Goal: Task Accomplishment & Management: Use online tool/utility

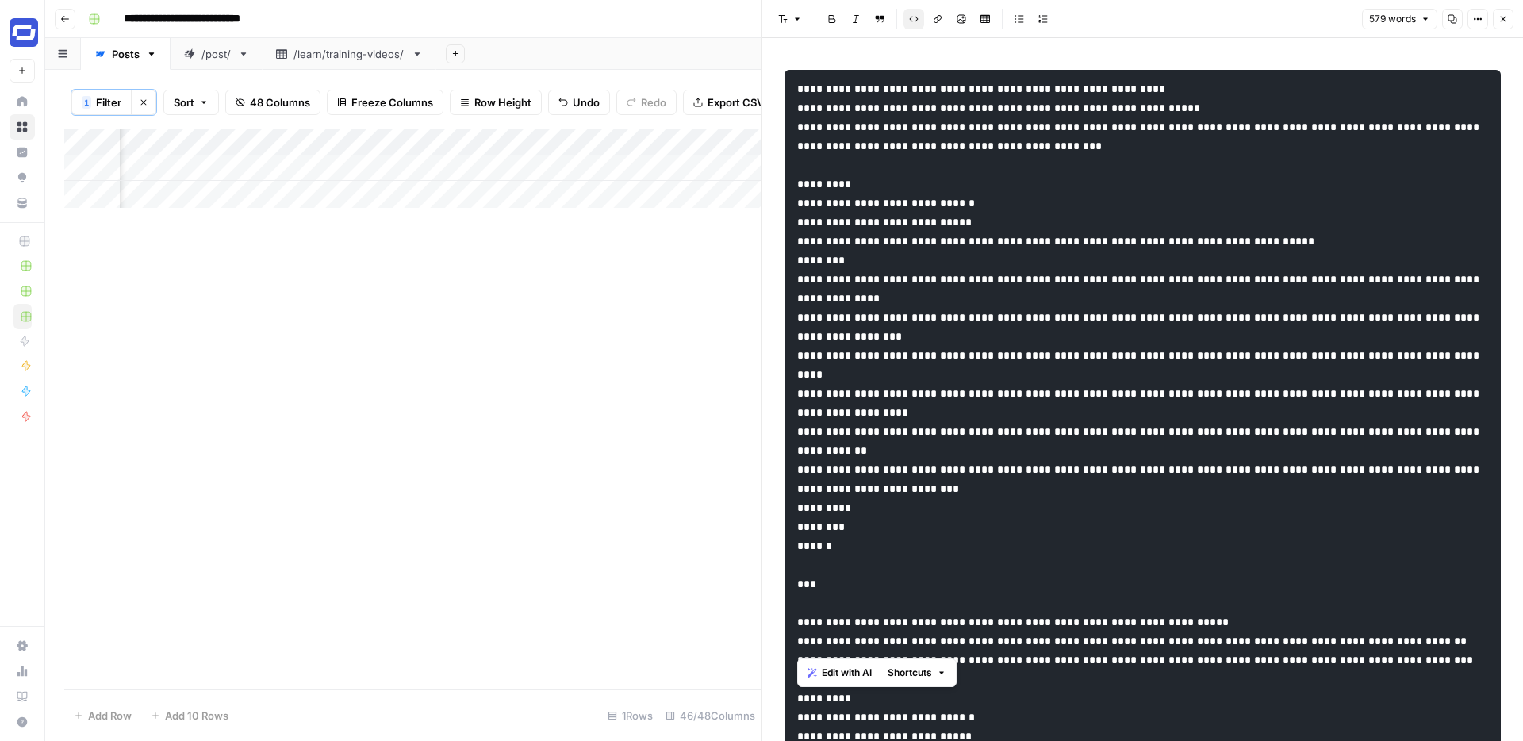
scroll to position [1708, 0]
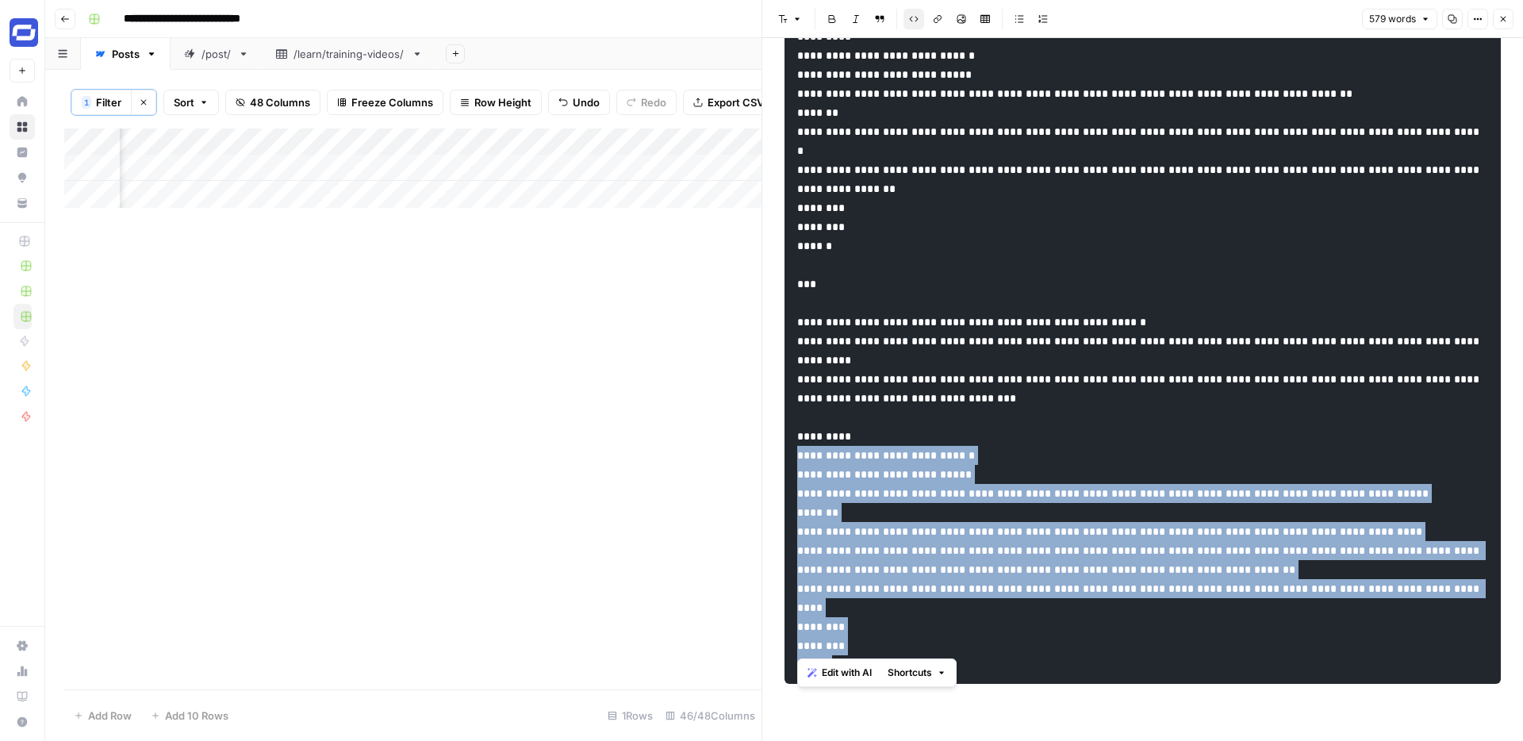
click at [1499, 18] on icon "button" at bounding box center [1503, 19] width 10 height 10
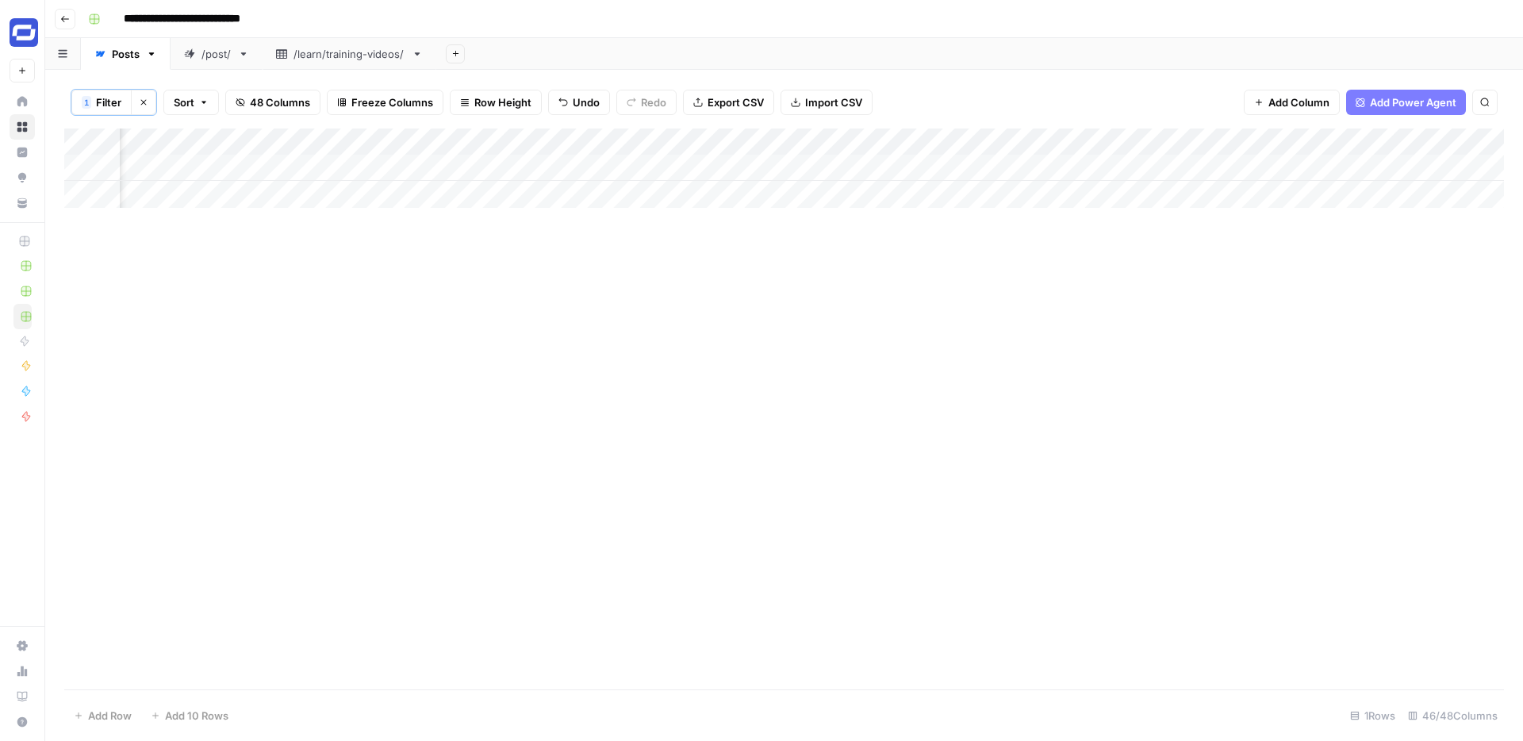
scroll to position [0, 6903]
click at [107, 94] on span "Filter" at bounding box center [108, 102] width 25 height 16
click at [576, 182] on input "video metrics" at bounding box center [681, 186] width 210 height 16
paste input "[URL][DOMAIN_NAME]"
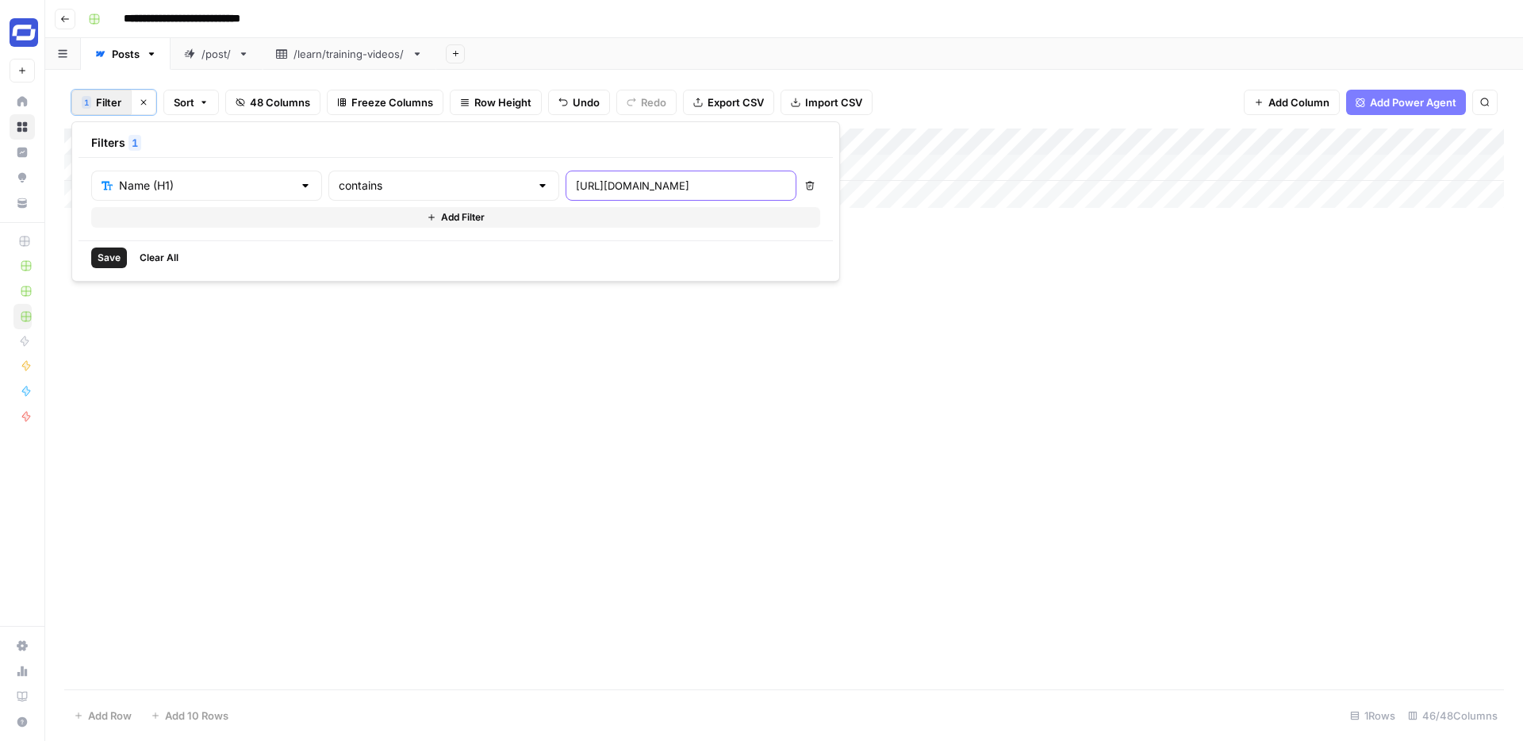
click at [595, 193] on input "[URL][DOMAIN_NAME]" at bounding box center [681, 186] width 210 height 16
paste input "How AI-Powered Training Video Creation Saves Time & C"
type input "How AI-Powered Training Video Creation Saves Time & Costs"
click at [773, 348] on div "Add Column" at bounding box center [783, 408] width 1439 height 561
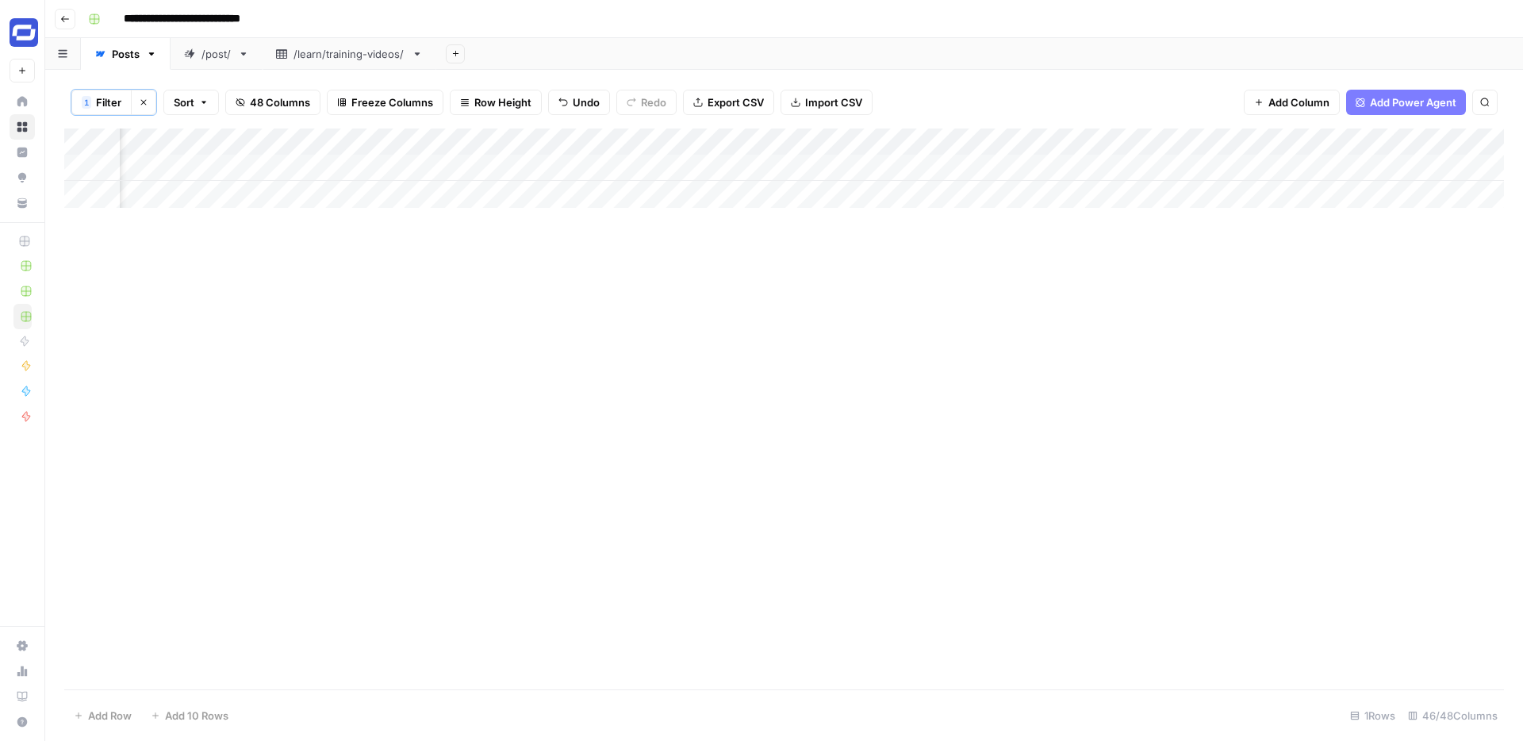
scroll to position [0, 3552]
click at [652, 167] on div "Add Column" at bounding box center [783, 167] width 1439 height 79
click at [948, 163] on div "Add Column" at bounding box center [783, 167] width 1439 height 79
click at [426, 165] on div "Add Column" at bounding box center [783, 167] width 1439 height 79
click at [443, 165] on div "Add Column" at bounding box center [783, 167] width 1439 height 79
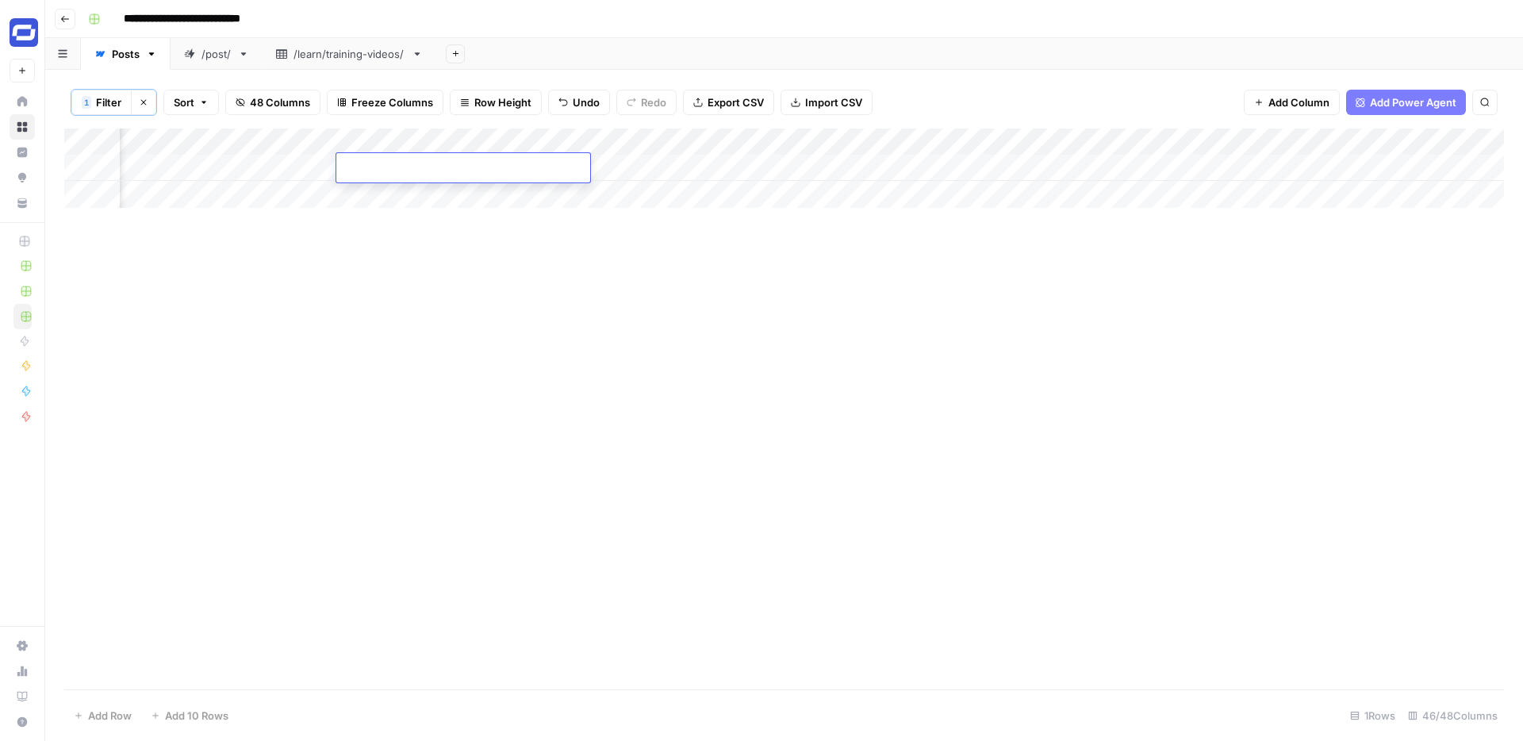
type textarea "**********"
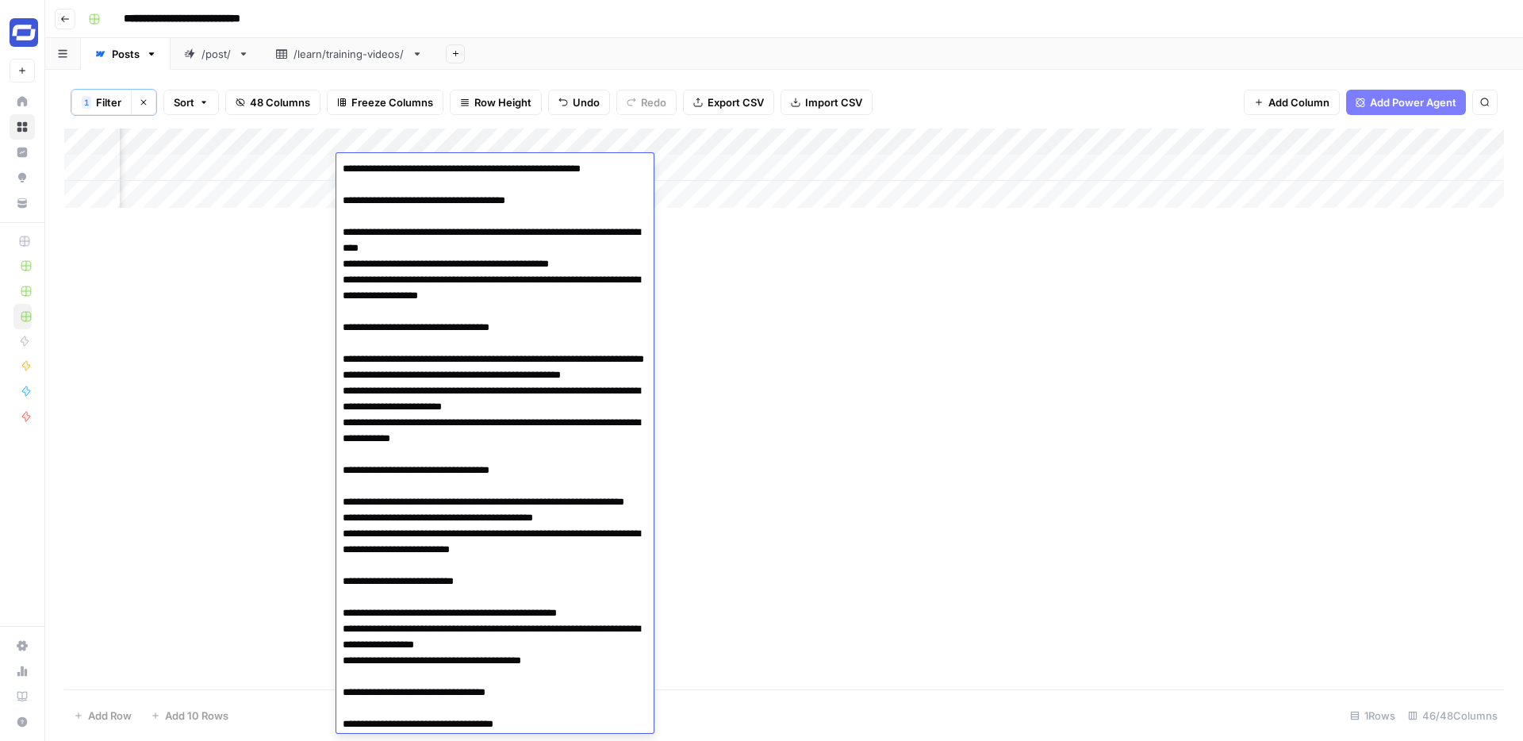
scroll to position [2837, 0]
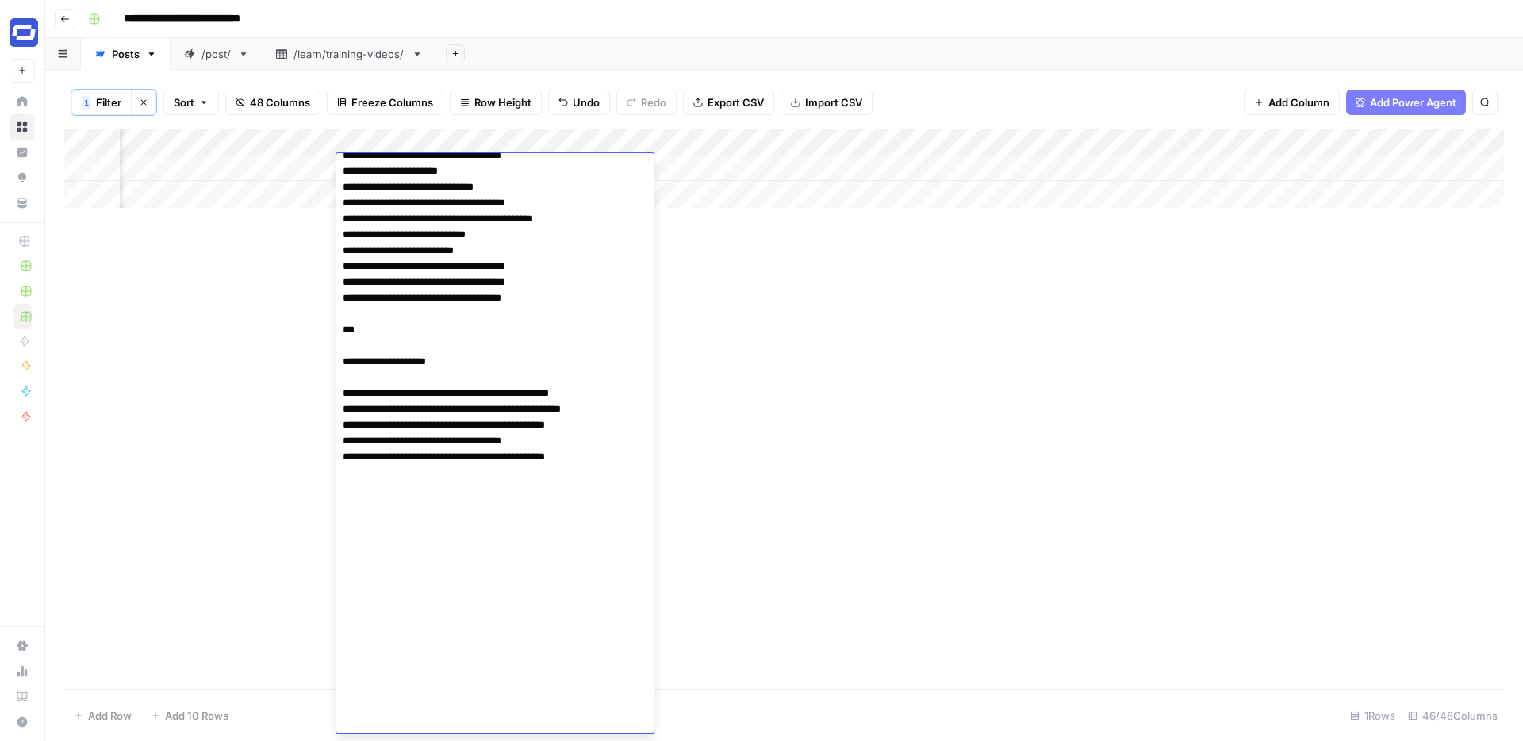
click at [826, 235] on div "Add Column" at bounding box center [783, 408] width 1439 height 561
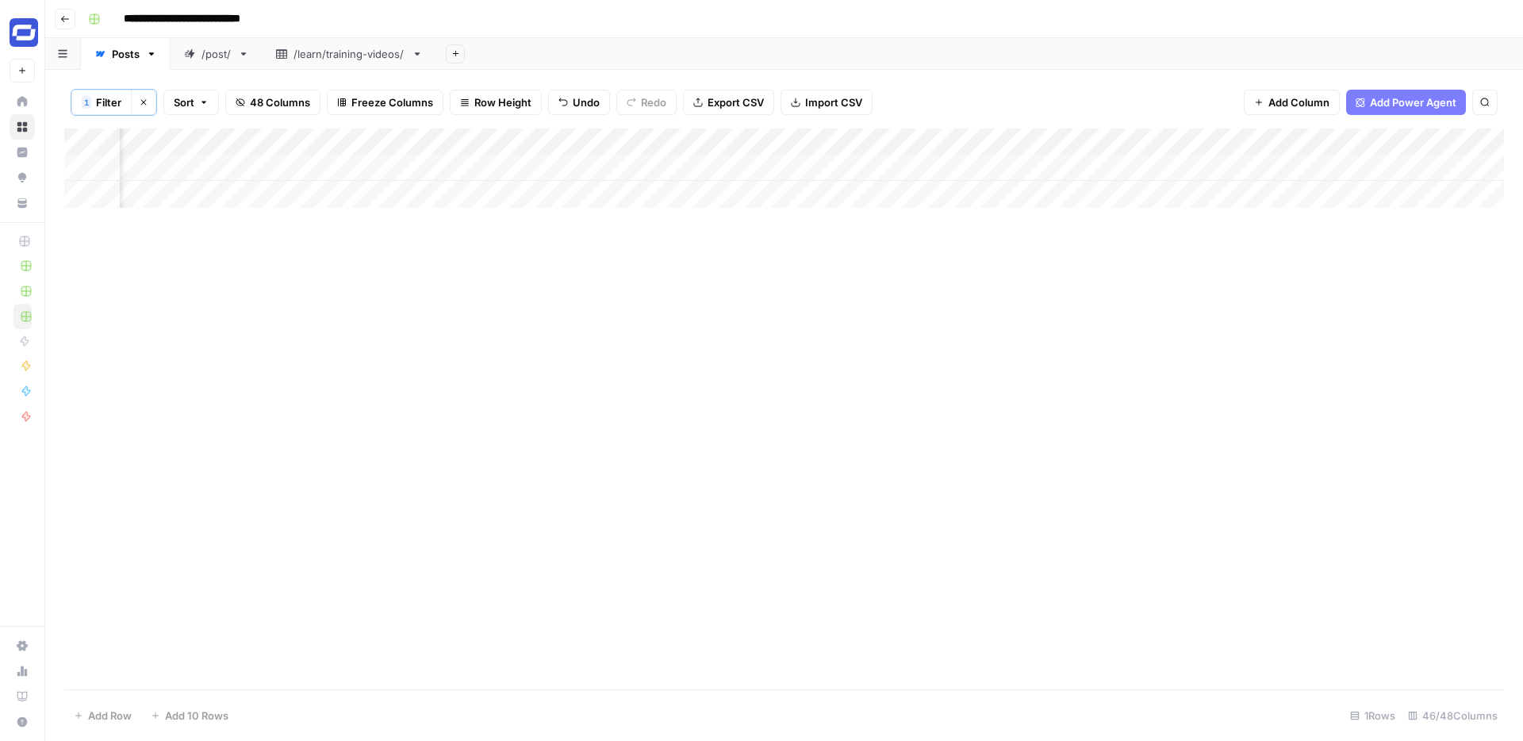
scroll to position [0, 4181]
click at [663, 166] on div "Add Column" at bounding box center [783, 167] width 1439 height 79
click at [862, 168] on div "Add Column" at bounding box center [783, 167] width 1439 height 79
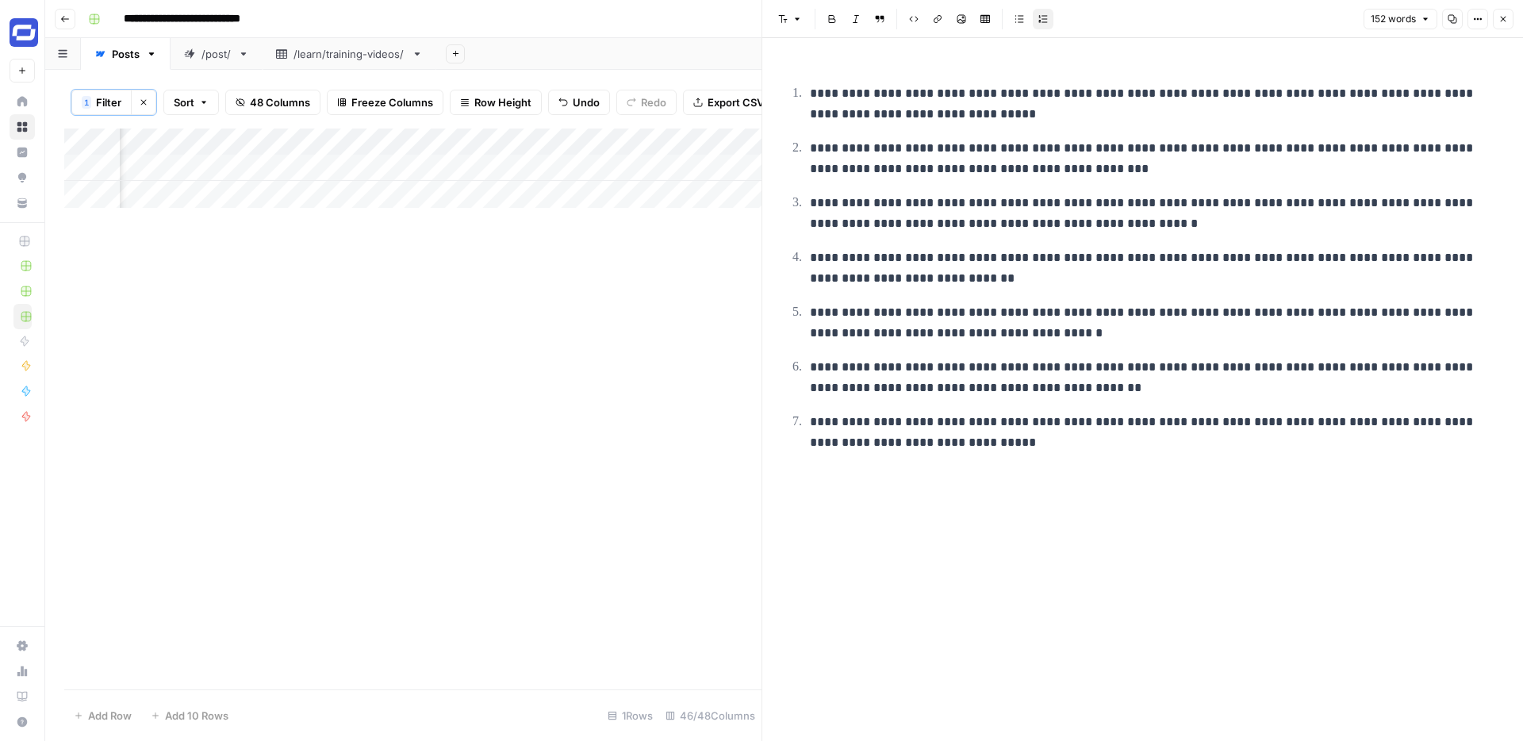
click at [982, 211] on p "**********" at bounding box center [1155, 213] width 691 height 41
click at [1501, 16] on icon "button" at bounding box center [1503, 19] width 10 height 10
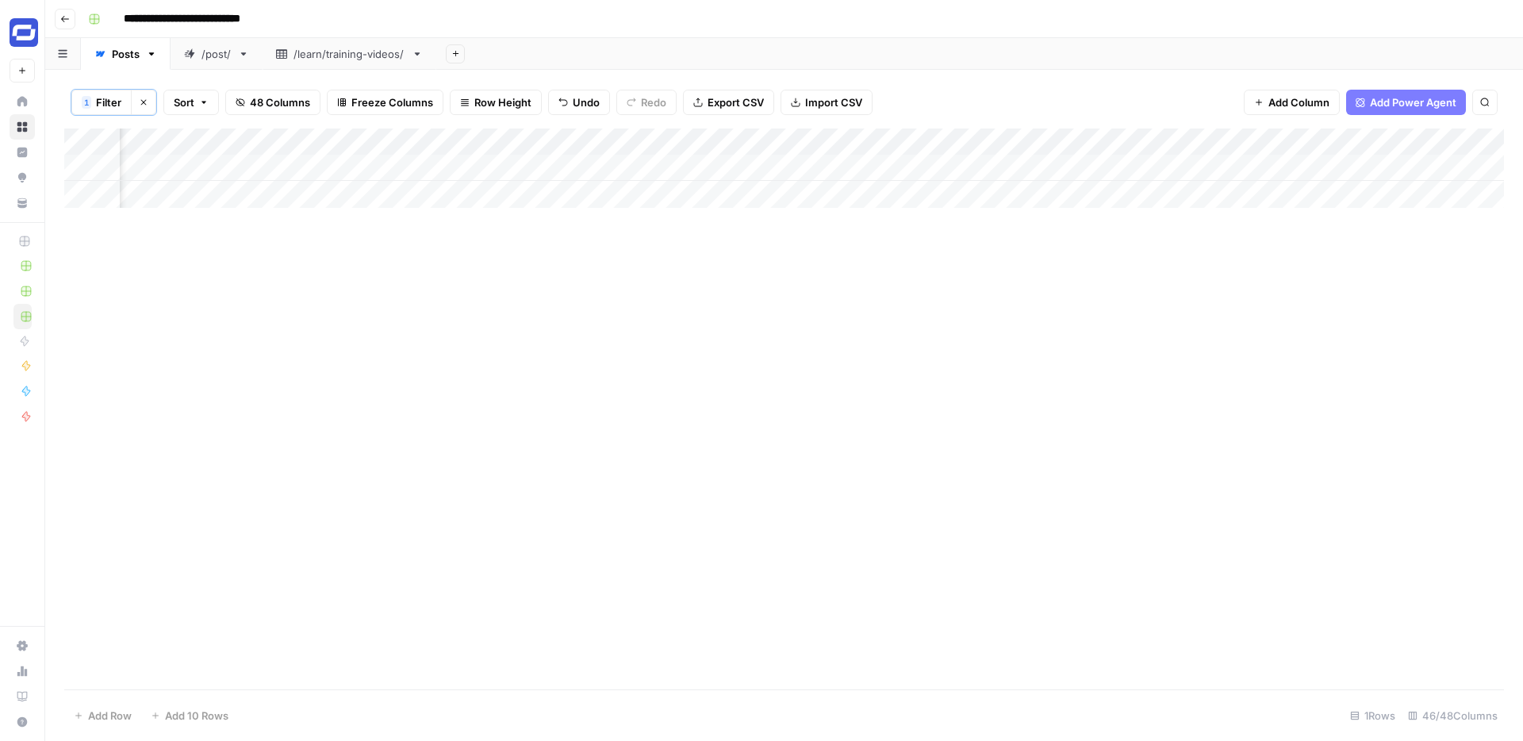
click at [1046, 166] on div "Add Column" at bounding box center [783, 167] width 1439 height 79
click at [1025, 167] on div "Add Column" at bounding box center [783, 167] width 1439 height 79
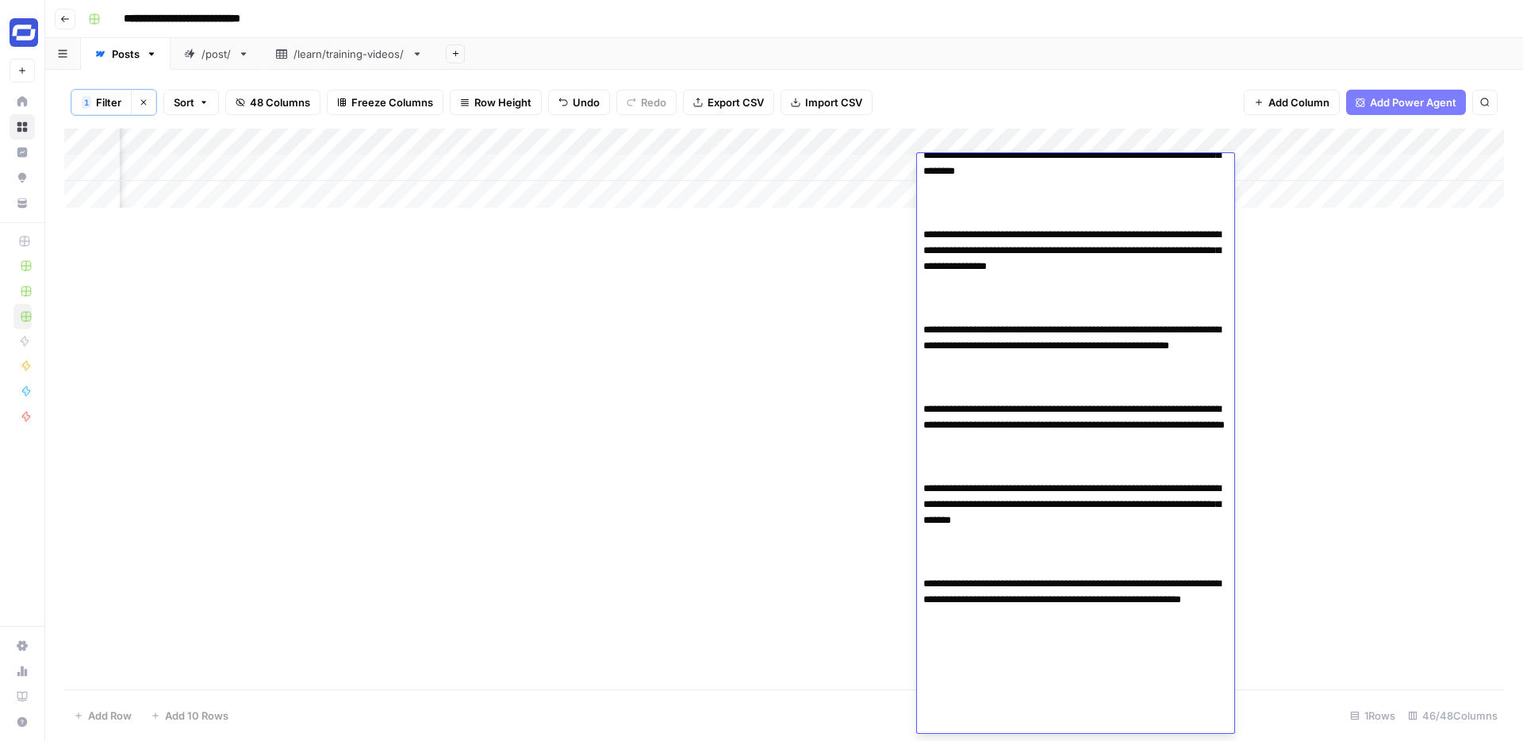
click at [1001, 258] on textarea at bounding box center [1075, 393] width 317 height 688
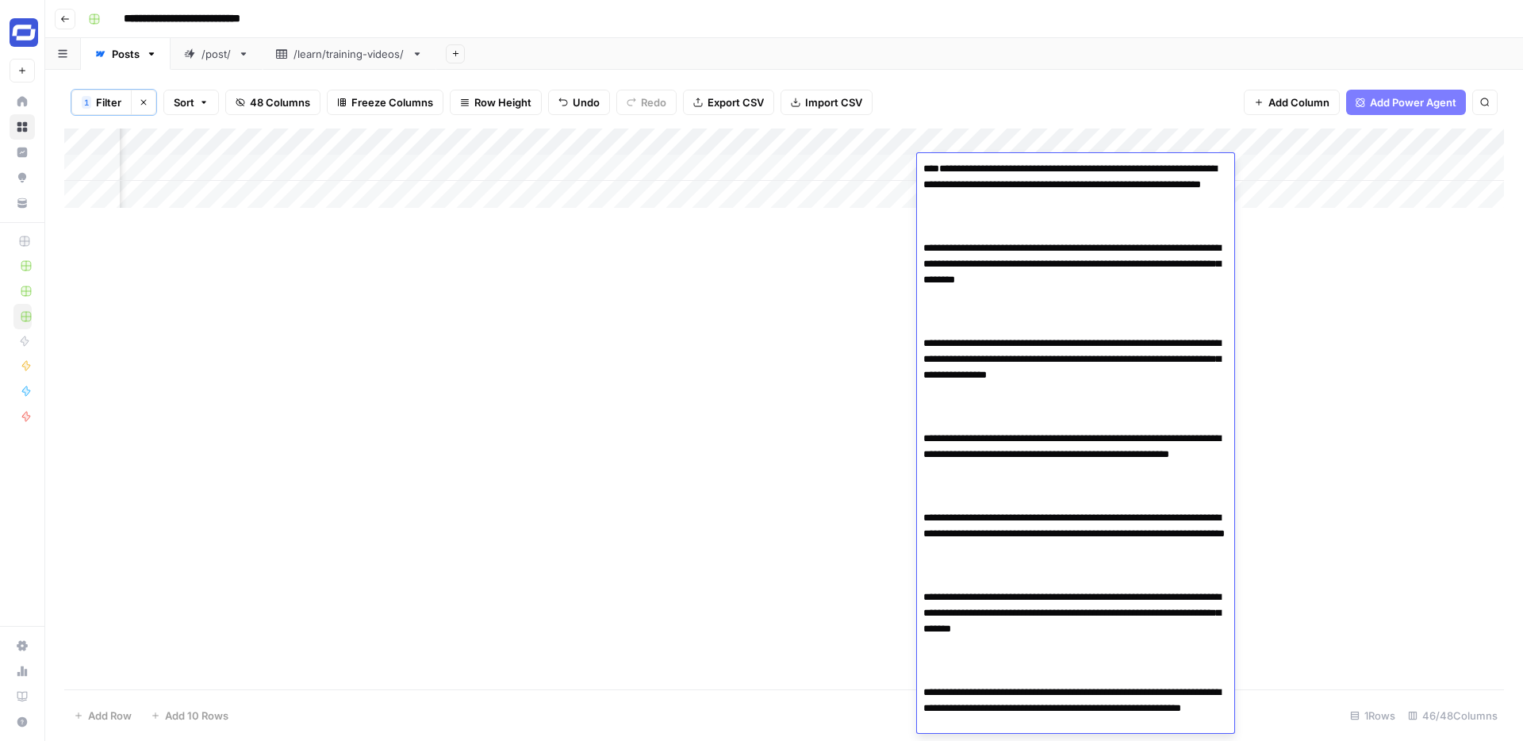
click at [994, 247] on textarea at bounding box center [1075, 502] width 317 height 688
click at [921, 228] on textarea at bounding box center [1075, 502] width 317 height 688
click at [1032, 203] on textarea at bounding box center [1075, 470] width 317 height 625
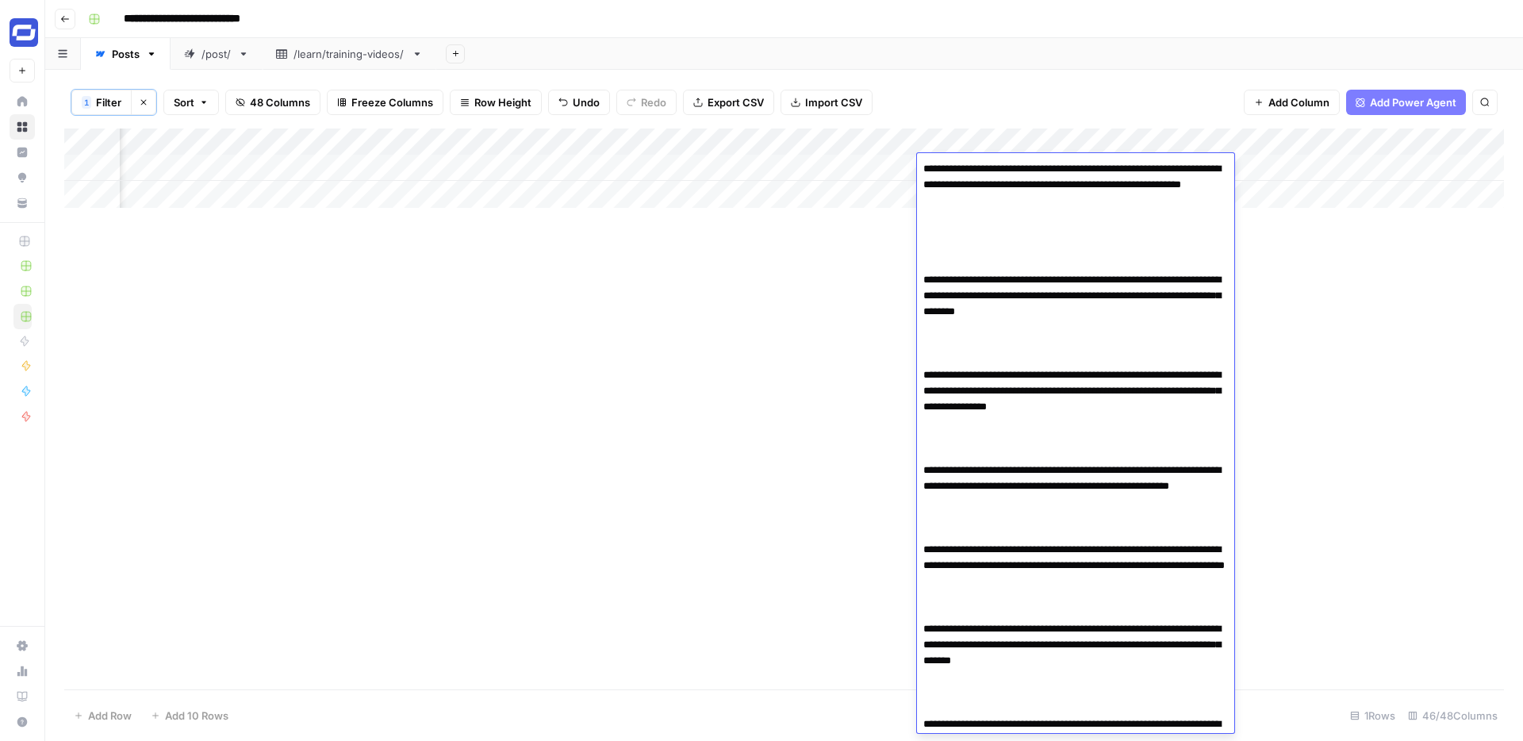
click at [983, 222] on textarea at bounding box center [1075, 486] width 317 height 657
click at [964, 241] on textarea at bounding box center [1075, 486] width 317 height 657
click at [956, 229] on textarea at bounding box center [1075, 486] width 317 height 657
paste textarea "**********"
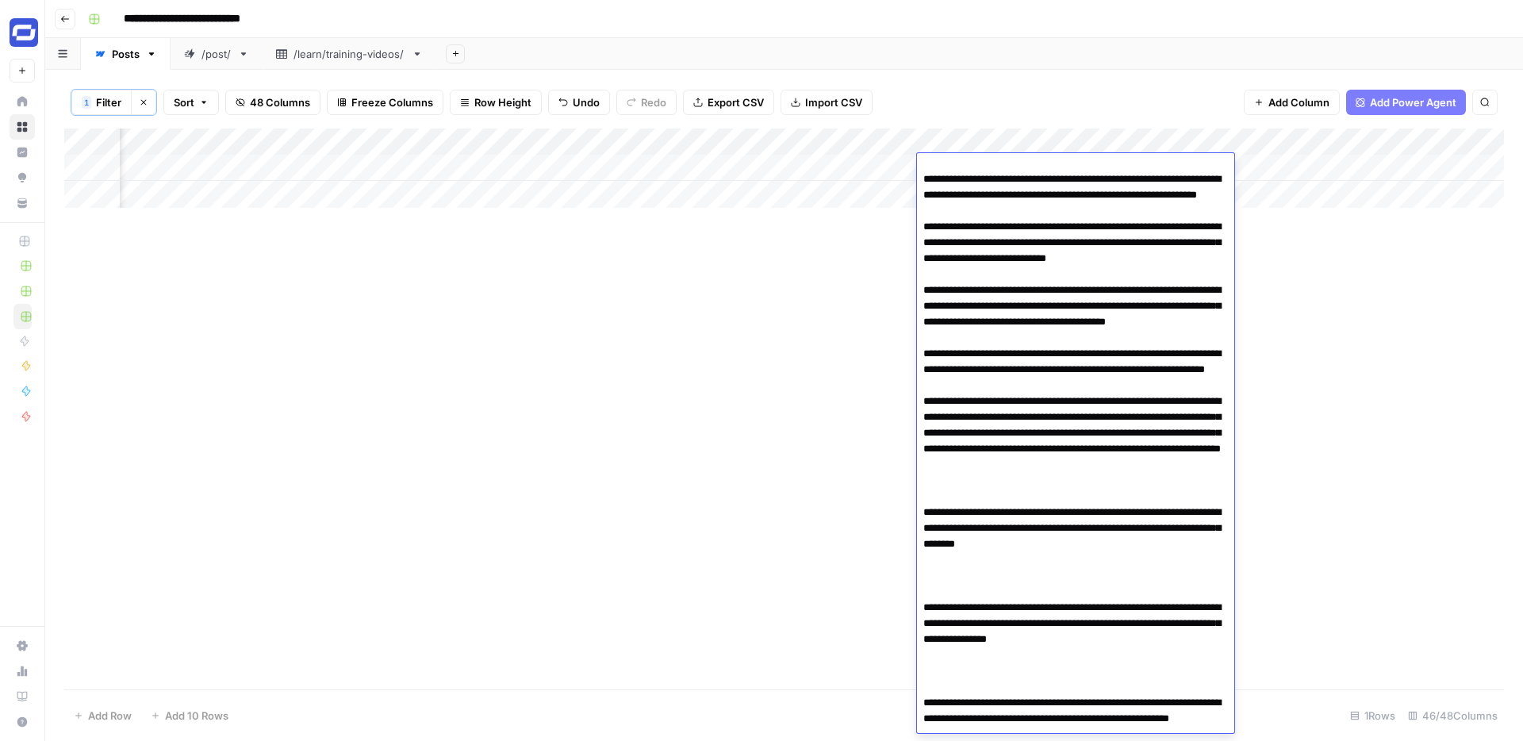
scroll to position [351, 0]
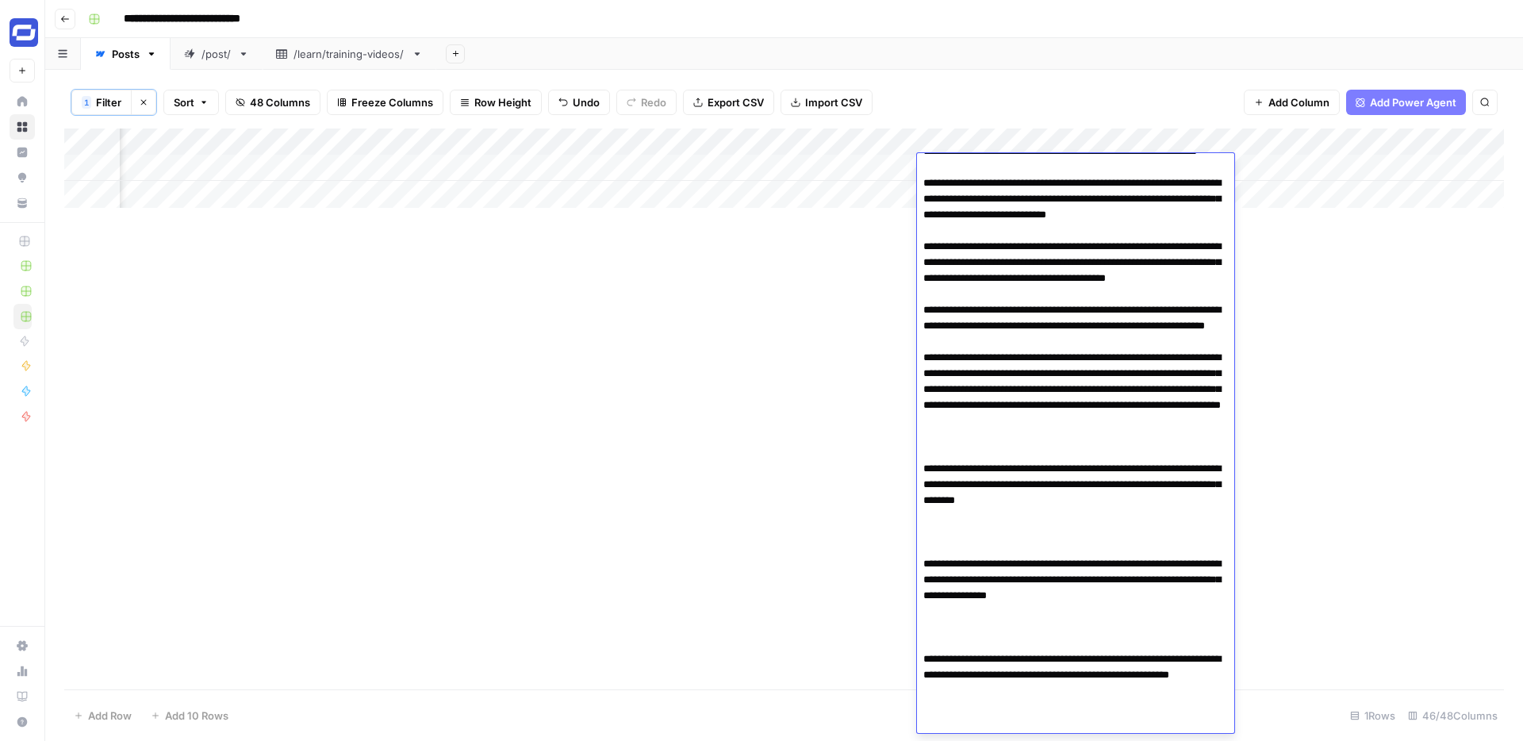
click at [982, 598] on textarea at bounding box center [1075, 460] width 317 height 1307
type textarea "**********"
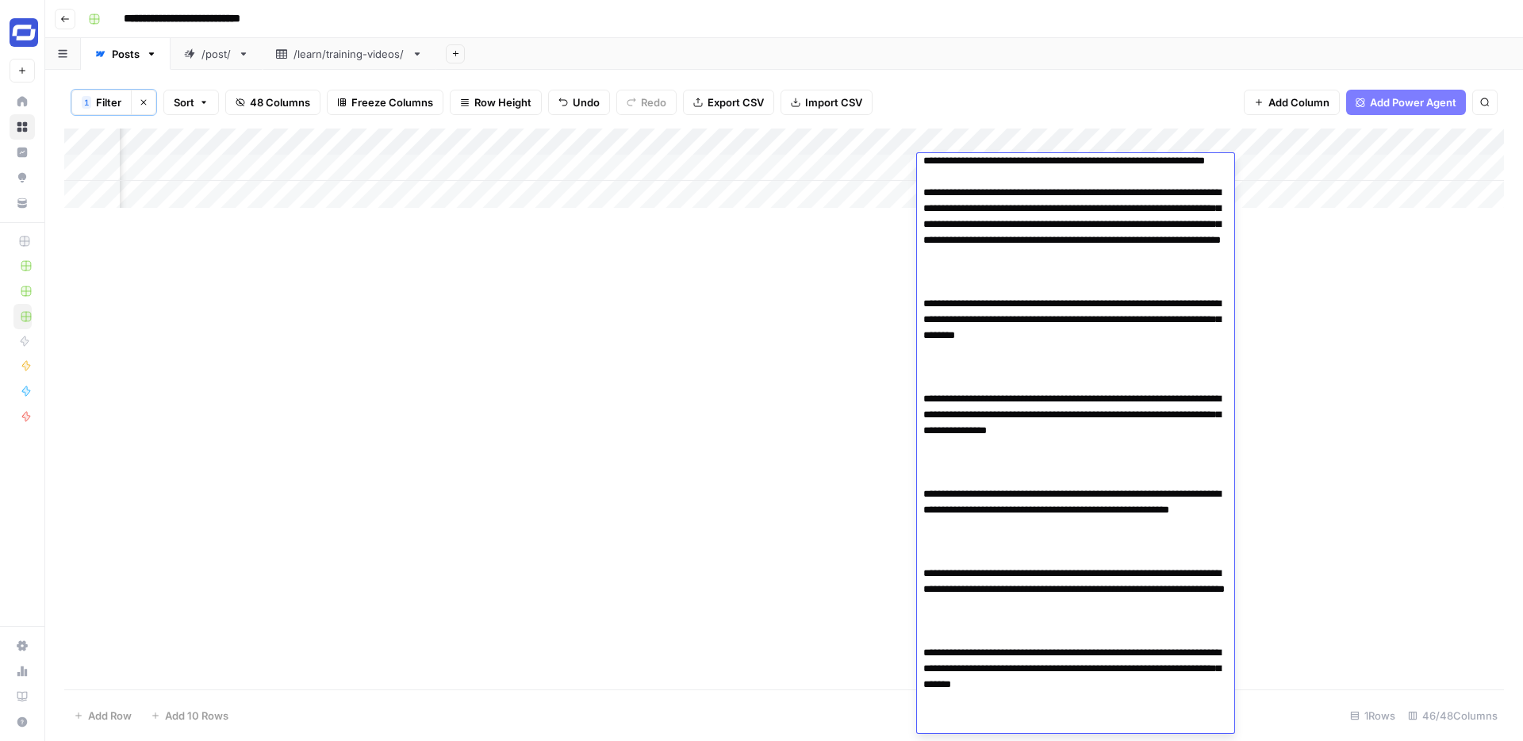
scroll to position [525, 0]
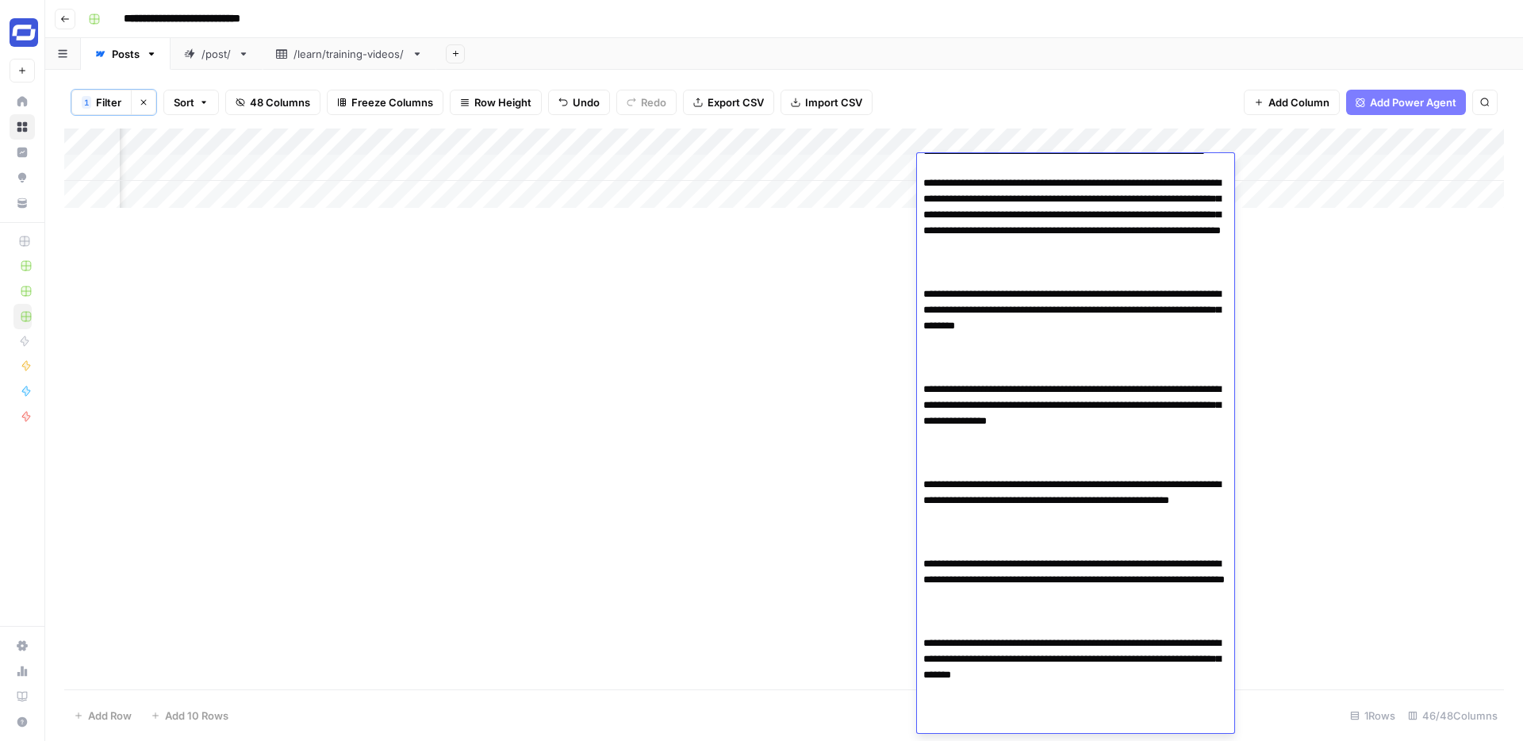
click at [1160, 464] on textarea at bounding box center [1075, 286] width 317 height 1307
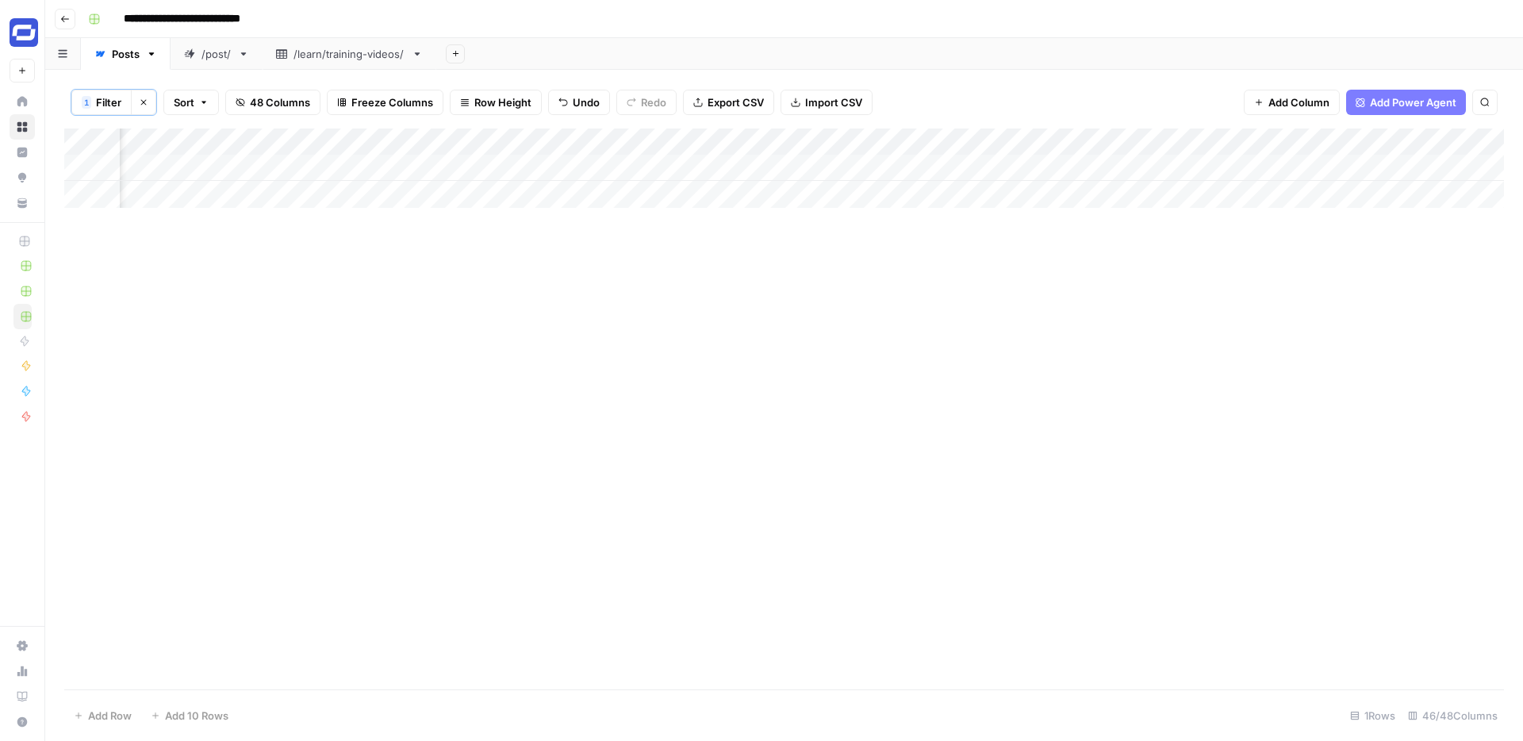
click at [1057, 170] on div "Add Column" at bounding box center [783, 167] width 1439 height 79
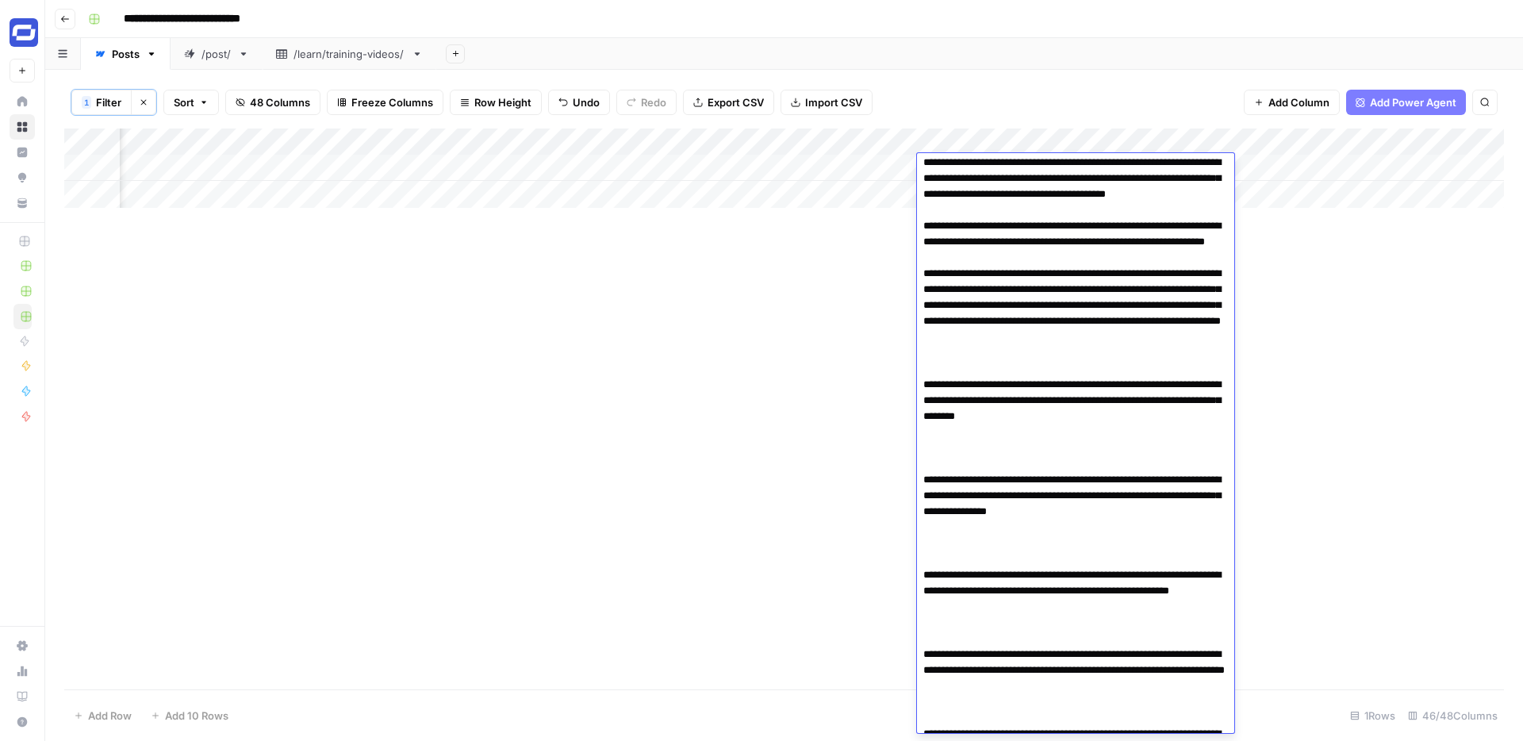
scroll to position [435, 0]
click at [1022, 477] on textarea at bounding box center [1075, 375] width 317 height 1307
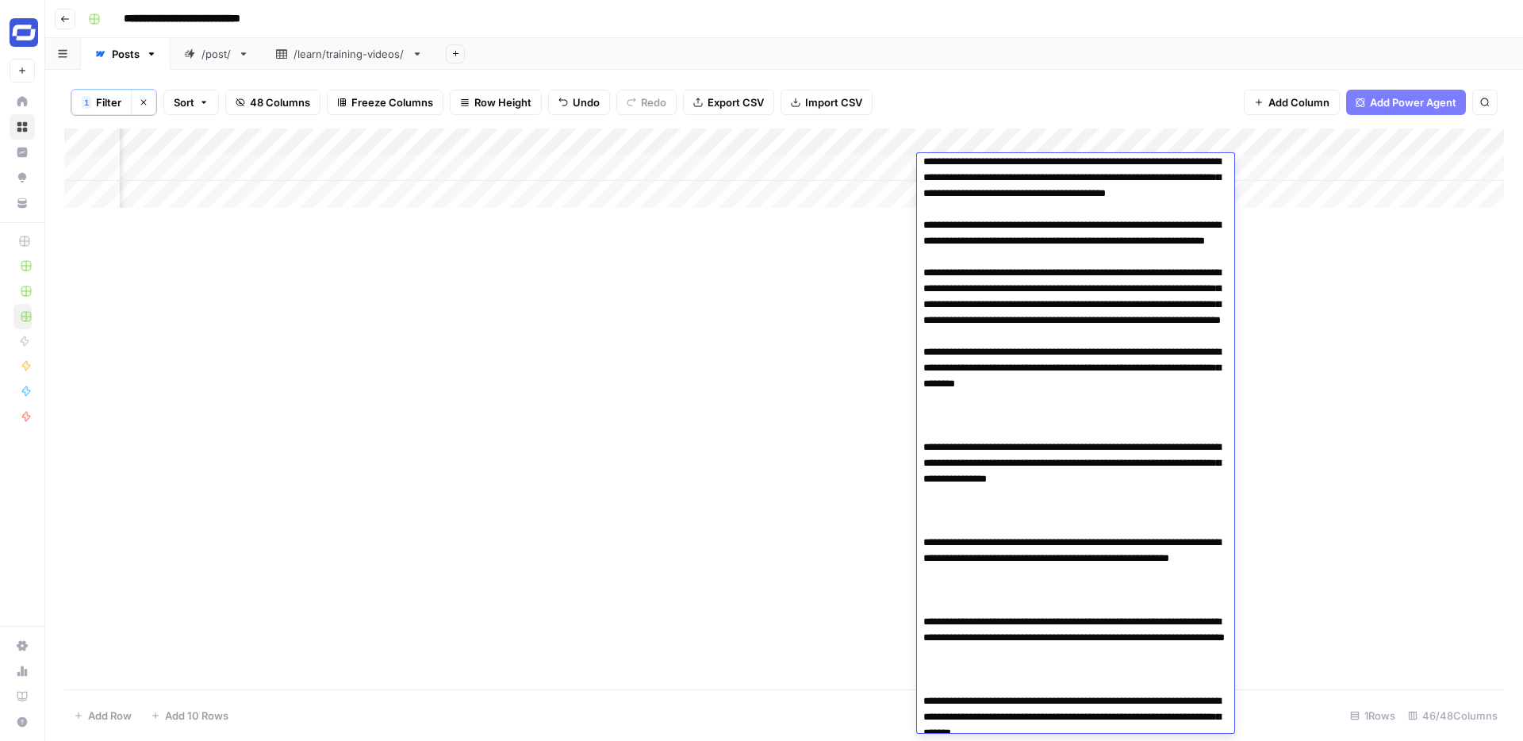
click at [1160, 512] on textarea at bounding box center [1075, 359] width 317 height 1275
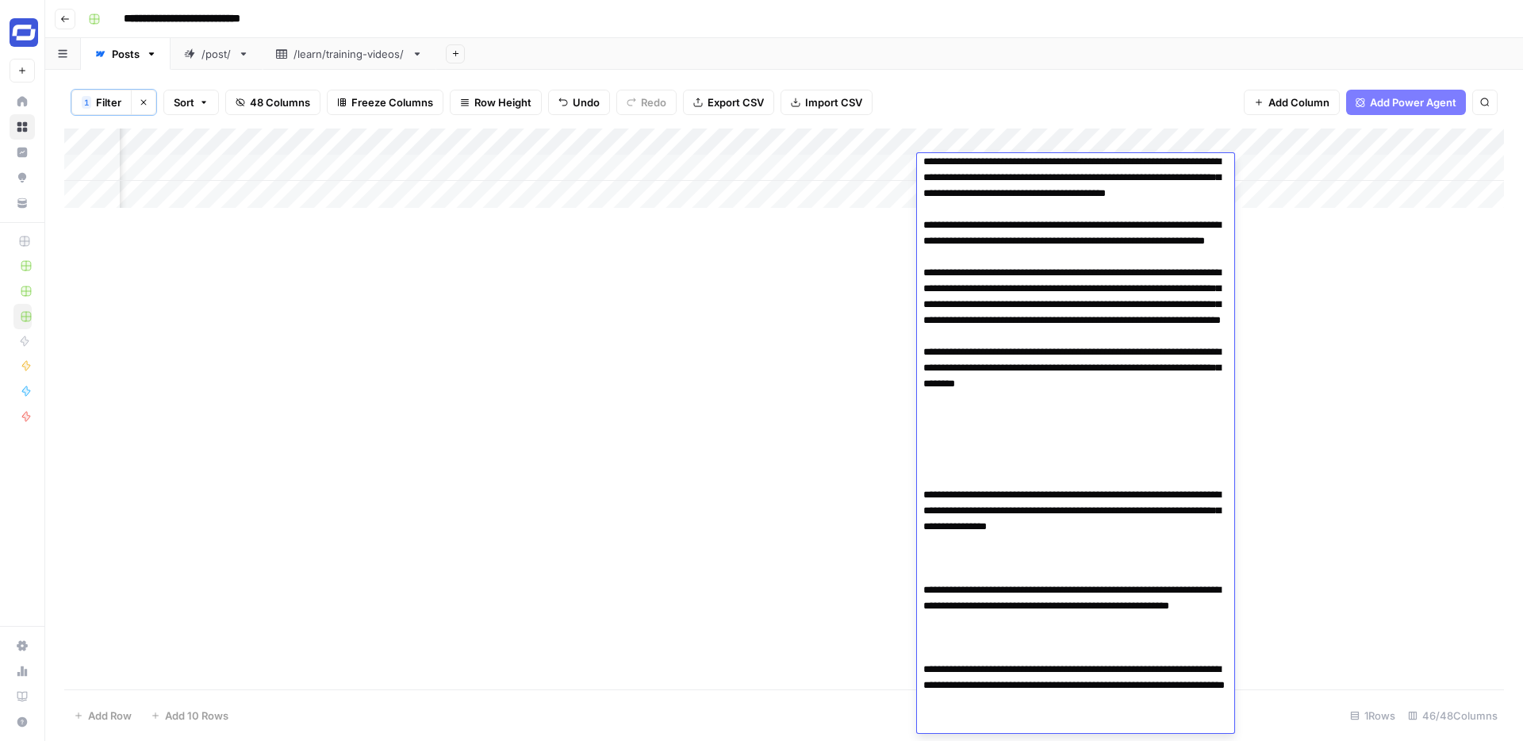
click at [948, 532] on textarea at bounding box center [1075, 383] width 317 height 1323
click at [940, 542] on textarea at bounding box center [1075, 383] width 317 height 1323
paste textarea "**********"
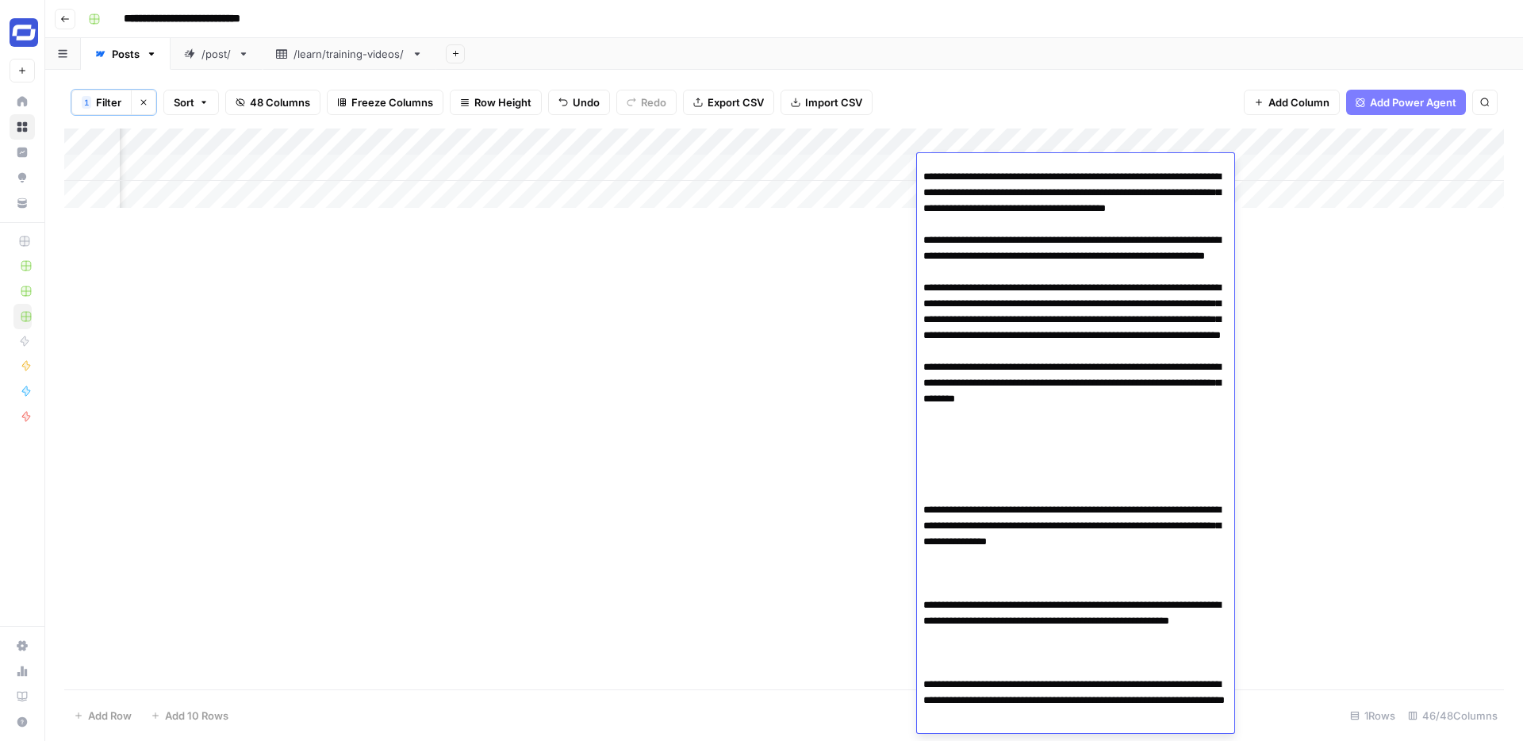
paste textarea "**********"
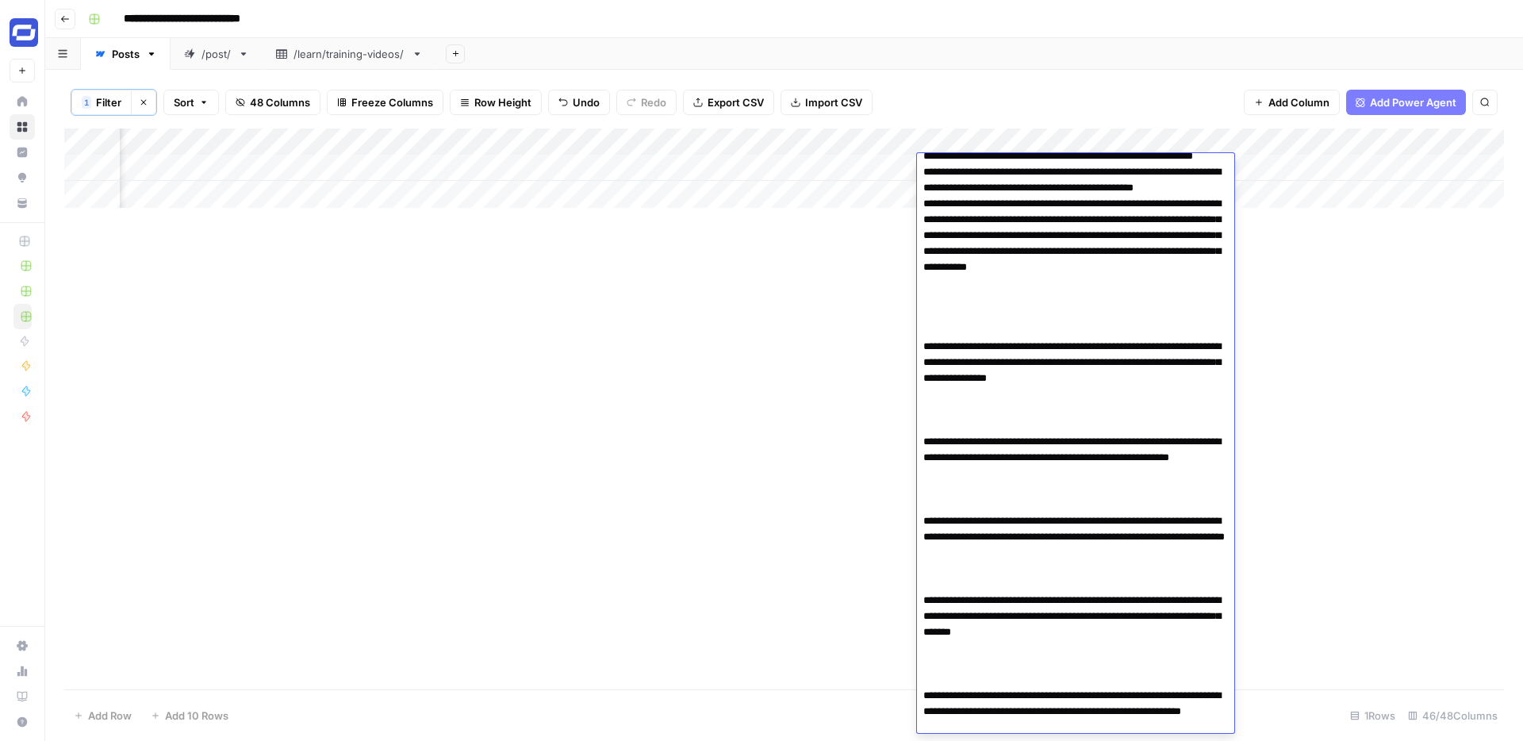
scroll to position [1023, 0]
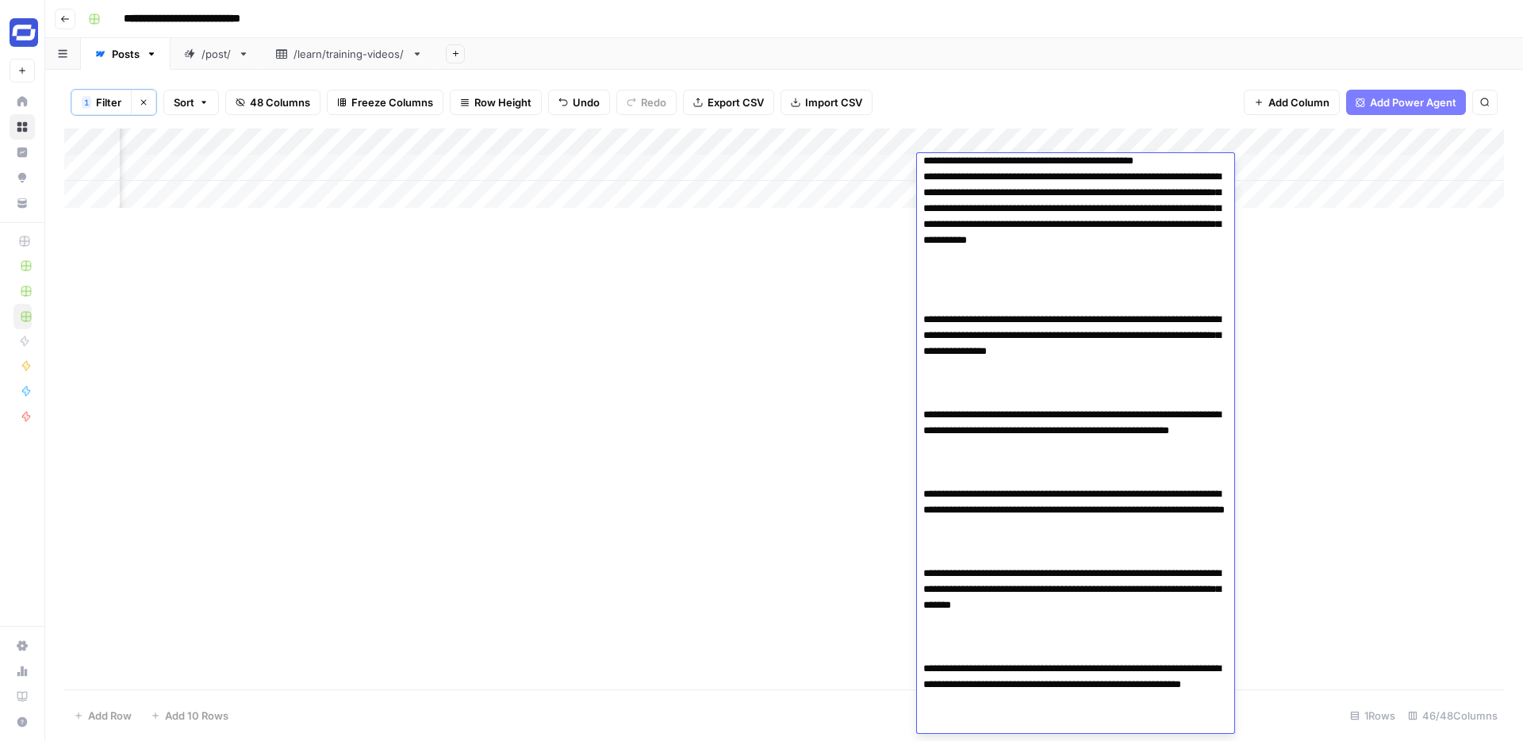
click at [978, 508] on textarea at bounding box center [1075, 50] width 317 height 1830
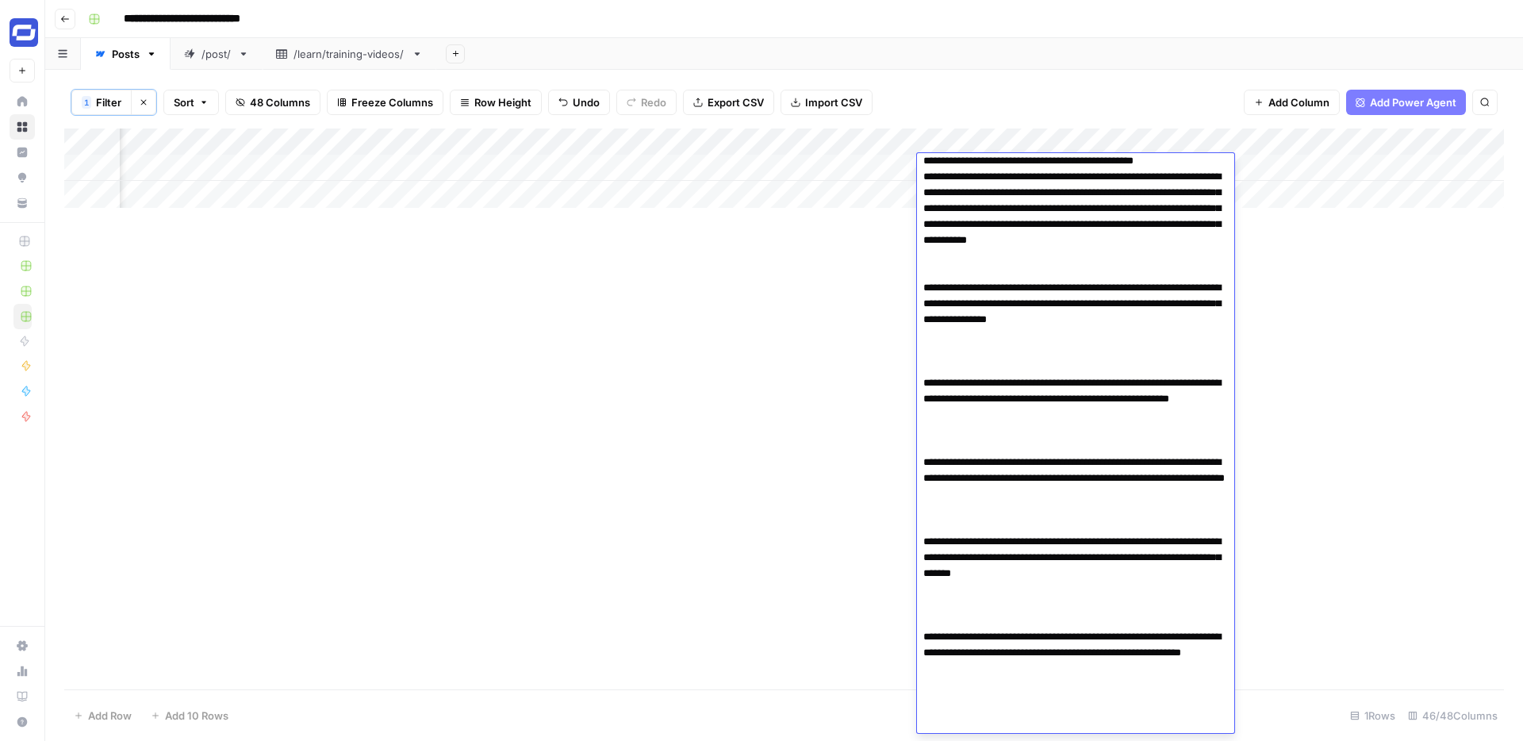
click at [996, 512] on textarea at bounding box center [1075, 34] width 317 height 1799
click at [955, 567] on textarea at bounding box center [1075, 34] width 317 height 1799
paste textarea "**********"
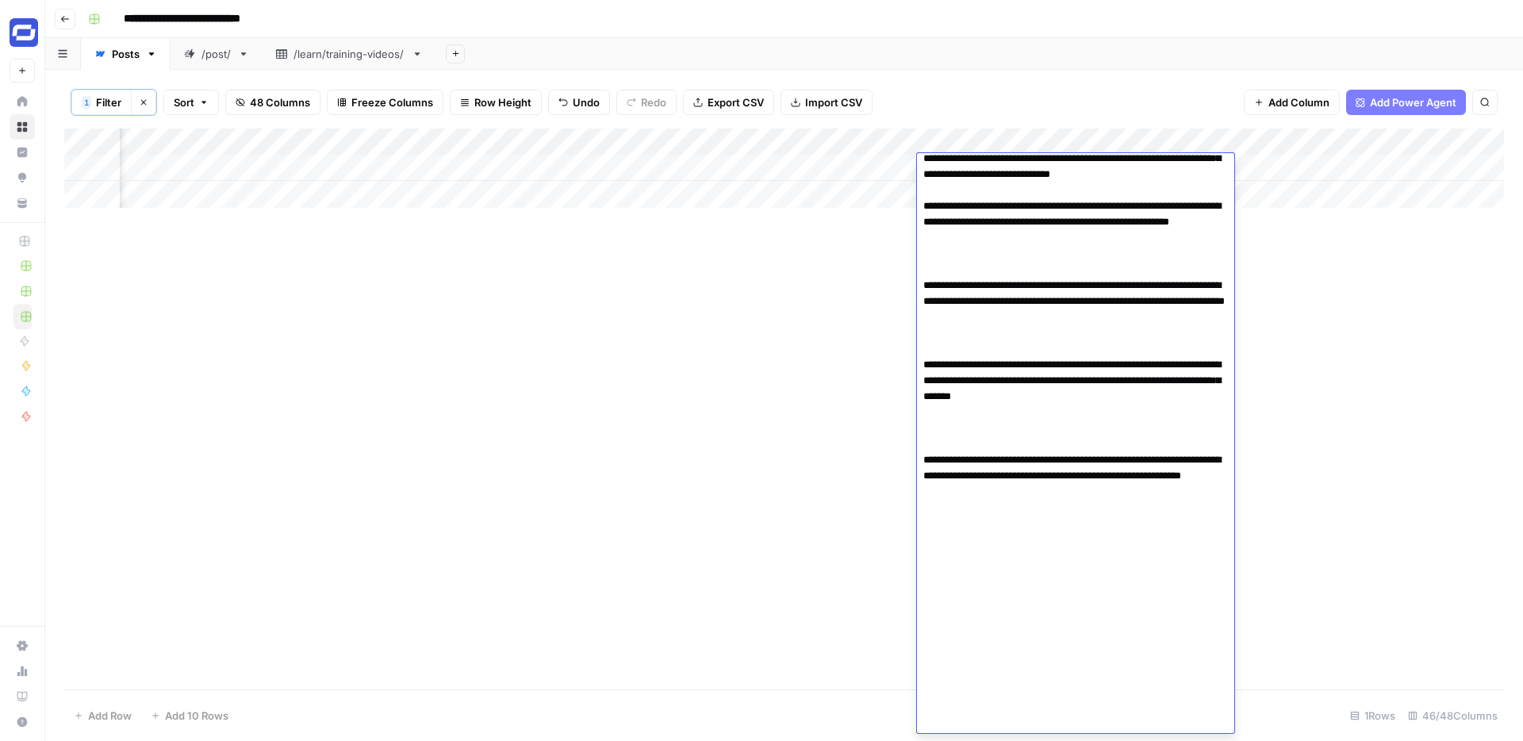
scroll to position [1761, 0]
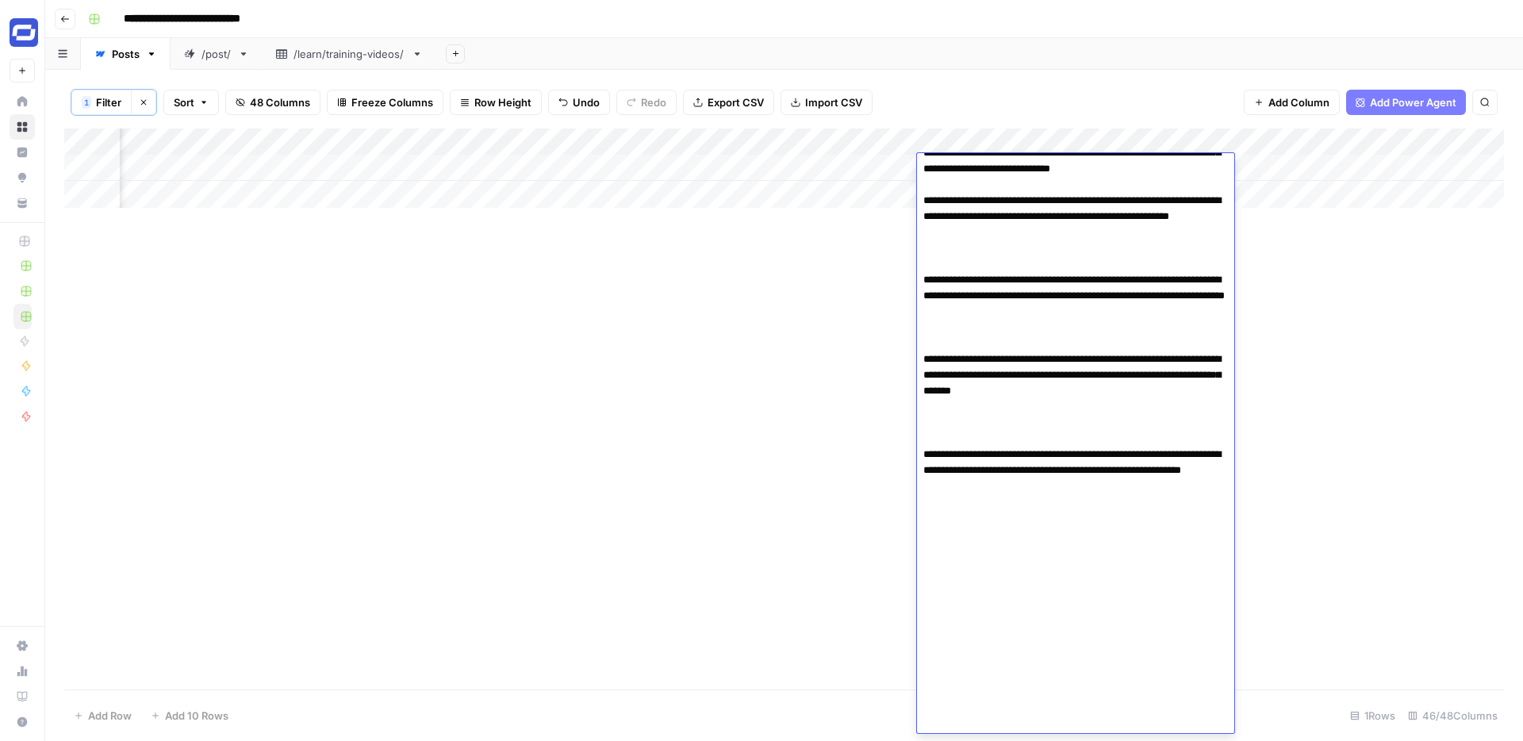
paste textarea "**********"
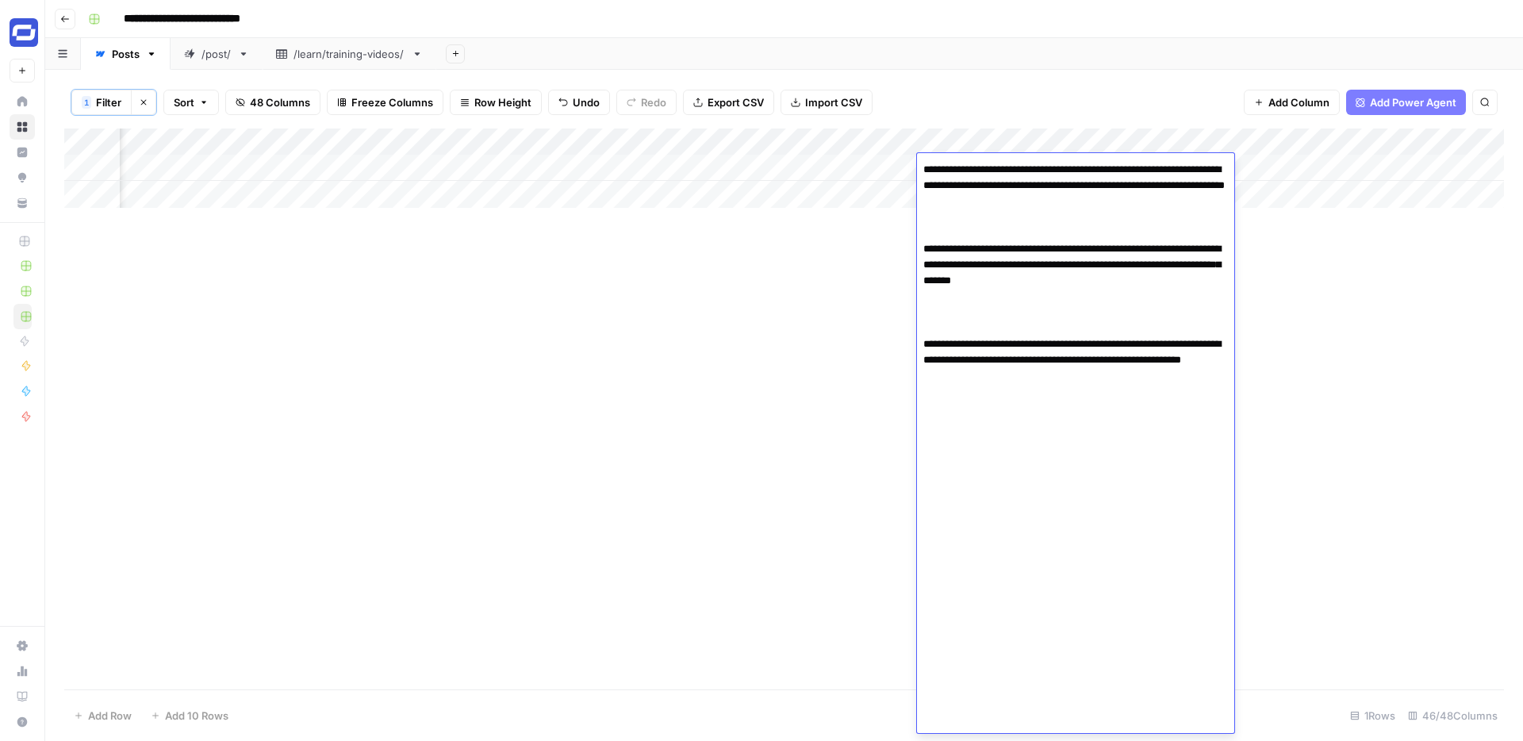
scroll to position [2397, 0]
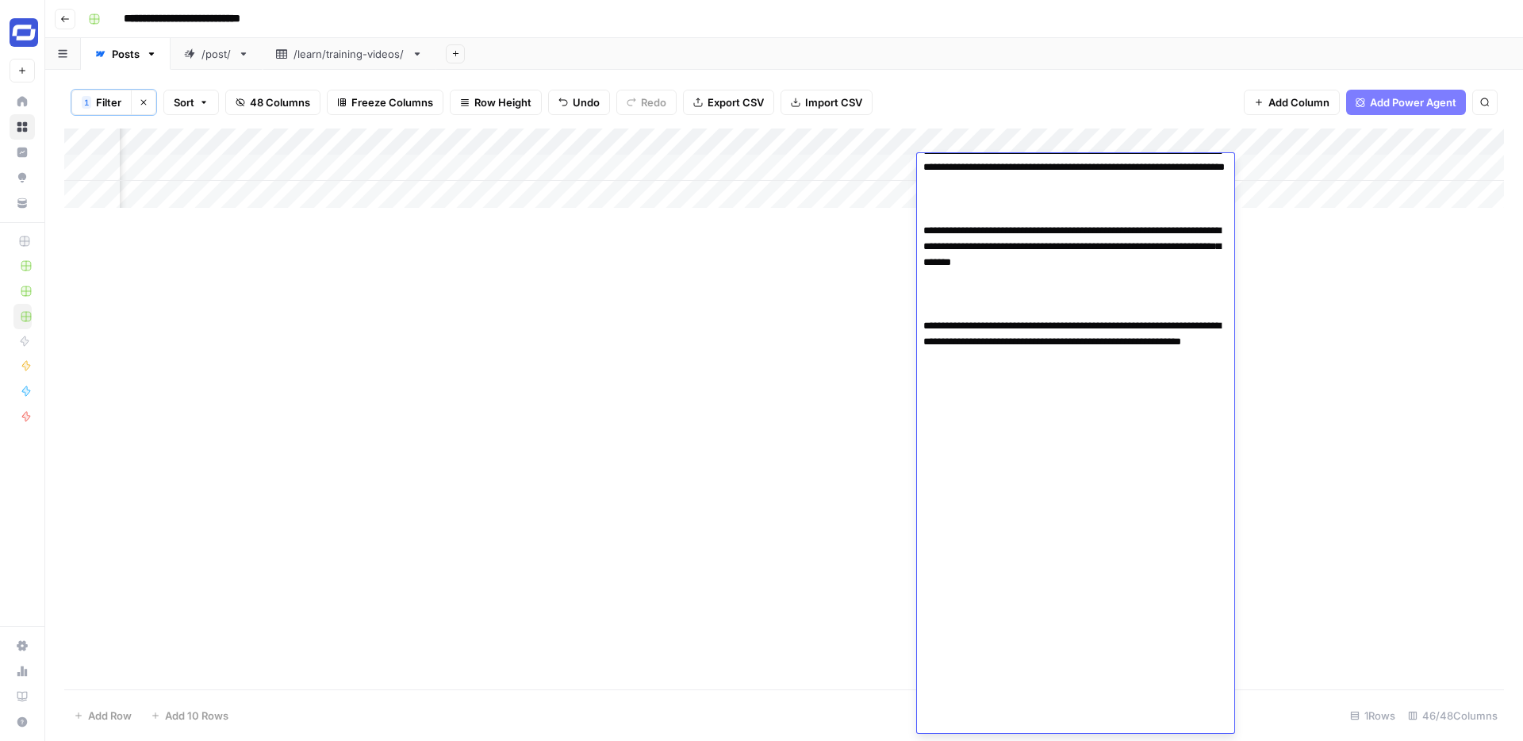
paste textarea "**********"
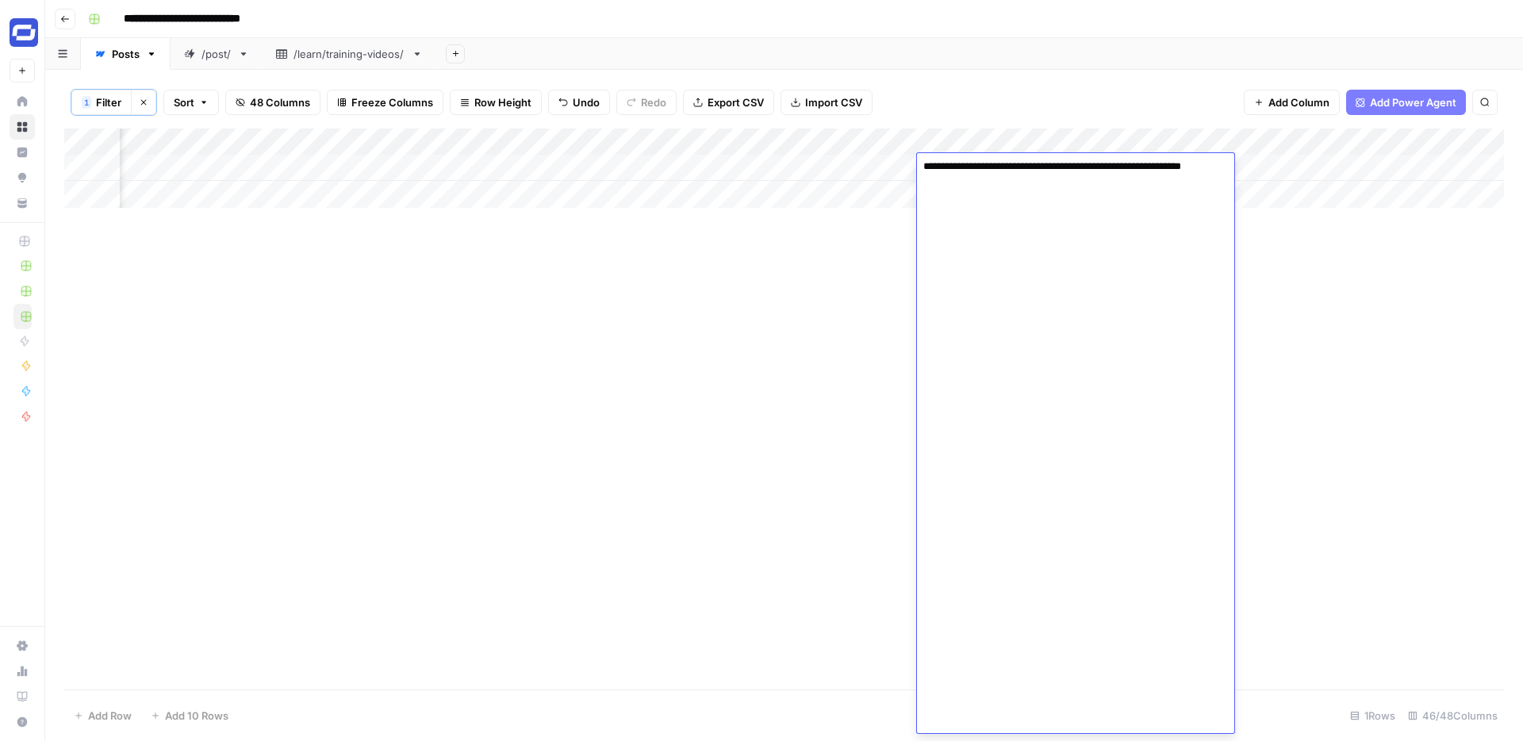
scroll to position [3126, 0]
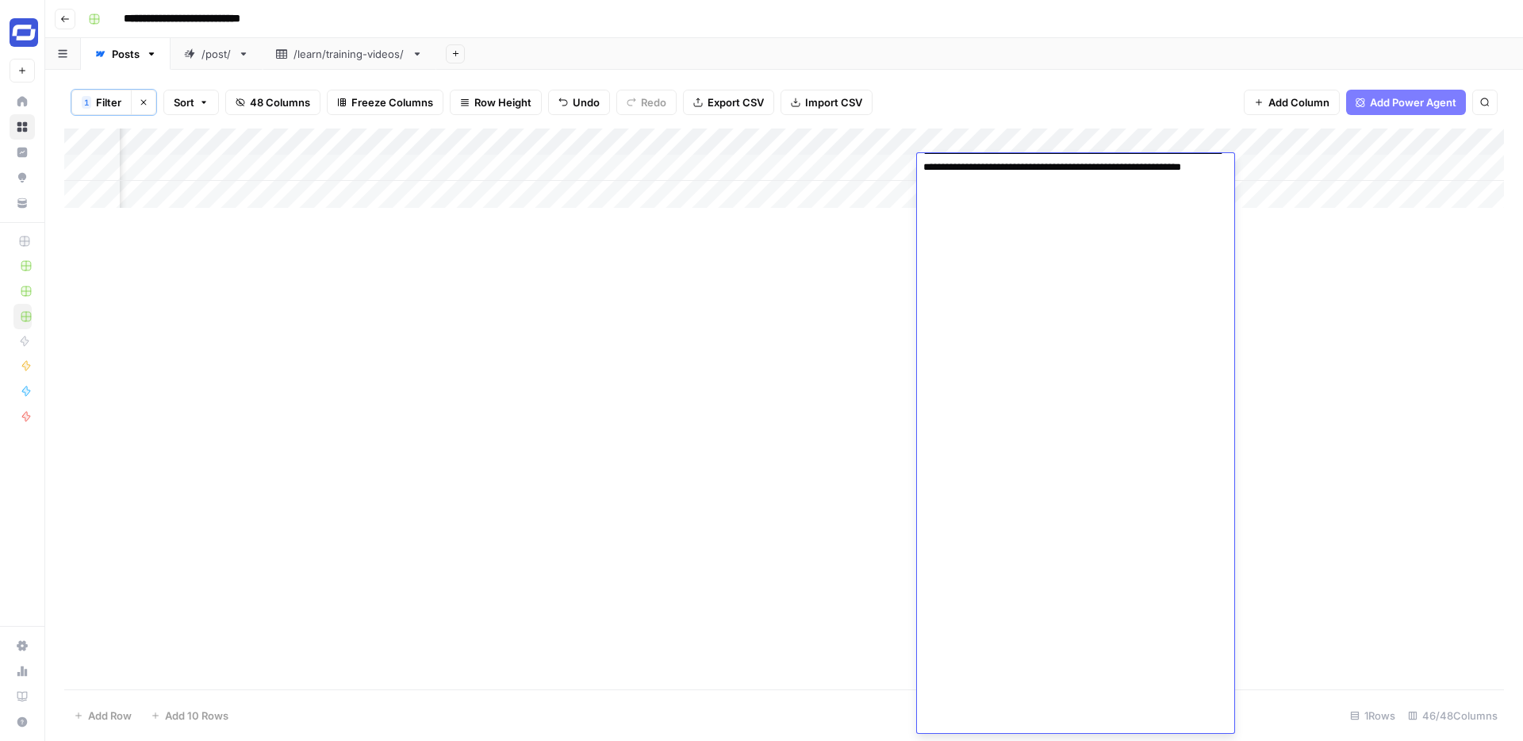
paste textarea "**********"
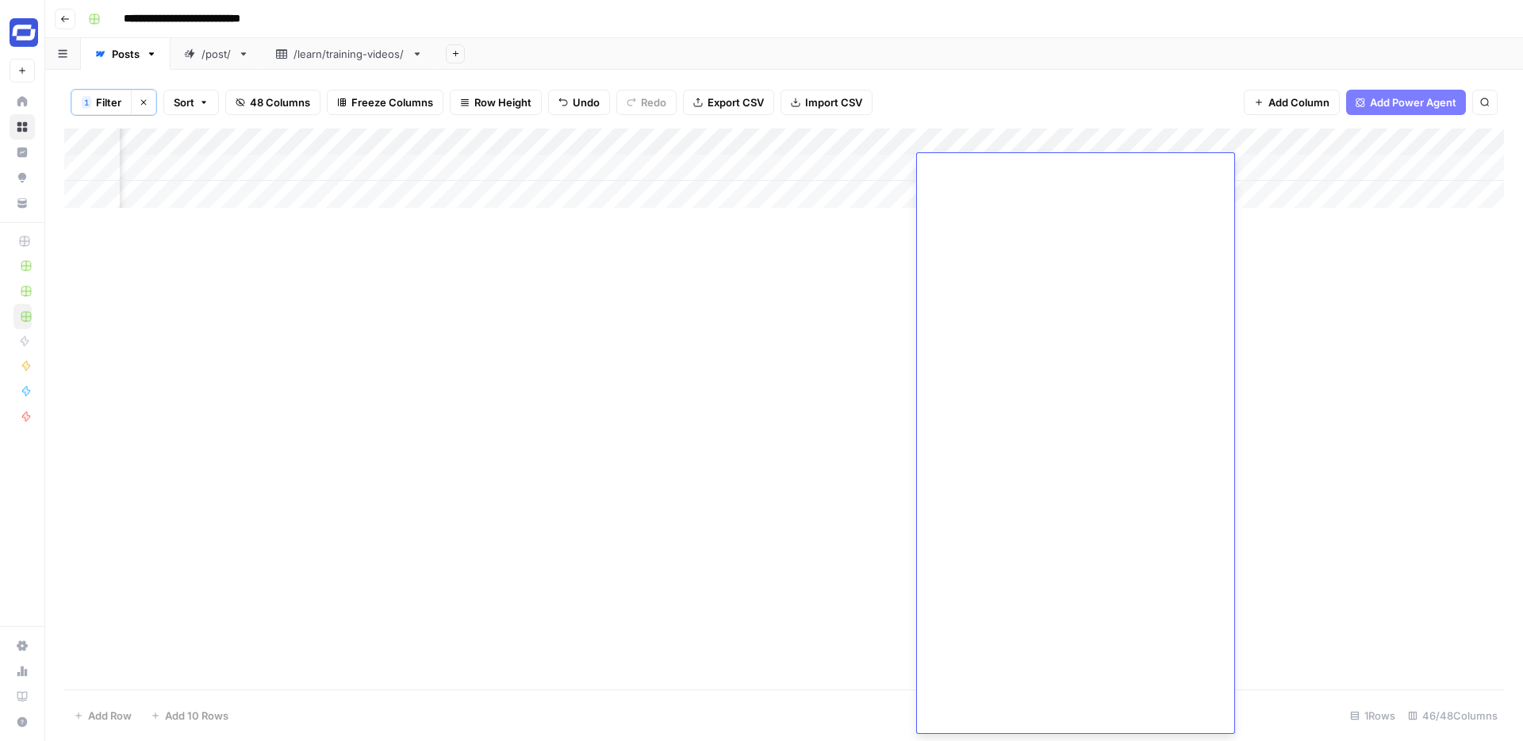
paste textarea "**********"
type textarea "**********"
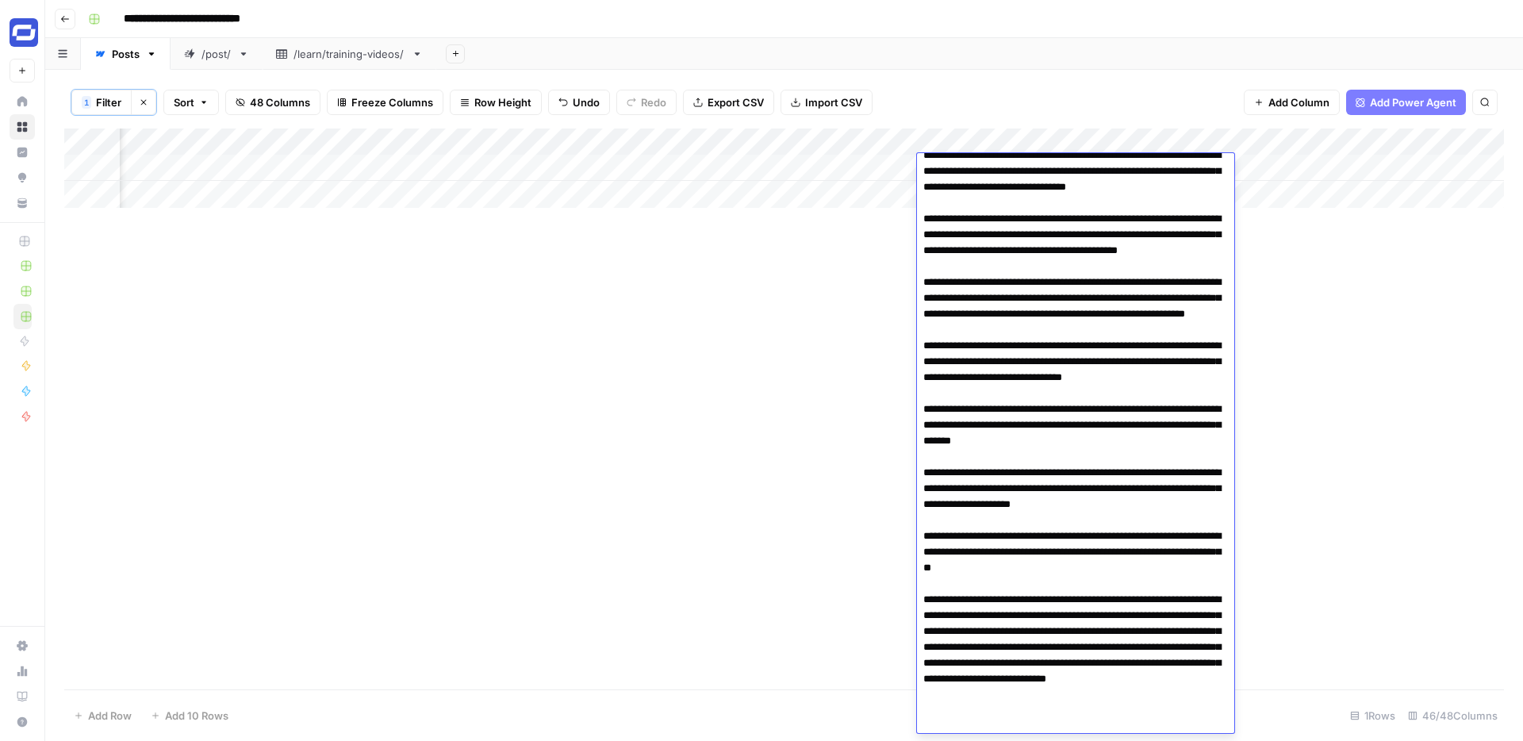
scroll to position [4566, 0]
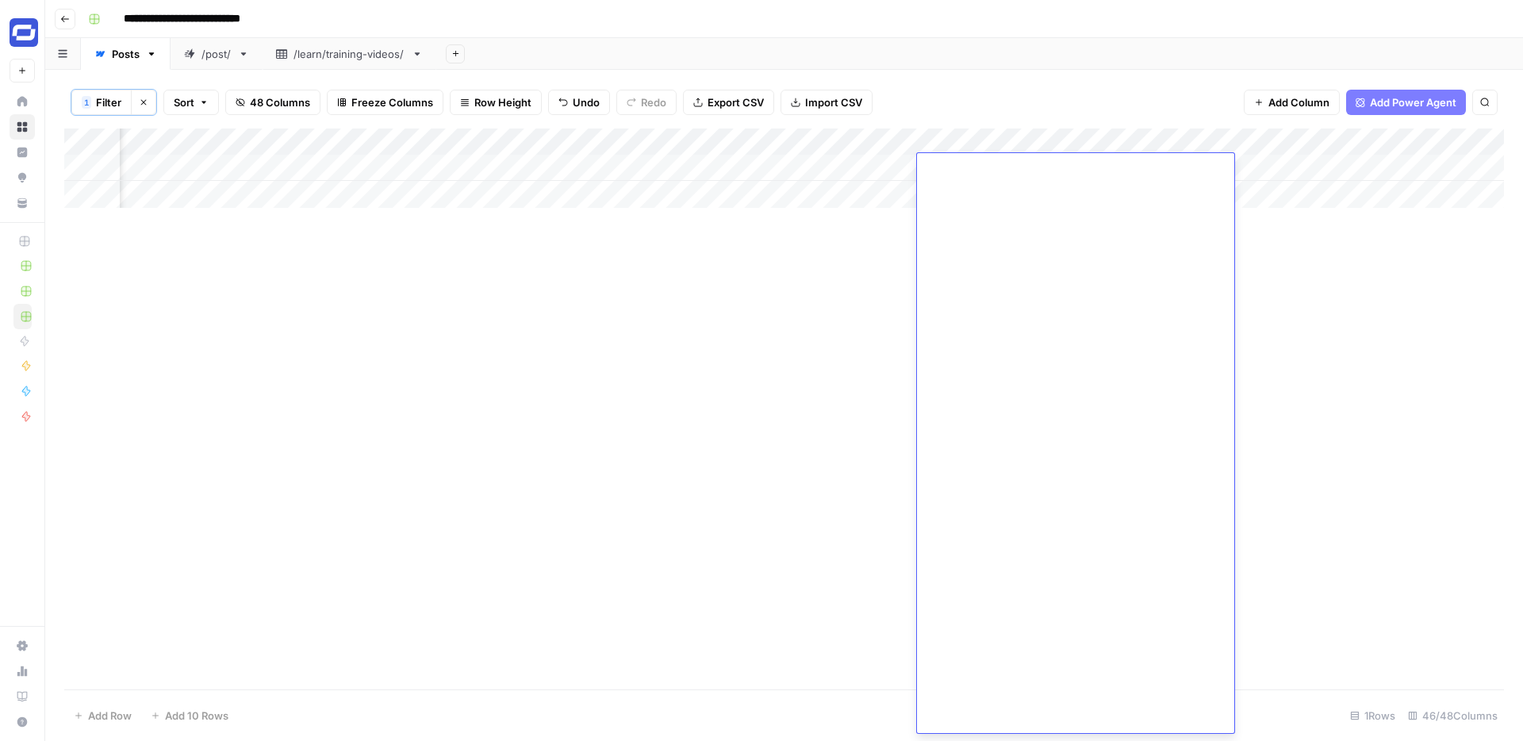
click at [1302, 565] on div "Add Column" at bounding box center [783, 408] width 1439 height 561
click at [1265, 167] on div "Add Column" at bounding box center [783, 167] width 1439 height 79
click at [938, 167] on div "Add Column" at bounding box center [783, 167] width 1439 height 79
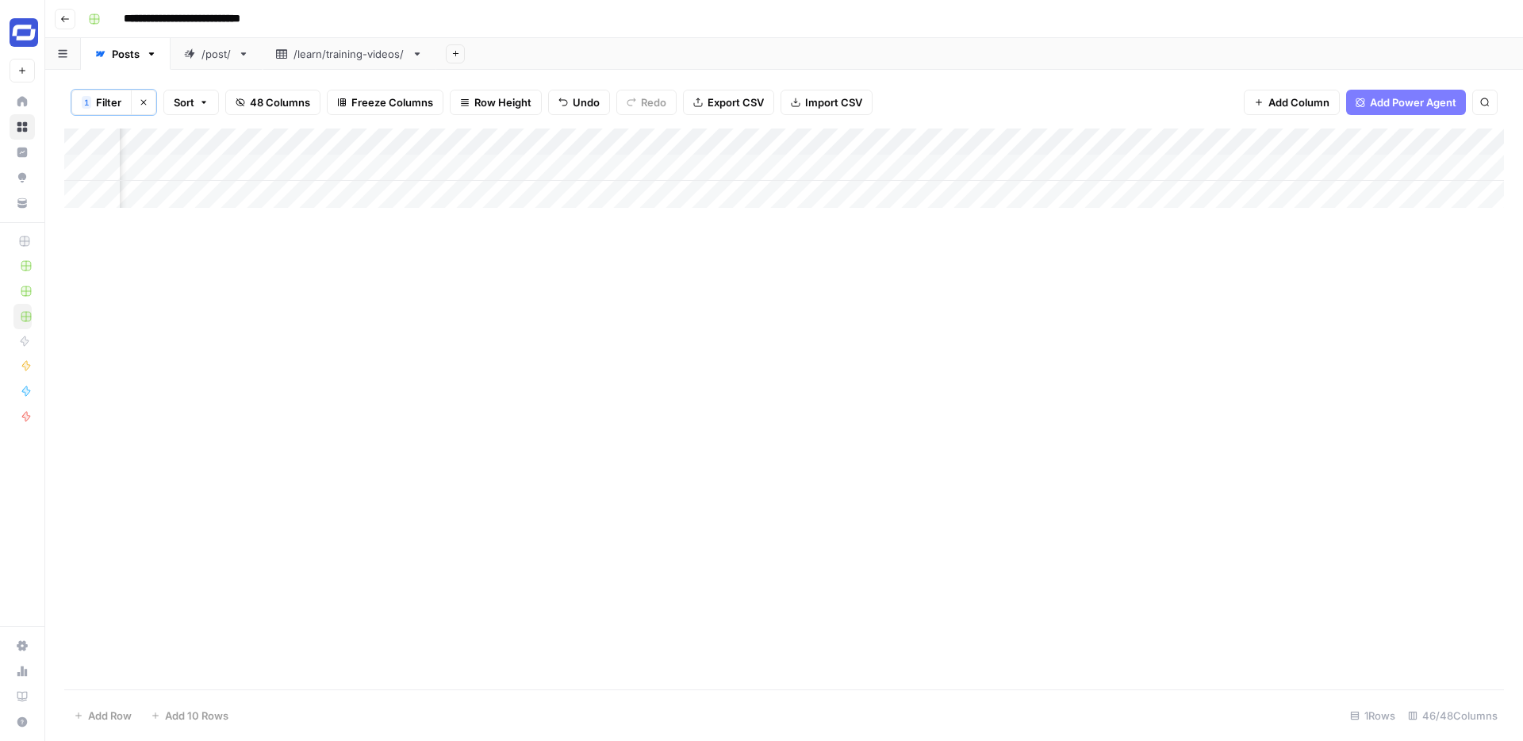
click at [1202, 166] on div "Add Column" at bounding box center [783, 167] width 1439 height 79
click at [1340, 164] on div "Add Column" at bounding box center [783, 167] width 1439 height 79
click at [595, 169] on div "Add Column" at bounding box center [783, 167] width 1439 height 79
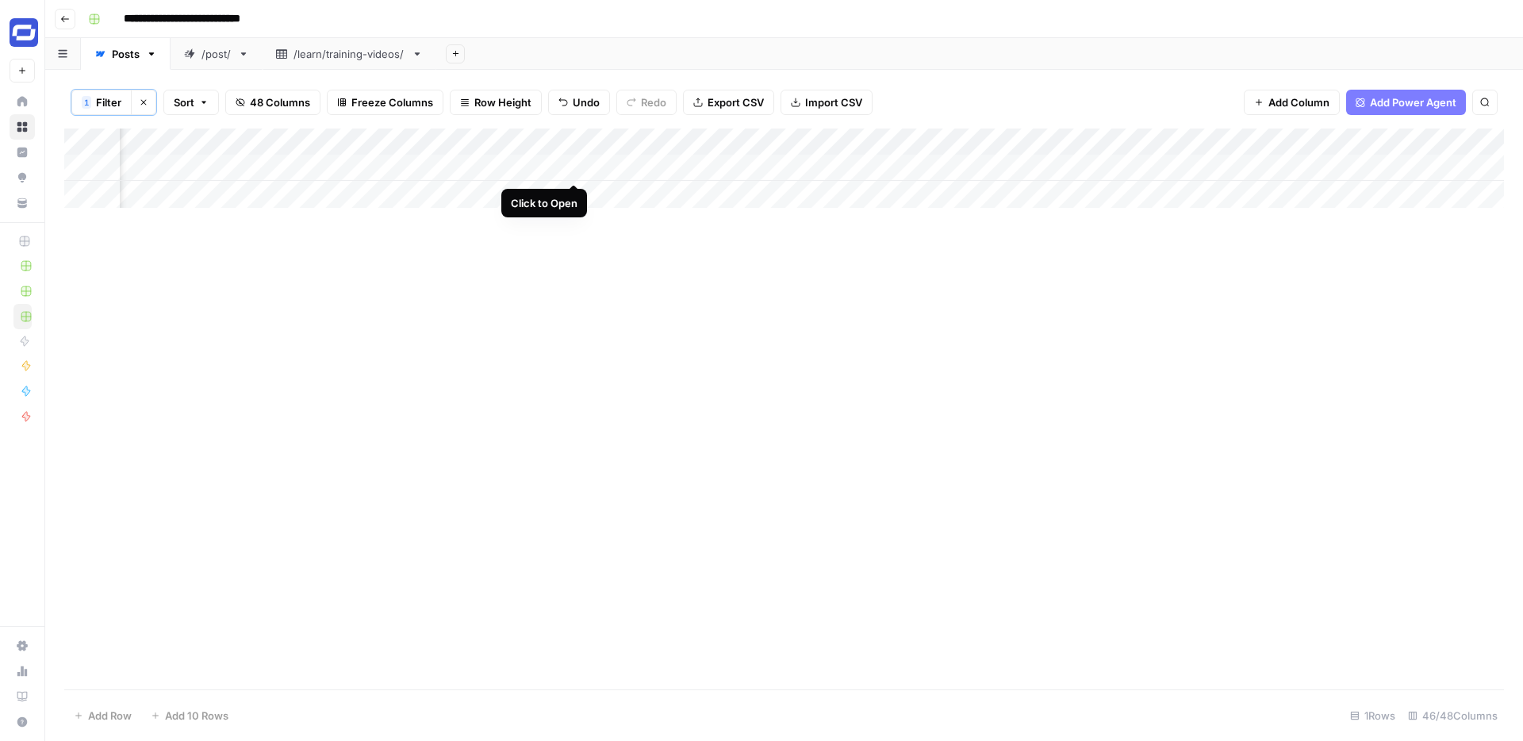
click at [575, 168] on div "Add Column" at bounding box center [783, 167] width 1439 height 79
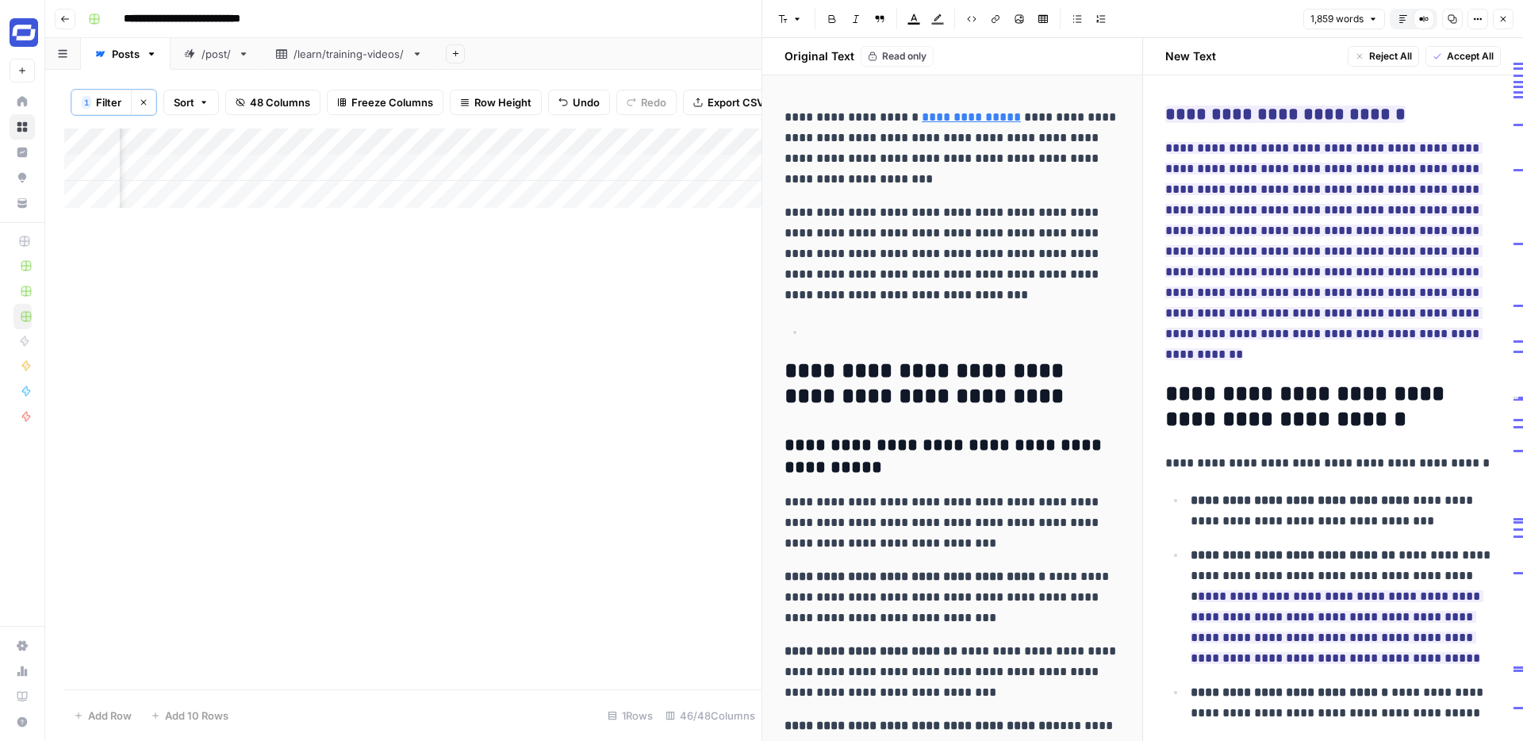
scroll to position [7119, 0]
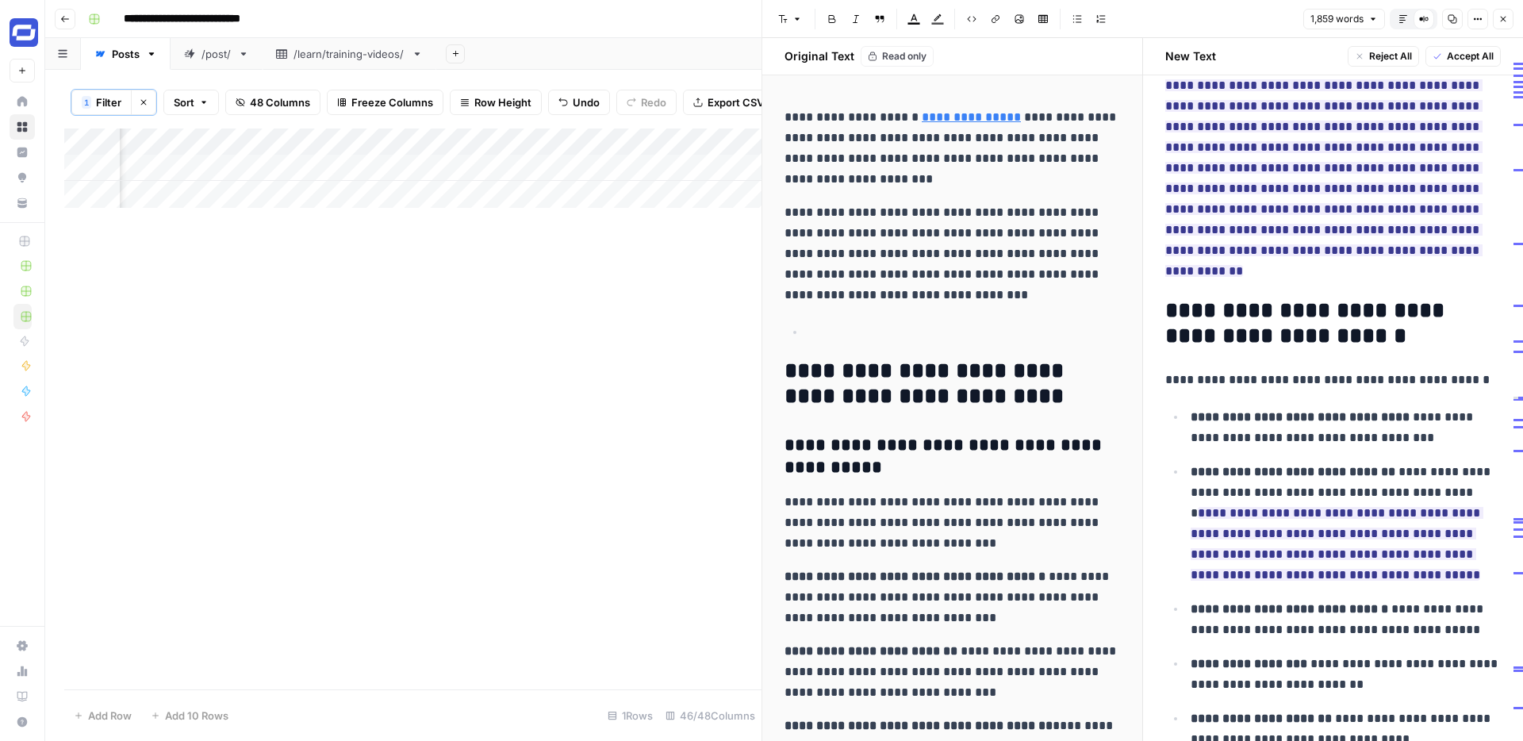
click at [1465, 57] on span "Accept All" at bounding box center [1470, 56] width 47 height 14
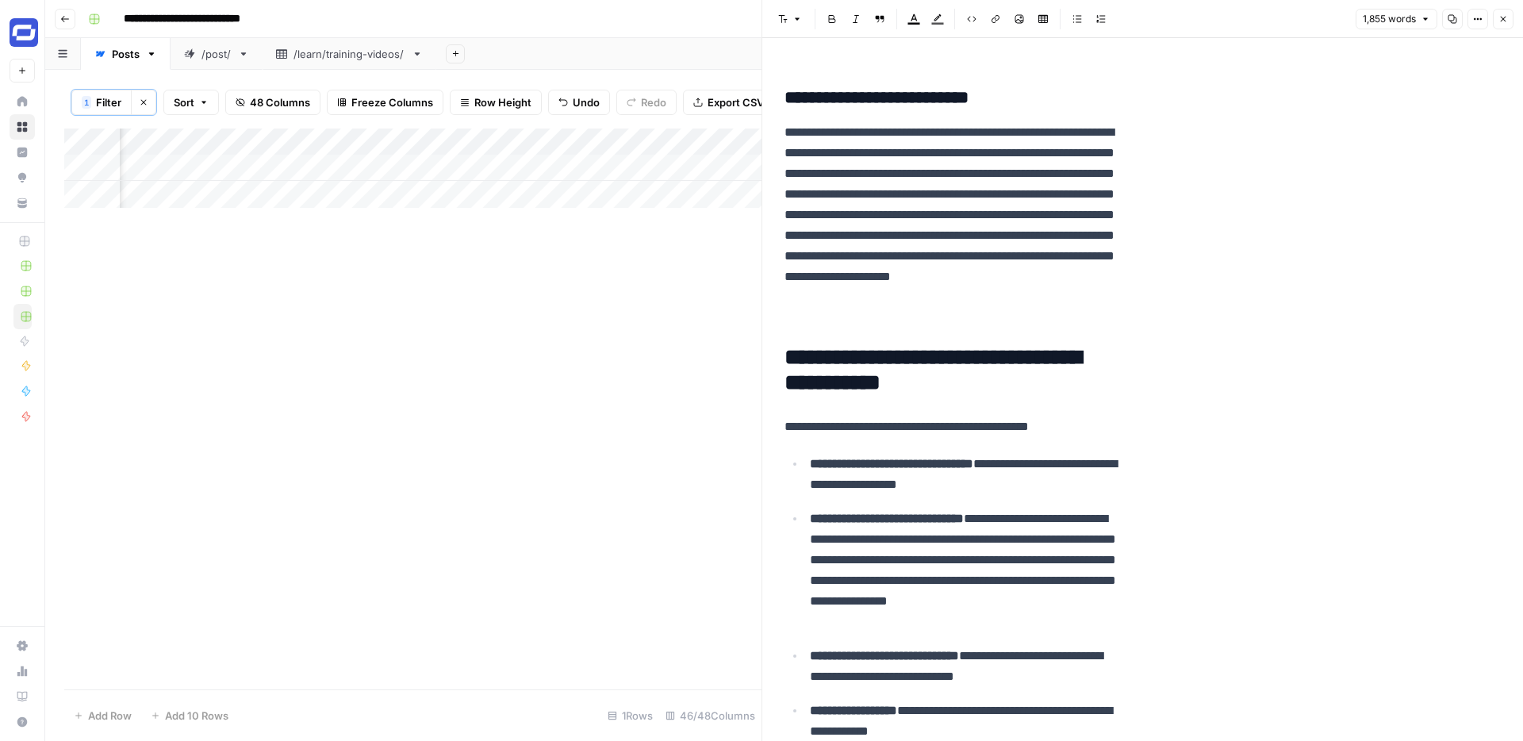
scroll to position [4478, 0]
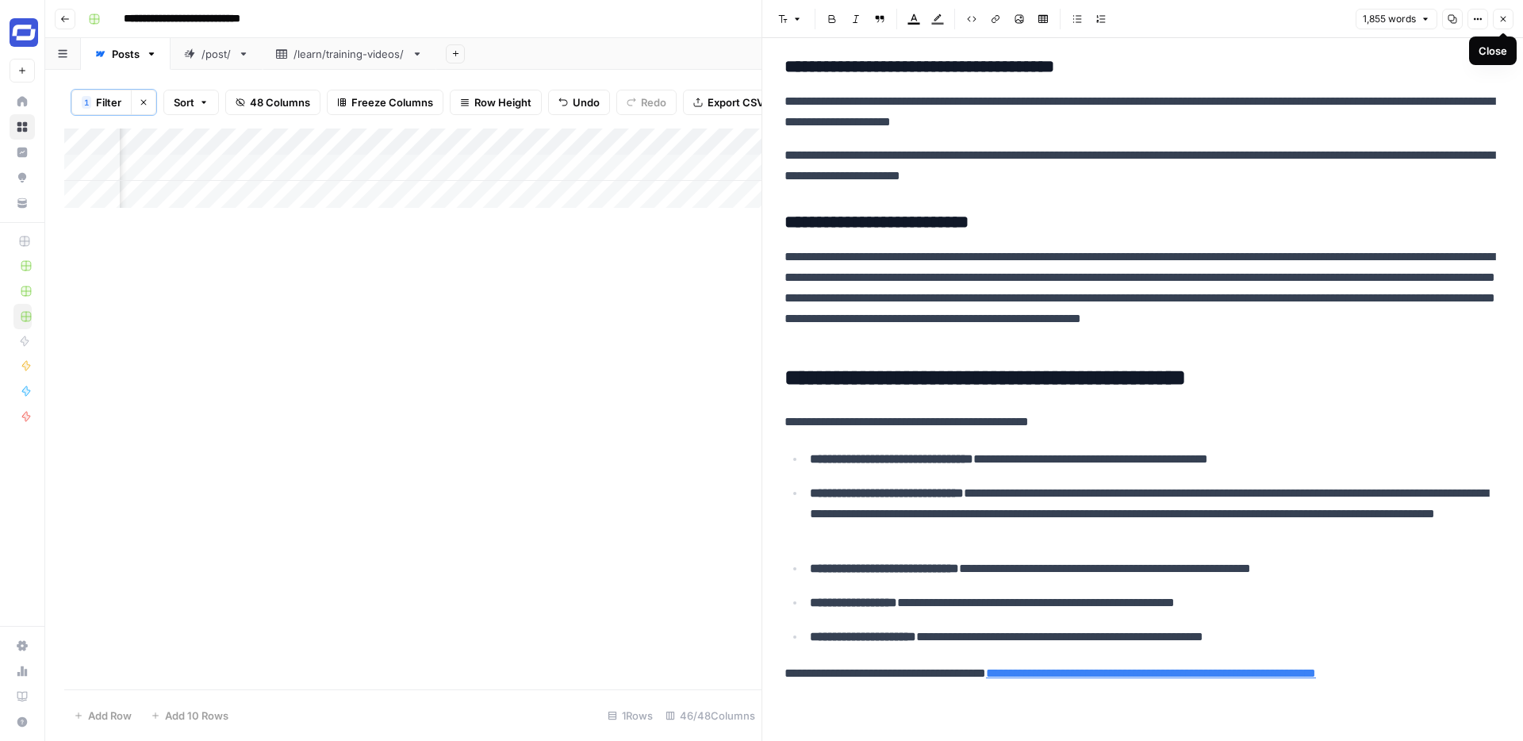
click at [1507, 20] on icon "button" at bounding box center [1503, 19] width 10 height 10
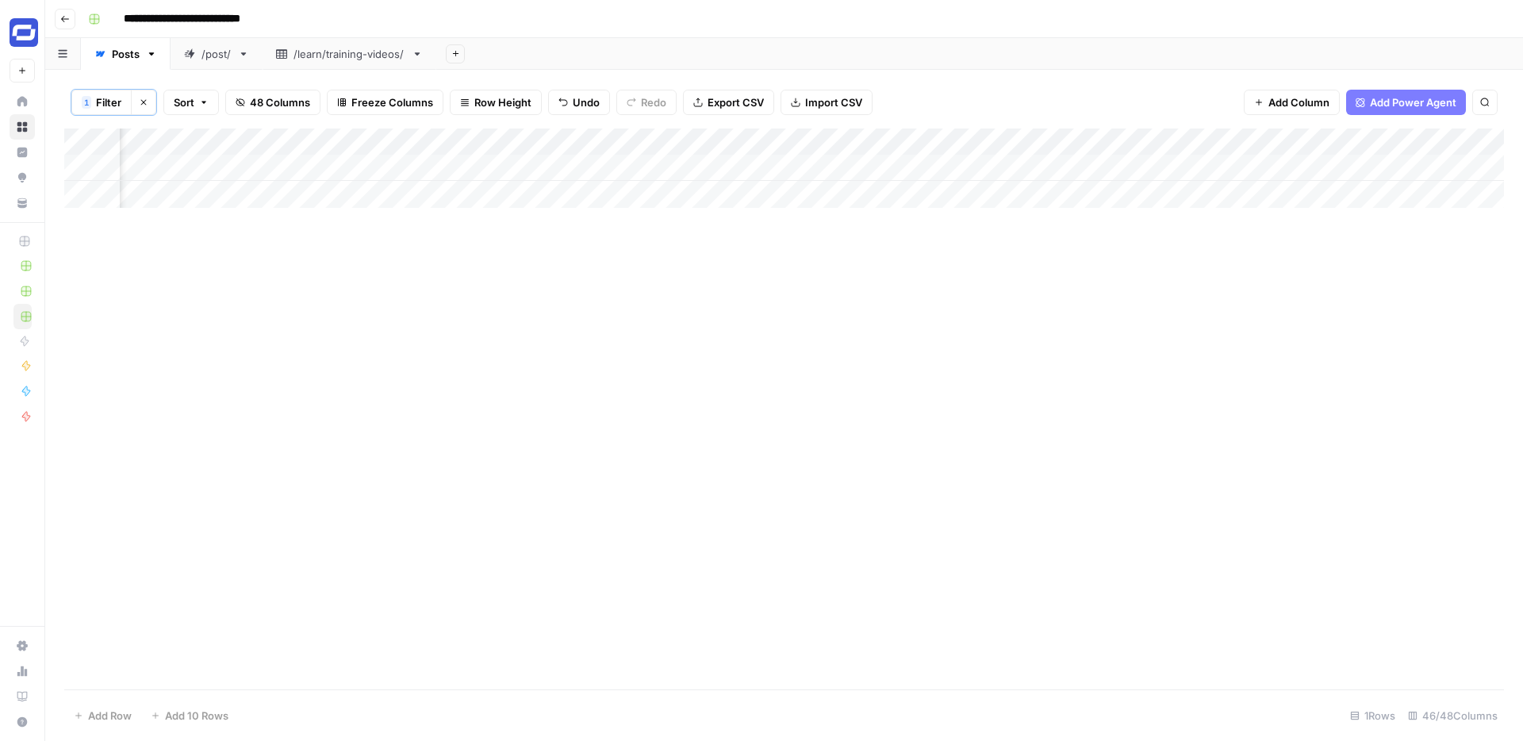
scroll to position [0, 7456]
click at [1258, 167] on div "Add Column" at bounding box center [783, 167] width 1439 height 79
click at [531, 167] on div "Add Column" at bounding box center [783, 167] width 1439 height 79
click at [568, 167] on div "Add Column" at bounding box center [783, 167] width 1439 height 79
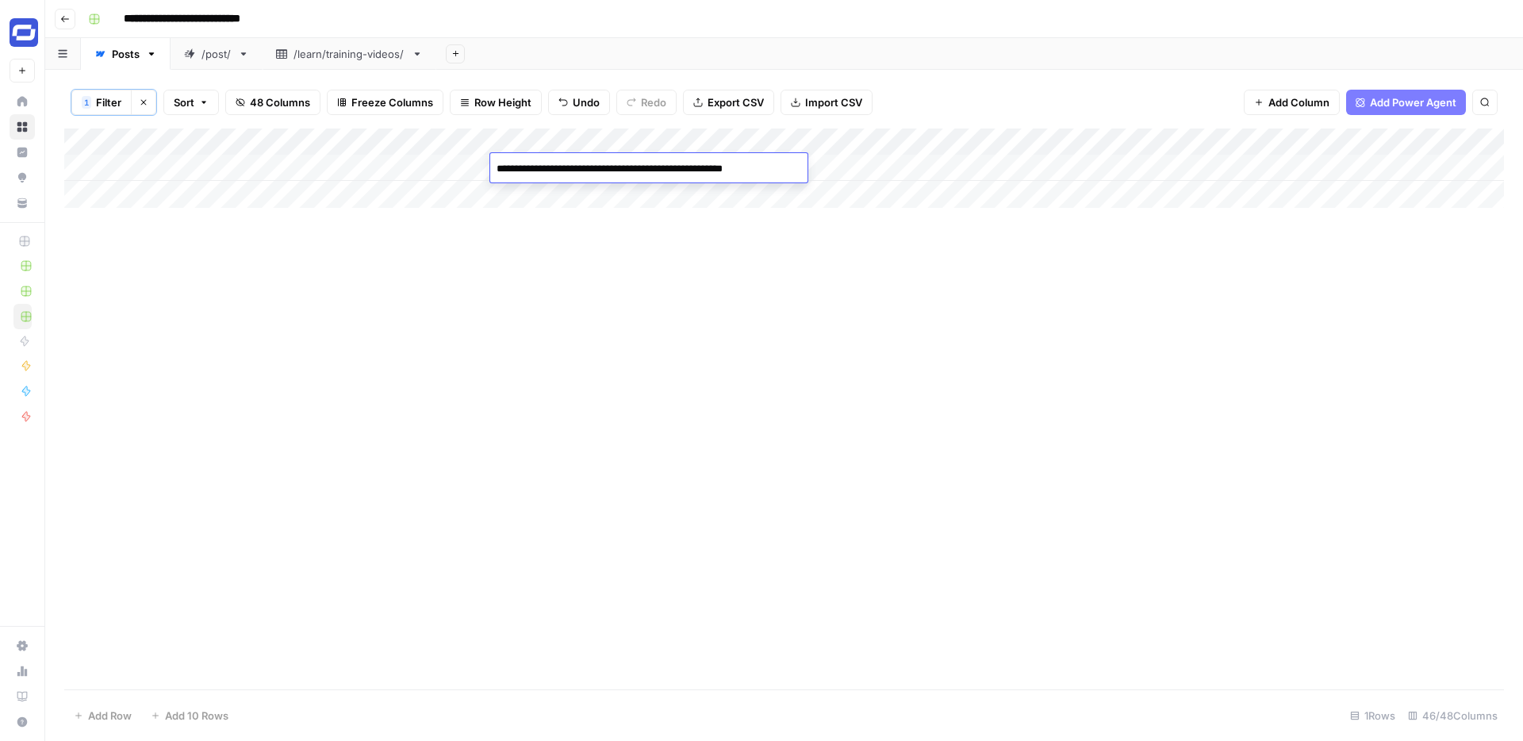
click at [642, 173] on textarea "**********" at bounding box center [646, 169] width 312 height 22
click at [1162, 196] on div "Add Column" at bounding box center [783, 167] width 1439 height 79
click at [1171, 163] on div "Add Column" at bounding box center [783, 167] width 1439 height 79
click at [1145, 164] on div "Add Column" at bounding box center [783, 167] width 1439 height 79
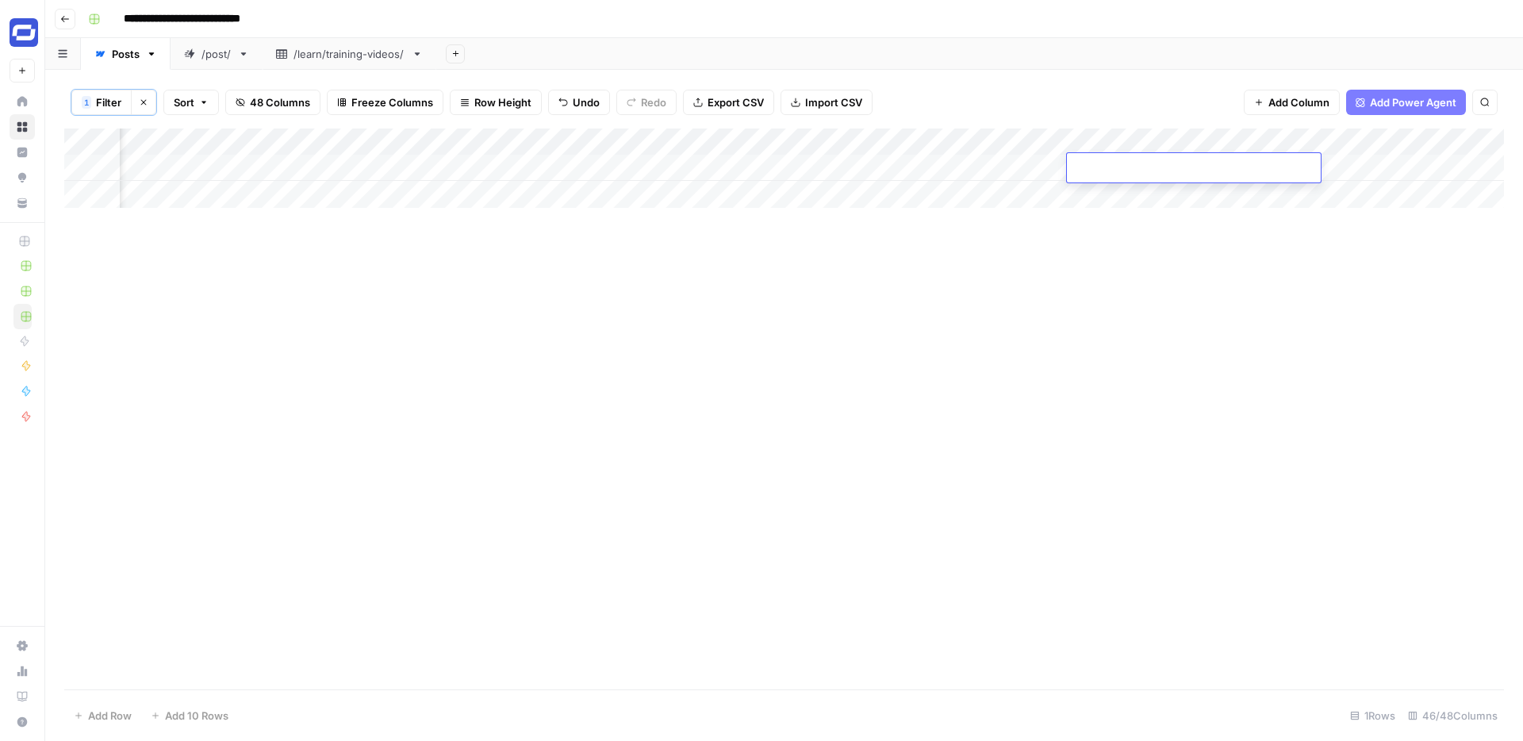
type textarea "**********"
click at [1238, 247] on div "Add Column" at bounding box center [783, 408] width 1439 height 561
click at [1238, 167] on div "Add Column" at bounding box center [783, 167] width 1439 height 79
click at [1231, 165] on div "Add Column" at bounding box center [783, 167] width 1439 height 79
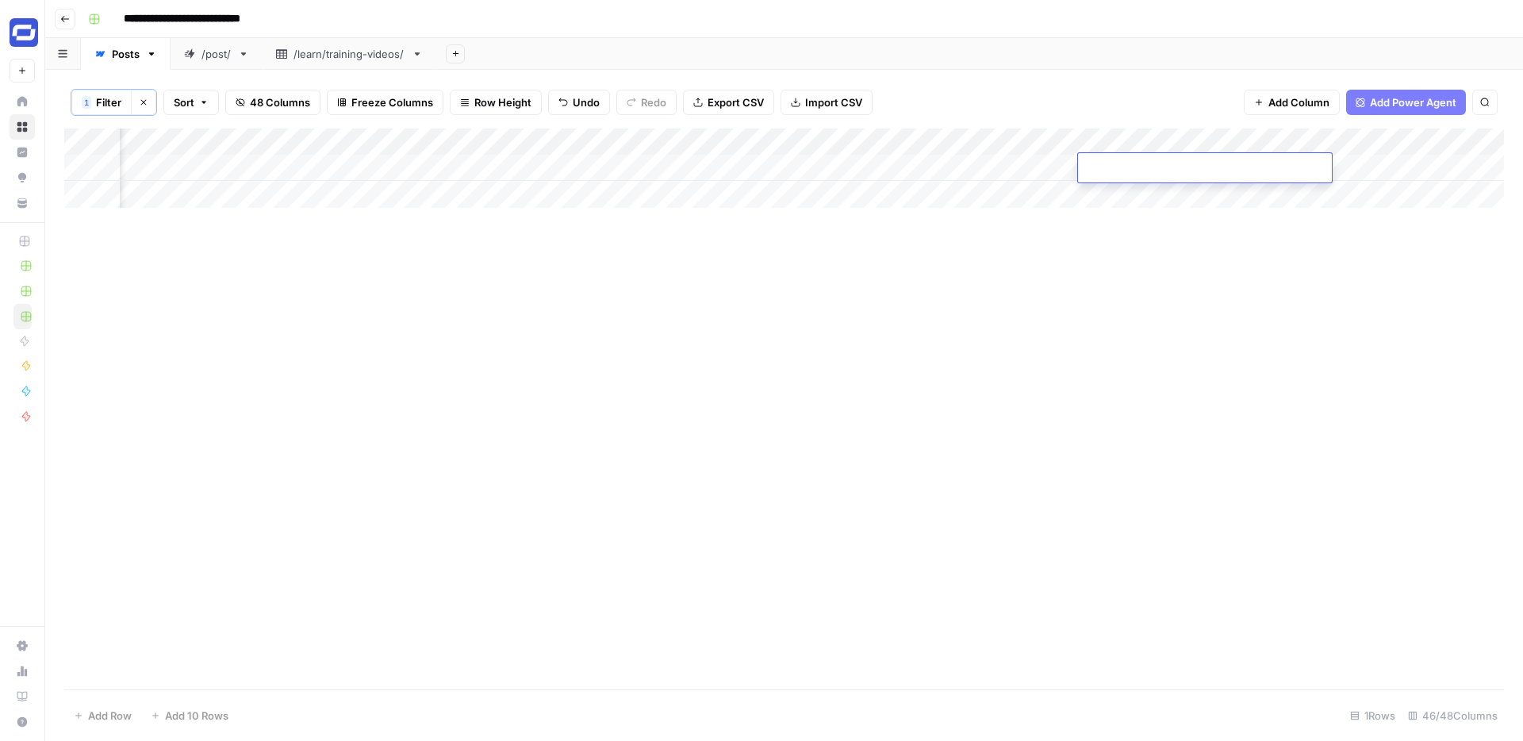
type textarea "**********"
click at [1263, 240] on div "Add Column" at bounding box center [783, 408] width 1439 height 561
click at [1253, 163] on div "Add Column" at bounding box center [783, 167] width 1439 height 79
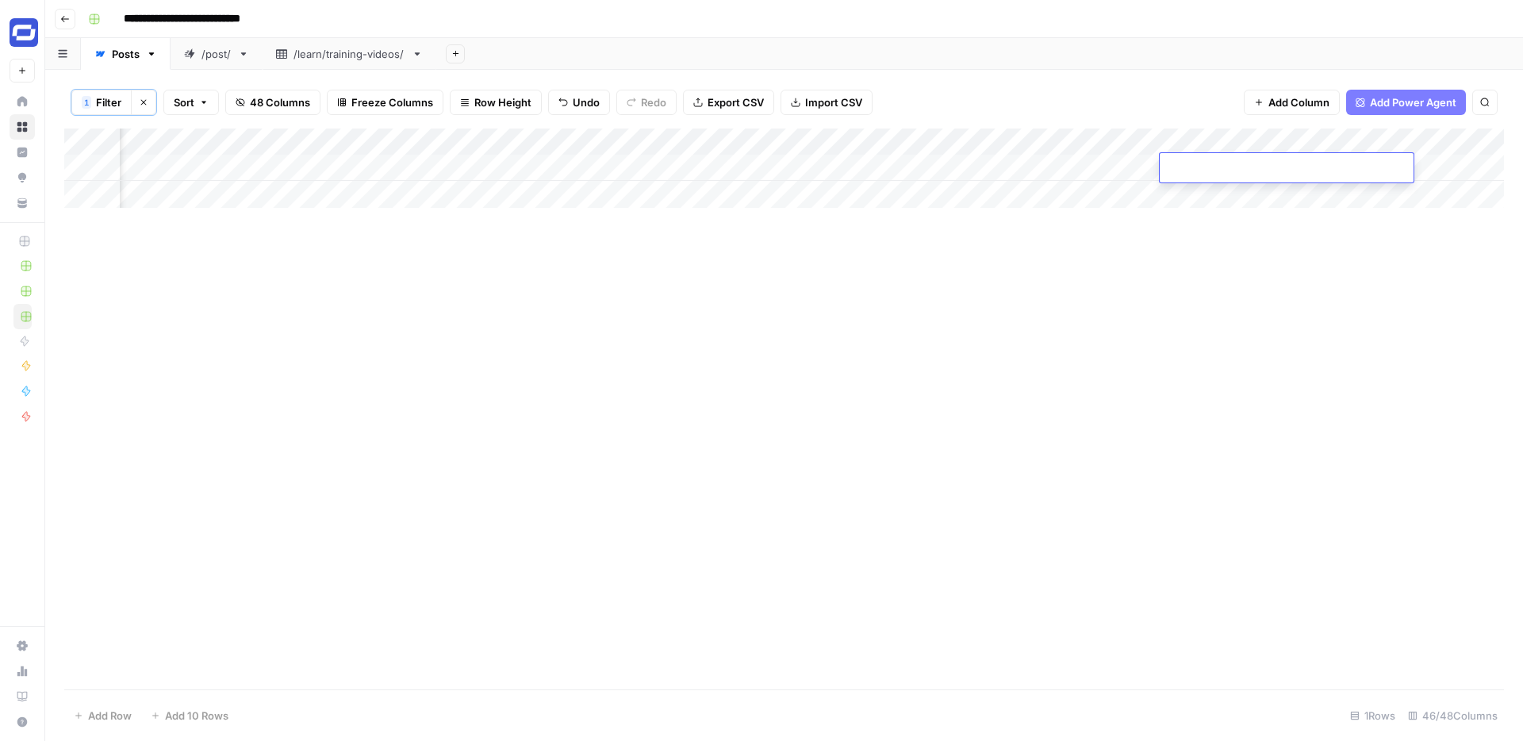
type textarea "**********"
click at [1282, 228] on div "Add Column" at bounding box center [783, 408] width 1439 height 561
click at [347, 167] on div "Add Column" at bounding box center [783, 167] width 1439 height 79
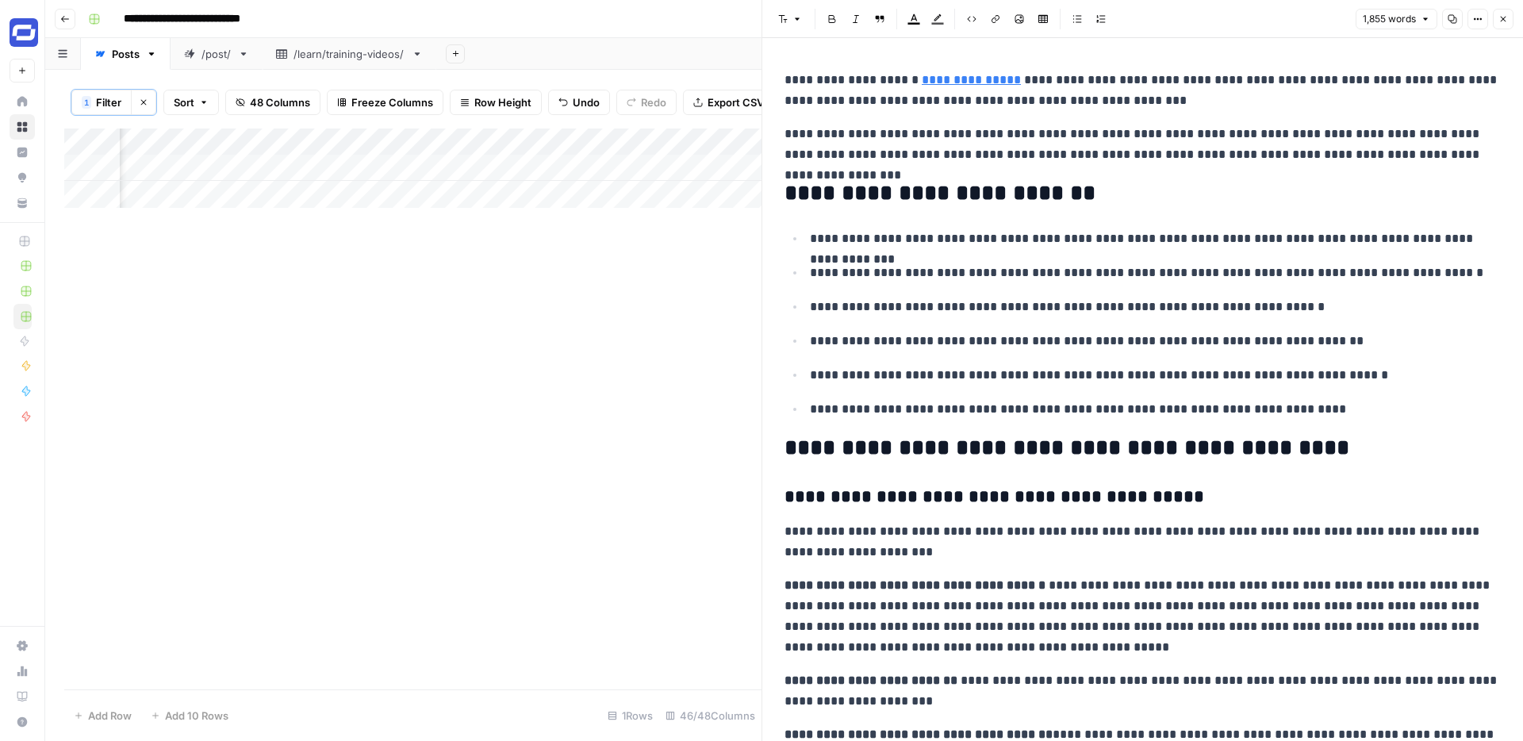
click at [909, 232] on p "**********" at bounding box center [1155, 238] width 691 height 21
copy div "**********"
click at [704, 209] on div "Add Column" at bounding box center [412, 408] width 697 height 561
click at [698, 176] on div "Add Column" at bounding box center [412, 167] width 697 height 79
click at [696, 171] on div "Add Column" at bounding box center [412, 167] width 697 height 79
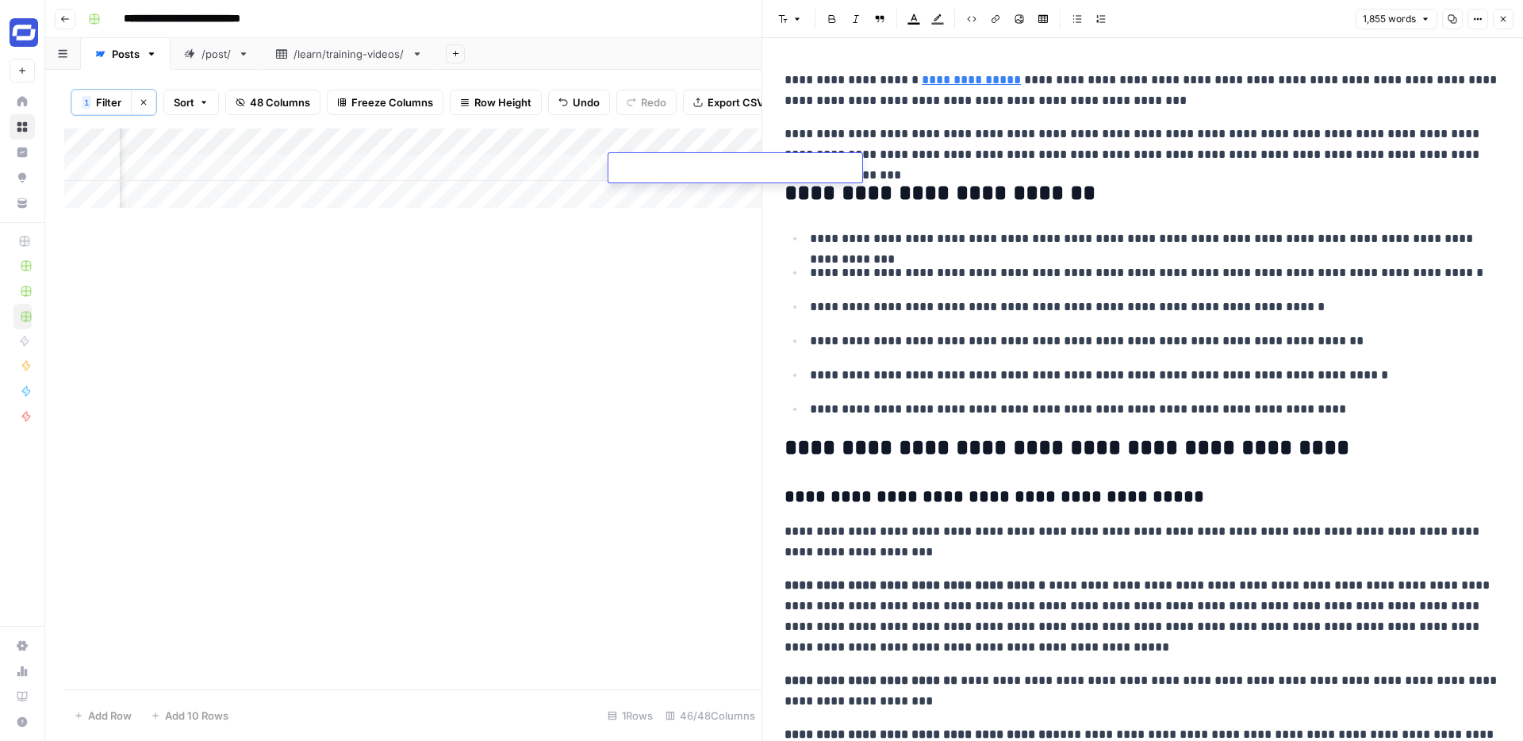
type textarea "**********"
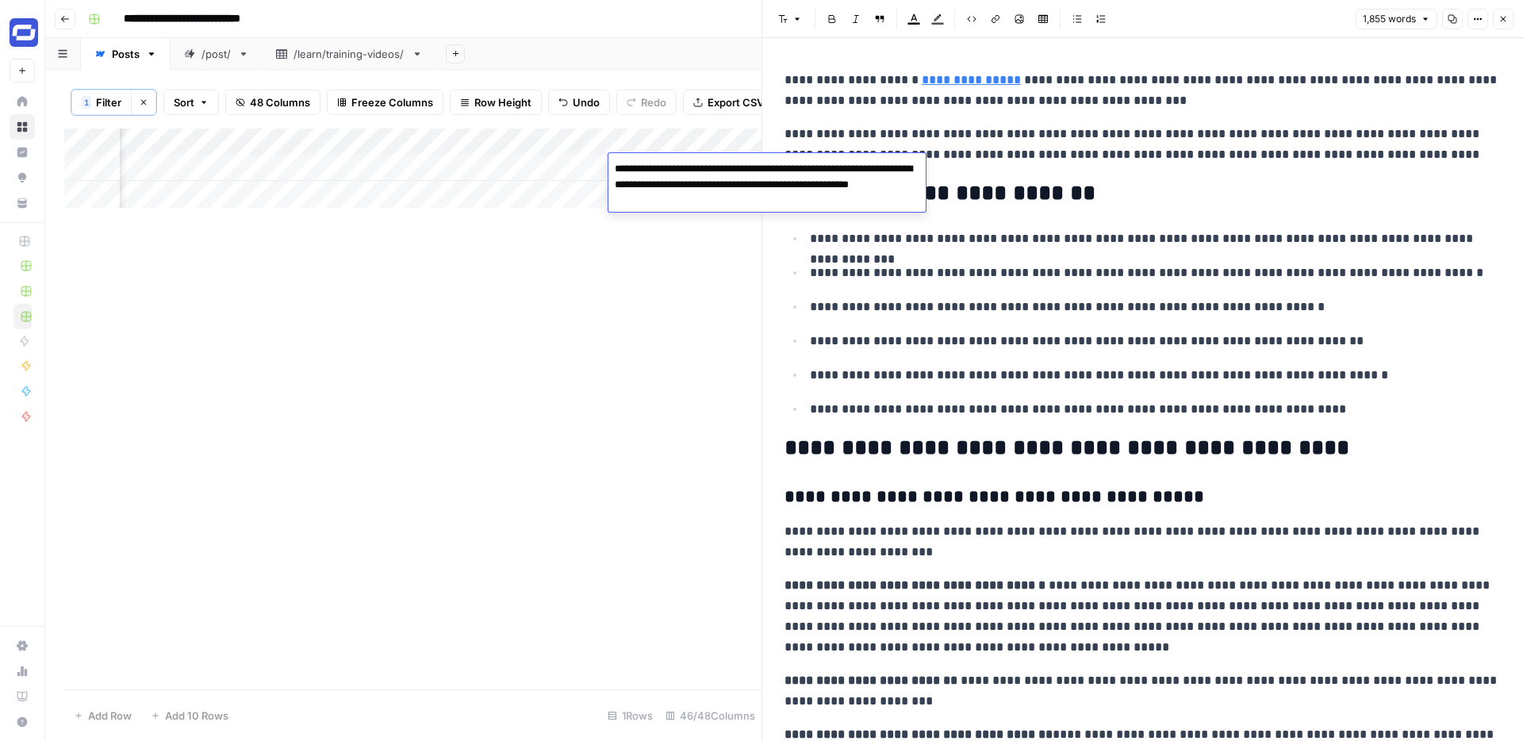
click at [694, 264] on div "Add Column" at bounding box center [412, 408] width 697 height 561
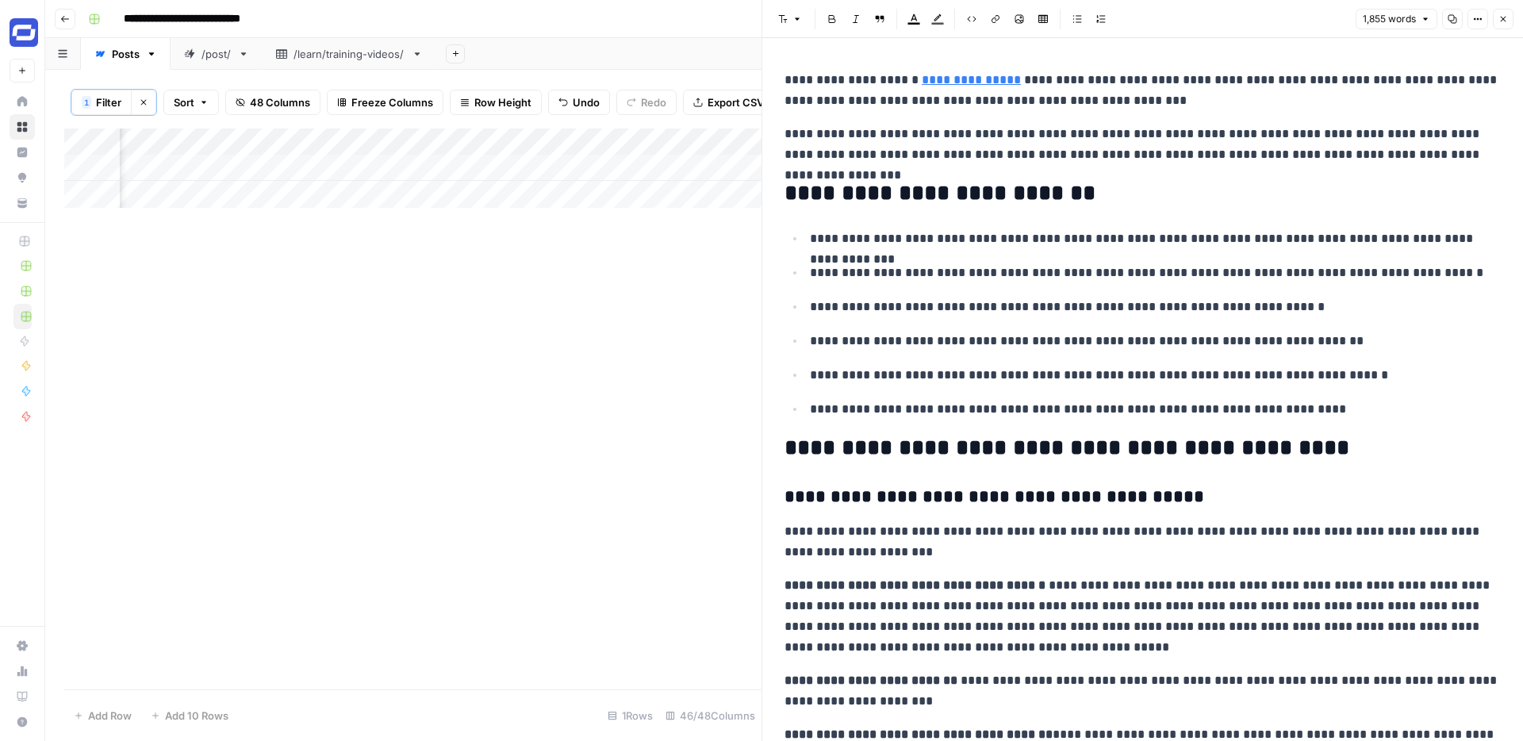
click at [1503, 21] on icon "button" at bounding box center [1503, 19] width 10 height 10
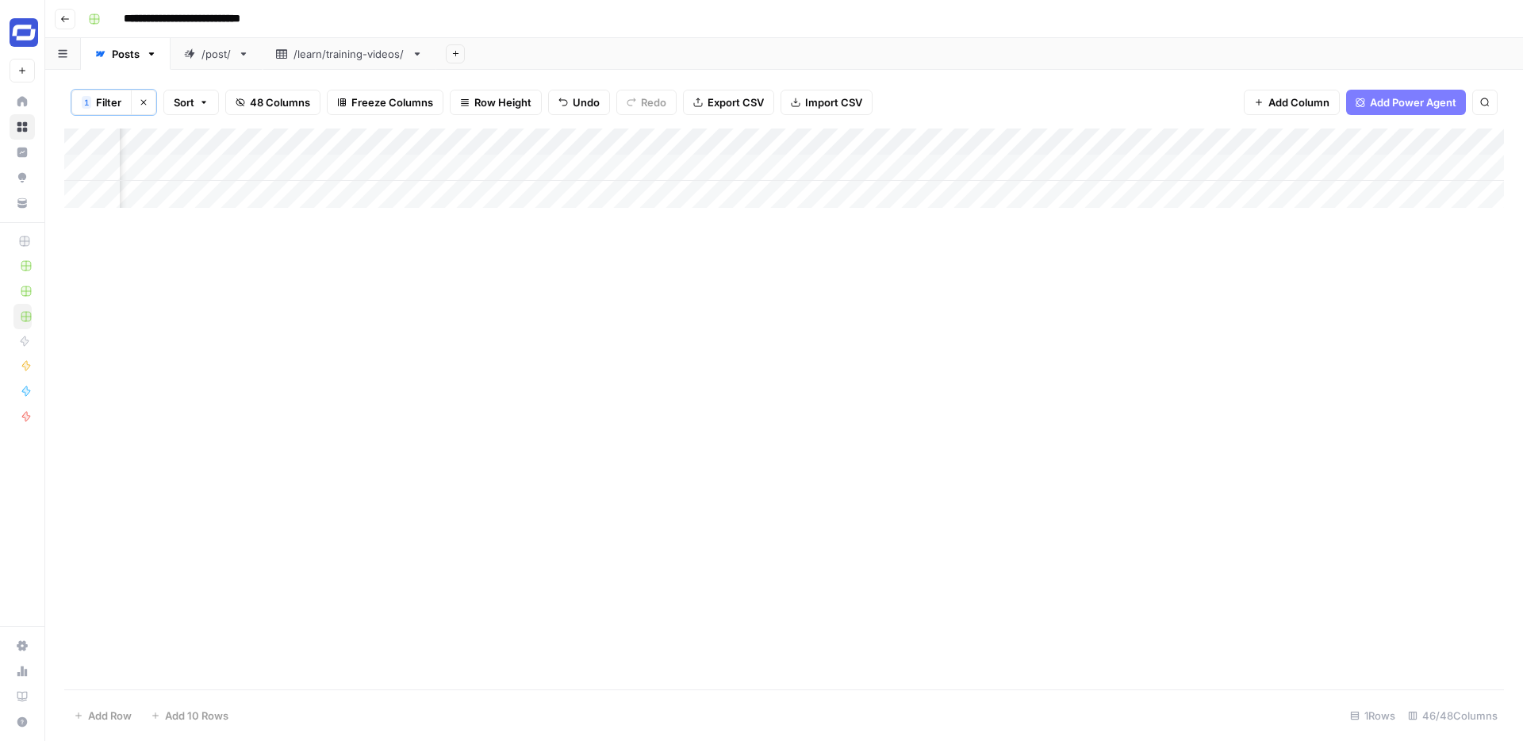
scroll to position [0, 7456]
click at [1098, 167] on div "Add Column" at bounding box center [783, 167] width 1439 height 79
click at [1399, 167] on div "Add Column" at bounding box center [783, 167] width 1439 height 79
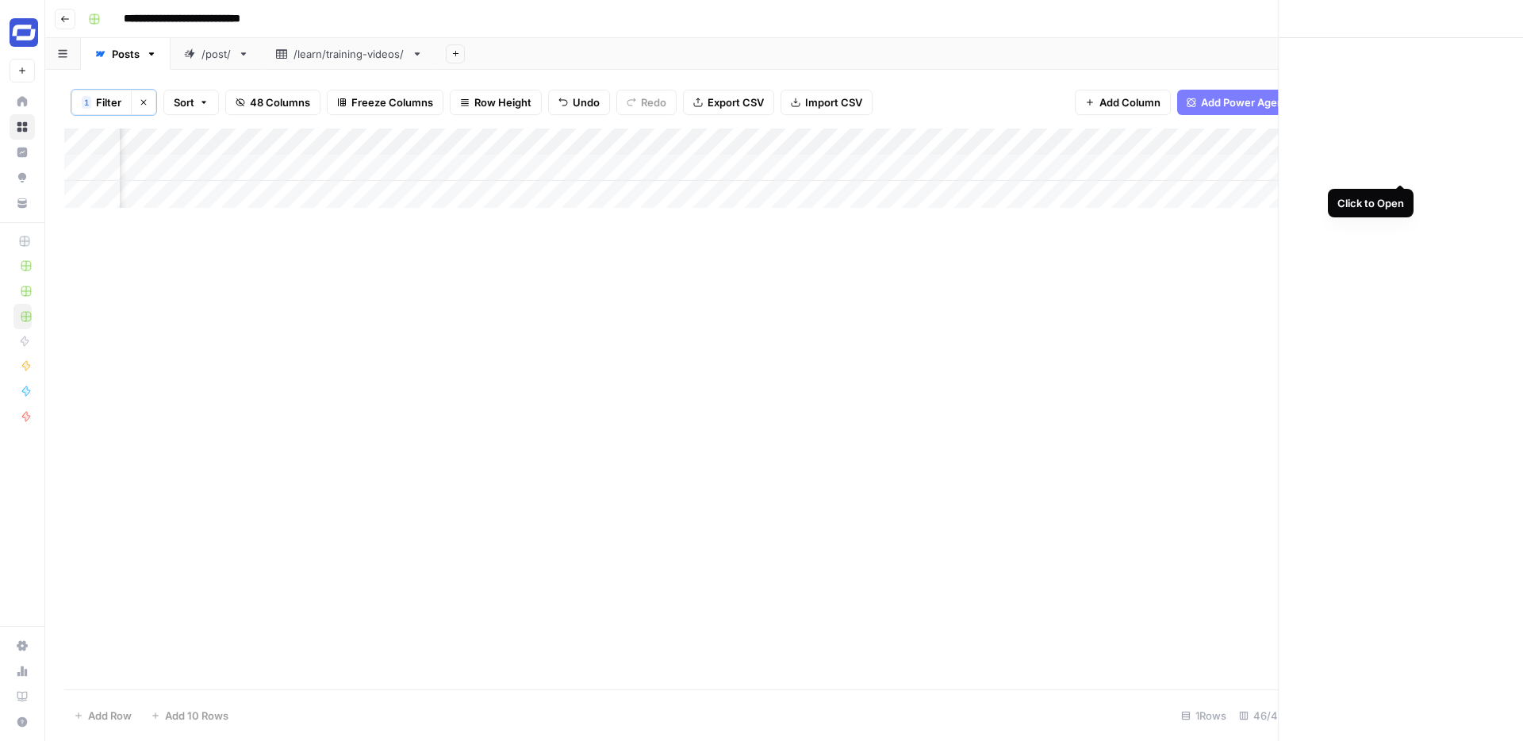
scroll to position [0, 7454]
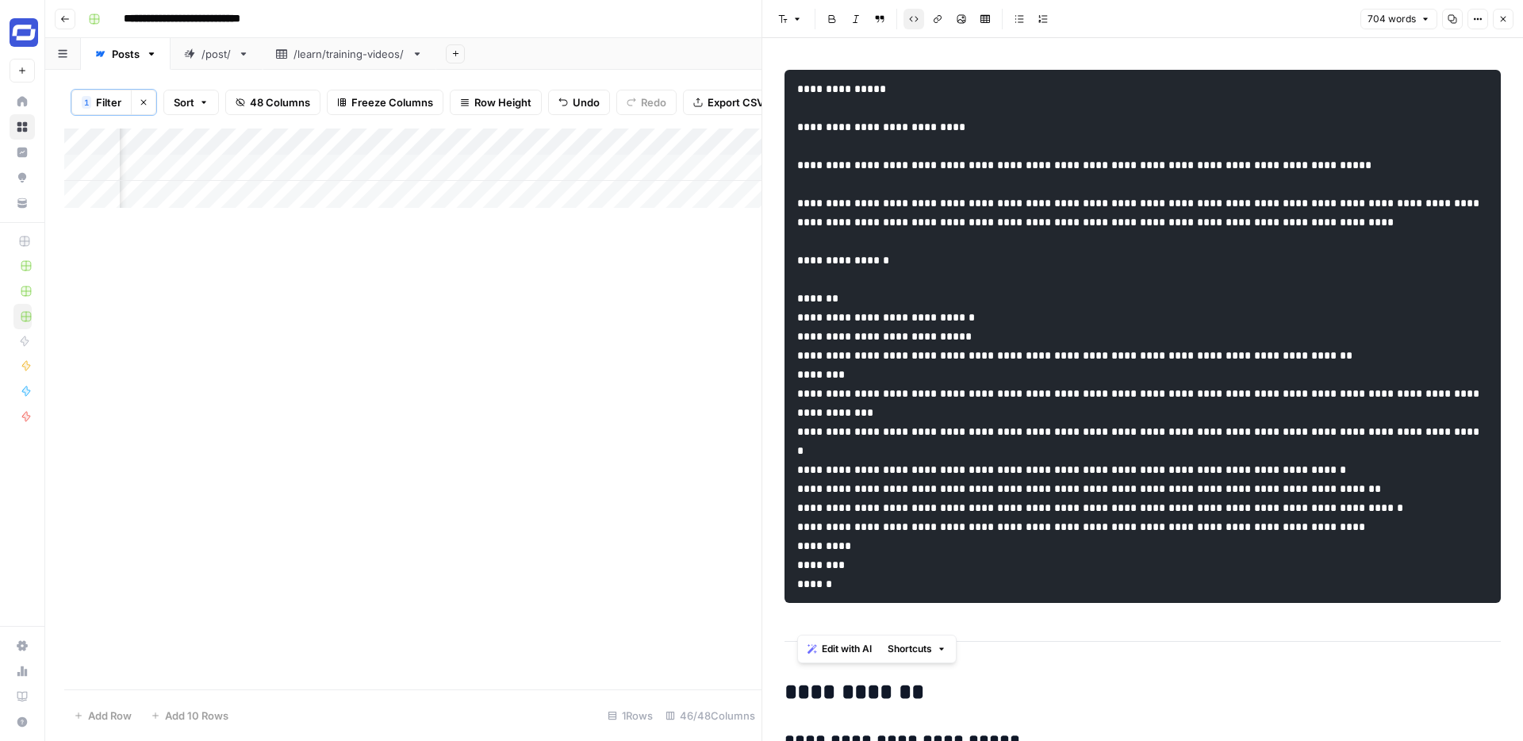
drag, startPoint x: 875, startPoint y: 629, endPoint x: 788, endPoint y: 339, distance: 303.1
click at [788, 339] on pre at bounding box center [1142, 336] width 716 height 533
copy code "**********"
click at [856, 603] on pre at bounding box center [1142, 336] width 716 height 533
drag, startPoint x: 849, startPoint y: 622, endPoint x: 796, endPoint y: 335, distance: 291.1
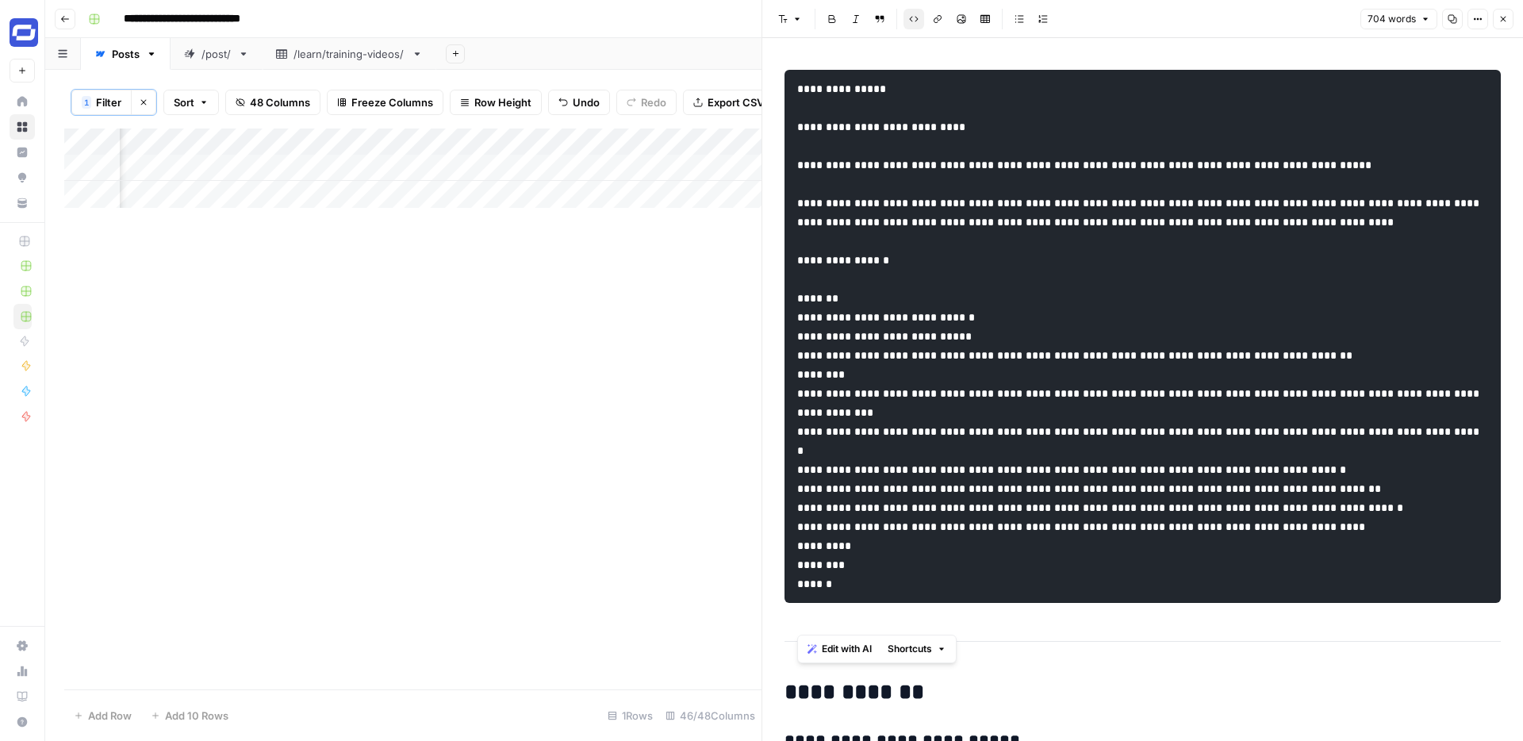
click at [796, 335] on pre at bounding box center [1142, 336] width 716 height 533
copy code "**********"
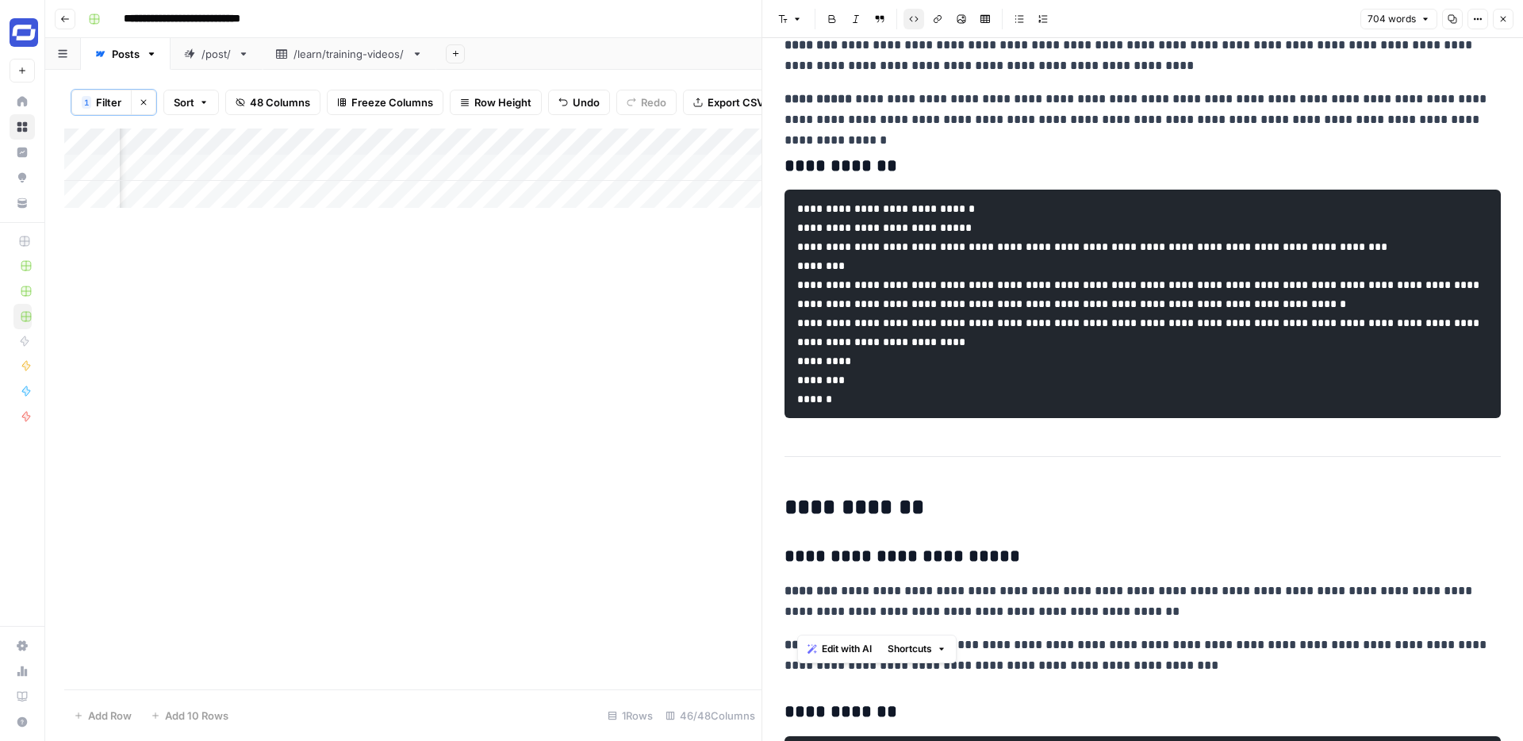
scroll to position [735, 0]
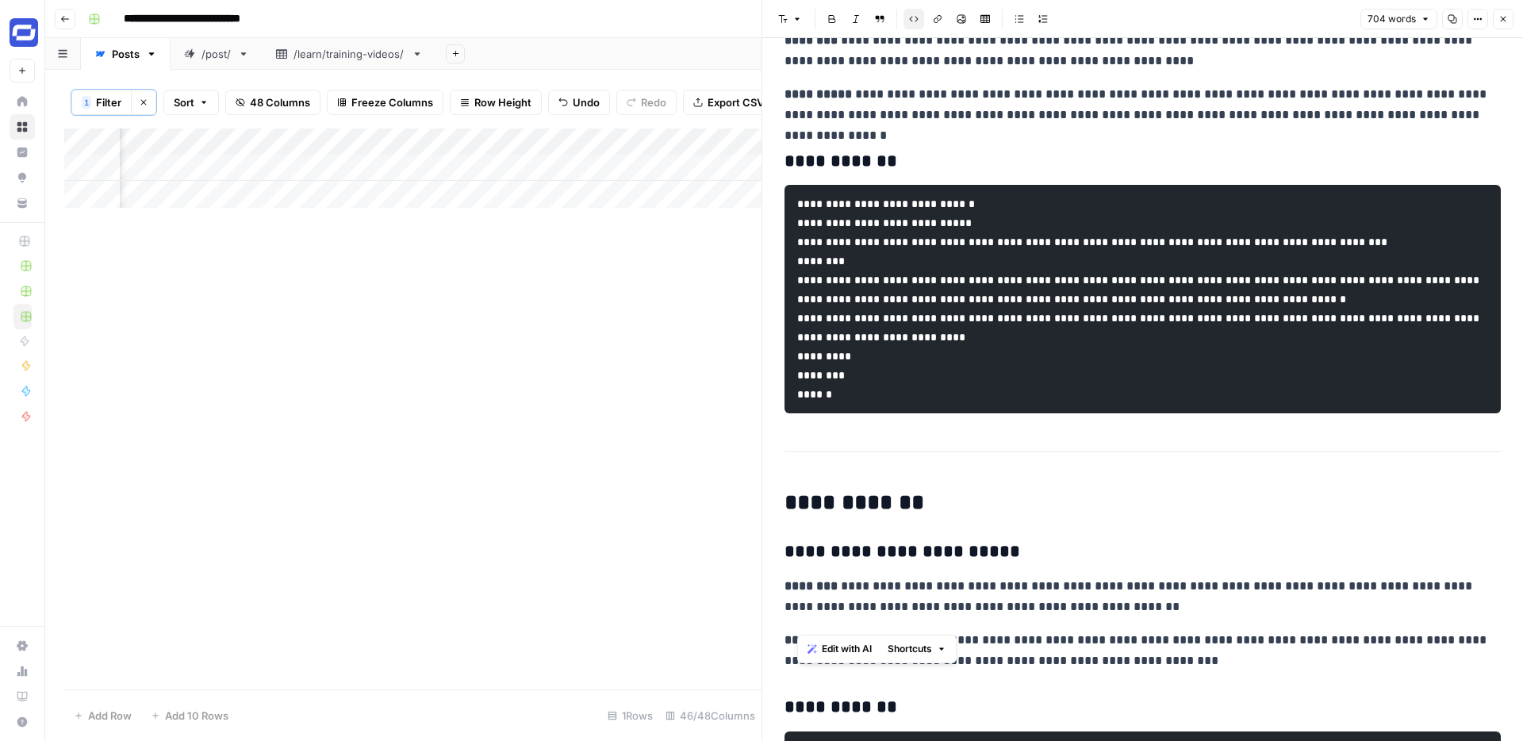
click at [905, 413] on pre "**********" at bounding box center [1142, 299] width 716 height 228
drag, startPoint x: 869, startPoint y: 475, endPoint x: 778, endPoint y: 269, distance: 225.5
copy code "**********"
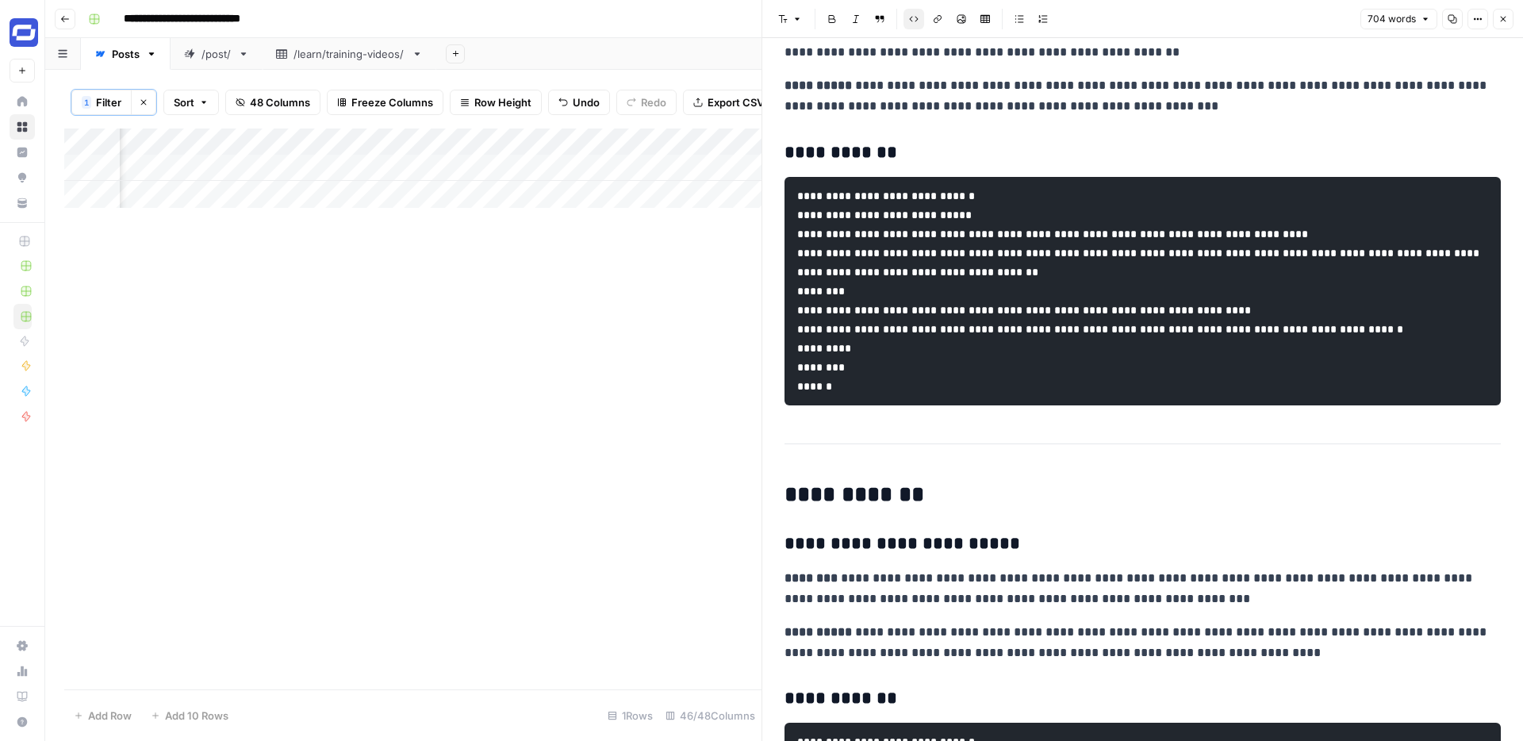
scroll to position [1290, 0]
drag, startPoint x: 870, startPoint y: 496, endPoint x: 787, endPoint y: 289, distance: 223.1
click at [787, 289] on pre "**********" at bounding box center [1142, 290] width 716 height 228
copy code "**********"
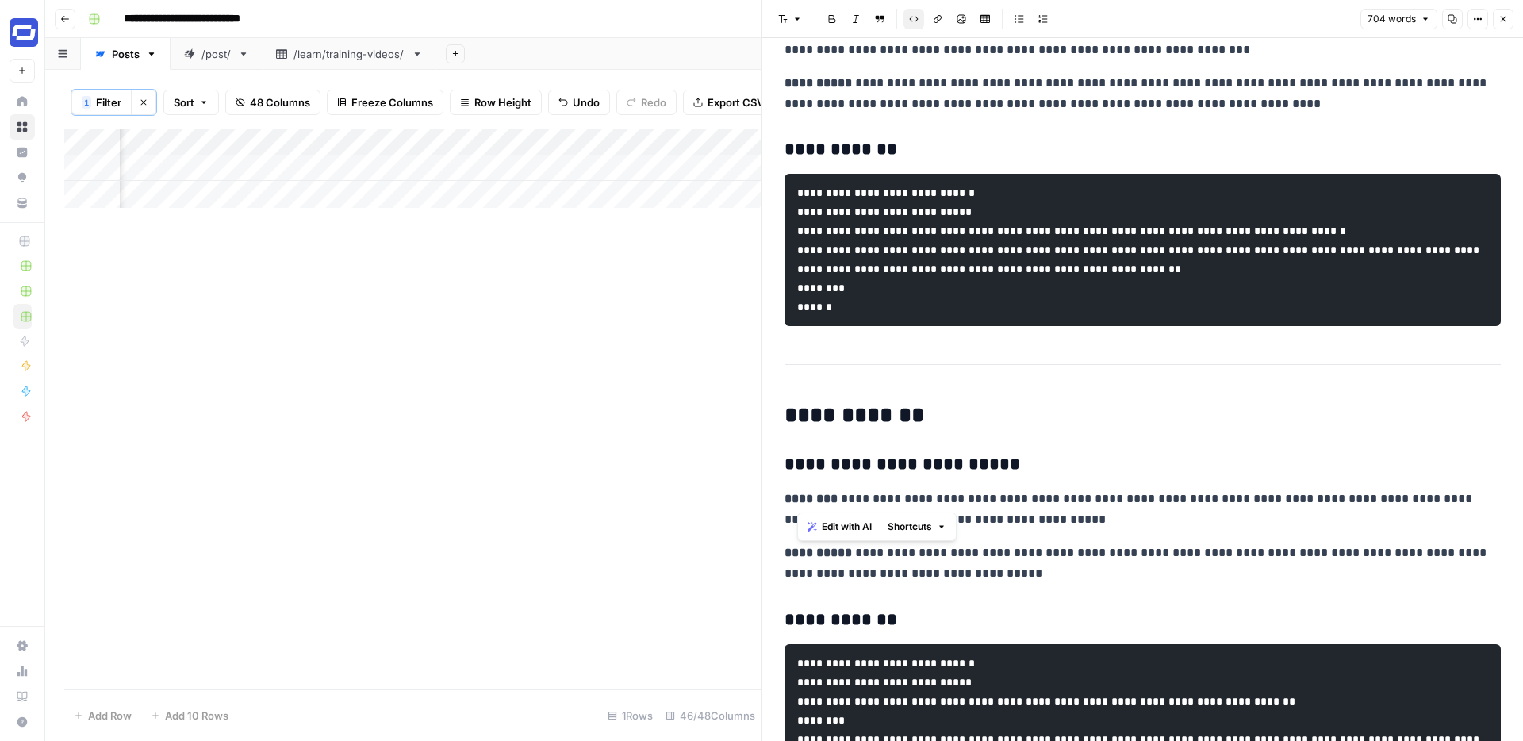
scroll to position [1842, 0]
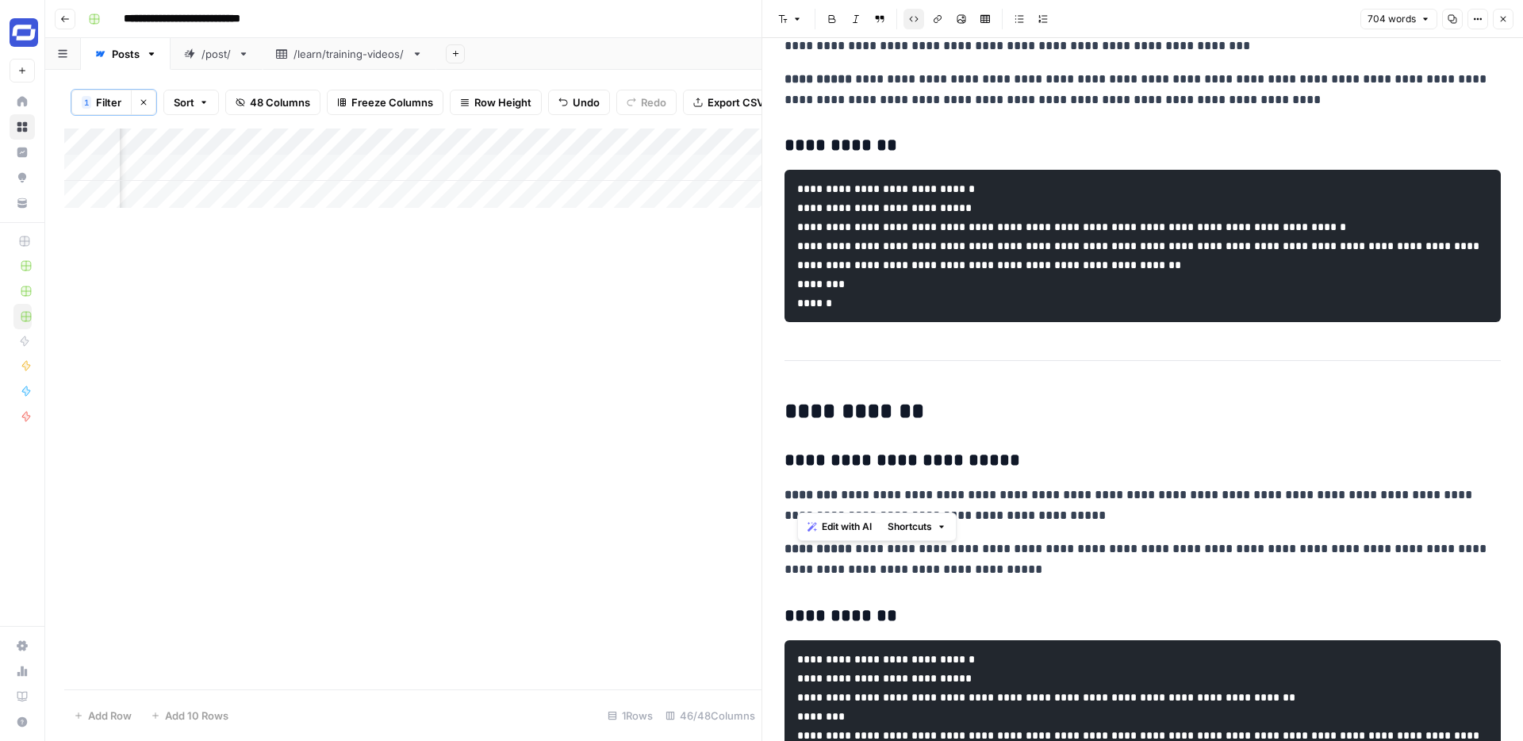
click at [864, 322] on pre "**********" at bounding box center [1142, 246] width 716 height 152
drag, startPoint x: 865, startPoint y: 439, endPoint x: 785, endPoint y: 320, distance: 144.1
click at [785, 320] on pre "**********" at bounding box center [1142, 246] width 716 height 152
copy code "**********"
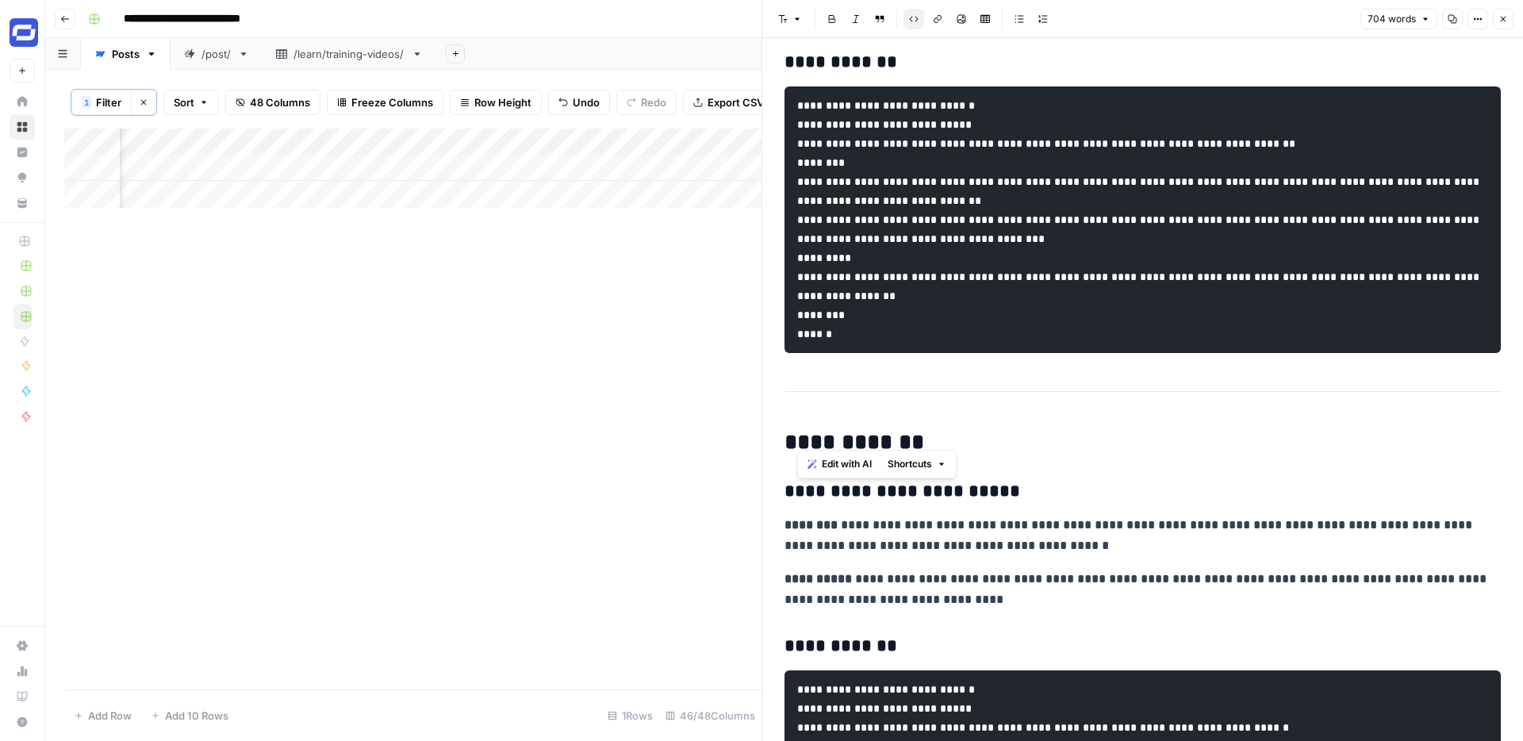
scroll to position [2398, 0]
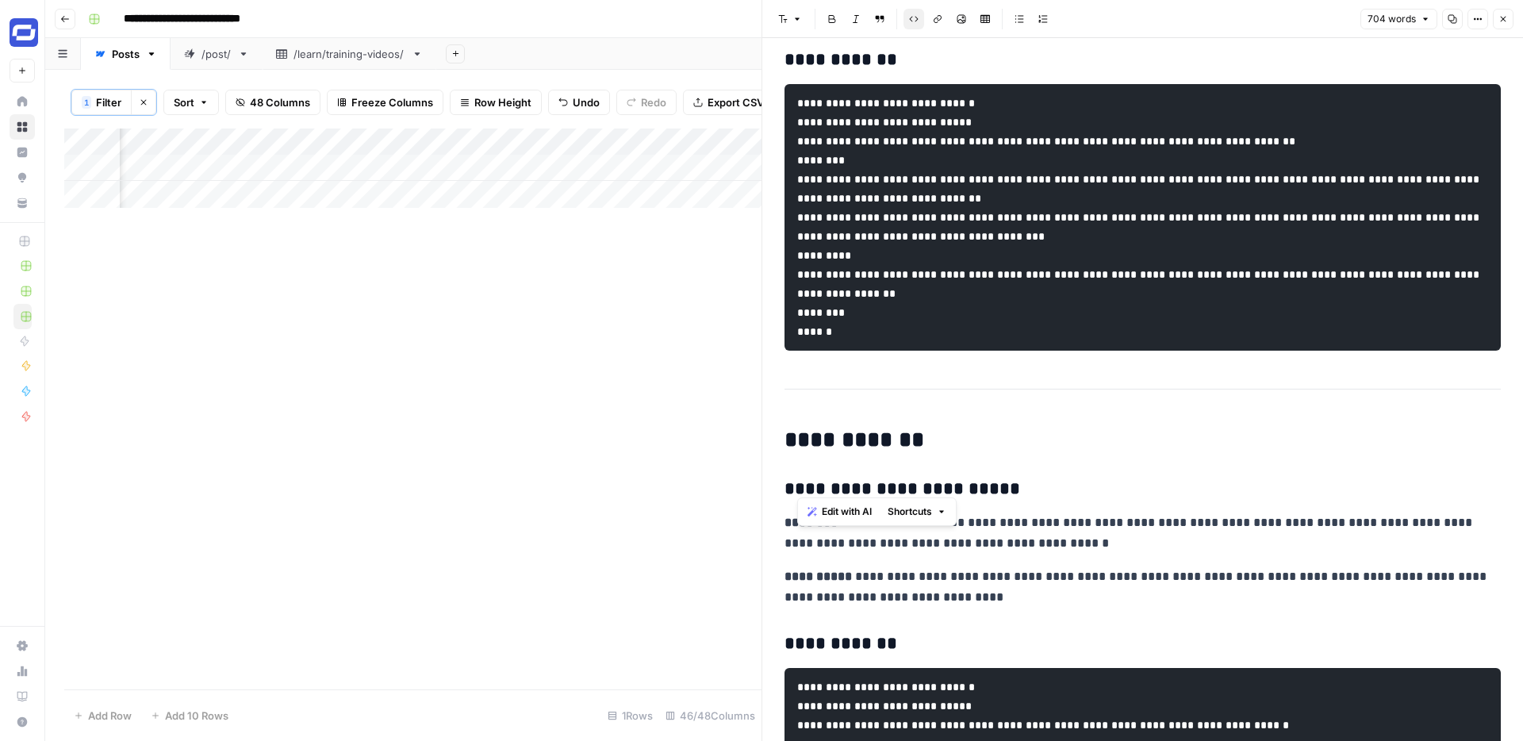
drag, startPoint x: 885, startPoint y: 493, endPoint x: 790, endPoint y: 263, distance: 249.6
click at [790, 263] on pre "**********" at bounding box center [1142, 217] width 716 height 266
copy code "**********"
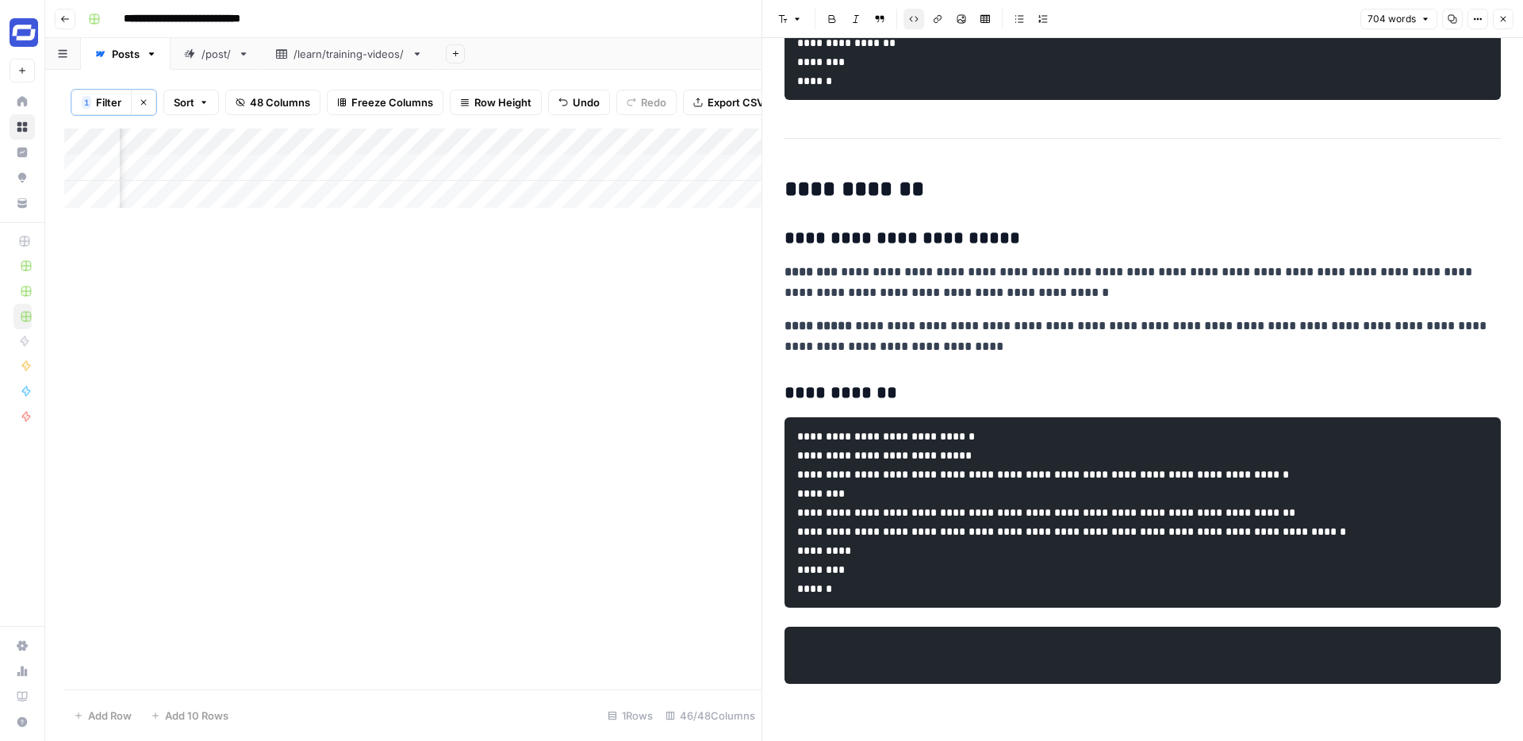
scroll to position [2840, 0]
drag, startPoint x: 852, startPoint y: 569, endPoint x: 796, endPoint y: 421, distance: 157.6
click at [796, 421] on pre "**********" at bounding box center [1142, 512] width 716 height 190
copy code "**********"
click at [907, 262] on p "**********" at bounding box center [1142, 282] width 716 height 41
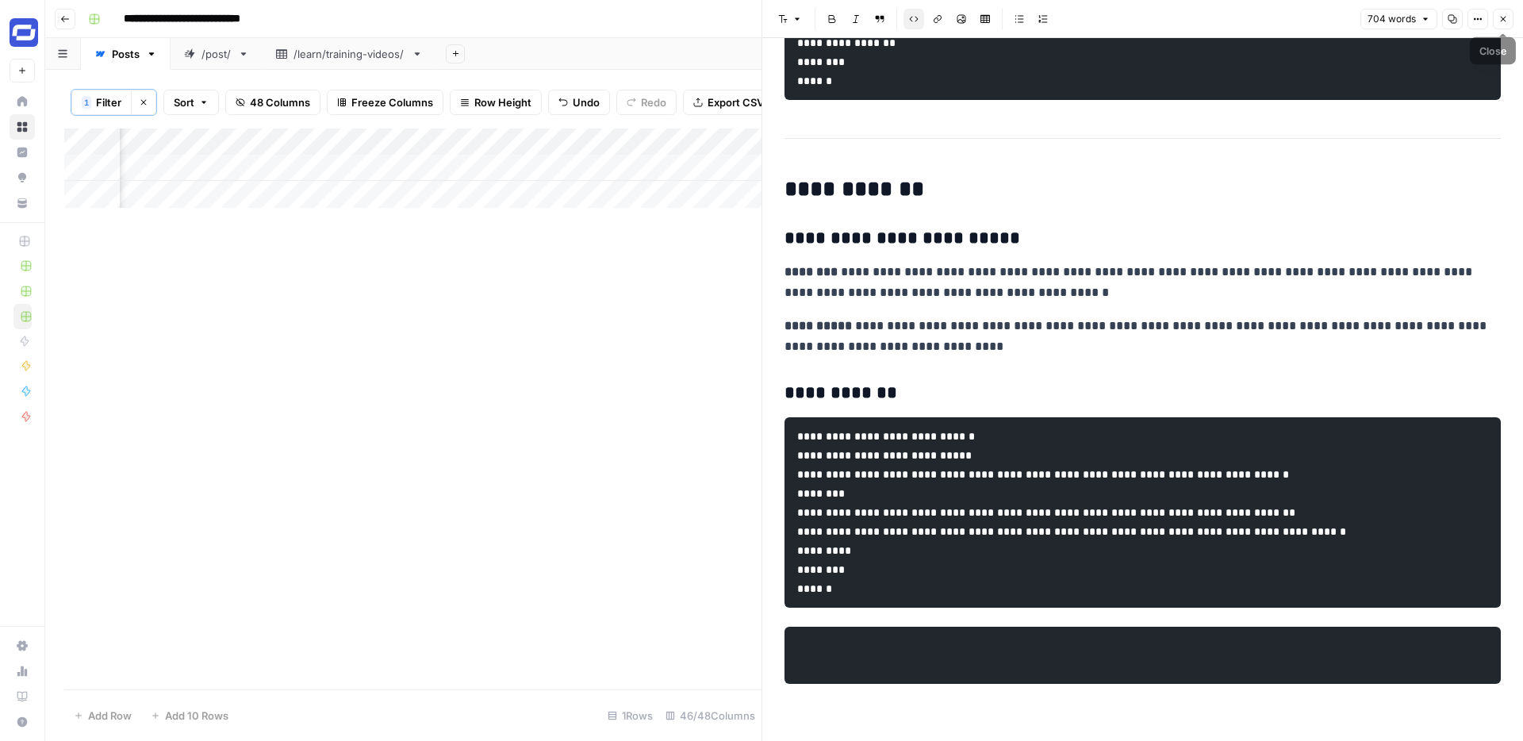
click at [1498, 14] on icon "button" at bounding box center [1503, 19] width 10 height 10
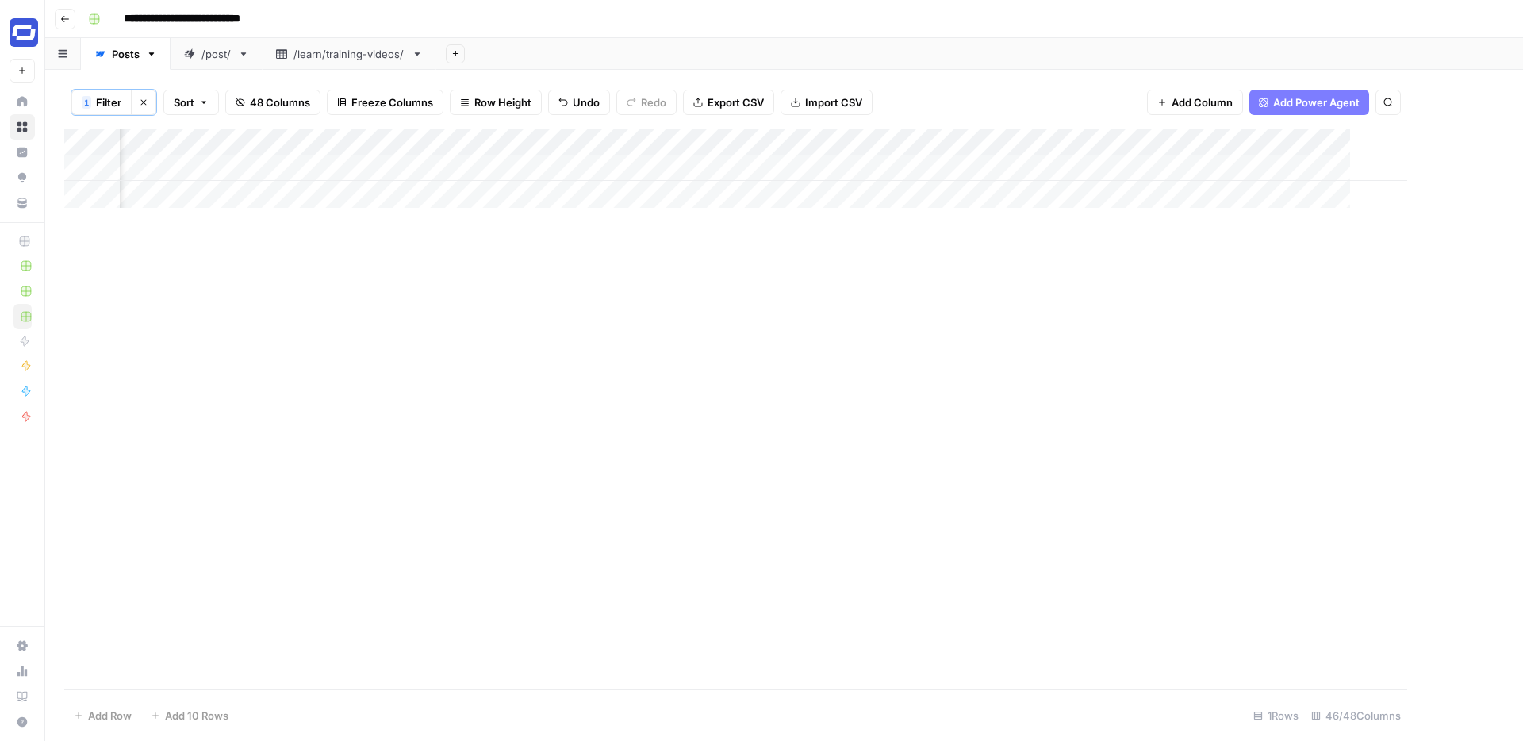
scroll to position [0, 7437]
click at [108, 102] on span "Filter" at bounding box center [108, 102] width 25 height 16
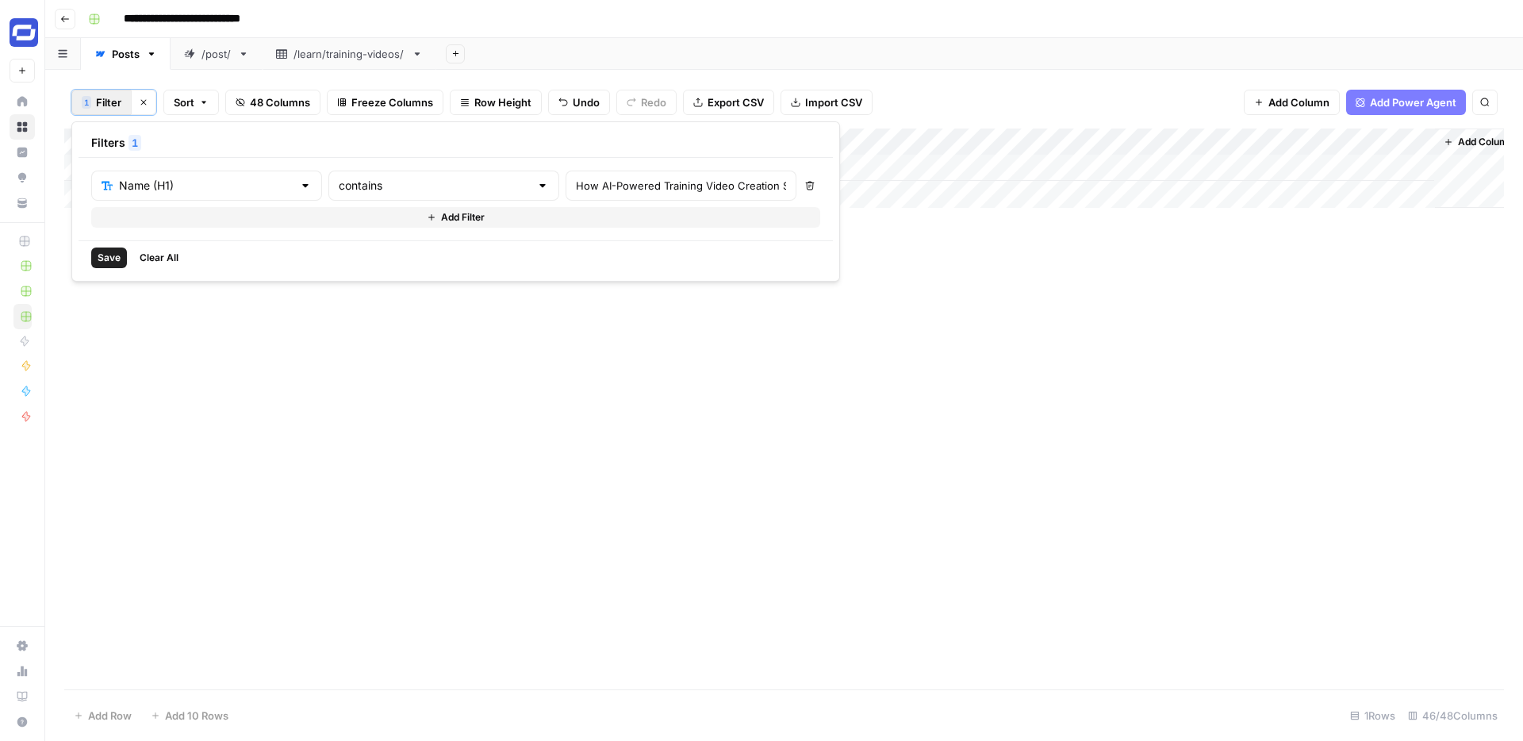
click at [806, 190] on icon "button" at bounding box center [810, 186] width 9 height 9
click at [673, 374] on div "Add Column" at bounding box center [783, 408] width 1439 height 561
click at [91, 103] on button "1 Filter" at bounding box center [101, 102] width 60 height 25
click at [747, 181] on button "Delete" at bounding box center [757, 185] width 21 height 21
click at [122, 258] on button "Save" at bounding box center [109, 257] width 36 height 21
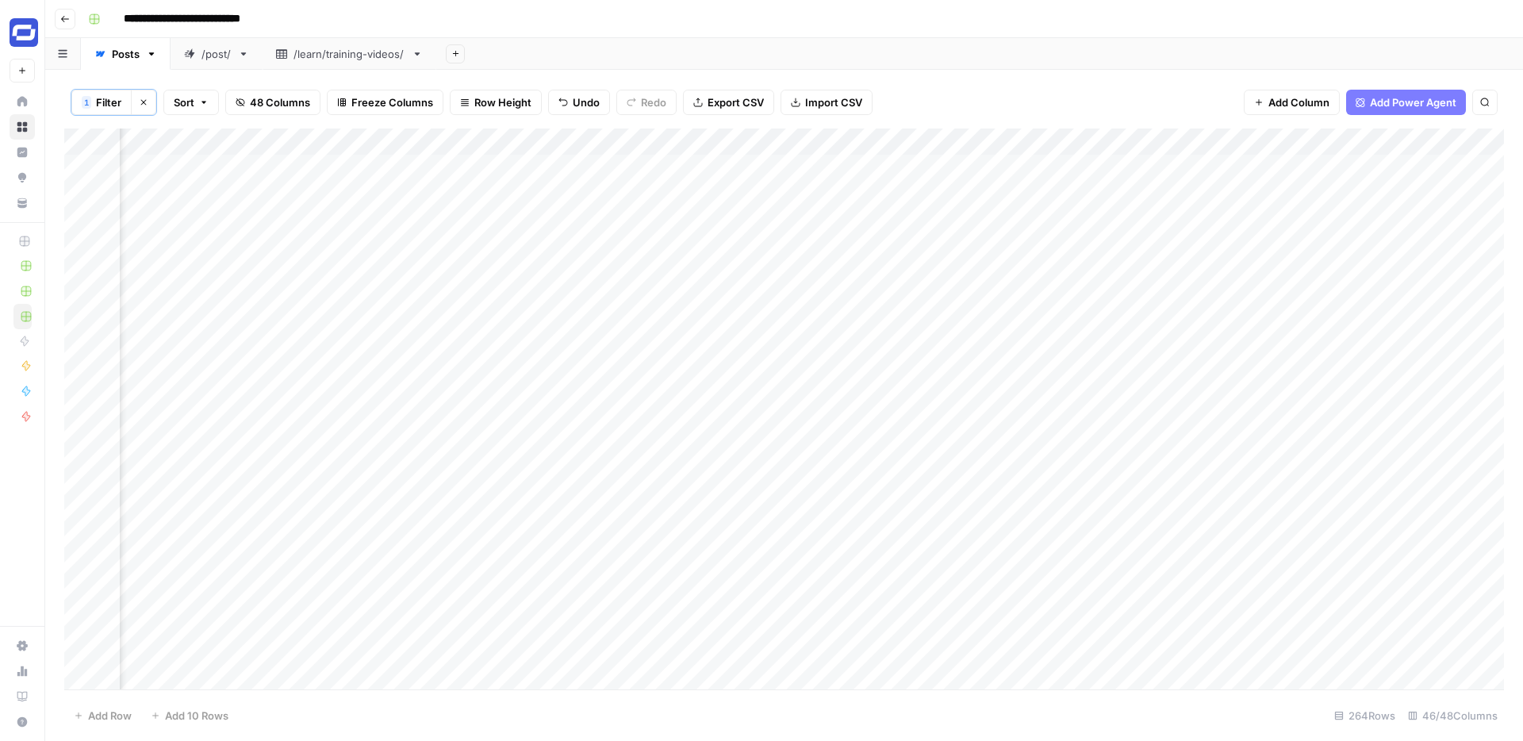
scroll to position [0, 6496]
click at [148, 100] on icon "button" at bounding box center [144, 103] width 10 height 10
click at [150, 55] on icon "button" at bounding box center [151, 53] width 11 height 11
click at [531, 40] on div "Add Sheet" at bounding box center [979, 54] width 1087 height 32
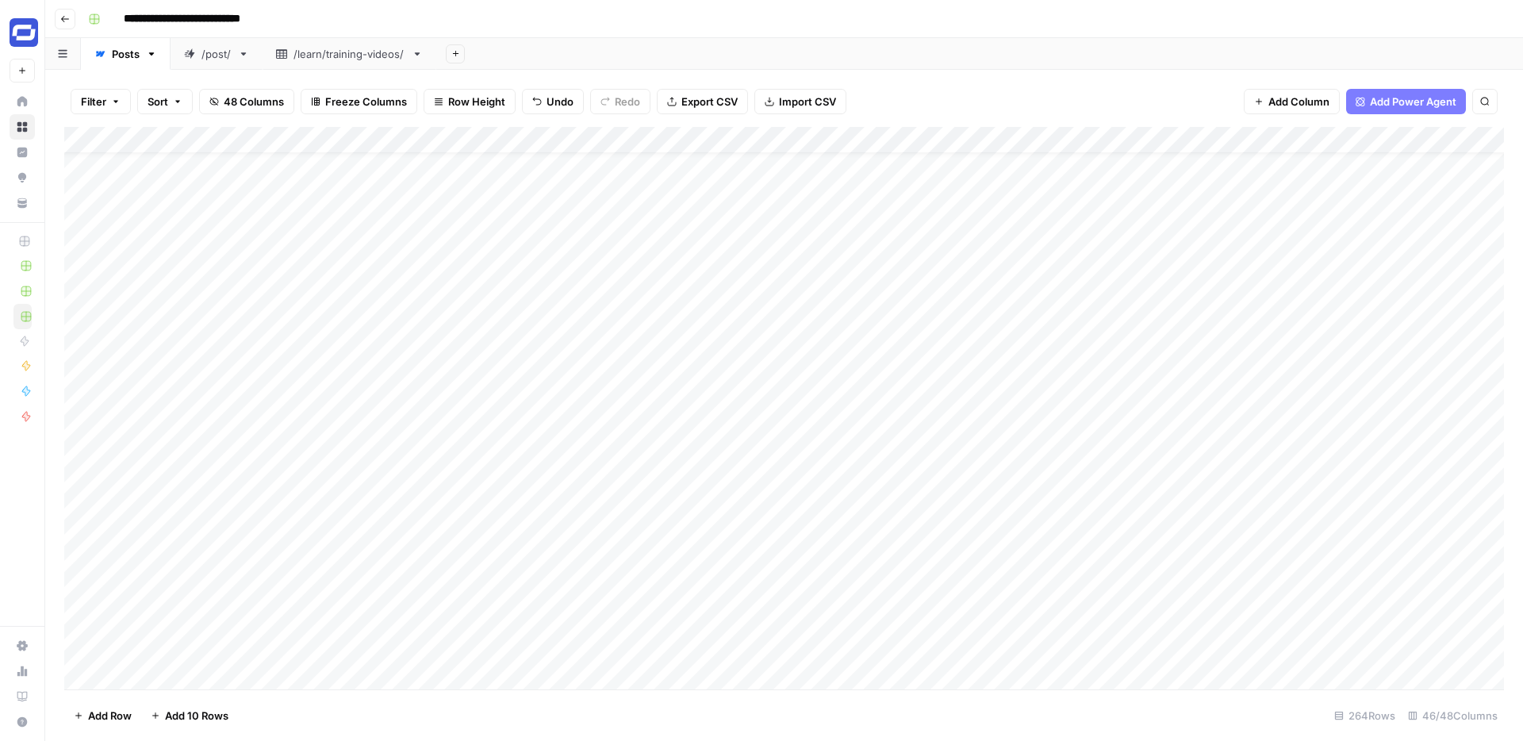
click at [319, 55] on div "/learn/training-videos/" at bounding box center [349, 54] width 112 height 16
click at [211, 57] on div "/post/" at bounding box center [216, 54] width 30 height 16
click at [464, 52] on button "Add Sheet" at bounding box center [455, 53] width 19 height 19
click at [505, 228] on div "Webflow" at bounding box center [535, 232] width 117 height 16
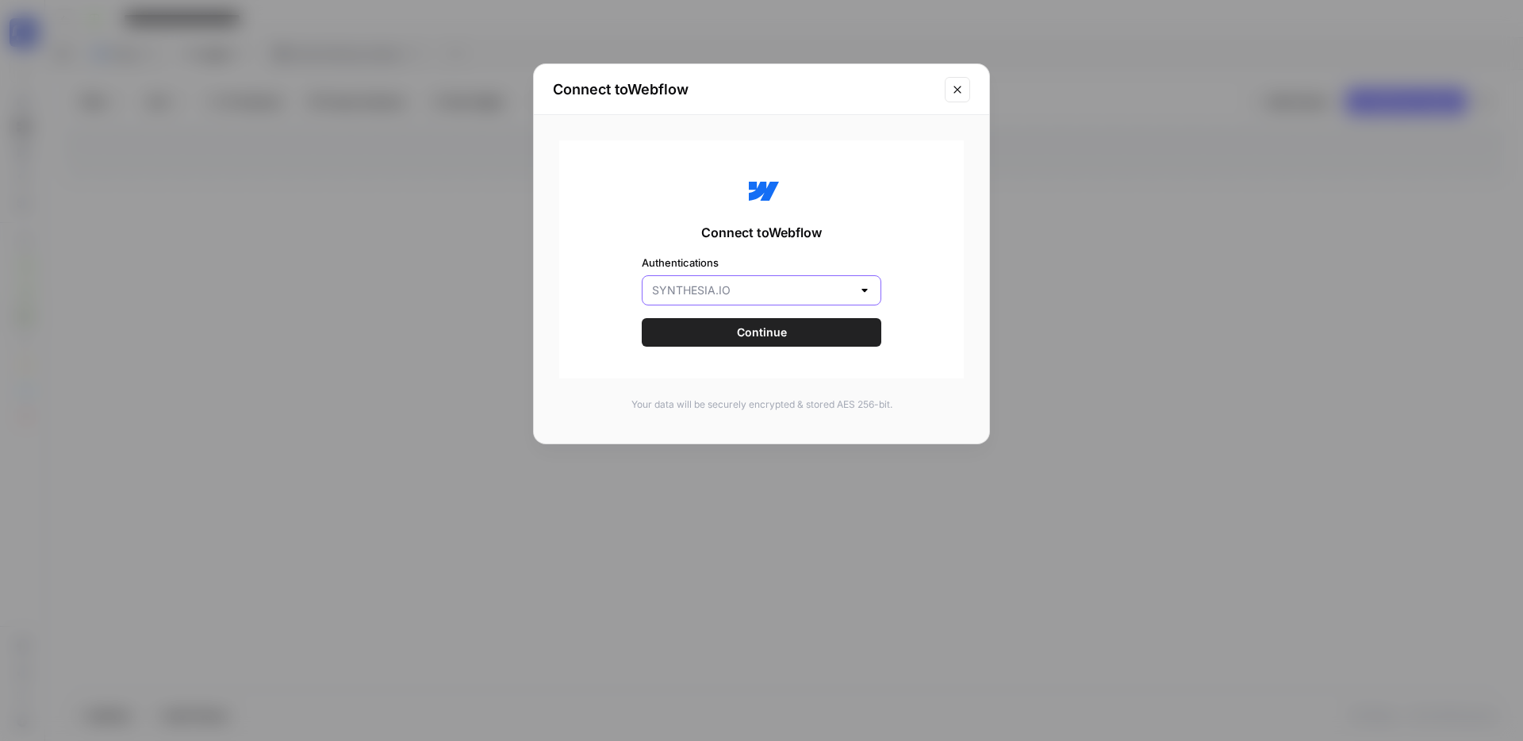
click at [822, 286] on input "Authentications" at bounding box center [752, 290] width 200 height 16
type input "[DOMAIN_NAME]"
click at [929, 263] on div "Connect to Webflow Authentications [DOMAIN_NAME] Continue" at bounding box center [761, 259] width 404 height 238
click at [804, 331] on button "Continue" at bounding box center [762, 332] width 240 height 29
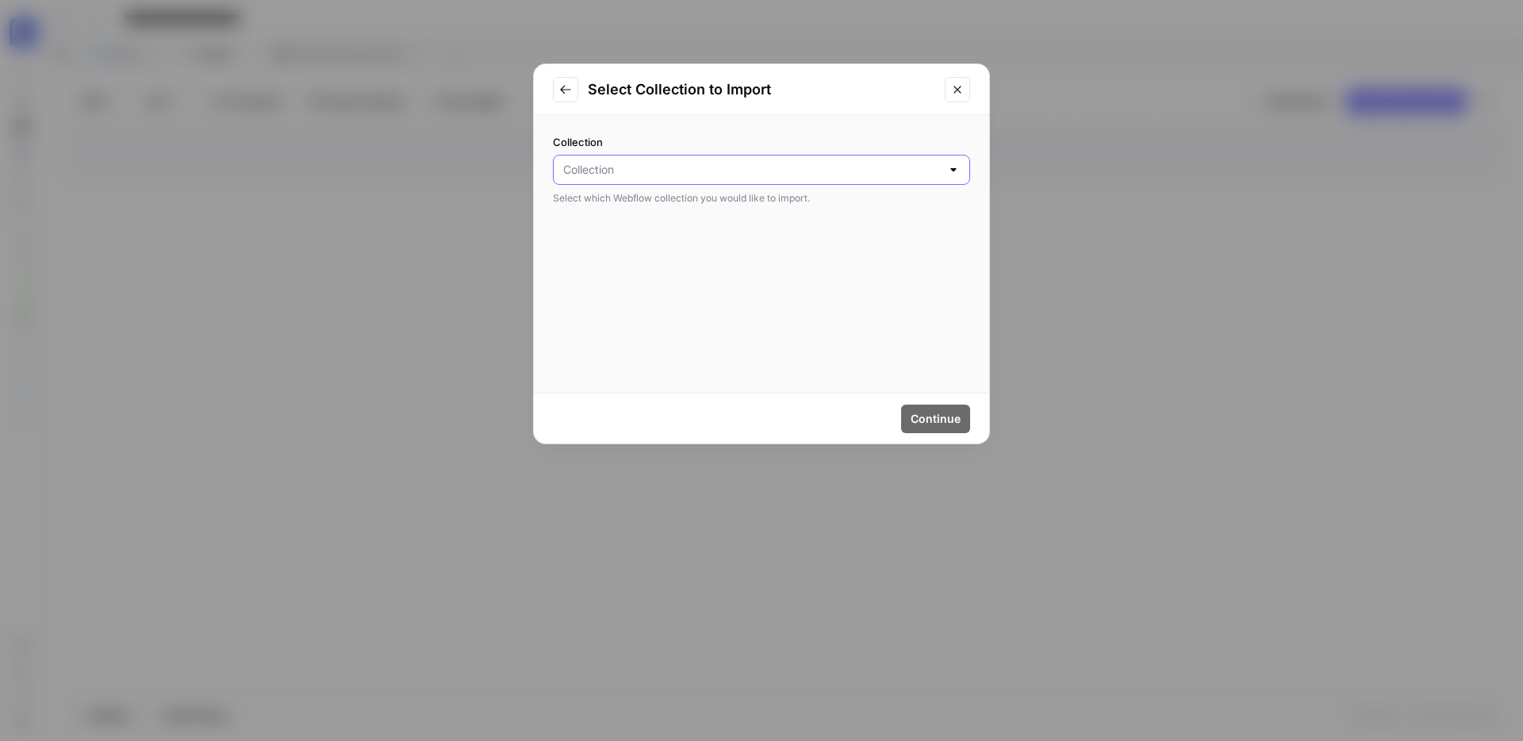
click at [728, 167] on input "Collection" at bounding box center [752, 170] width 378 height 16
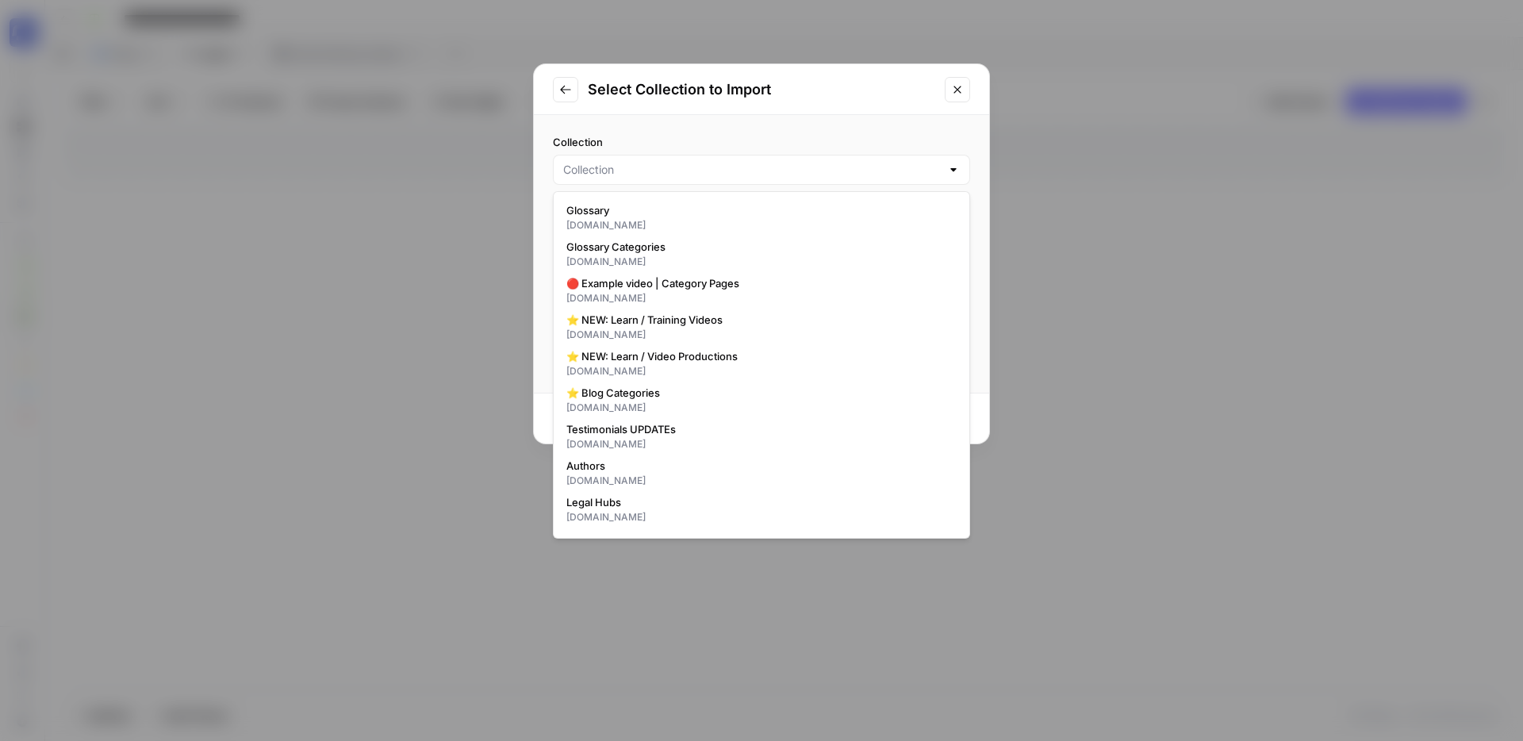
scroll to position [580, 0]
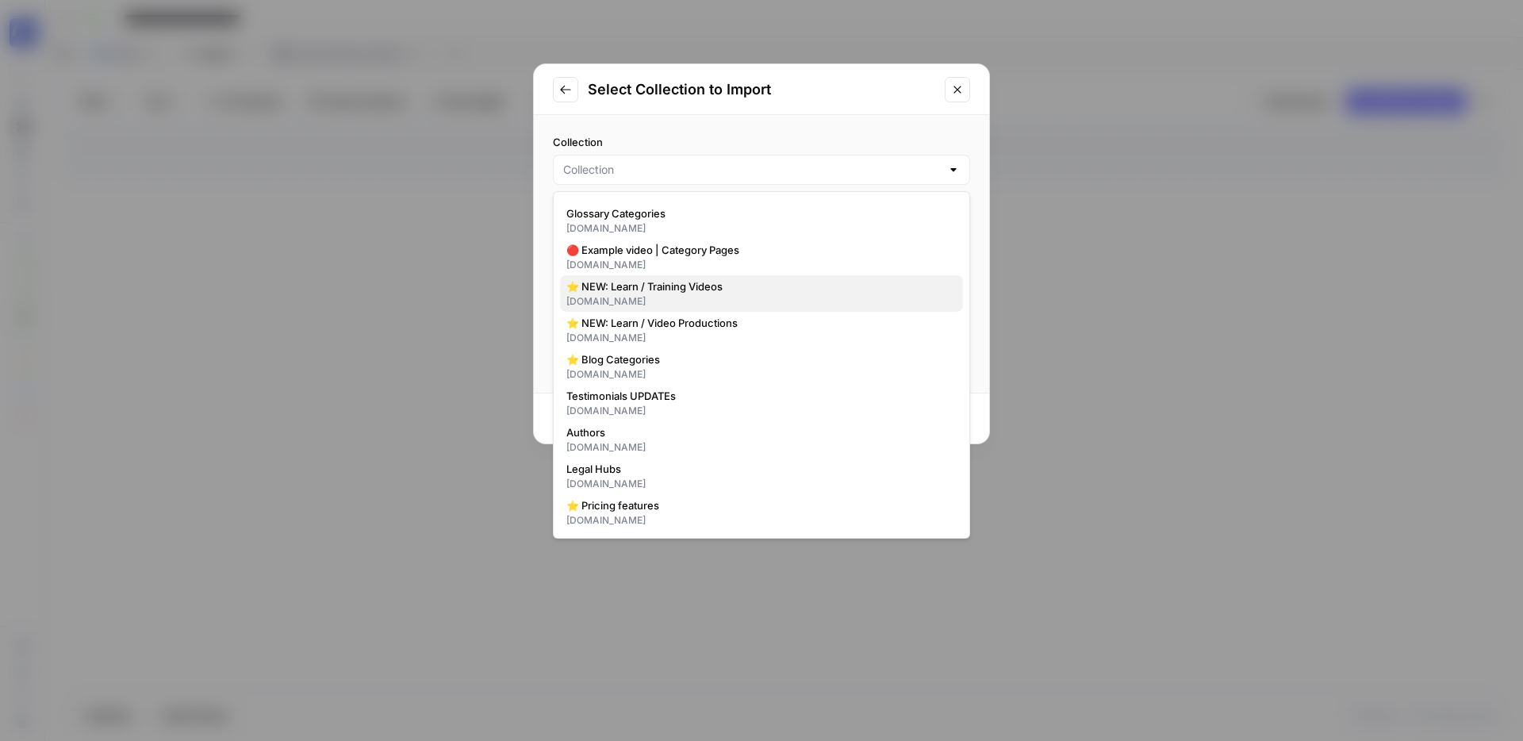
click at [679, 286] on span "⭐️ NEW: Learn / Training Videos" at bounding box center [758, 286] width 384 height 16
type input "⭐️ NEW: Learn / Training Videos"
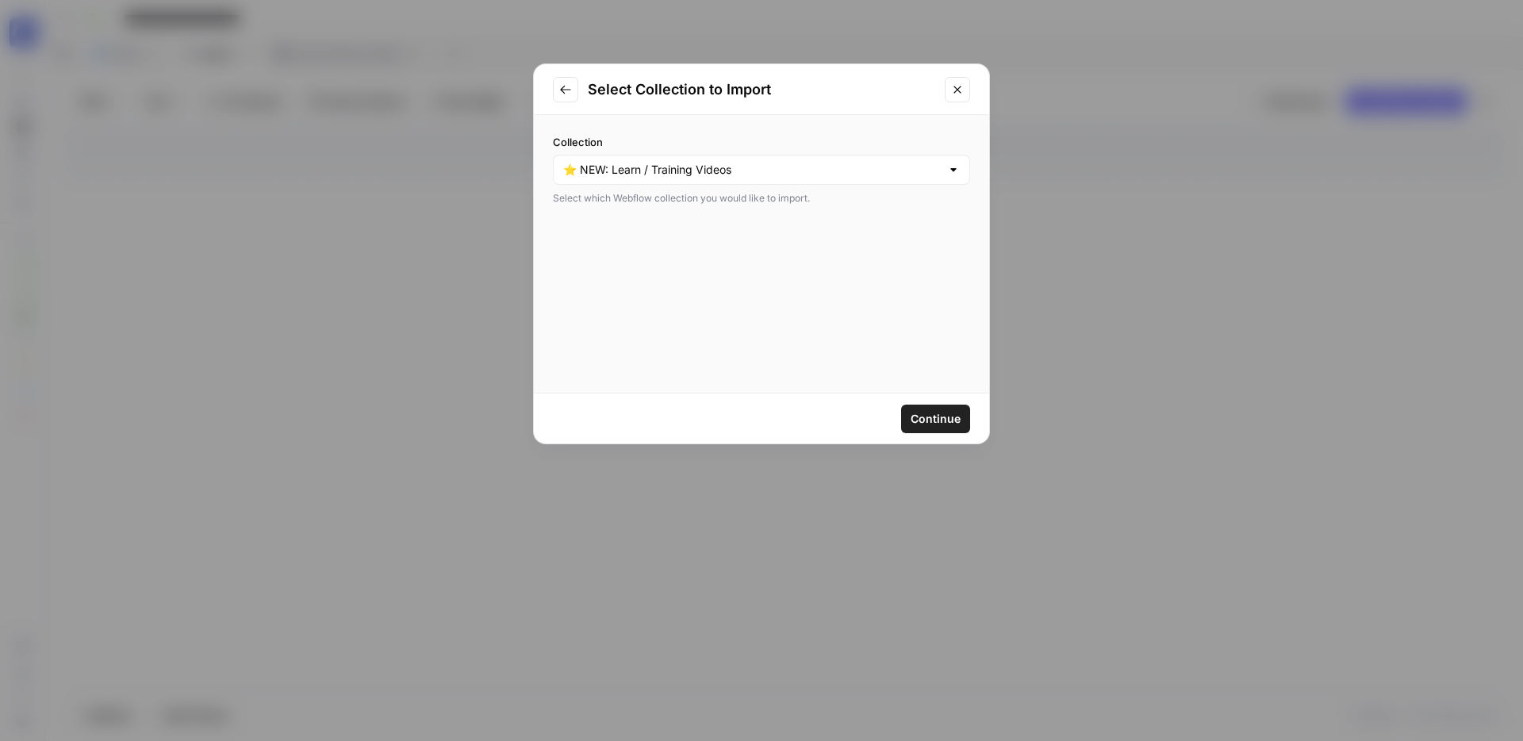
click at [926, 420] on span "Continue" at bounding box center [935, 419] width 50 height 16
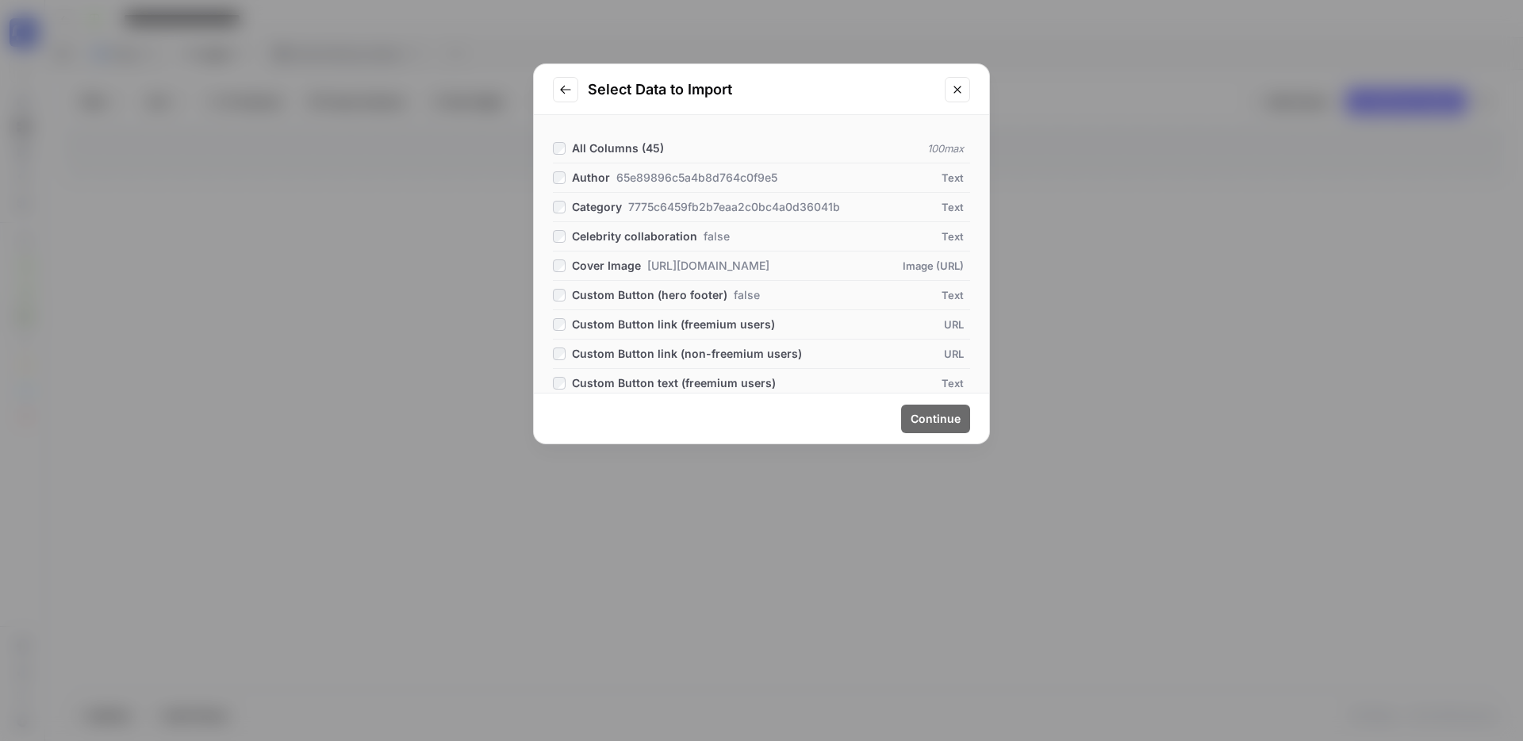
click at [612, 148] on span "All Columns ( 45 )" at bounding box center [618, 147] width 92 height 13
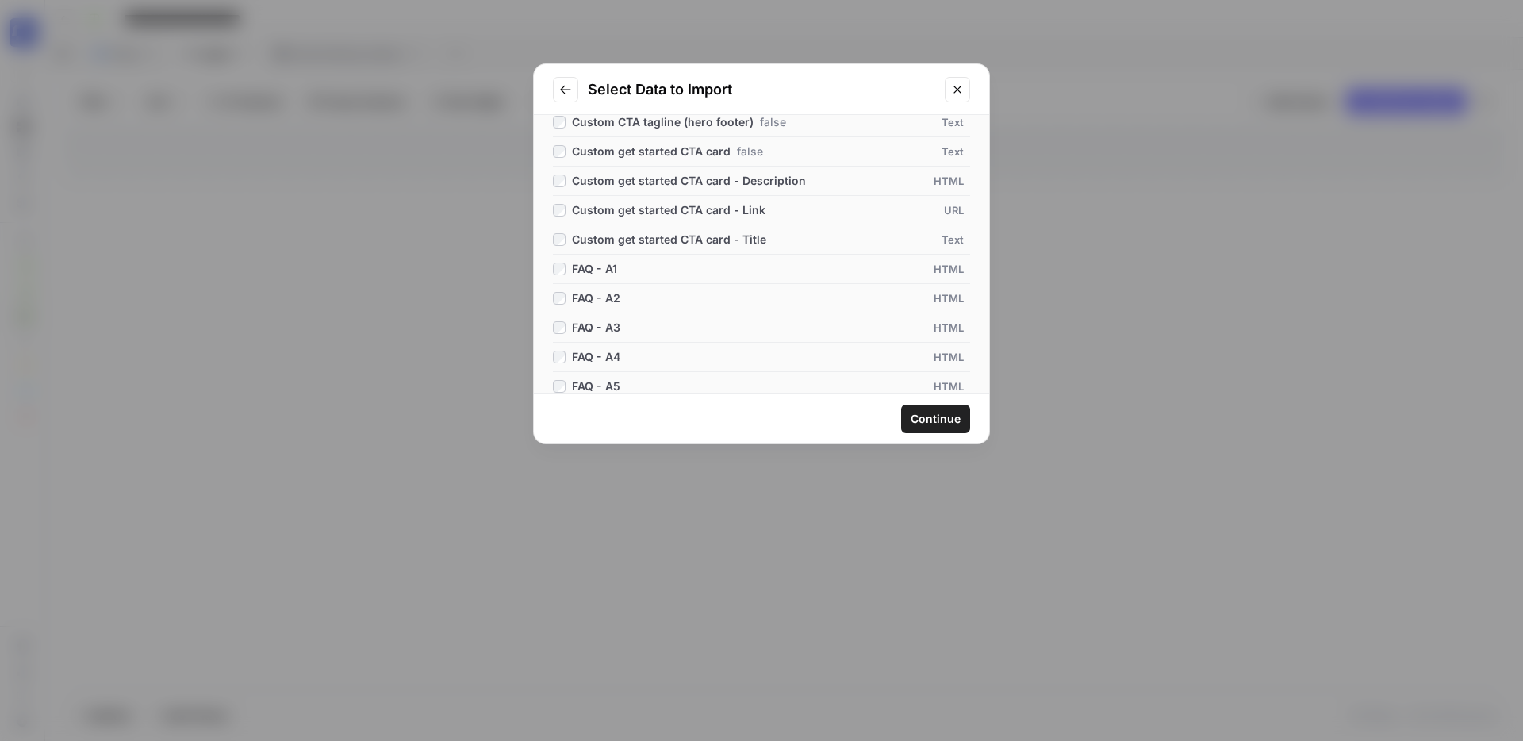
scroll to position [335, 0]
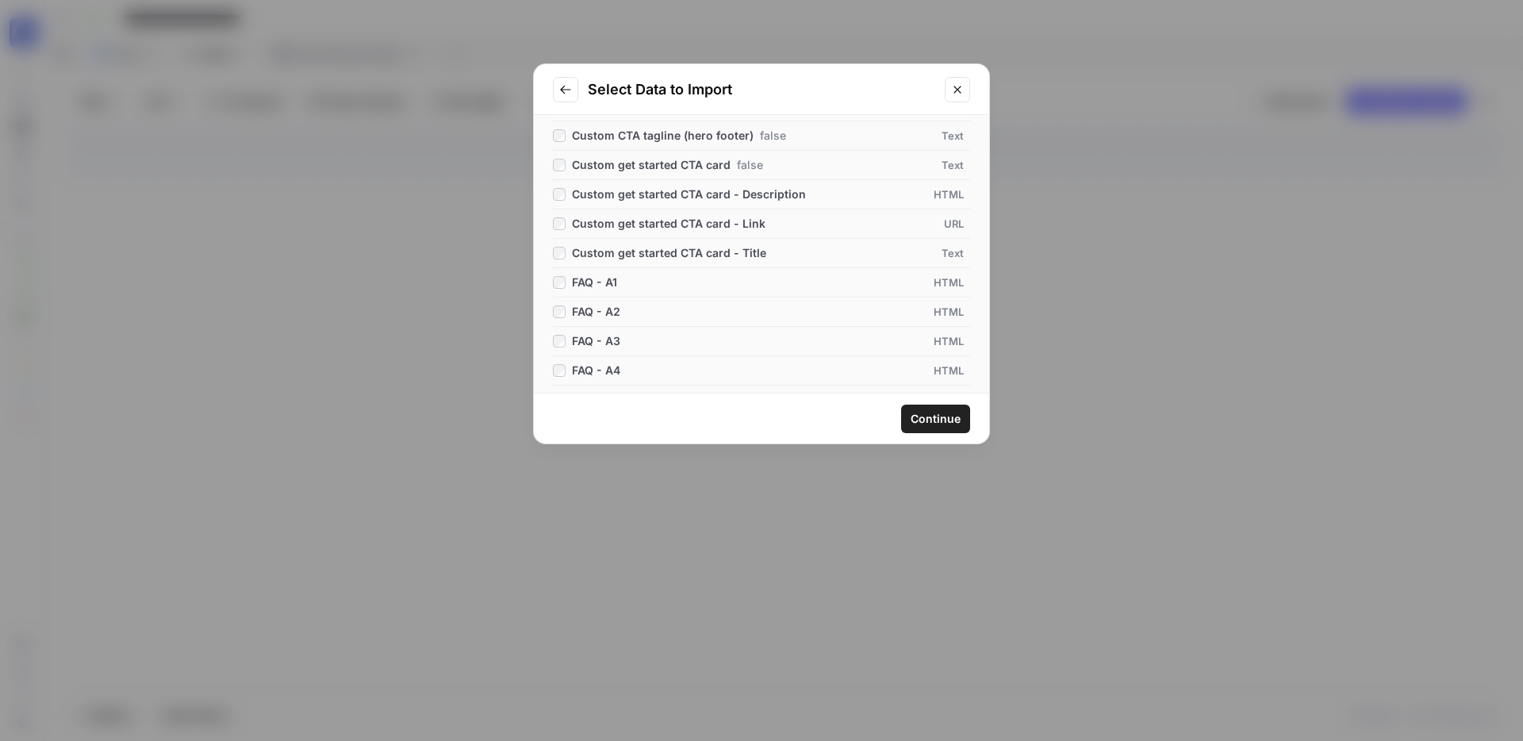
click at [943, 420] on span "Continue" at bounding box center [935, 419] width 50 height 16
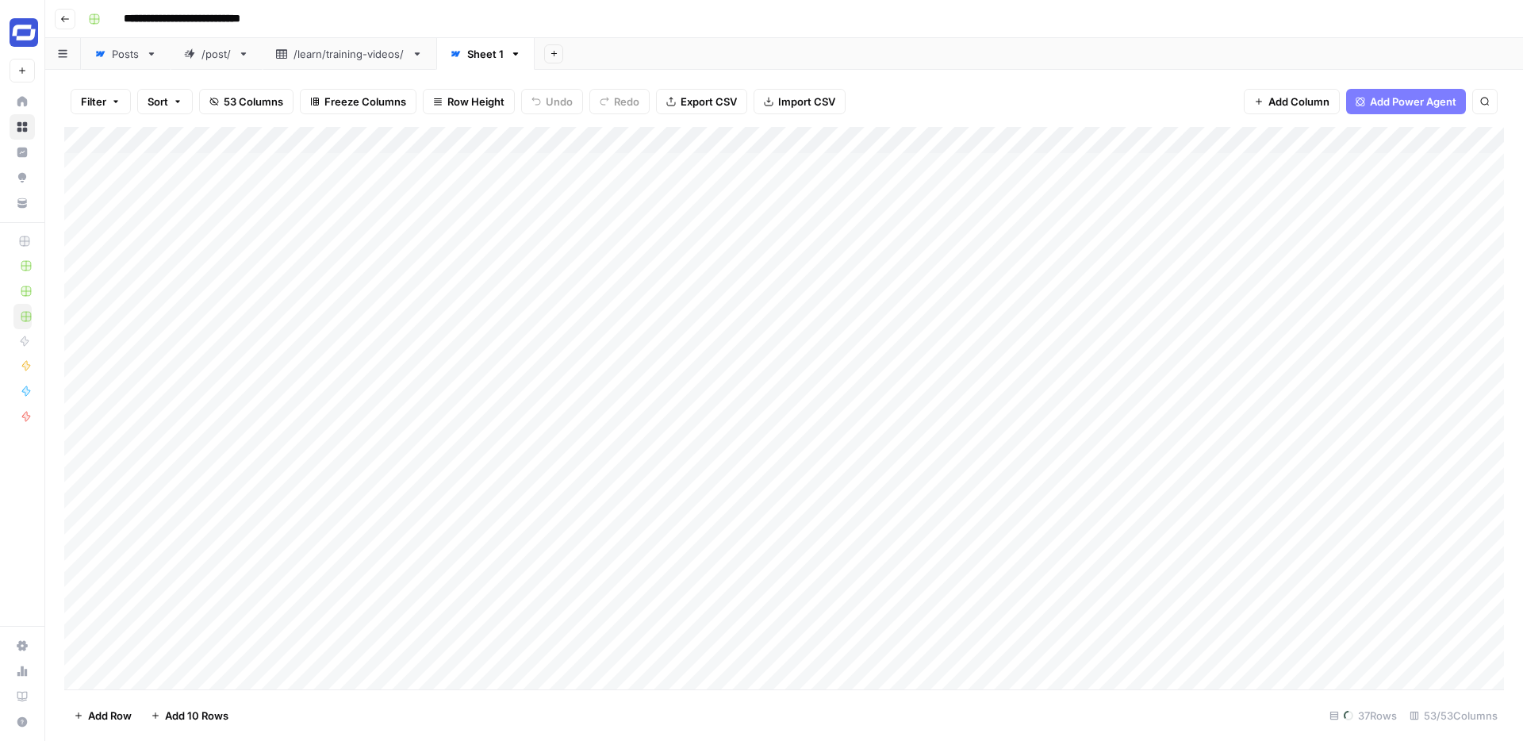
click at [150, 56] on icon at bounding box center [151, 53] width 11 height 11
click at [150, 56] on icon "button" at bounding box center [151, 53] width 11 height 11
click at [186, 88] on span "Rename Sheet" at bounding box center [215, 84] width 76 height 16
type input "*****"
click at [355, 25] on div "**********" at bounding box center [794, 18] width 1425 height 25
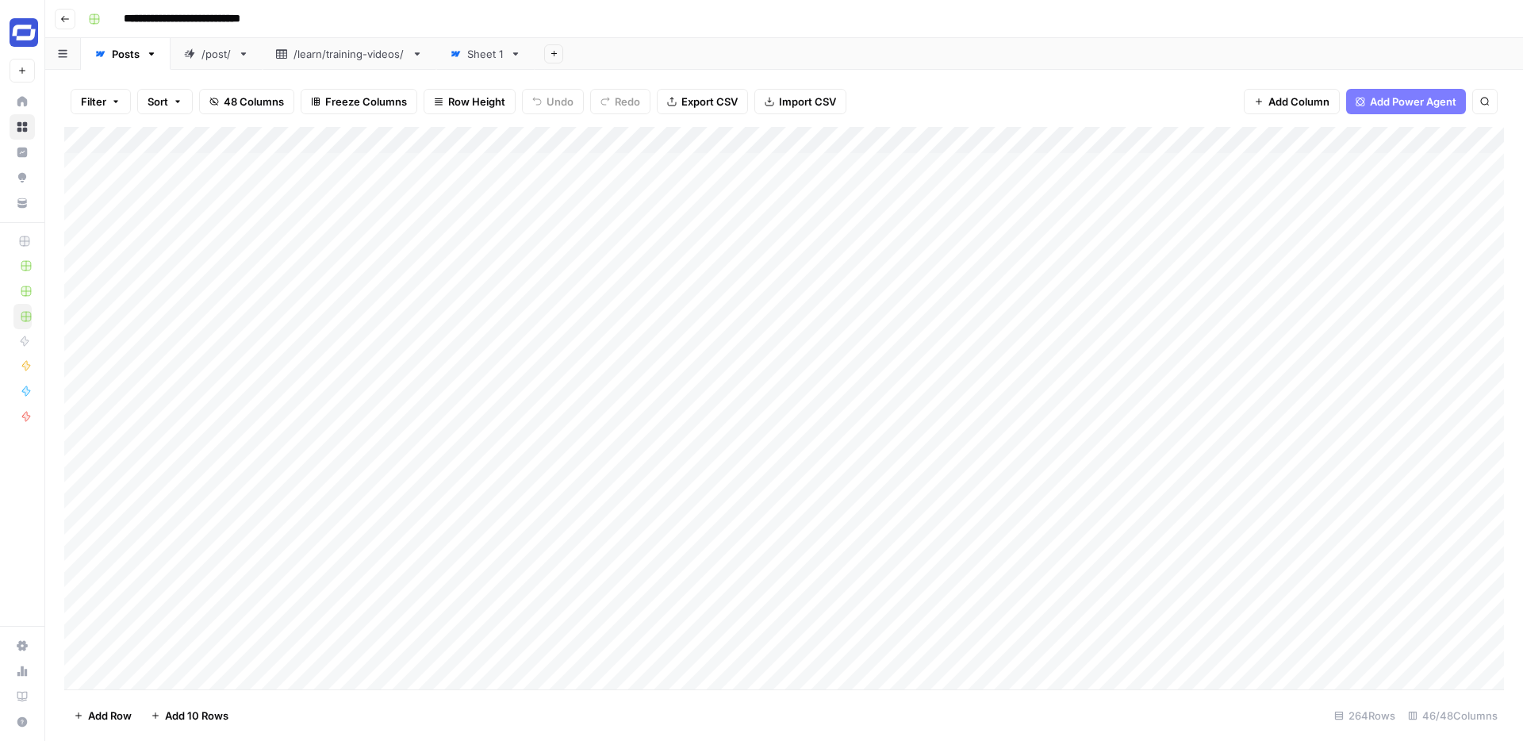
click at [190, 62] on link "/post/" at bounding box center [217, 54] width 92 height 32
click at [244, 55] on icon "button" at bounding box center [243, 53] width 11 height 11
click at [283, 140] on span "Delete Sheet" at bounding box center [307, 142] width 76 height 16
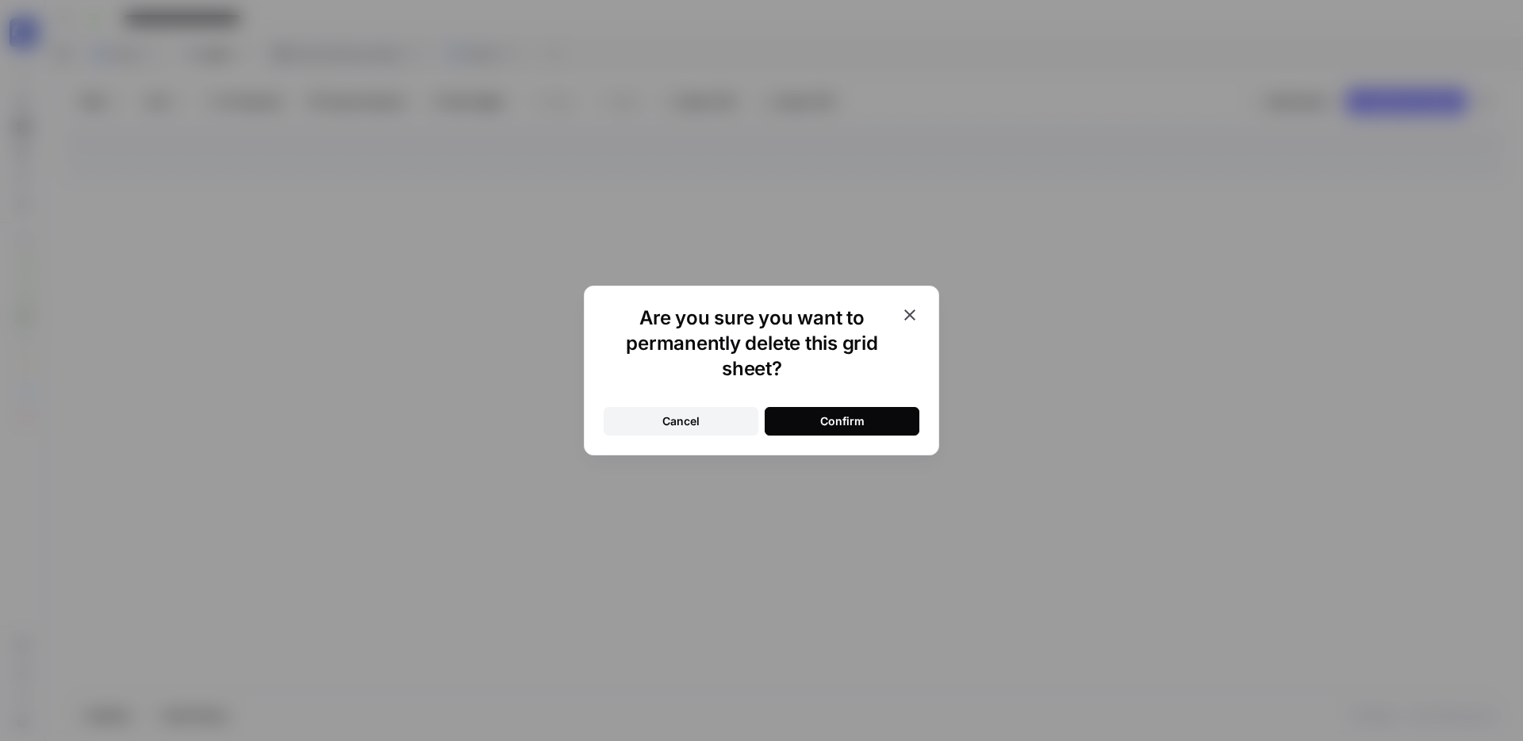
click at [913, 315] on icon "button" at bounding box center [909, 314] width 19 height 19
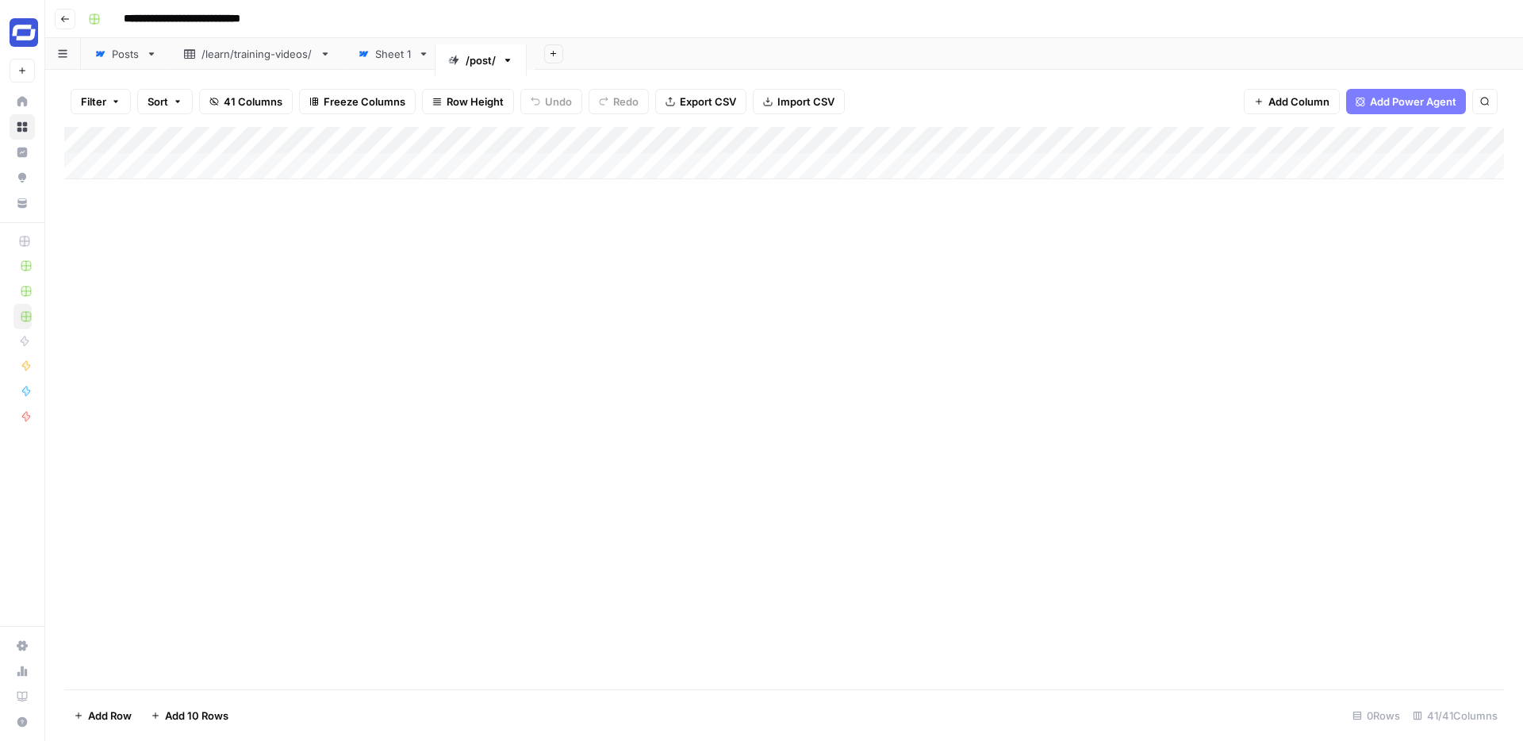
drag, startPoint x: 217, startPoint y: 52, endPoint x: 489, endPoint y: 58, distance: 272.1
click at [489, 59] on div "Posts /post/ /learn/training-videos/ Sheet 1 Add Sheet" at bounding box center [784, 54] width 1478 height 32
drag, startPoint x: 258, startPoint y: 56, endPoint x: 419, endPoint y: 62, distance: 161.1
click at [419, 62] on div "Posts /learn/training-videos/ Sheet 1 /post/ Add Sheet" at bounding box center [784, 54] width 1478 height 32
click at [219, 56] on div "Sheet 1" at bounding box center [219, 54] width 36 height 16
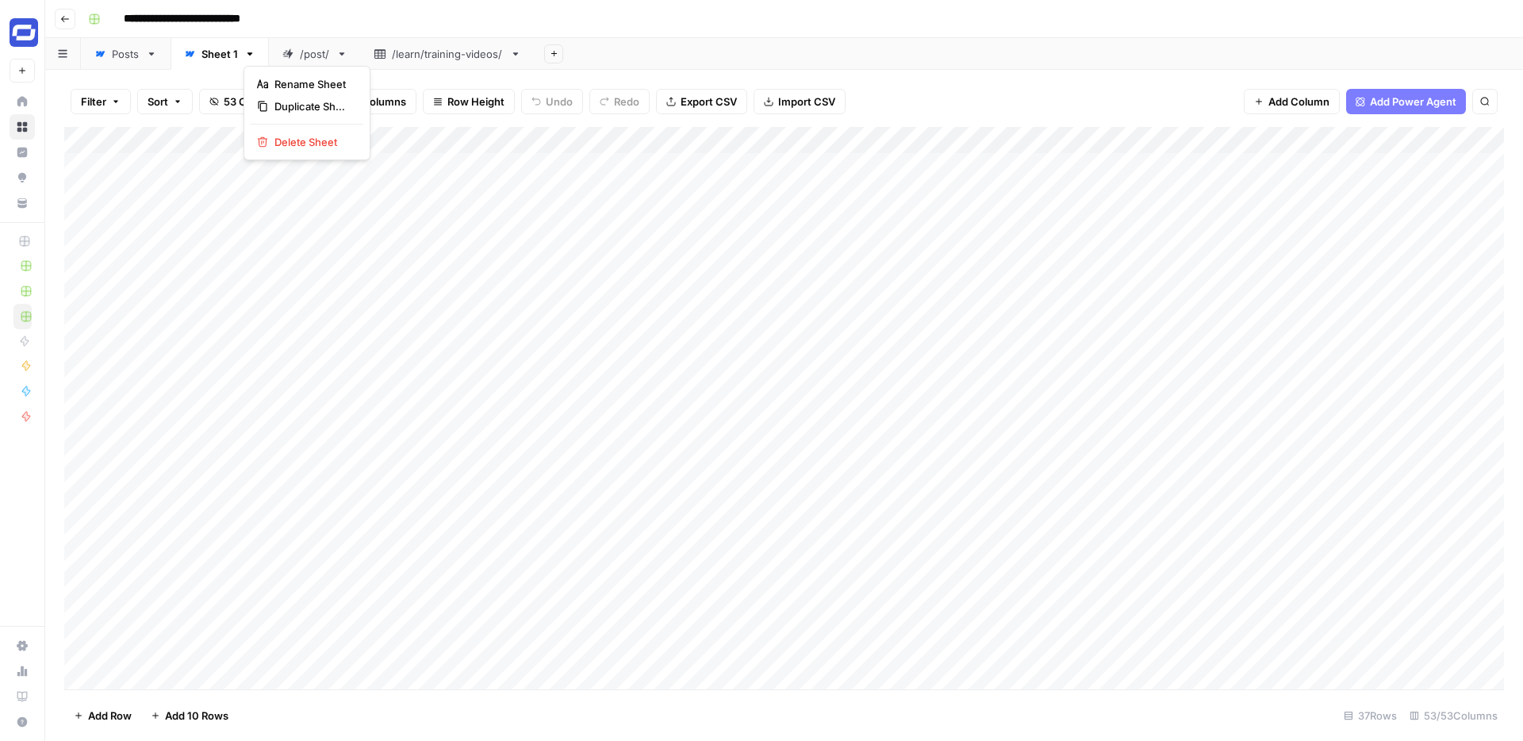
click at [249, 52] on icon "button" at bounding box center [250, 53] width 6 height 3
click at [282, 84] on span "Rename Sheet" at bounding box center [312, 84] width 76 height 16
type input "******"
type input "***"
click at [607, 55] on div "Add Sheet" at bounding box center [1020, 54] width 1003 height 32
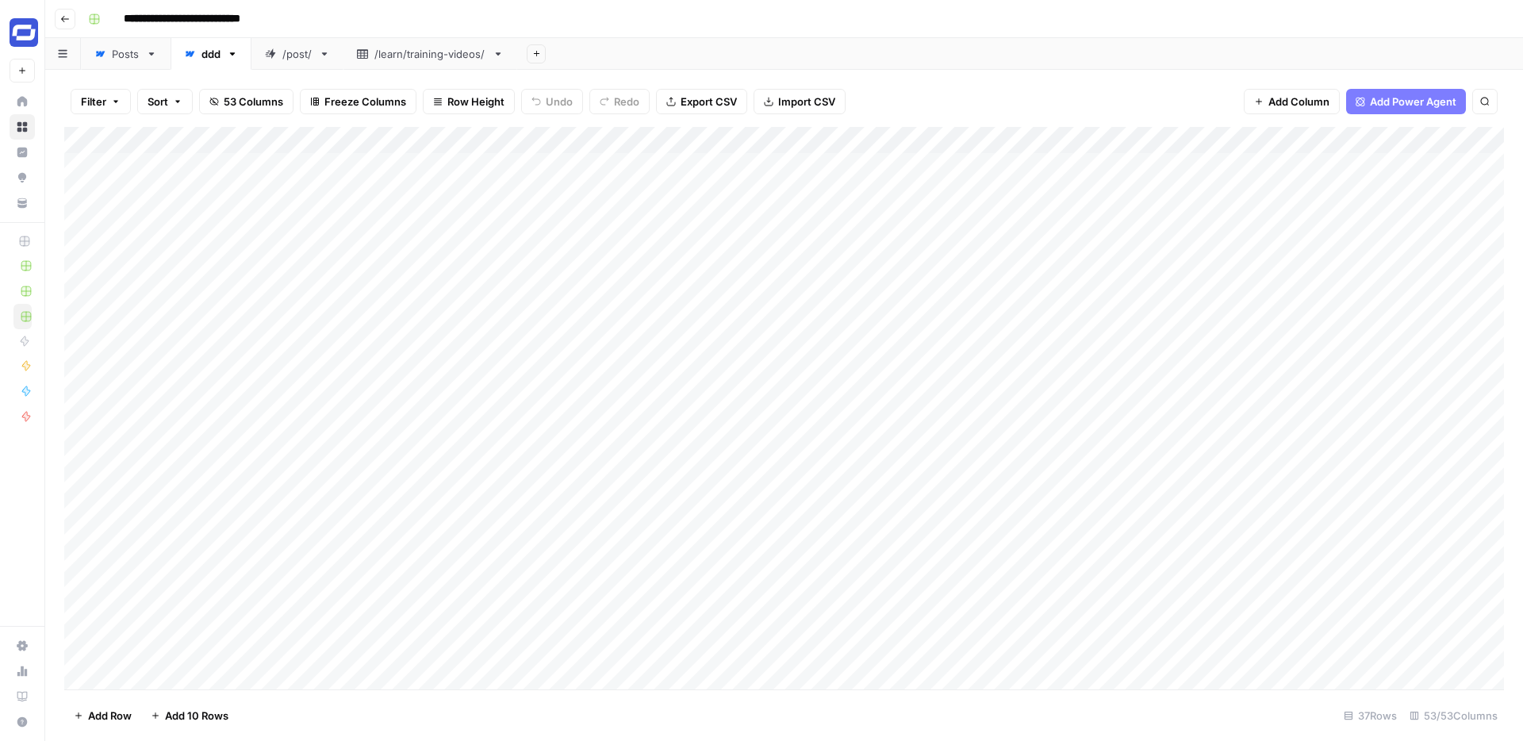
click at [500, 55] on icon at bounding box center [499, 53] width 6 height 3
click at [500, 53] on icon "button" at bounding box center [499, 53] width 6 height 3
click at [531, 138] on span "Delete Sheet" at bounding box center [563, 142] width 76 height 16
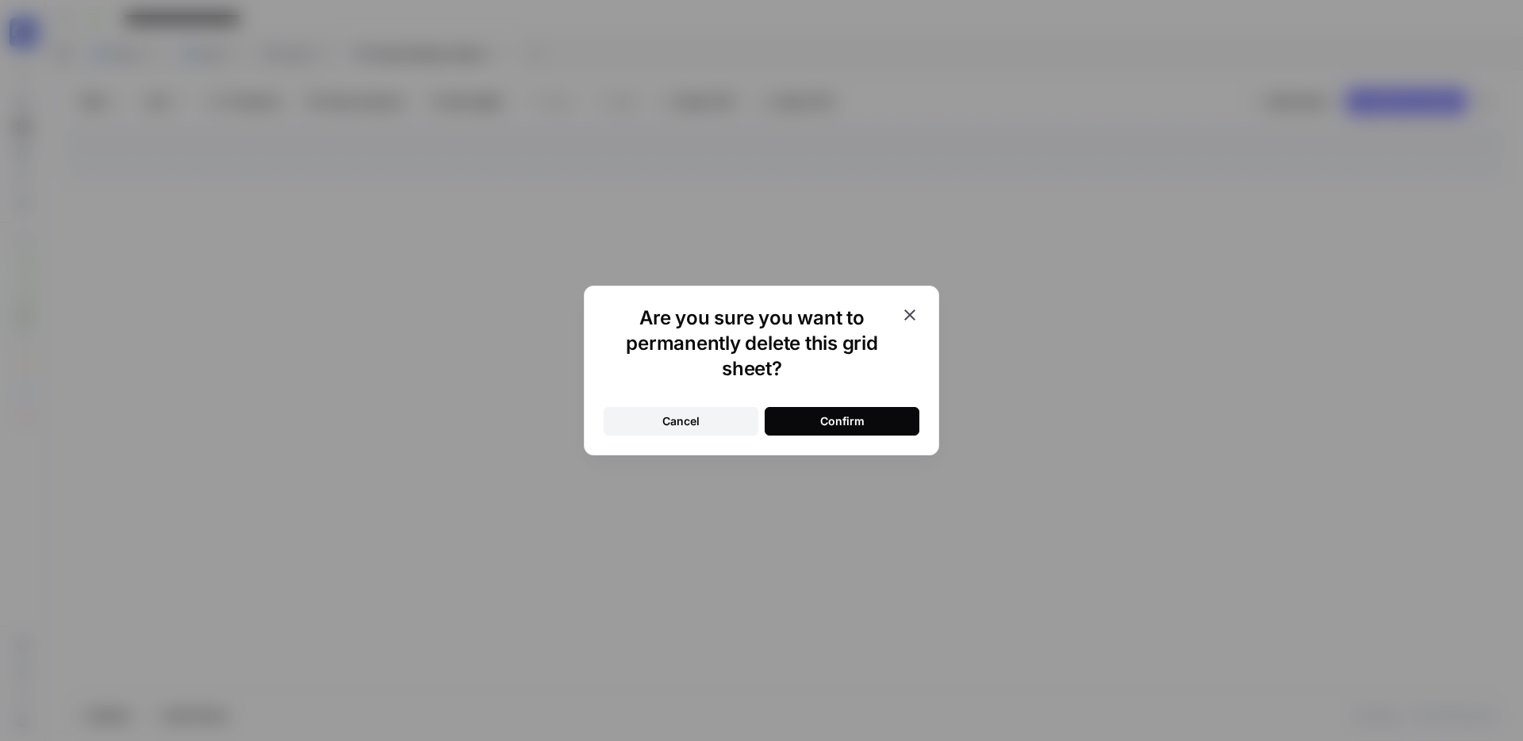
click at [841, 421] on div "Confirm" at bounding box center [842, 421] width 44 height 16
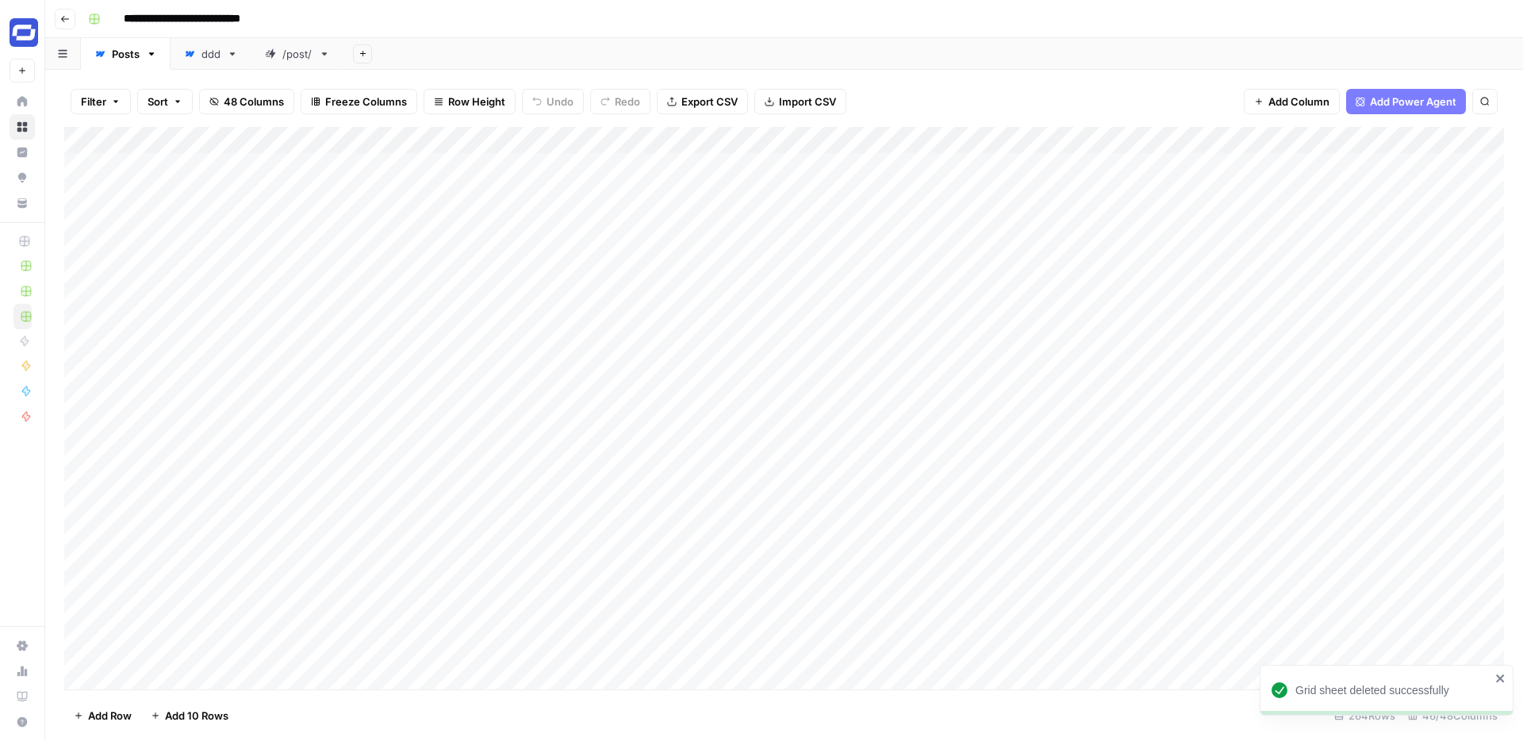
click at [208, 55] on div "ddd" at bounding box center [210, 54] width 19 height 16
click at [236, 53] on icon "button" at bounding box center [232, 53] width 11 height 11
click at [282, 82] on span "Rename Sheet" at bounding box center [296, 84] width 76 height 16
type input "*"
type input "**********"
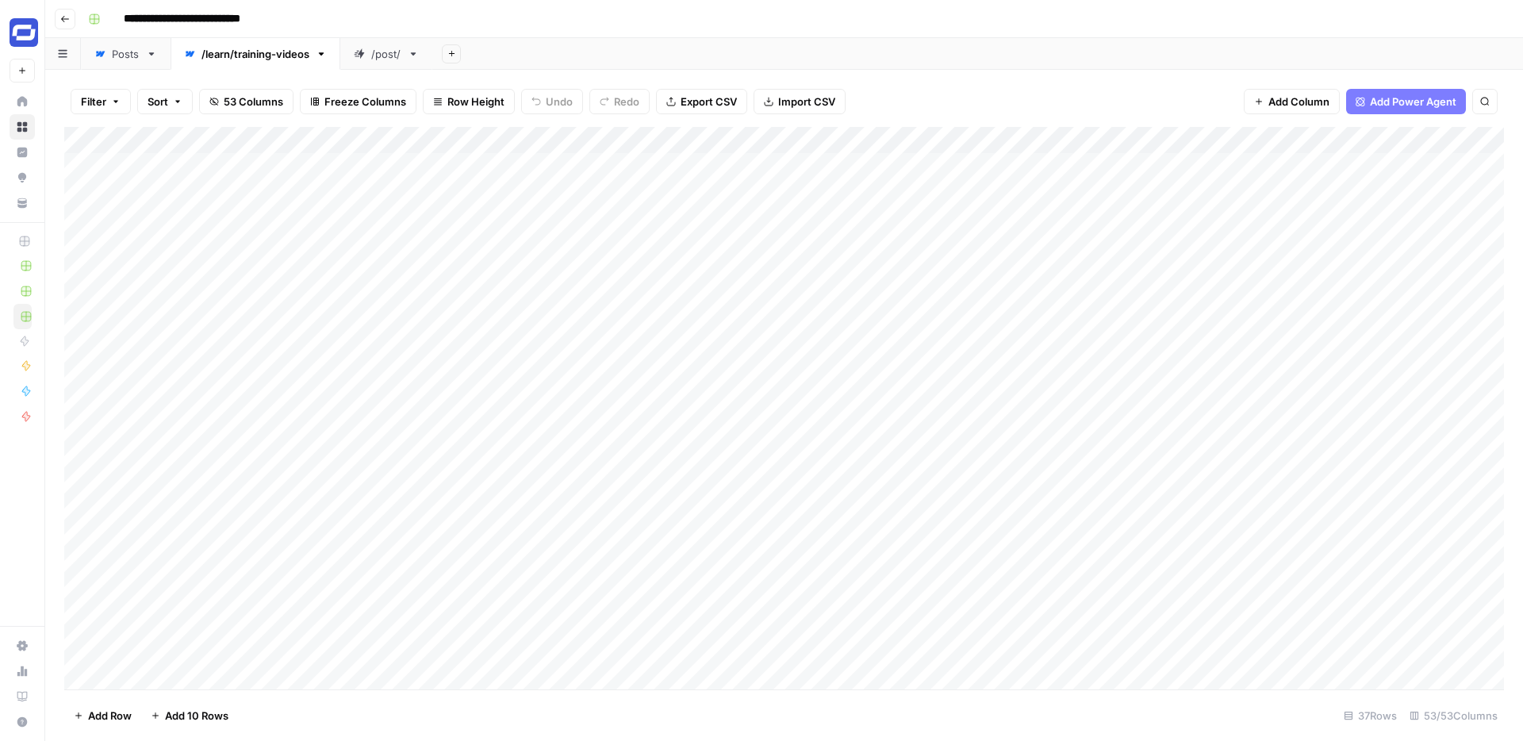
click at [391, 56] on div "/post/" at bounding box center [386, 54] width 30 height 16
type input "**********"
click at [416, 51] on icon "button" at bounding box center [413, 53] width 11 height 11
click at [479, 143] on span "Delete Sheet" at bounding box center [477, 142] width 76 height 16
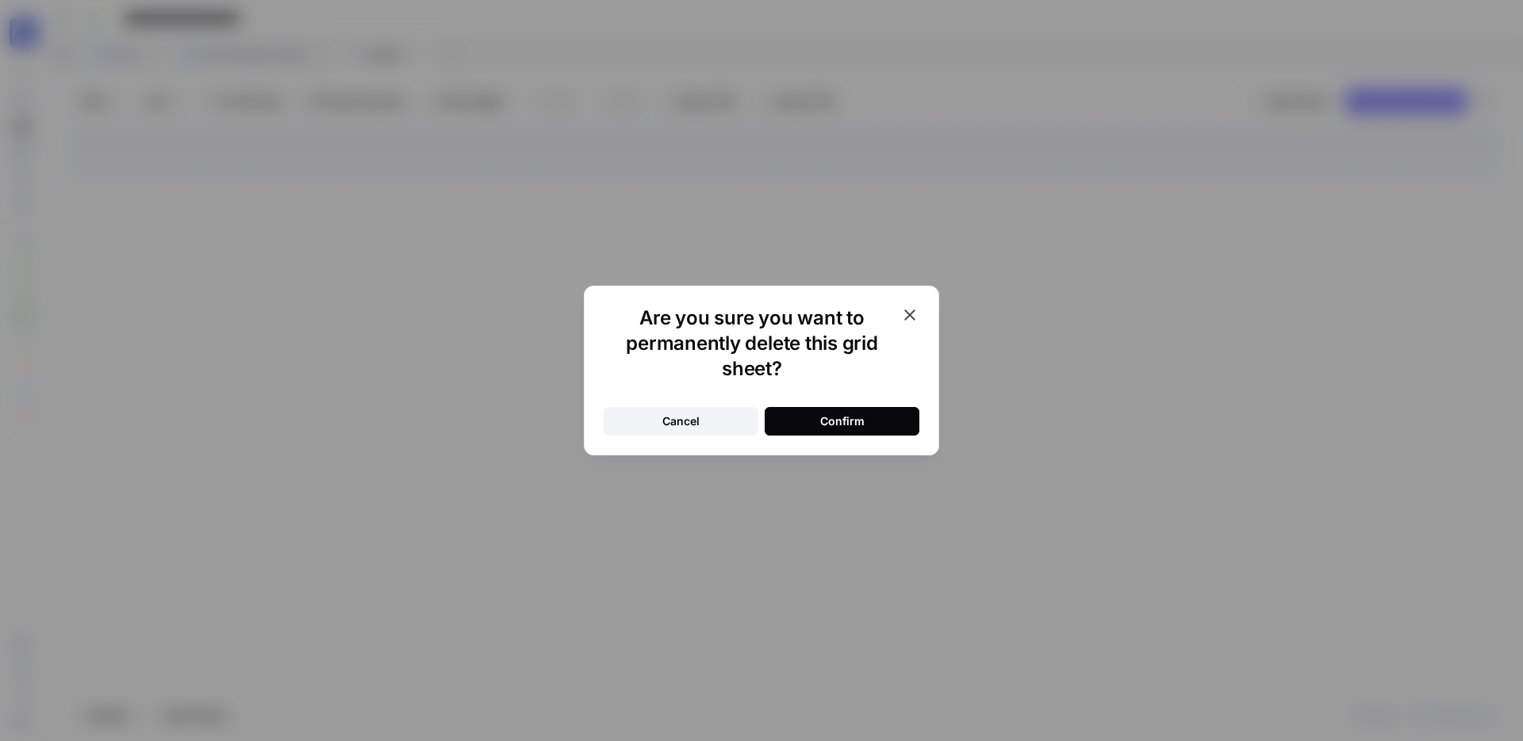
click at [720, 421] on button "Cancel" at bounding box center [681, 421] width 155 height 29
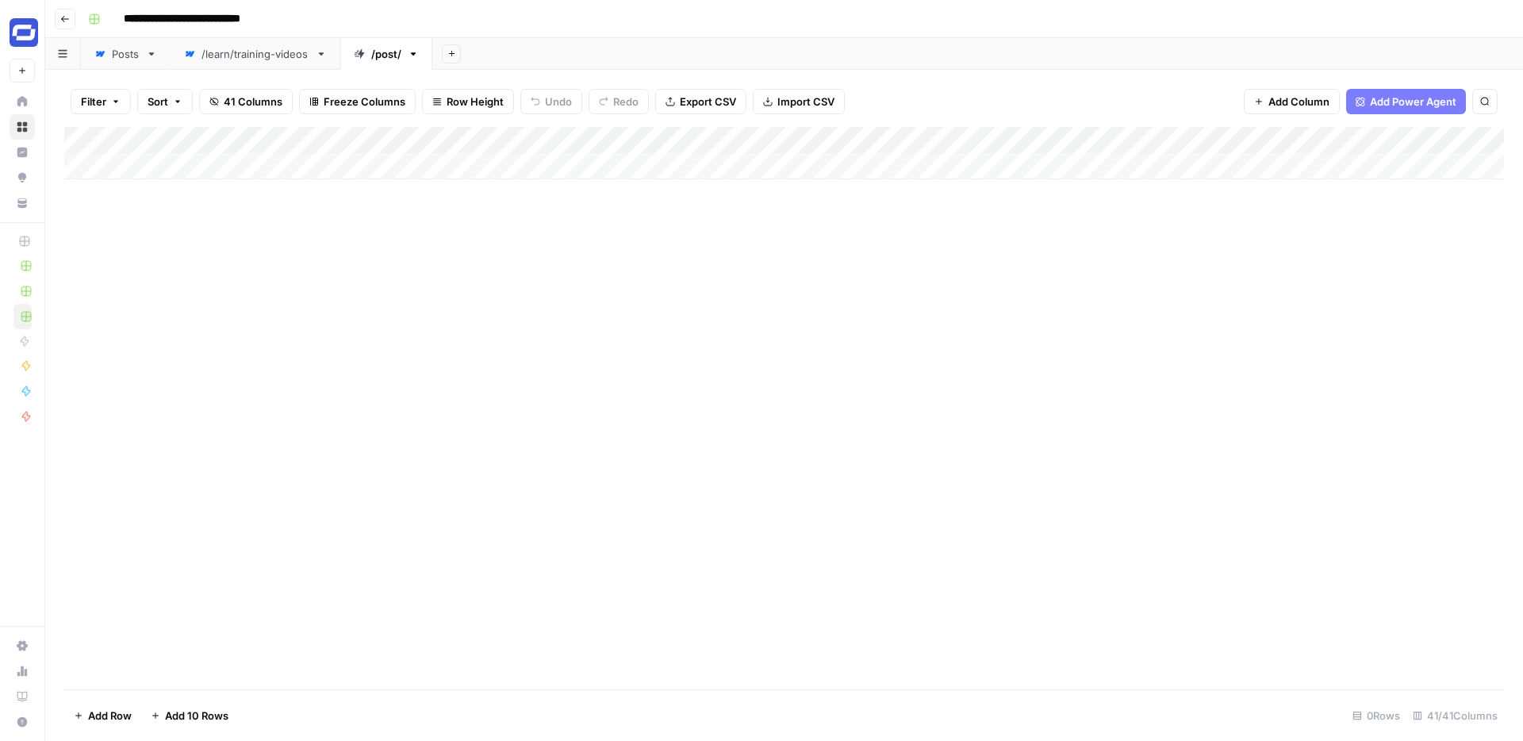
click at [412, 59] on icon "button" at bounding box center [413, 53] width 11 height 11
click at [469, 151] on button "Delete Sheet" at bounding box center [472, 142] width 113 height 22
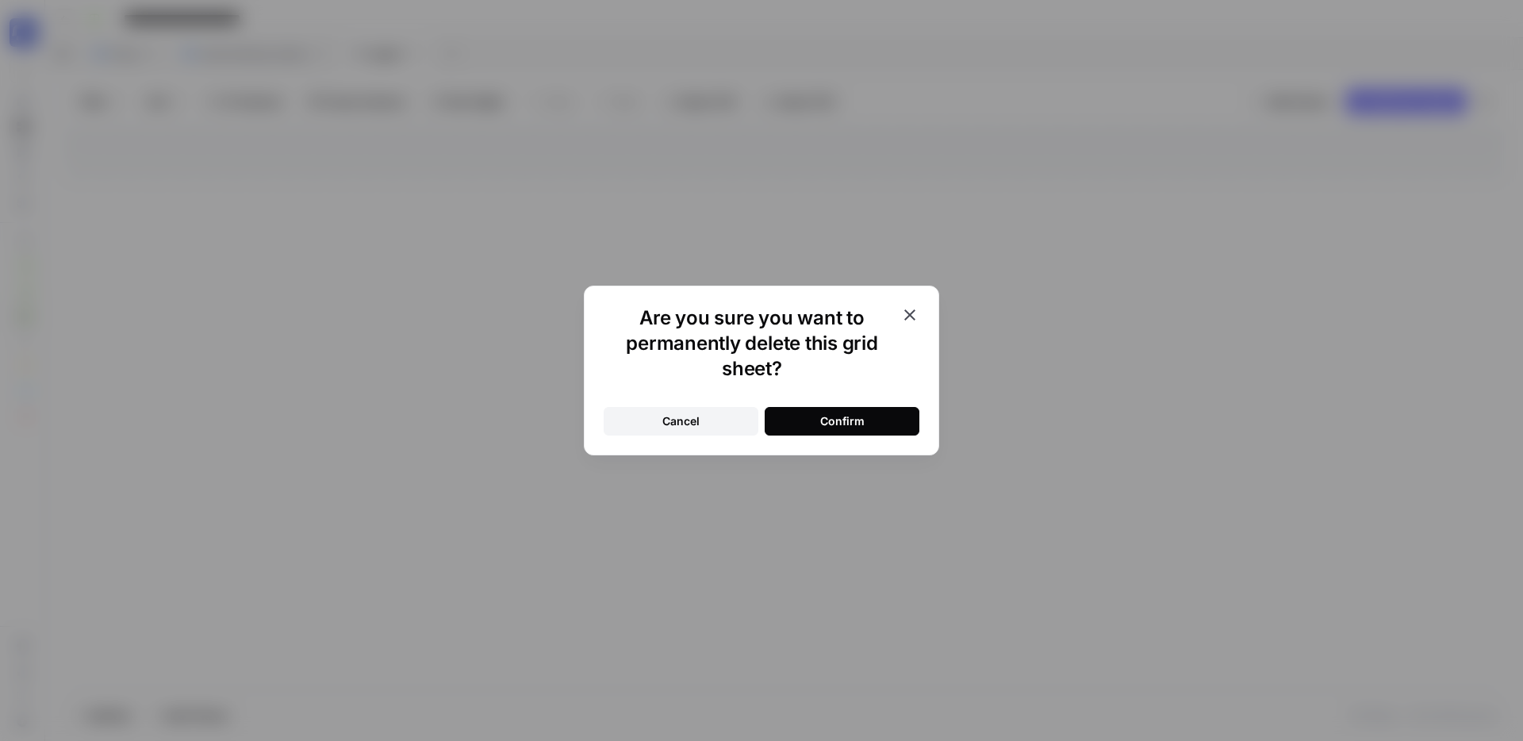
click at [856, 419] on div "Confirm" at bounding box center [842, 421] width 44 height 16
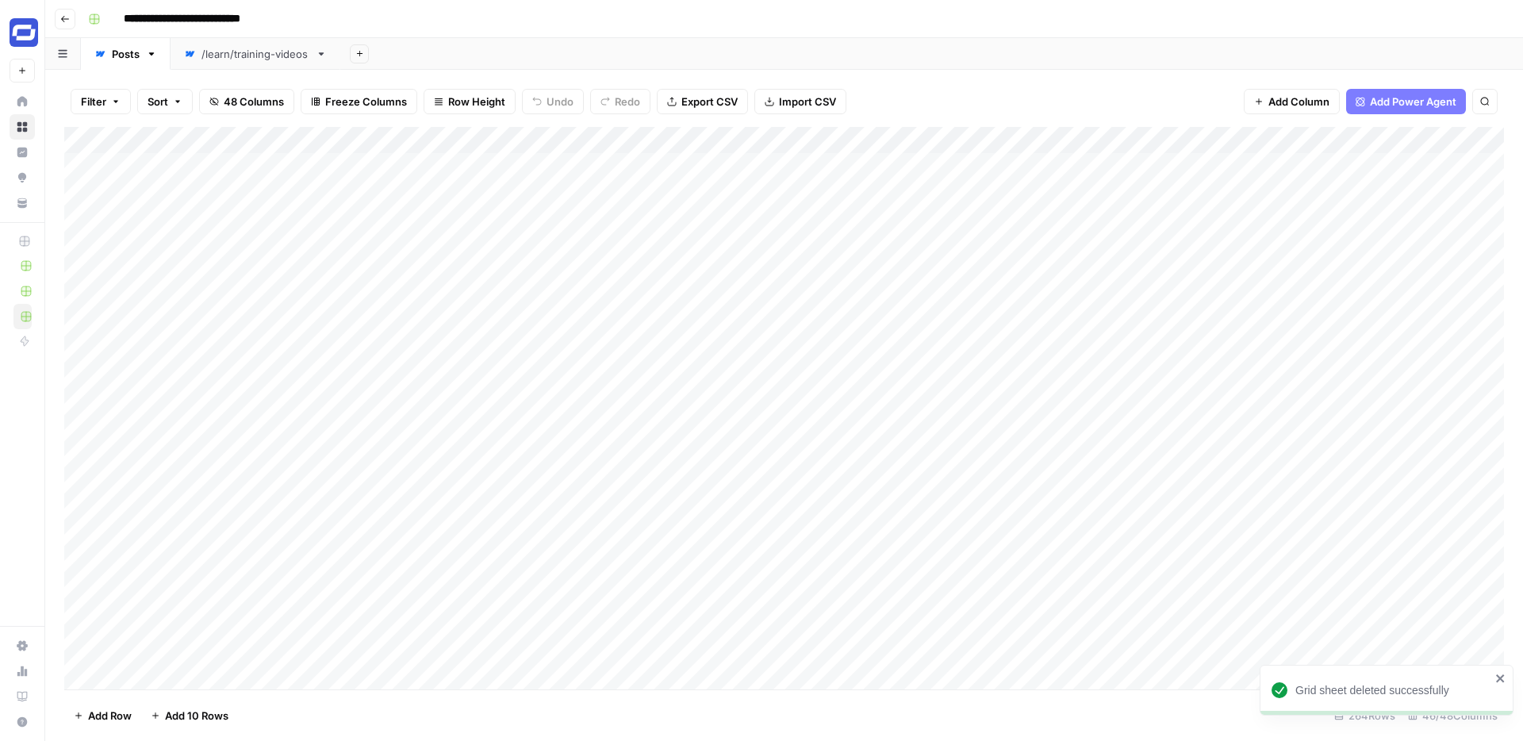
click at [148, 55] on icon "button" at bounding box center [151, 53] width 11 height 11
click at [206, 83] on span "Rename Sheet" at bounding box center [215, 84] width 76 height 16
type input "******"
click at [440, 46] on div "Add Sheet" at bounding box center [933, 54] width 1180 height 32
click at [486, 45] on div "Add Sheet" at bounding box center [933, 54] width 1180 height 32
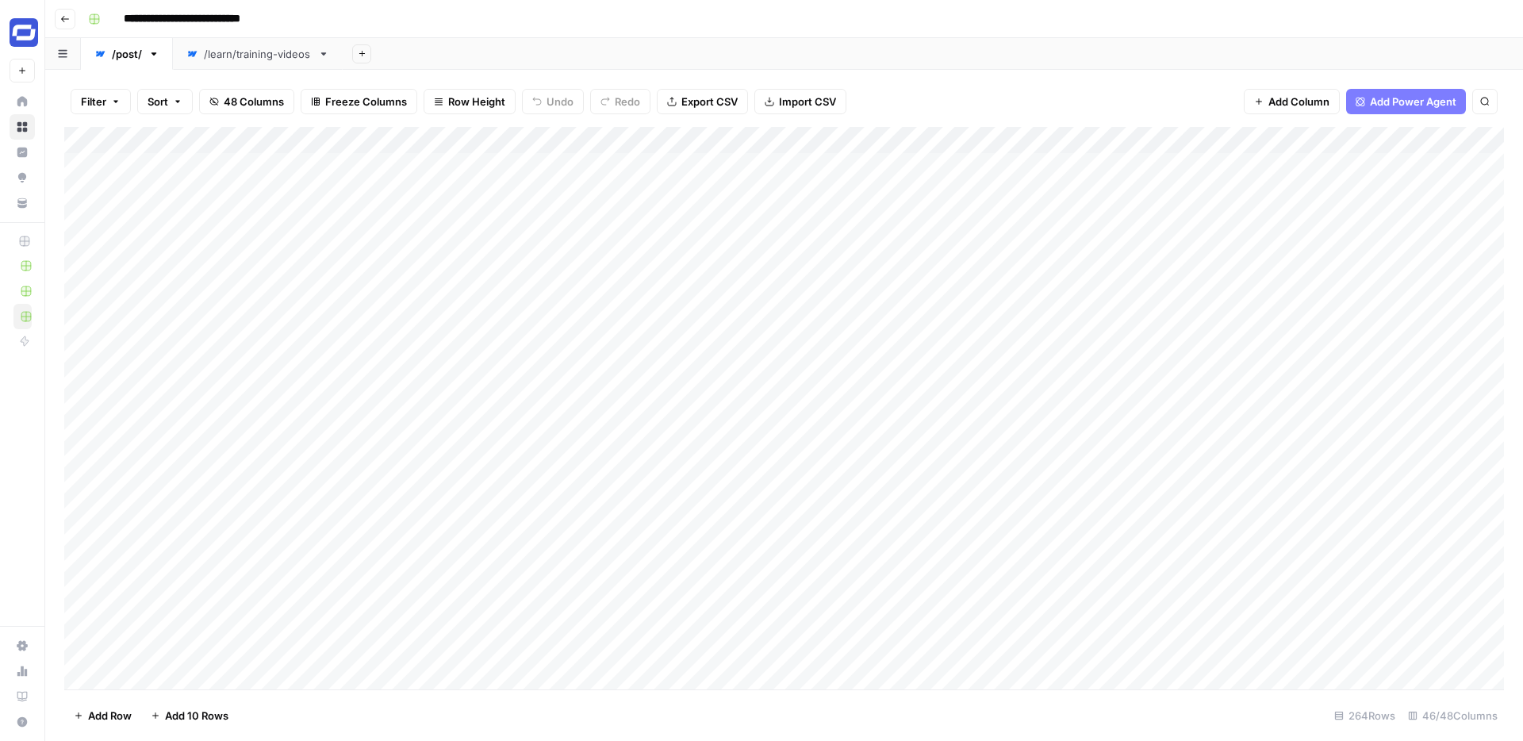
click at [236, 52] on div "/learn/training-videos" at bounding box center [258, 54] width 108 height 16
click at [126, 56] on div "/post/" at bounding box center [127, 54] width 30 height 16
click at [263, 51] on div "/learn/training-videos" at bounding box center [258, 54] width 108 height 16
drag, startPoint x: 892, startPoint y: 133, endPoint x: 522, endPoint y: 149, distance: 370.7
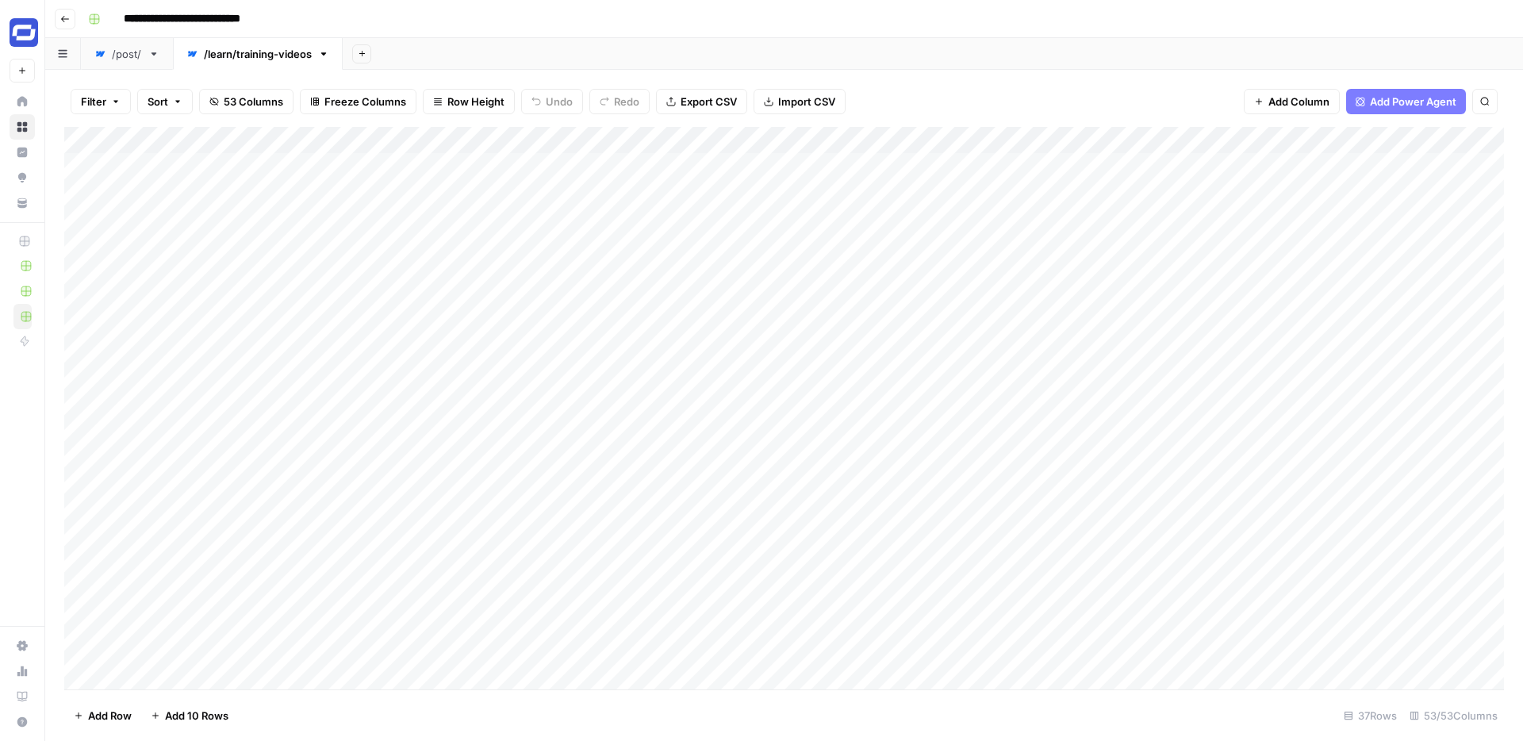
click at [522, 149] on div "Add Column" at bounding box center [783, 408] width 1439 height 562
click at [130, 58] on div "/post/" at bounding box center [127, 54] width 30 height 16
click at [212, 59] on div "/learn/training-videos" at bounding box center [258, 54] width 108 height 16
drag, startPoint x: 569, startPoint y: 132, endPoint x: 418, endPoint y: 148, distance: 152.3
click at [418, 148] on div "Add Column" at bounding box center [783, 408] width 1439 height 562
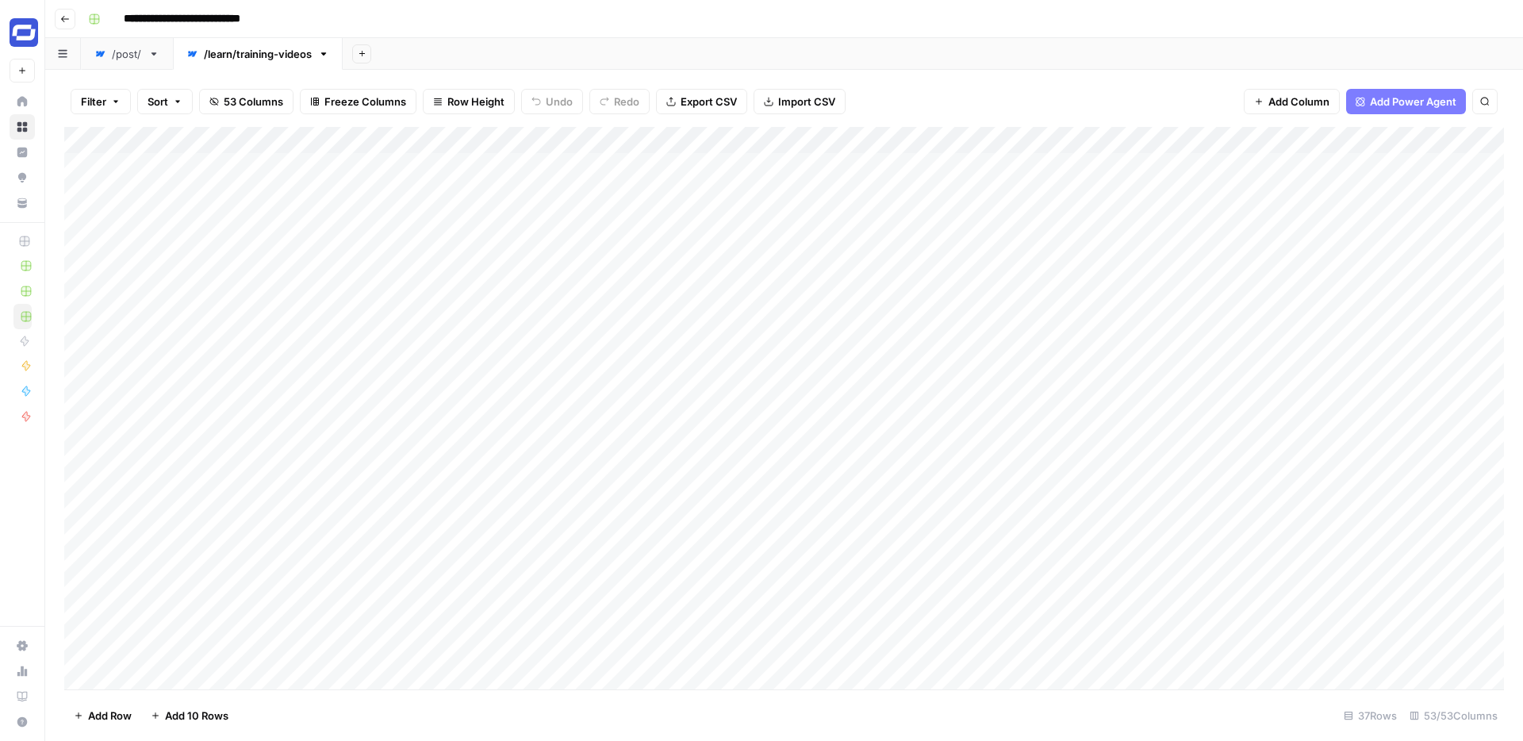
drag, startPoint x: 799, startPoint y: 144, endPoint x: 562, endPoint y: 163, distance: 238.0
click at [562, 163] on div "Add Column" at bounding box center [783, 408] width 1439 height 562
click at [136, 56] on div "/post/" at bounding box center [127, 54] width 30 height 16
click at [235, 56] on div "/learn/training-videos" at bounding box center [258, 54] width 108 height 16
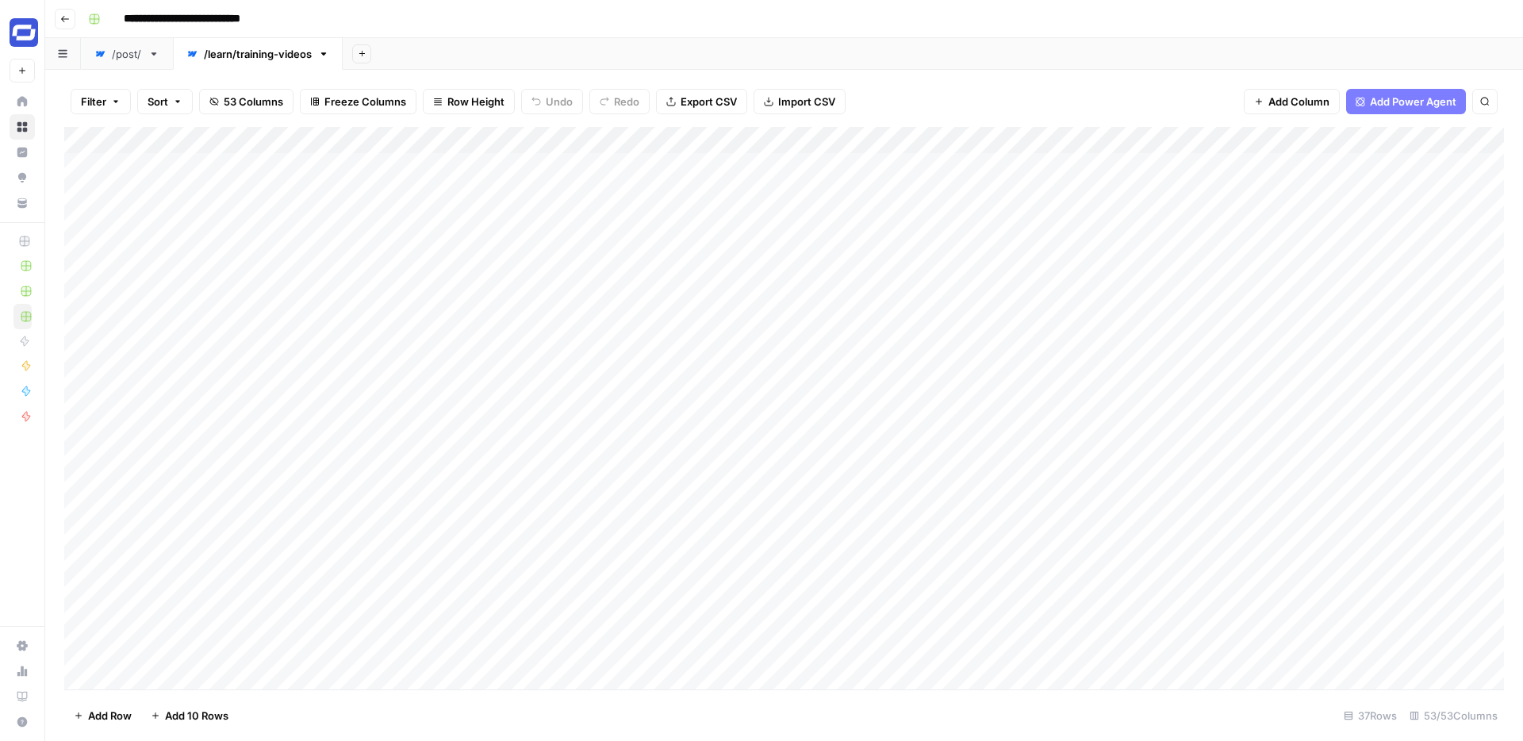
click at [552, 136] on div "Add Column" at bounding box center [783, 408] width 1439 height 562
click at [542, 174] on input "Name" at bounding box center [585, 179] width 161 height 16
type input "Name (H1)"
click at [124, 65] on link "/post/" at bounding box center [127, 54] width 92 height 32
click at [234, 57] on div "/learn/training-videos" at bounding box center [258, 54] width 108 height 16
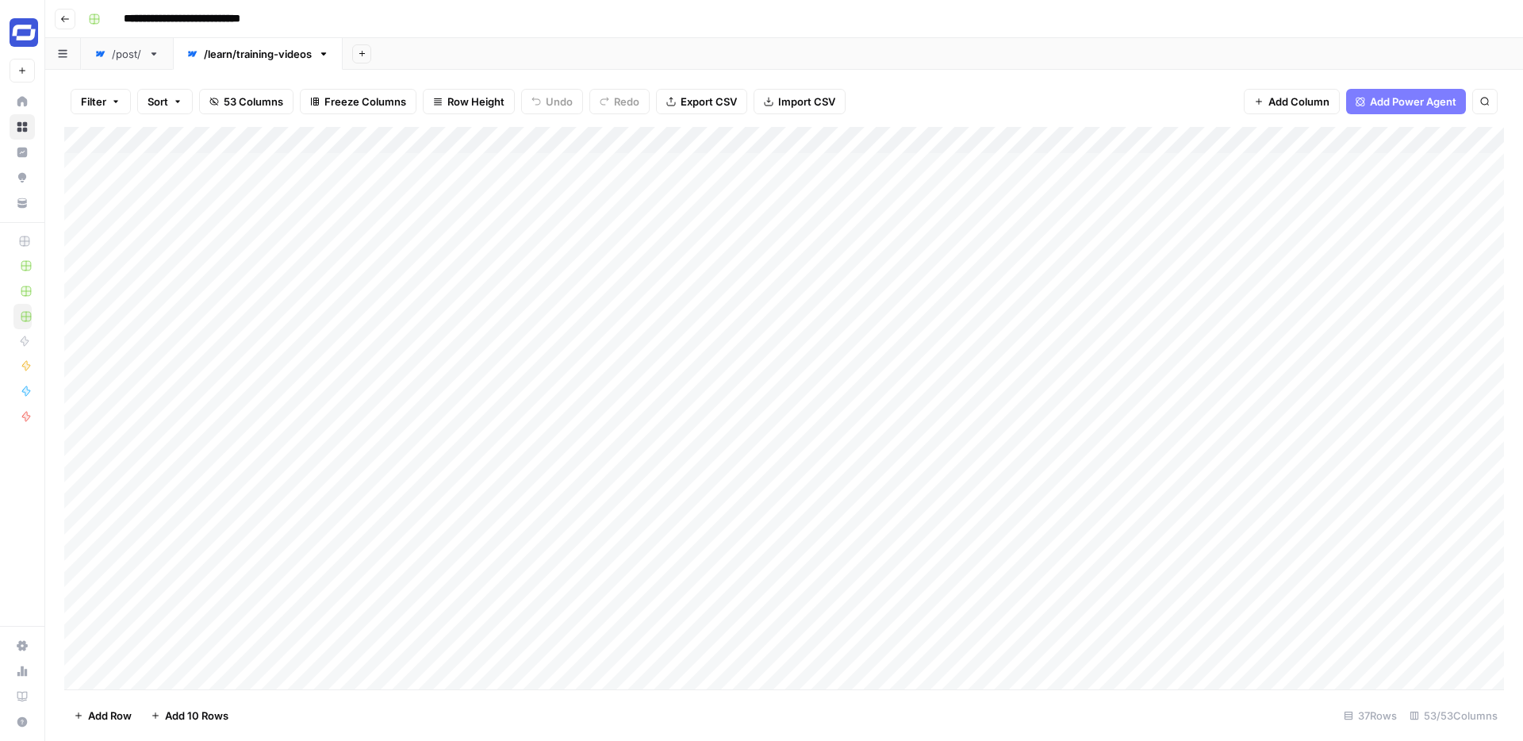
click at [135, 58] on div "/post/" at bounding box center [127, 54] width 30 height 16
click at [251, 54] on div "/learn/training-videos" at bounding box center [258, 54] width 108 height 16
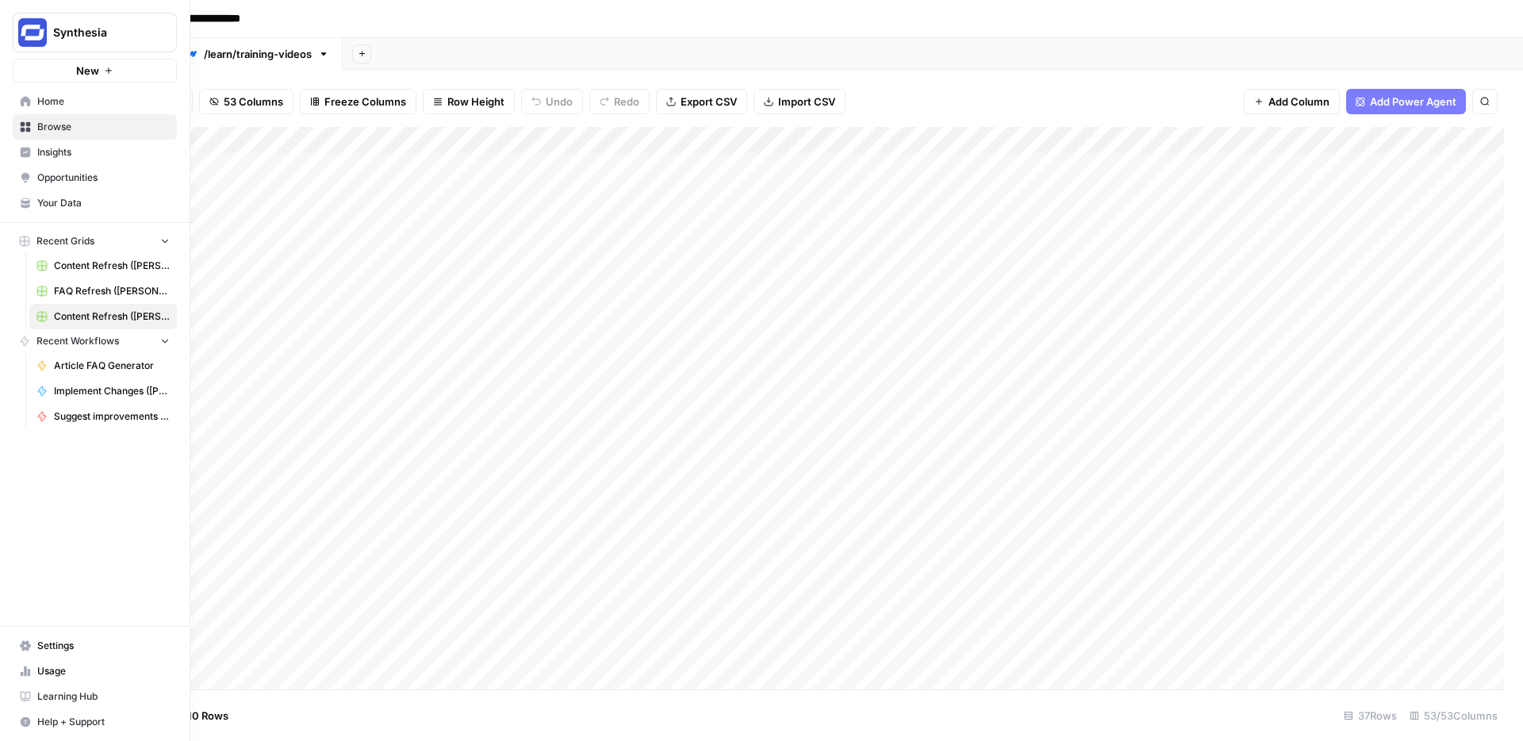
scroll to position [0, 1061]
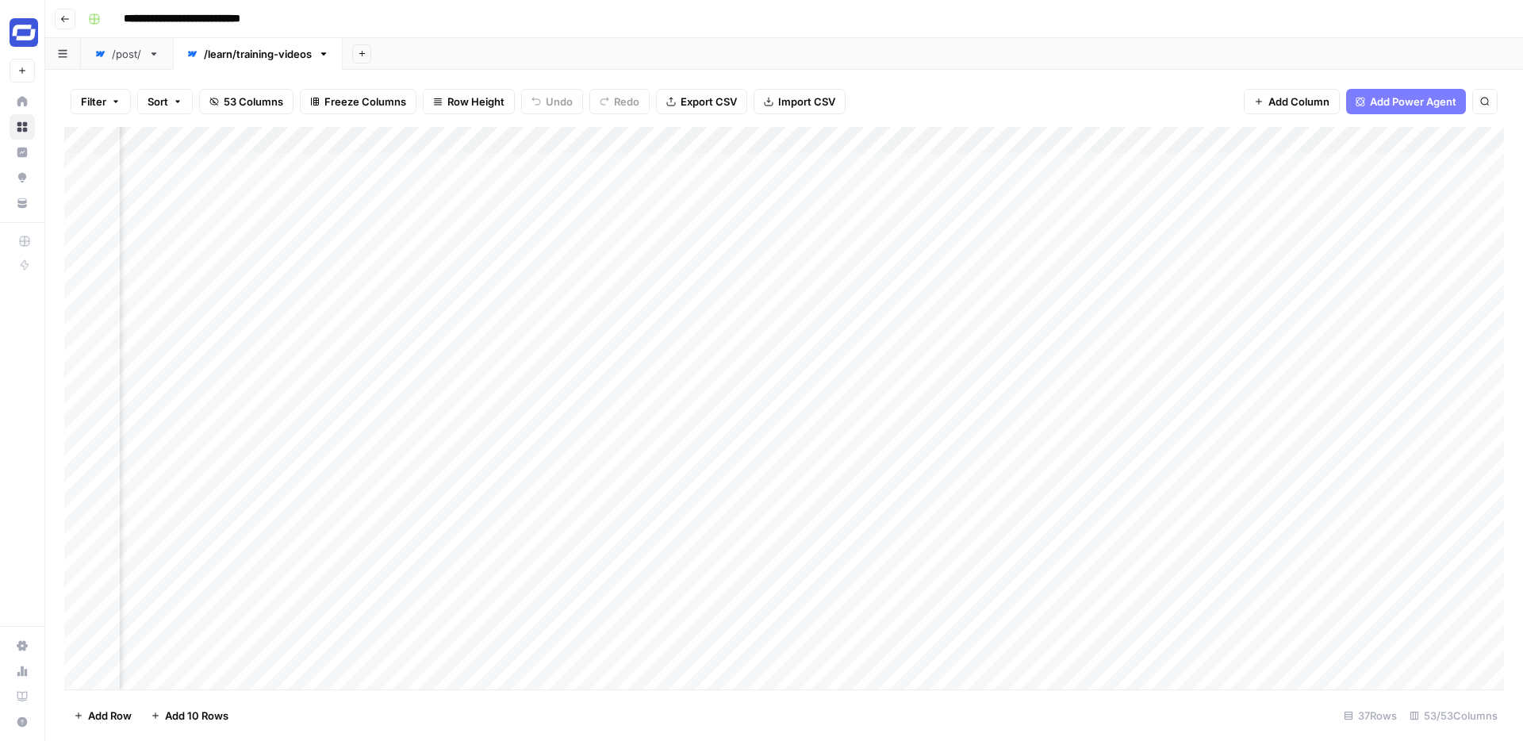
drag, startPoint x: 753, startPoint y: 136, endPoint x: 429, endPoint y: 135, distance: 323.6
click at [429, 135] on div "Add Column" at bounding box center [783, 408] width 1439 height 562
drag, startPoint x: 757, startPoint y: 132, endPoint x: 498, endPoint y: 147, distance: 258.9
click at [498, 147] on div "Add Column" at bounding box center [783, 408] width 1439 height 562
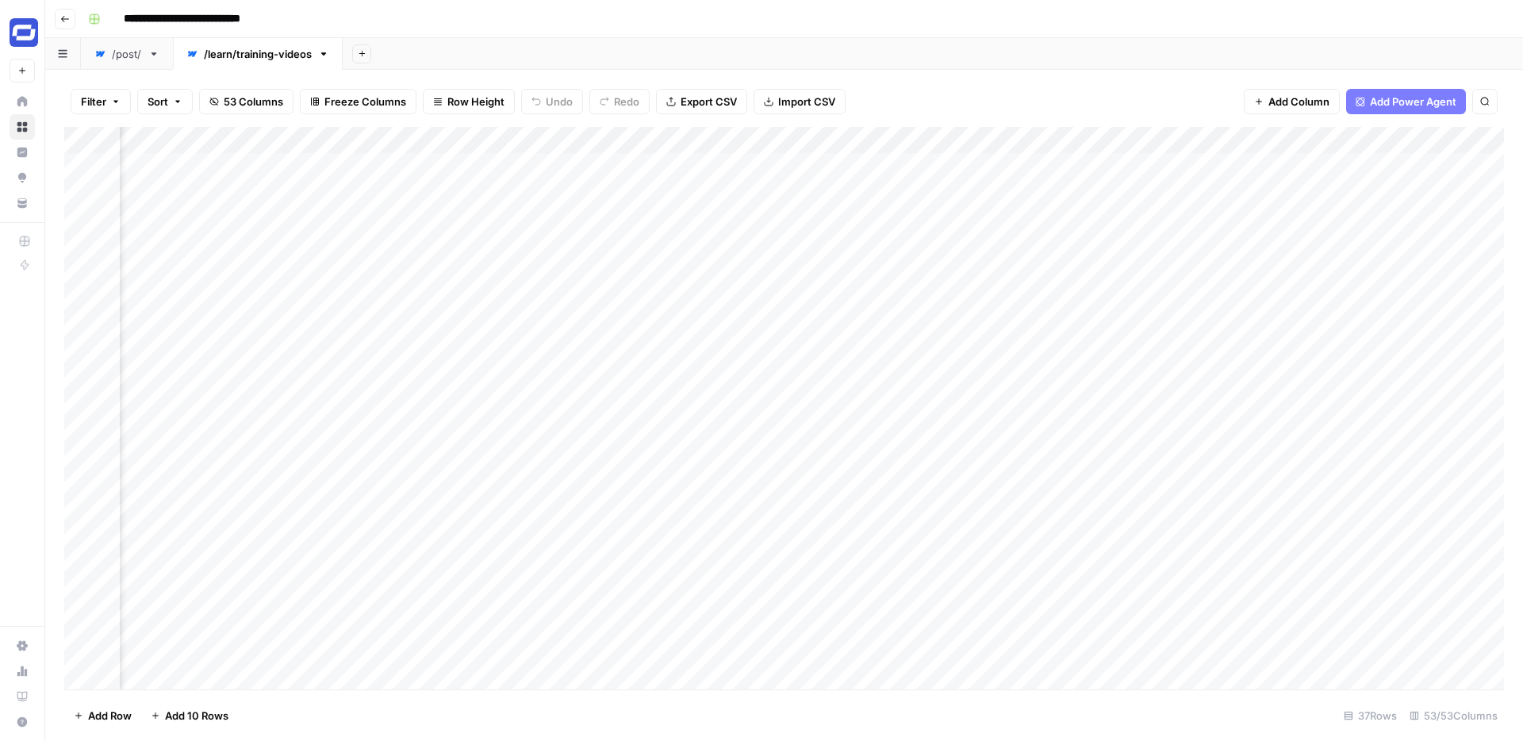
click at [135, 59] on div "/post/" at bounding box center [127, 54] width 30 height 16
click at [258, 56] on div "/learn/training-videos" at bounding box center [258, 54] width 108 height 16
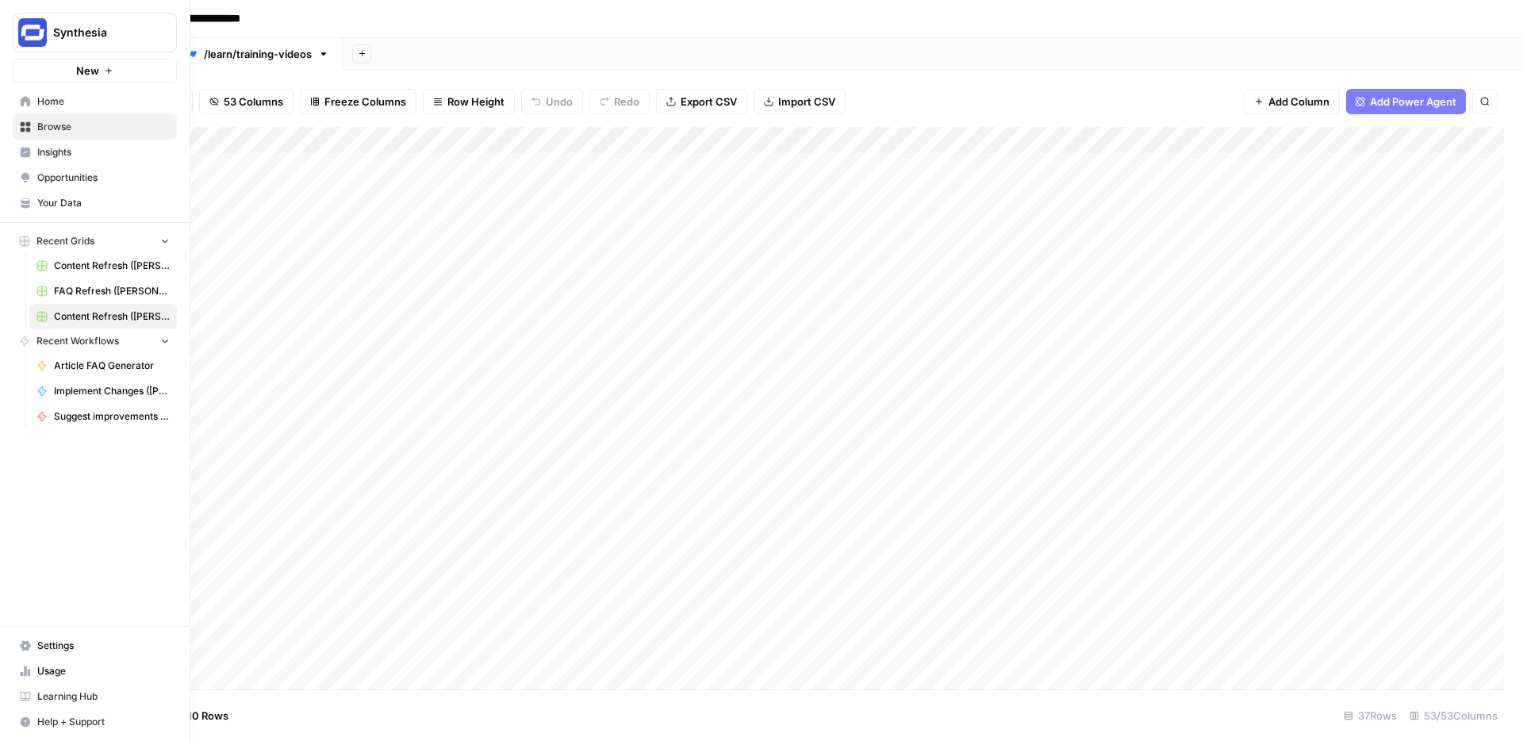
scroll to position [0, 1919]
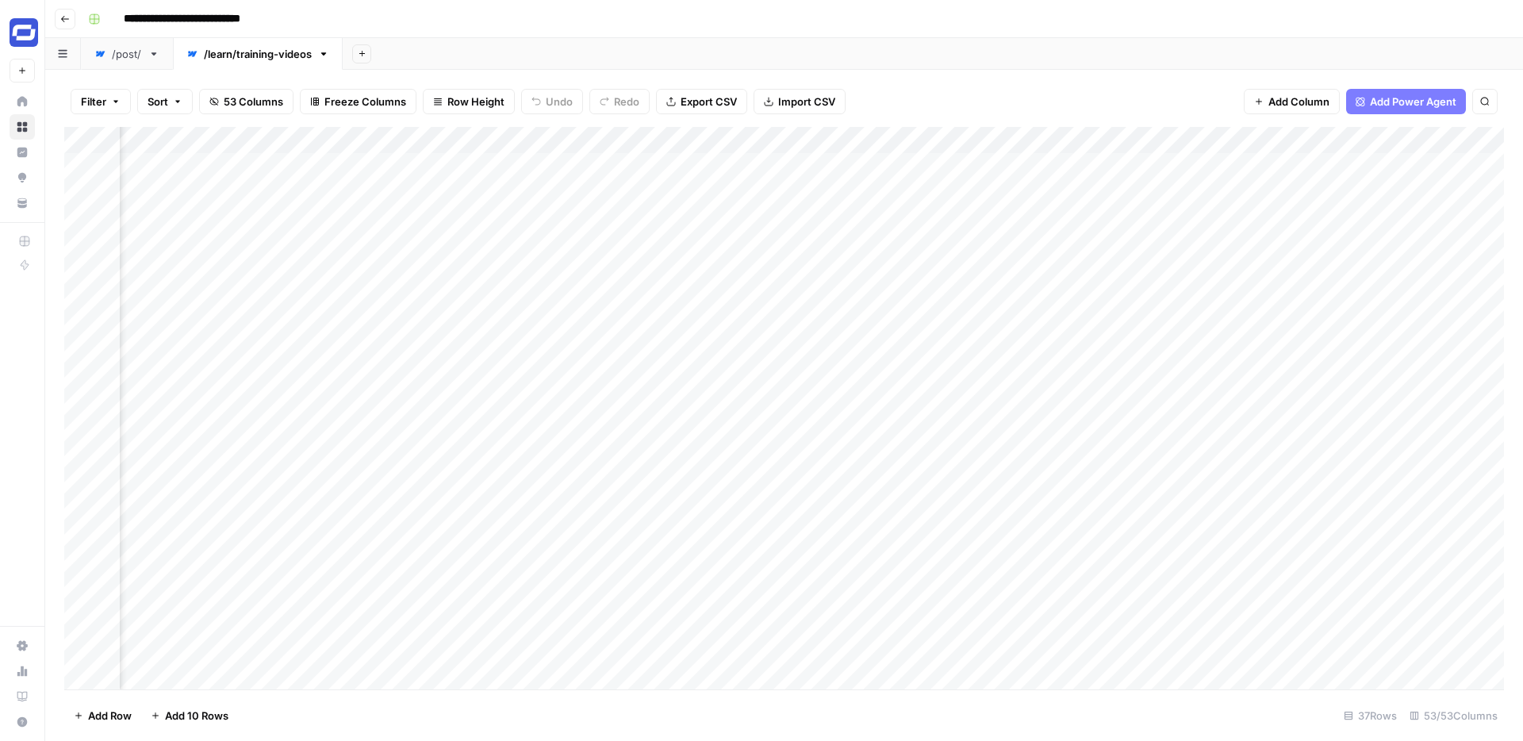
drag, startPoint x: 965, startPoint y: 143, endPoint x: 324, endPoint y: 199, distance: 644.1
click at [324, 199] on div "Add Column" at bounding box center [783, 408] width 1439 height 562
drag, startPoint x: 726, startPoint y: 134, endPoint x: 344, endPoint y: 150, distance: 382.6
click at [344, 150] on div "Add Column" at bounding box center [783, 408] width 1439 height 562
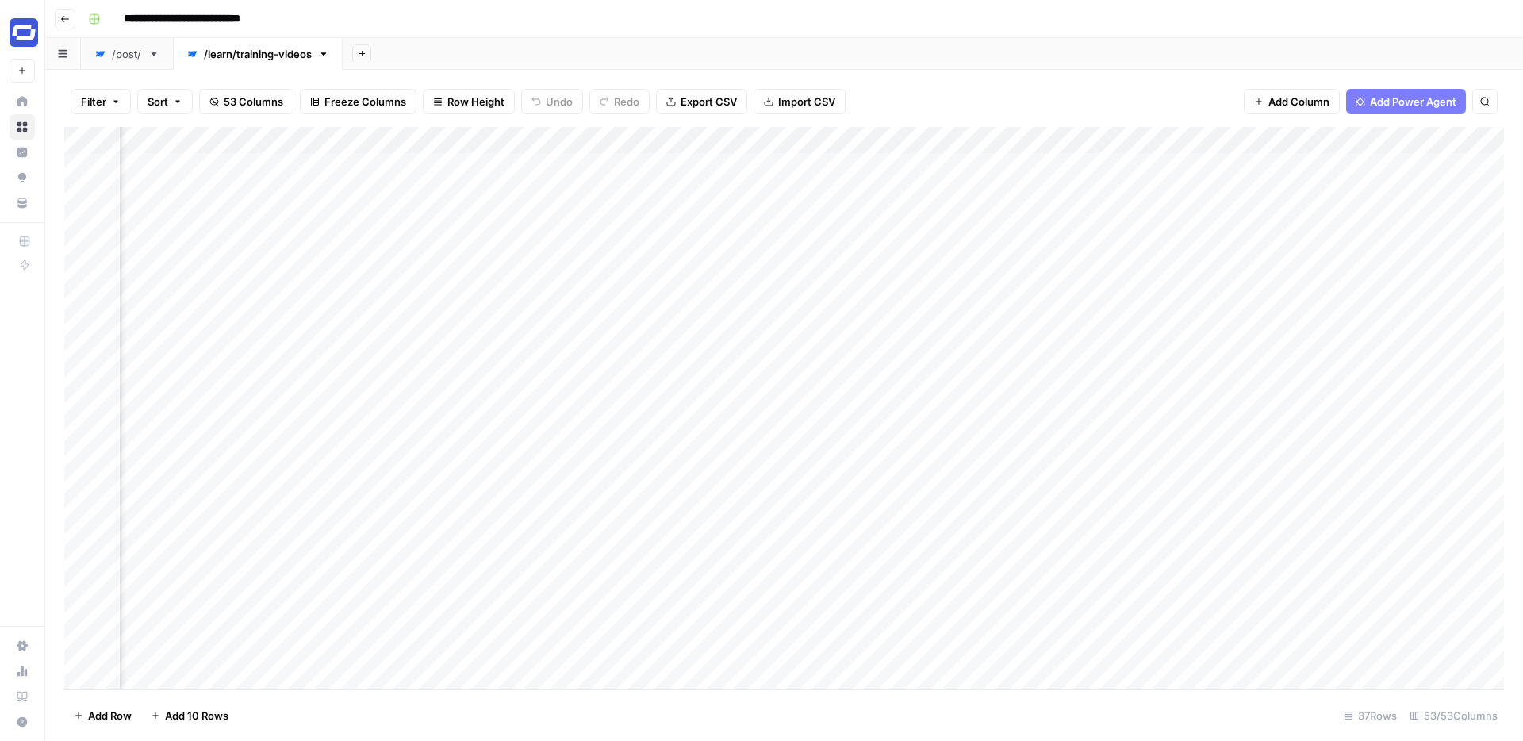
scroll to position [0, 749]
drag, startPoint x: 960, startPoint y: 135, endPoint x: 488, endPoint y: 187, distance: 475.6
click at [488, 187] on div "Add Column" at bounding box center [783, 408] width 1439 height 562
click at [129, 62] on link "/post/" at bounding box center [127, 54] width 92 height 32
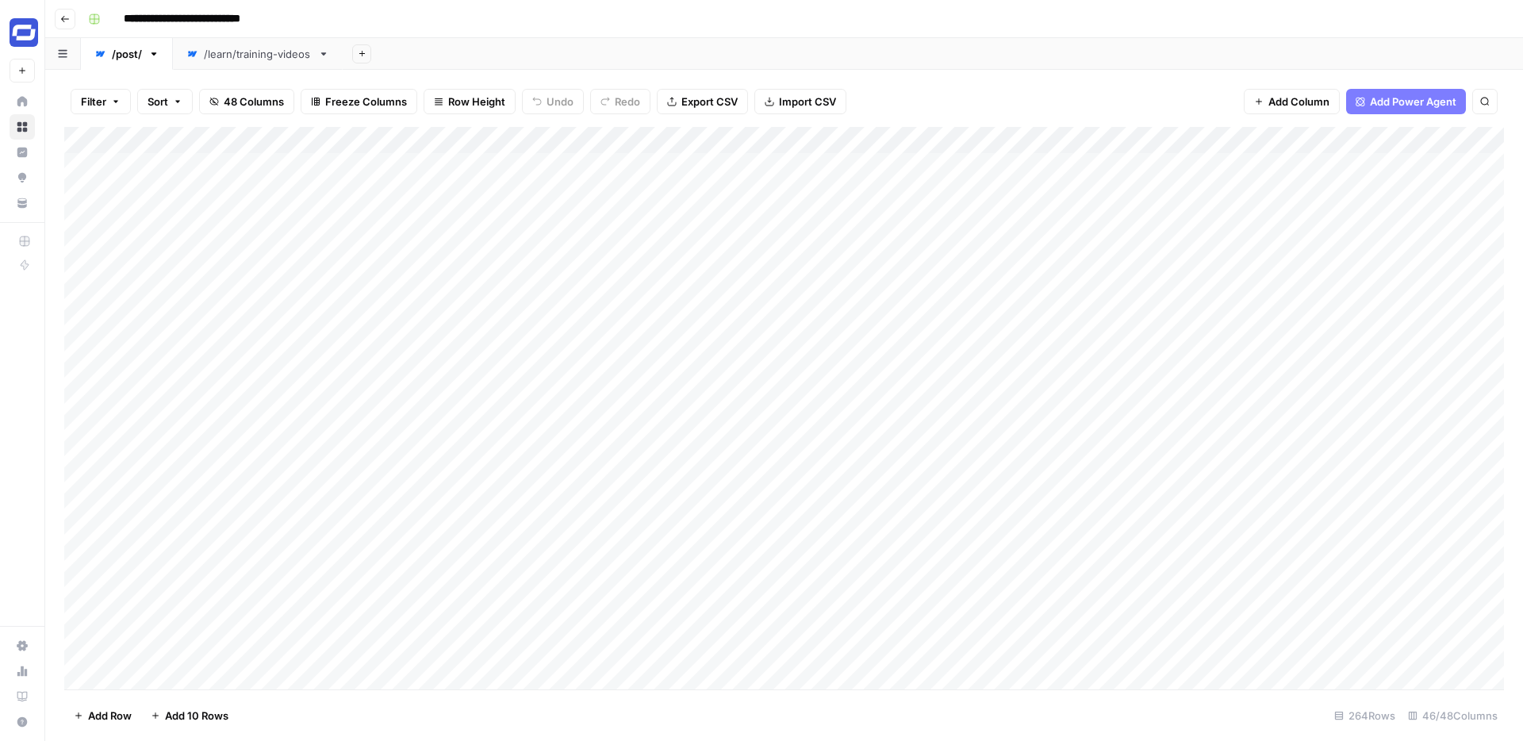
click at [224, 55] on div "/learn/training-videos" at bounding box center [258, 54] width 108 height 16
drag, startPoint x: 752, startPoint y: 146, endPoint x: 684, endPoint y: 167, distance: 71.3
click at [684, 167] on div "Add Column" at bounding box center [783, 408] width 1439 height 562
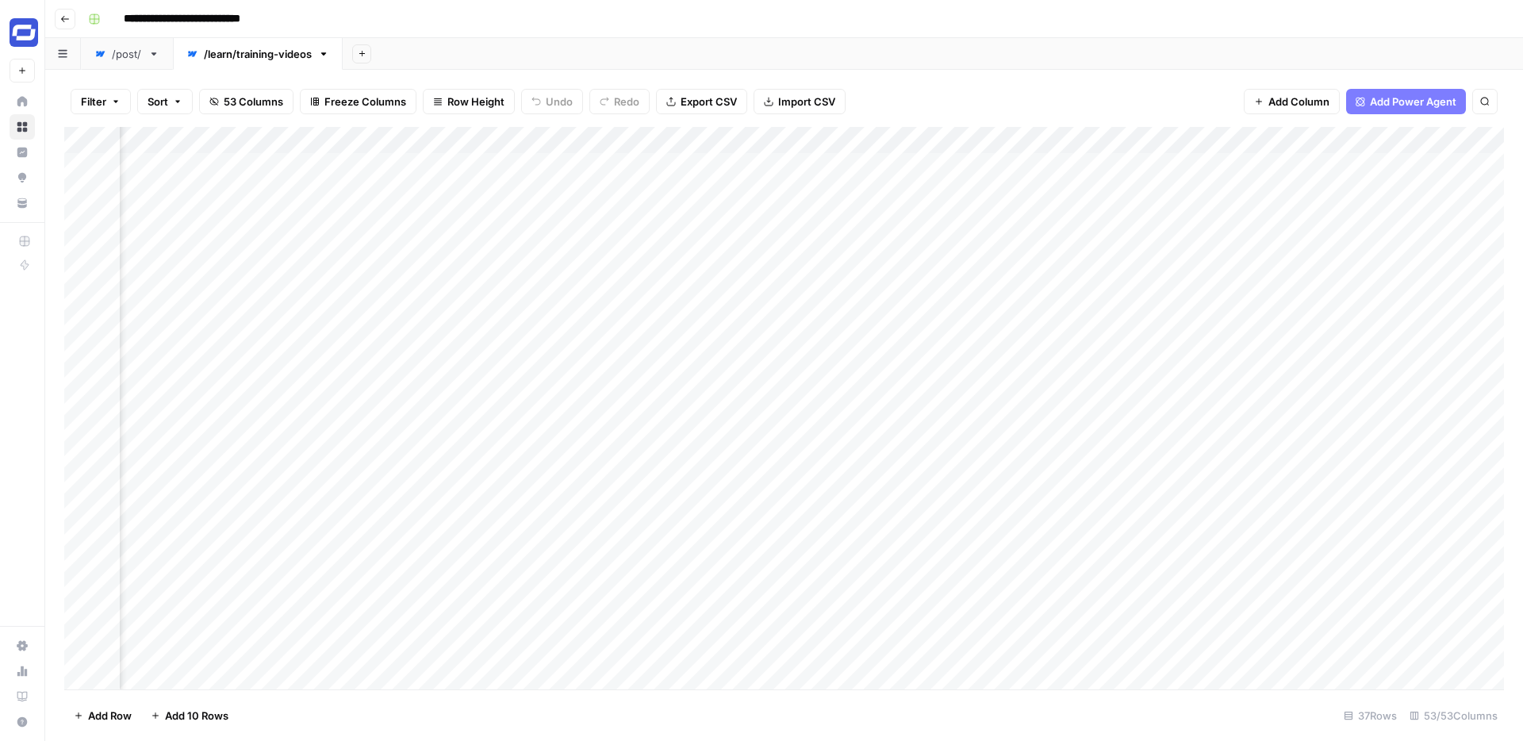
click at [122, 60] on div "/post/" at bounding box center [127, 54] width 30 height 16
click at [260, 50] on div "/learn/training-videos" at bounding box center [258, 54] width 108 height 16
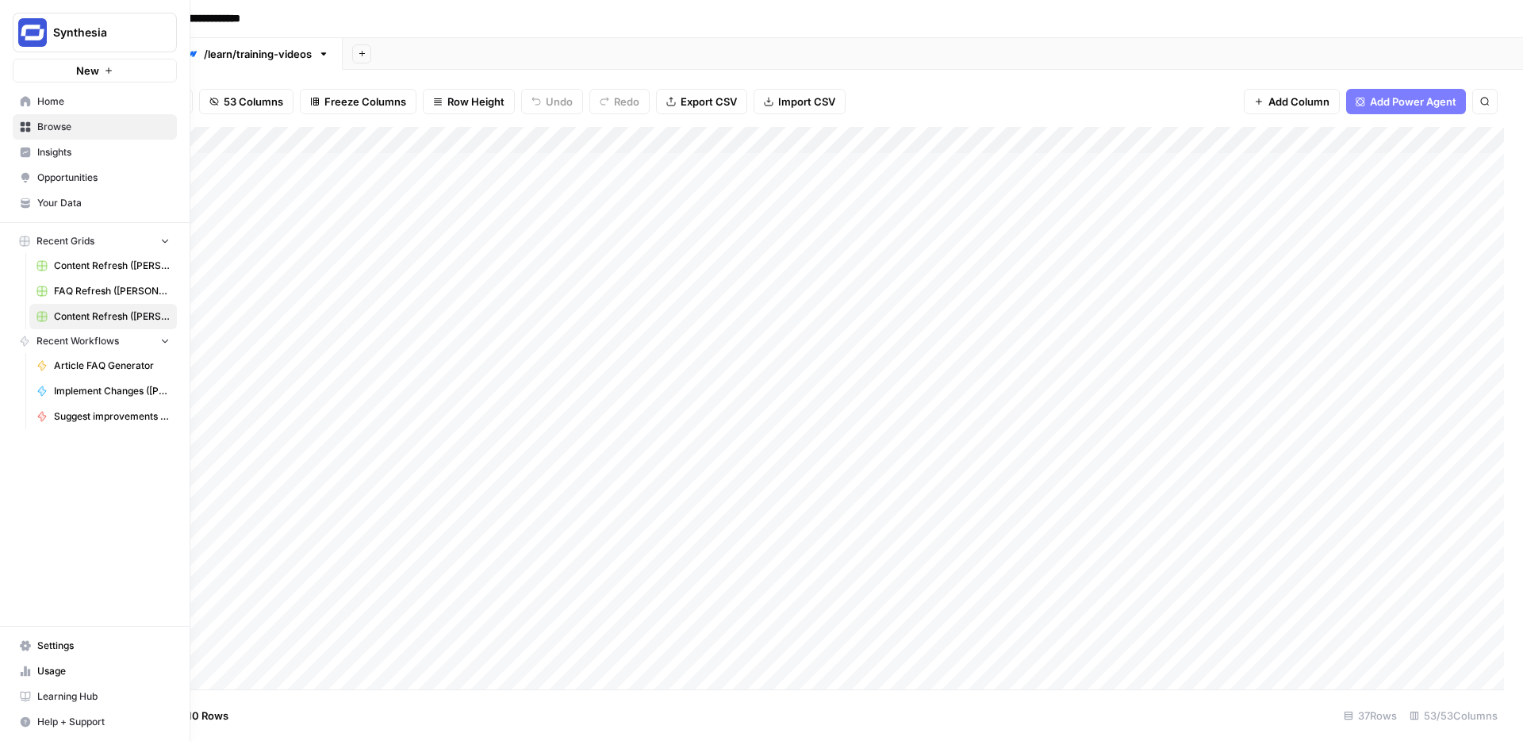
scroll to position [0, 1068]
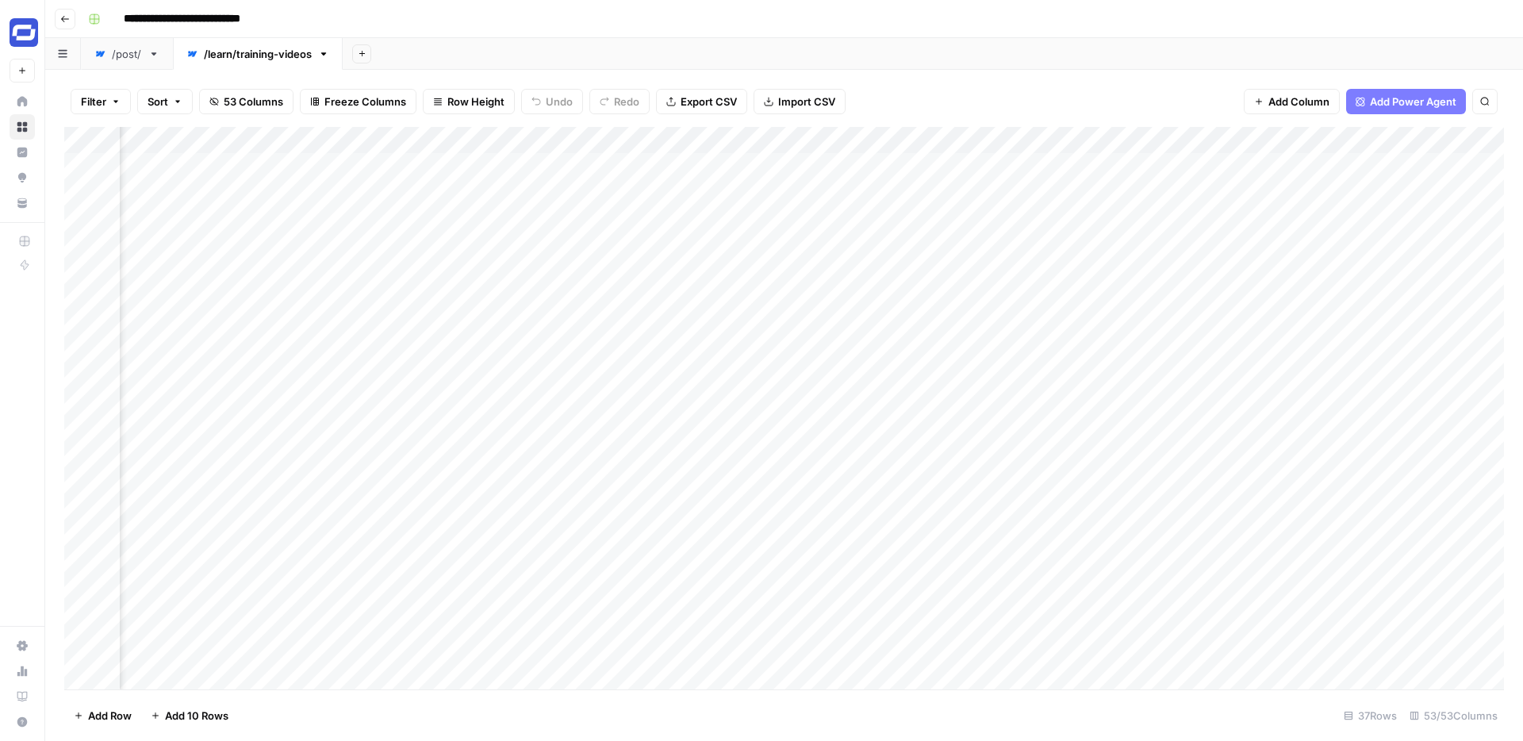
drag, startPoint x: 941, startPoint y: 143, endPoint x: 611, endPoint y: 187, distance: 332.1
click at [611, 187] on div "Add Column" at bounding box center [783, 408] width 1439 height 562
click at [131, 62] on link "/post/" at bounding box center [127, 54] width 92 height 32
click at [259, 53] on div "/learn/training-videos" at bounding box center [258, 54] width 108 height 16
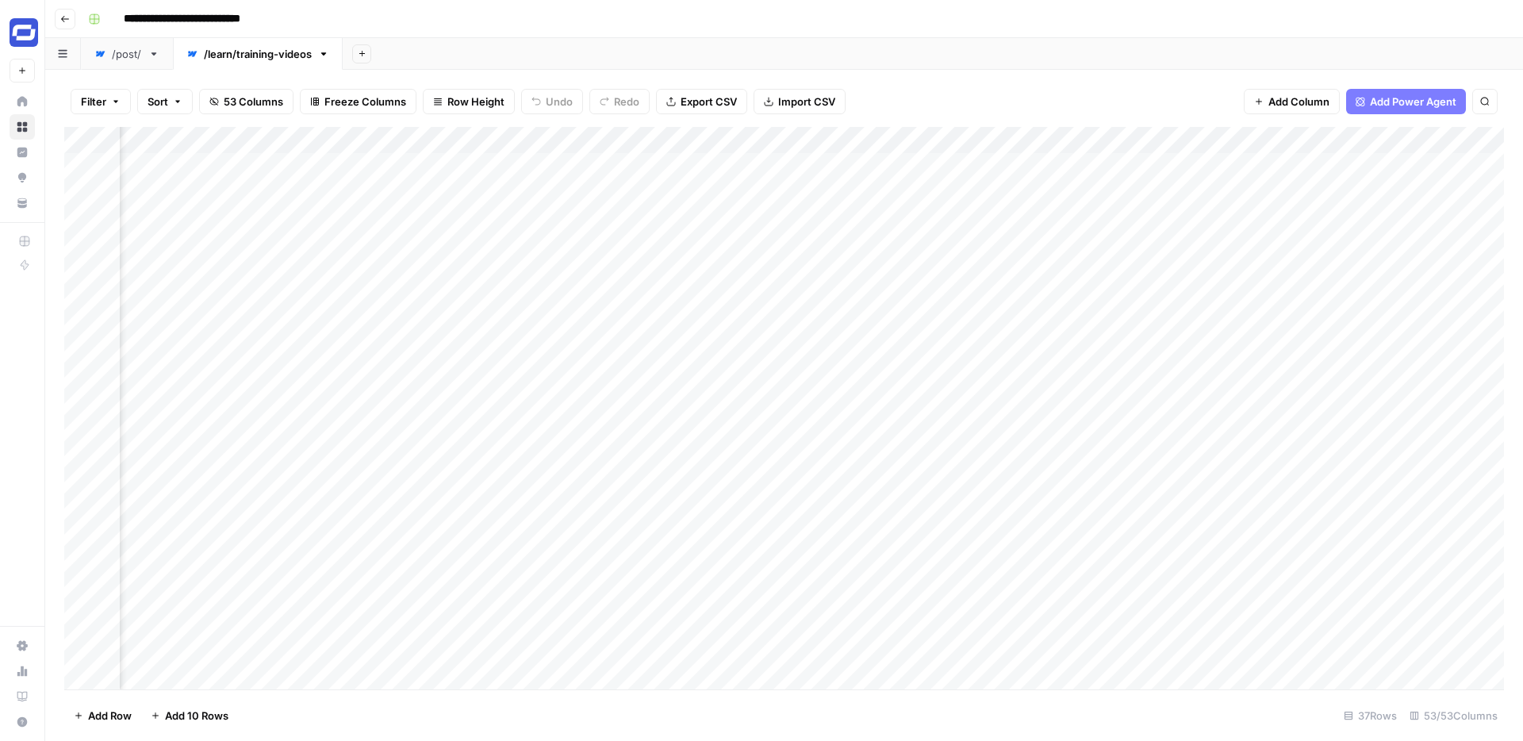
scroll to position [0, 822]
drag, startPoint x: 1143, startPoint y: 136, endPoint x: 966, endPoint y: 135, distance: 176.9
click at [966, 135] on div "Add Column" at bounding box center [783, 408] width 1439 height 562
drag, startPoint x: 1239, startPoint y: 136, endPoint x: 244, endPoint y: 184, distance: 995.7
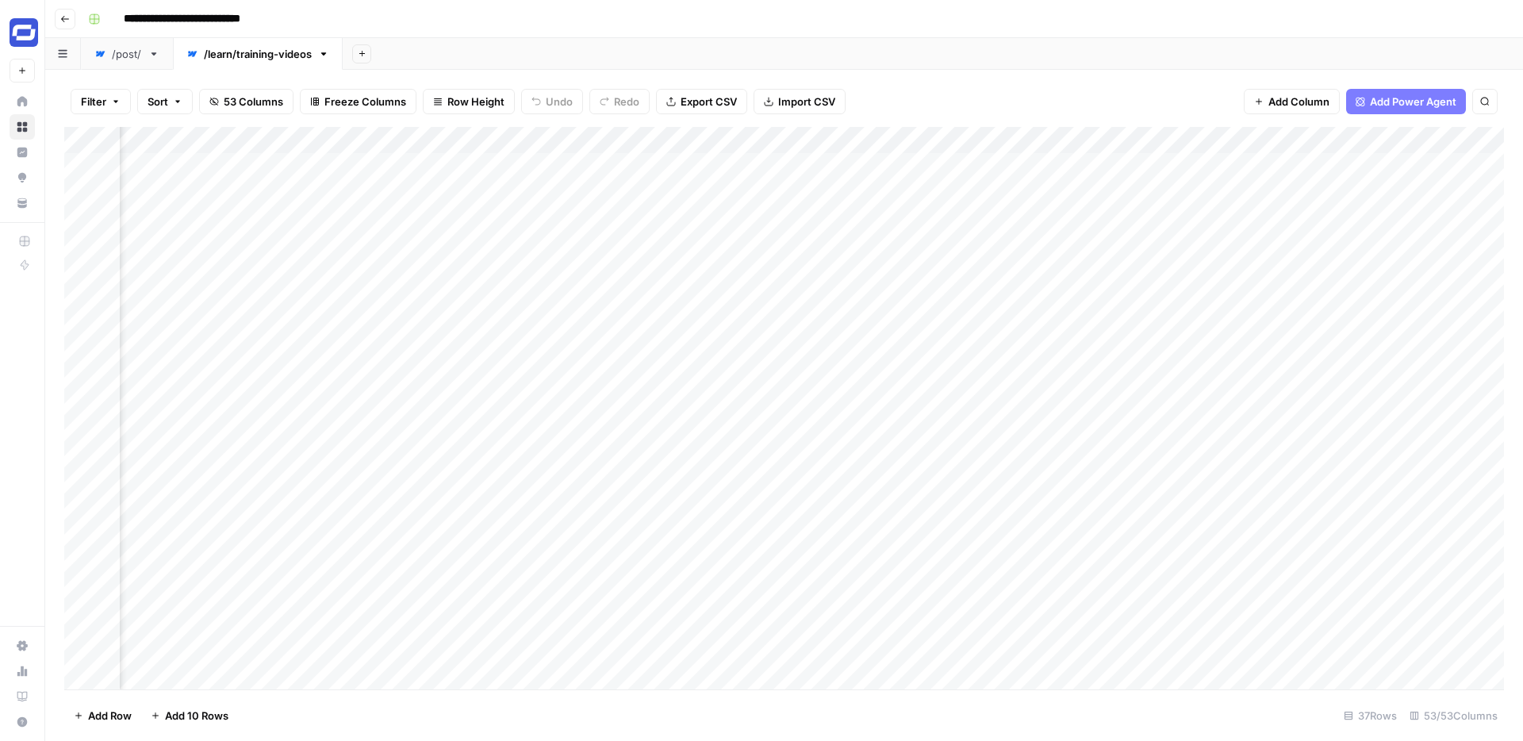
click at [244, 184] on div "Add Column" at bounding box center [783, 408] width 1439 height 562
click at [128, 52] on div "/post/" at bounding box center [127, 54] width 30 height 16
click at [279, 54] on div "/learn/training-videos" at bounding box center [258, 54] width 108 height 16
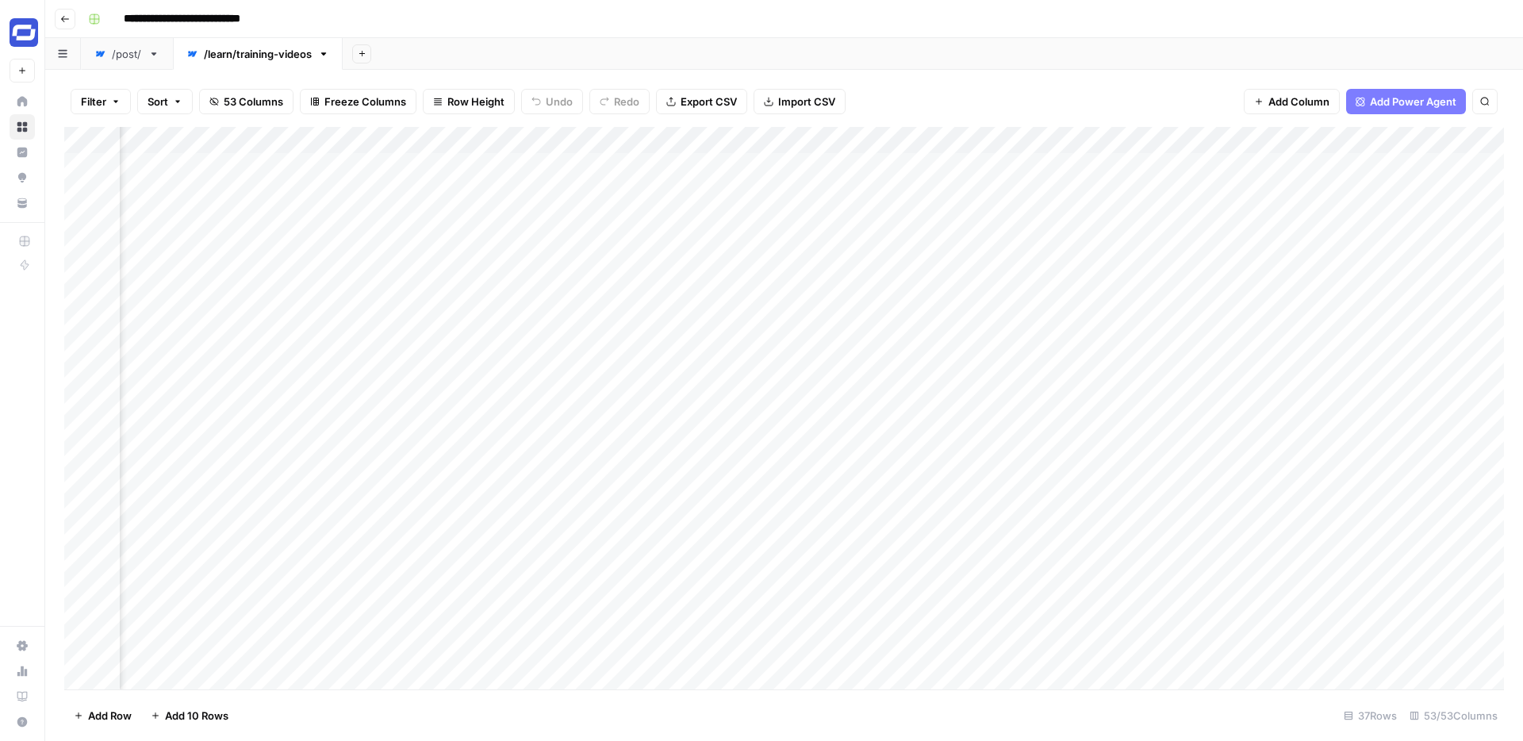
scroll to position [3, 9954]
click at [247, 99] on span "53 Columns" at bounding box center [253, 102] width 59 height 16
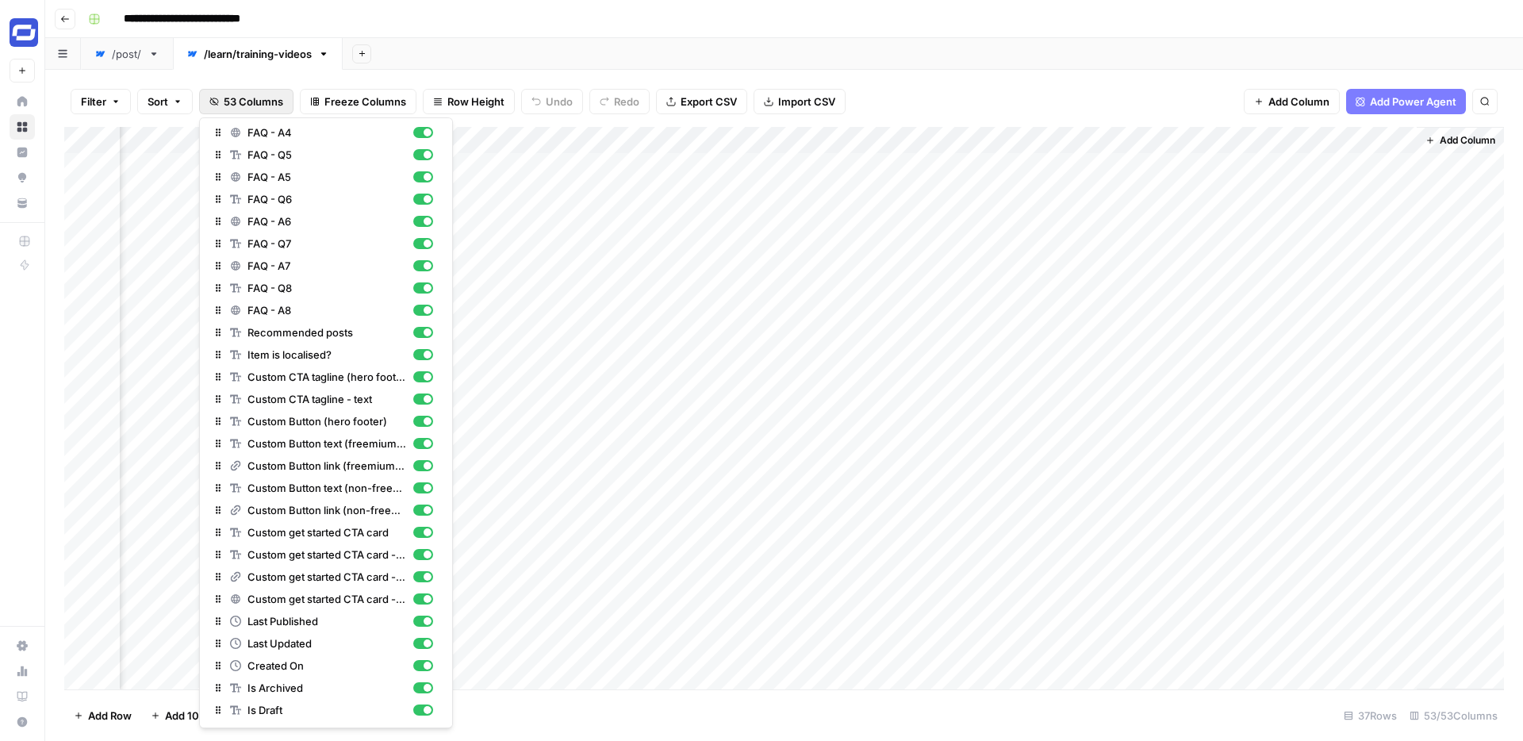
scroll to position [0, 0]
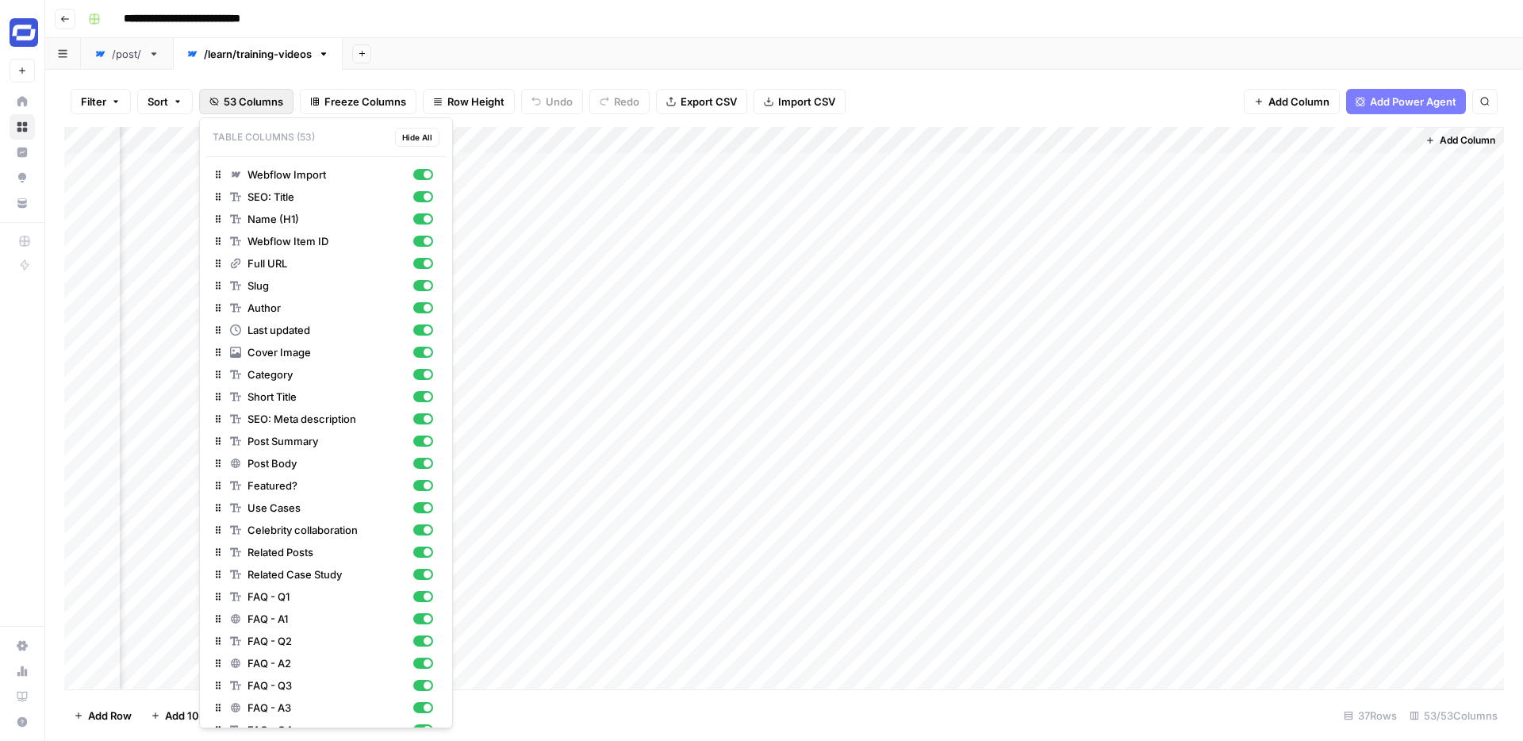
click at [475, 36] on header "**********" at bounding box center [784, 19] width 1478 height 38
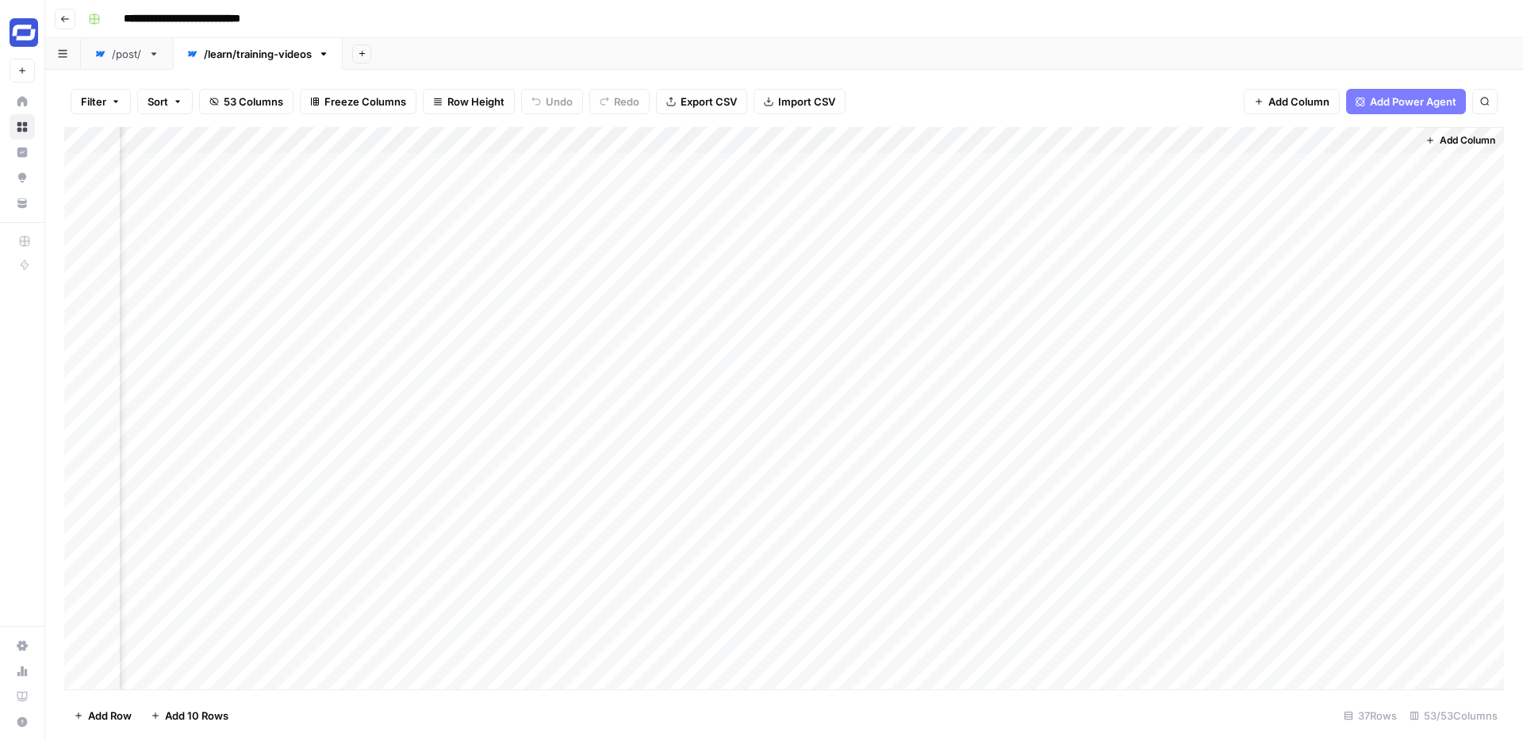
click at [125, 60] on div "/post/" at bounding box center [127, 54] width 30 height 16
click at [272, 52] on div "/learn/training-videos" at bounding box center [258, 54] width 108 height 16
click at [140, 52] on div "/post/" at bounding box center [127, 54] width 30 height 16
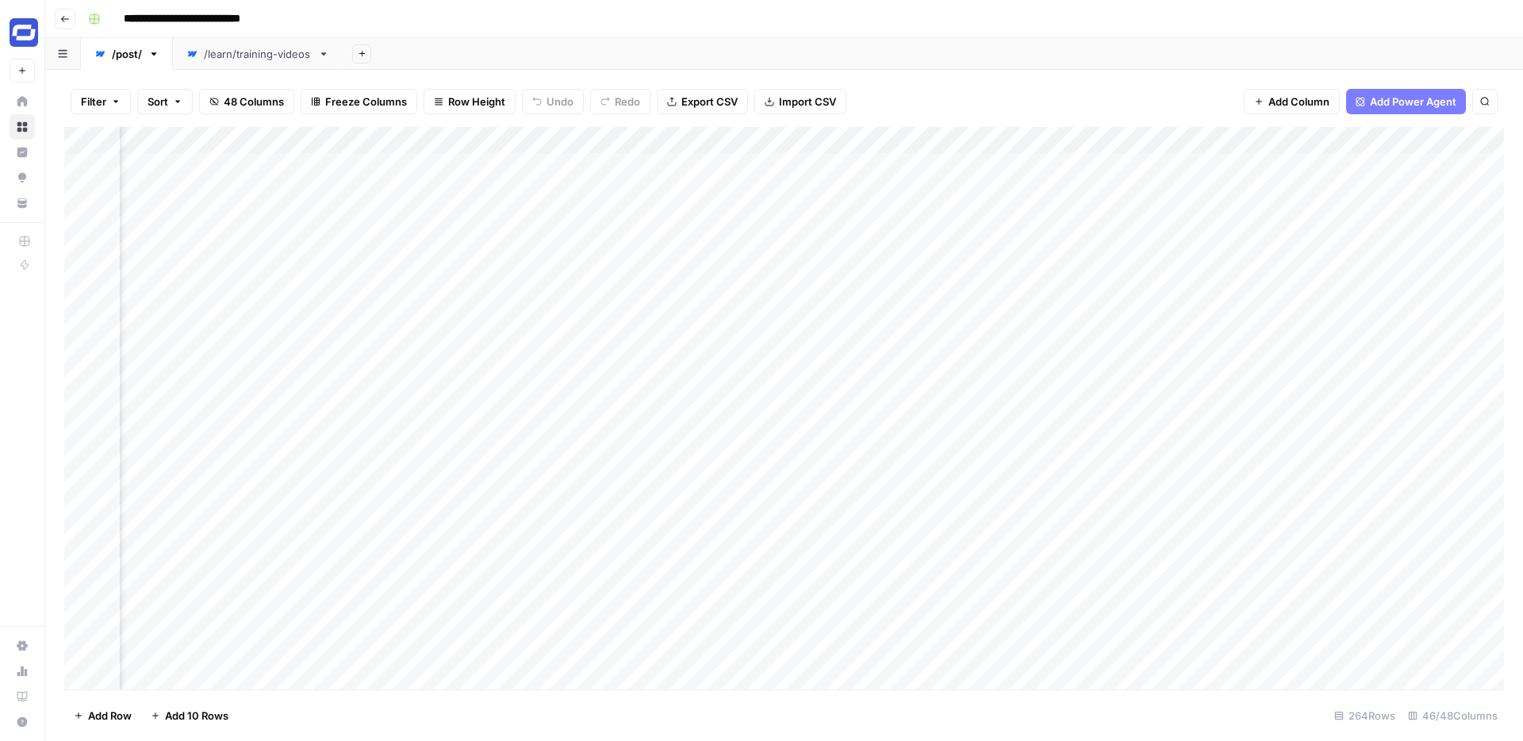
scroll to position [0, 1733]
click at [240, 58] on div "/learn/training-videos" at bounding box center [258, 54] width 108 height 16
drag, startPoint x: 1094, startPoint y: 136, endPoint x: 948, endPoint y: 141, distance: 146.0
click at [948, 141] on div "Add Column" at bounding box center [783, 408] width 1439 height 562
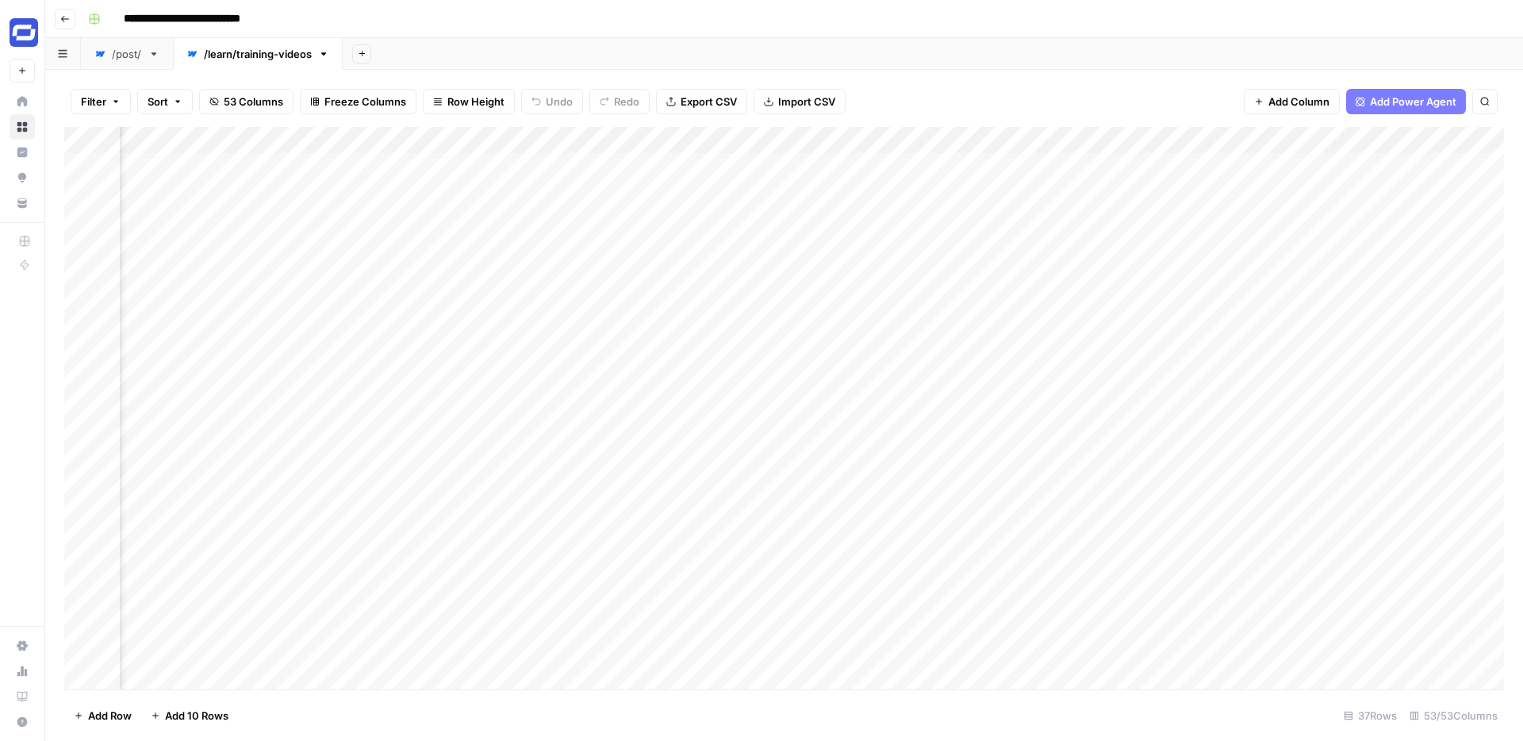
click at [136, 55] on div "/post/" at bounding box center [127, 54] width 30 height 16
click at [253, 56] on div "/learn/training-videos" at bounding box center [258, 54] width 108 height 16
drag, startPoint x: 880, startPoint y: 141, endPoint x: 232, endPoint y: 143, distance: 647.2
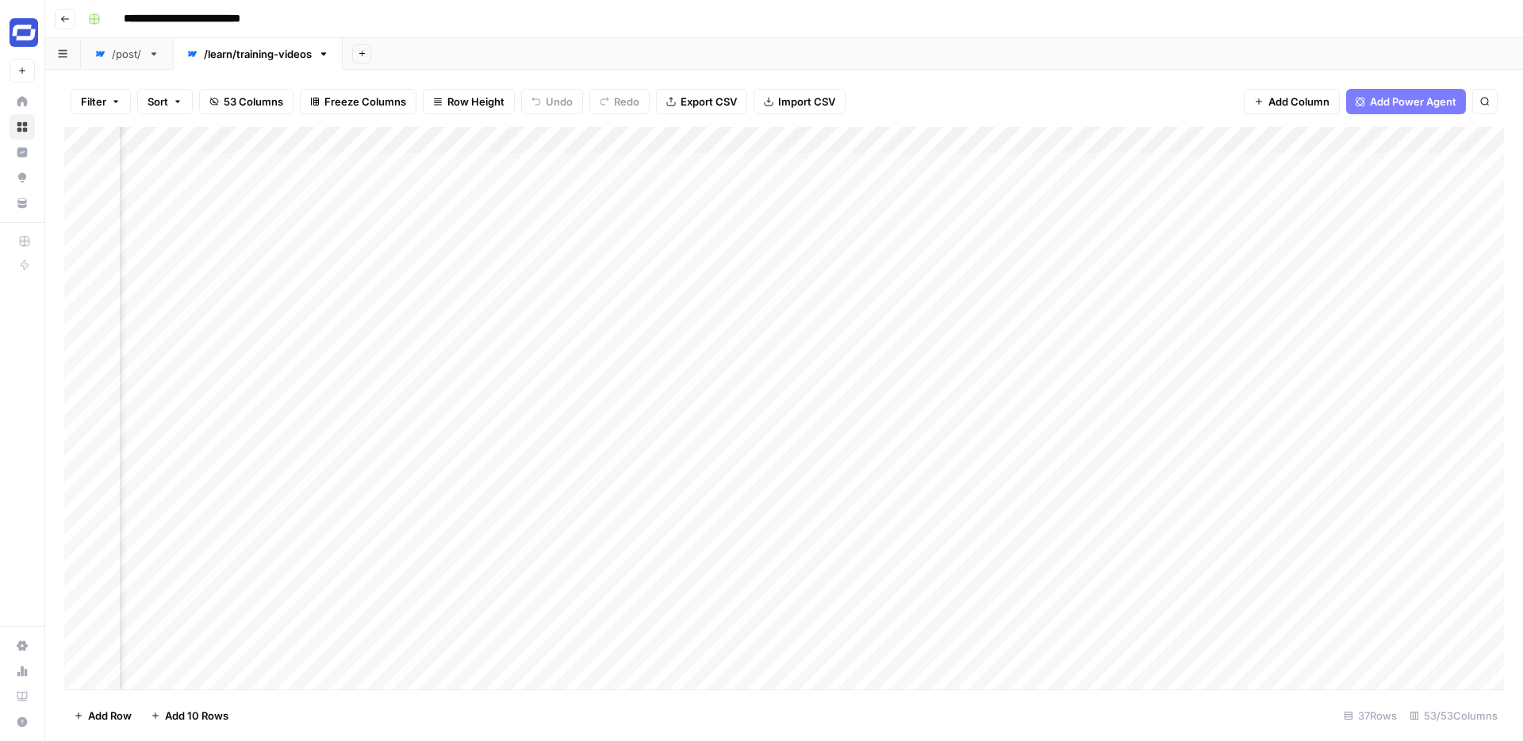
click at [232, 143] on div "Add Column" at bounding box center [783, 408] width 1439 height 562
drag, startPoint x: 855, startPoint y: 130, endPoint x: 251, endPoint y: 145, distance: 604.5
click at [251, 145] on div "Add Column" at bounding box center [783, 408] width 1439 height 562
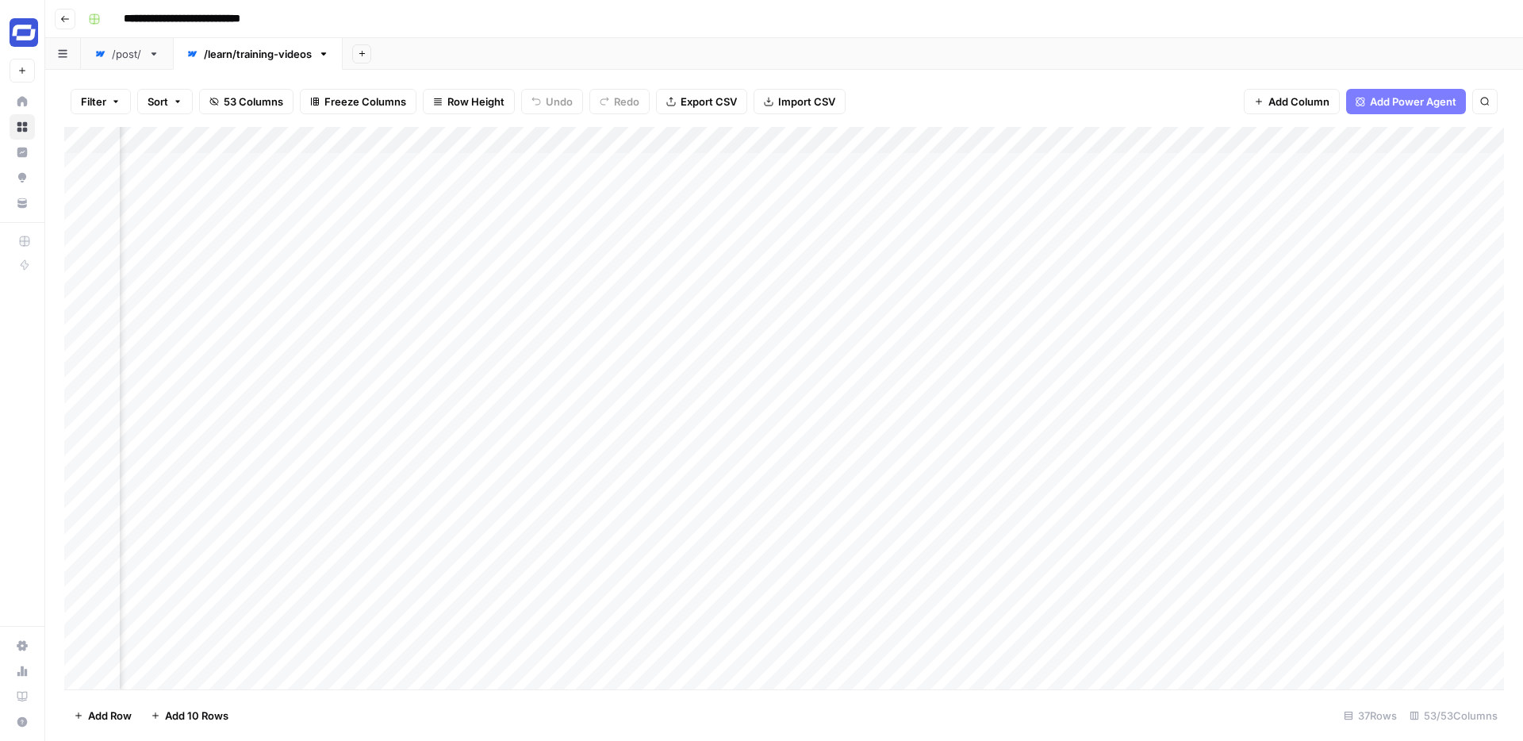
drag, startPoint x: 849, startPoint y: 140, endPoint x: 319, endPoint y: 150, distance: 530.7
click at [319, 150] on div "Add Column" at bounding box center [783, 408] width 1439 height 562
drag, startPoint x: 1093, startPoint y: 131, endPoint x: 557, endPoint y: 176, distance: 538.0
click at [557, 176] on div "Add Column" at bounding box center [783, 408] width 1439 height 562
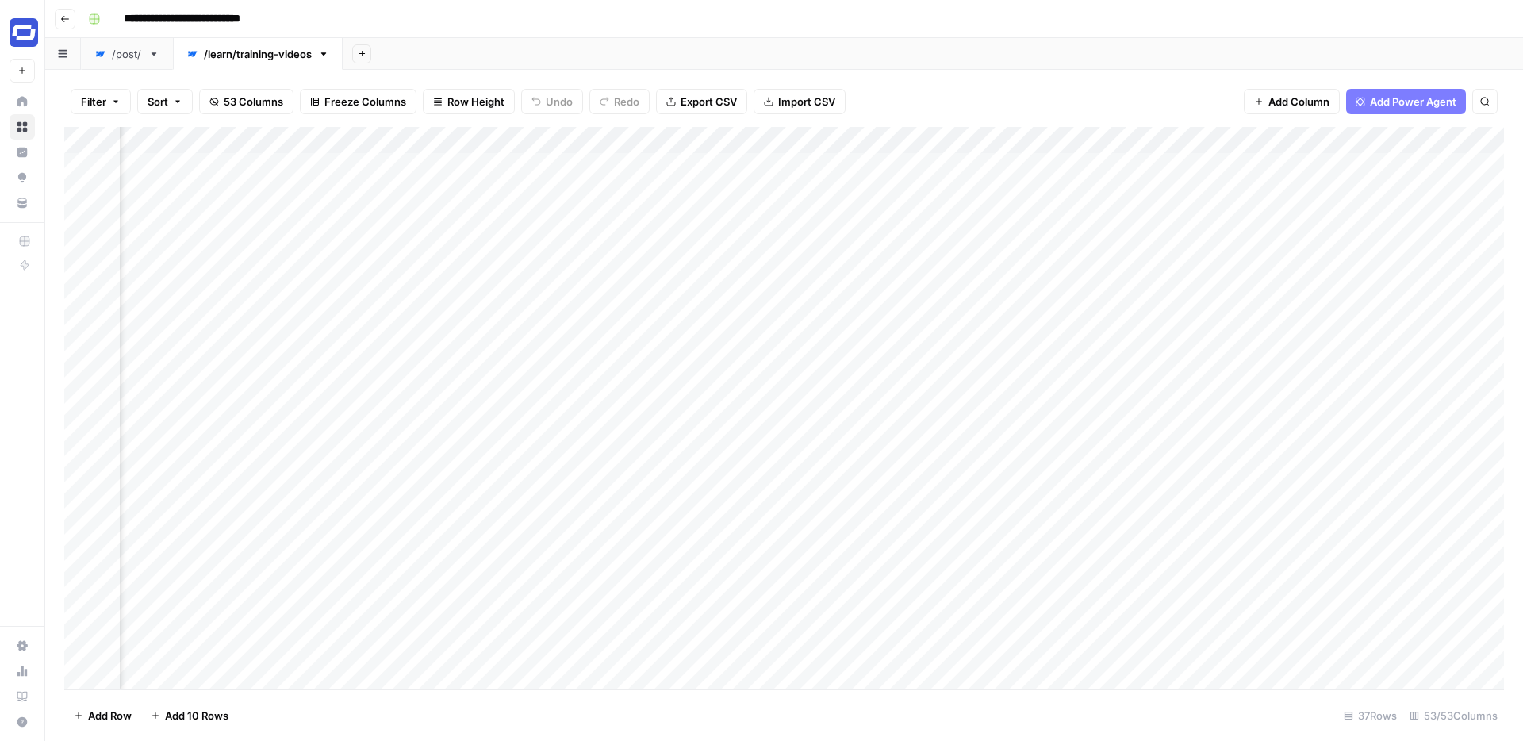
click at [122, 52] on div "/post/" at bounding box center [127, 54] width 30 height 16
click at [263, 57] on div "/learn/training-videos" at bounding box center [258, 54] width 108 height 16
click at [116, 59] on div "/post/" at bounding box center [127, 54] width 30 height 16
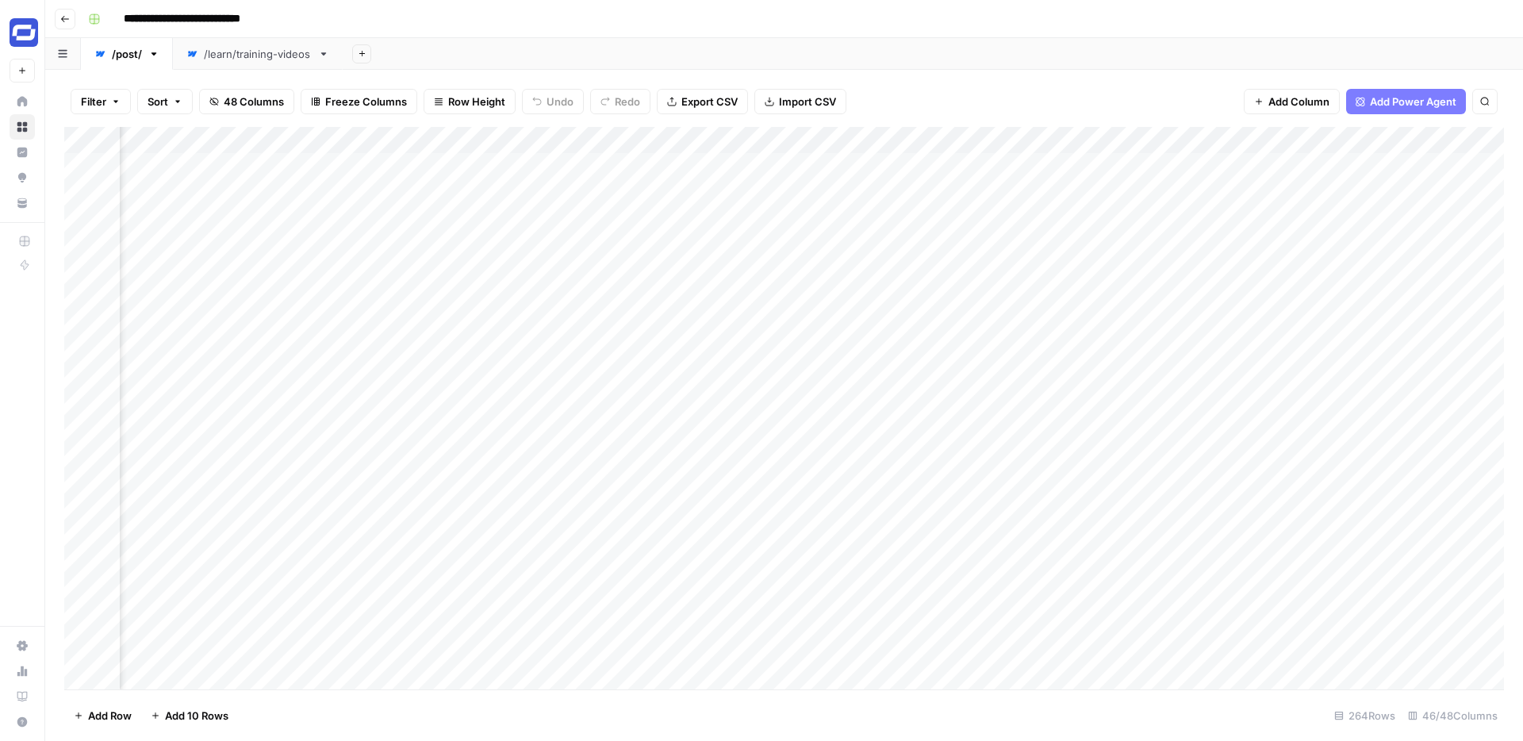
click at [245, 58] on div "/learn/training-videos" at bounding box center [258, 54] width 108 height 16
click at [95, 58] on icon at bounding box center [99, 53] width 11 height 11
click at [249, 59] on div "/learn/training-videos" at bounding box center [258, 54] width 108 height 16
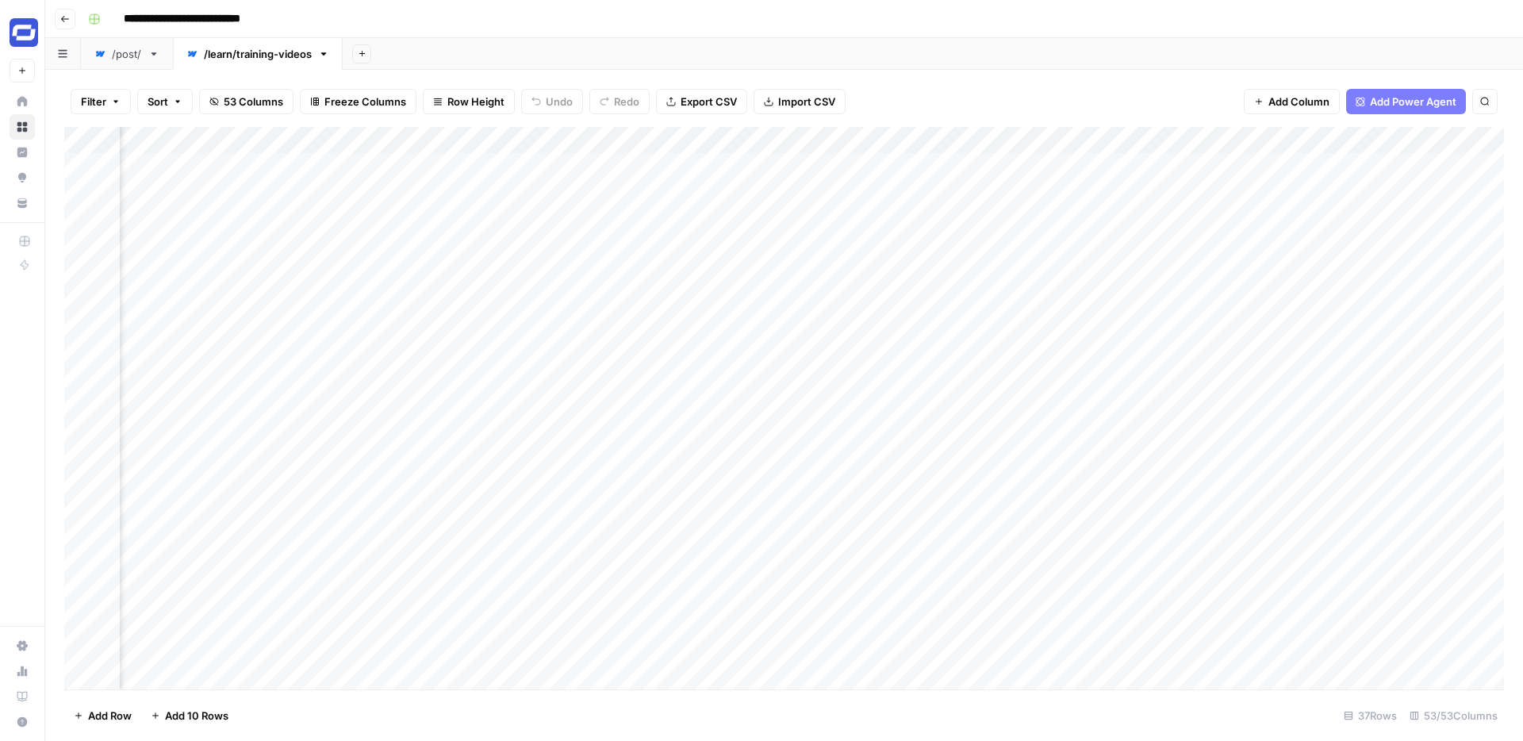
scroll to position [0, 4943]
drag, startPoint x: 1164, startPoint y: 136, endPoint x: 243, endPoint y: 162, distance: 921.1
click at [243, 162] on div "Add Column" at bounding box center [783, 408] width 1439 height 562
drag, startPoint x: 671, startPoint y: 140, endPoint x: 296, endPoint y: 147, distance: 375.2
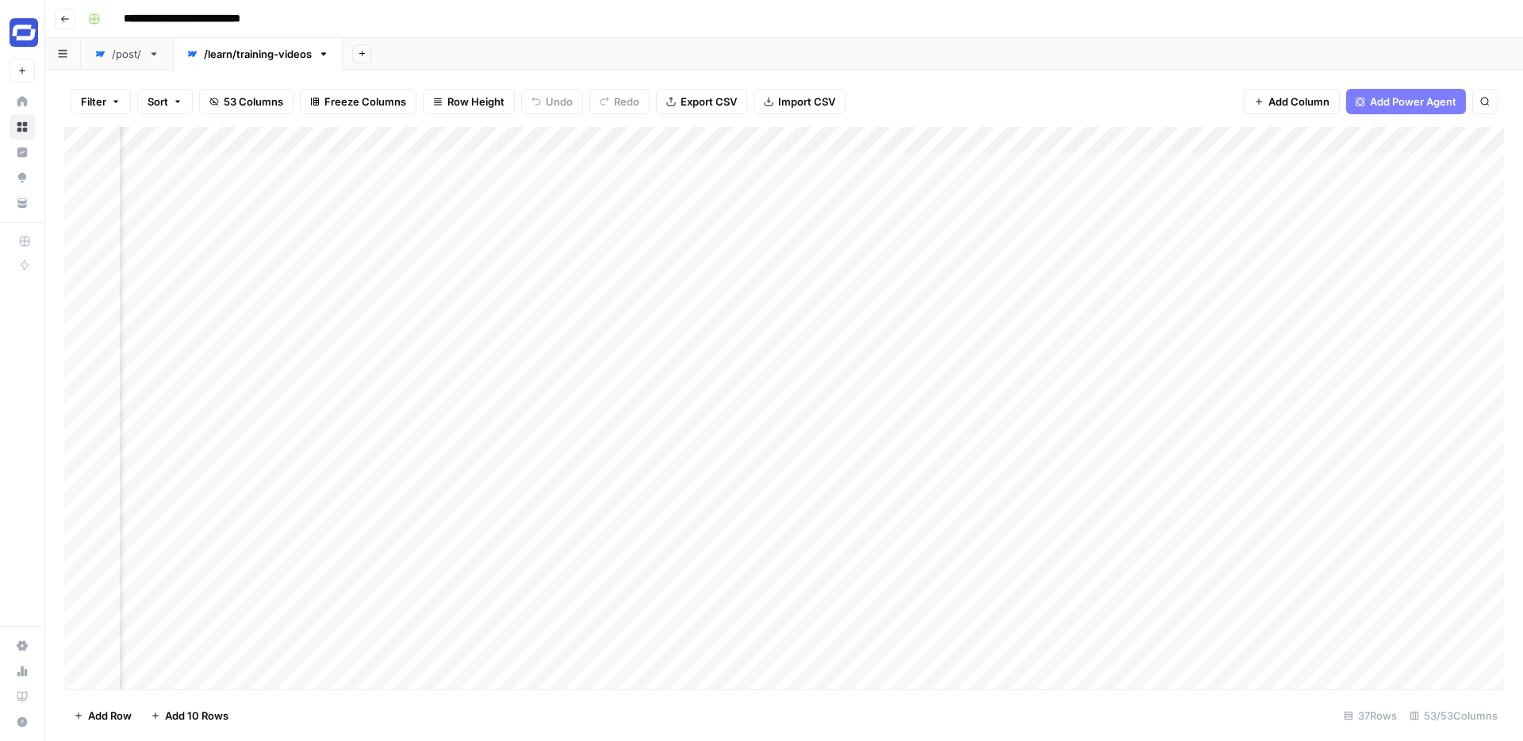
click at [296, 147] on div "Add Column" at bounding box center [783, 408] width 1439 height 562
drag, startPoint x: 557, startPoint y: 142, endPoint x: 236, endPoint y: 144, distance: 321.2
click at [236, 144] on div "Add Column" at bounding box center [783, 408] width 1439 height 562
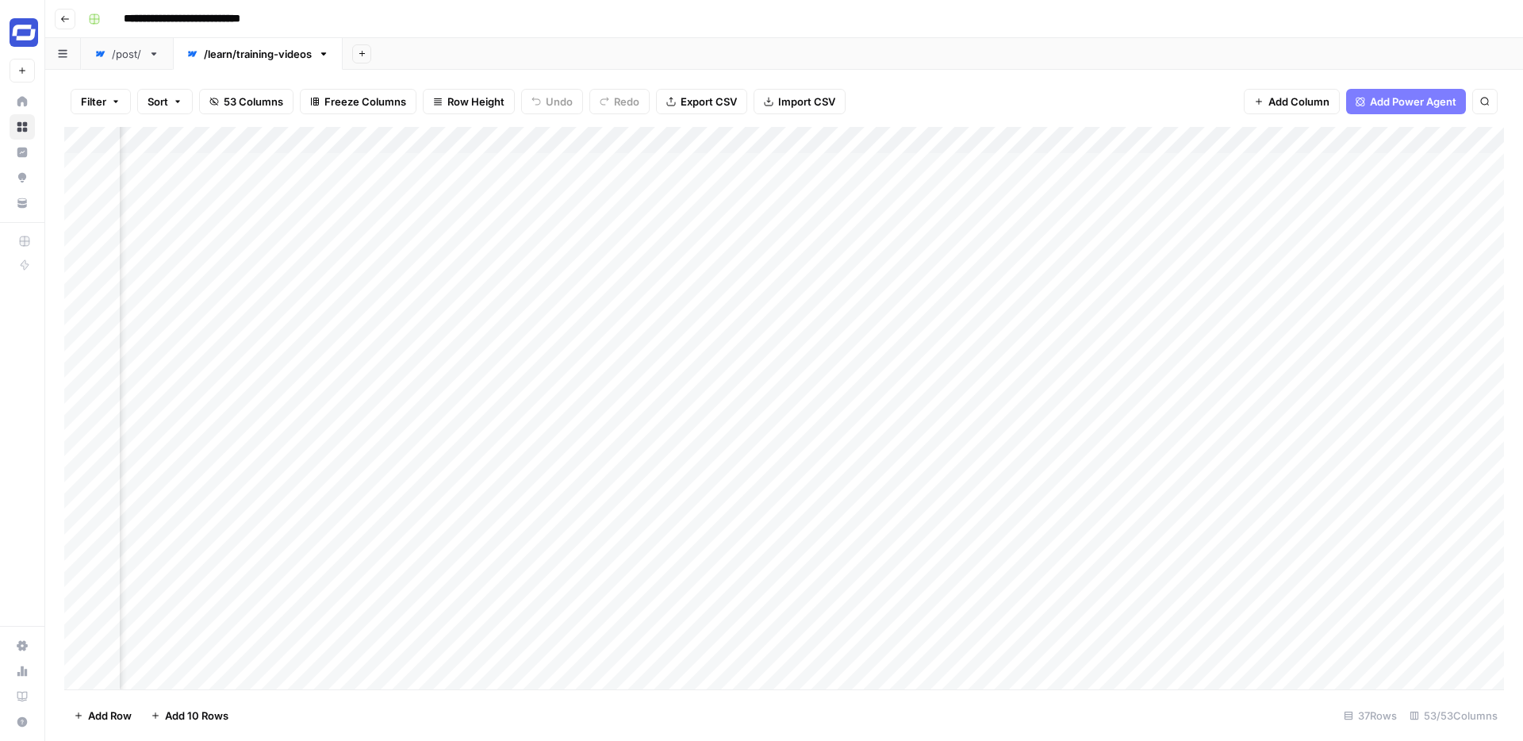
drag, startPoint x: 746, startPoint y: 139, endPoint x: 306, endPoint y: 175, distance: 440.9
click at [306, 175] on div "Add Column" at bounding box center [783, 408] width 1439 height 562
drag, startPoint x: 1168, startPoint y: 140, endPoint x: 738, endPoint y: 139, distance: 430.7
click at [738, 139] on div "Add Column" at bounding box center [783, 408] width 1439 height 562
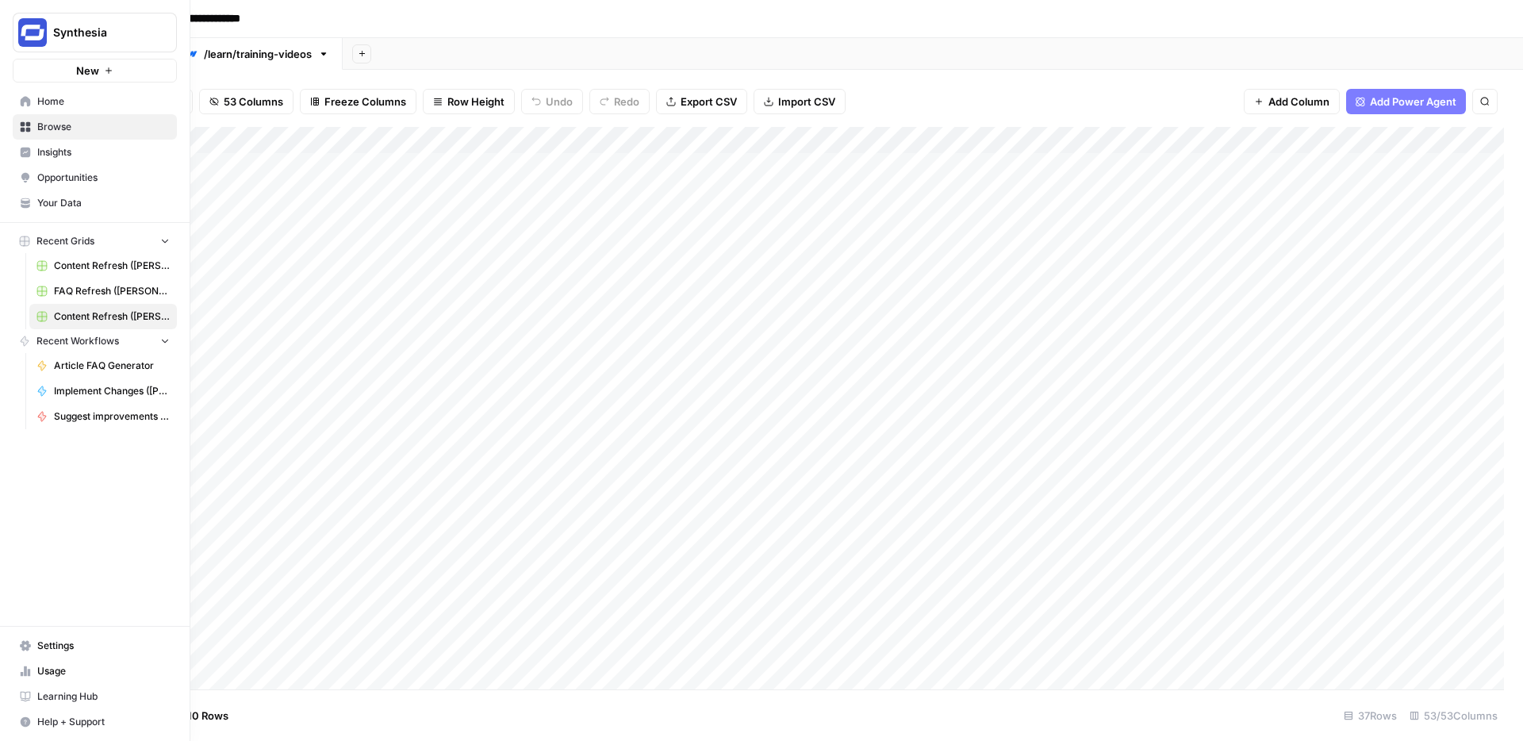
scroll to position [0, 2615]
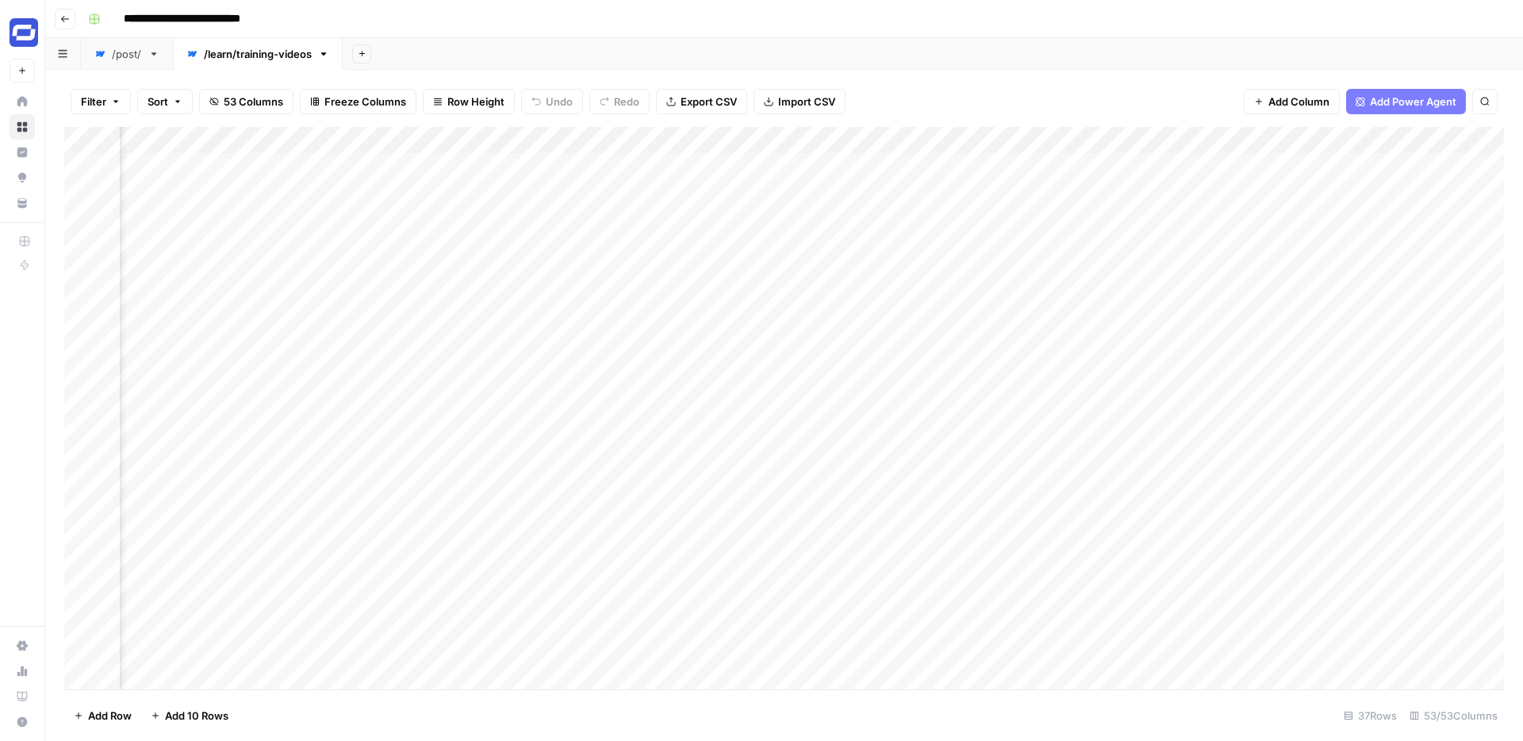
drag, startPoint x: 745, startPoint y: 139, endPoint x: 895, endPoint y: 203, distance: 163.8
click at [895, 203] on div "Add Column" at bounding box center [783, 408] width 1439 height 562
drag, startPoint x: 1037, startPoint y: 146, endPoint x: 855, endPoint y: 255, distance: 211.6
click at [855, 255] on div "Add Column" at bounding box center [783, 408] width 1439 height 562
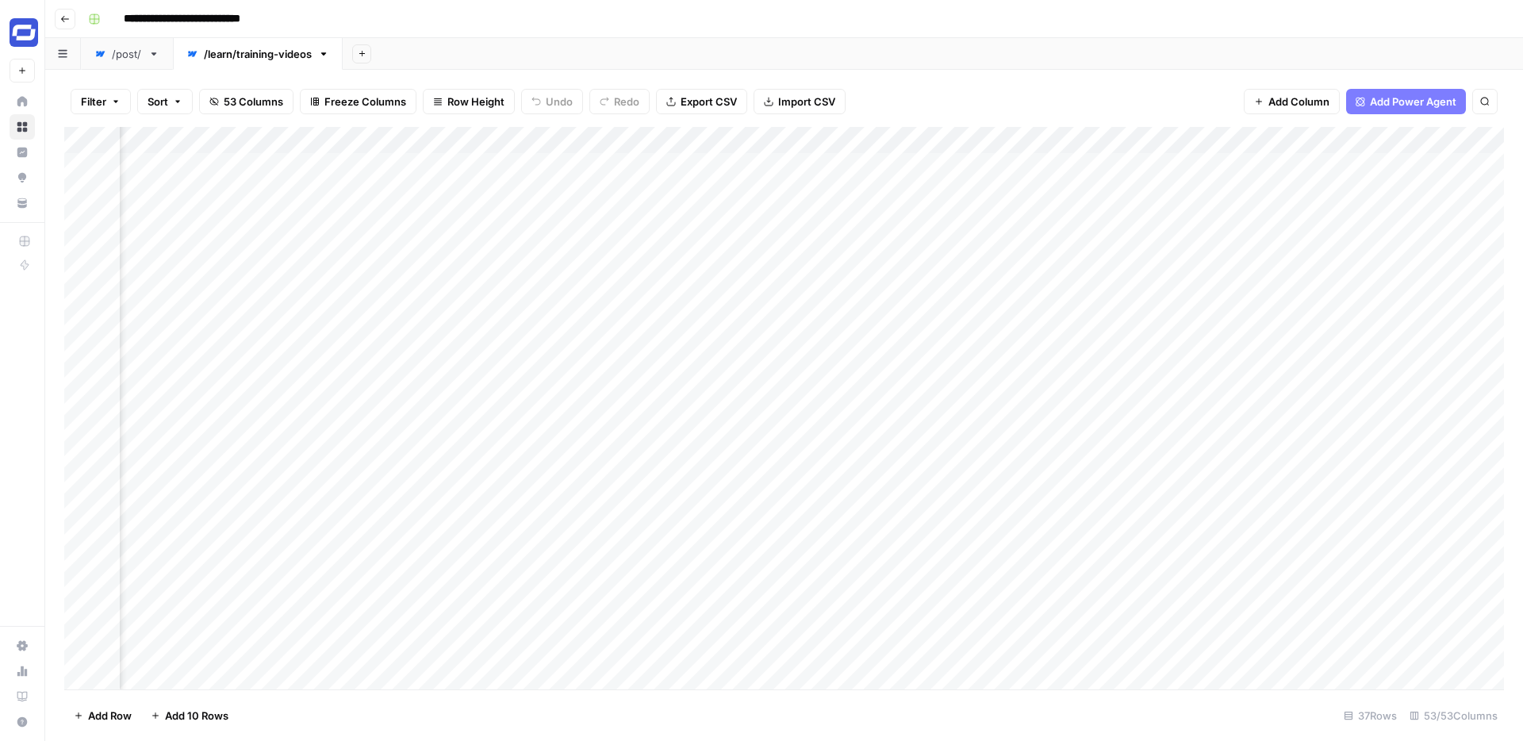
click at [131, 63] on link "/post/" at bounding box center [127, 54] width 92 height 32
click at [234, 63] on link "/learn/training-videos" at bounding box center [258, 54] width 170 height 32
drag, startPoint x: 1226, startPoint y: 142, endPoint x: 638, endPoint y: 198, distance: 591.2
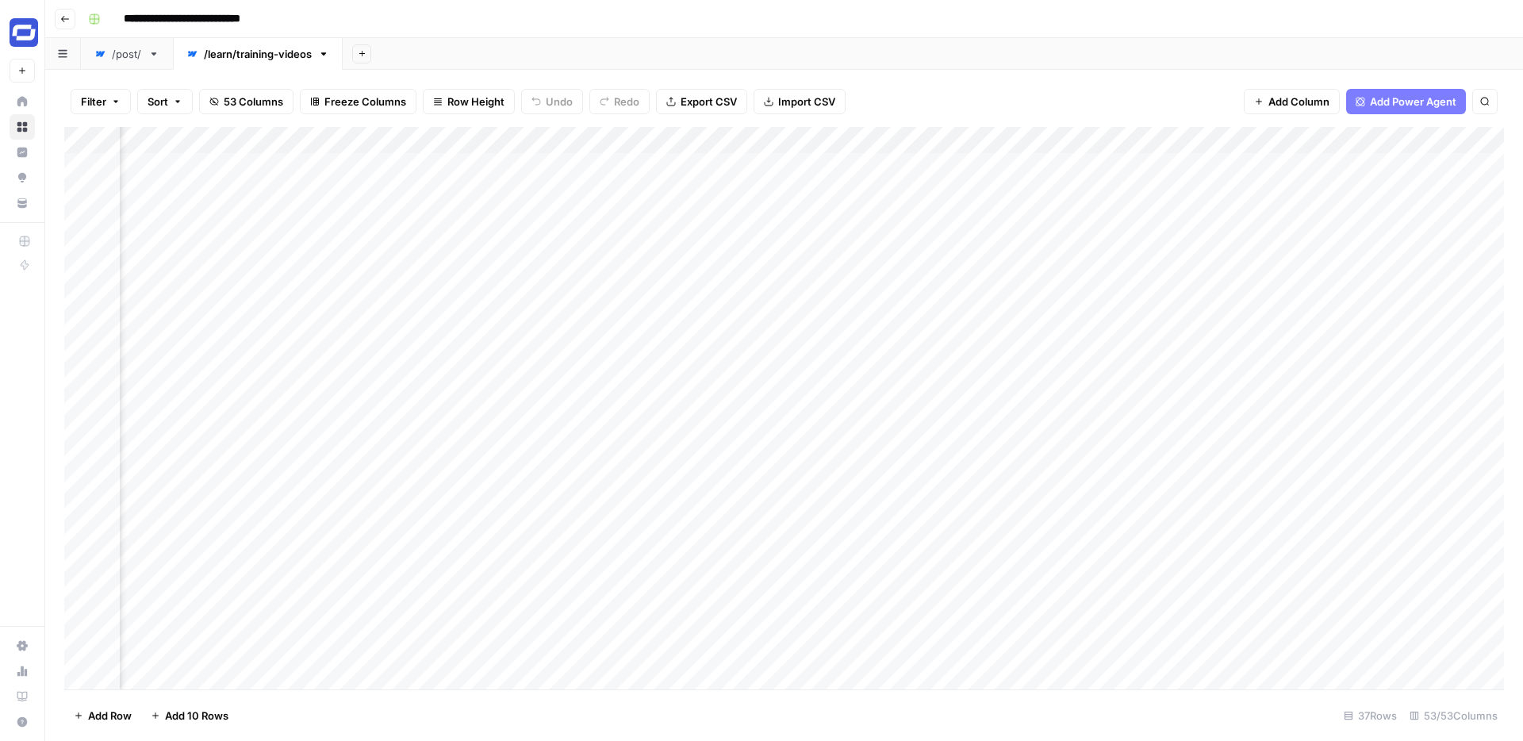
click at [638, 198] on div "Add Column" at bounding box center [783, 408] width 1439 height 562
click at [274, 100] on span "53 Columns" at bounding box center [253, 102] width 59 height 16
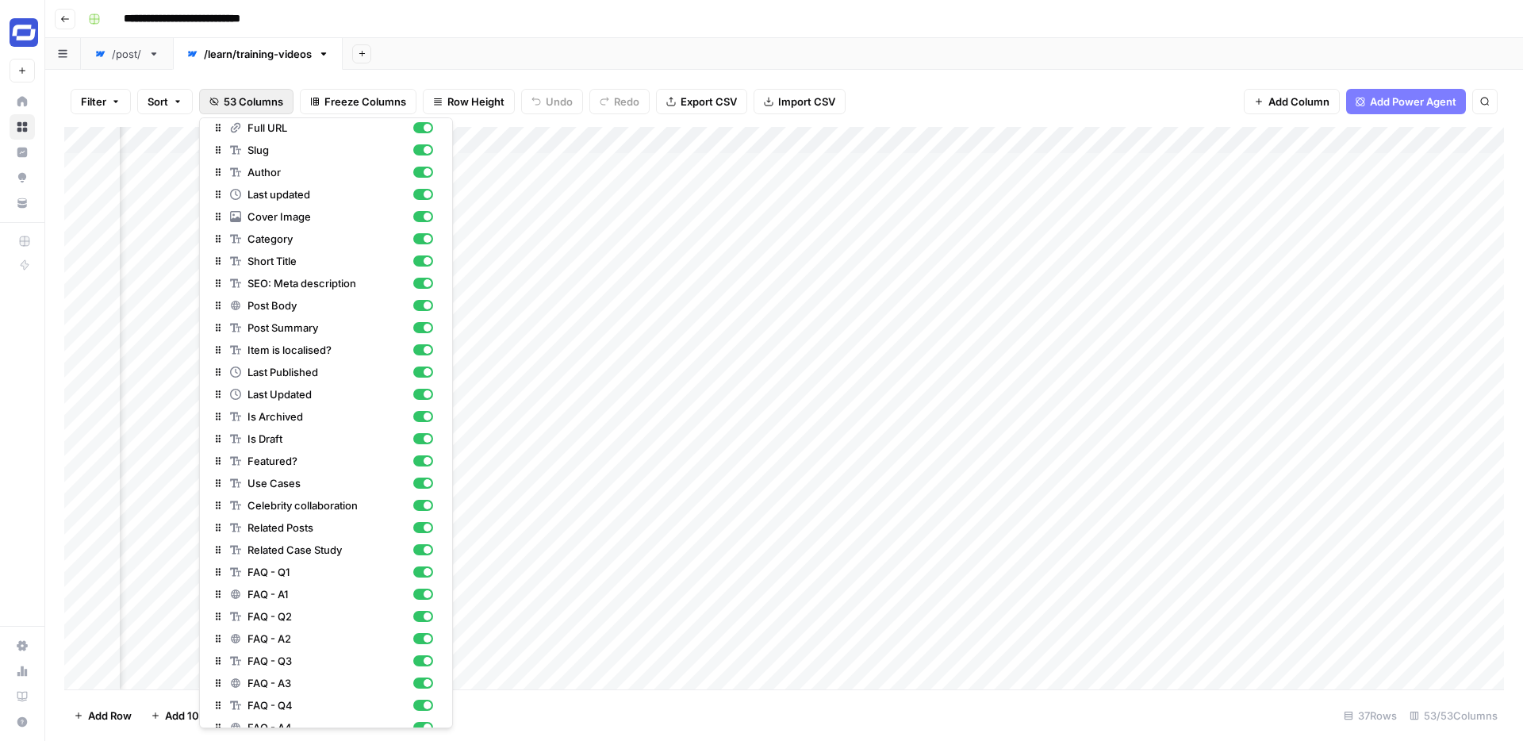
scroll to position [136, 0]
click at [424, 458] on div "button" at bounding box center [428, 460] width 8 height 8
click at [425, 479] on div "button" at bounding box center [428, 482] width 8 height 8
click at [425, 502] on div "button" at bounding box center [428, 504] width 8 height 8
click at [422, 525] on div "button" at bounding box center [423, 526] width 20 height 11
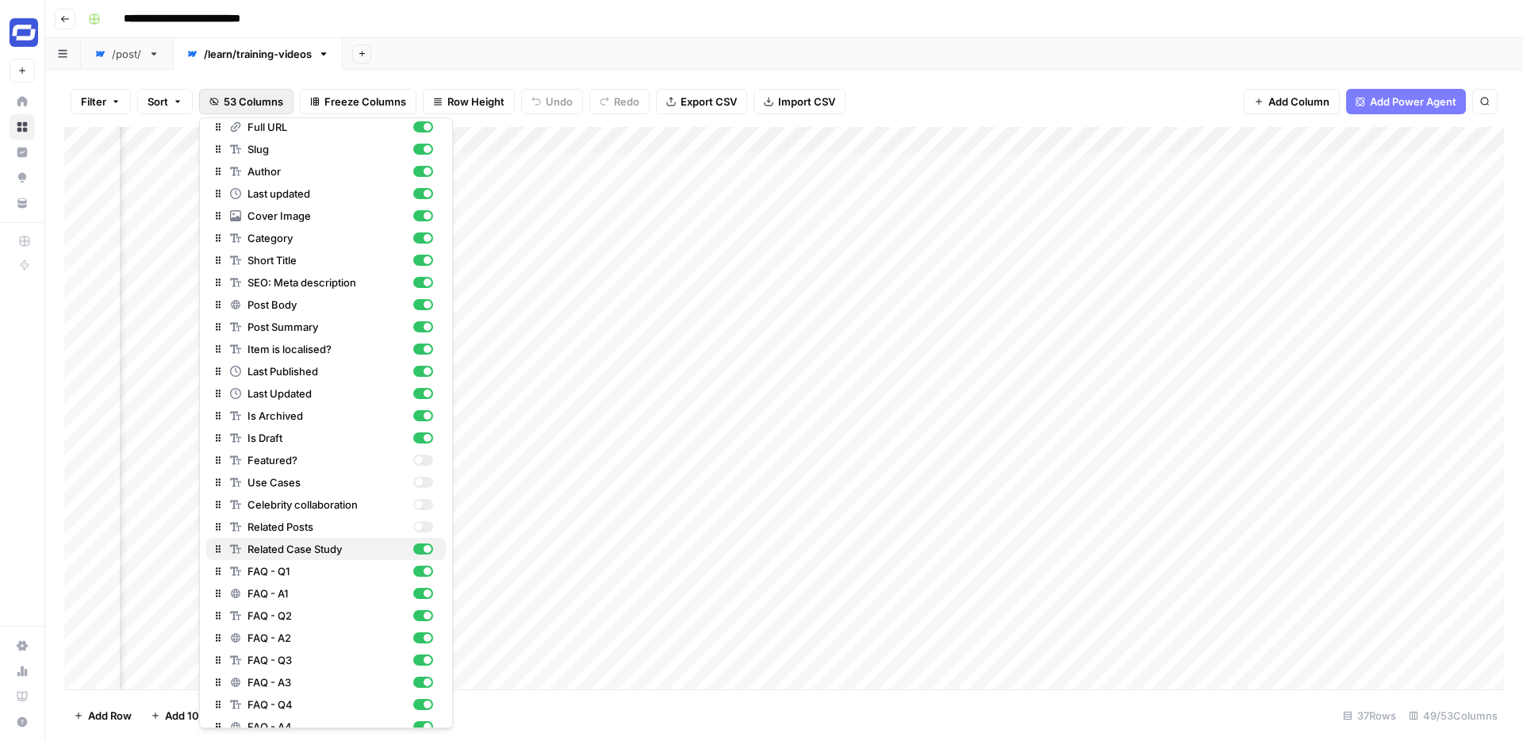
click at [423, 551] on div "button" at bounding box center [423, 548] width 20 height 11
click at [424, 571] on div "button" at bounding box center [428, 571] width 8 height 8
click at [424, 593] on div "button" at bounding box center [428, 593] width 8 height 8
click at [424, 612] on div "button" at bounding box center [428, 615] width 8 height 8
click at [424, 637] on div "button" at bounding box center [428, 638] width 8 height 8
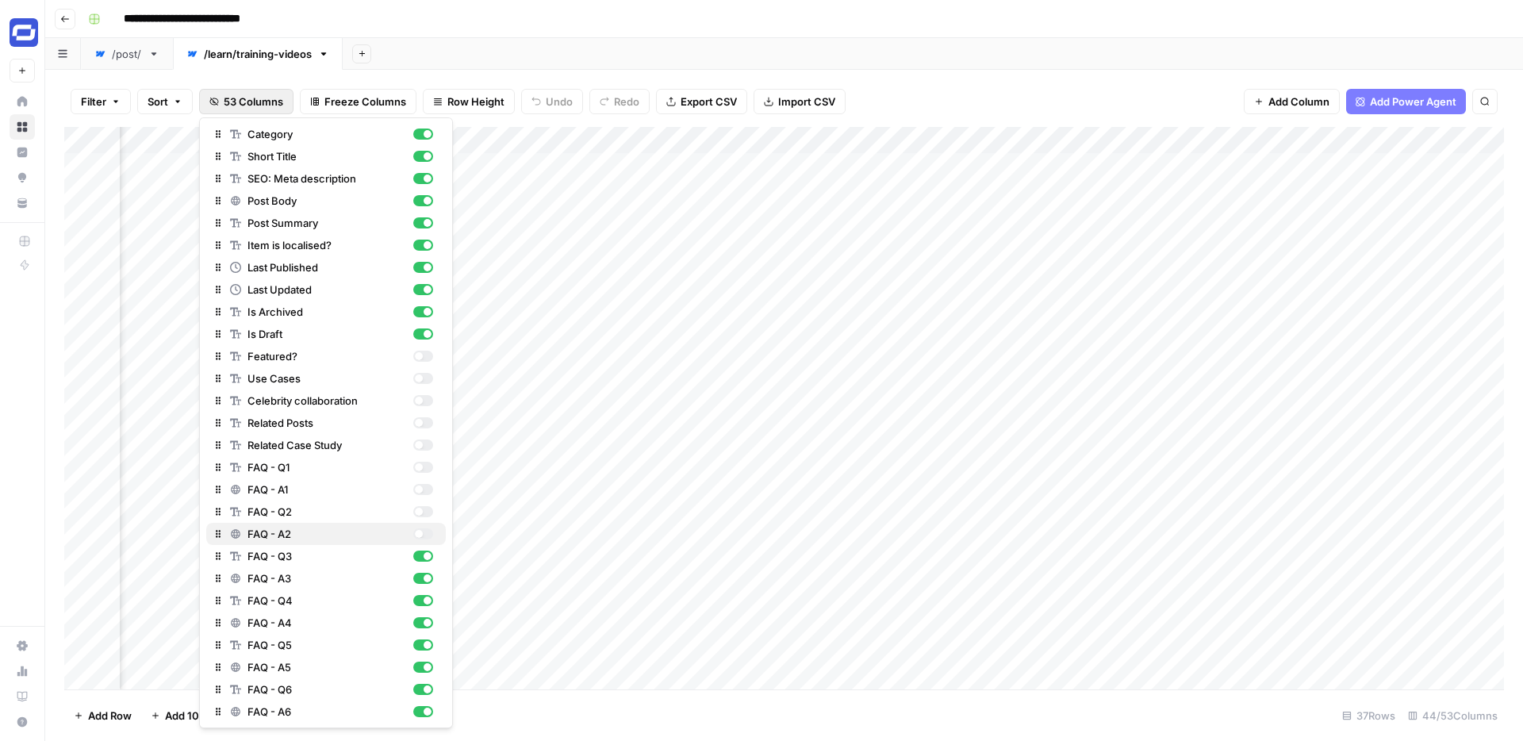
scroll to position [293, 0]
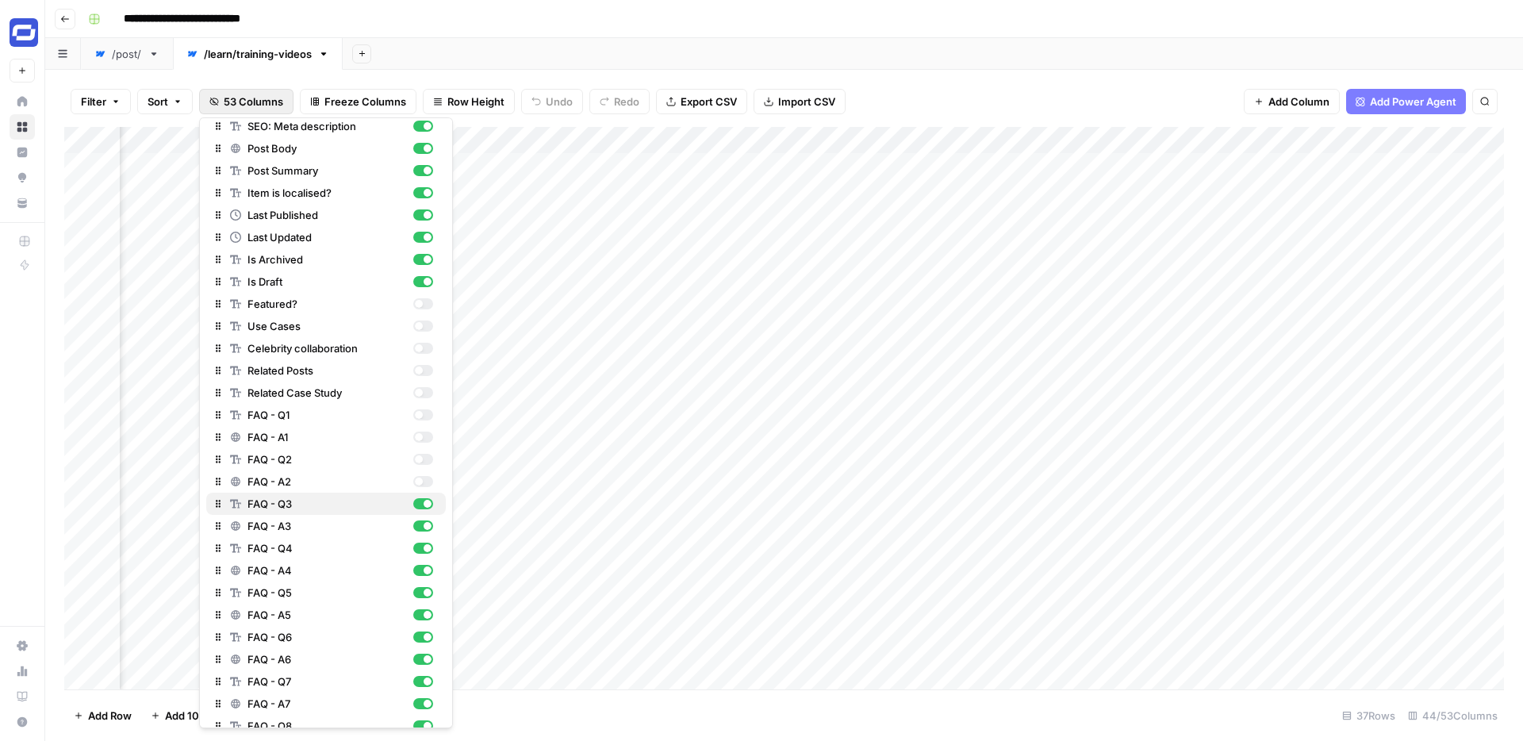
click at [422, 508] on div "button" at bounding box center [423, 503] width 20 height 11
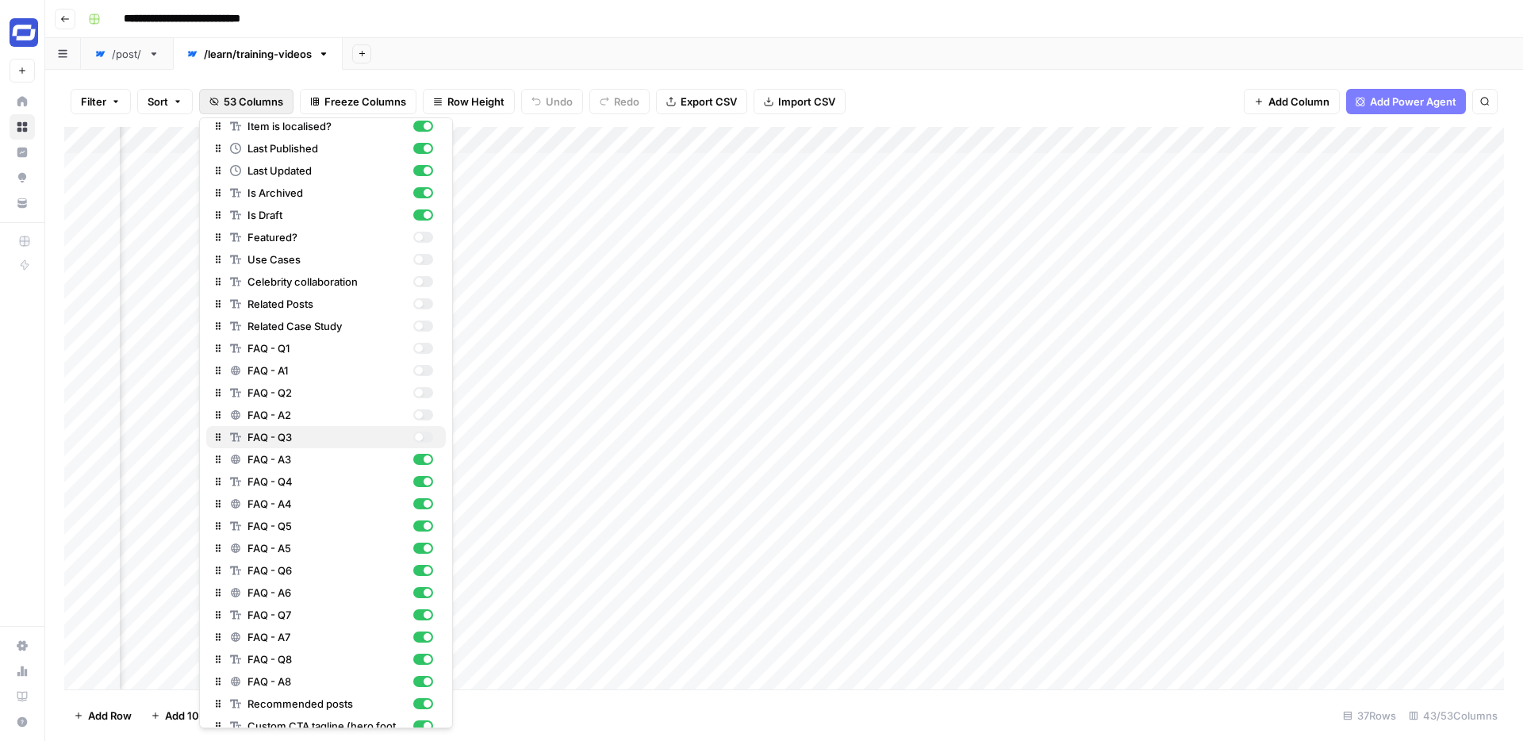
scroll to position [361, 0]
click at [419, 458] on div "button" at bounding box center [423, 457] width 20 height 11
click at [421, 481] on div "button" at bounding box center [423, 479] width 20 height 11
click at [421, 498] on div "button" at bounding box center [423, 501] width 20 height 11
click at [422, 523] on div "button" at bounding box center [423, 524] width 20 height 11
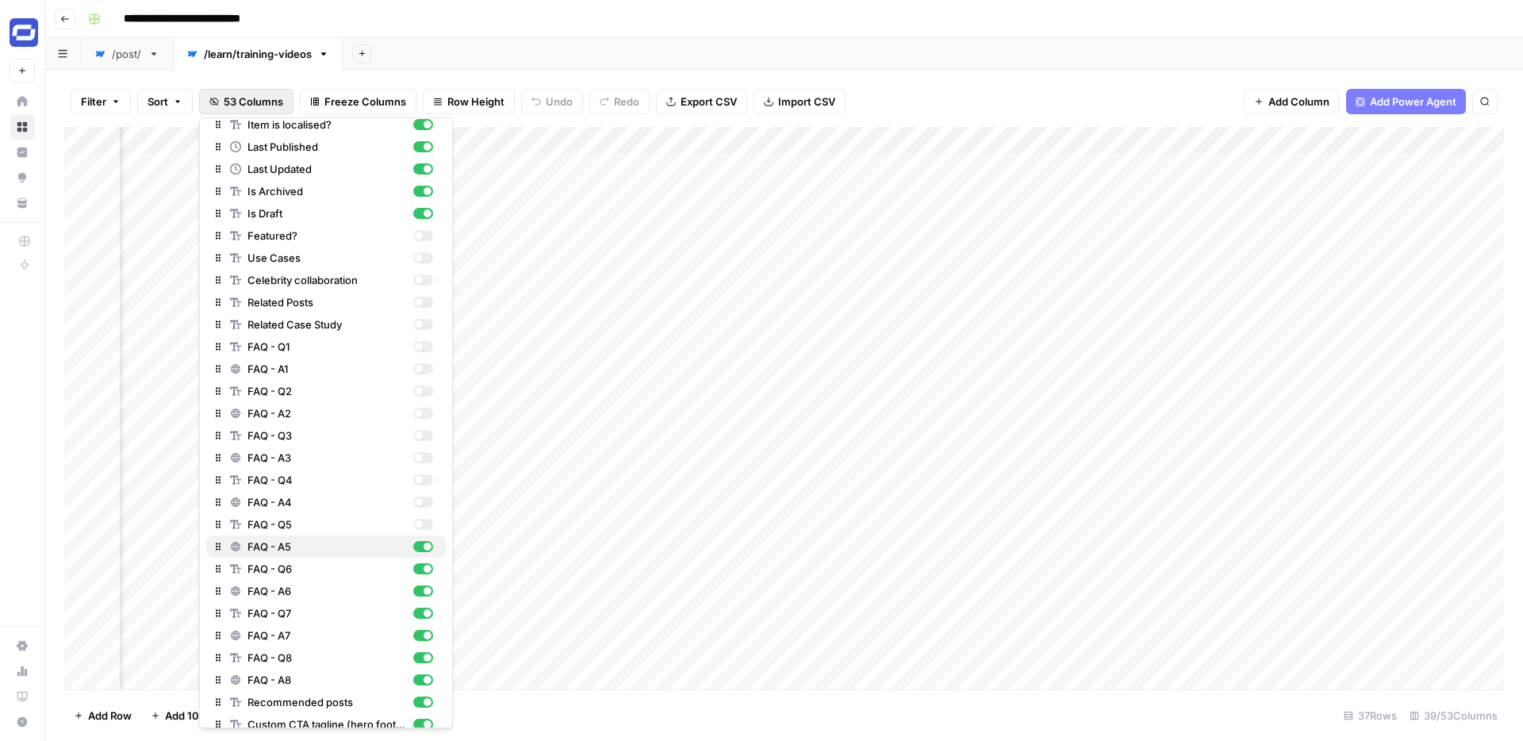
click at [422, 550] on div "button" at bounding box center [423, 546] width 20 height 11
click at [422, 567] on div "button" at bounding box center [423, 568] width 20 height 11
click at [423, 593] on div "button" at bounding box center [423, 590] width 20 height 11
click at [424, 611] on div "button" at bounding box center [428, 613] width 8 height 8
click at [422, 640] on div "button" at bounding box center [423, 635] width 20 height 11
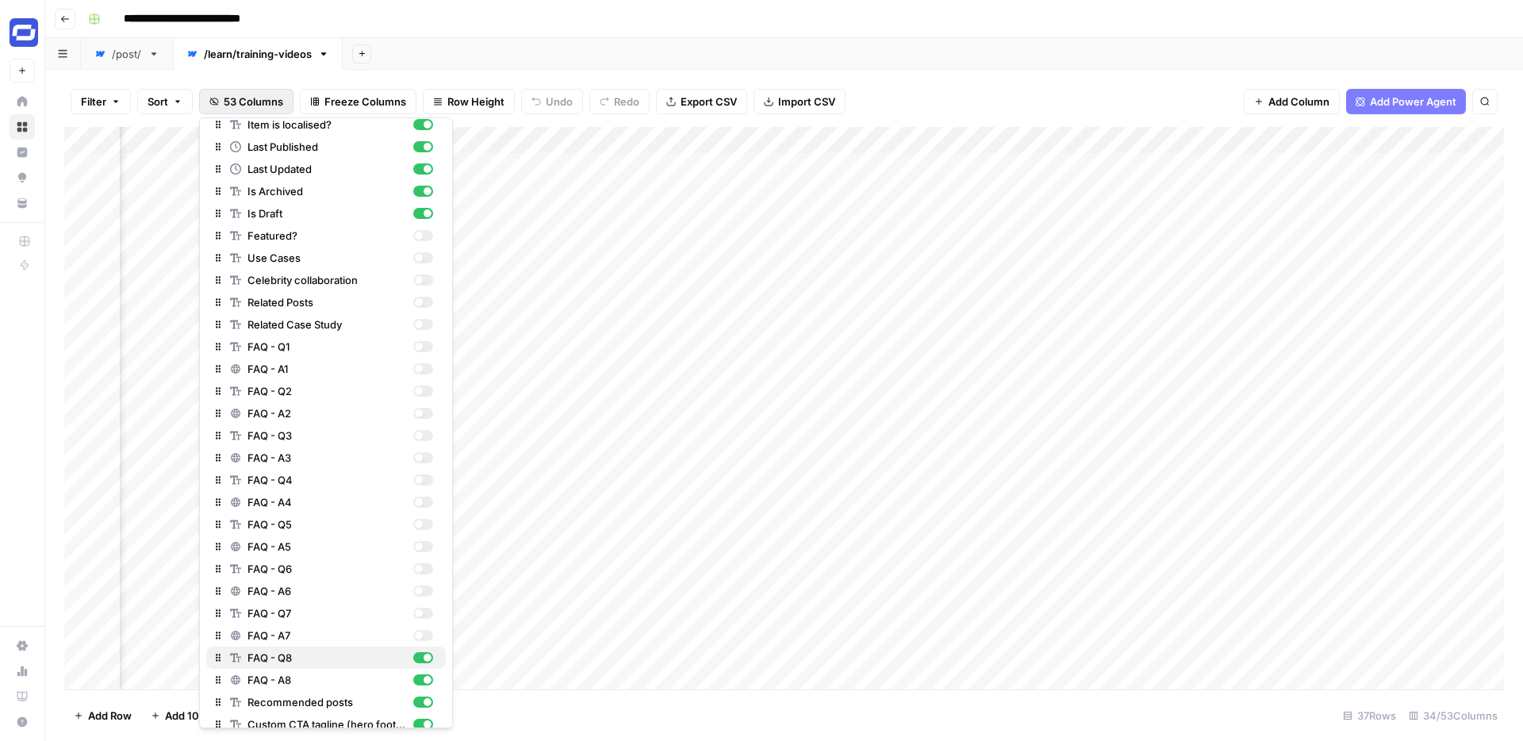
click at [422, 657] on div "button" at bounding box center [423, 657] width 20 height 11
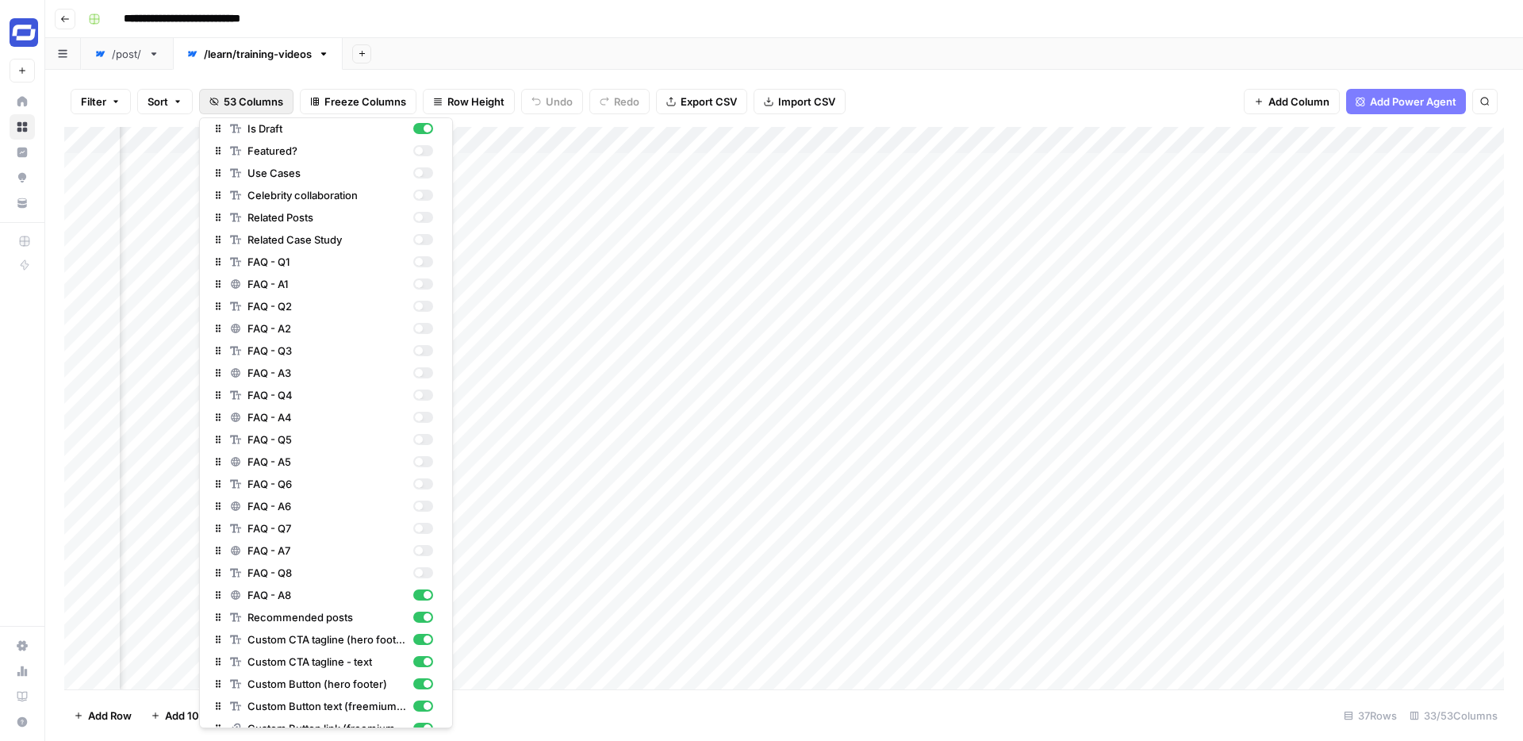
scroll to position [469, 0]
click at [424, 592] on div "button" at bounding box center [428, 594] width 8 height 8
click at [422, 576] on div "button" at bounding box center [423, 571] width 20 height 11
click at [424, 615] on div "button" at bounding box center [428, 616] width 8 height 8
click at [424, 638] on div "button" at bounding box center [428, 638] width 8 height 8
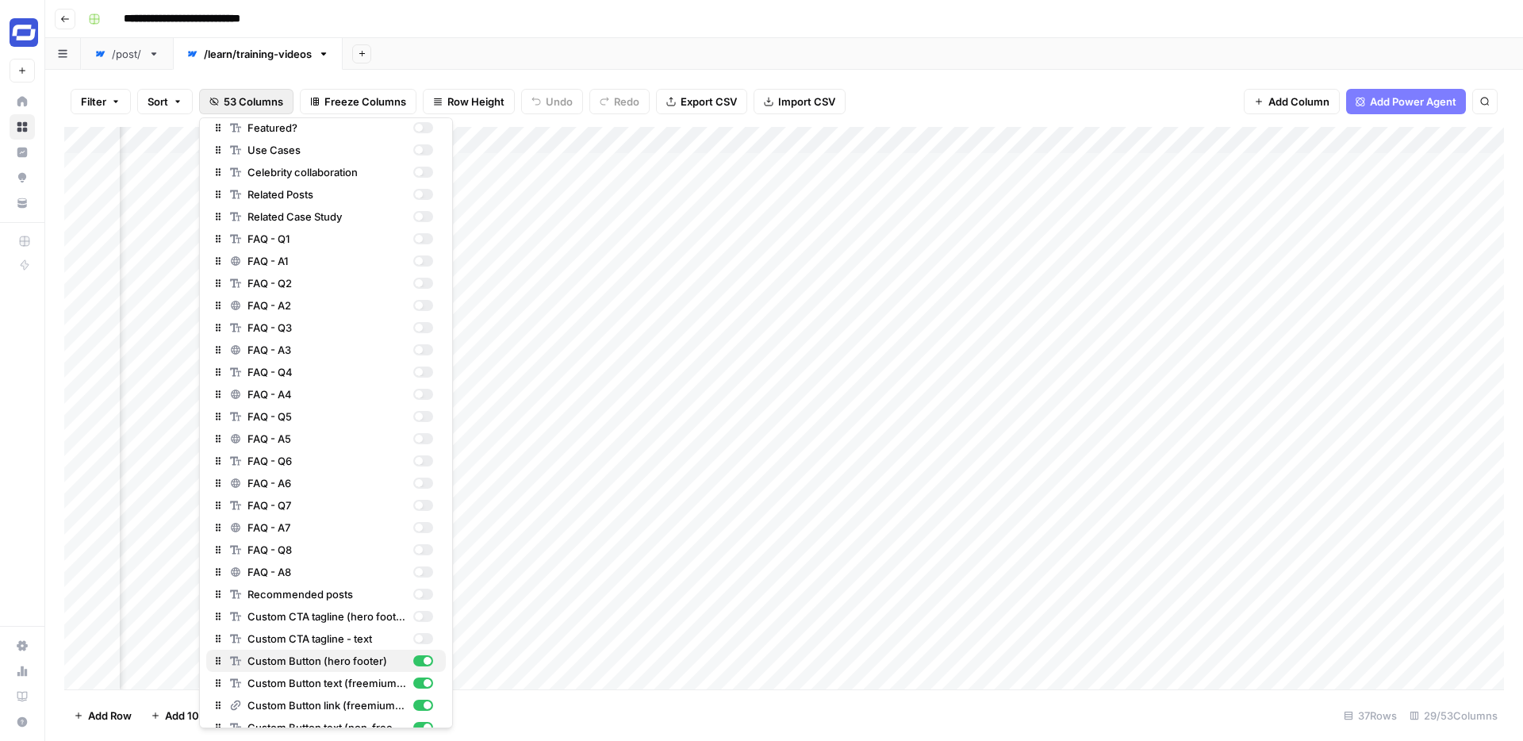
click at [424, 658] on div "button" at bounding box center [428, 661] width 8 height 8
click at [422, 684] on div "button" at bounding box center [423, 682] width 20 height 11
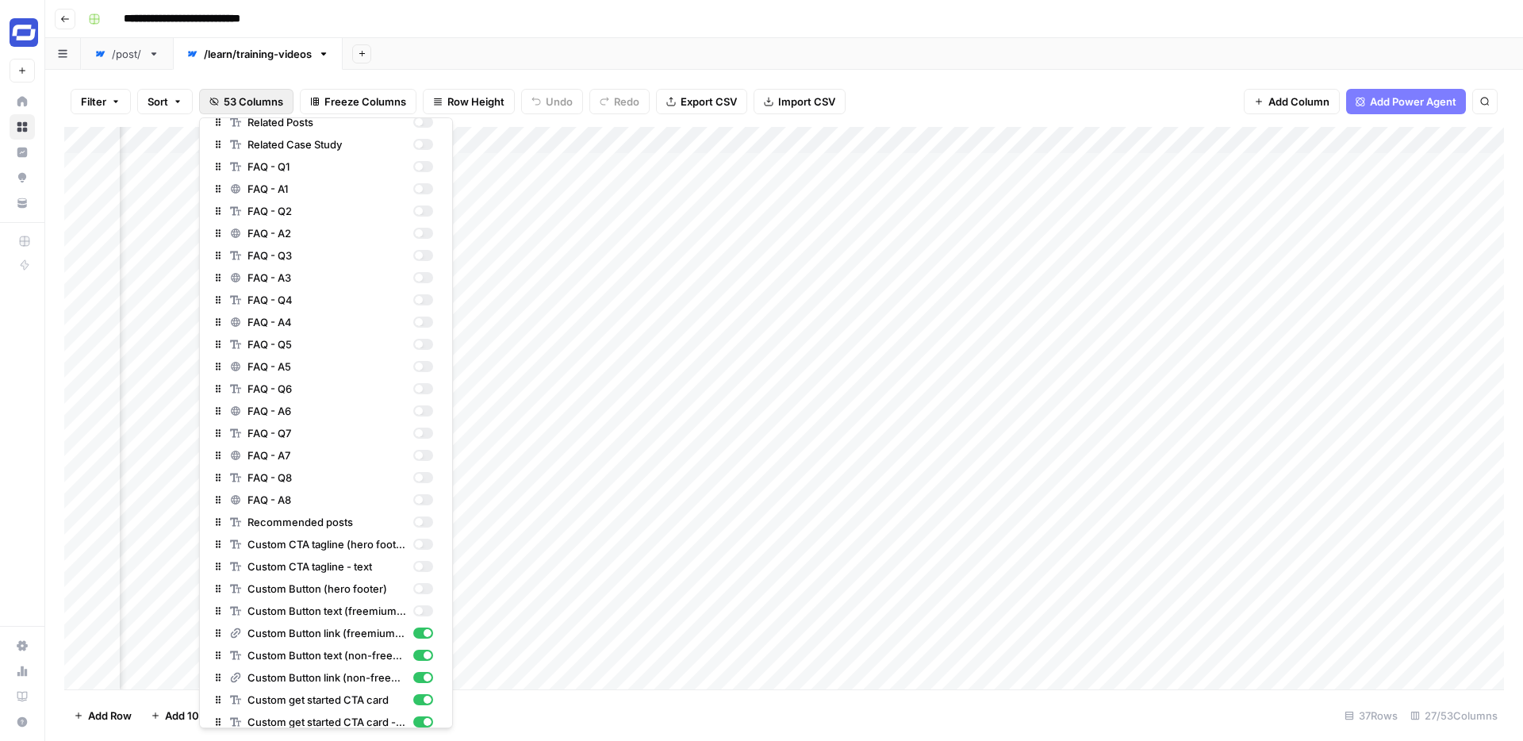
scroll to position [547, 0]
click at [425, 632] on div "Custom Button link (freemium users)" at bounding box center [331, 627] width 203 height 16
click at [425, 643] on div "button" at bounding box center [423, 648] width 20 height 11
click at [424, 669] on div "button" at bounding box center [428, 671] width 8 height 8
click at [424, 699] on div "Custom get started CTA card" at bounding box center [331, 693] width 203 height 16
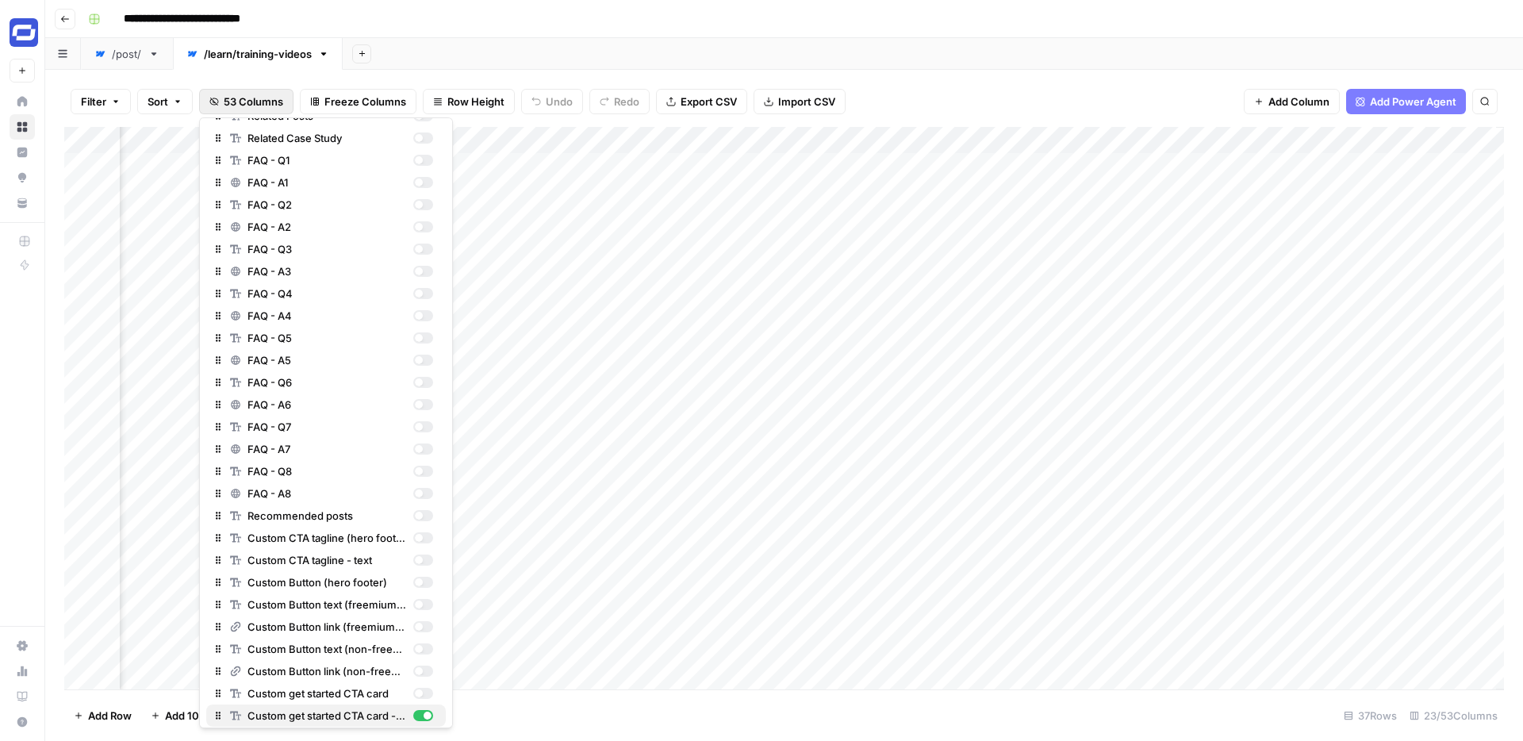
click at [424, 719] on div "button" at bounding box center [423, 715] width 20 height 11
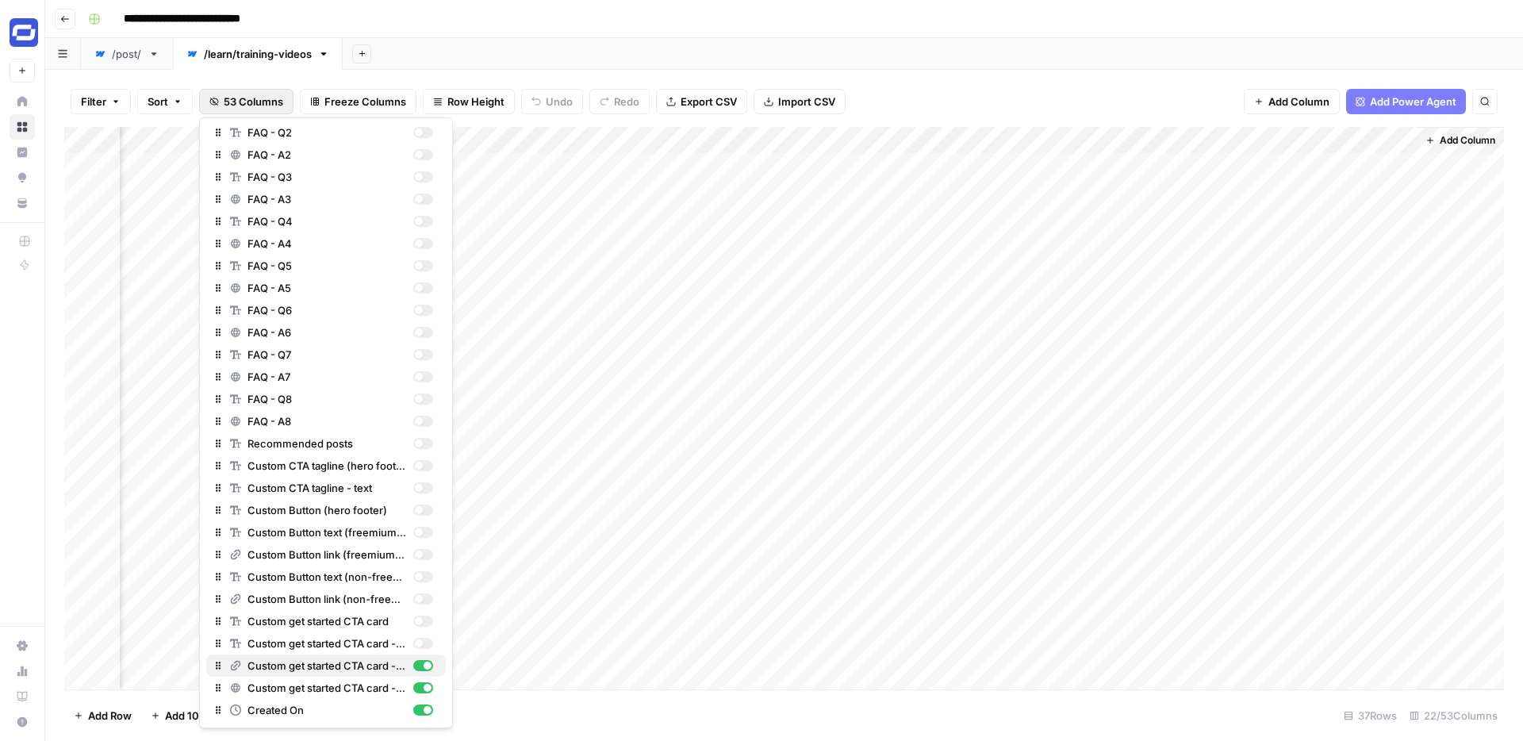
click at [425, 669] on div "button" at bounding box center [428, 665] width 8 height 8
click at [425, 687] on div "button" at bounding box center [428, 688] width 8 height 8
click at [425, 711] on div "button" at bounding box center [428, 710] width 8 height 8
click at [907, 52] on div "Add Sheet" at bounding box center [933, 54] width 1180 height 32
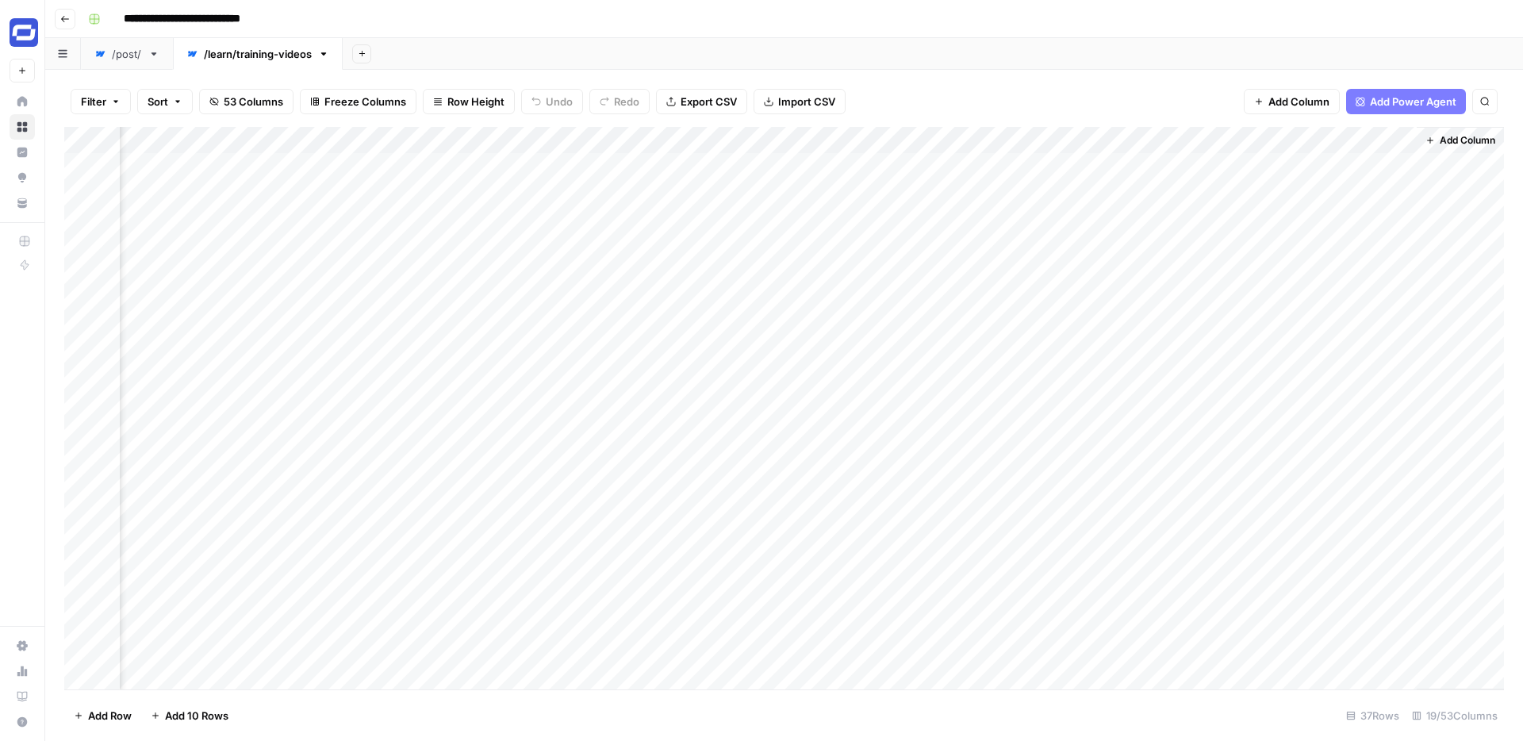
click at [121, 52] on div "/post/" at bounding box center [127, 54] width 30 height 16
click at [249, 96] on span "48 Columns" at bounding box center [254, 102] width 60 height 16
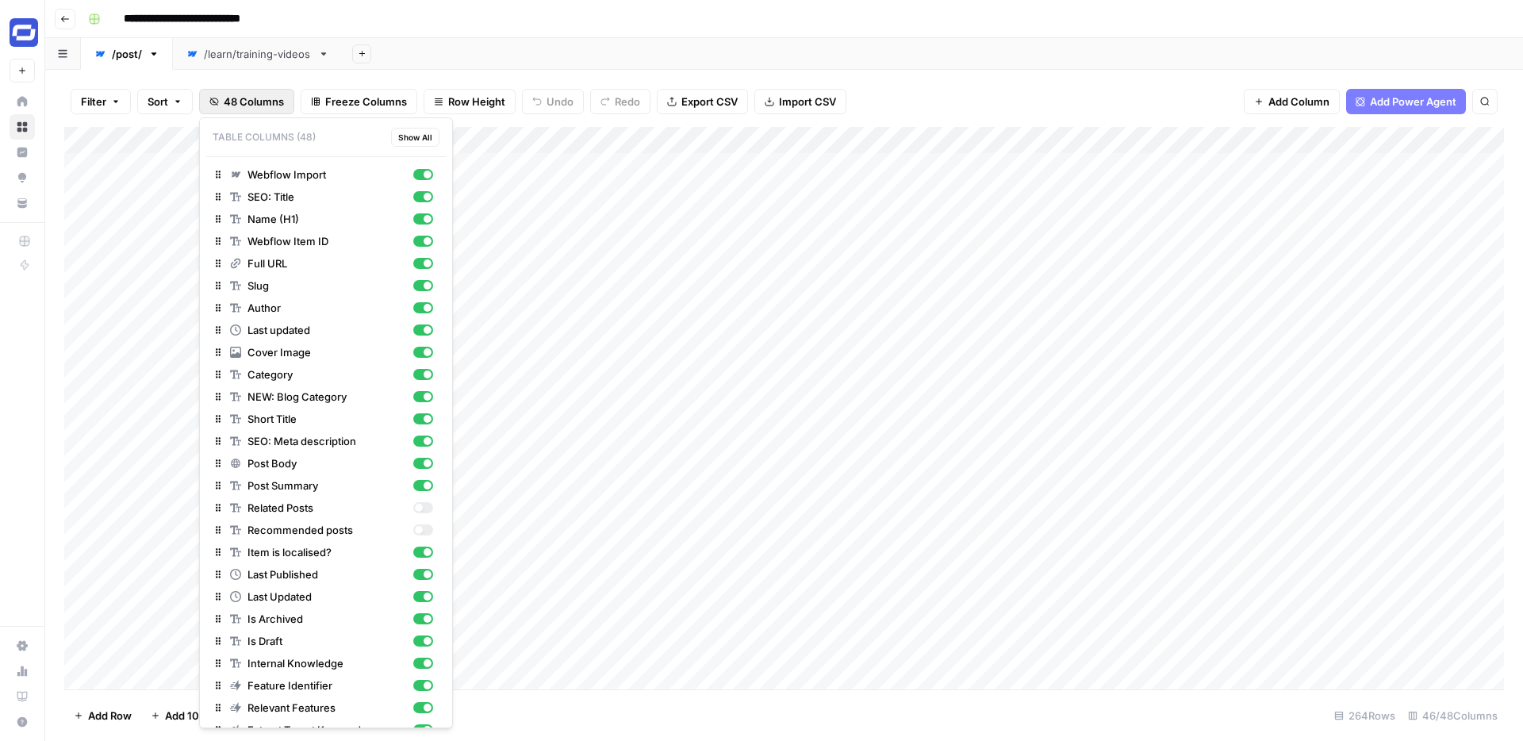
click at [257, 58] on div "/learn/training-videos" at bounding box center [258, 54] width 108 height 16
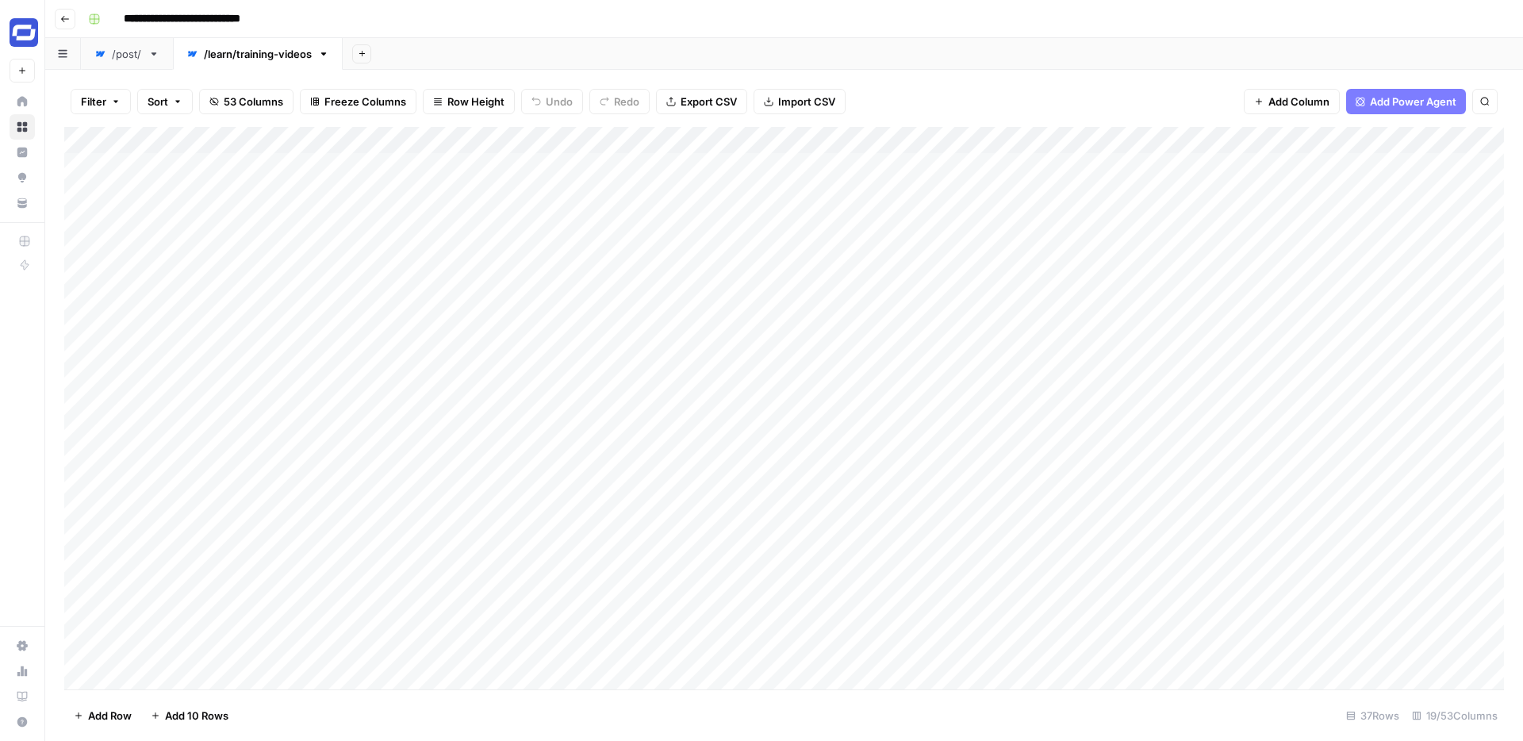
click at [242, 105] on span "53 Columns" at bounding box center [253, 102] width 59 height 16
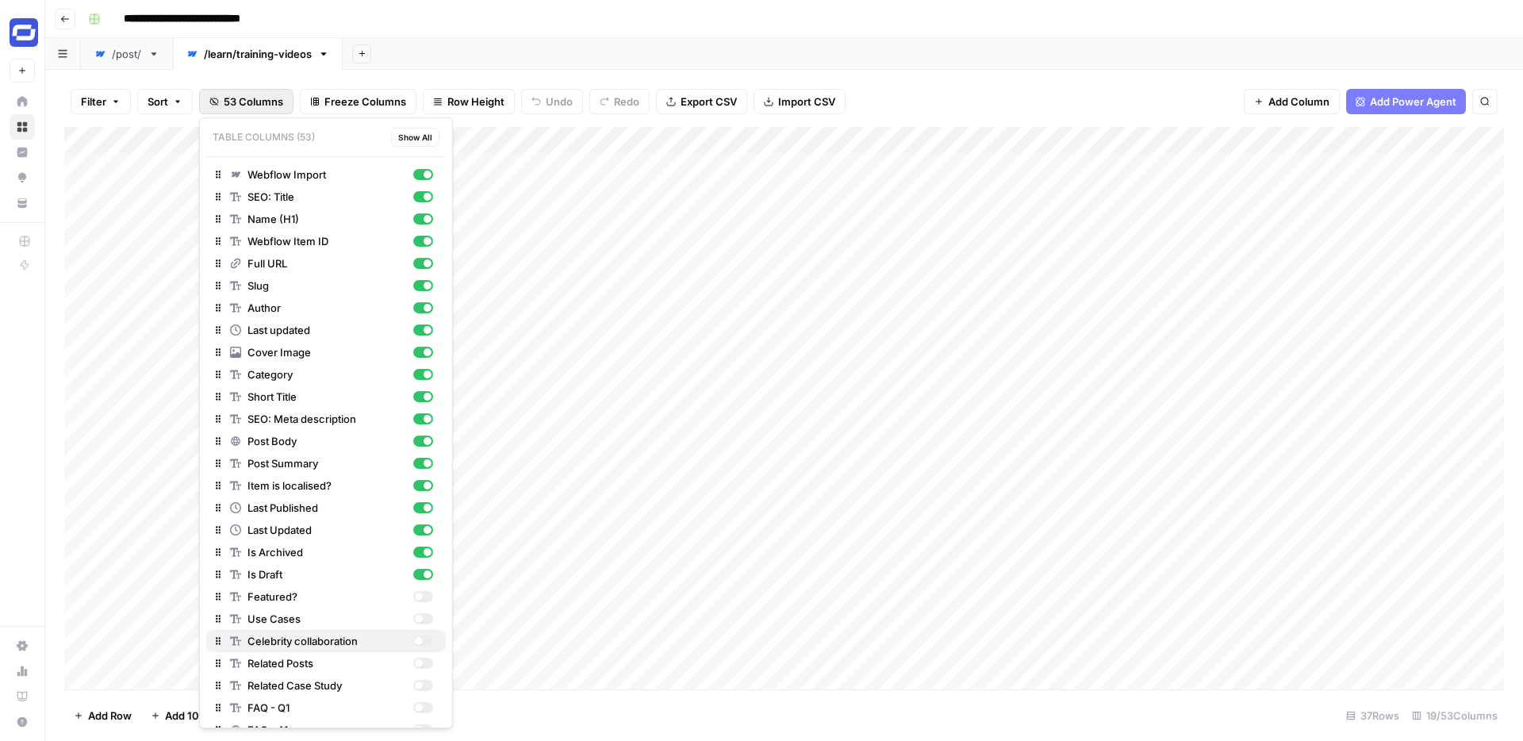
click at [217, 639] on icon "button" at bounding box center [218, 640] width 11 height 11
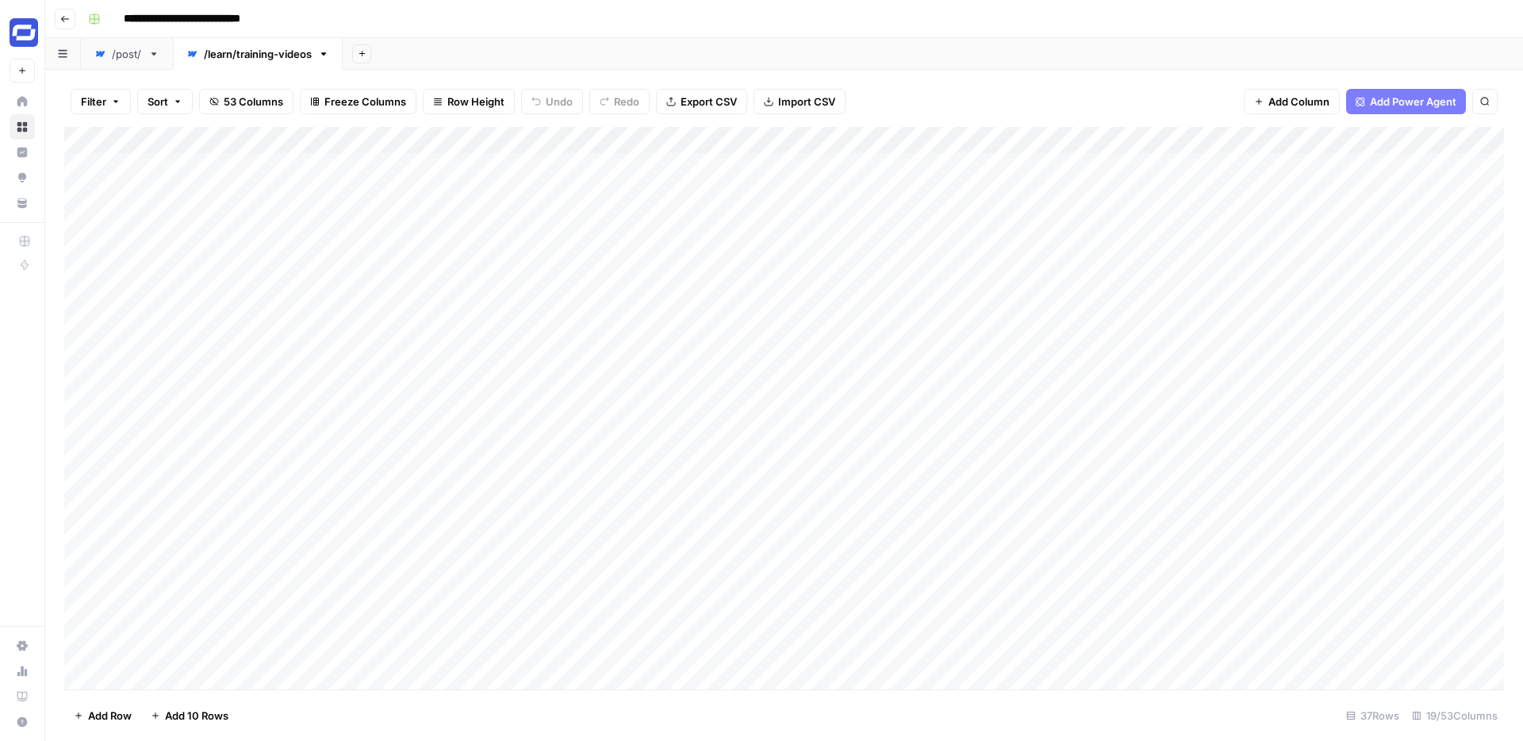
click at [908, 15] on div "**********" at bounding box center [794, 18] width 1425 height 25
click at [123, 60] on div "/post/" at bounding box center [127, 54] width 30 height 16
click at [578, 139] on div "Add Column" at bounding box center [783, 408] width 1439 height 562
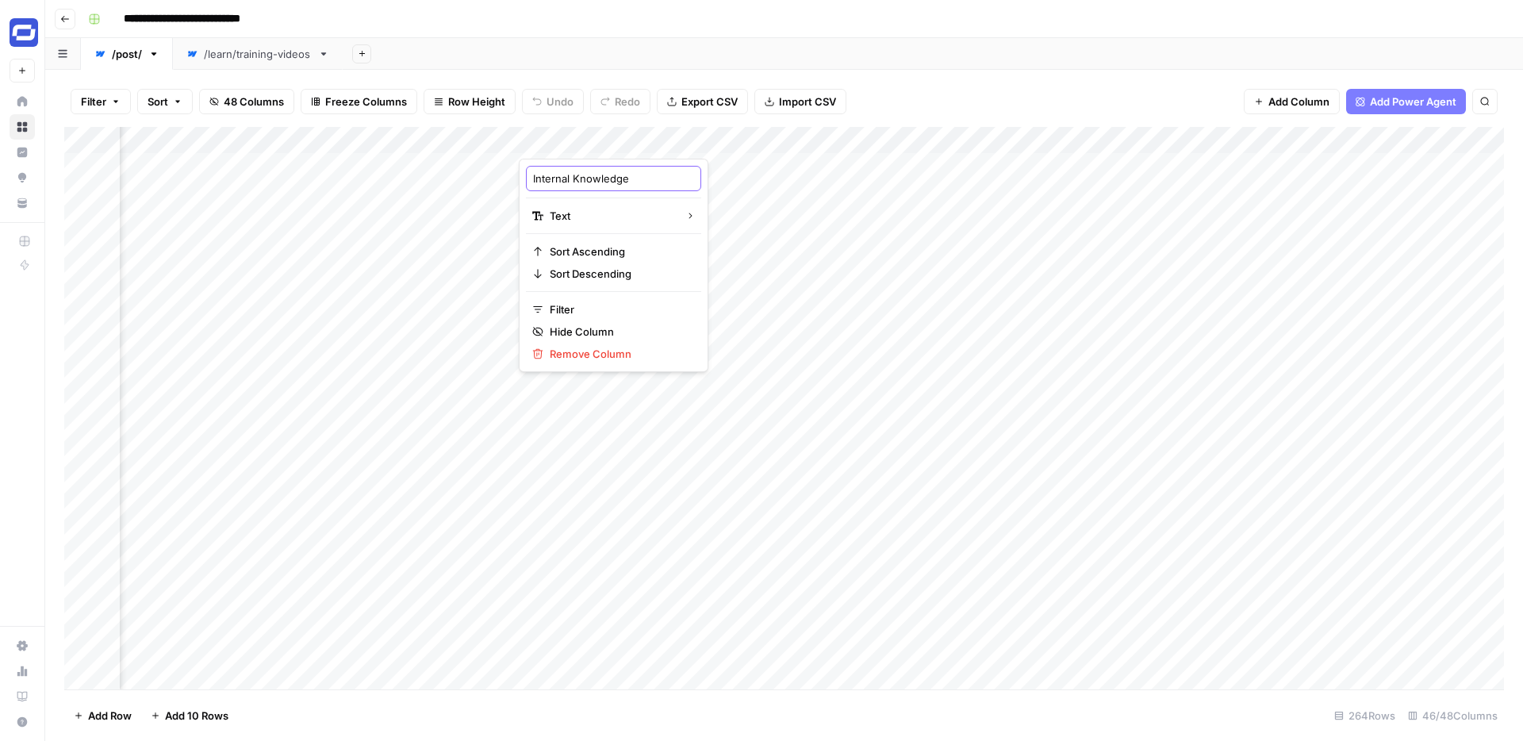
click at [581, 179] on input "Internal Knowledge" at bounding box center [613, 179] width 161 height 16
click at [593, 34] on header "**********" at bounding box center [784, 19] width 1478 height 38
click at [254, 55] on div "/learn/training-videos" at bounding box center [258, 54] width 108 height 16
click at [1432, 139] on icon "button" at bounding box center [1430, 141] width 10 height 10
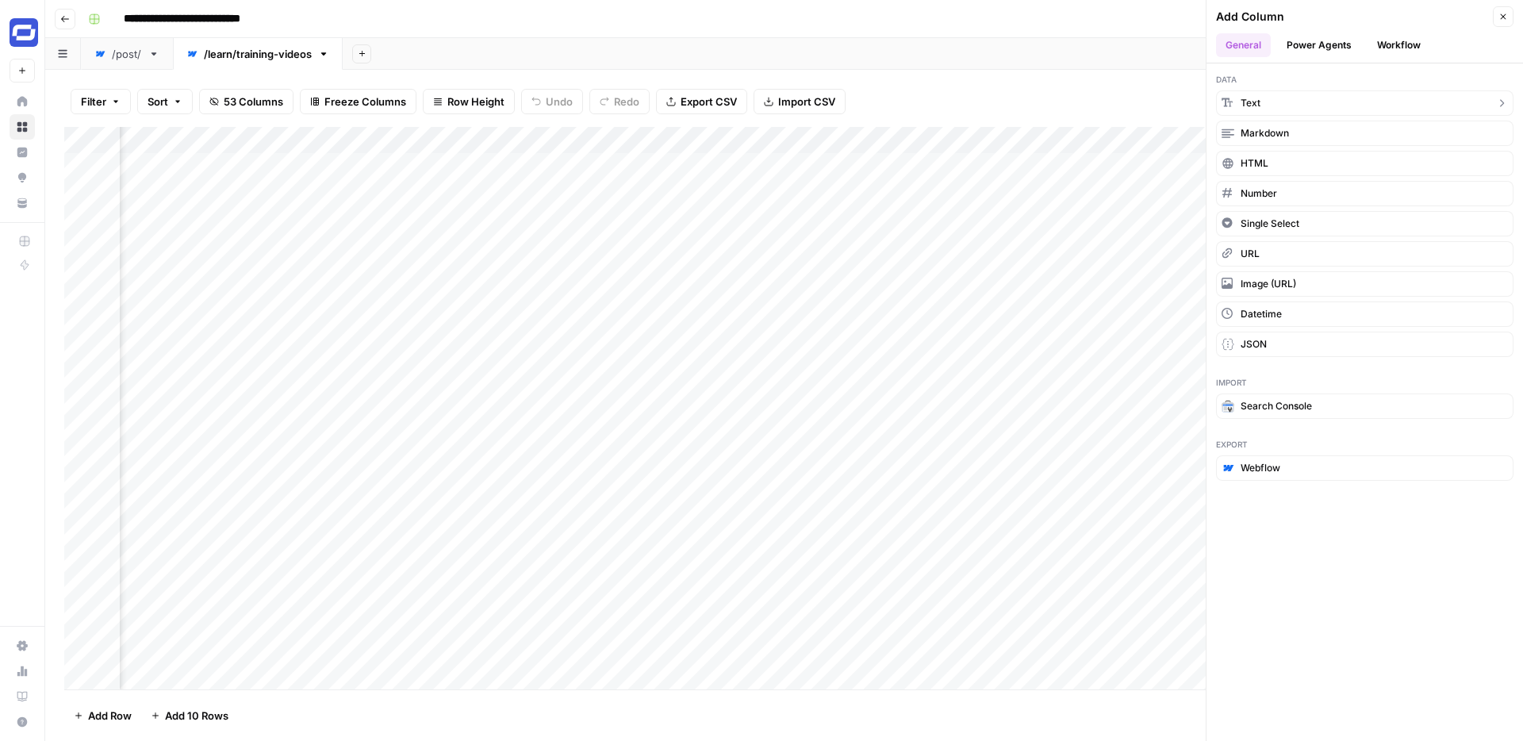
click at [1263, 103] on button "Text" at bounding box center [1364, 102] width 297 height 25
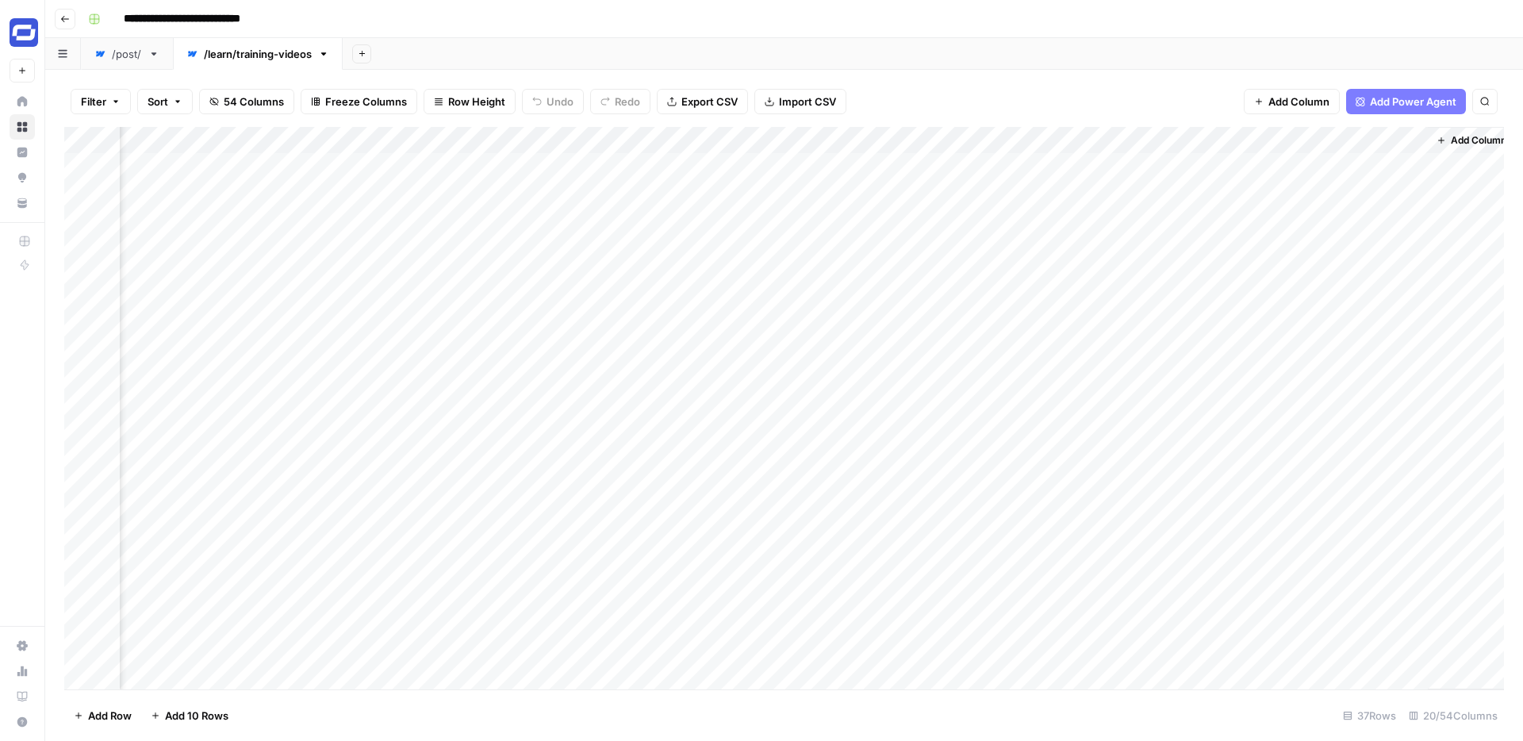
scroll to position [0, 2759]
click at [1252, 142] on div "Add Column" at bounding box center [783, 408] width 1439 height 562
click at [1239, 176] on input "New Column" at bounding box center [1281, 179] width 161 height 16
paste input "Internal Knowledge"
type input "Internal Knowledge"
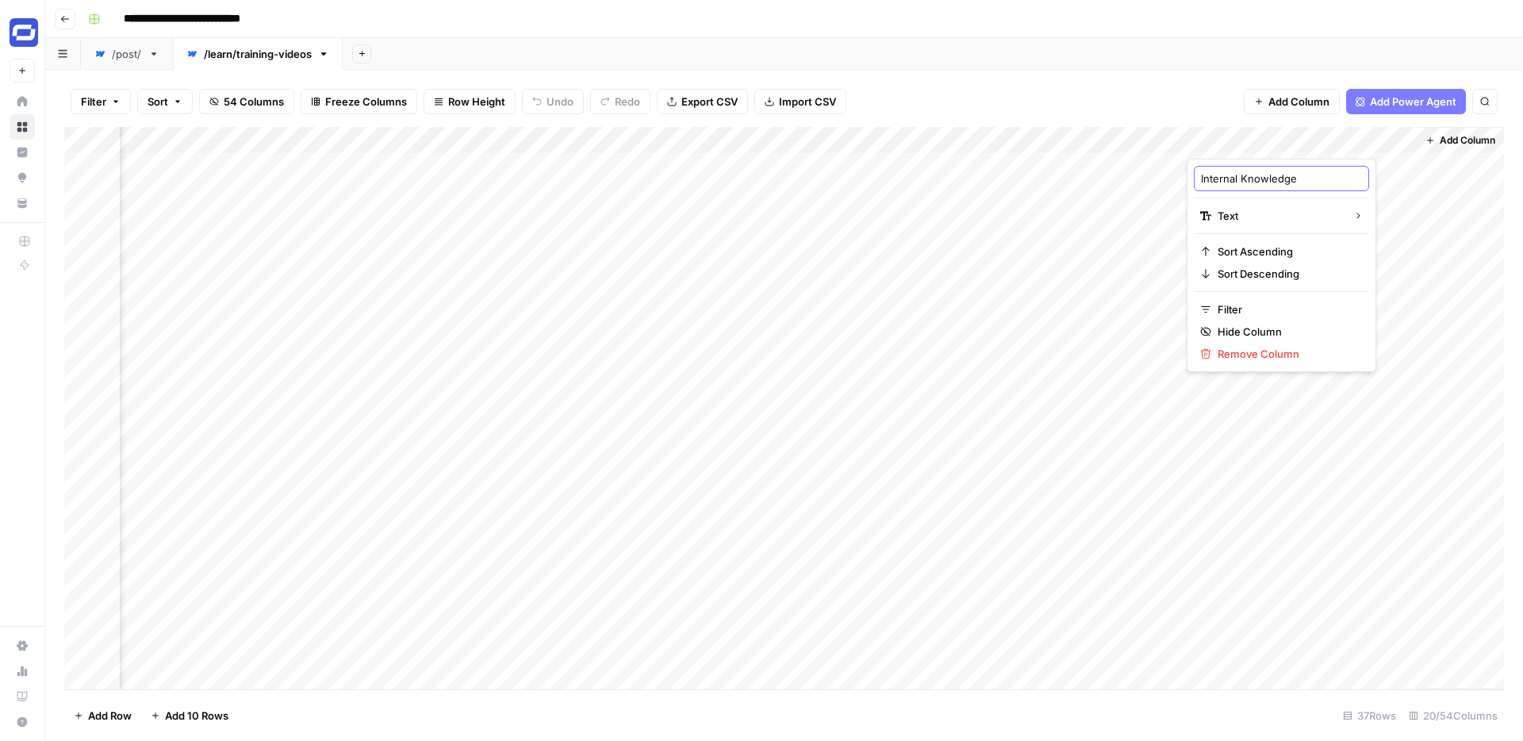
click at [1239, 176] on input "Internal Knowledge" at bounding box center [1281, 179] width 161 height 16
click at [1155, 76] on div "Filter Sort 54 Columns Freeze Columns Row Height Undo Redo Export CSV Import CS…" at bounding box center [783, 101] width 1439 height 51
click at [1137, 63] on div "Add Sheet" at bounding box center [933, 54] width 1180 height 32
click at [1117, 83] on div "Filter Sort 54 Columns Freeze Columns Row Height Undo Redo Export CSV Import CS…" at bounding box center [783, 101] width 1439 height 51
click at [130, 62] on link "/post/" at bounding box center [127, 54] width 92 height 32
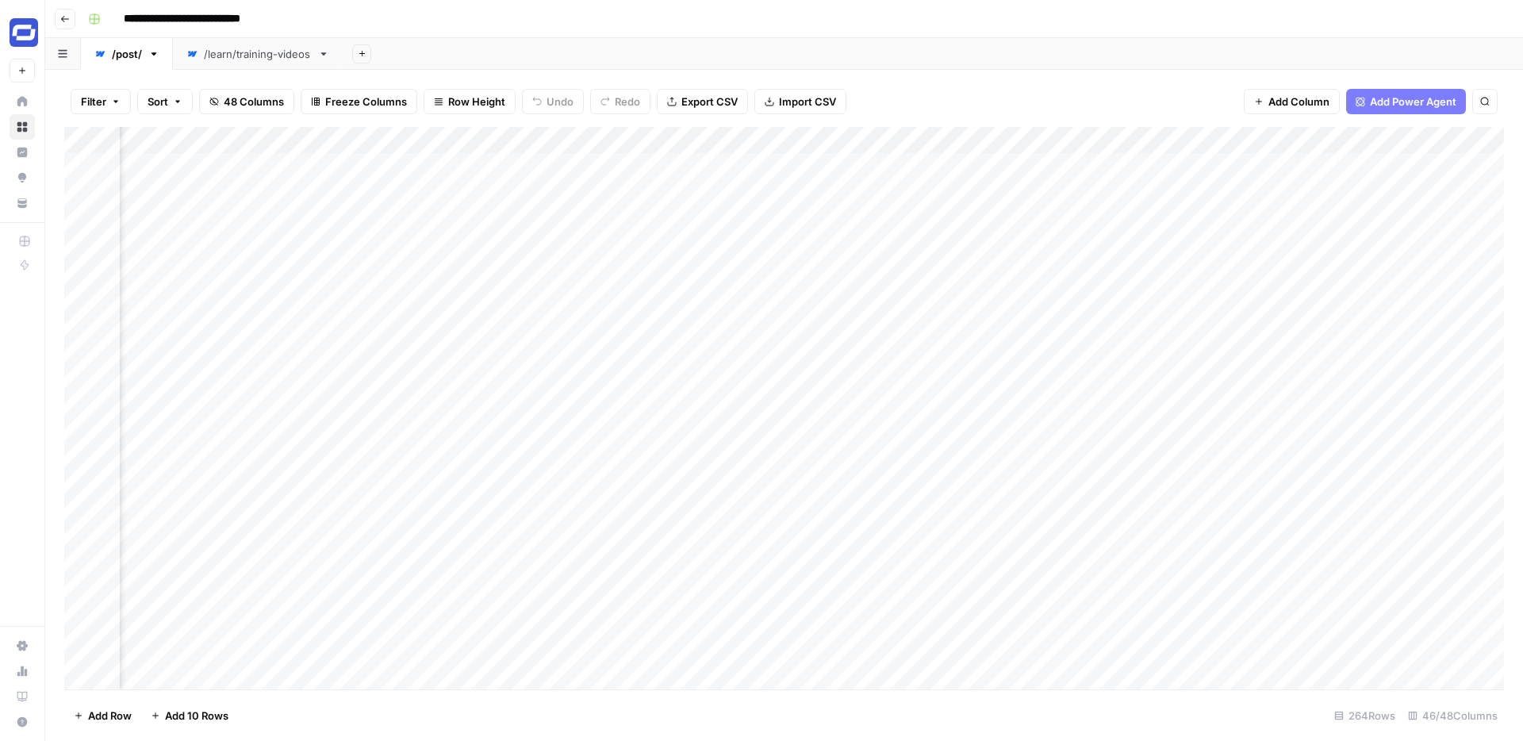
scroll to position [0, 3676]
click at [273, 56] on div "/learn/training-videos" at bounding box center [258, 54] width 108 height 16
click at [1454, 137] on span "Add Column" at bounding box center [1467, 140] width 56 height 14
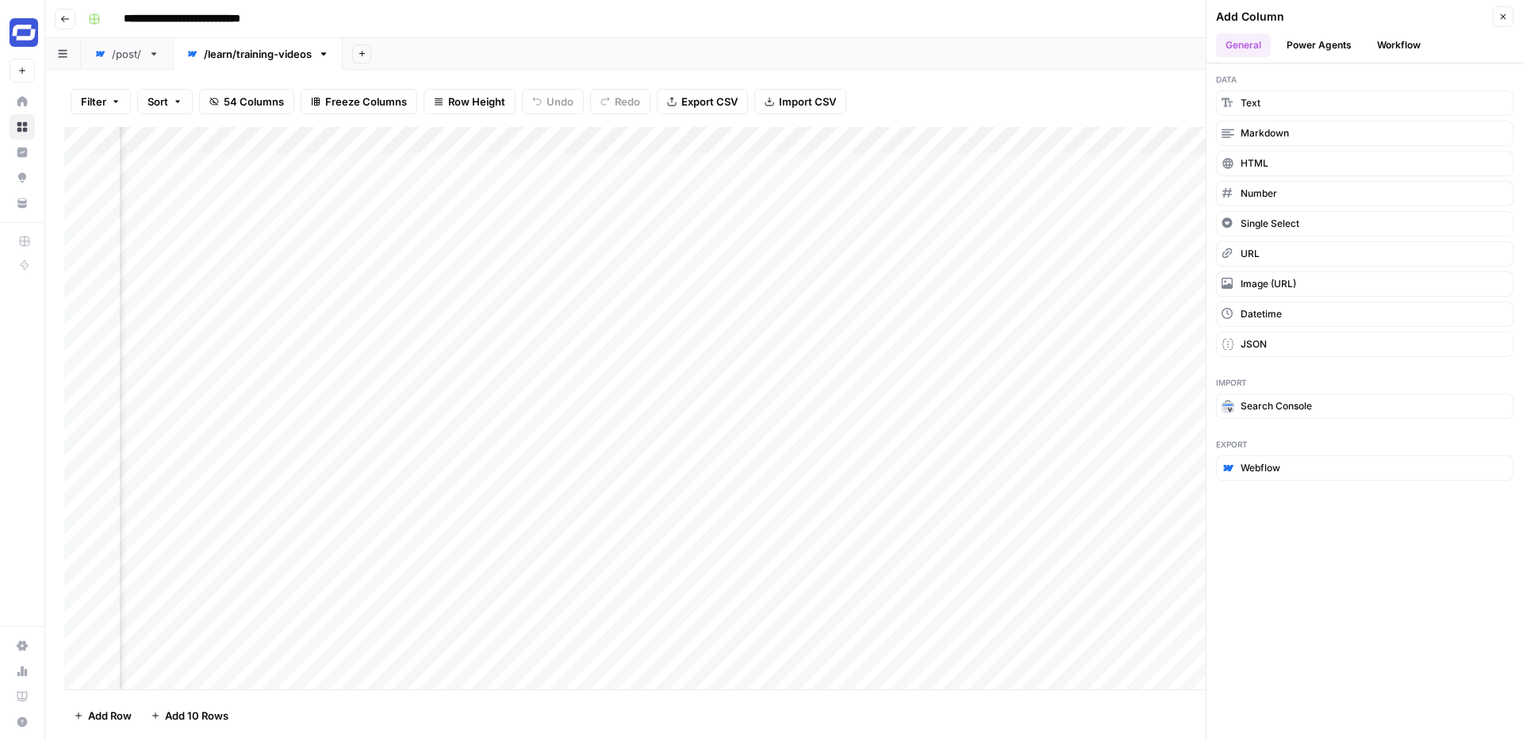
click at [1388, 40] on button "Workflow" at bounding box center [1398, 45] width 63 height 24
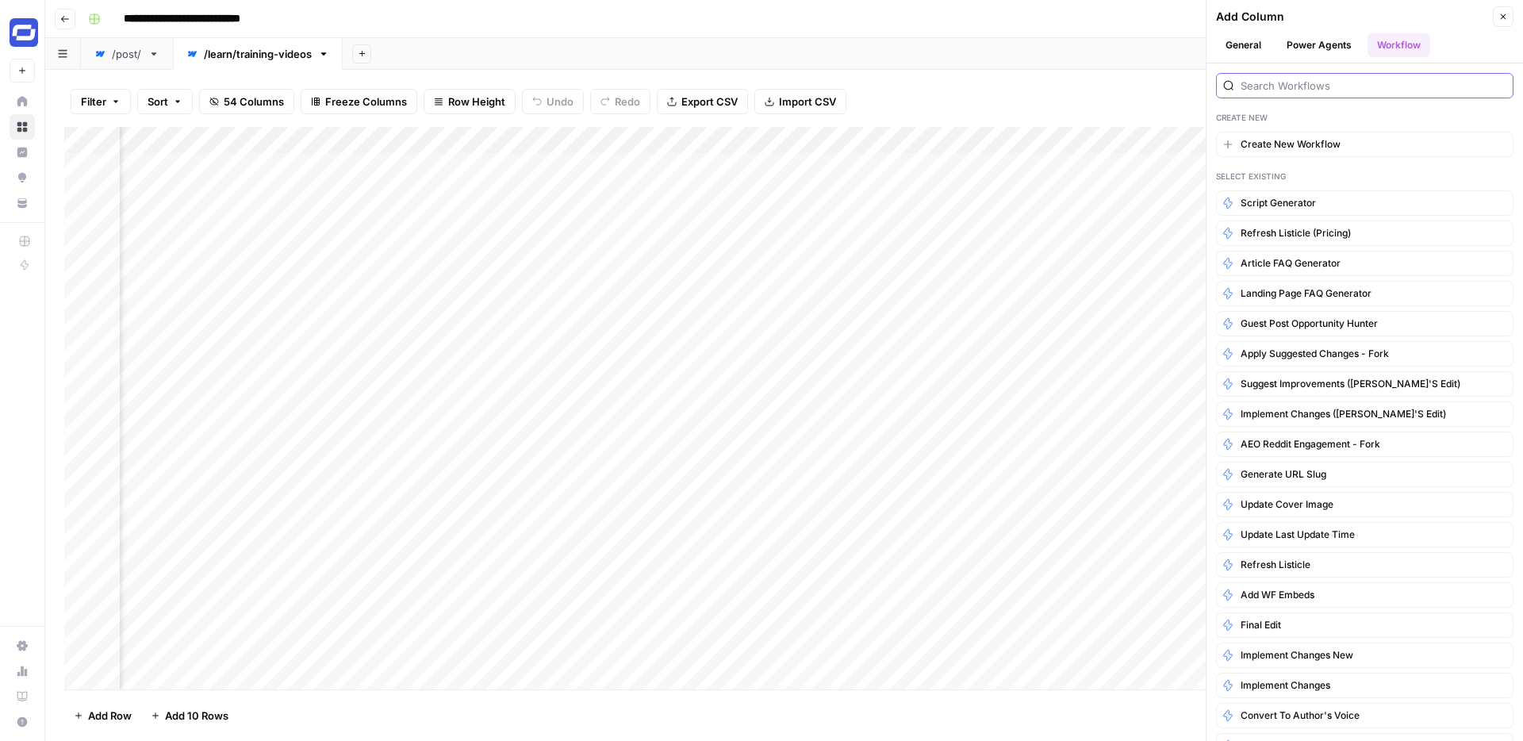
click at [1302, 90] on input "search" at bounding box center [1373, 86] width 266 height 16
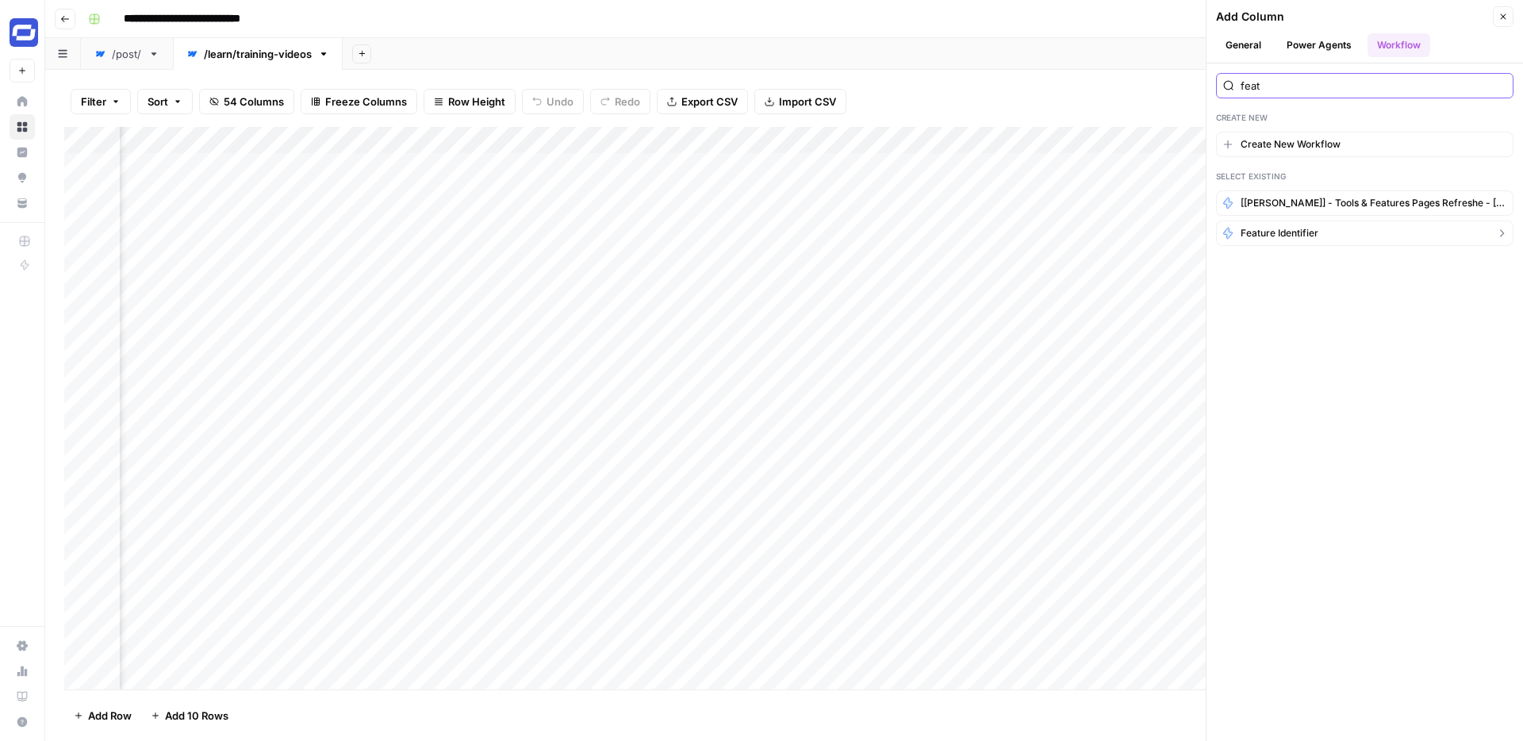
type input "feat"
click at [1276, 232] on span "Feature Identifier" at bounding box center [1279, 233] width 78 height 14
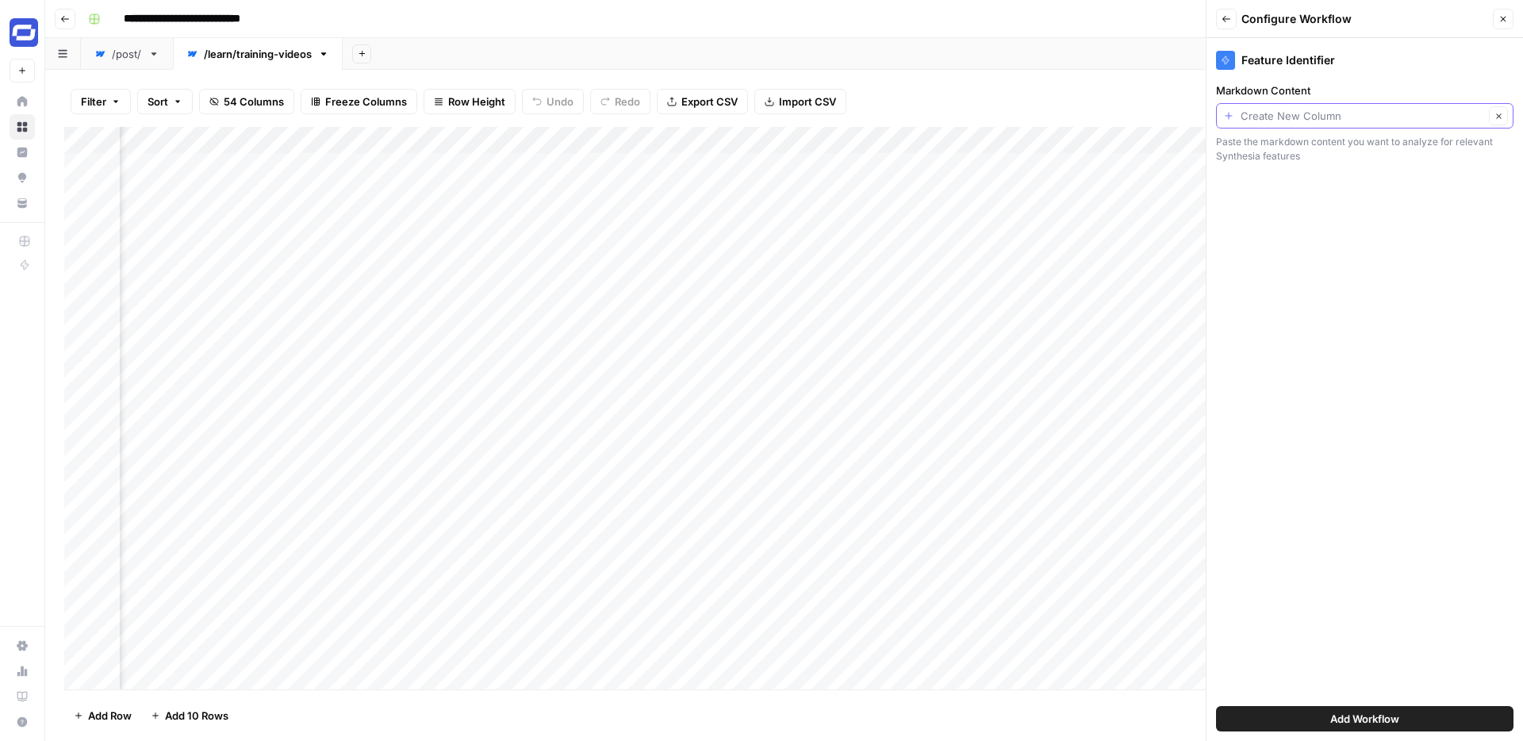
click at [1291, 117] on input "Markdown Content" at bounding box center [1361, 116] width 243 height 16
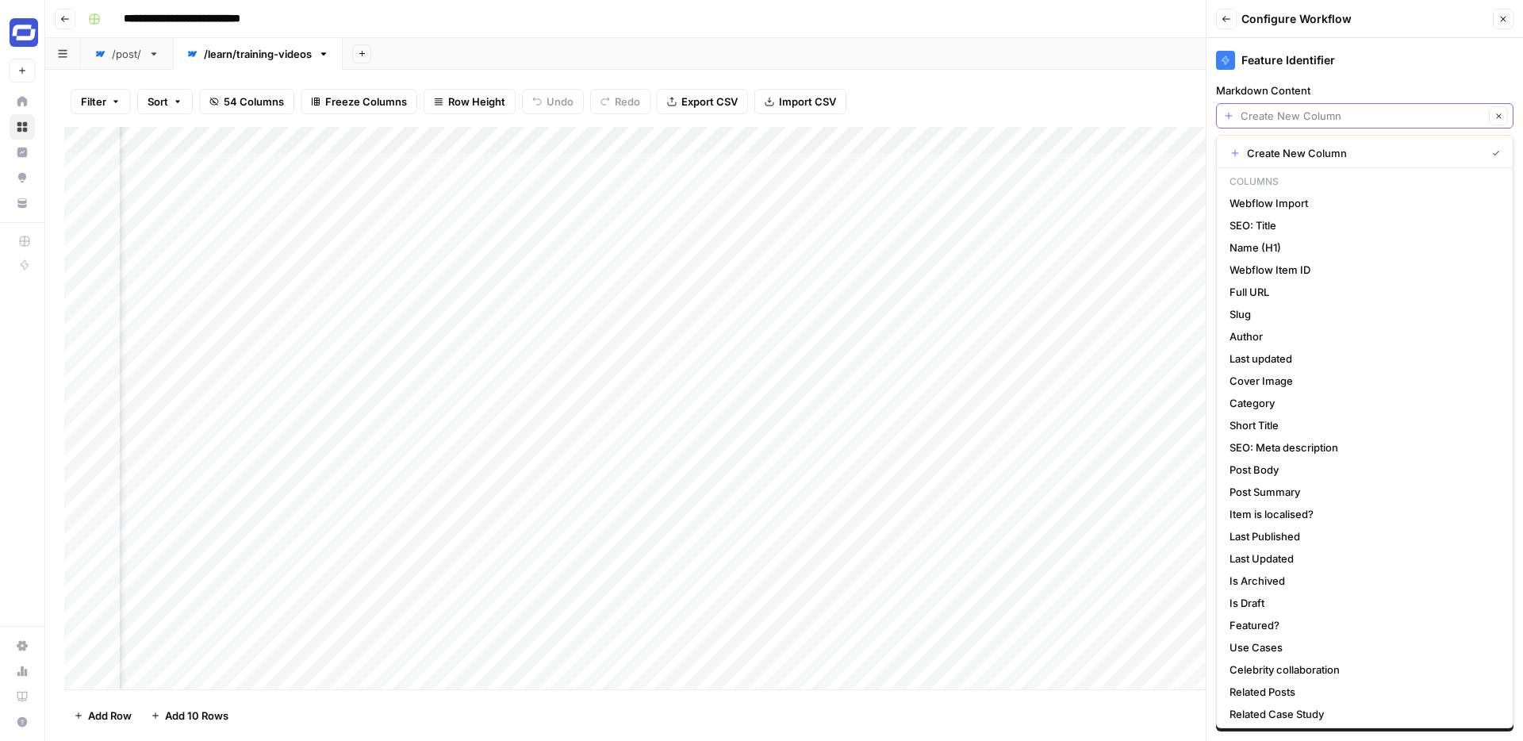
click at [122, 55] on div "/post/" at bounding box center [127, 54] width 30 height 16
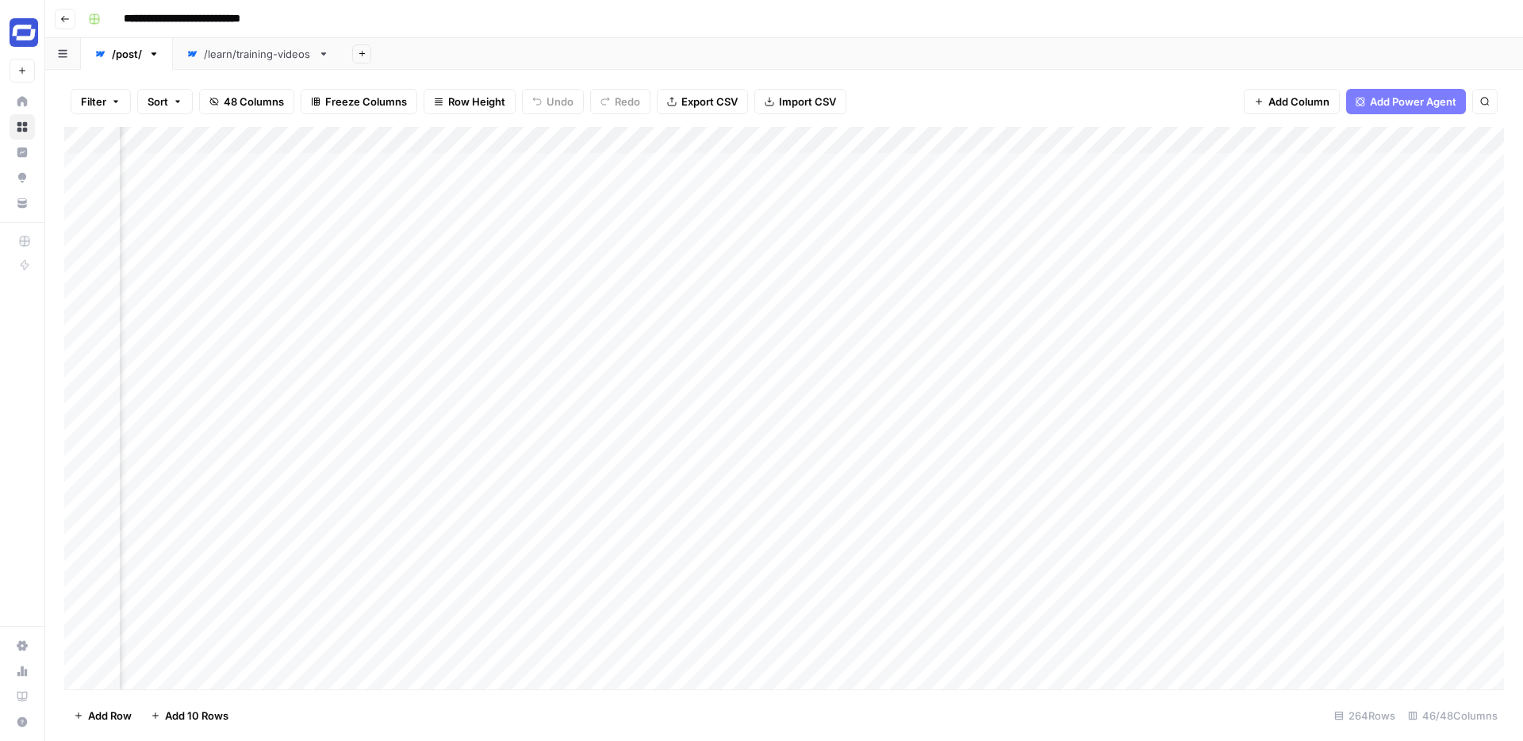
scroll to position [0, 3682]
click at [558, 136] on div "Add Column" at bounding box center [783, 408] width 1439 height 562
click at [511, 268] on span "Configure Inputs" at bounding box center [535, 274] width 139 height 16
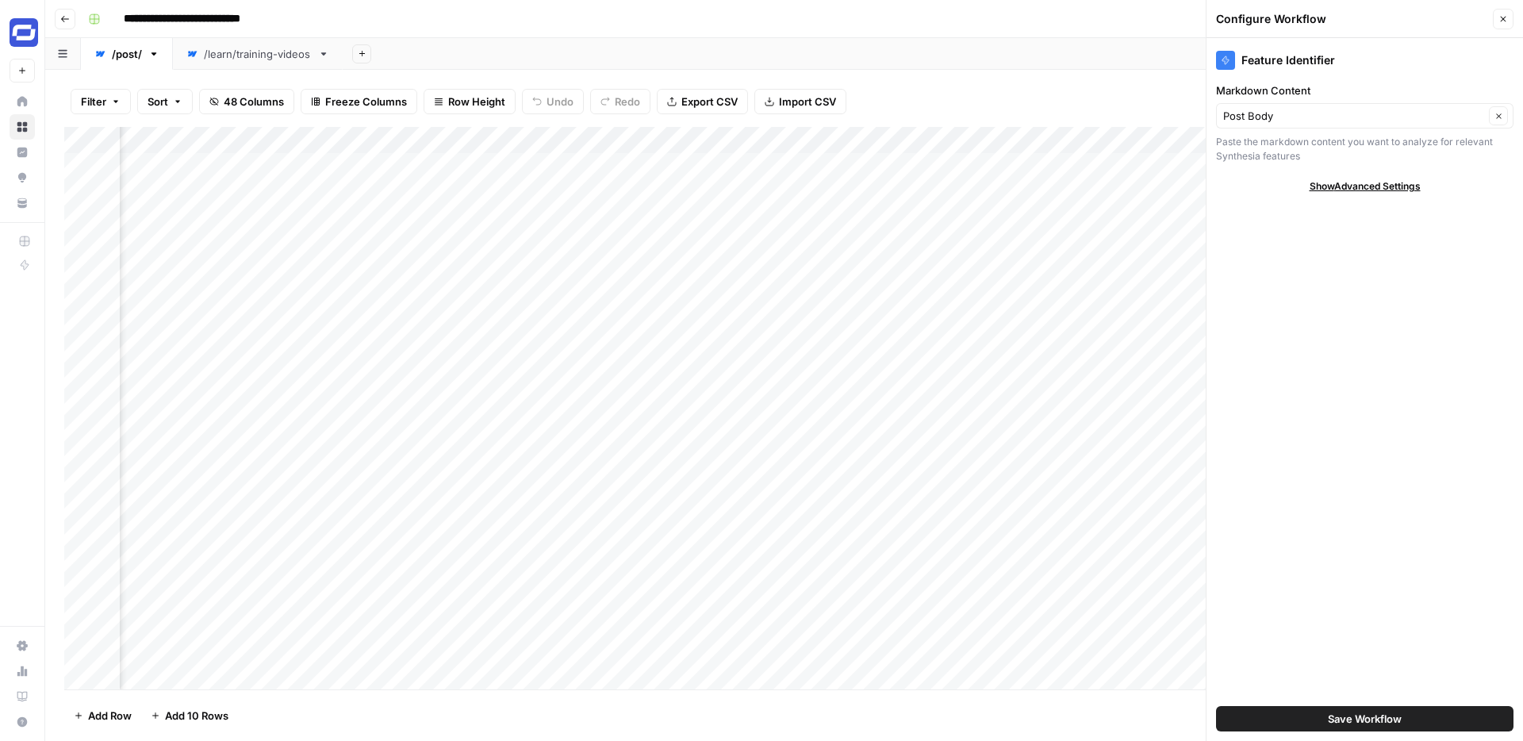
click at [1503, 17] on icon "button" at bounding box center [1503, 19] width 10 height 10
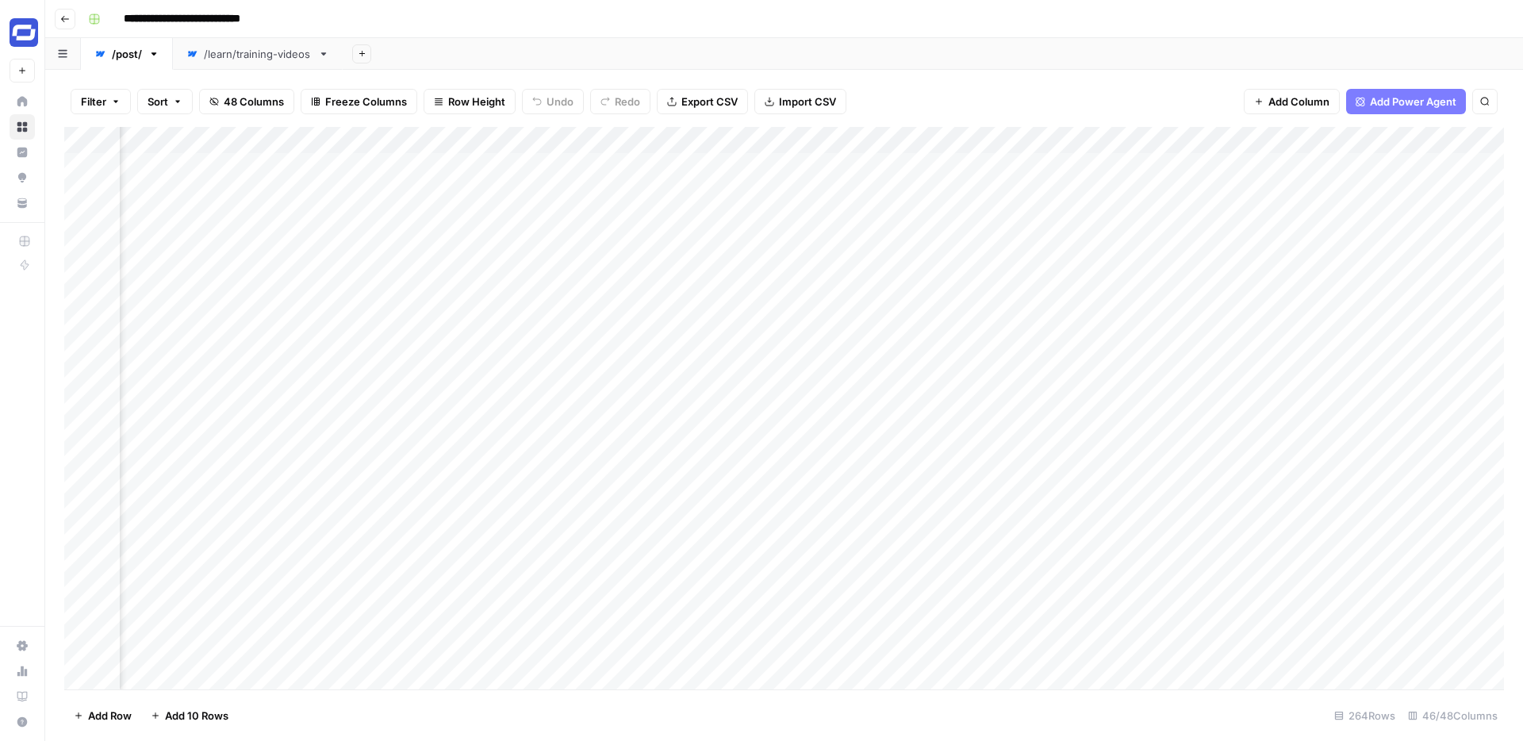
click at [261, 58] on div "/learn/training-videos" at bounding box center [258, 54] width 108 height 16
click at [1447, 142] on span "Add Column" at bounding box center [1467, 140] width 56 height 14
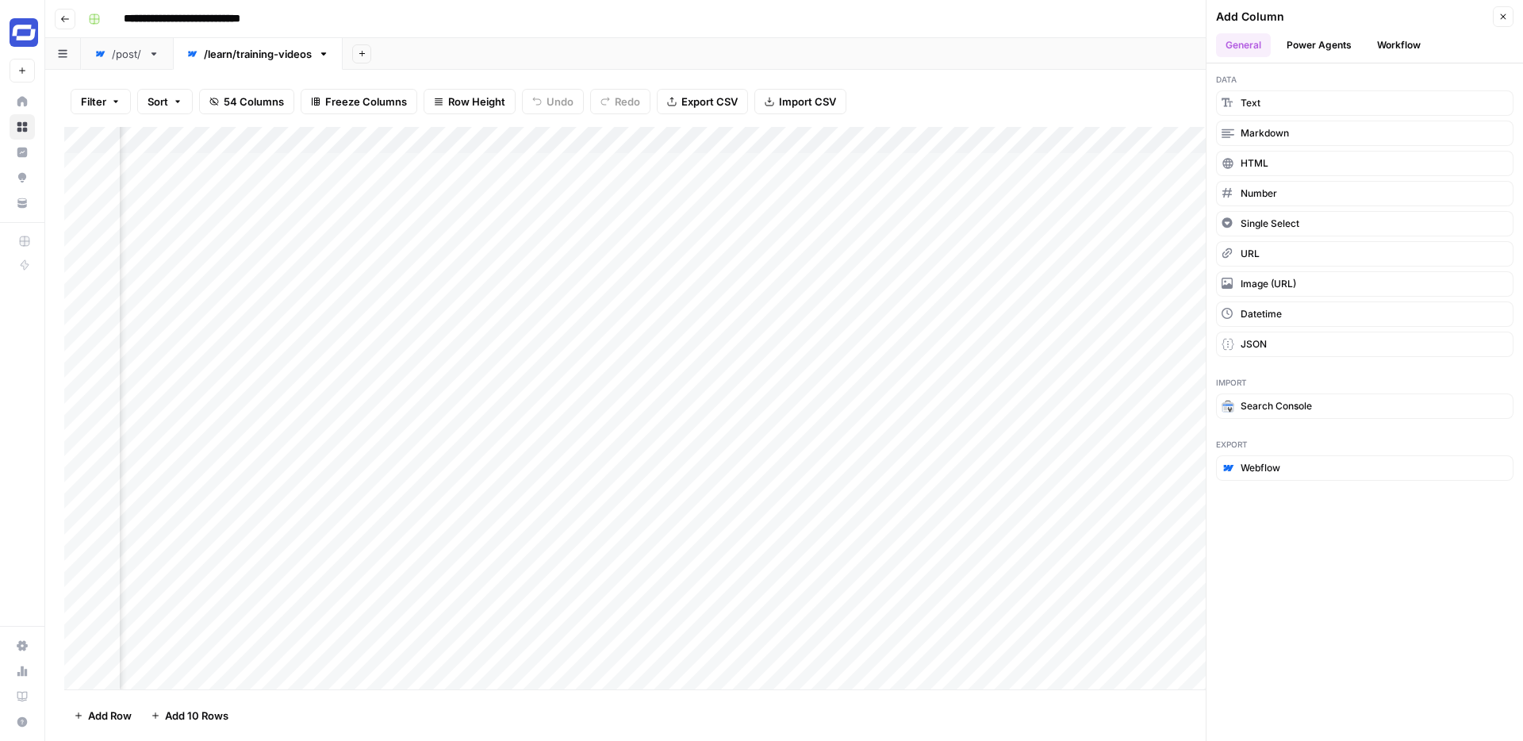
click at [1397, 48] on button "Workflow" at bounding box center [1398, 45] width 63 height 24
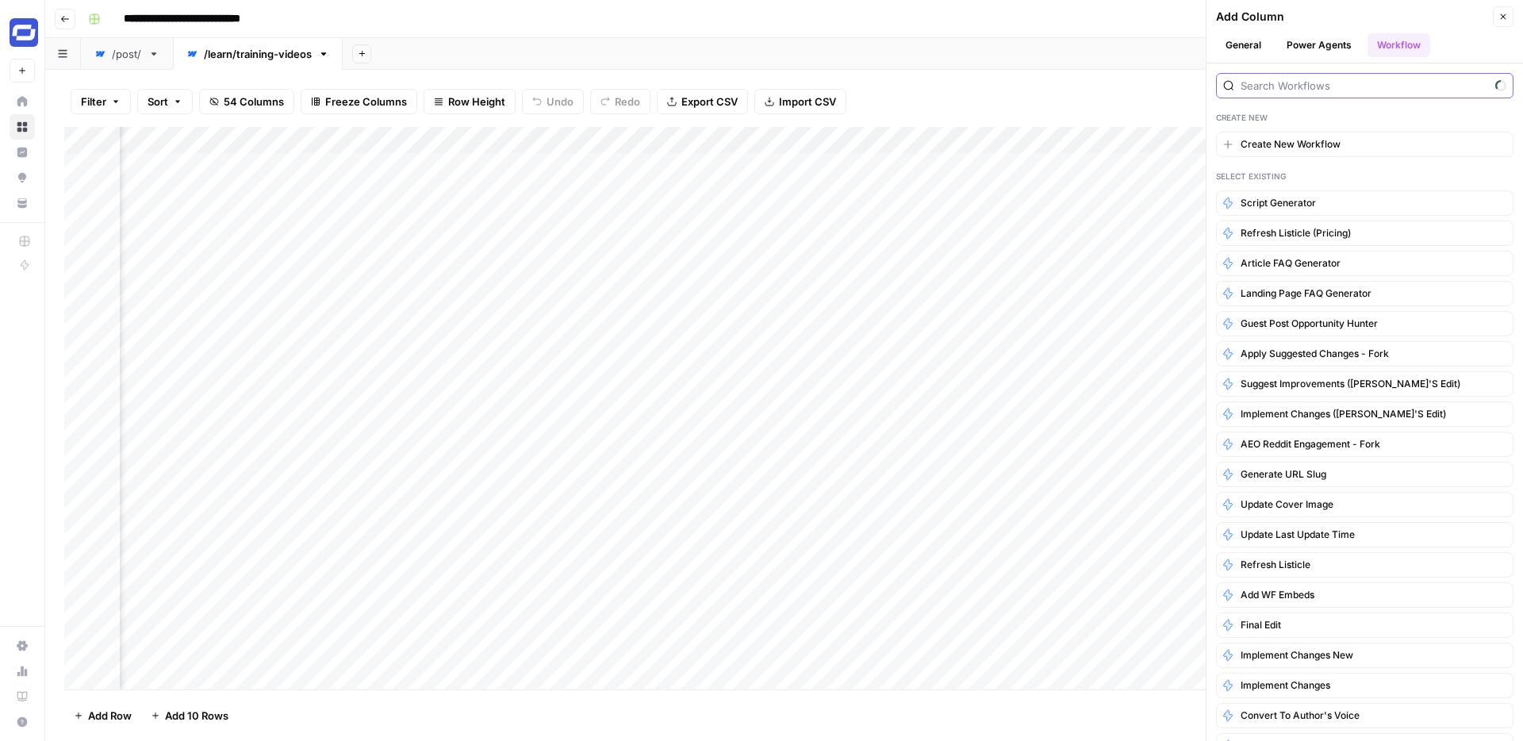
click at [1349, 82] on input "search" at bounding box center [1364, 86] width 248 height 16
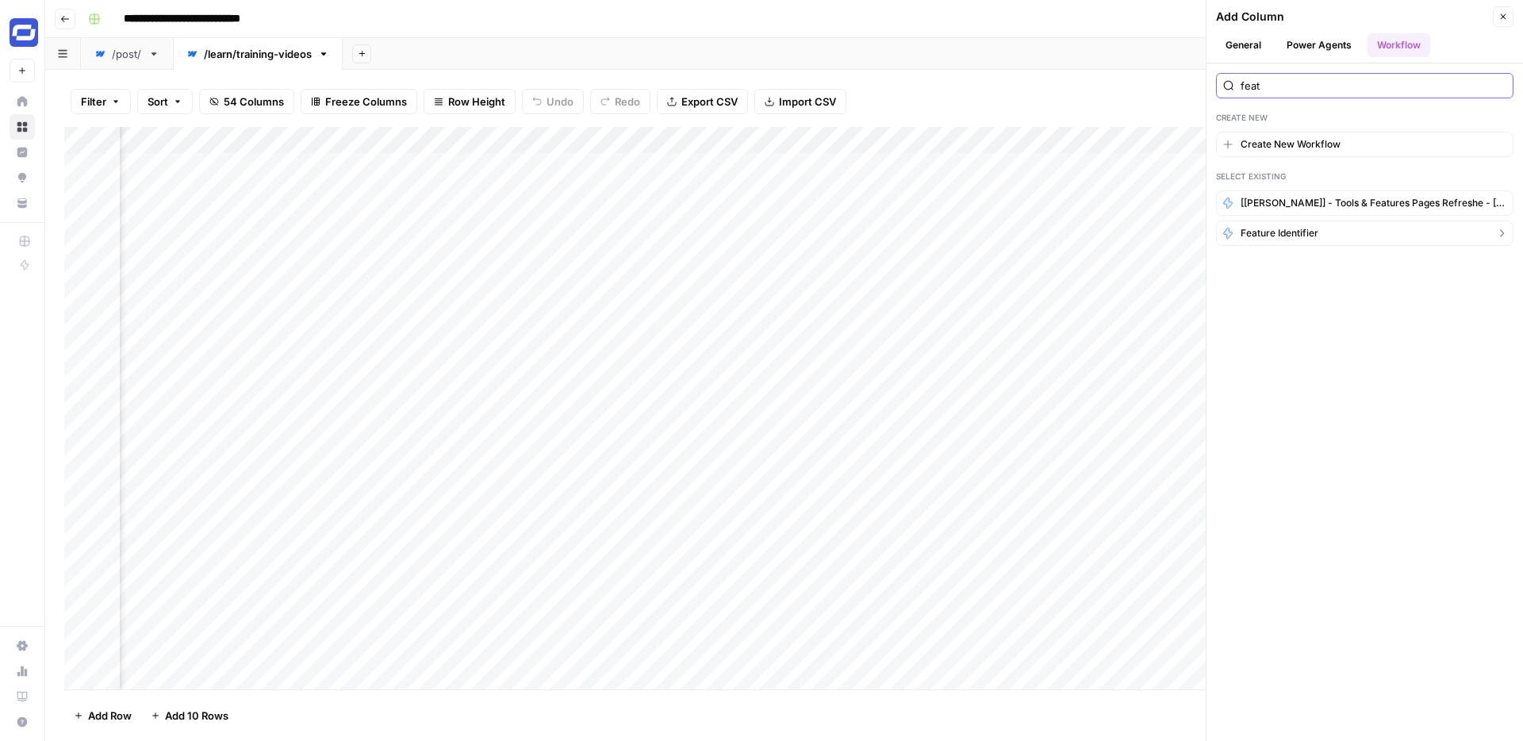
type input "feat"
click at [1290, 237] on span "Feature Identifier" at bounding box center [1279, 233] width 78 height 14
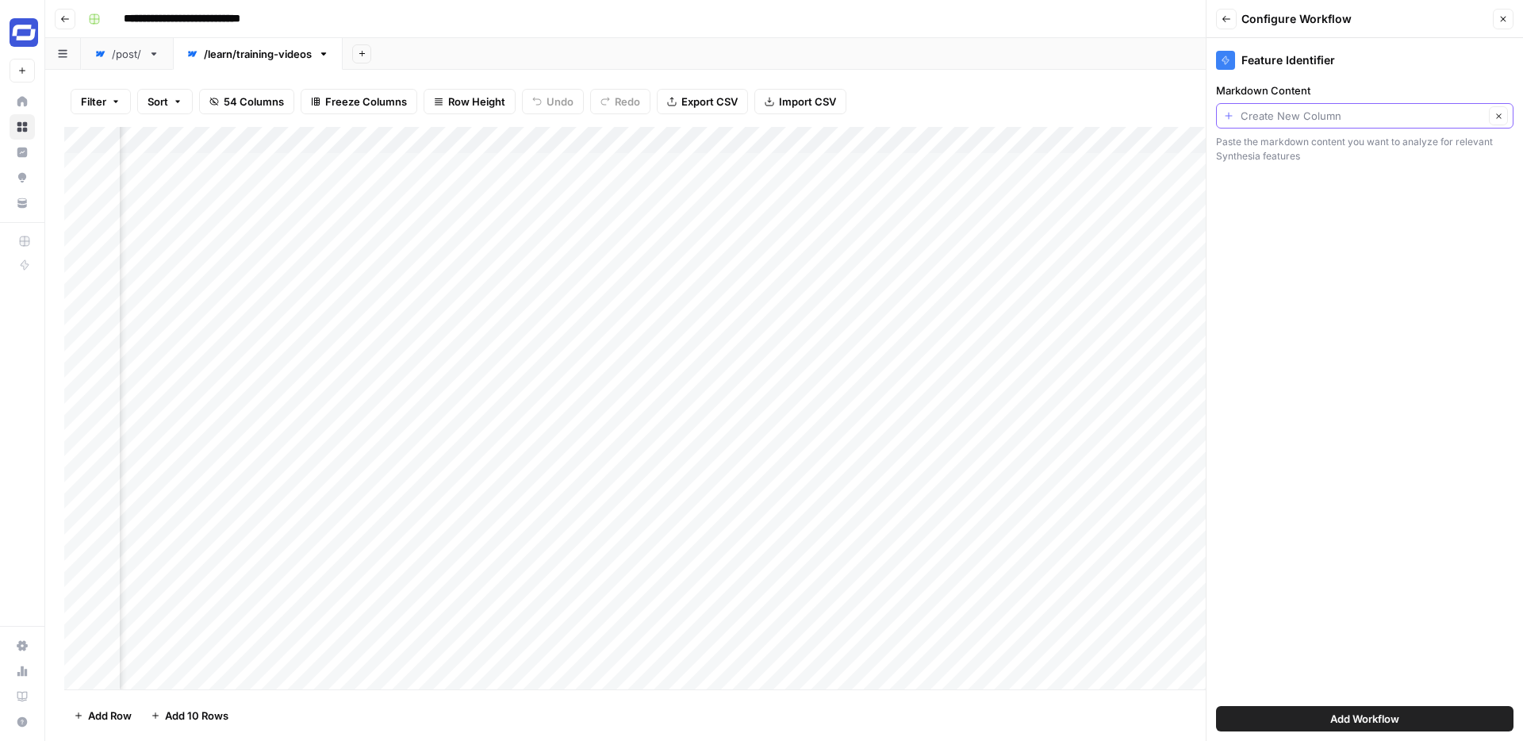
click at [1317, 110] on input "Markdown Content" at bounding box center [1361, 116] width 243 height 16
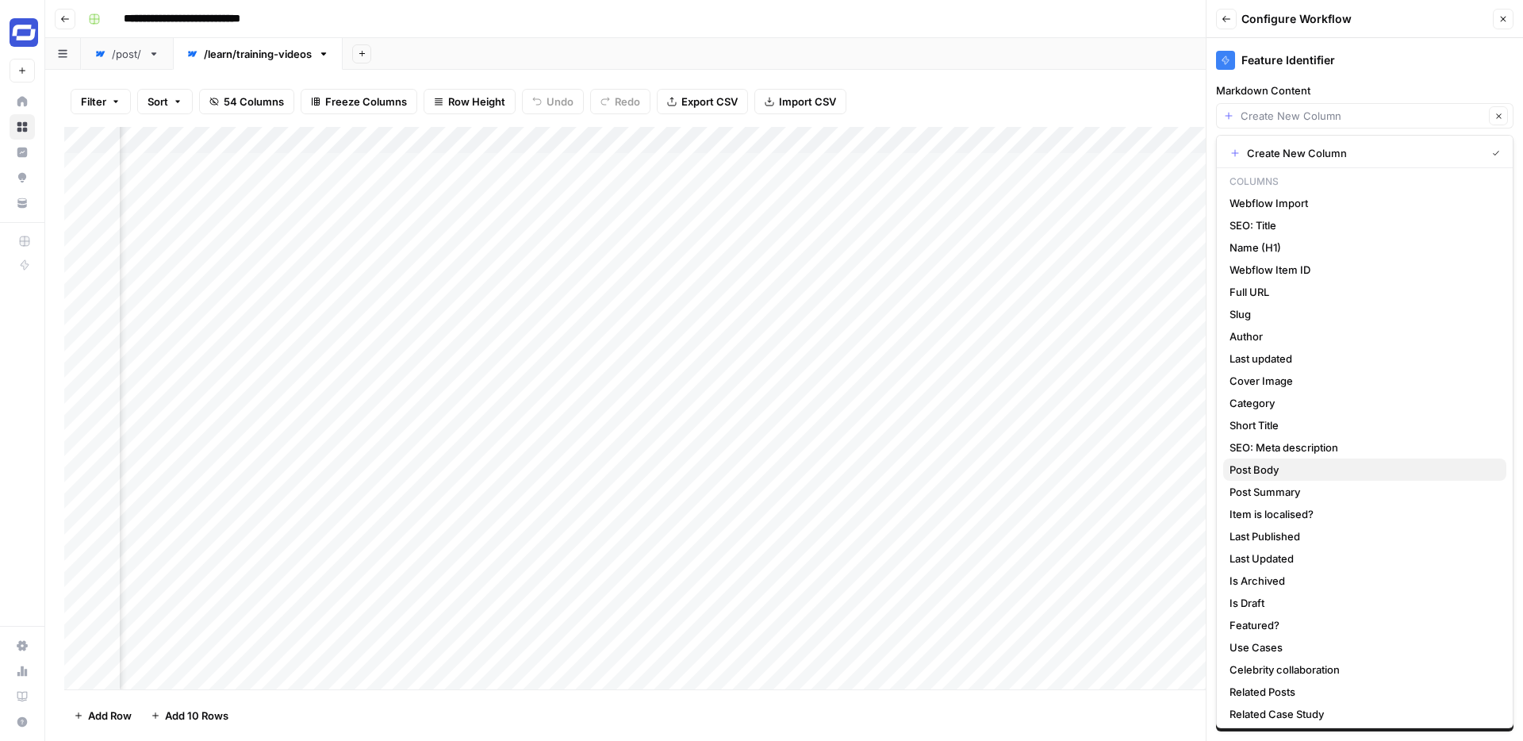
click at [1260, 466] on span "Post Body" at bounding box center [1361, 470] width 264 height 16
type input "Post Body"
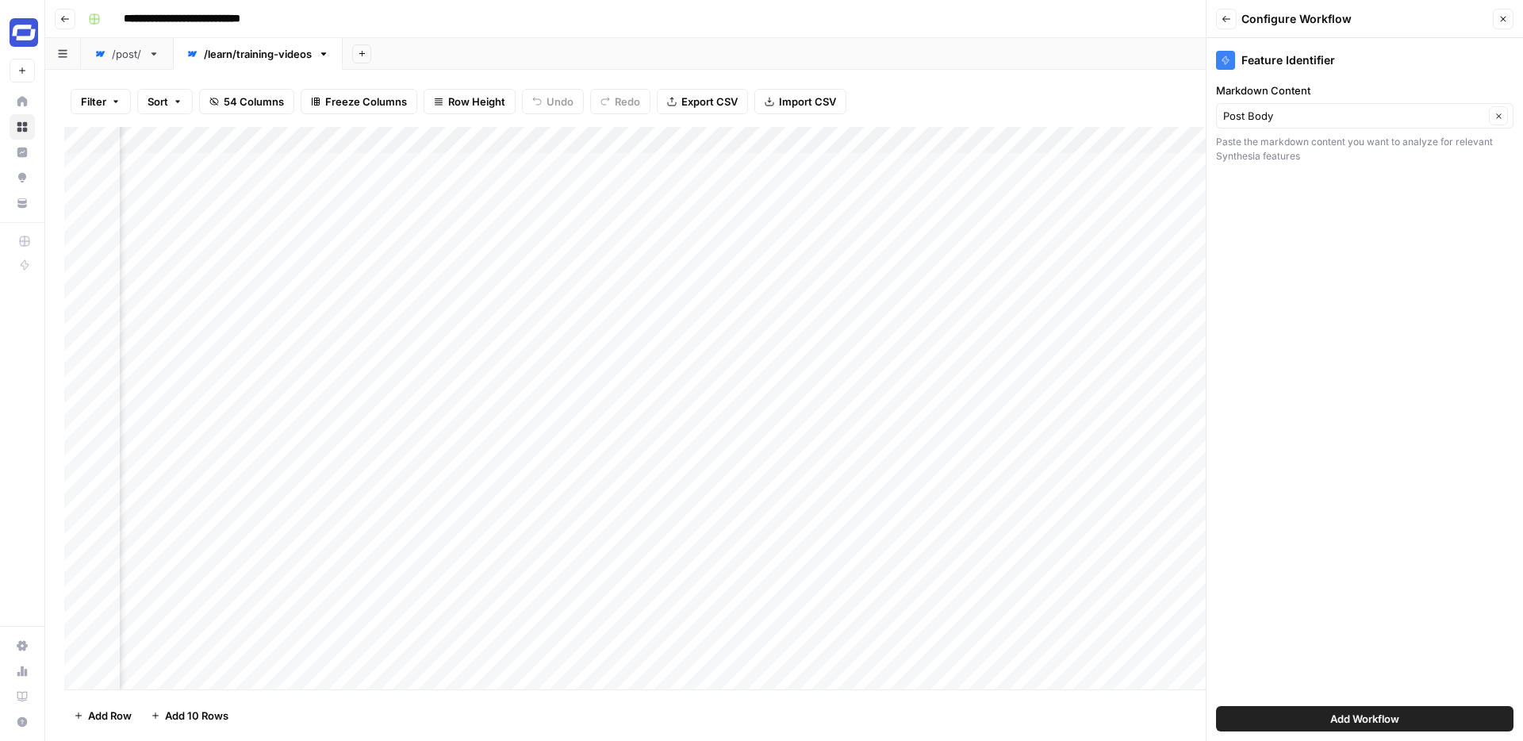
click at [1392, 719] on span "Add Workflow" at bounding box center [1364, 719] width 69 height 16
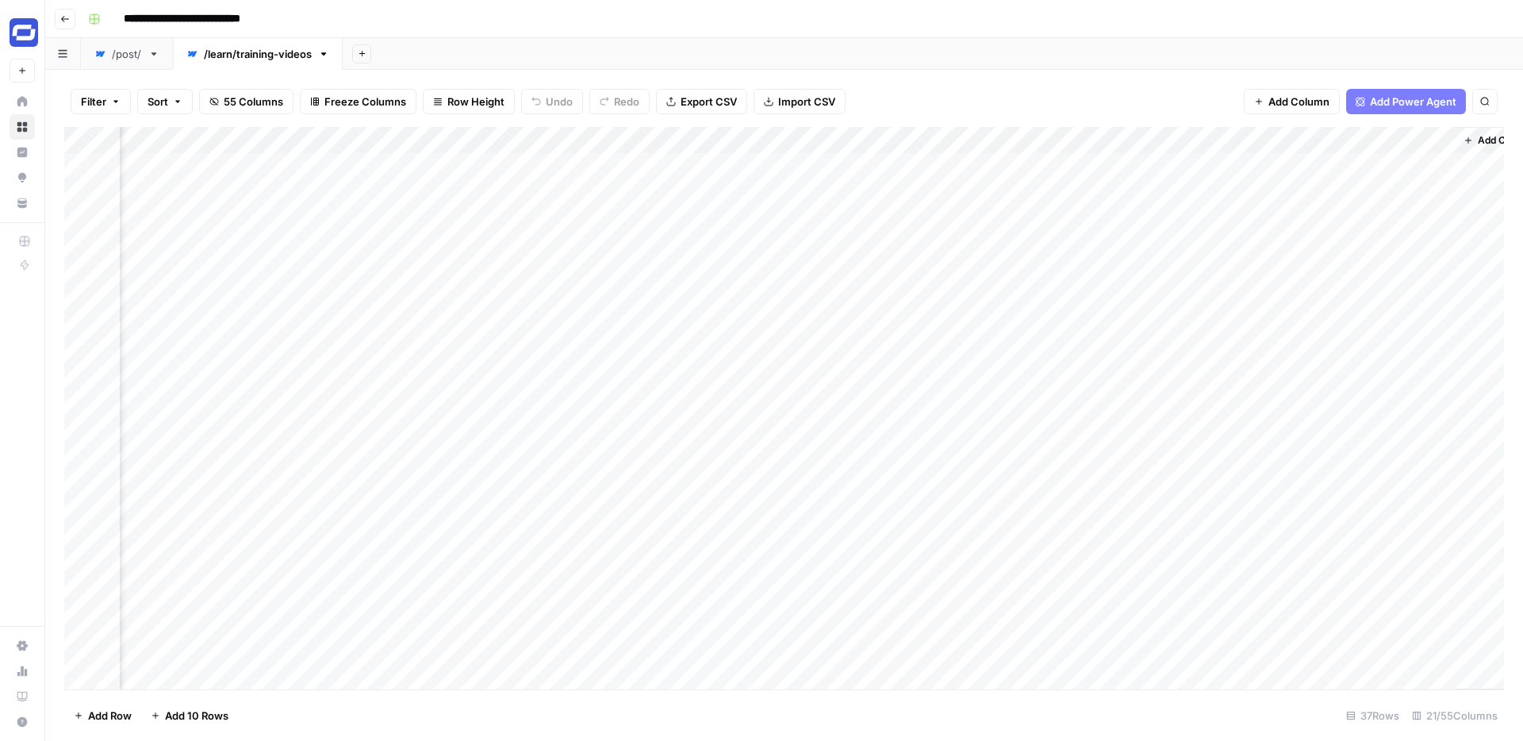
scroll to position [0, 2919]
click at [1336, 164] on div "Add Column" at bounding box center [783, 408] width 1439 height 562
click at [1445, 140] on span "Add Column" at bounding box center [1467, 140] width 56 height 14
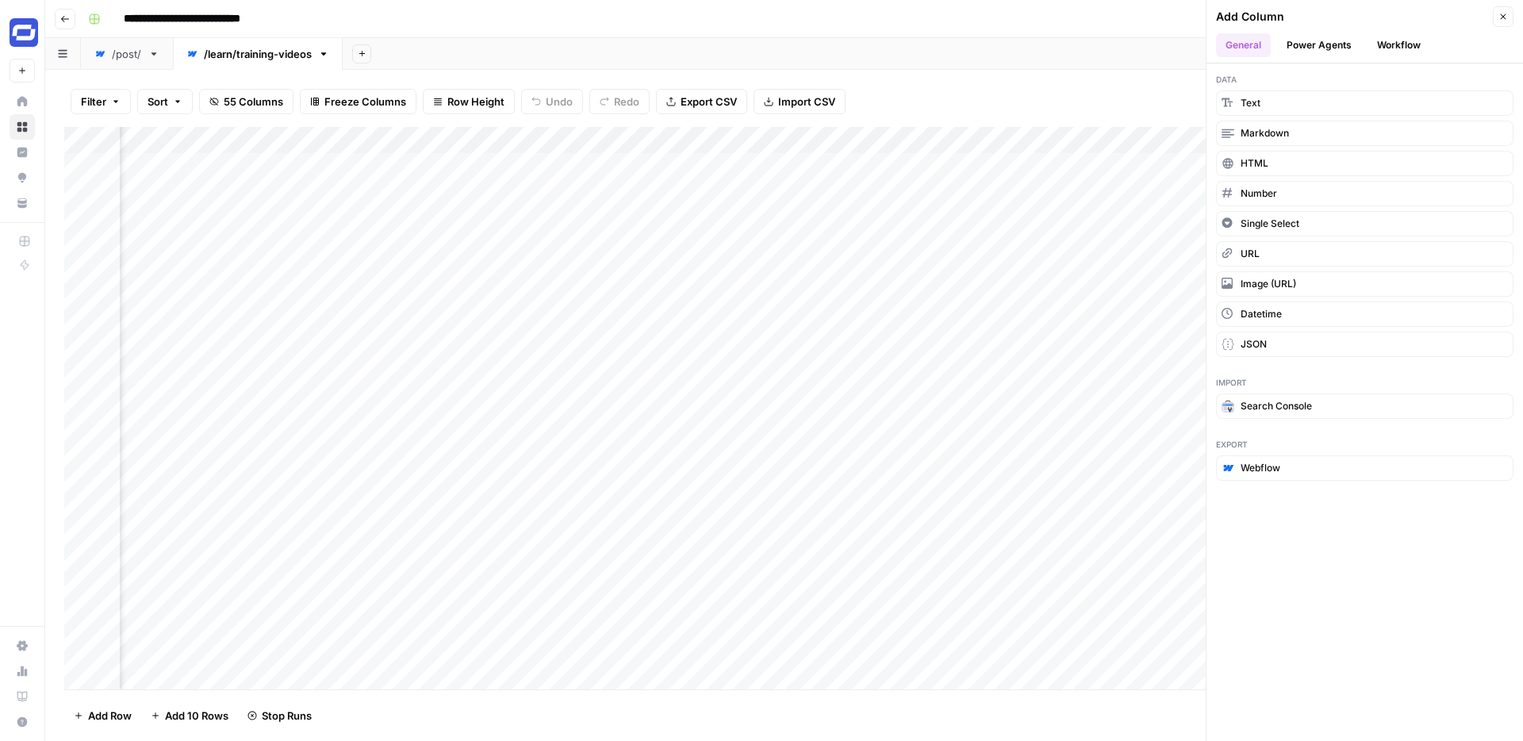
click at [125, 54] on div "/post/" at bounding box center [127, 54] width 30 height 16
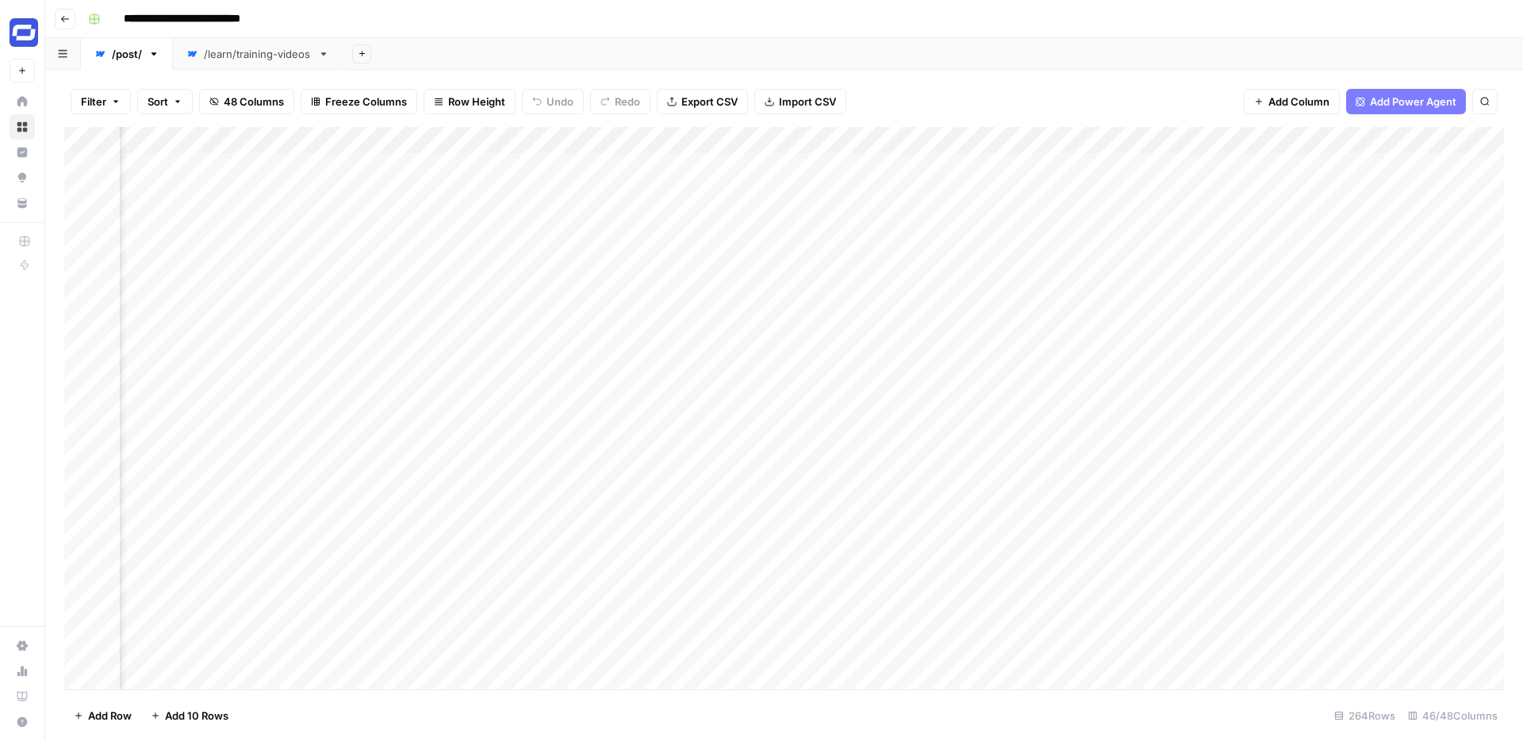
scroll to position [0, 3448]
click at [1127, 140] on div "Add Column" at bounding box center [783, 408] width 1439 height 562
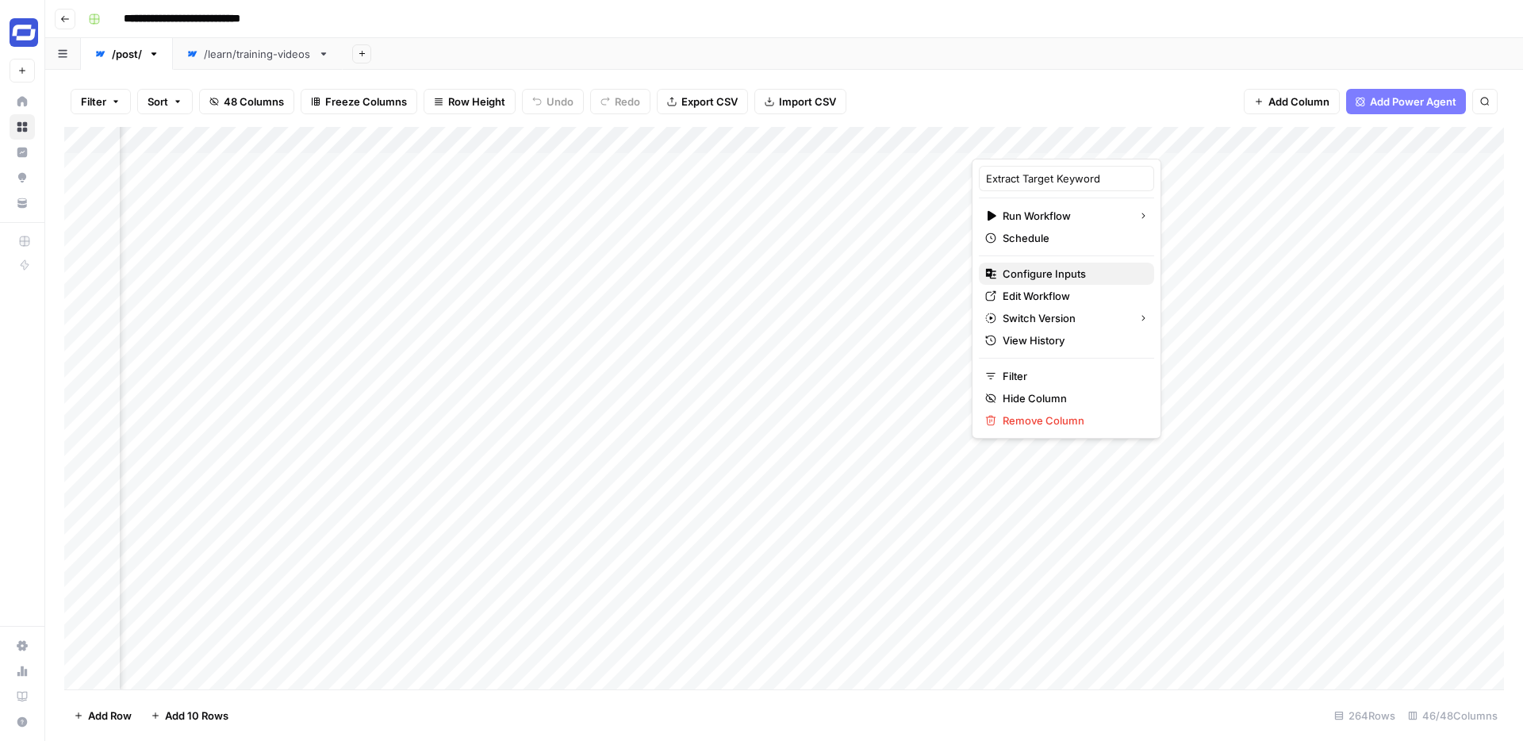
click at [1049, 268] on span "Configure Inputs" at bounding box center [1071, 274] width 139 height 16
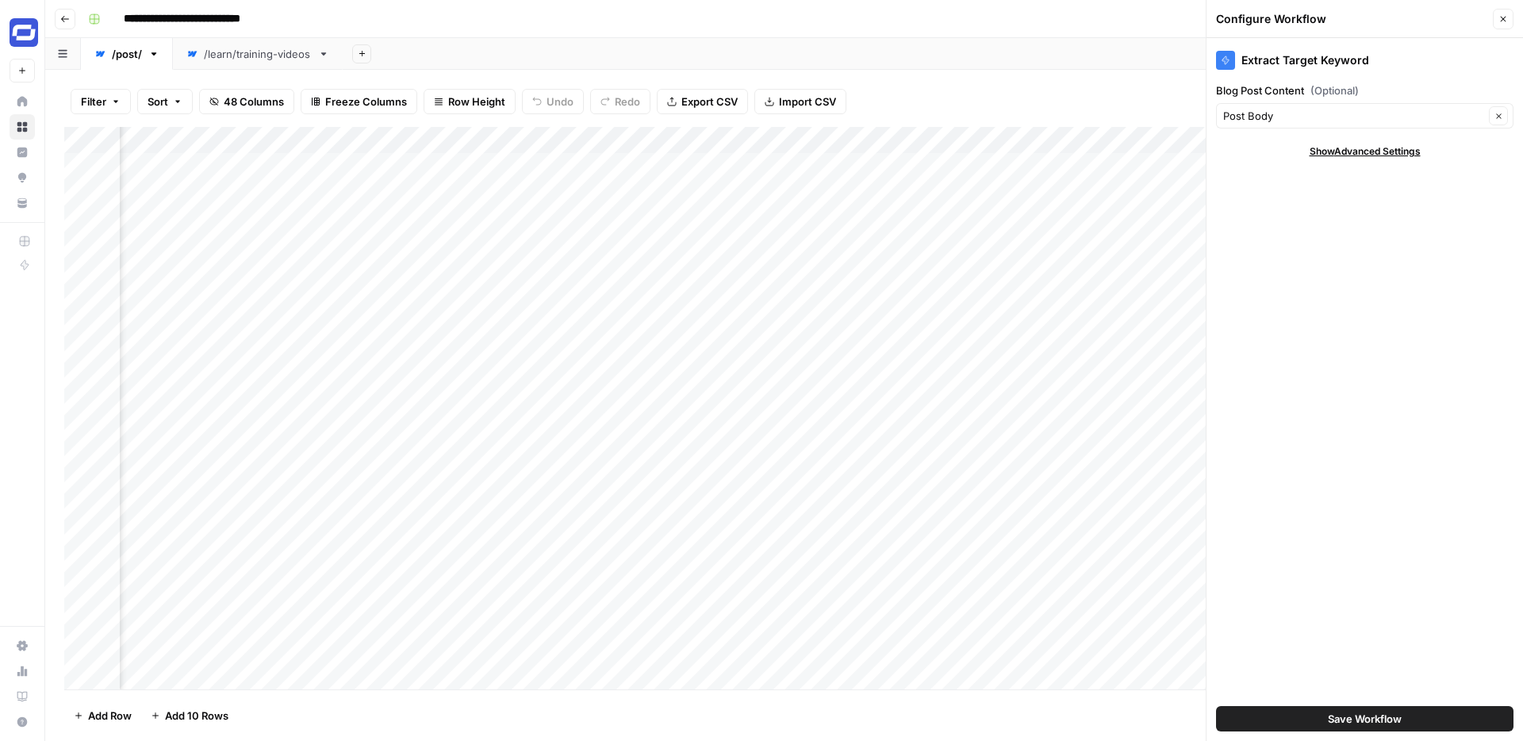
click at [1506, 10] on button "Close" at bounding box center [1503, 19] width 21 height 21
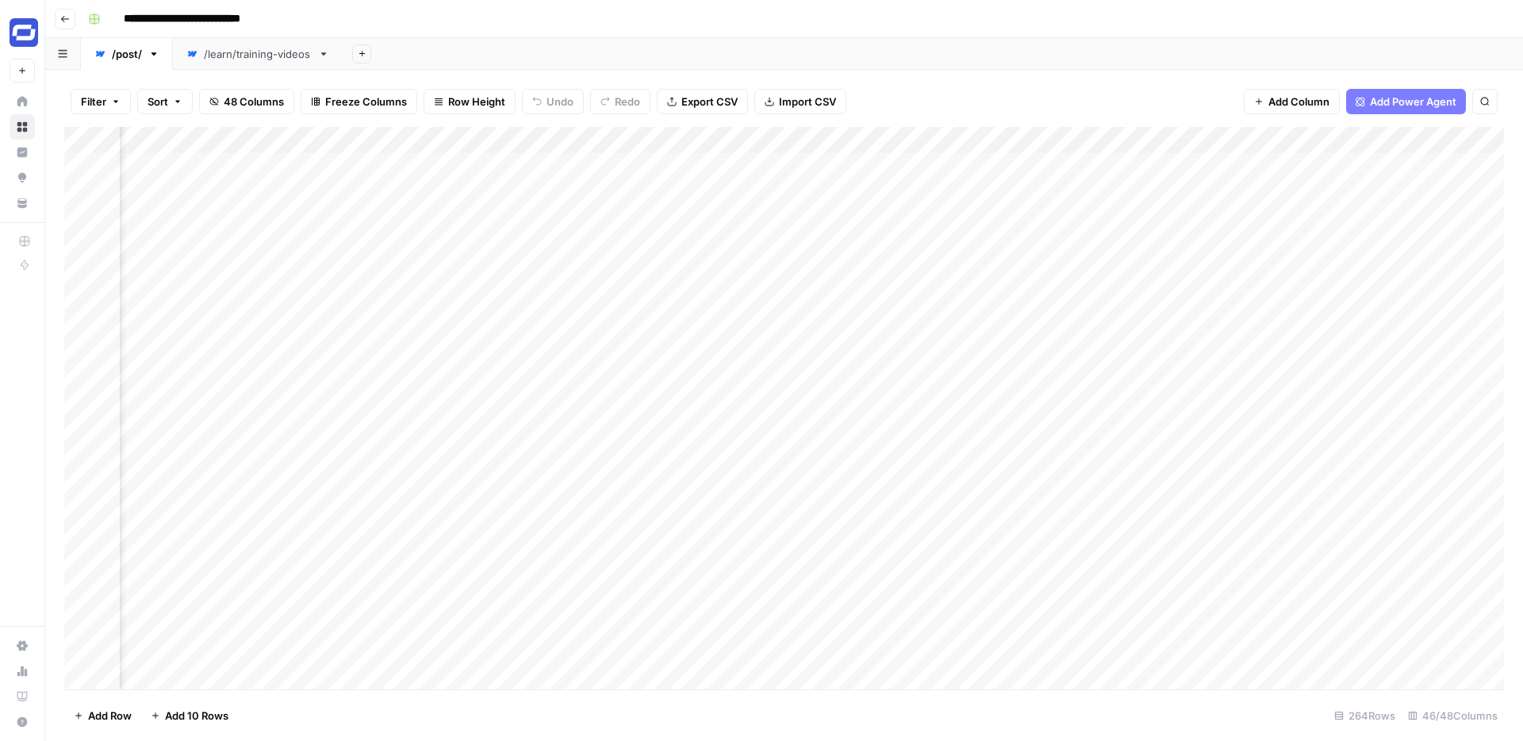
click at [259, 55] on div "/learn/training-videos" at bounding box center [258, 54] width 108 height 16
click at [1443, 132] on button "Add Column" at bounding box center [1460, 140] width 82 height 21
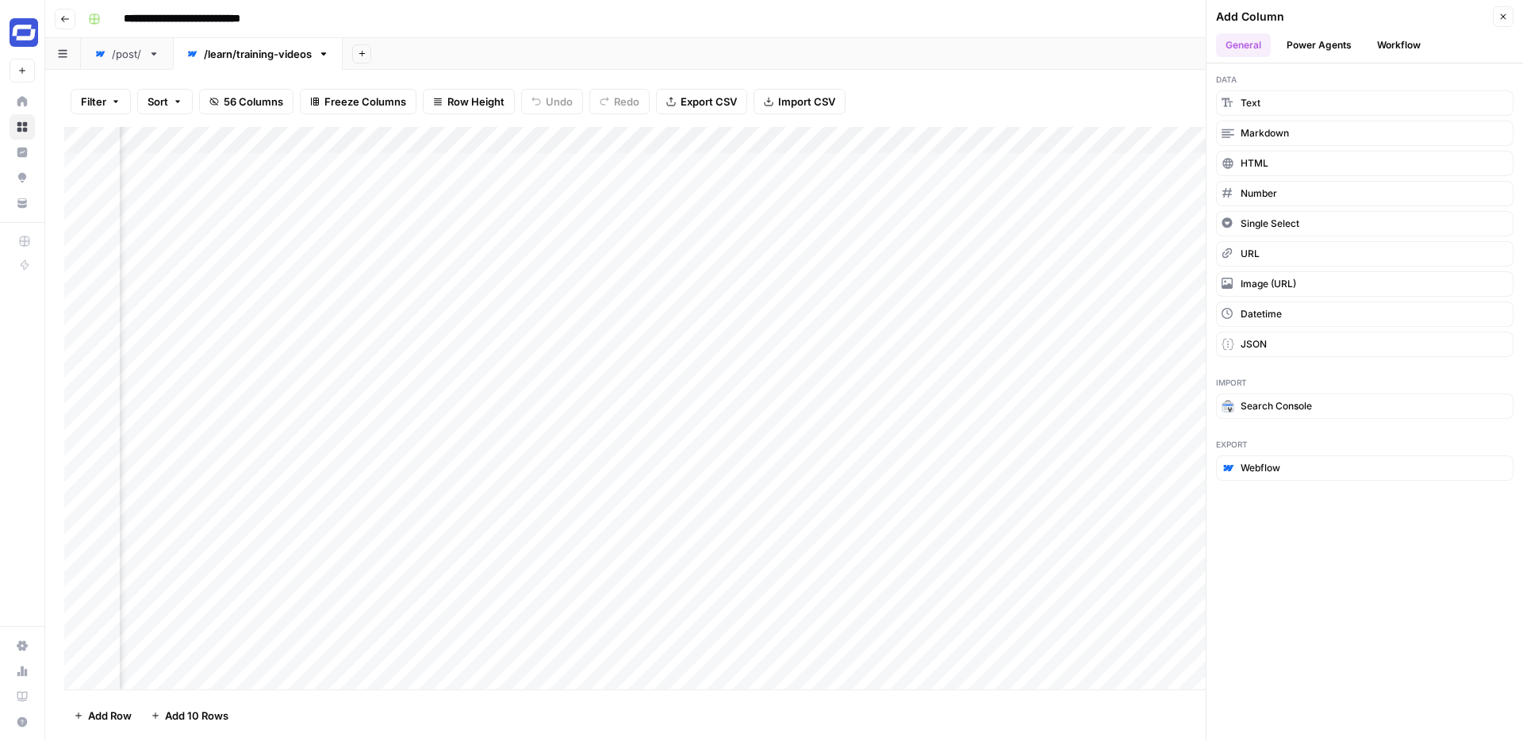
click at [1390, 47] on button "Workflow" at bounding box center [1398, 45] width 63 height 24
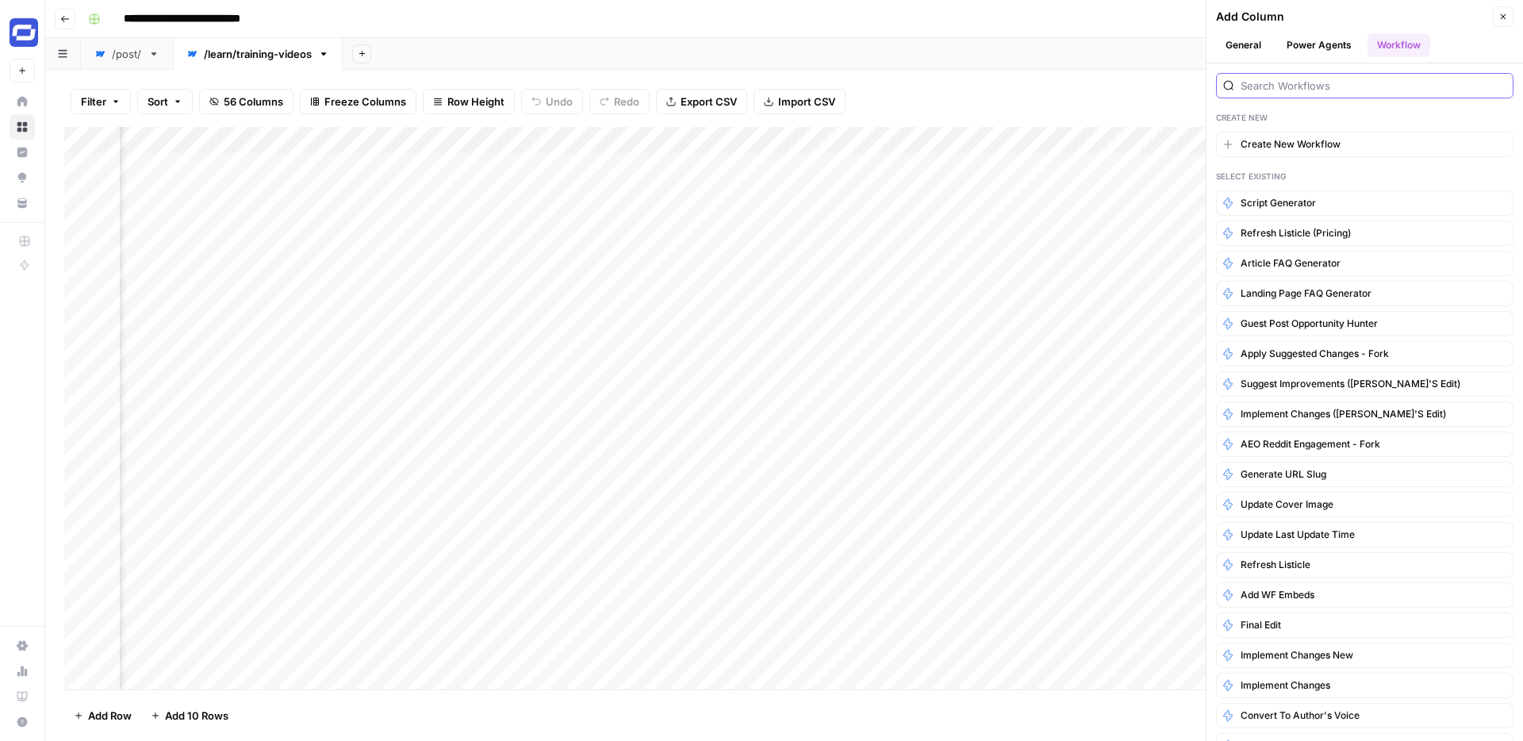
click at [1290, 85] on input "search" at bounding box center [1373, 86] width 266 height 16
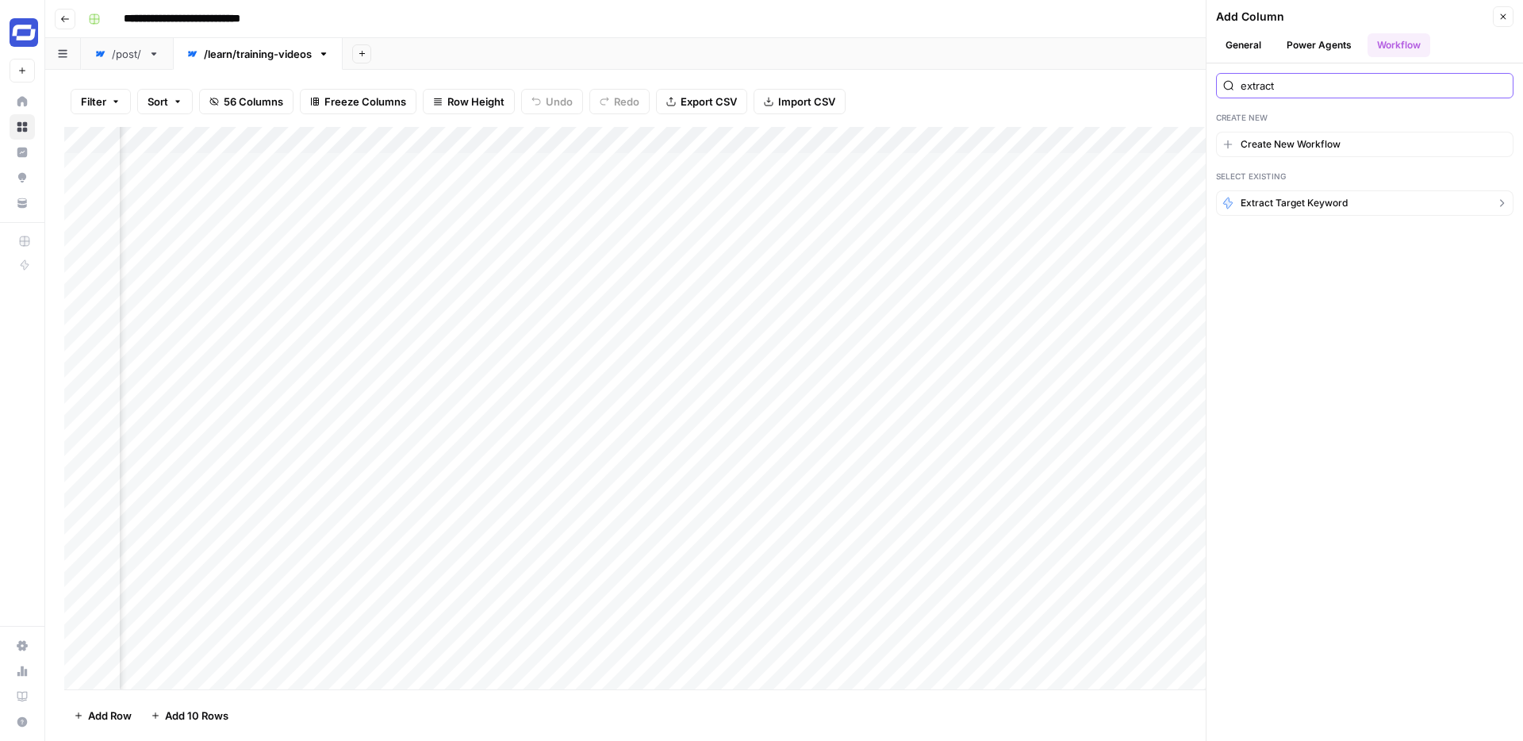
type input "extract"
click at [1296, 203] on span "Extract Target Keyword" at bounding box center [1293, 203] width 107 height 14
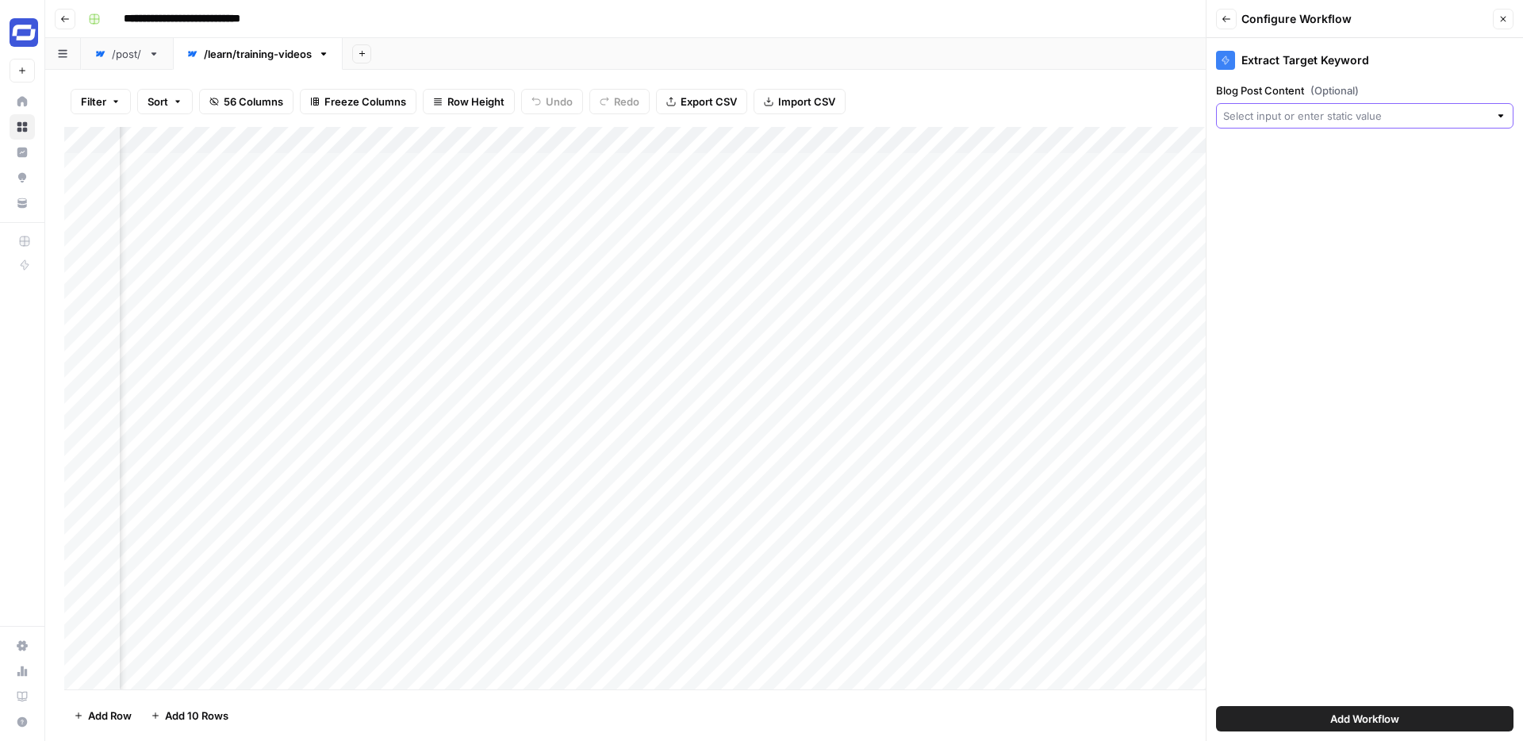
click at [1329, 116] on input "Blog Post Content (Optional)" at bounding box center [1356, 116] width 266 height 16
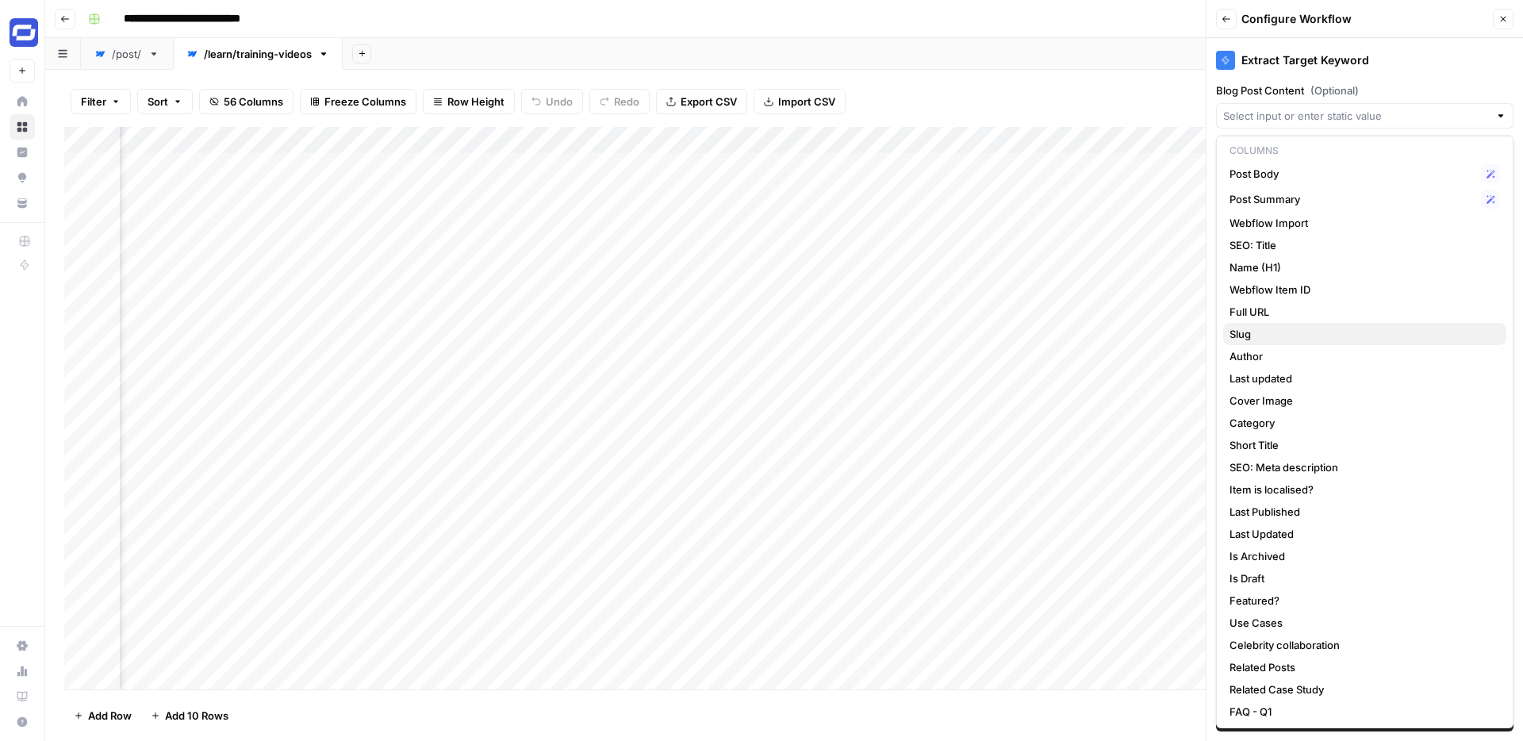
scroll to position [33, 0]
click at [1257, 176] on span "Post Body" at bounding box center [1351, 172] width 245 height 16
type input "Post Body"
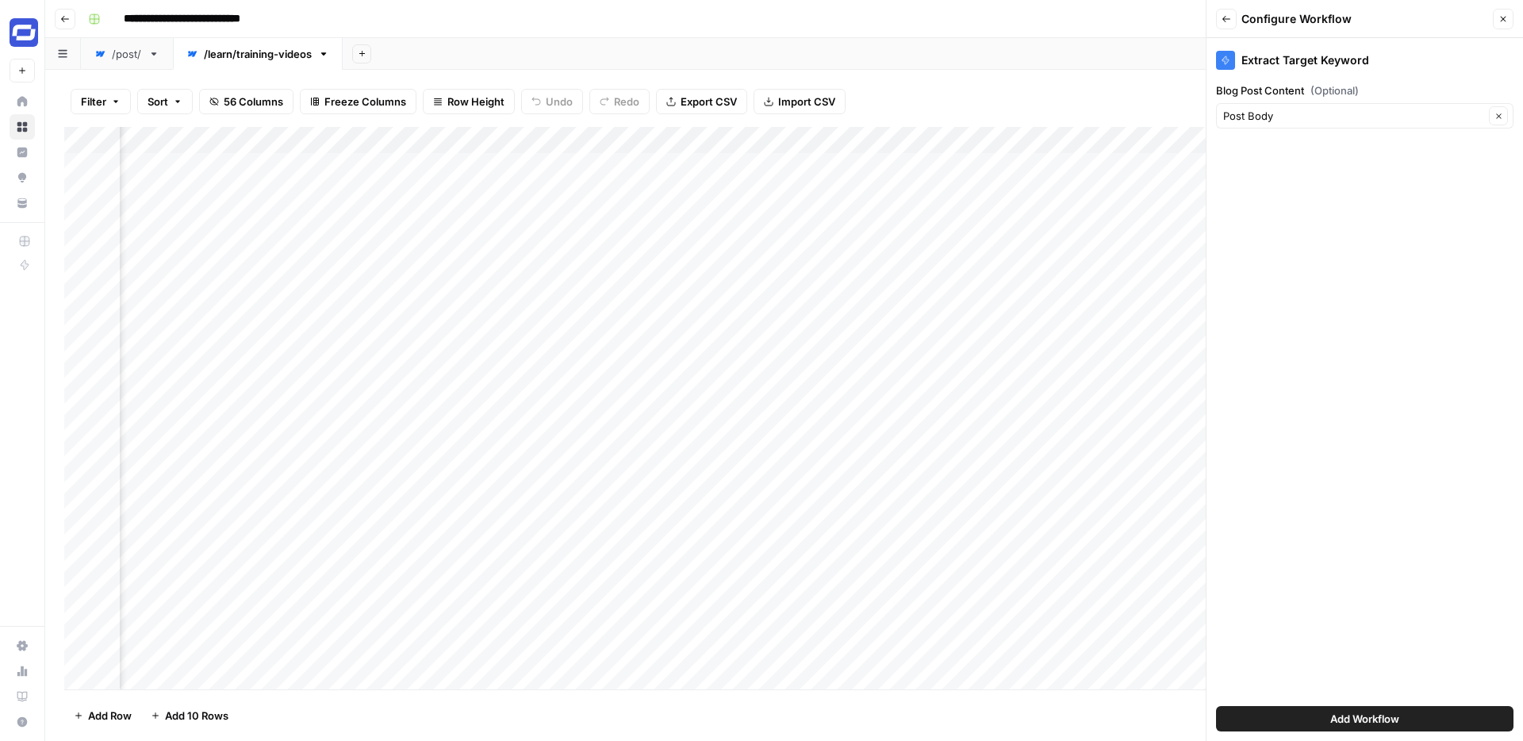
click at [1369, 719] on span "Add Workflow" at bounding box center [1364, 719] width 69 height 16
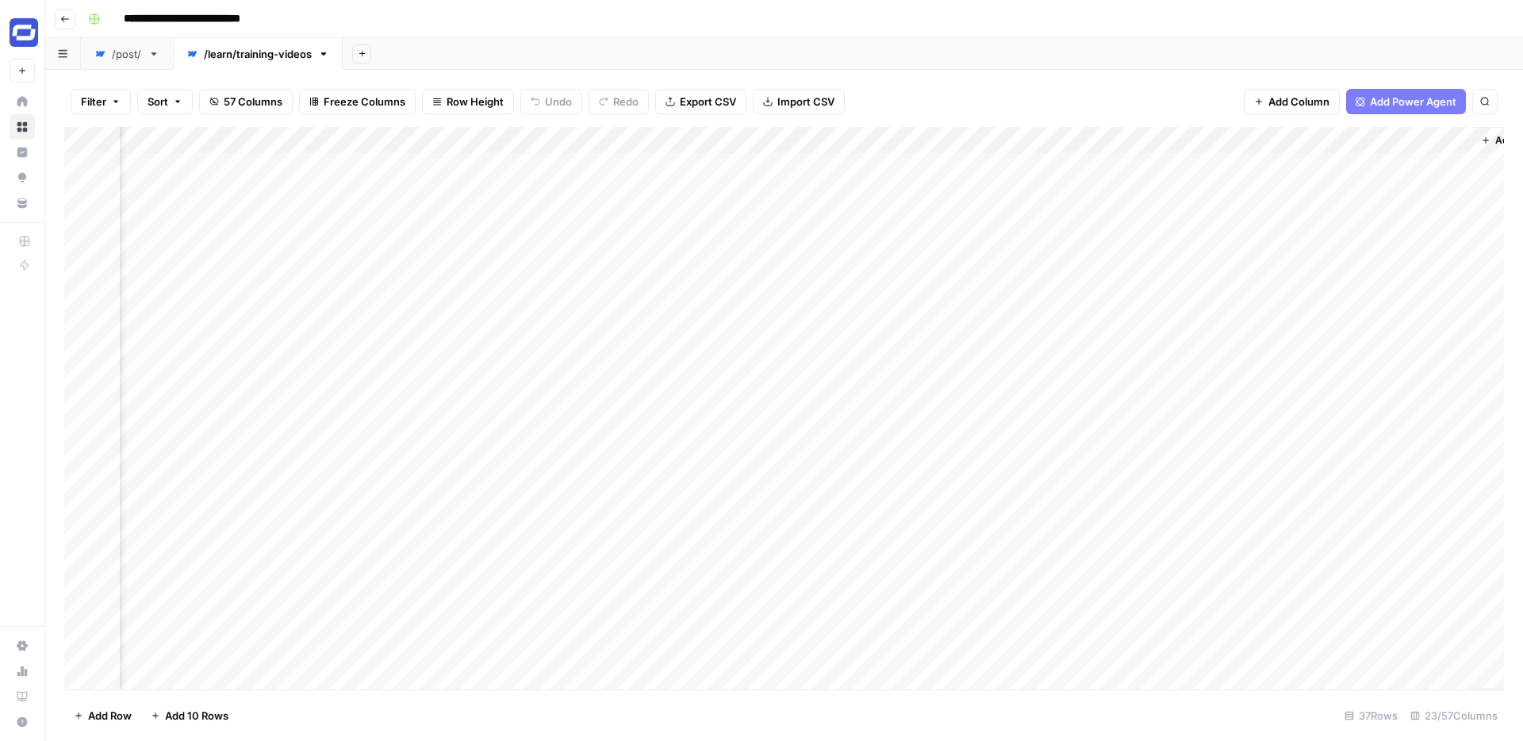
scroll to position [0, 3252]
click at [1320, 163] on div "Add Column" at bounding box center [783, 408] width 1439 height 562
click at [132, 62] on link "/post/" at bounding box center [127, 54] width 92 height 32
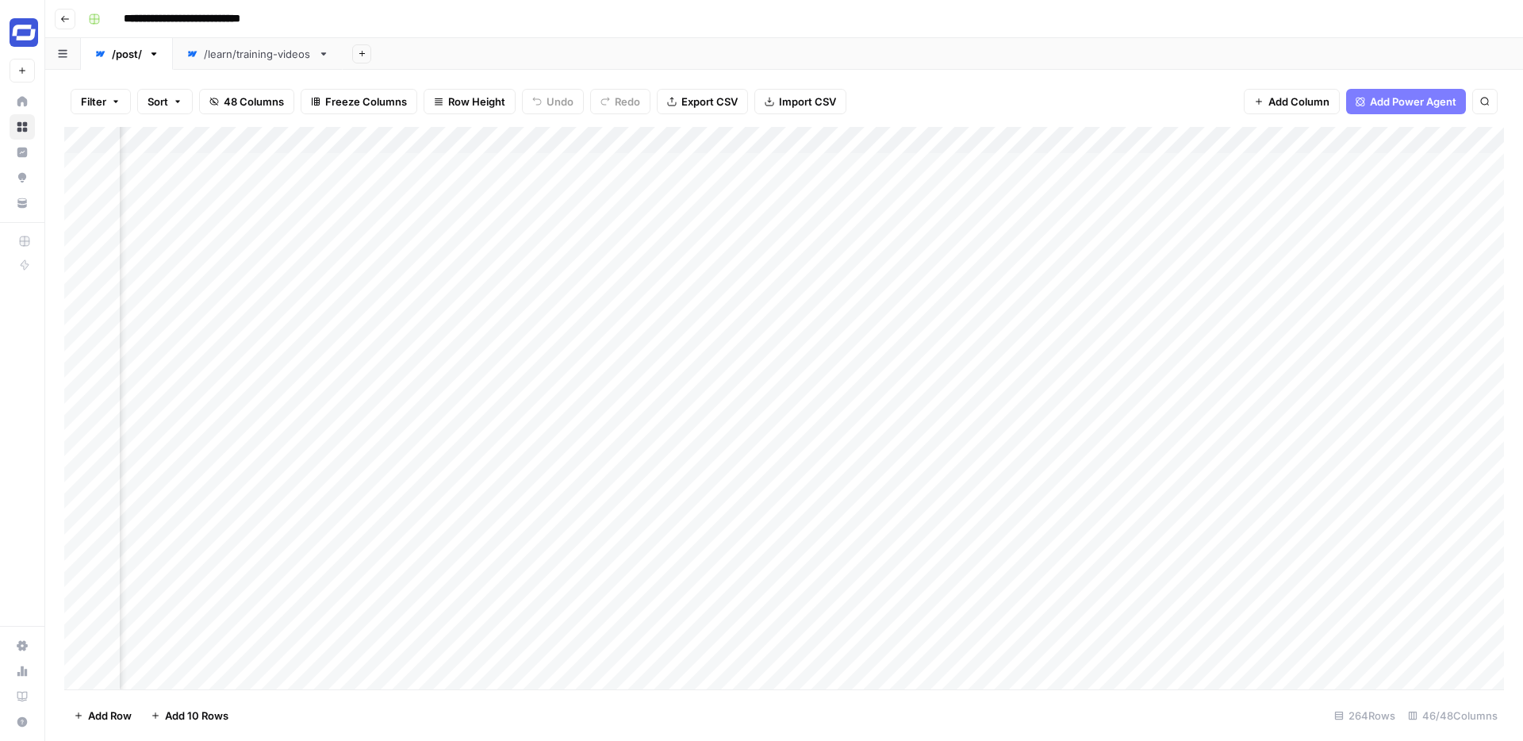
click at [743, 136] on div "Add Column" at bounding box center [783, 408] width 1439 height 562
click at [743, 136] on div at bounding box center [739, 143] width 144 height 32
click at [740, 182] on input "Relevant Features" at bounding box center [761, 179] width 161 height 16
click at [922, 30] on div "**********" at bounding box center [794, 18] width 1425 height 25
click at [252, 56] on div "/learn/training-videos" at bounding box center [258, 54] width 108 height 16
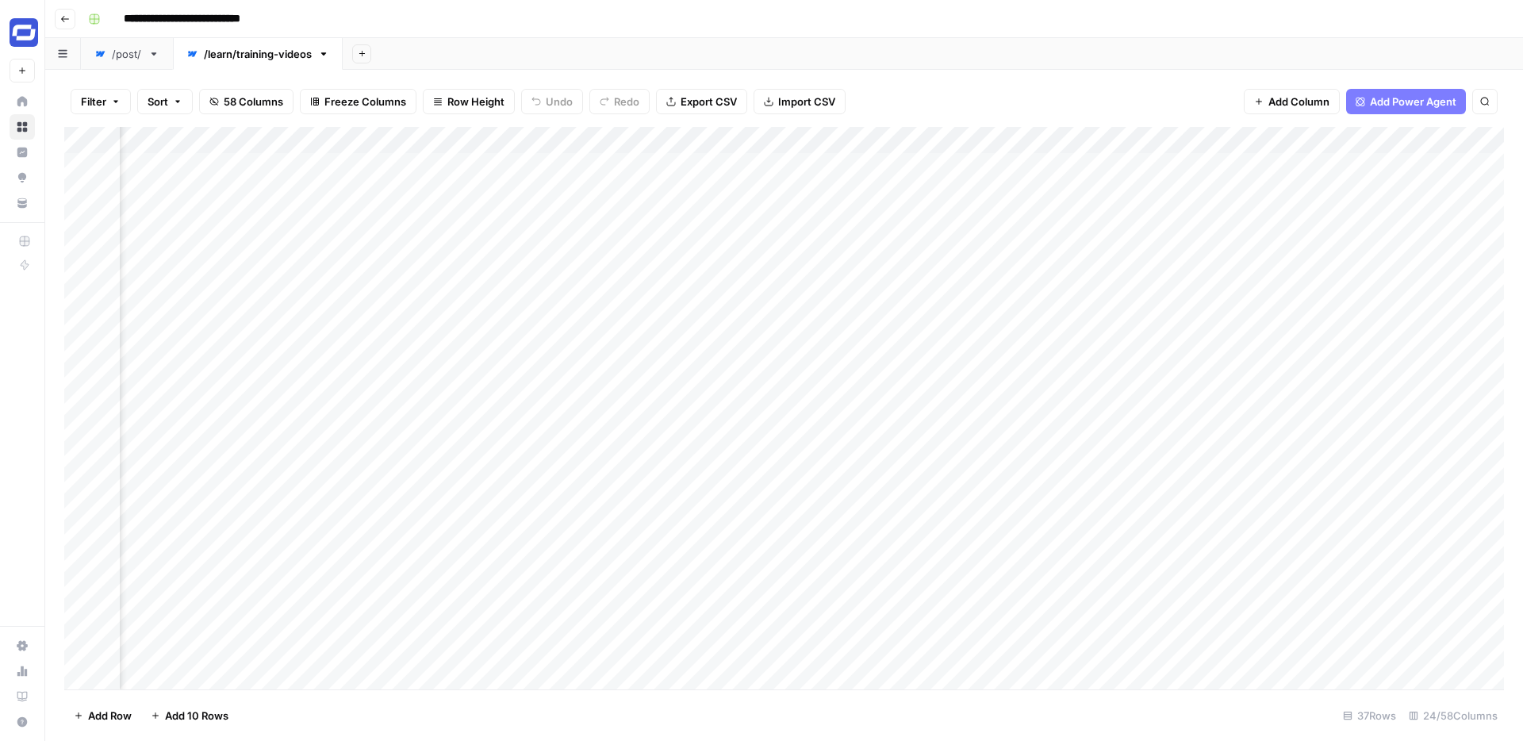
scroll to position [0, 3394]
click at [988, 139] on div "Add Column" at bounding box center [783, 408] width 1439 height 562
click at [988, 178] on input "Output" at bounding box center [1033, 179] width 161 height 16
paste input "Relevant Features"
type input "Relevant Features"
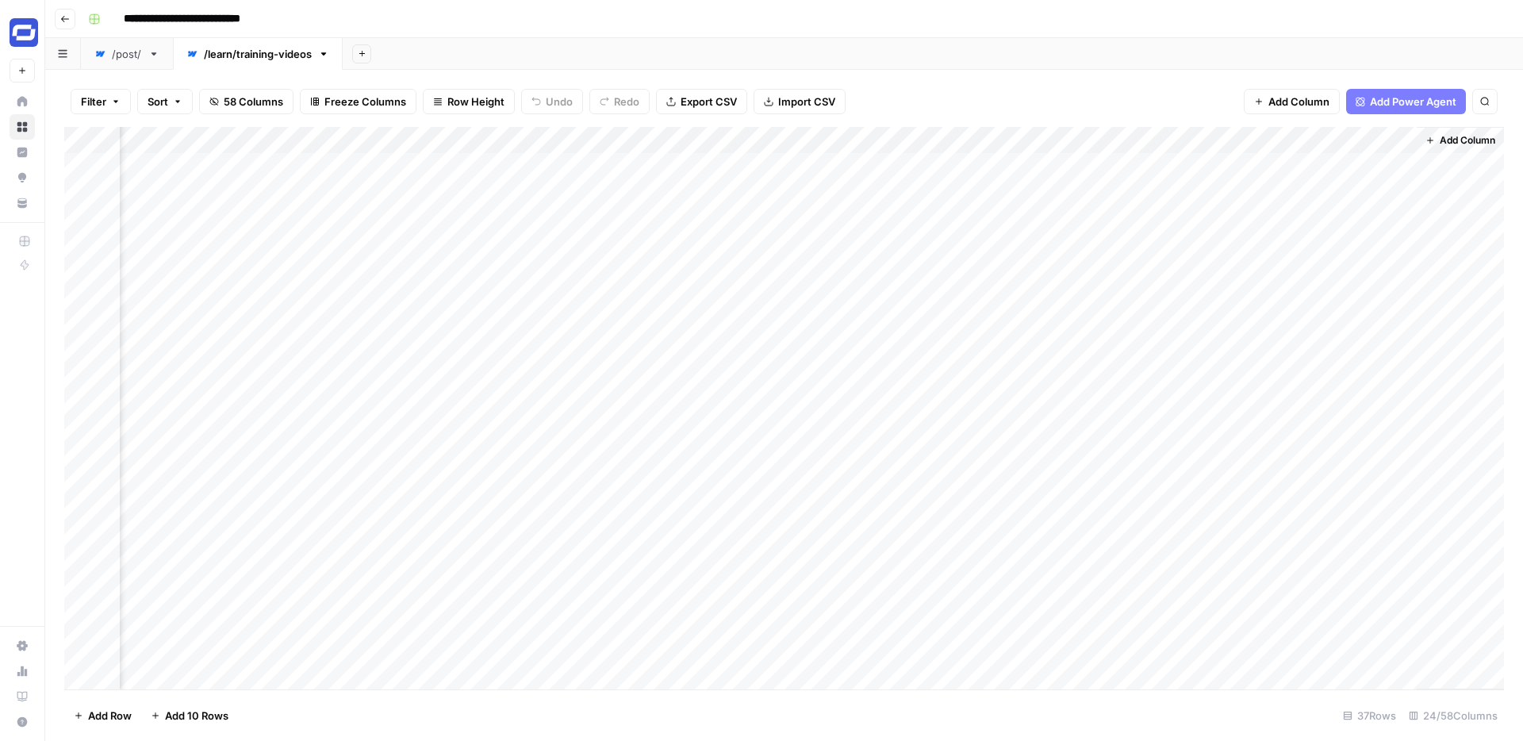
click at [1321, 144] on div "Add Column" at bounding box center [783, 408] width 1439 height 562
click at [1321, 177] on input "Output (1)" at bounding box center [1366, 179] width 161 height 16
type input "Target Keyword"
click at [1234, 74] on div "Filter Sort 58 Columns Freeze Columns Row Height Undo Redo Export CSV Import CS…" at bounding box center [784, 405] width 1478 height 671
click at [106, 56] on div "/post/" at bounding box center [118, 54] width 48 height 16
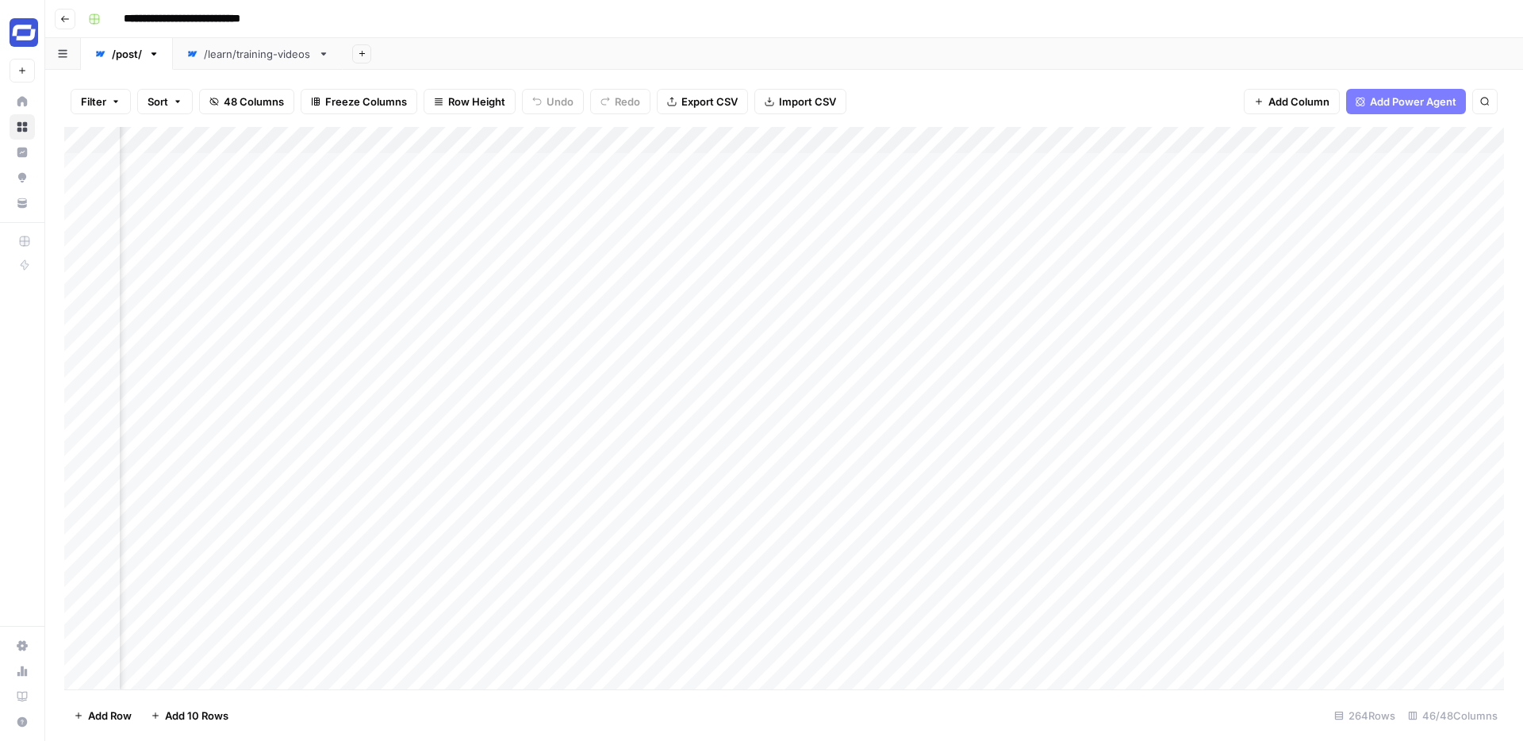
scroll to position [0, 3877]
click at [1045, 138] on div "Add Column" at bounding box center [783, 408] width 1439 height 562
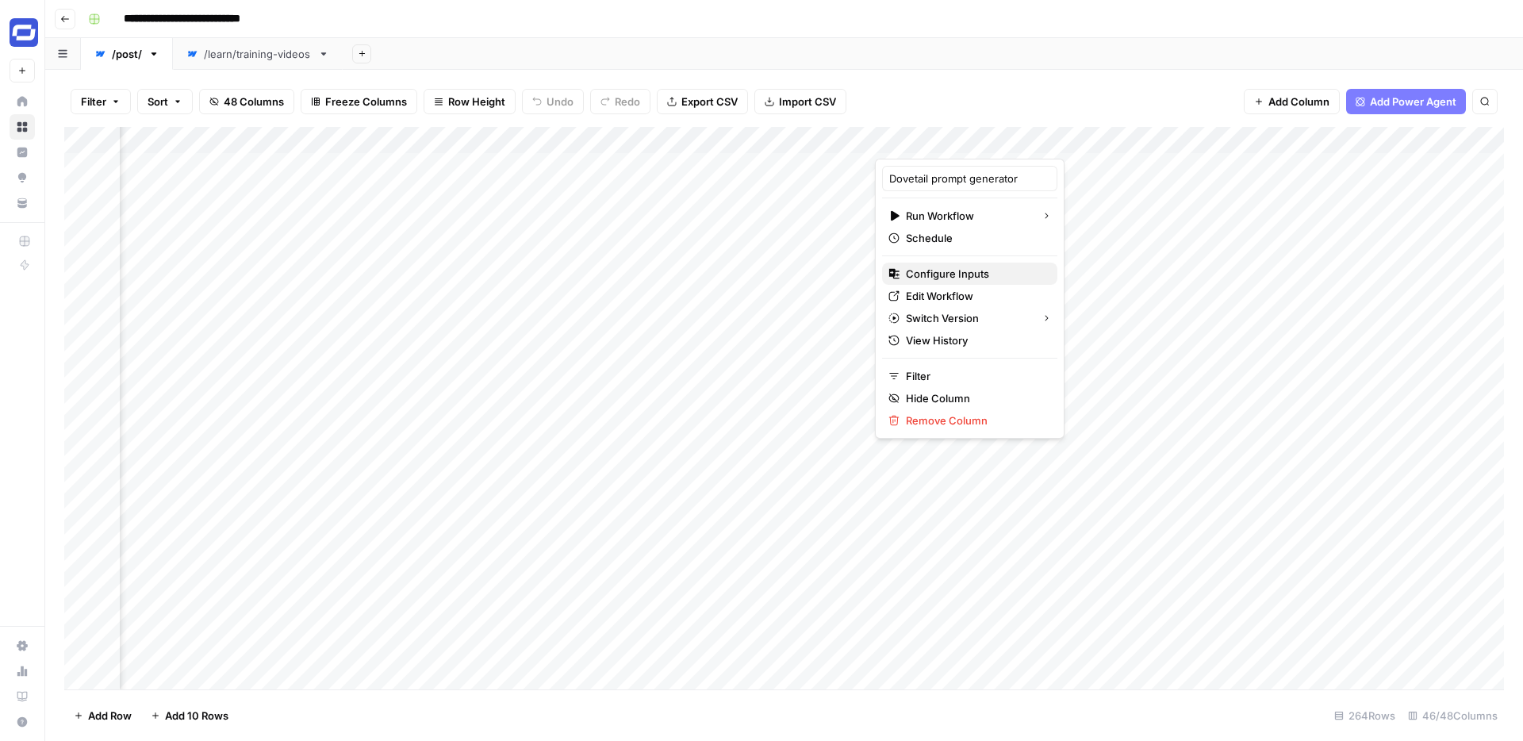
click at [943, 274] on span "Configure Inputs" at bounding box center [975, 274] width 139 height 16
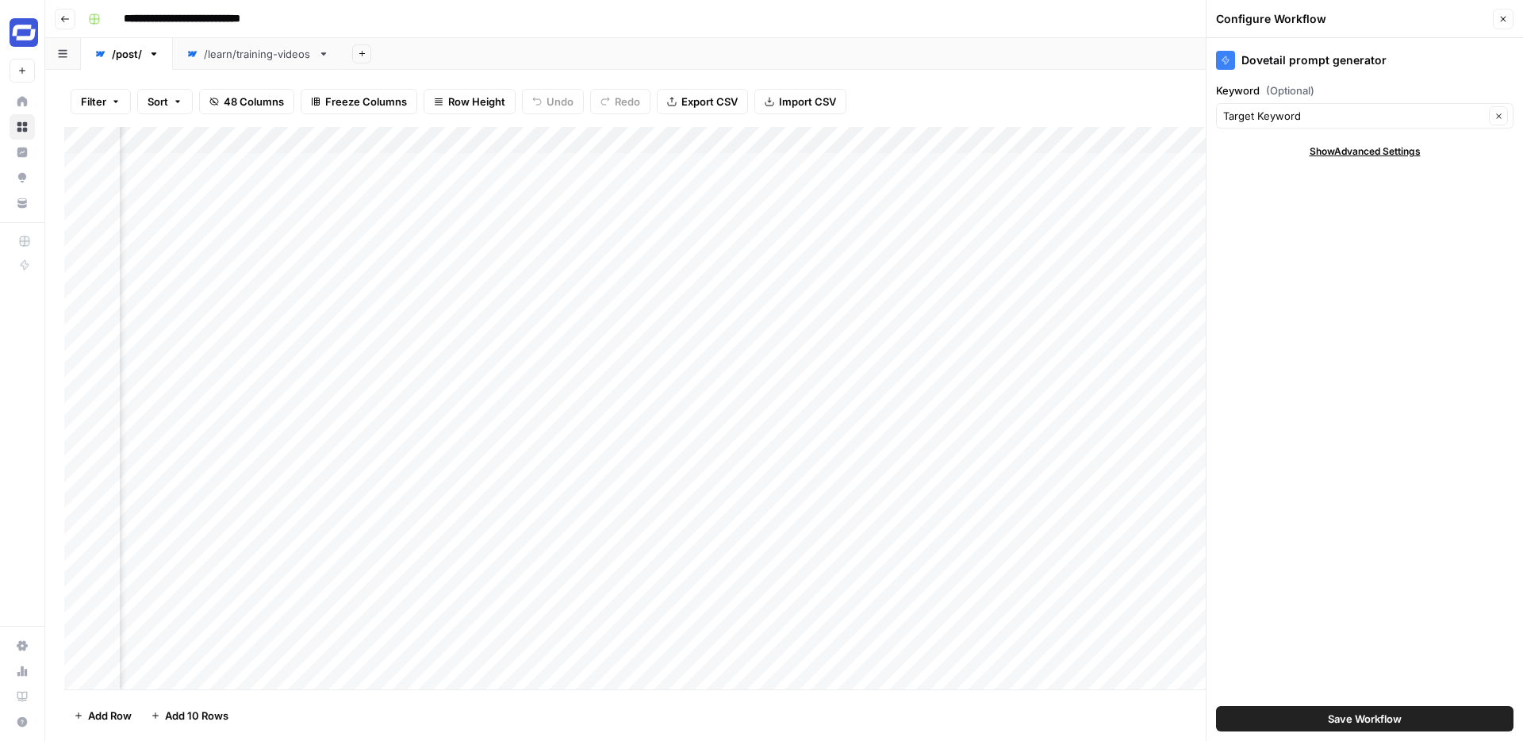
click at [1500, 17] on icon "button" at bounding box center [1503, 19] width 10 height 10
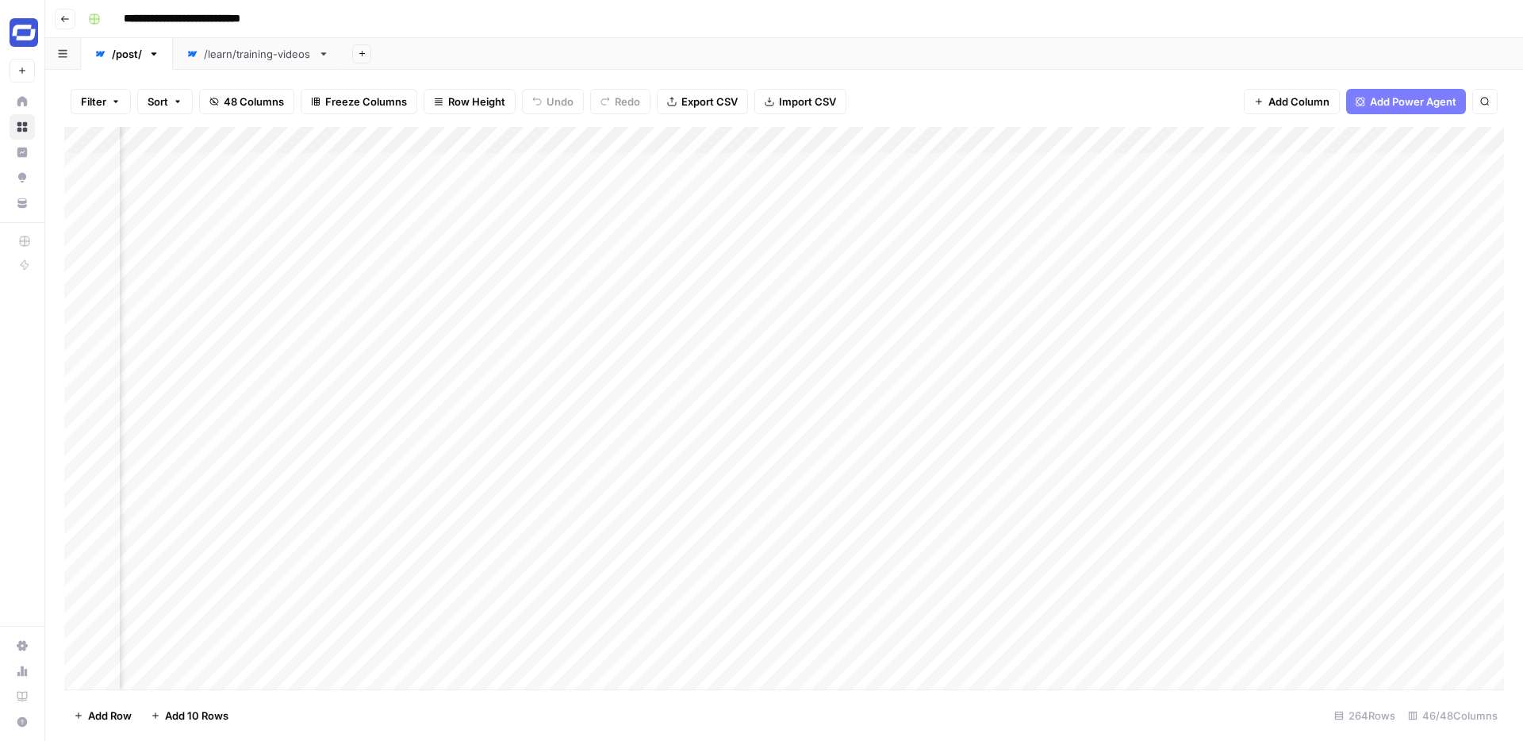
click at [272, 60] on div "/learn/training-videos" at bounding box center [258, 54] width 108 height 16
click at [1453, 139] on span "Add Column" at bounding box center [1467, 140] width 56 height 14
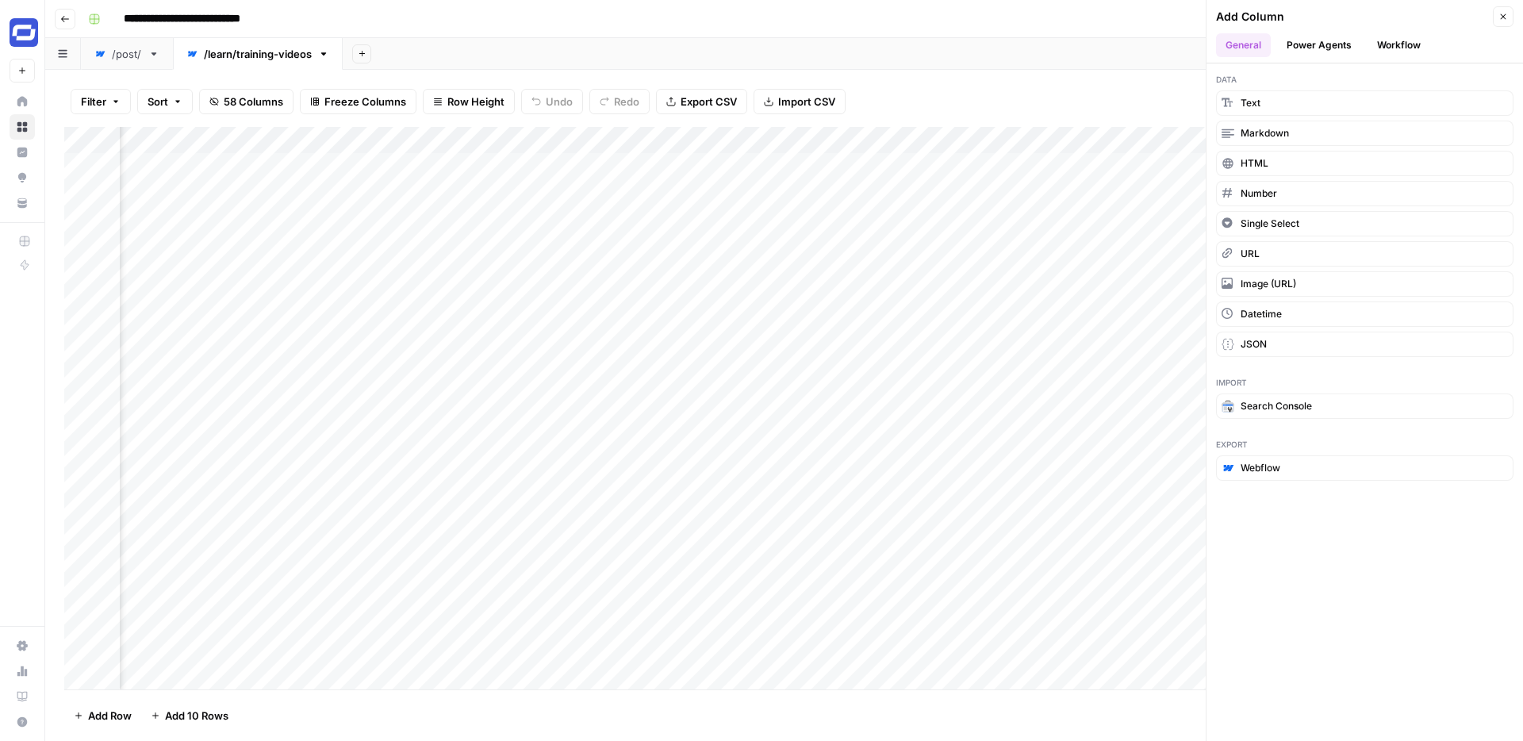
click at [1393, 41] on button "Workflow" at bounding box center [1398, 45] width 63 height 24
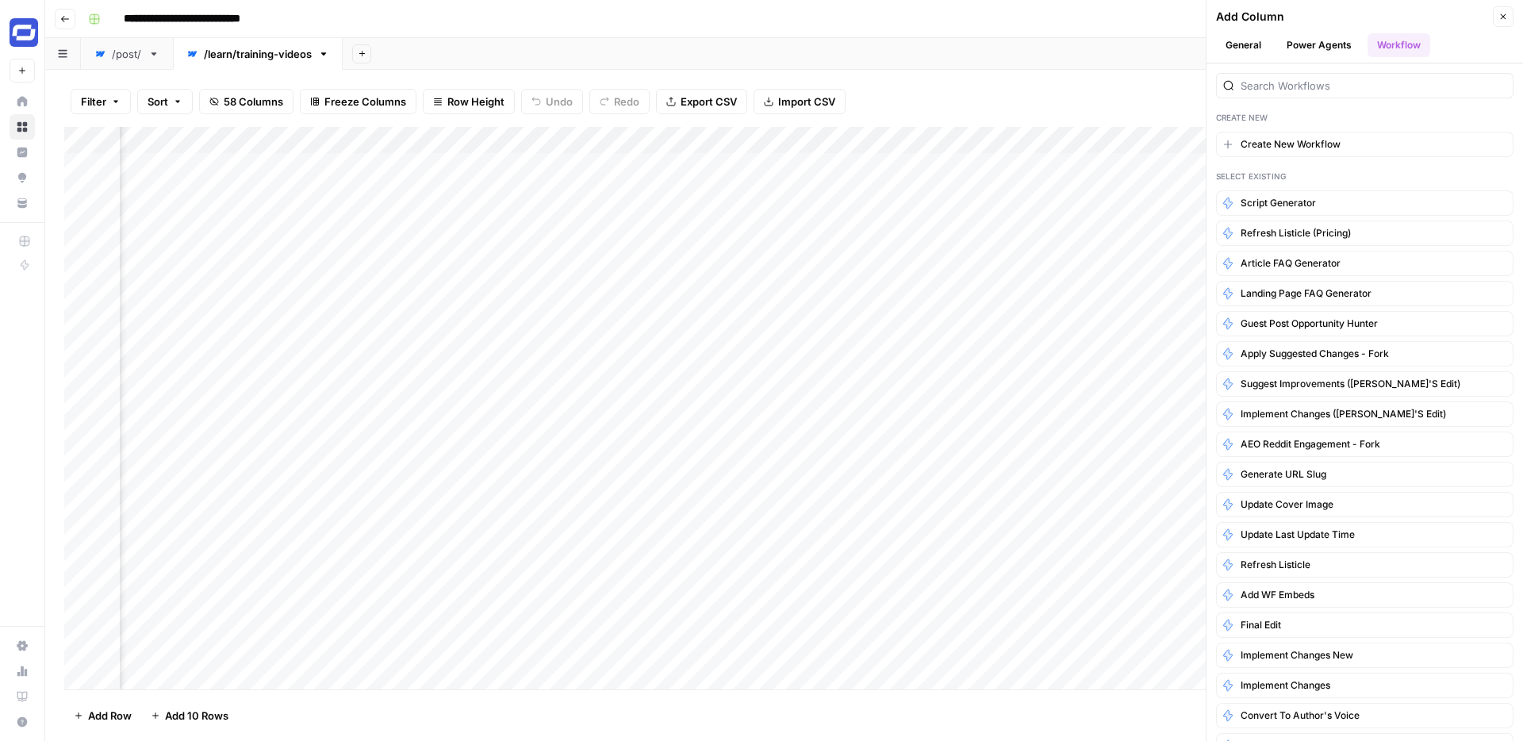
click at [1352, 98] on div at bounding box center [1364, 85] width 297 height 25
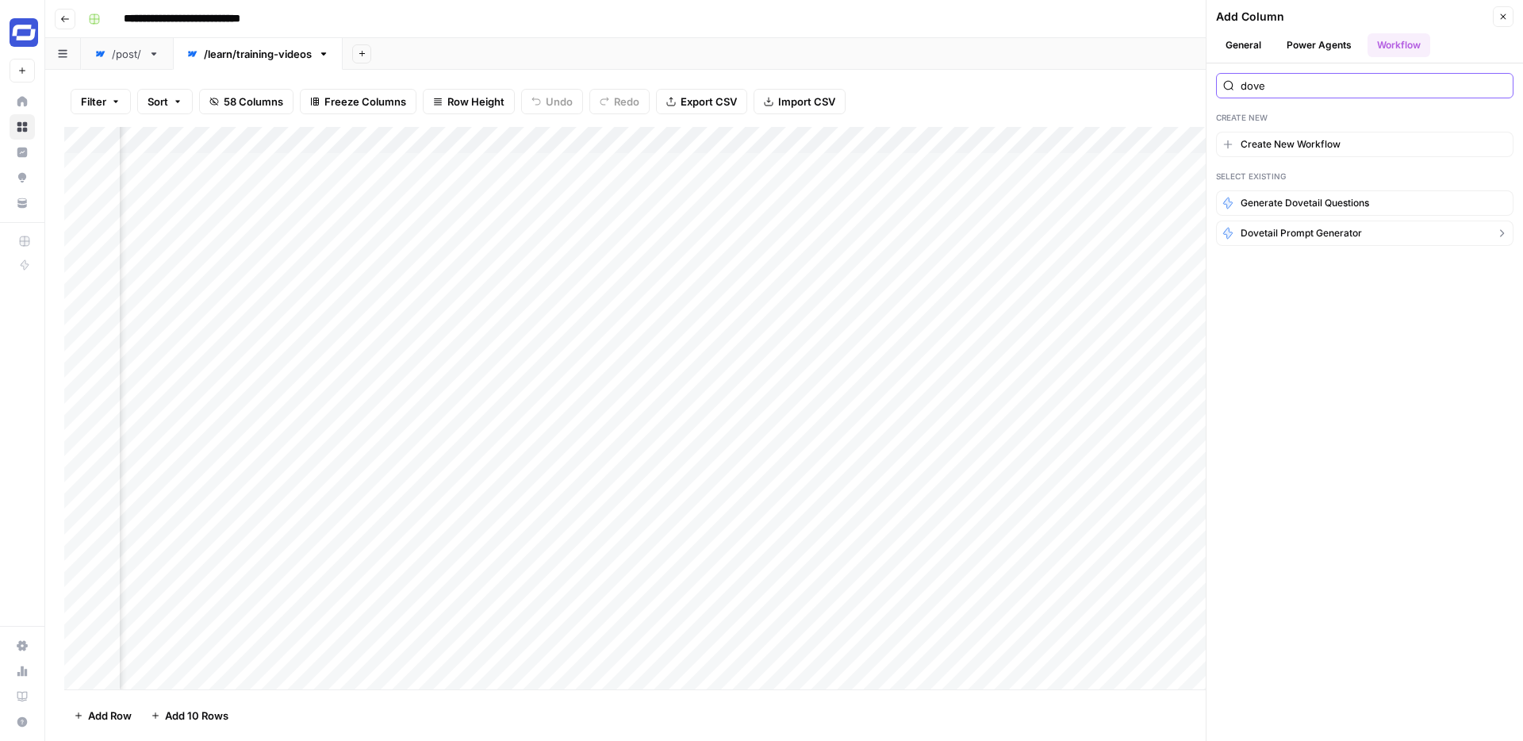
type input "dove"
click at [1263, 232] on span "Dovetail prompt generator" at bounding box center [1300, 233] width 121 height 14
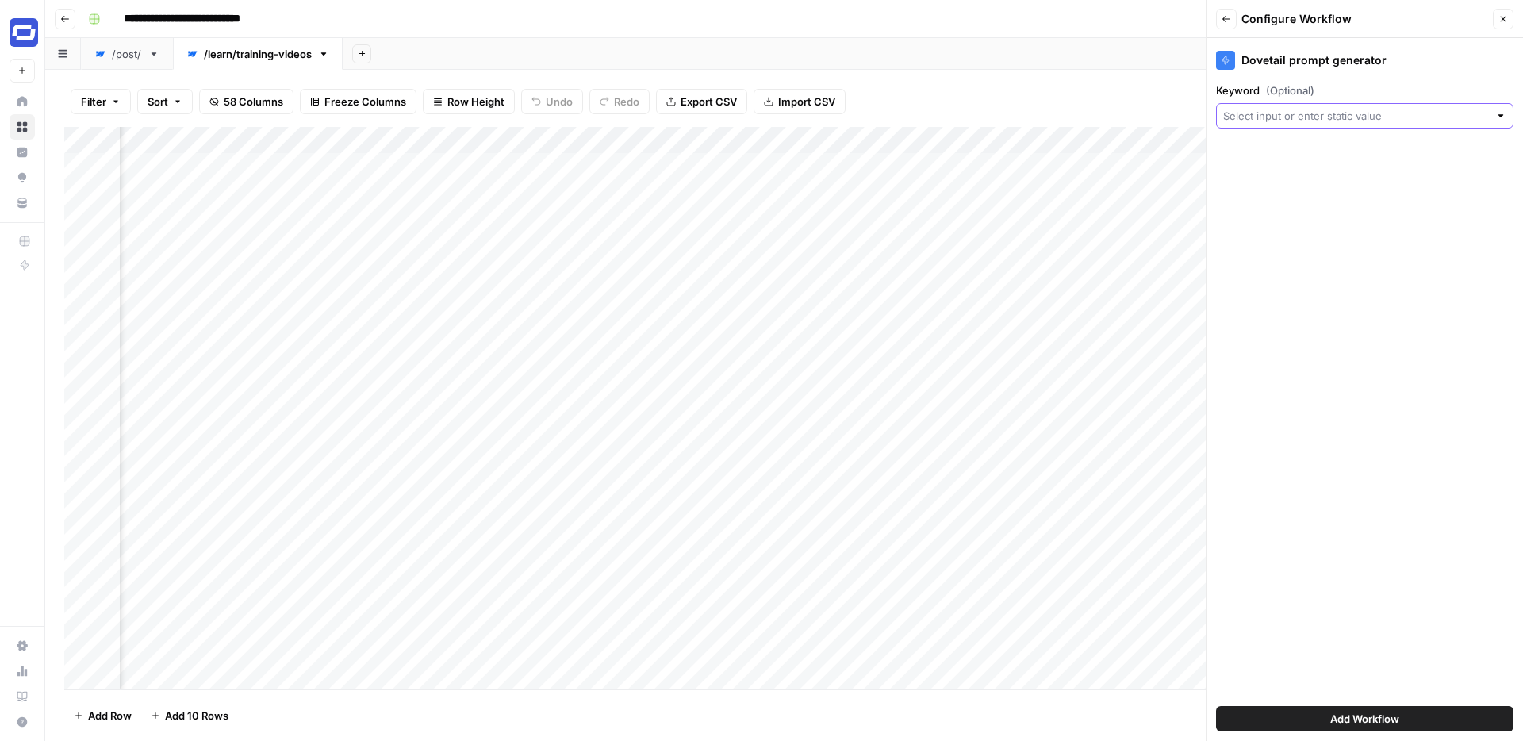
click at [1328, 116] on input "Keyword (Optional)" at bounding box center [1356, 116] width 266 height 16
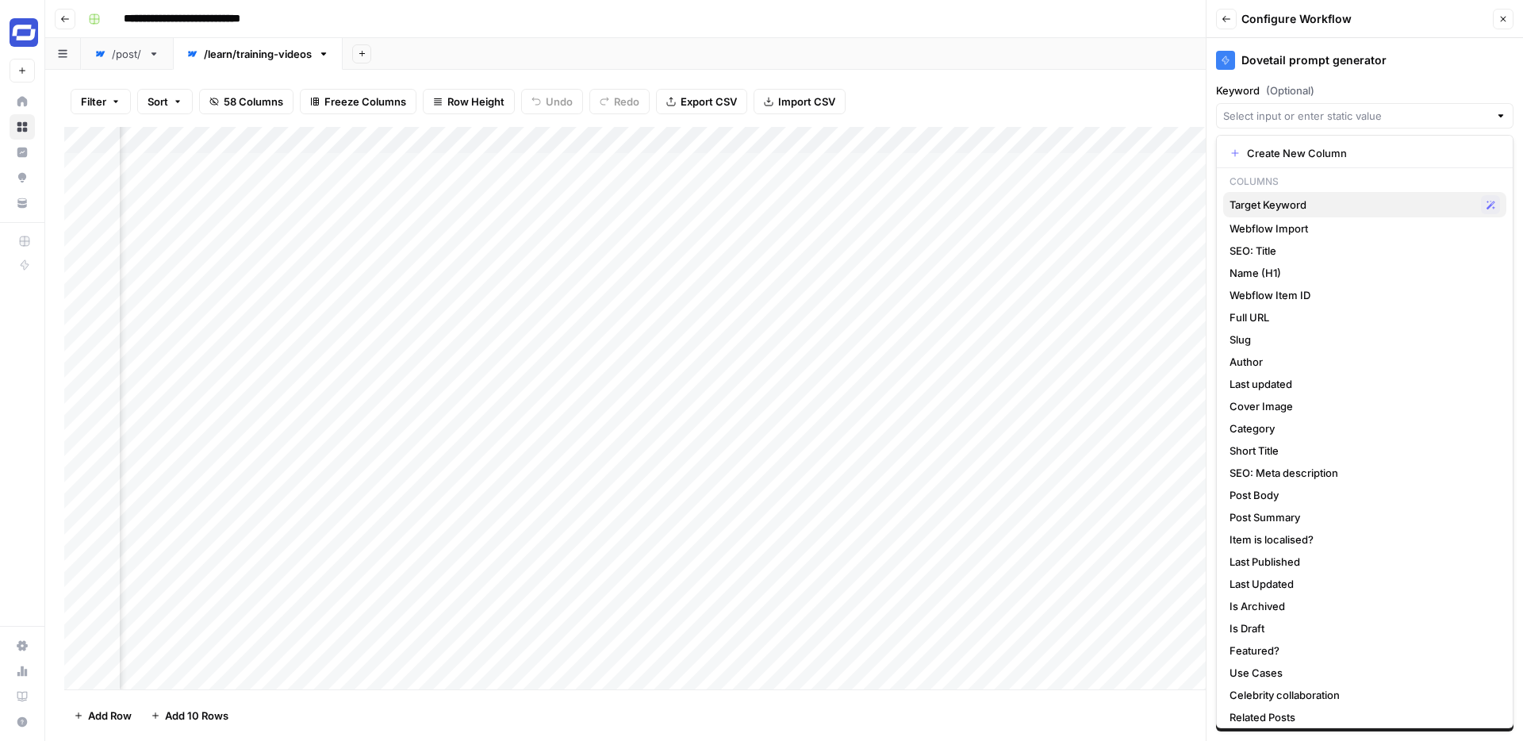
click at [1283, 203] on span "Target Keyword" at bounding box center [1351, 205] width 245 height 16
type input "Target Keyword"
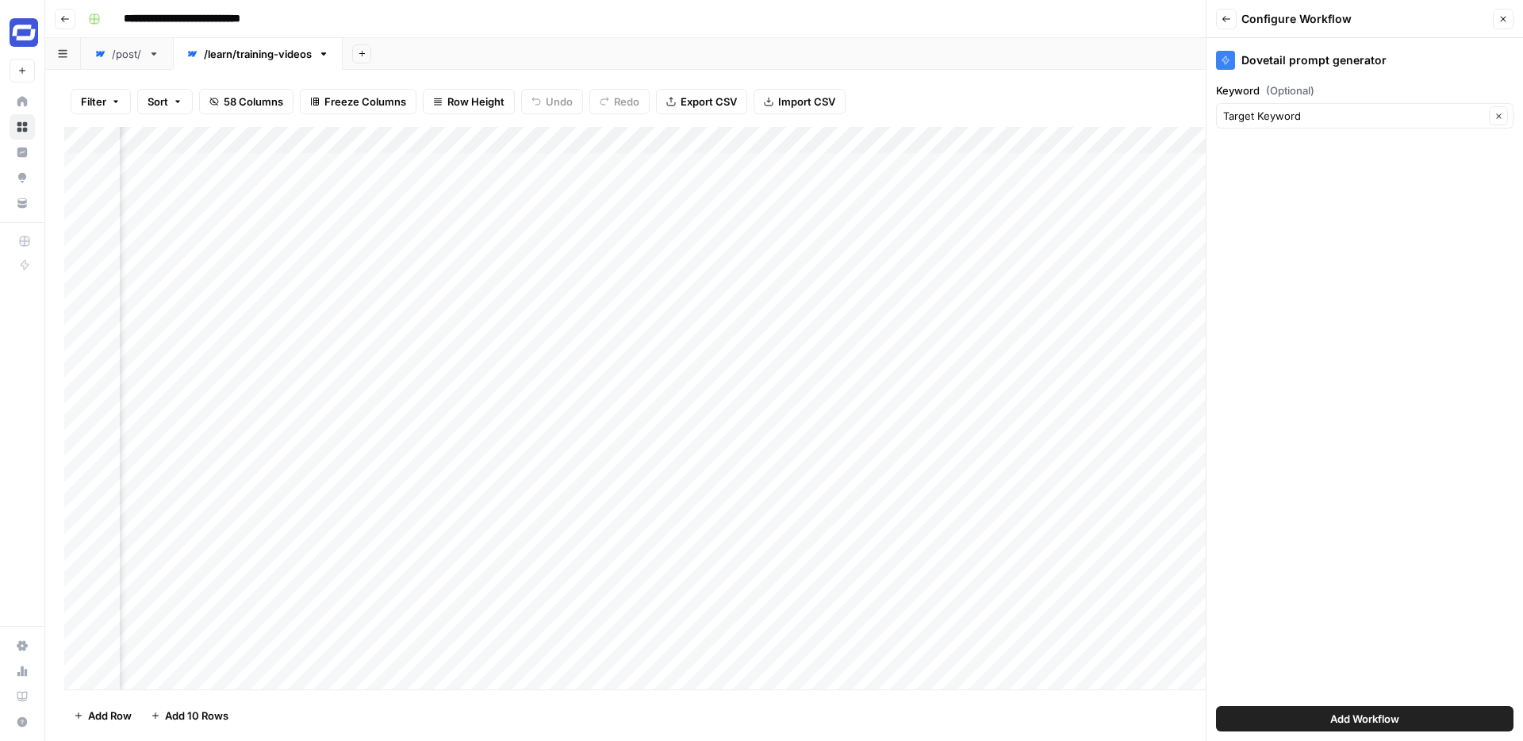
click at [1339, 711] on span "Add Workflow" at bounding box center [1364, 719] width 69 height 16
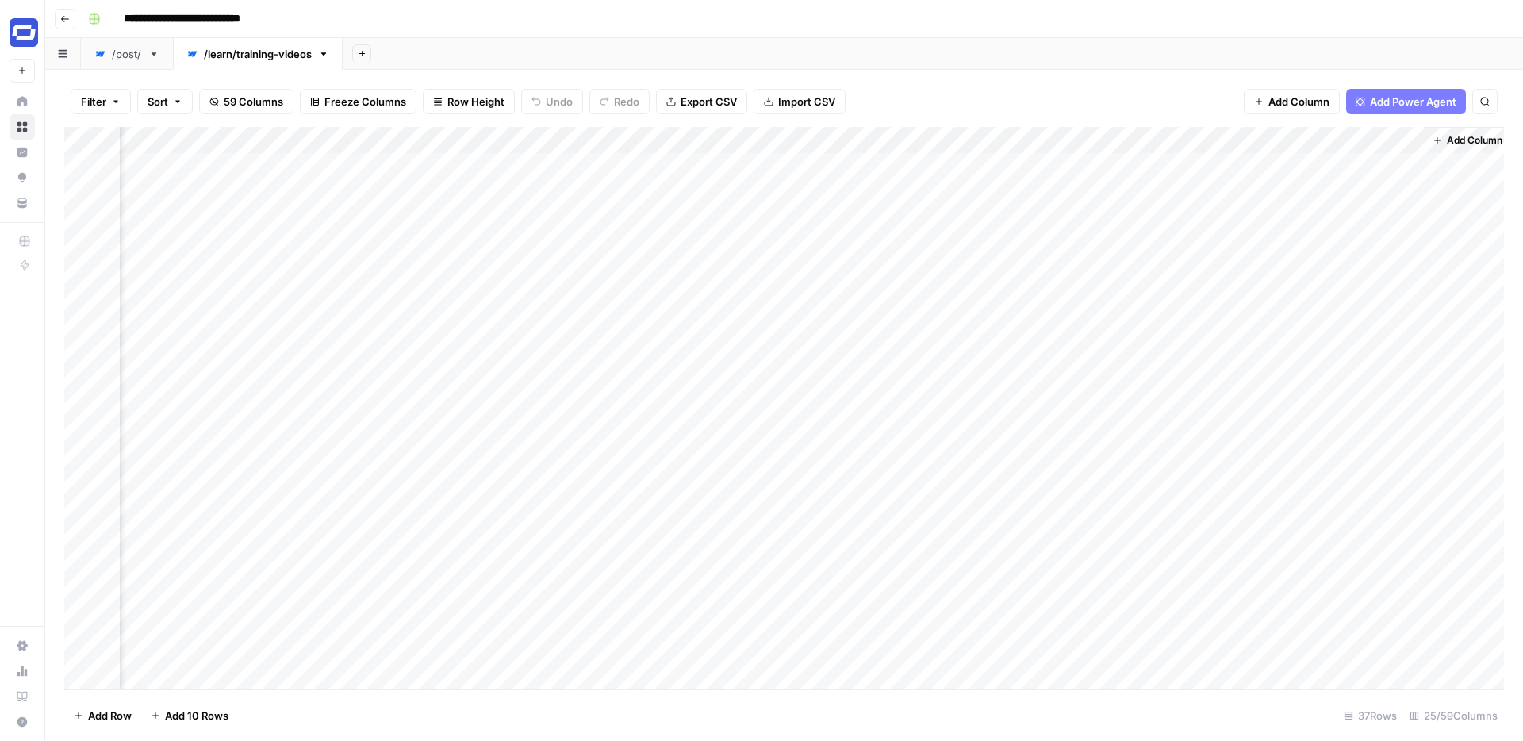
scroll to position [0, 3598]
click at [1311, 163] on div "Add Column" at bounding box center [783, 408] width 1439 height 562
click at [693, 166] on div "Add Column" at bounding box center [783, 408] width 1439 height 562
click at [706, 167] on div "Add Column" at bounding box center [783, 408] width 1439 height 562
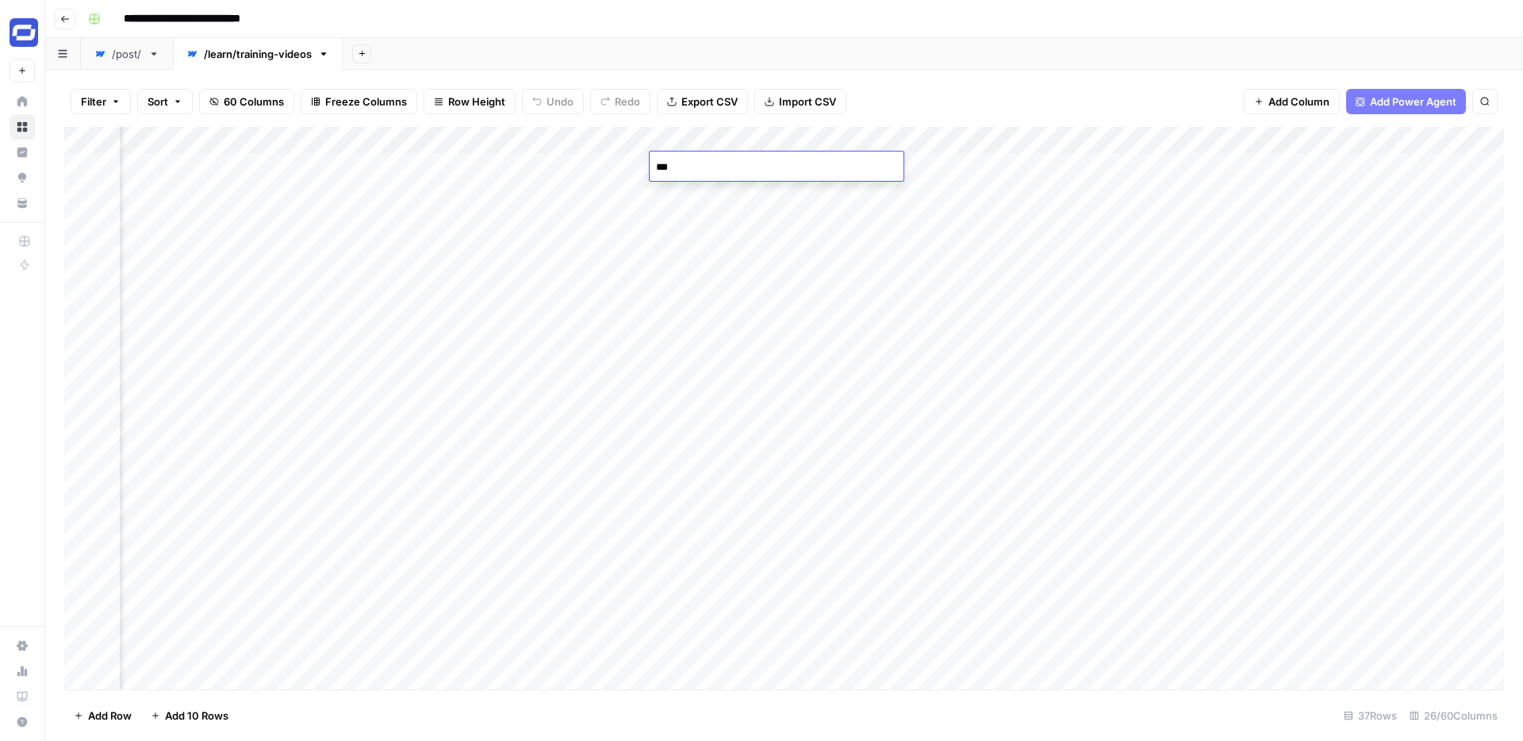
type textarea "****"
click at [895, 54] on div "Add Sheet" at bounding box center [933, 54] width 1180 height 32
click at [923, 92] on div "Filter Sort 60 Columns Freeze Columns Row Height Undo Redo Export CSV Import CS…" at bounding box center [783, 101] width 1439 height 51
click at [826, 190] on div "Add Column" at bounding box center [783, 408] width 1439 height 562
click at [814, 165] on div "Add Column" at bounding box center [783, 408] width 1439 height 562
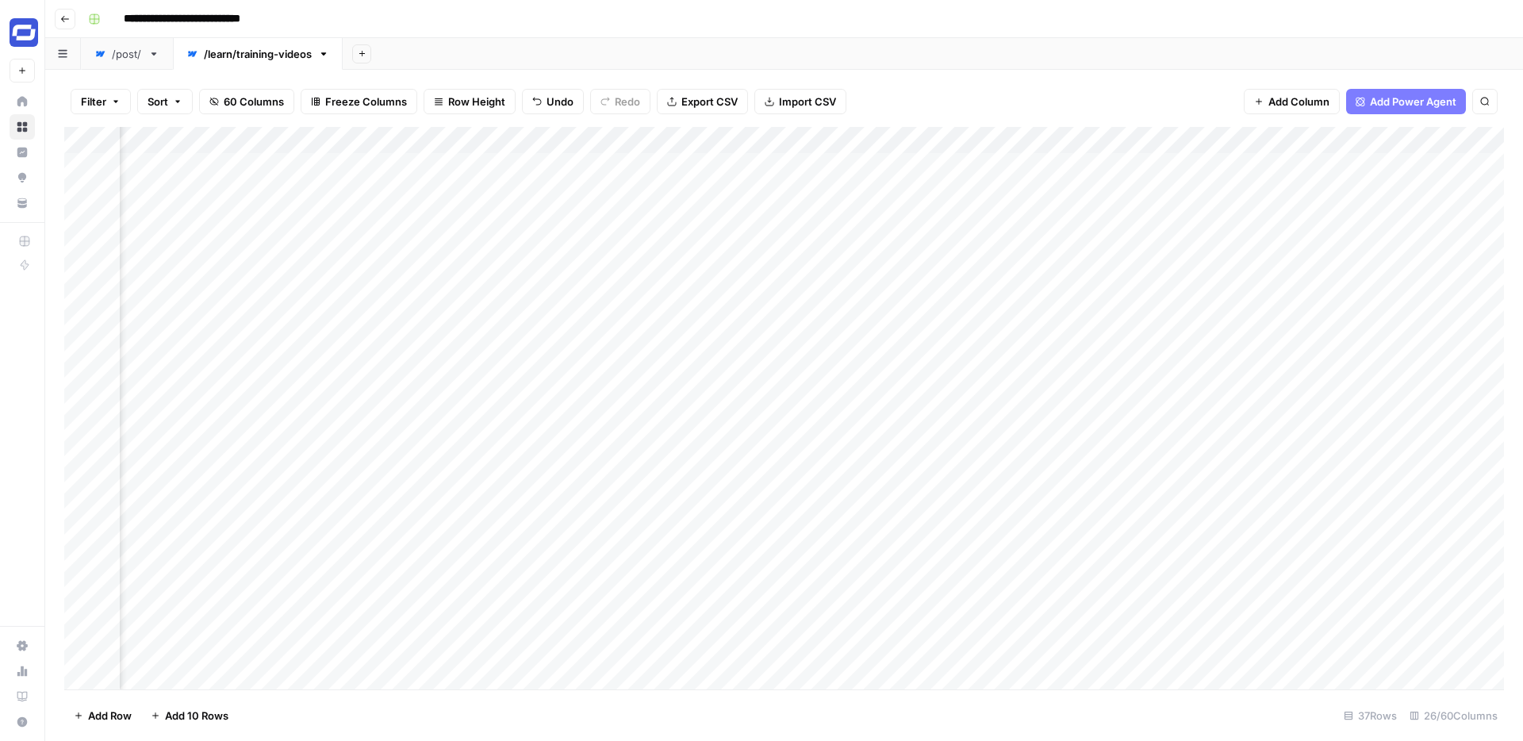
click at [1012, 79] on div "Filter Sort 60 Columns Freeze Columns Row Height Undo Redo Export CSV Import CS…" at bounding box center [783, 101] width 1439 height 51
click at [125, 56] on div "/post/" at bounding box center [127, 54] width 30 height 16
click at [240, 56] on div "/learn/training-videos" at bounding box center [258, 54] width 108 height 16
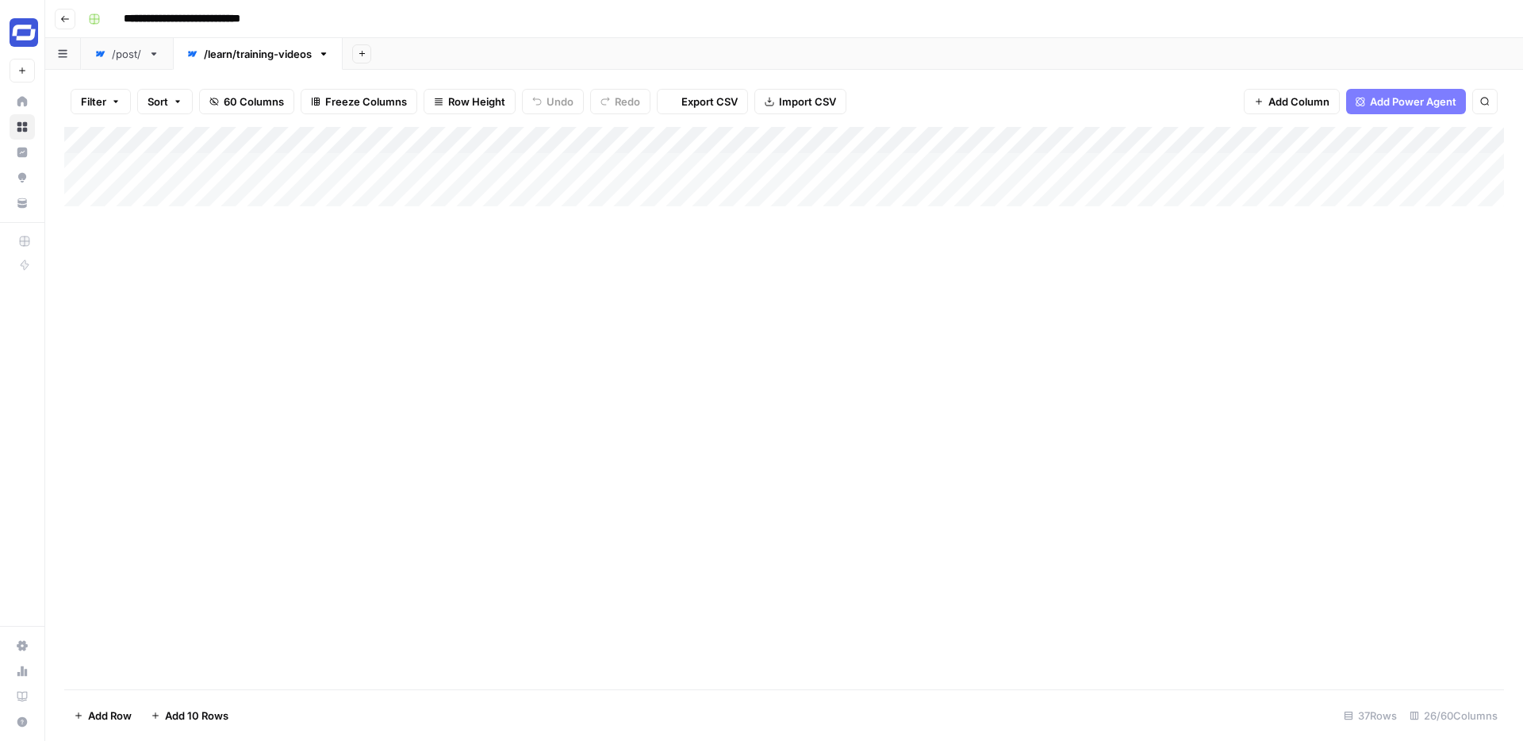
click at [109, 63] on link "/post/" at bounding box center [127, 54] width 92 height 32
click at [255, 49] on div "/learn/training-videos" at bounding box center [258, 54] width 108 height 16
click at [1448, 136] on span "Add Column" at bounding box center [1467, 140] width 56 height 14
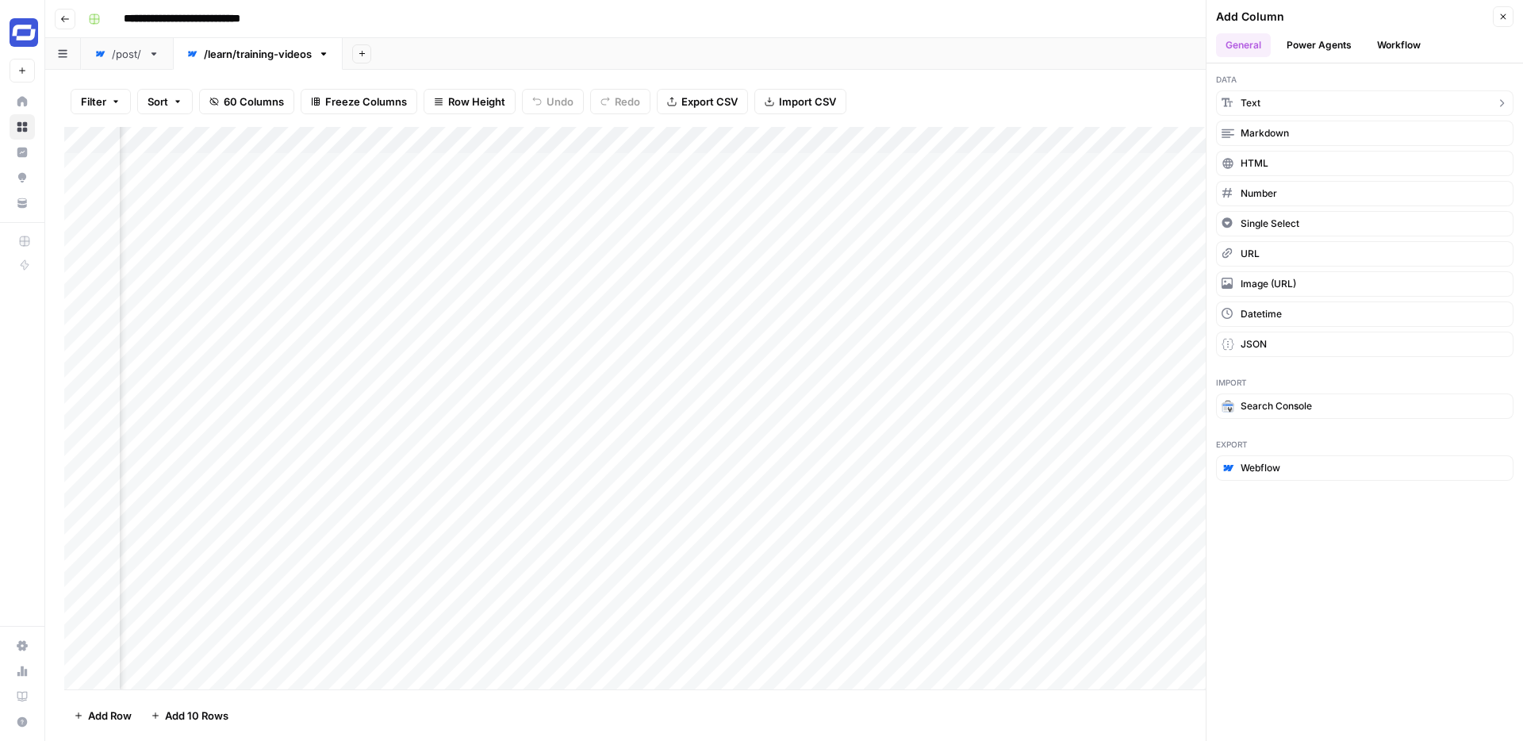
click at [1299, 105] on button "Text" at bounding box center [1364, 102] width 297 height 25
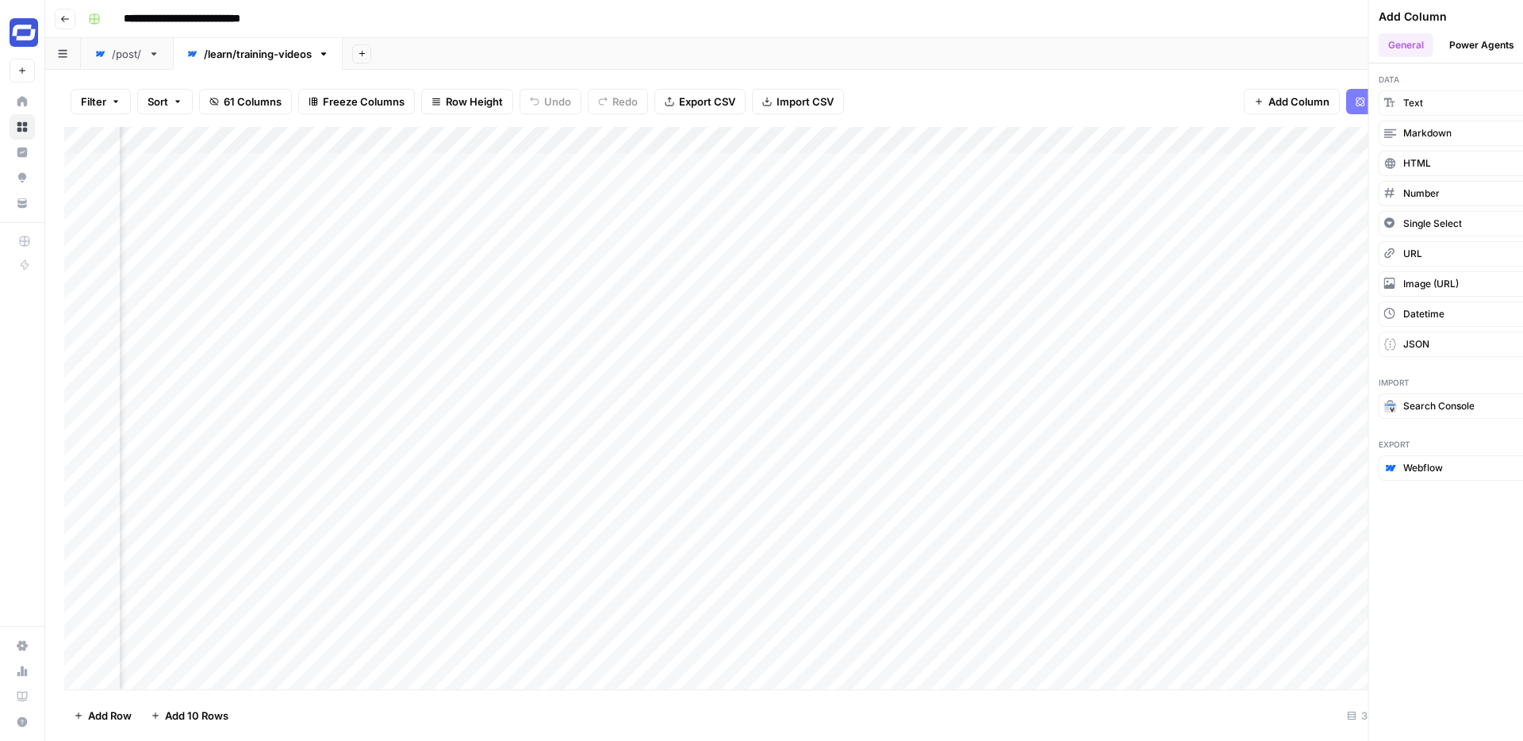
scroll to position [0, 3969]
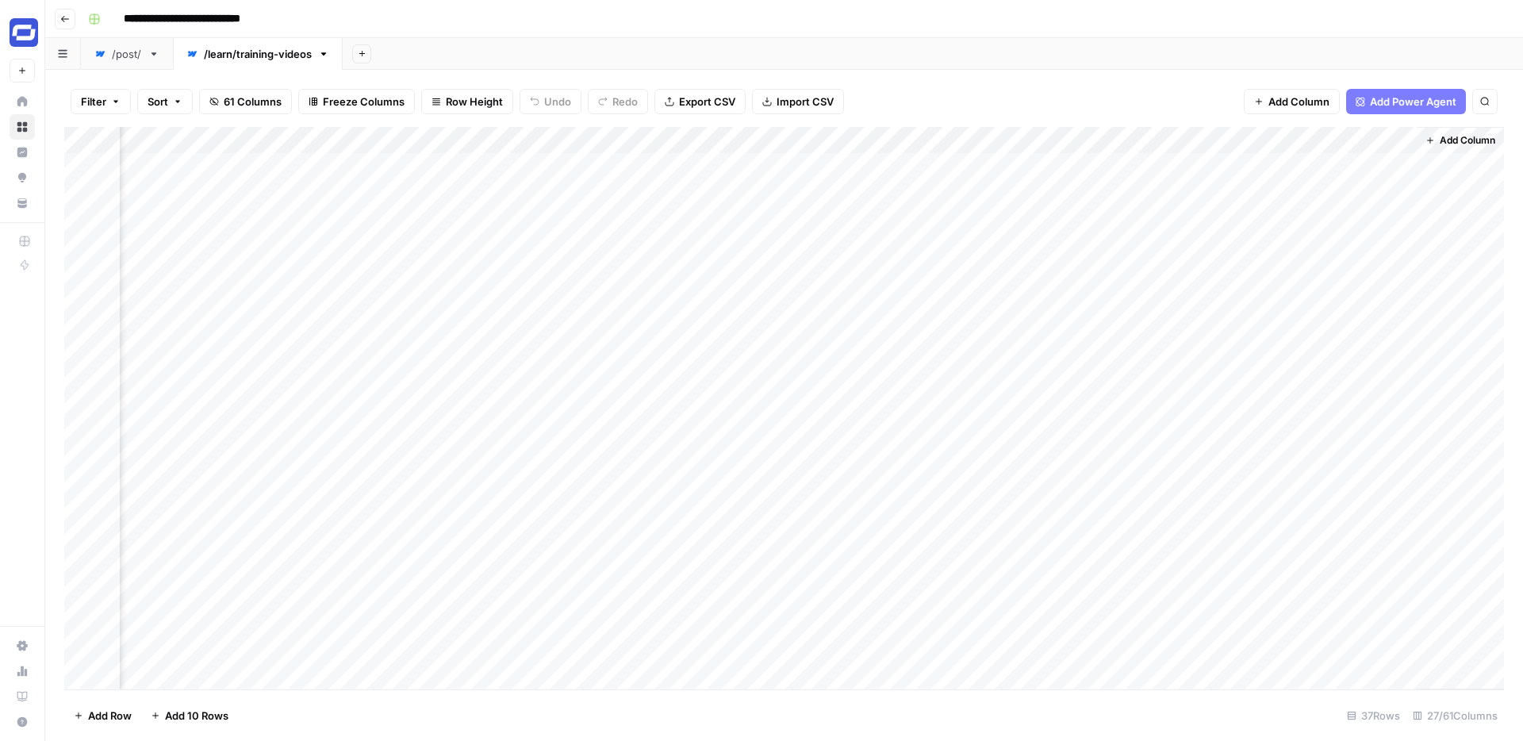
click at [1289, 139] on div "Add Column" at bounding box center [783, 408] width 1439 height 562
click at [1289, 139] on div at bounding box center [1300, 143] width 229 height 32
click at [1252, 179] on input "New Column" at bounding box center [1281, 179] width 161 height 16
type input "Customer Research"
click at [128, 55] on div "/post/" at bounding box center [127, 54] width 30 height 16
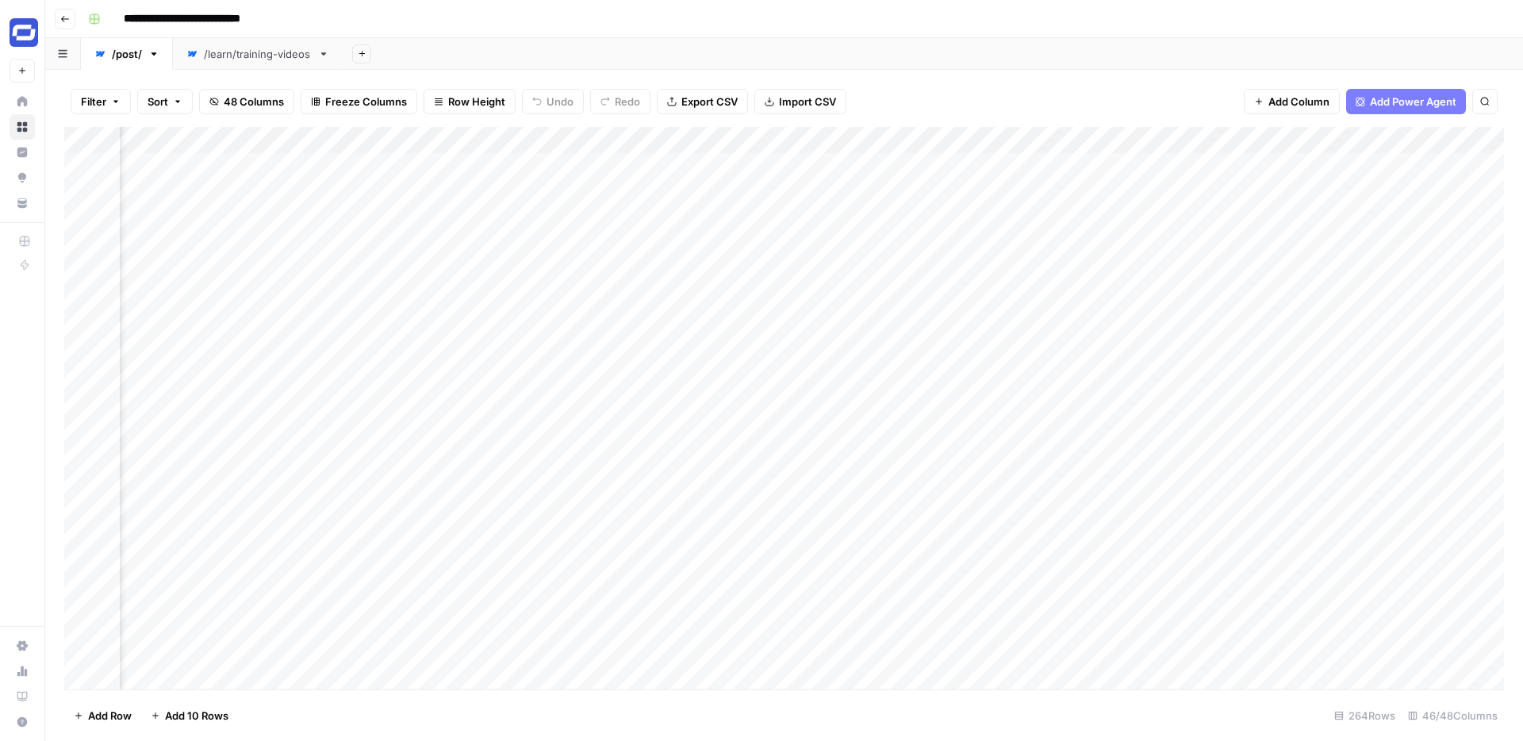
scroll to position [0, 4943]
click at [260, 58] on div "/learn/training-videos" at bounding box center [258, 54] width 108 height 16
click at [132, 58] on div "/post/" at bounding box center [127, 54] width 30 height 16
click at [1394, 136] on div "Add Column" at bounding box center [783, 408] width 1439 height 562
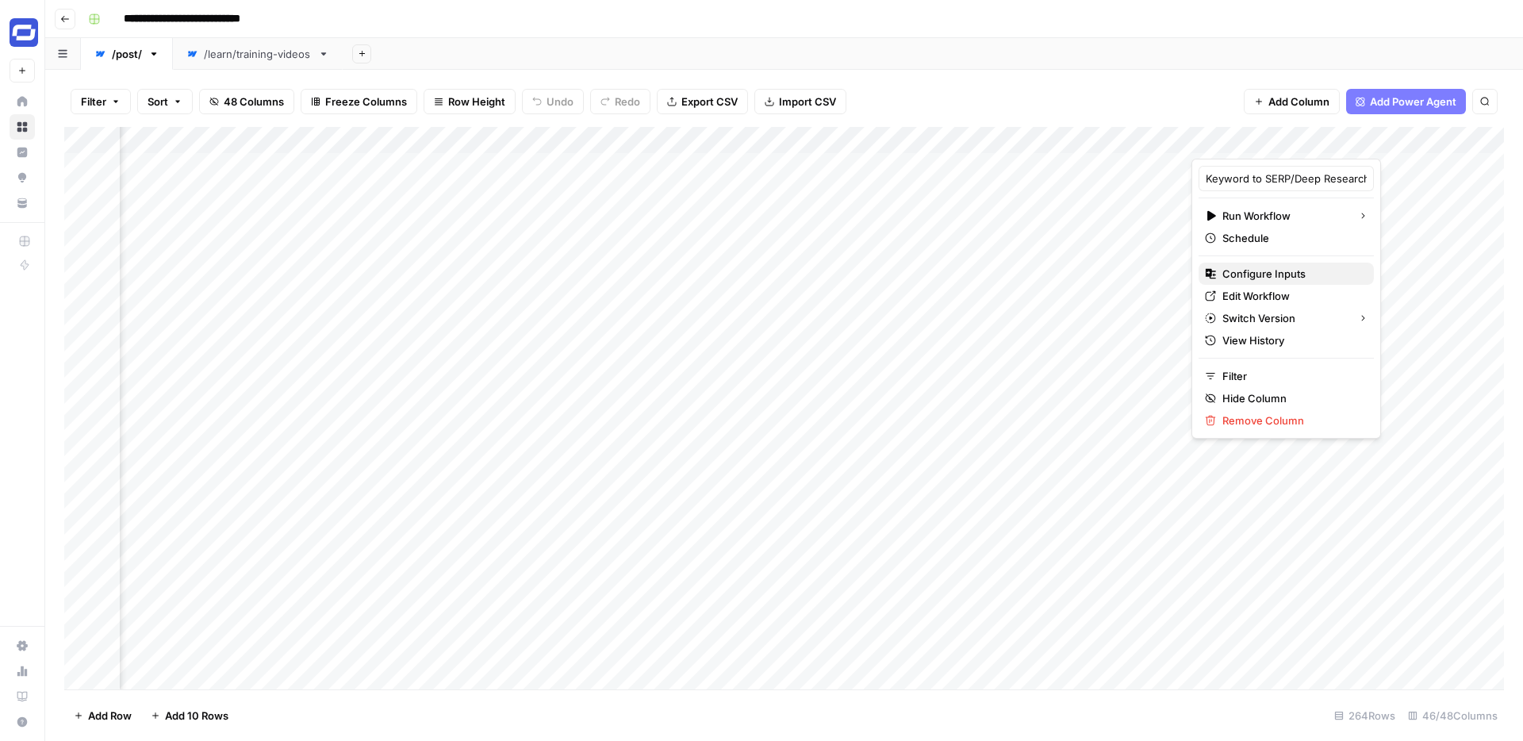
click at [1249, 270] on span "Configure Inputs" at bounding box center [1291, 274] width 139 height 16
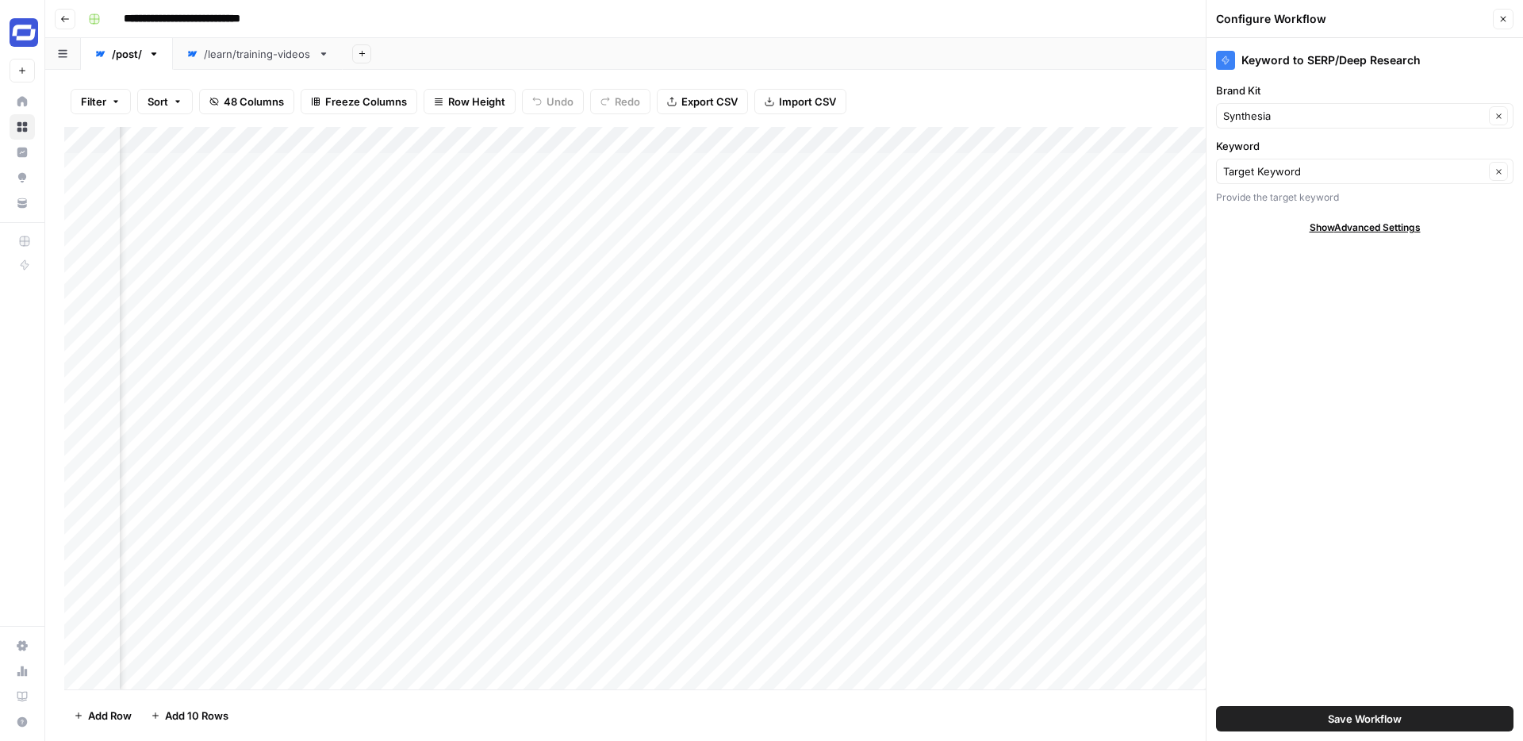
click at [1499, 20] on icon "button" at bounding box center [1503, 19] width 10 height 10
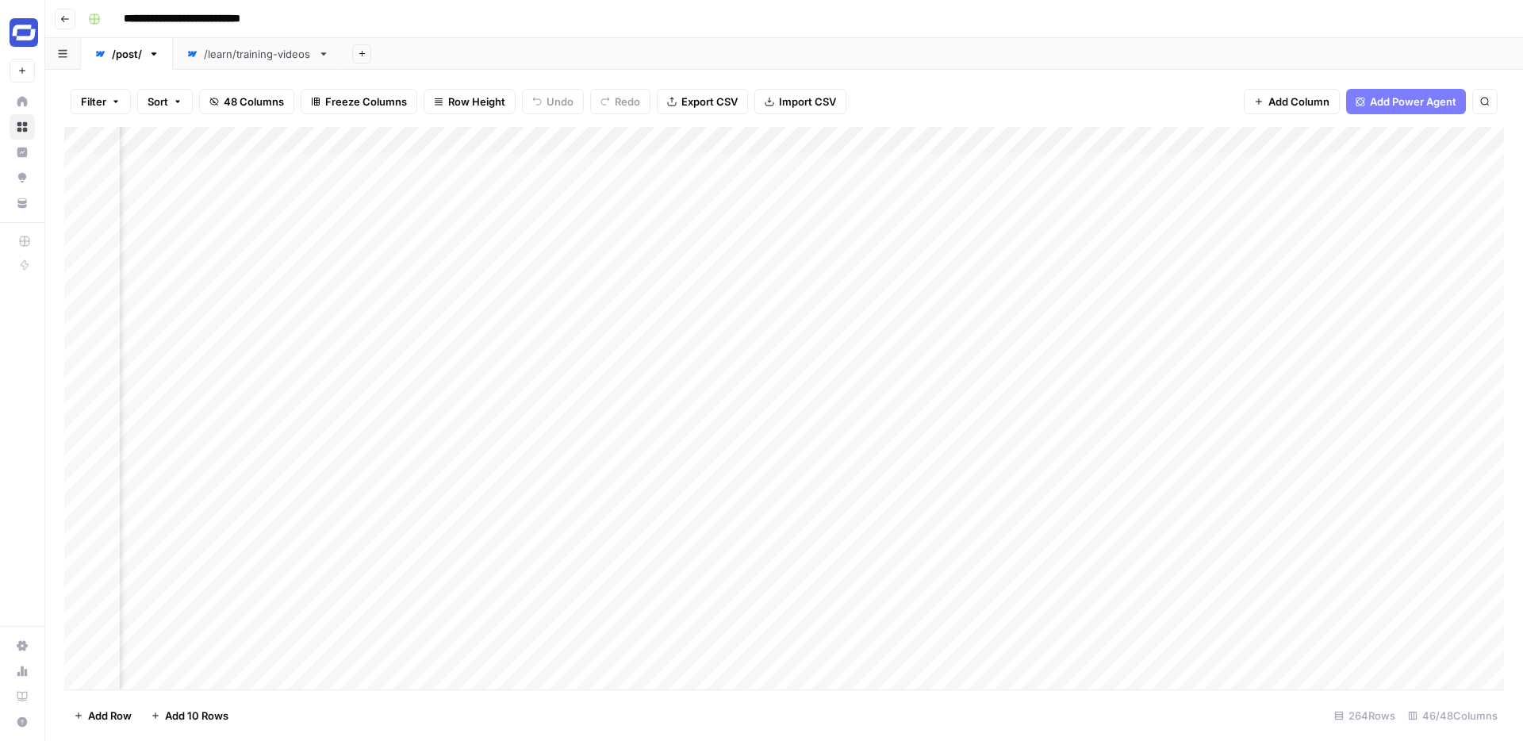
click at [263, 50] on div "/learn/training-videos" at bounding box center [258, 54] width 108 height 16
click at [1312, 98] on span "Add Column" at bounding box center [1298, 102] width 61 height 16
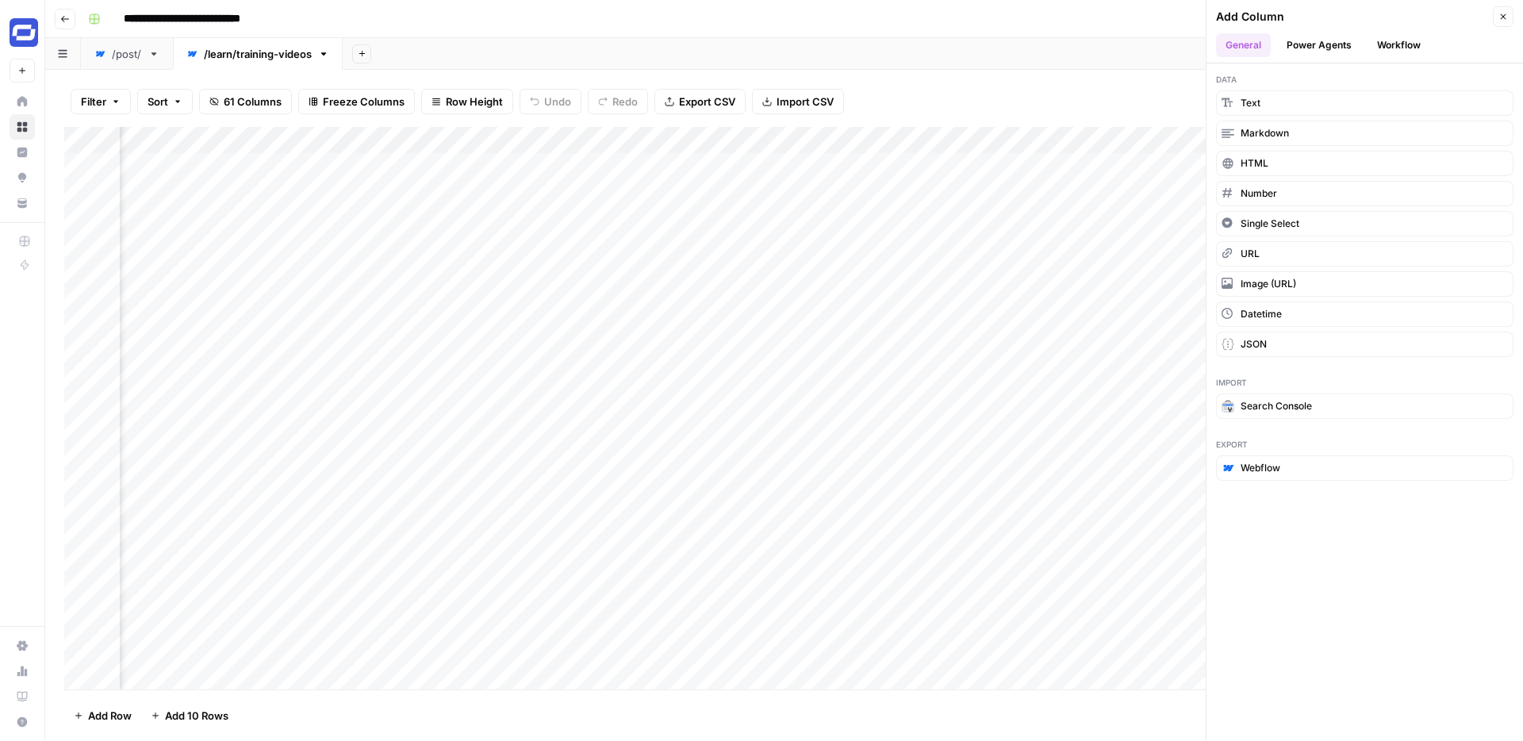
click at [1388, 42] on button "Workflow" at bounding box center [1398, 45] width 63 height 24
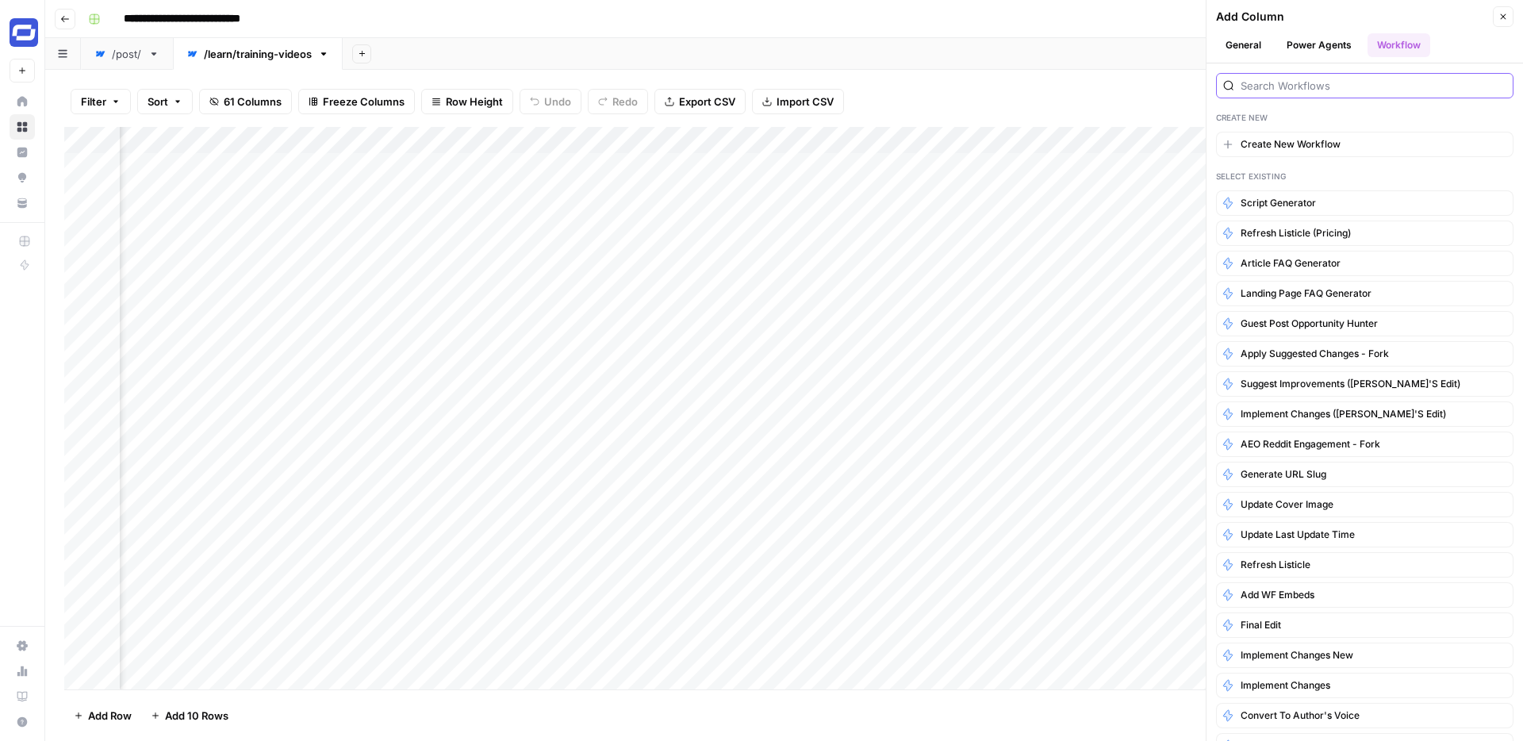
click at [1361, 91] on input "search" at bounding box center [1373, 86] width 266 height 16
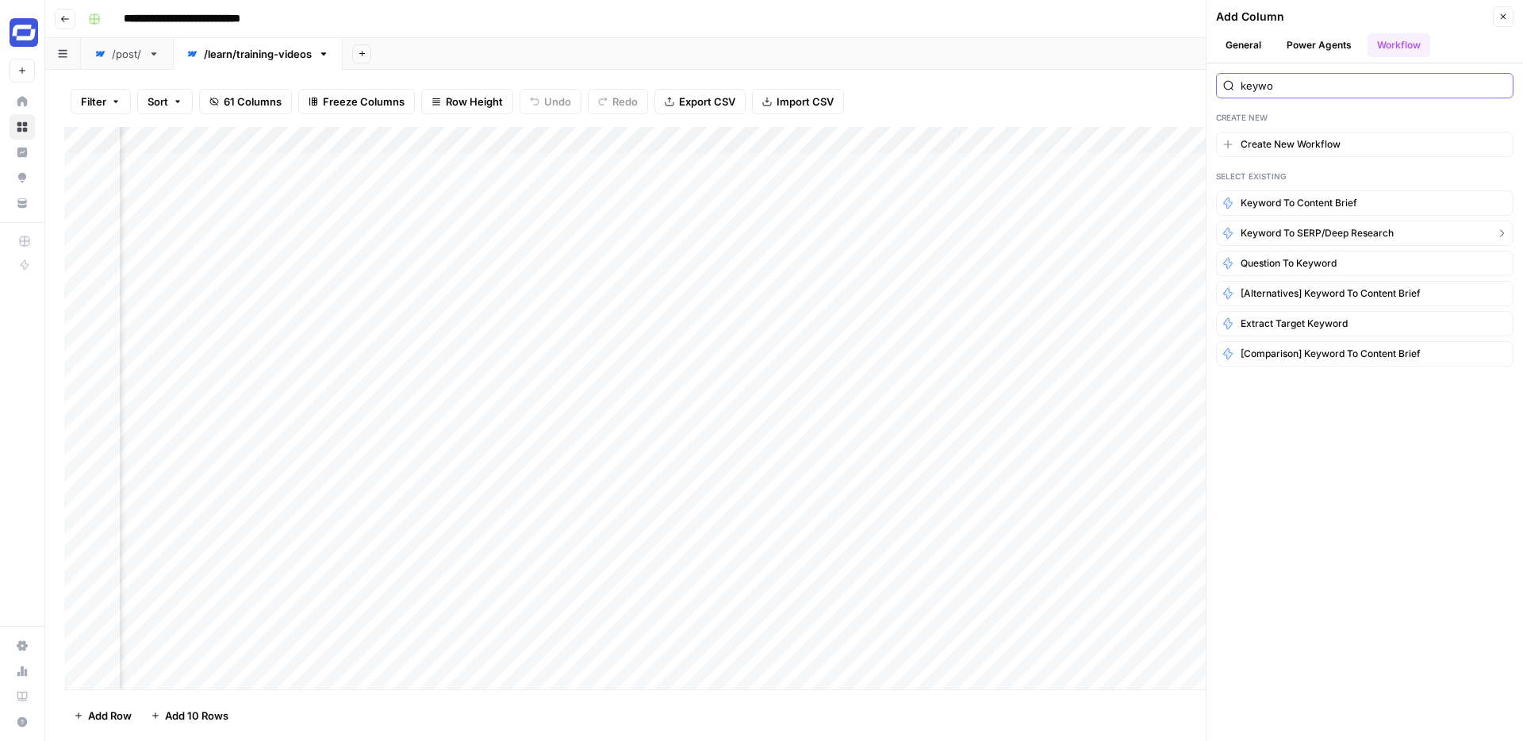
type input "keywo"
click at [1334, 232] on span "Keyword to SERP/Deep Research" at bounding box center [1316, 233] width 153 height 14
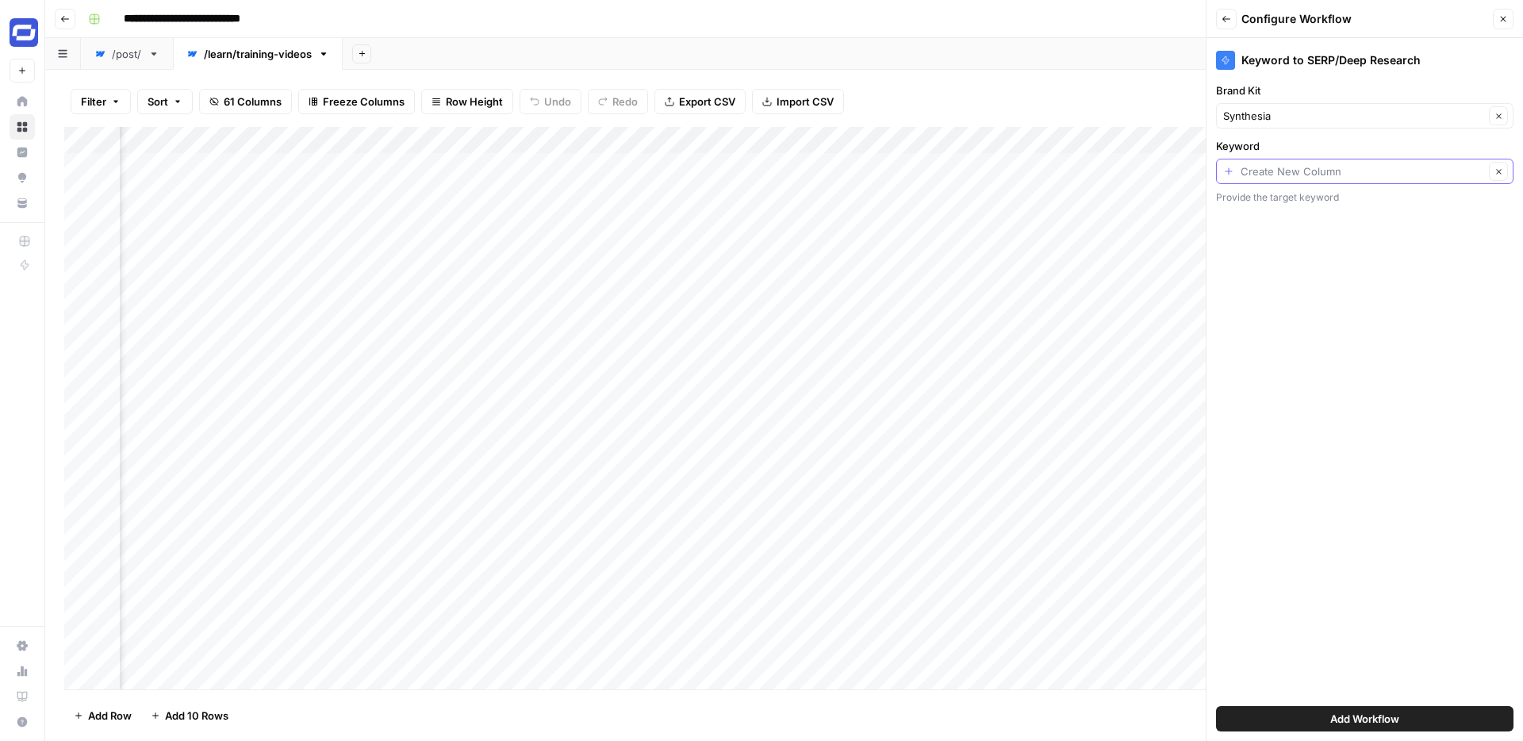
click at [1283, 174] on input "Keyword" at bounding box center [1361, 171] width 243 height 16
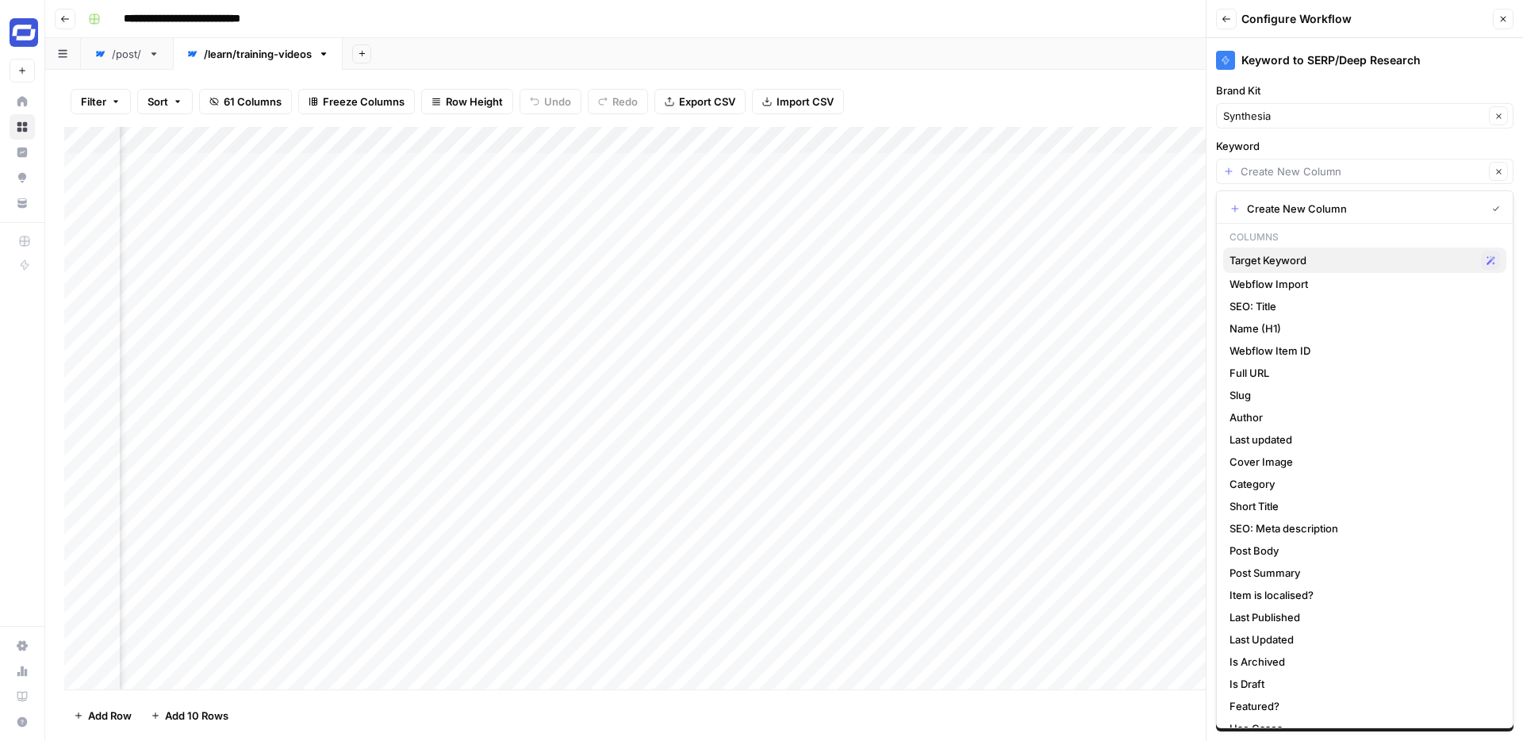
click at [1321, 261] on span "Target Keyword" at bounding box center [1351, 260] width 245 height 16
type input "Target Keyword"
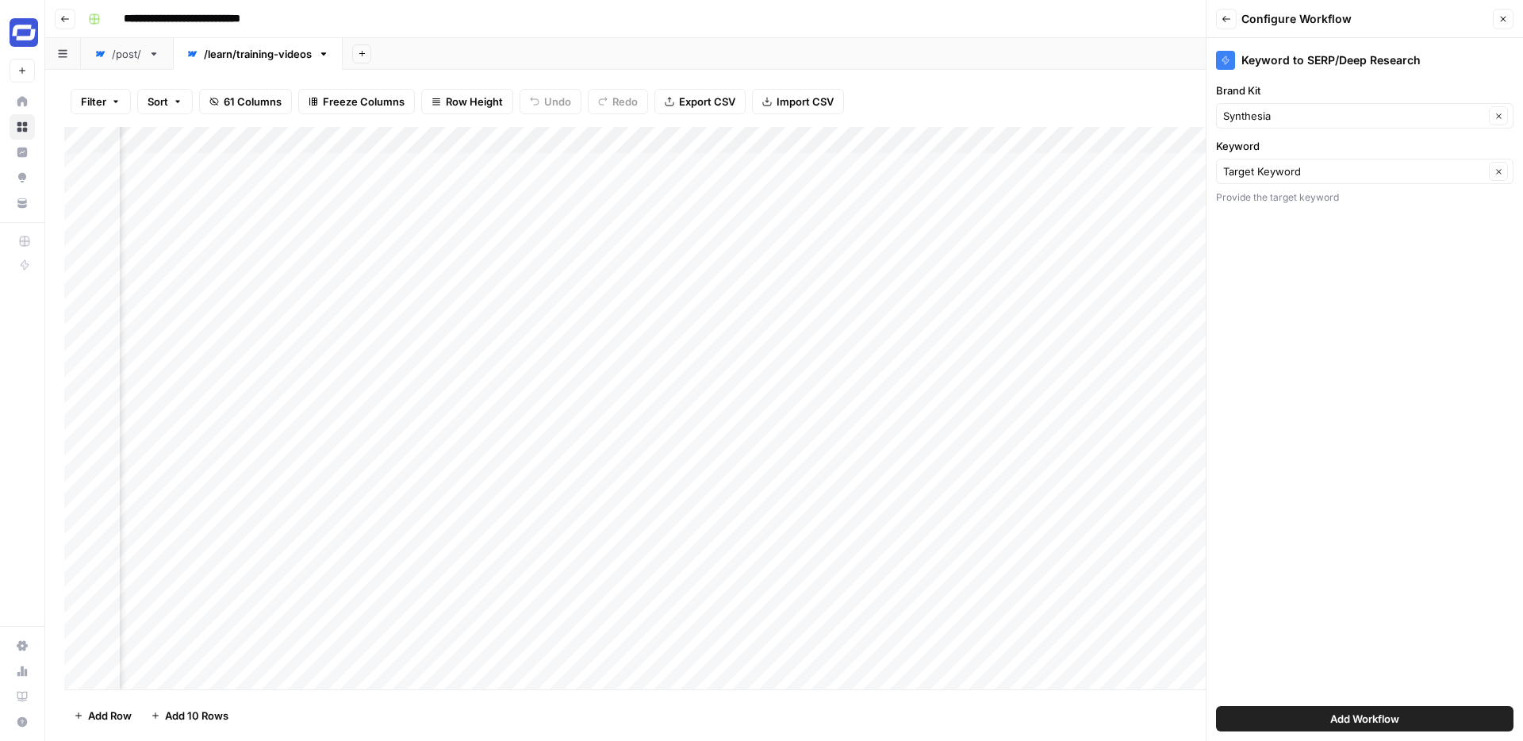
click at [1372, 719] on span "Add Workflow" at bounding box center [1364, 719] width 69 height 16
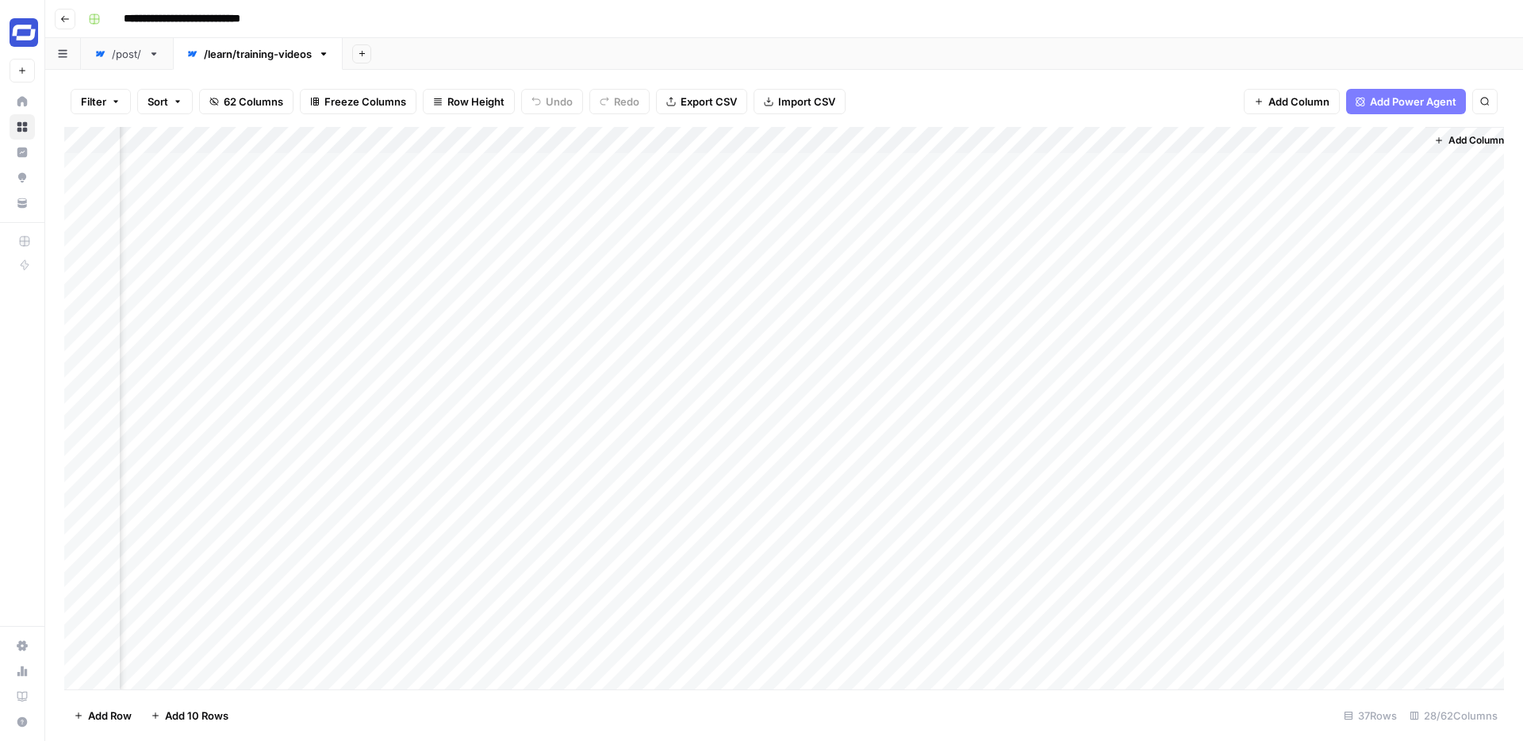
scroll to position [0, 4208]
click at [1295, 166] on div "Add Column" at bounding box center [783, 408] width 1439 height 562
click at [124, 59] on div "/post/" at bounding box center [127, 54] width 30 height 16
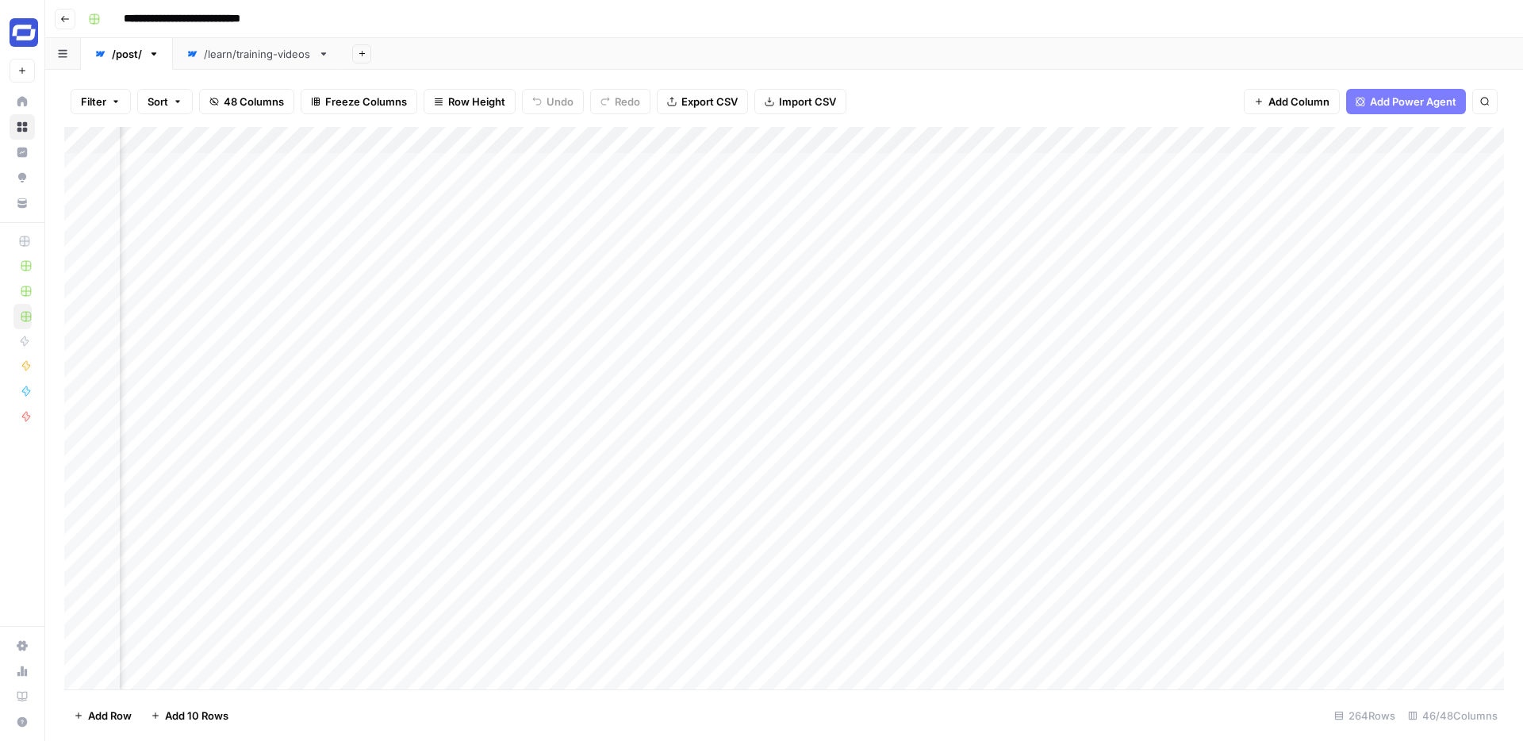
click at [967, 60] on div "Add Sheet" at bounding box center [933, 54] width 1180 height 32
click at [923, 135] on div "Add Column" at bounding box center [783, 408] width 1439 height 562
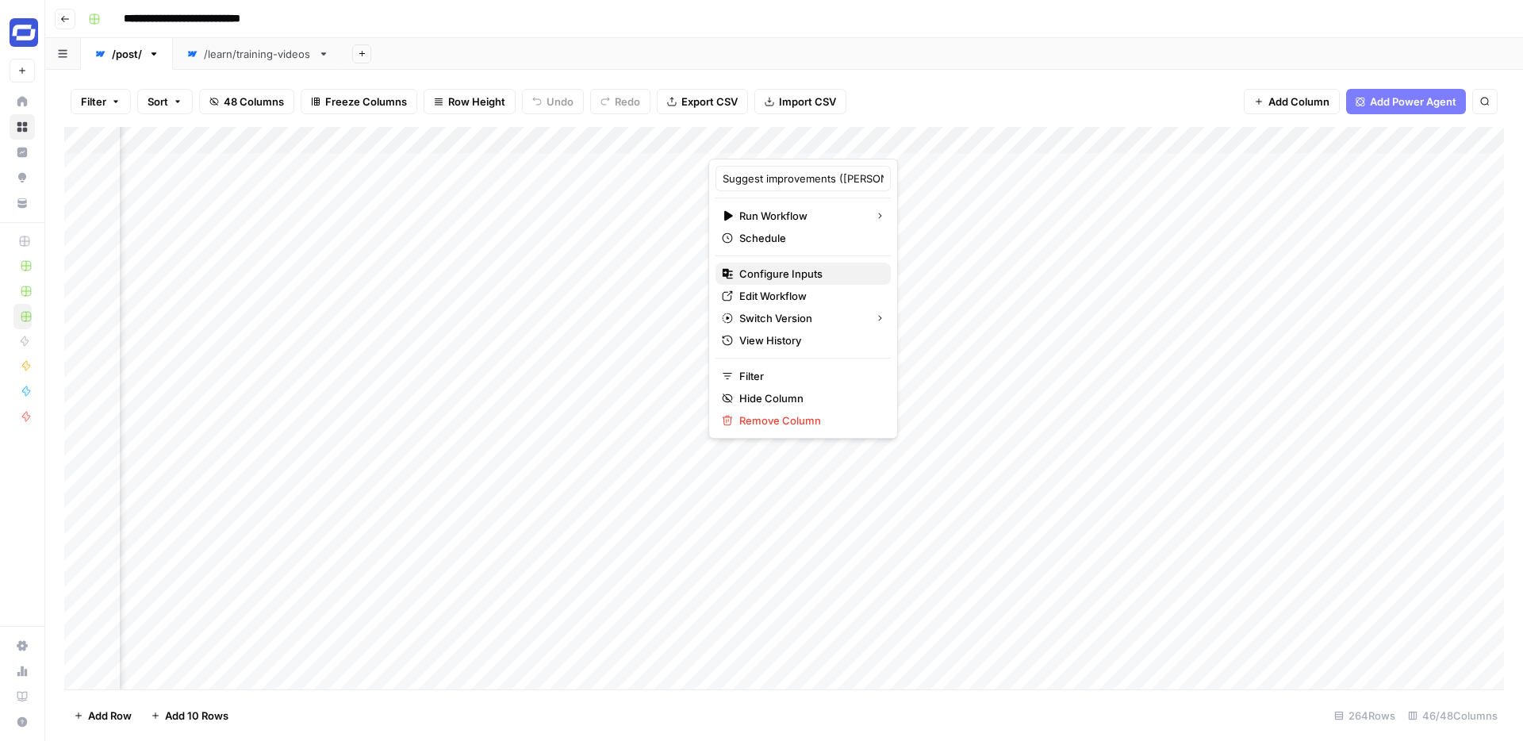
click at [784, 278] on span "Configure Inputs" at bounding box center [808, 274] width 139 height 16
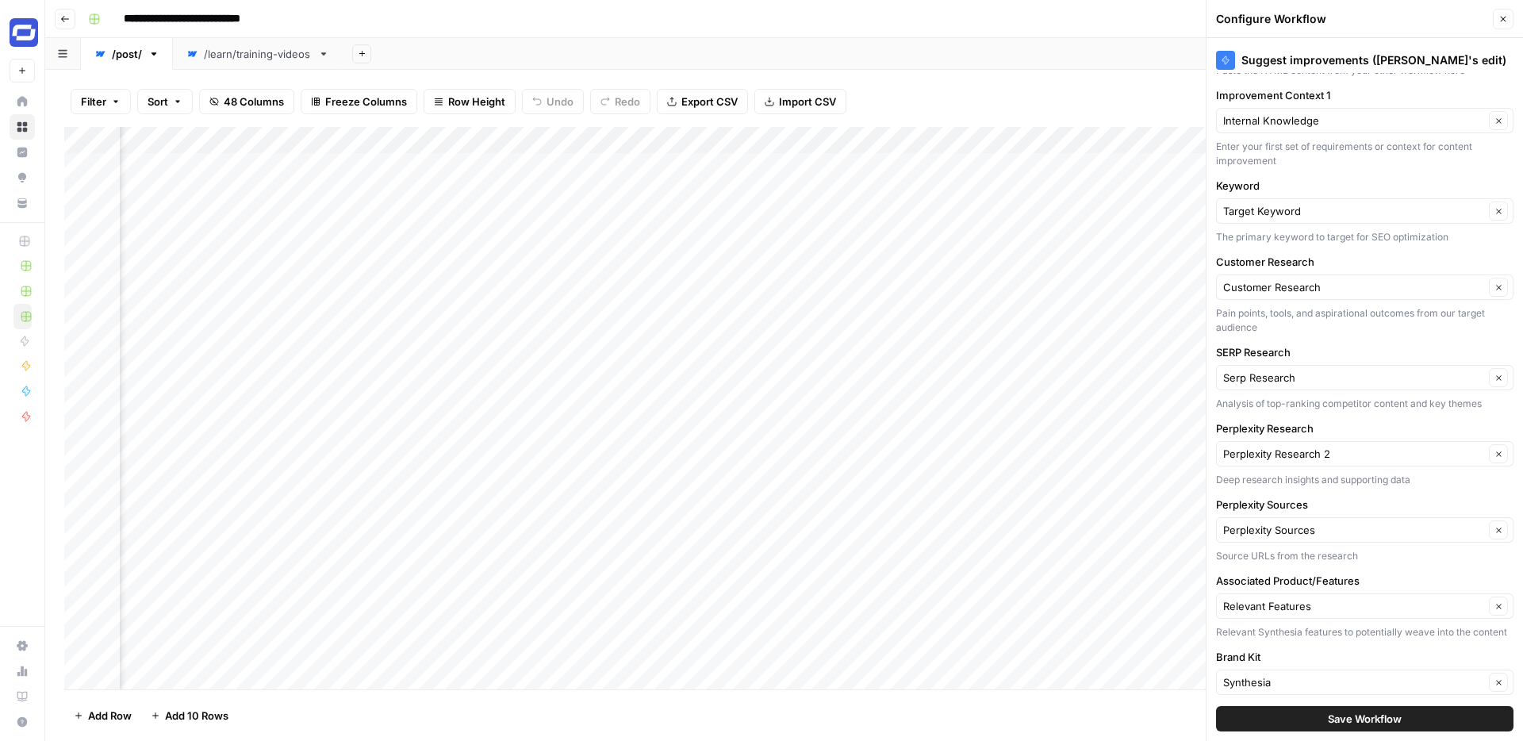
scroll to position [106, 0]
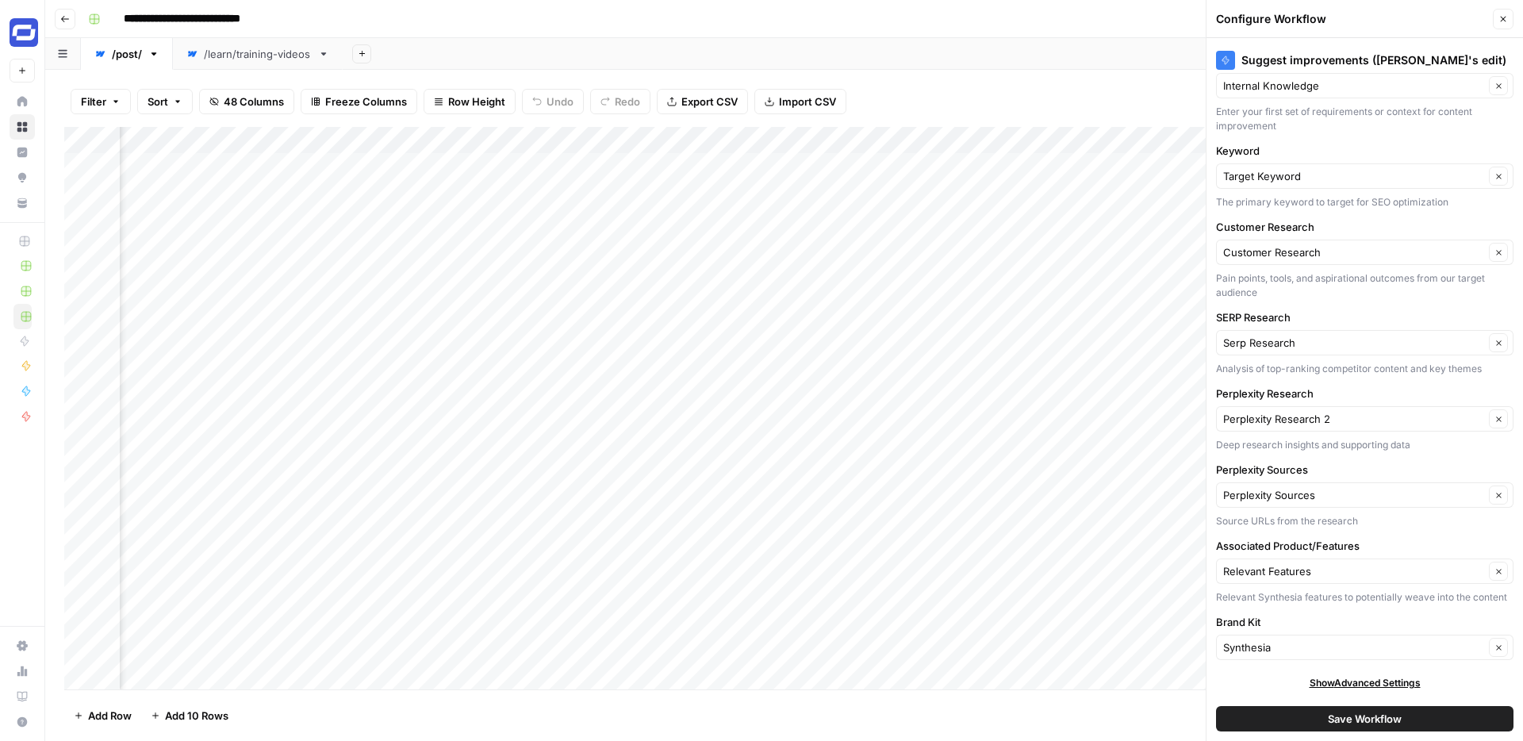
click at [1503, 21] on icon "button" at bounding box center [1503, 19] width 10 height 10
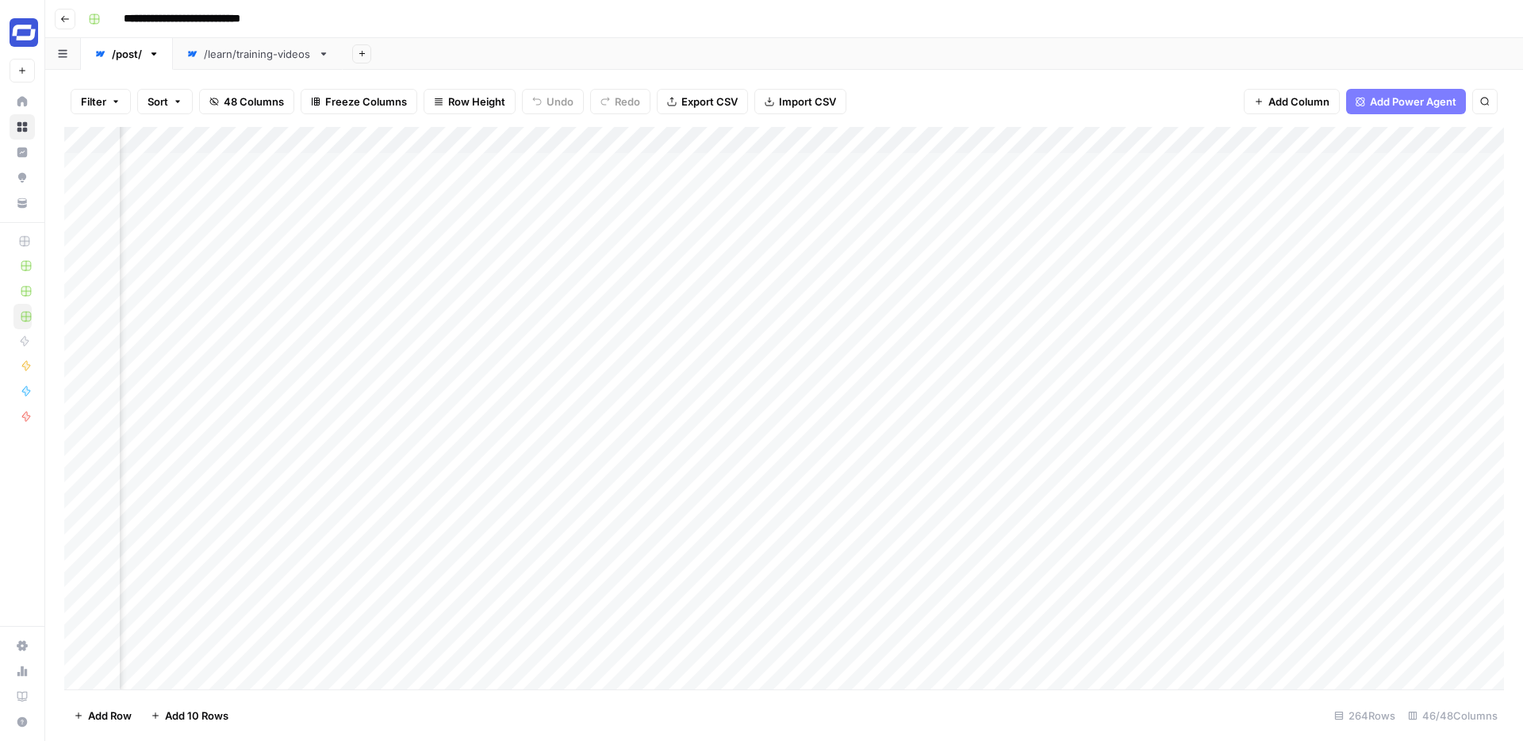
scroll to position [0, 5932]
click at [282, 55] on div "/learn/training-videos" at bounding box center [258, 54] width 108 height 16
click at [1455, 136] on span "Add Column" at bounding box center [1467, 140] width 56 height 14
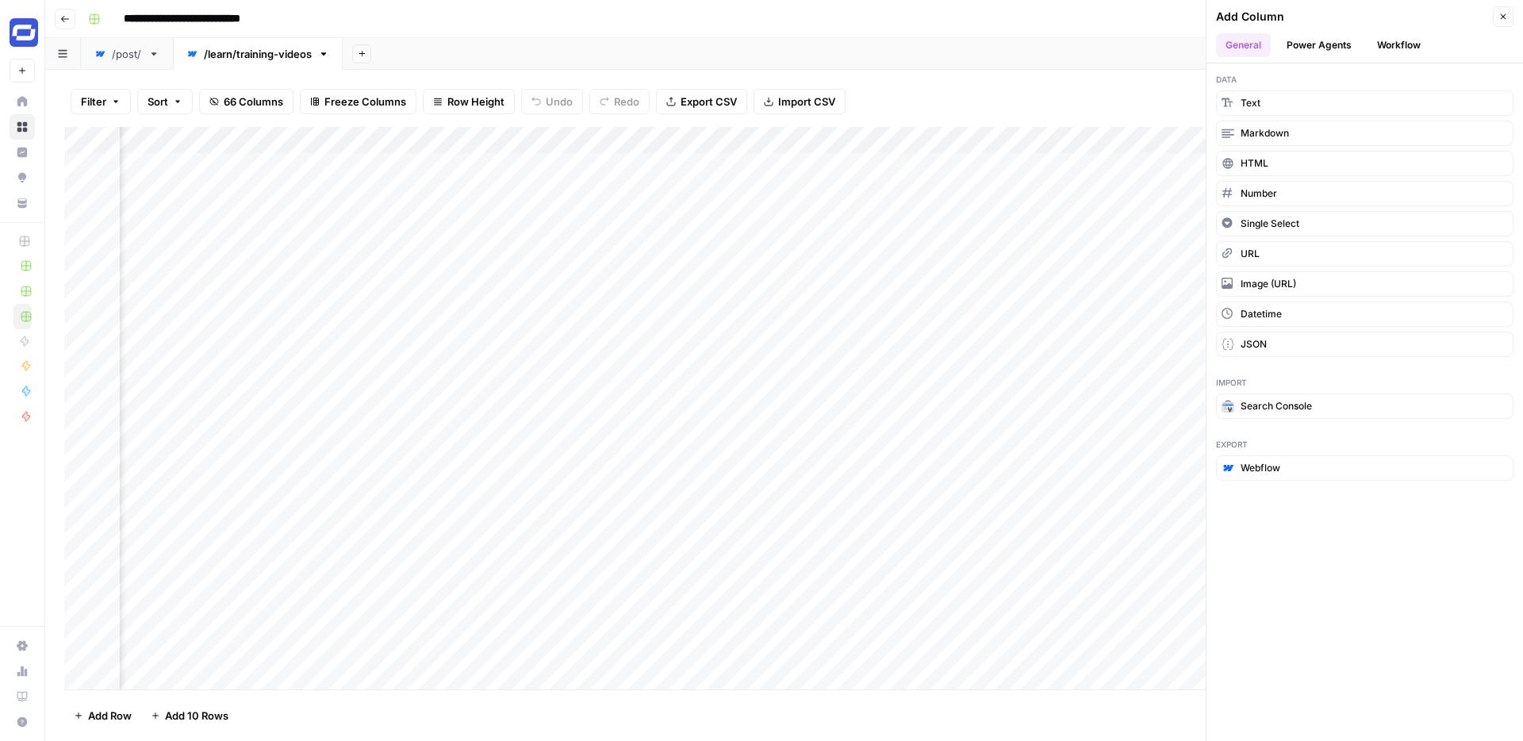
click at [1390, 43] on button "Workflow" at bounding box center [1398, 45] width 63 height 24
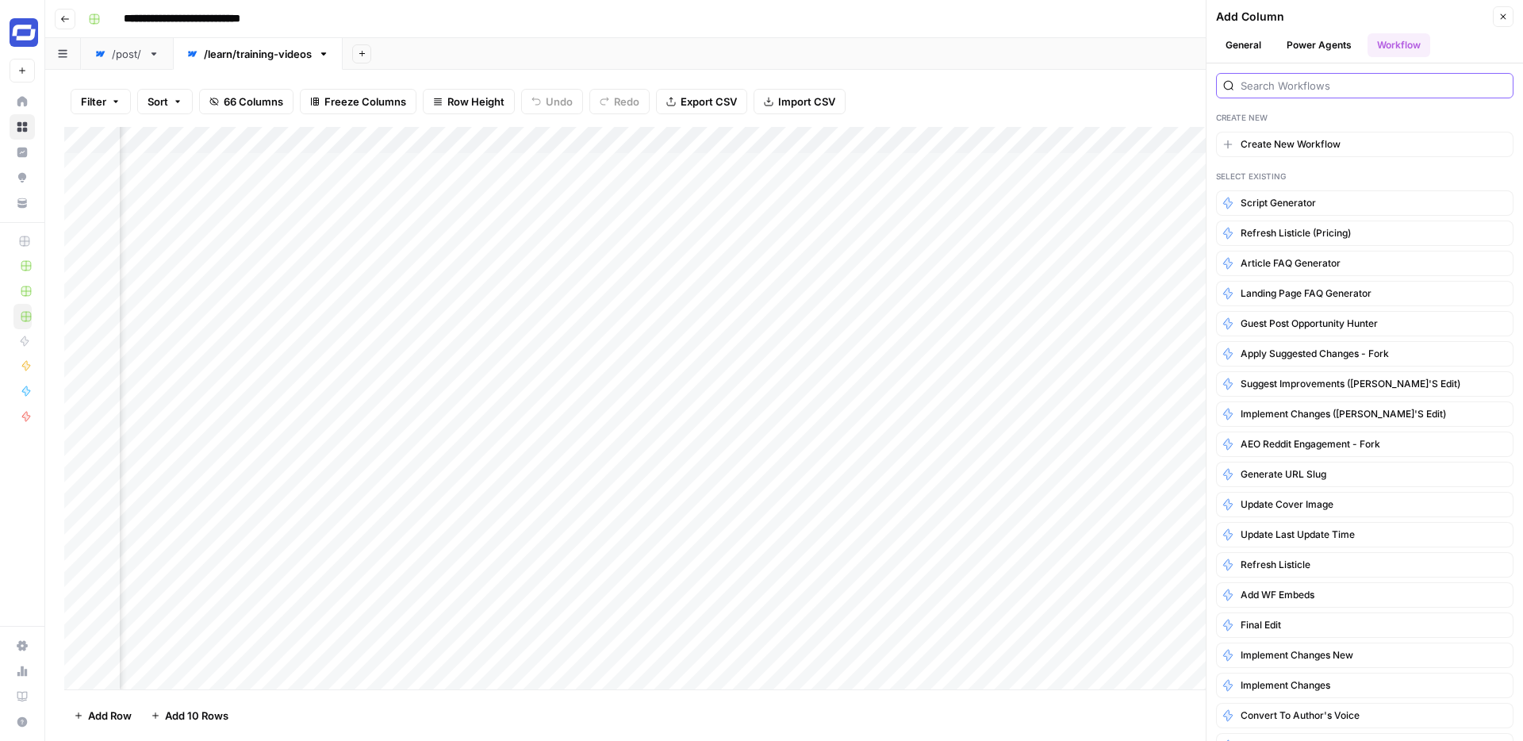
click at [1305, 88] on input "search" at bounding box center [1373, 86] width 266 height 16
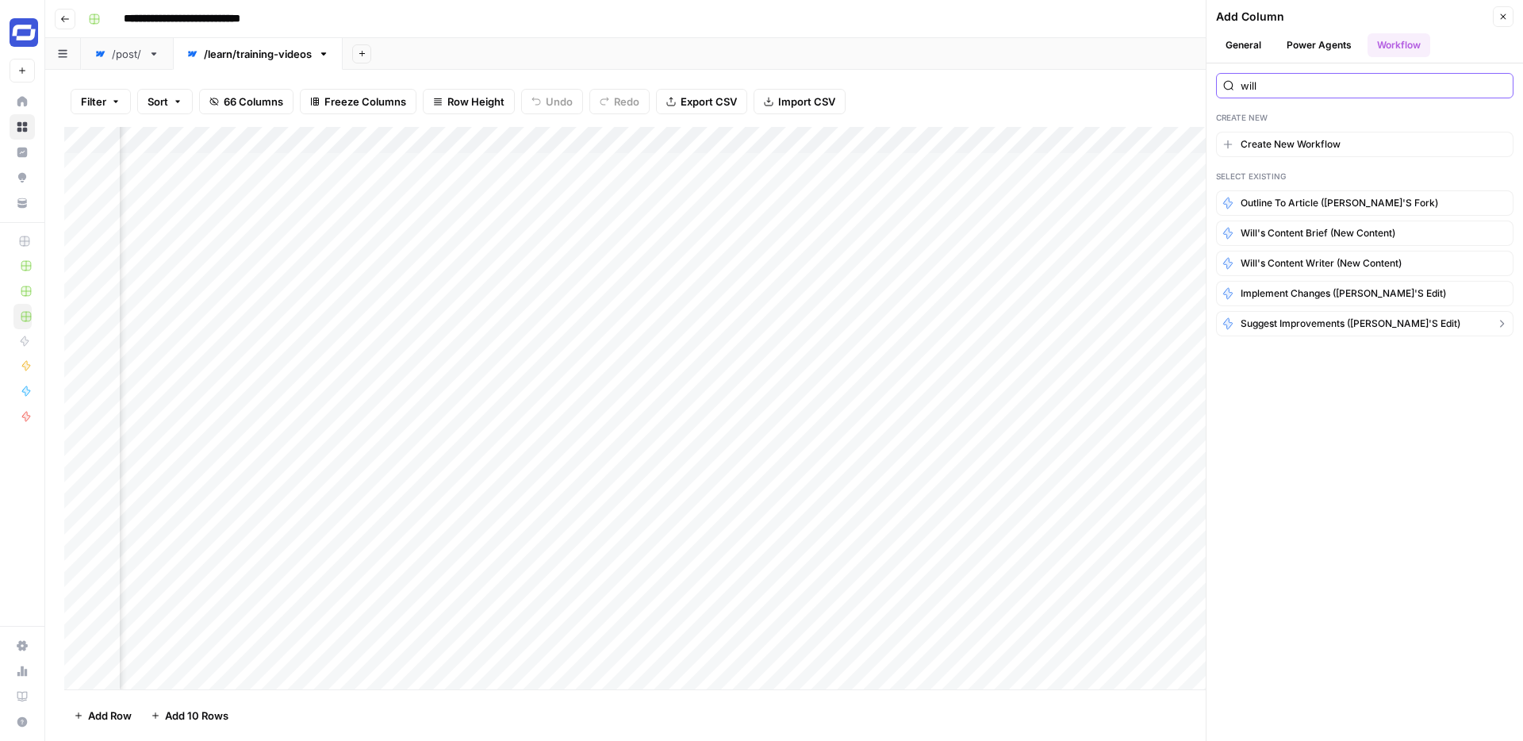
type input "will"
click at [1315, 324] on span "Suggest improvements ([PERSON_NAME]'s edit)" at bounding box center [1350, 323] width 220 height 14
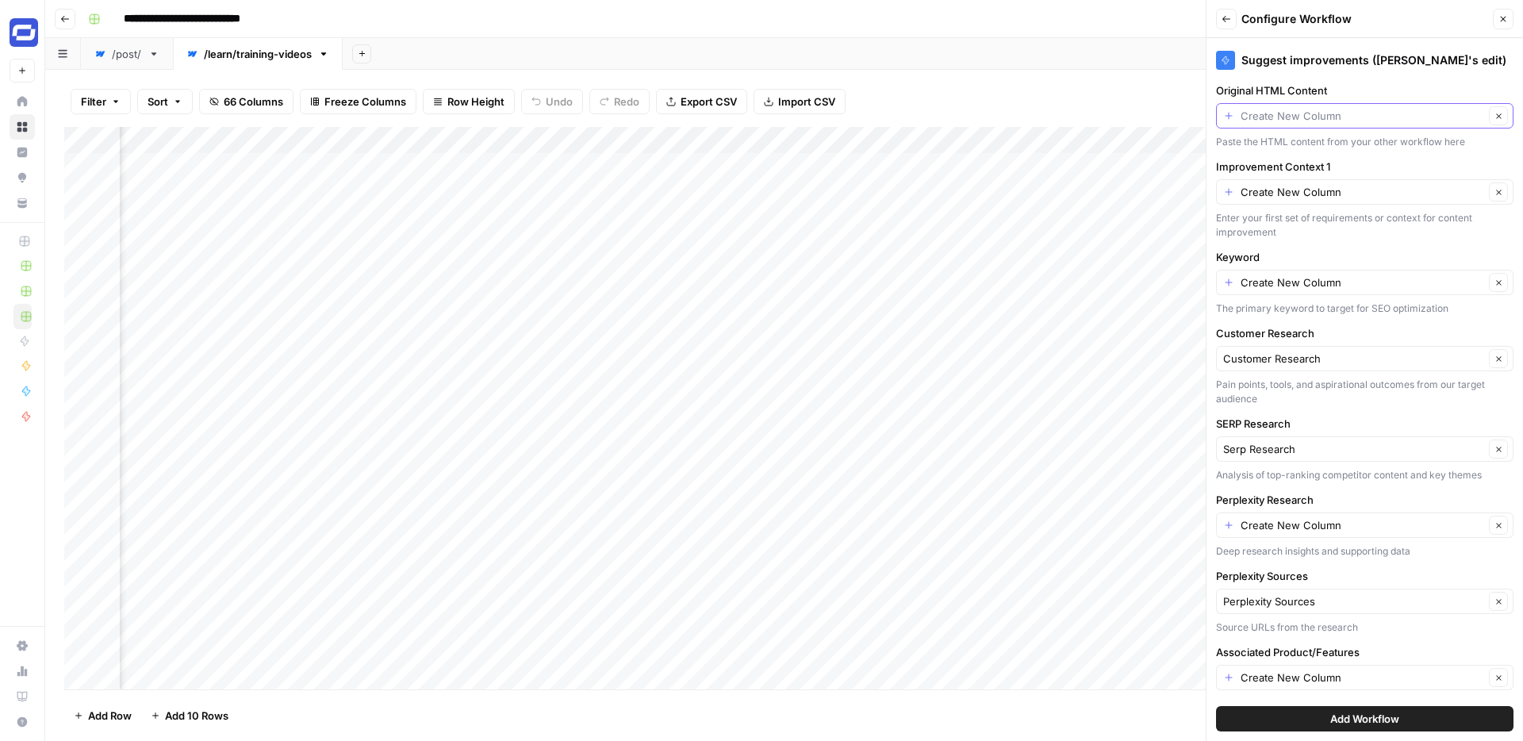
click at [1328, 117] on input "Original HTML Content" at bounding box center [1361, 116] width 243 height 16
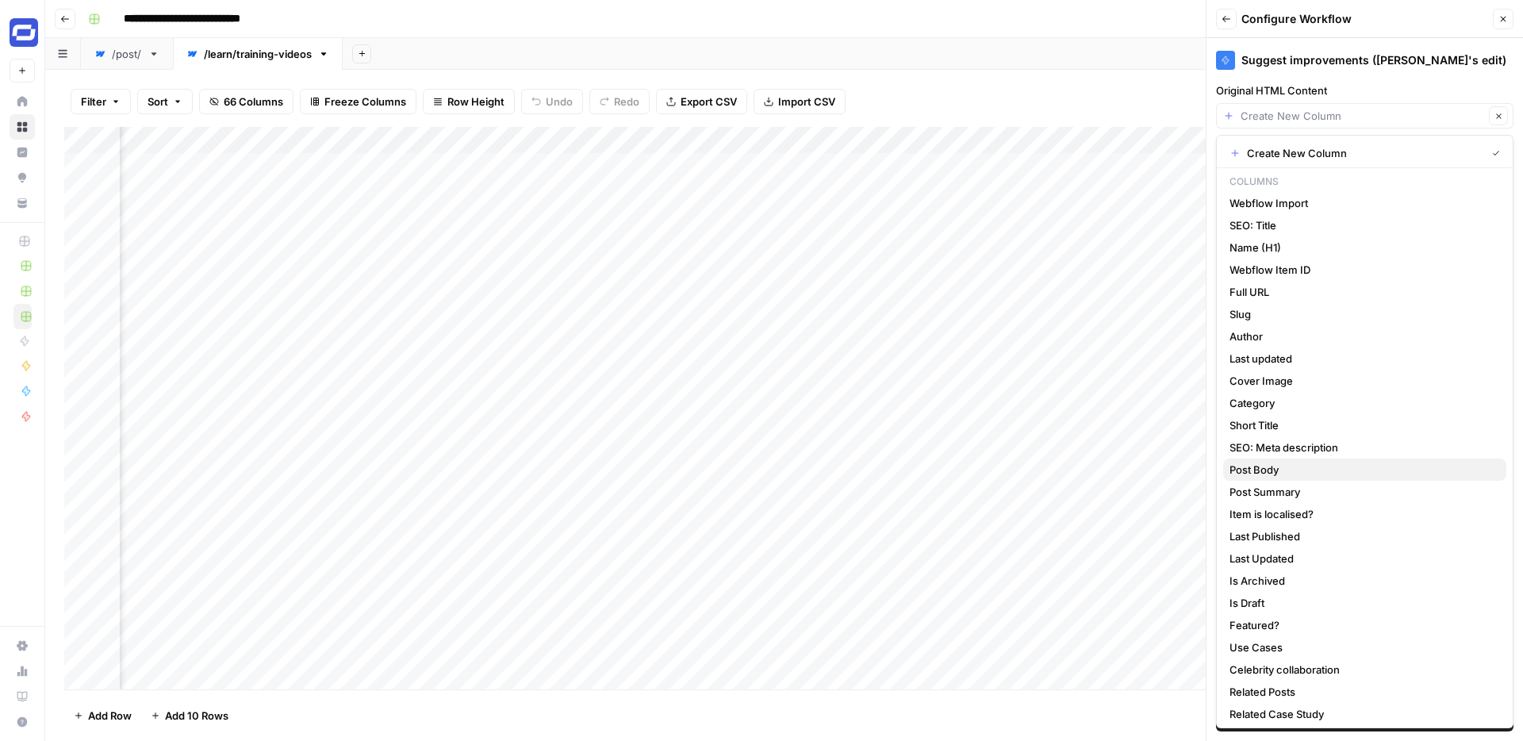
click at [1274, 475] on span "Post Body" at bounding box center [1361, 470] width 264 height 16
type input "Post Body"
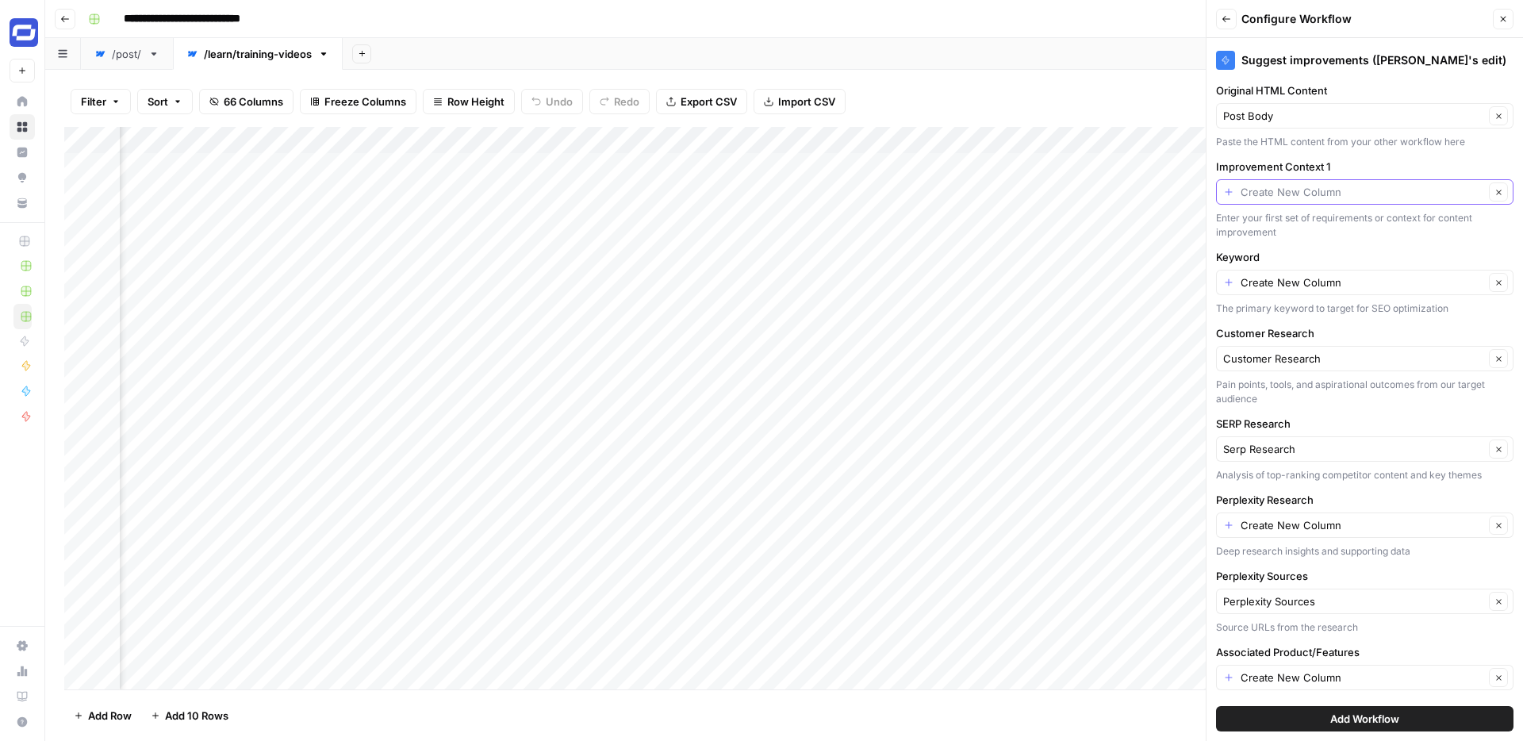
click at [1278, 198] on input "Improvement Context 1" at bounding box center [1361, 192] width 243 height 16
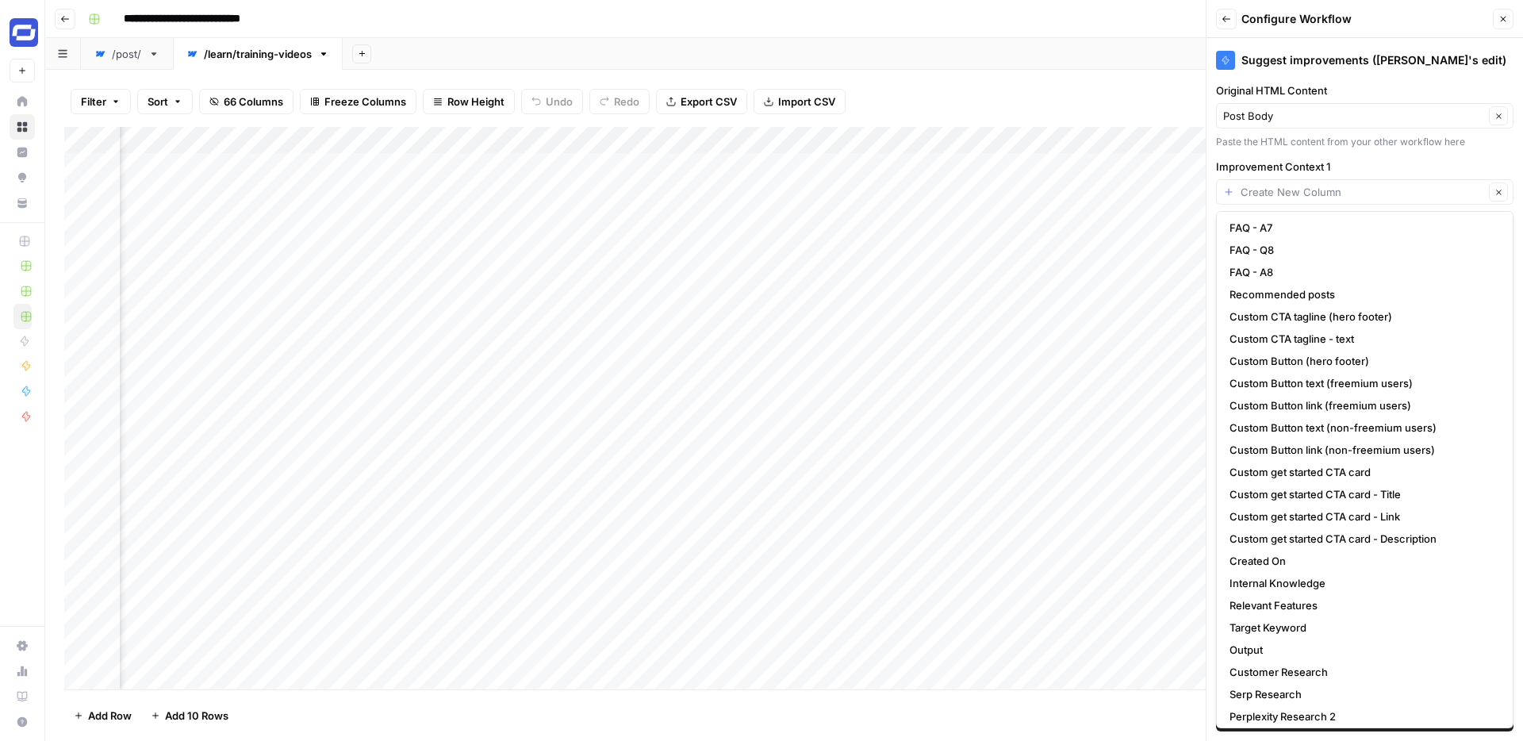
scroll to position [924, 0]
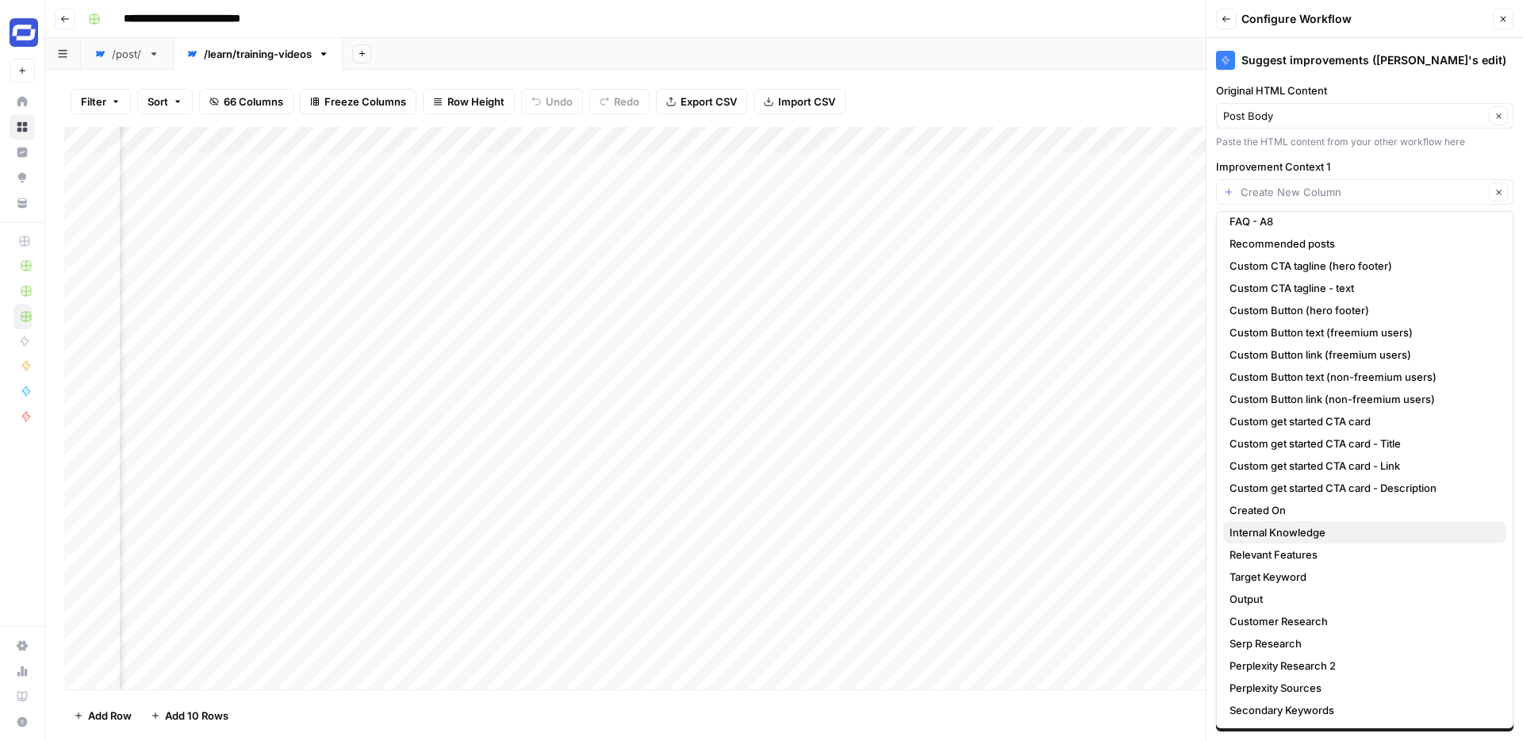
click at [1301, 538] on span "Internal Knowledge" at bounding box center [1361, 532] width 264 height 16
type input "Internal Knowledge"
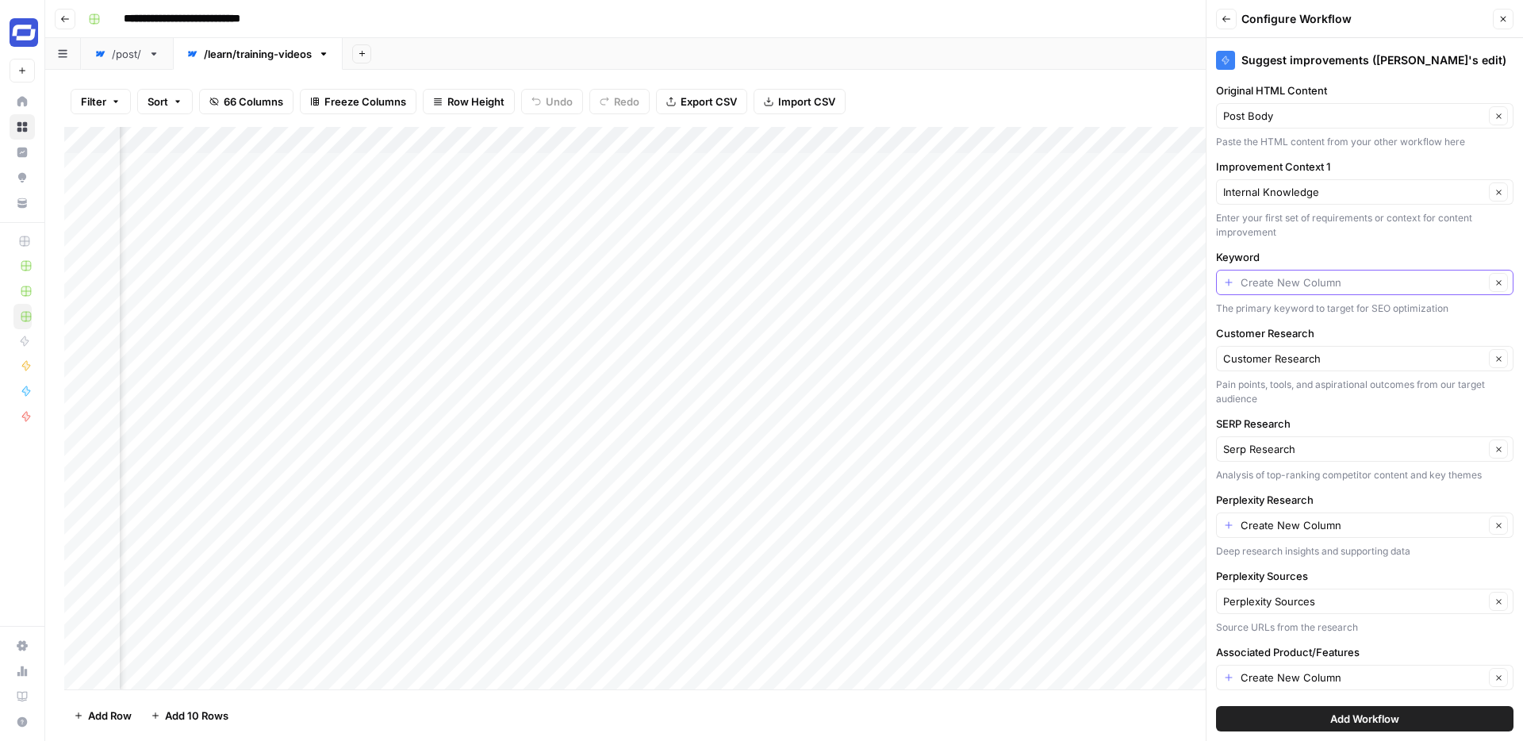
click at [1311, 278] on input "Keyword" at bounding box center [1361, 282] width 243 height 16
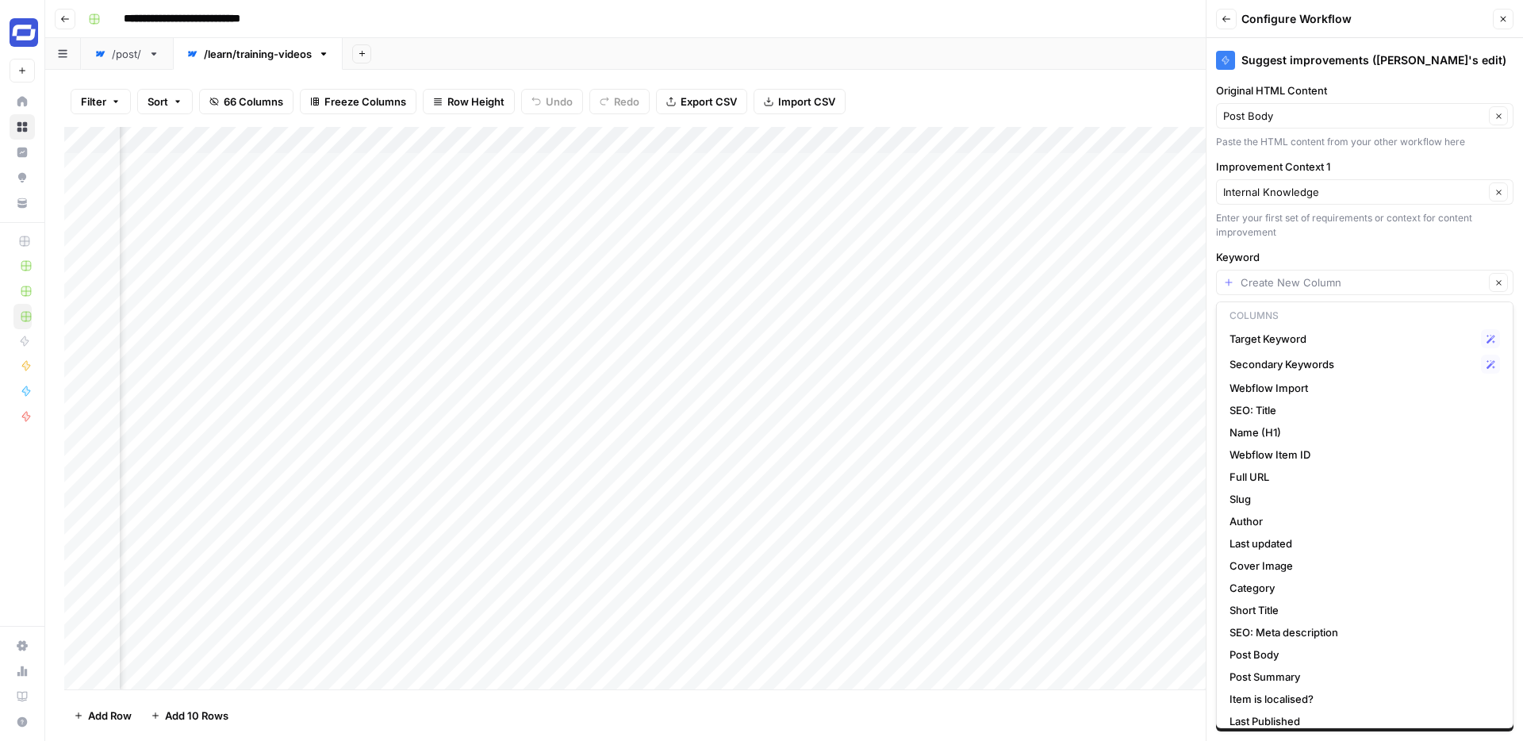
scroll to position [0, 0]
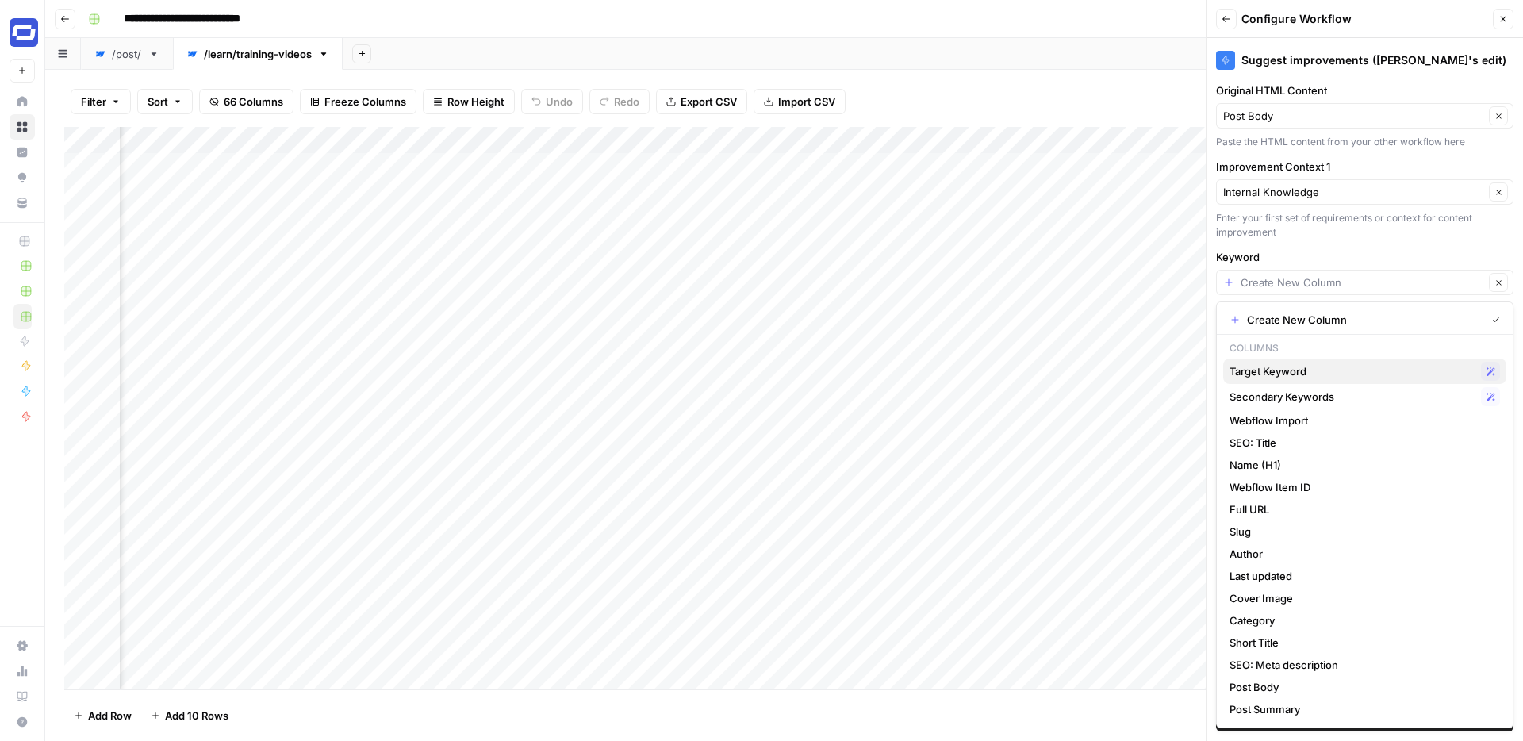
click at [1288, 372] on span "Target Keyword" at bounding box center [1351, 371] width 245 height 16
type input "Target Keyword"
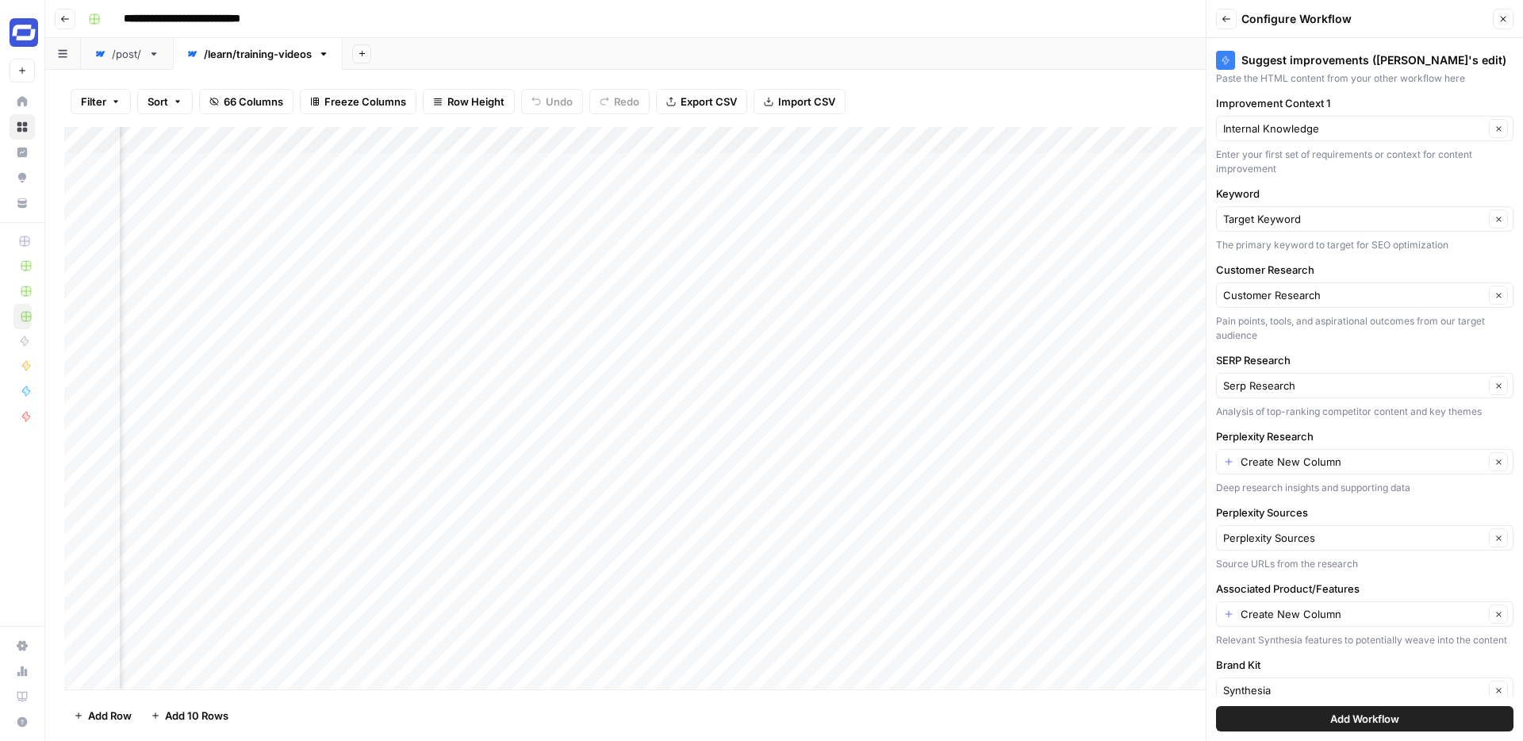
scroll to position [71, 0]
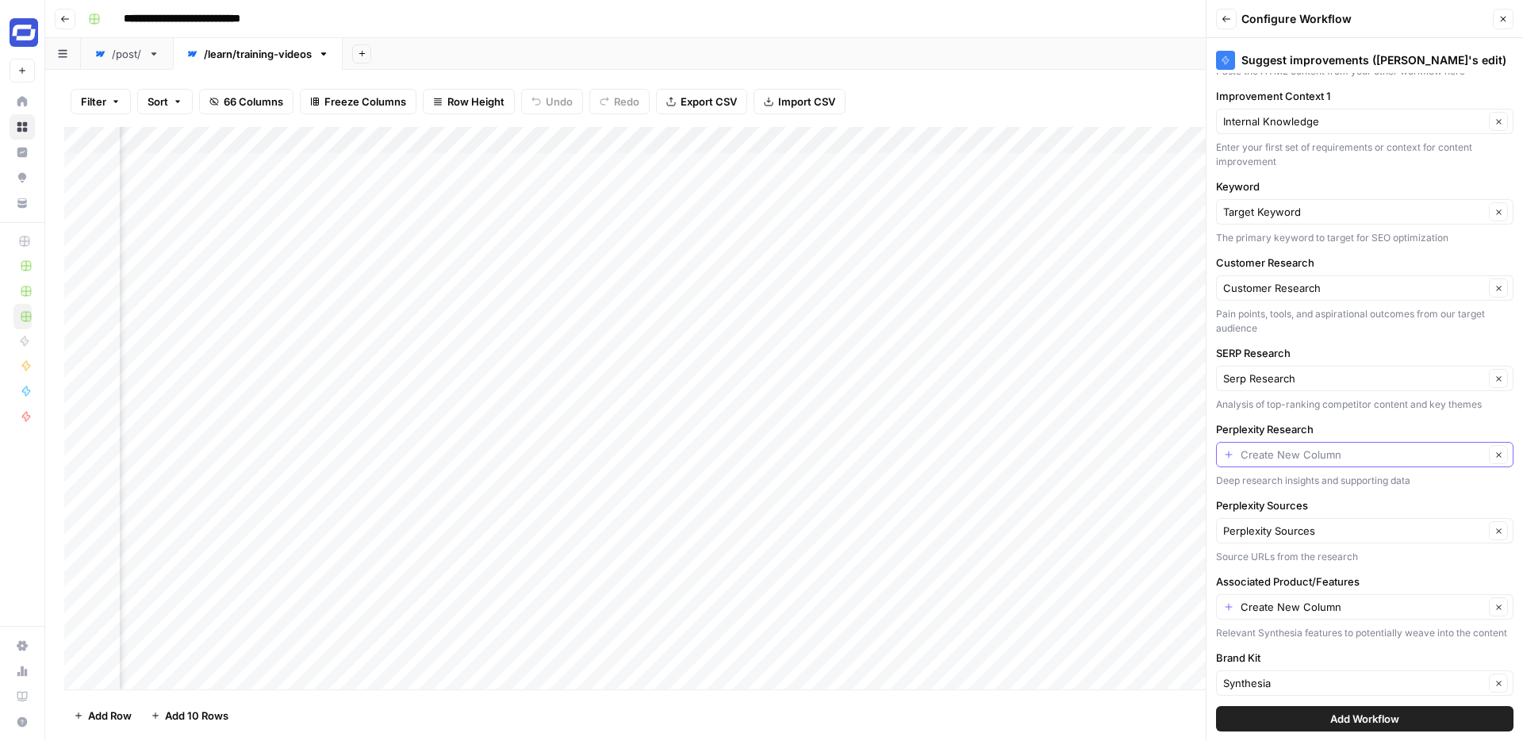
click at [1297, 454] on input "Perplexity Research" at bounding box center [1361, 455] width 243 height 16
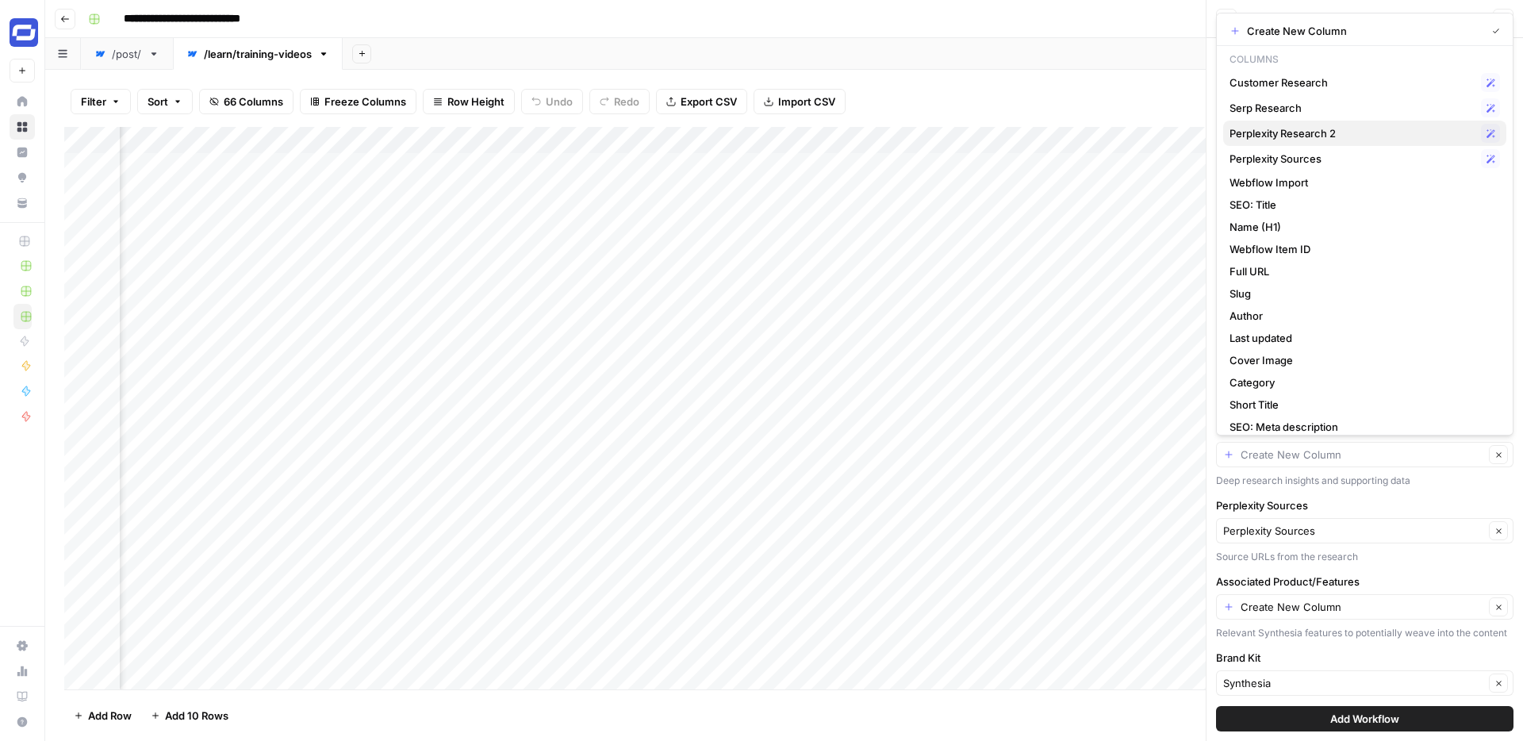
click at [1321, 133] on span "Perplexity Research 2" at bounding box center [1351, 133] width 245 height 16
type input "Perplexity Research 2"
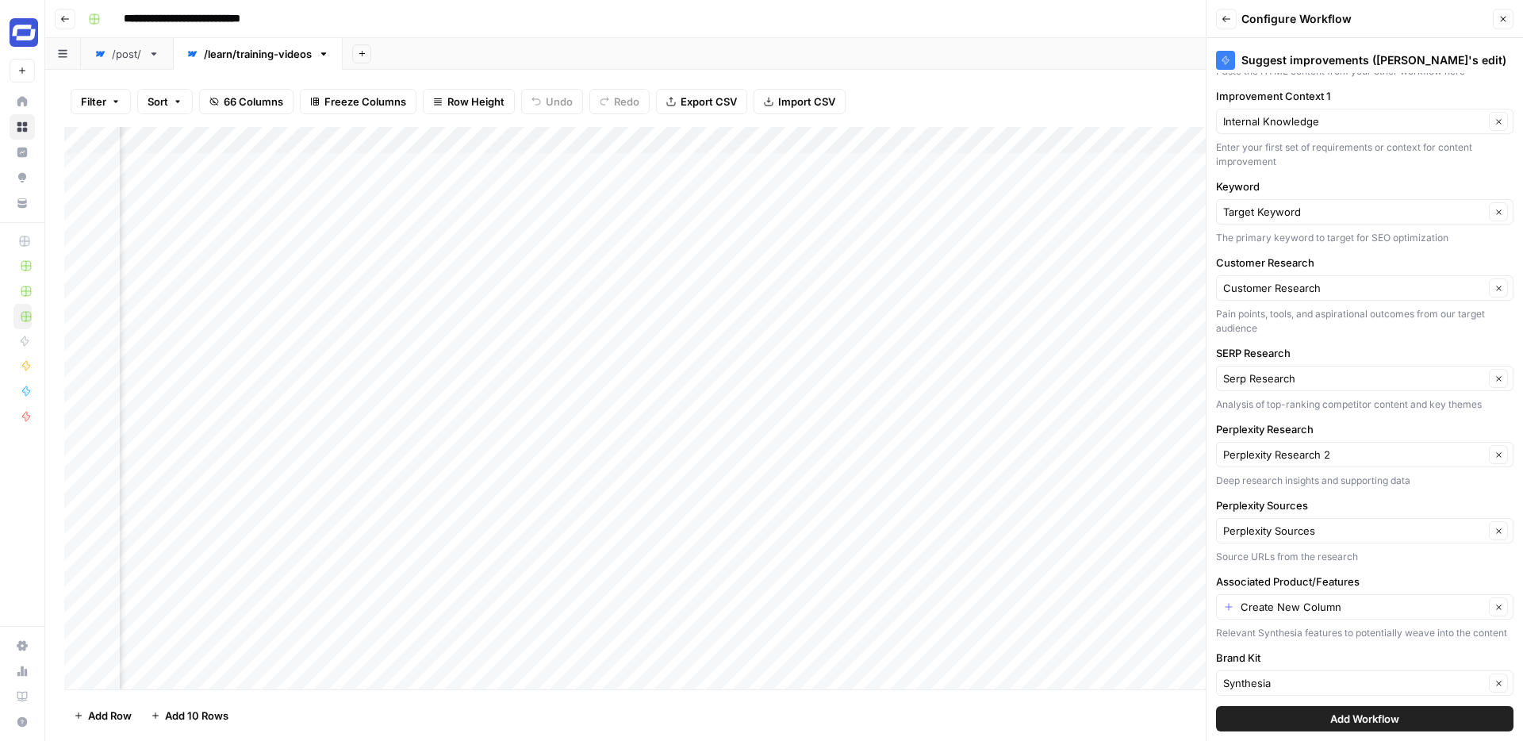
scroll to position [79, 0]
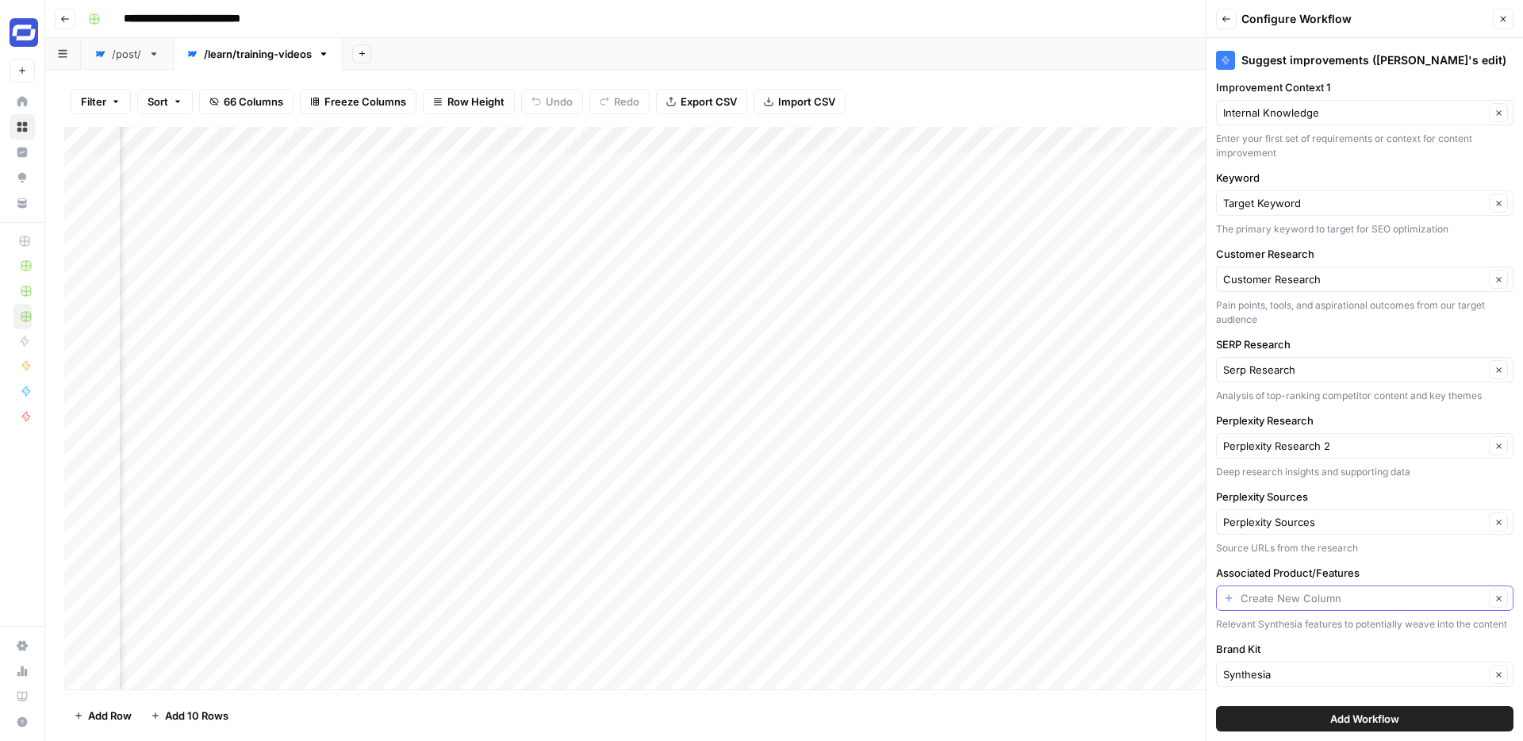
click at [1308, 596] on input "Associated Product/Features" at bounding box center [1361, 598] width 243 height 16
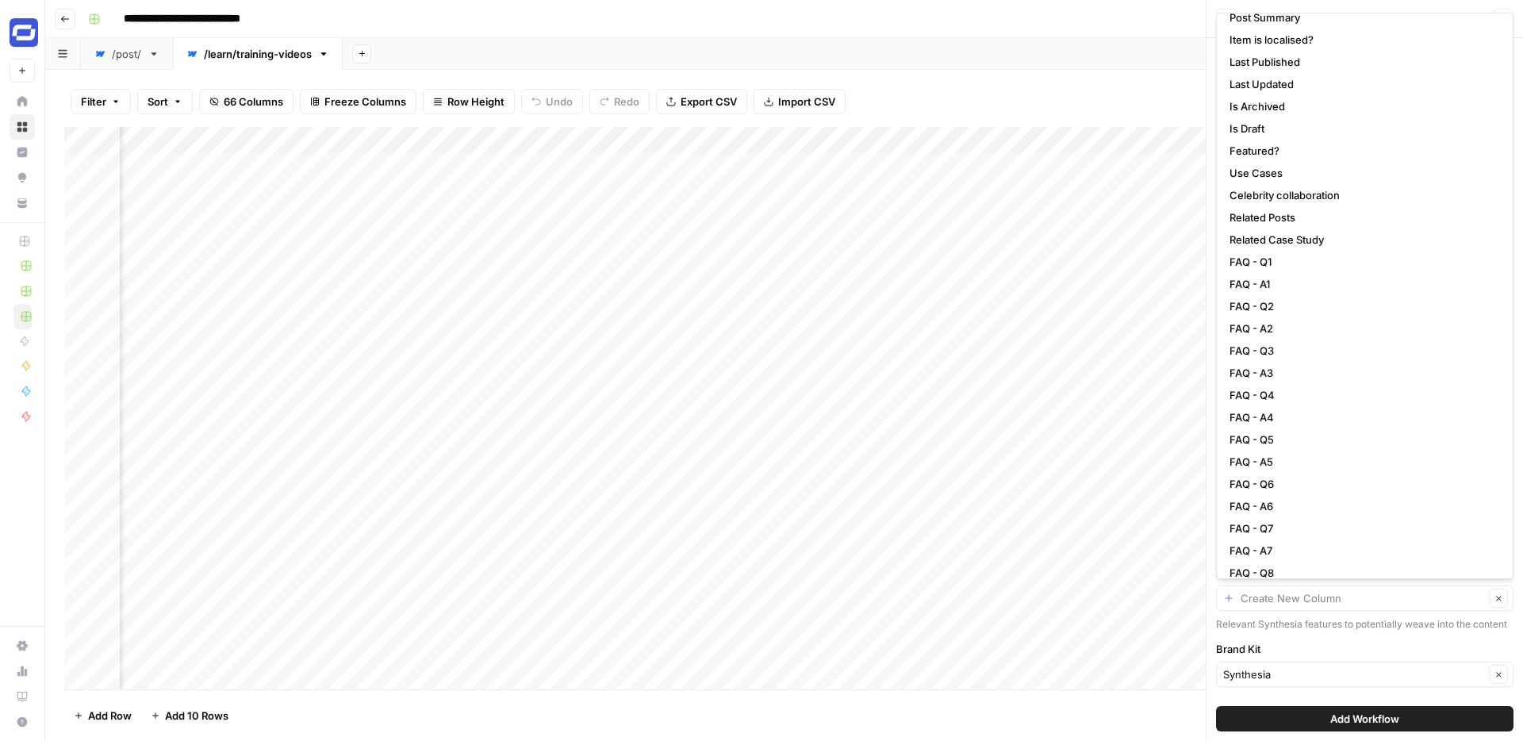
scroll to position [875, 0]
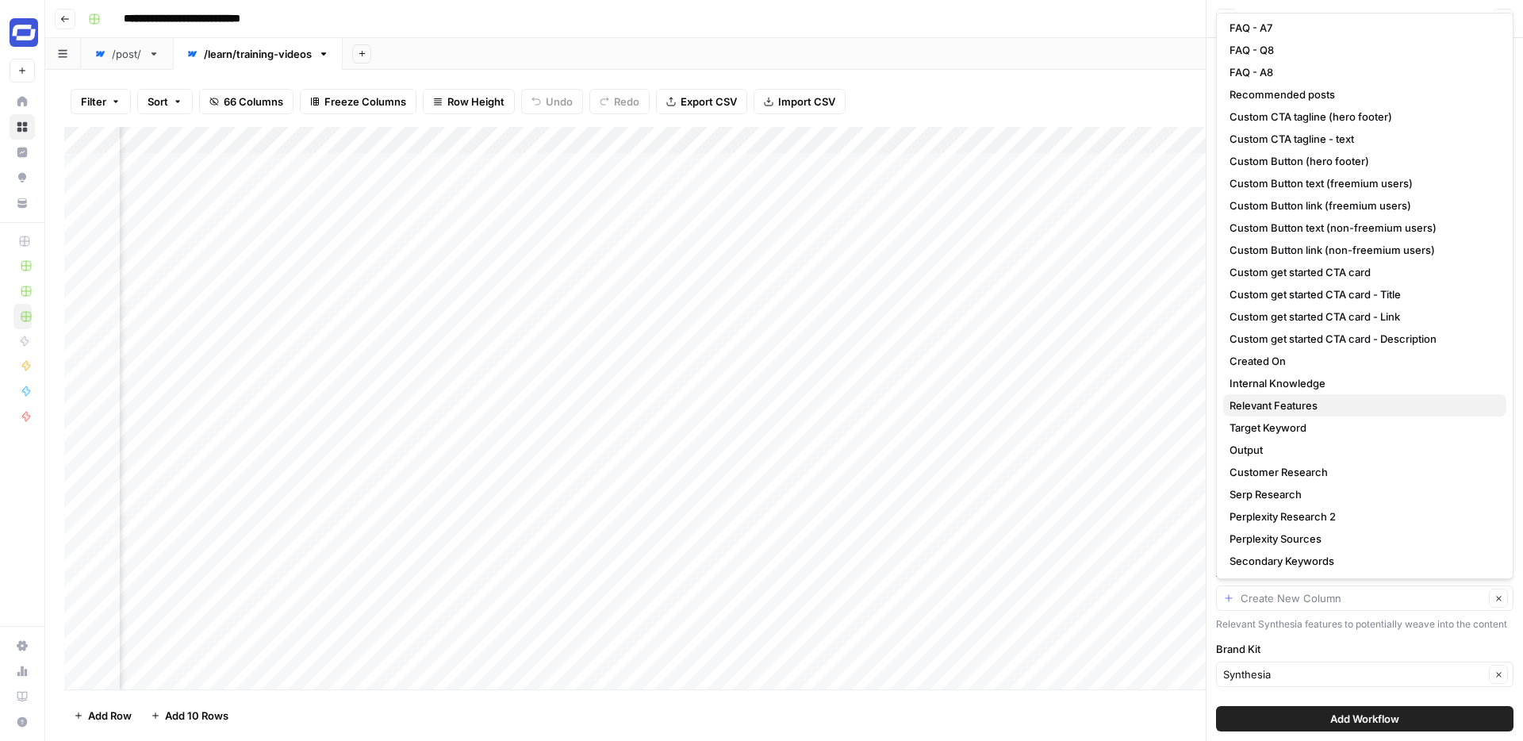
click at [1288, 404] on span "Relevant Features" at bounding box center [1361, 405] width 264 height 16
type input "Relevant Features"
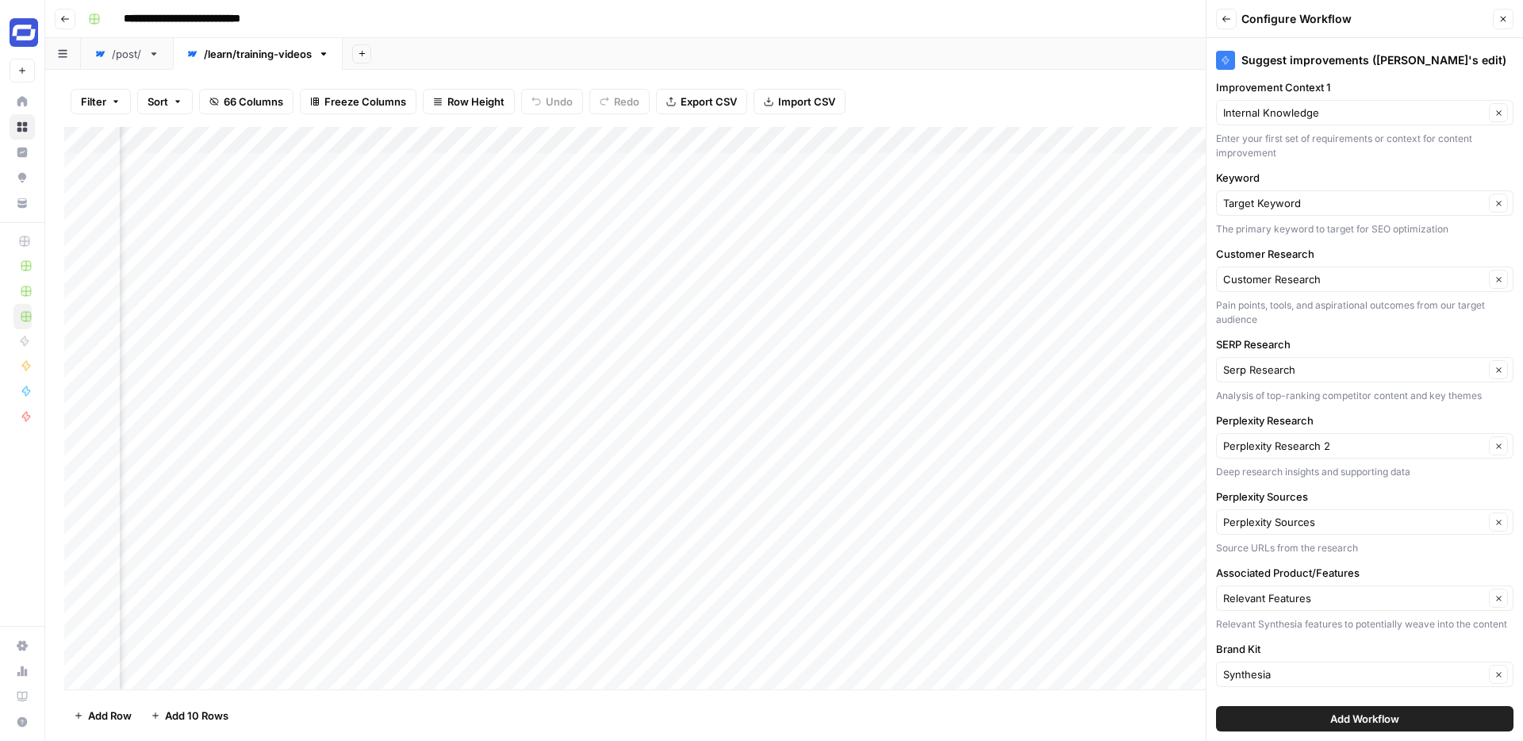
click at [1361, 724] on span "Add Workflow" at bounding box center [1364, 719] width 69 height 16
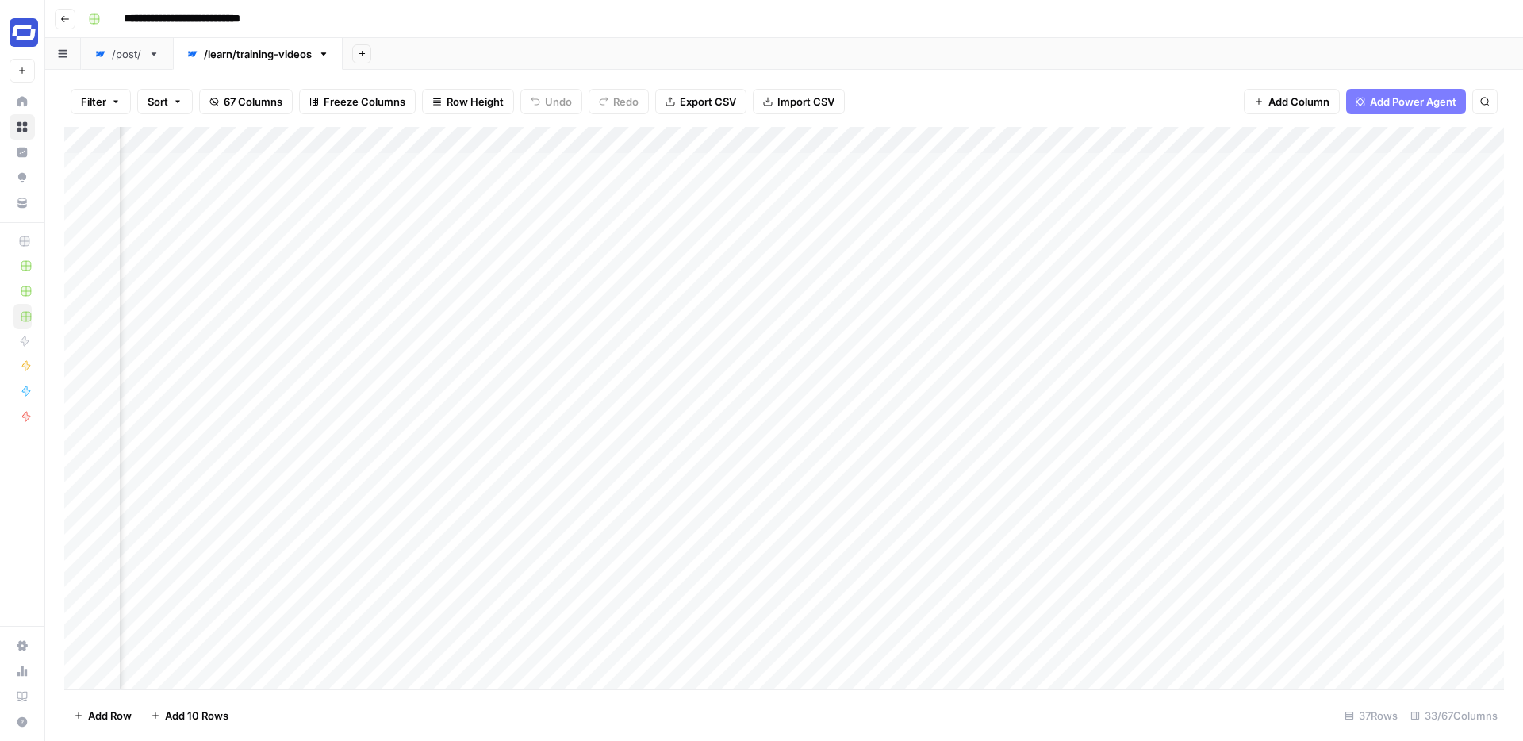
scroll to position [0, 5026]
click at [1290, 163] on div "Add Column" at bounding box center [783, 408] width 1439 height 562
click at [1382, 137] on div "Add Column" at bounding box center [783, 408] width 1439 height 562
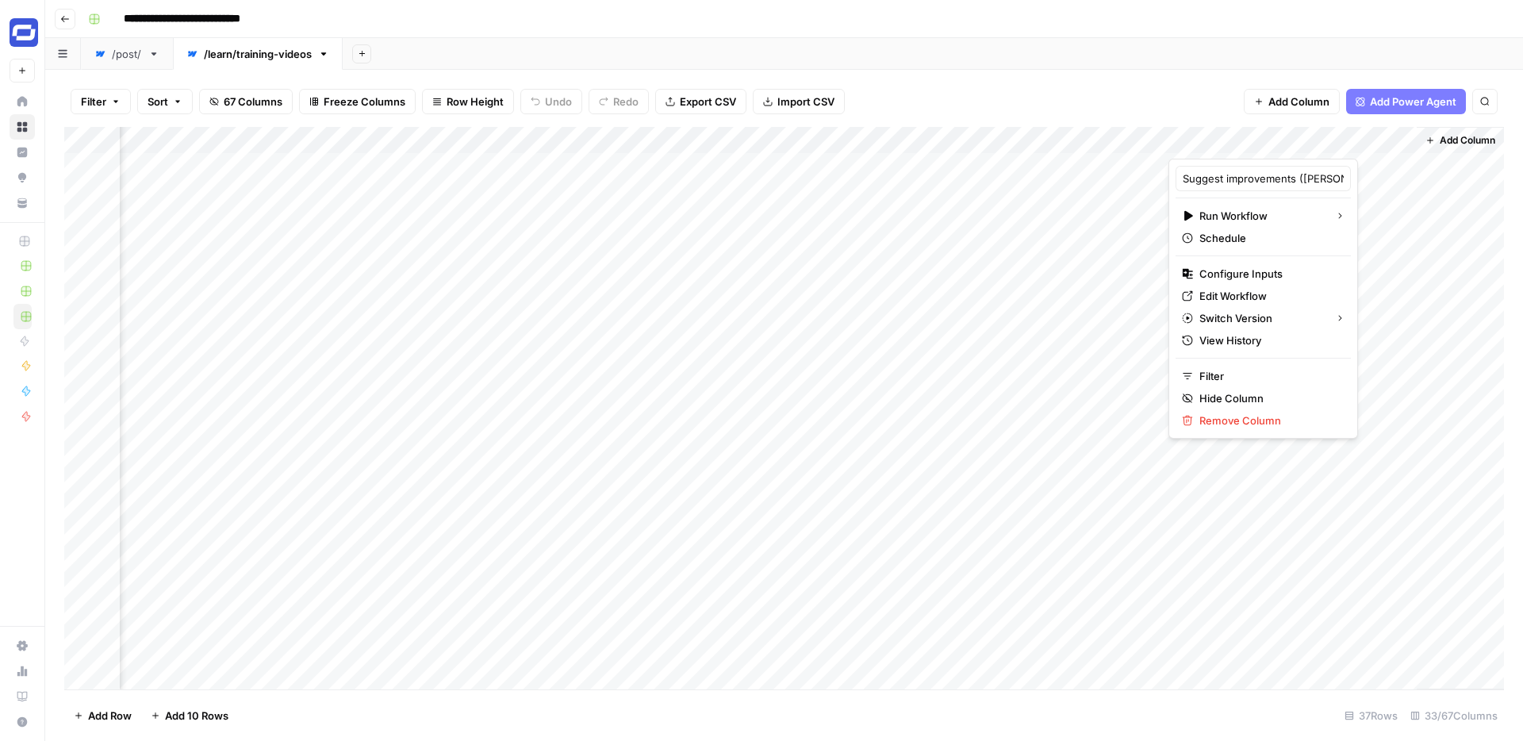
click at [271, 168] on div "Add Column" at bounding box center [783, 408] width 1439 height 562
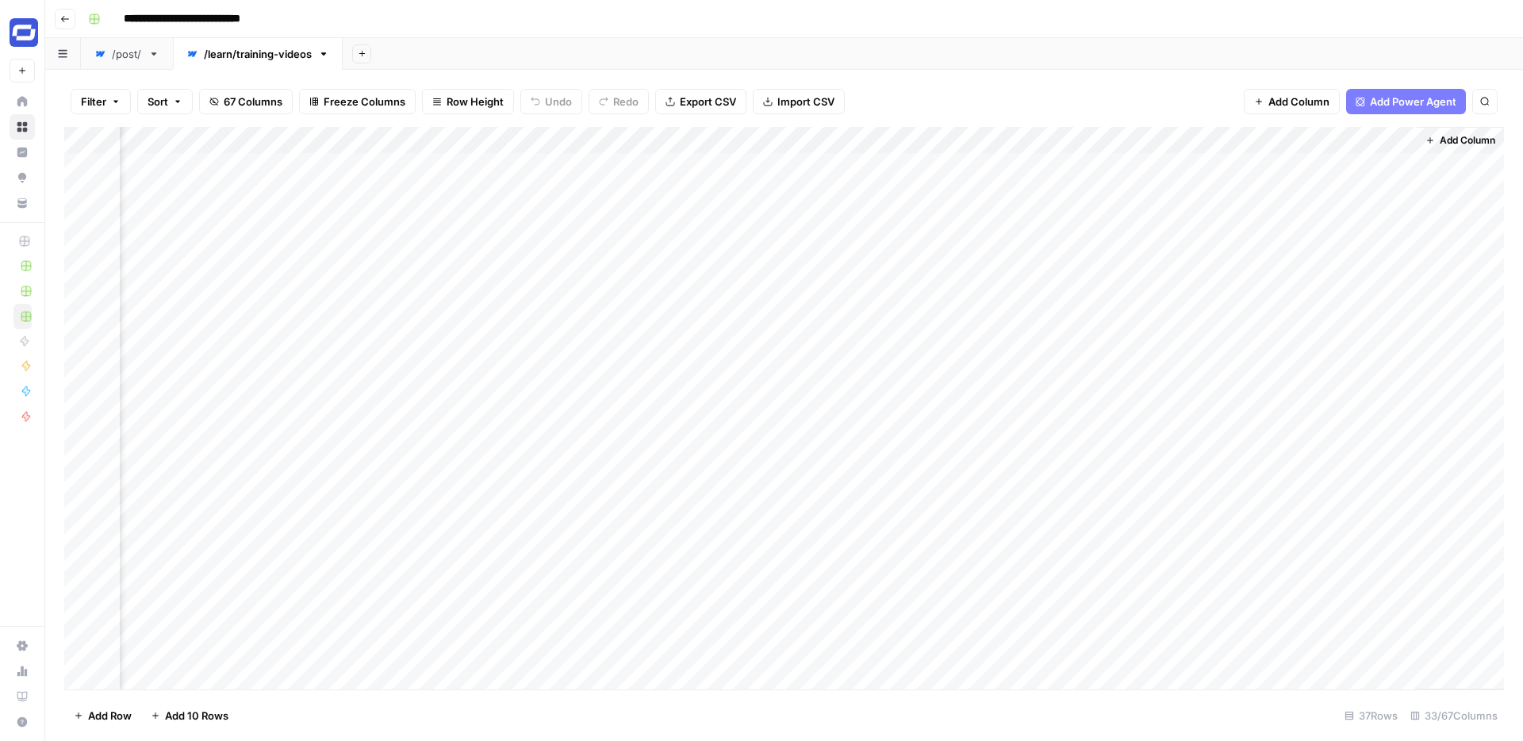
click at [247, 168] on div "Add Column" at bounding box center [783, 408] width 1439 height 562
type textarea "****"
click at [1294, 165] on div "Add Column" at bounding box center [783, 408] width 1439 height 562
click at [120, 51] on div "/post/" at bounding box center [127, 54] width 30 height 16
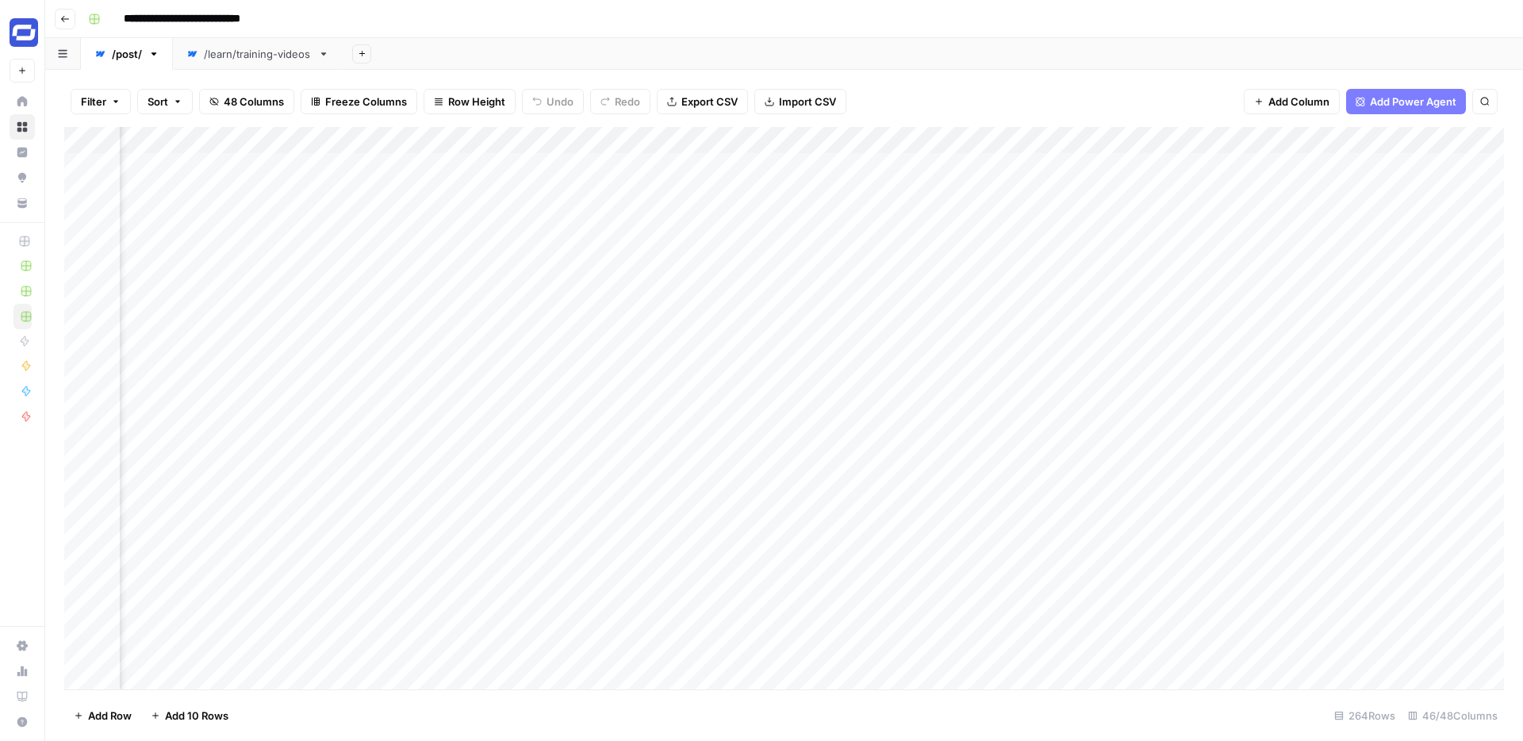
scroll to position [0, 5549]
click at [960, 138] on div "Add Column" at bounding box center [783, 408] width 1439 height 562
click at [919, 173] on input "Suggested Changes new (1)" at bounding box center [929, 179] width 161 height 16
click at [976, 67] on div "Add Sheet" at bounding box center [933, 54] width 1180 height 32
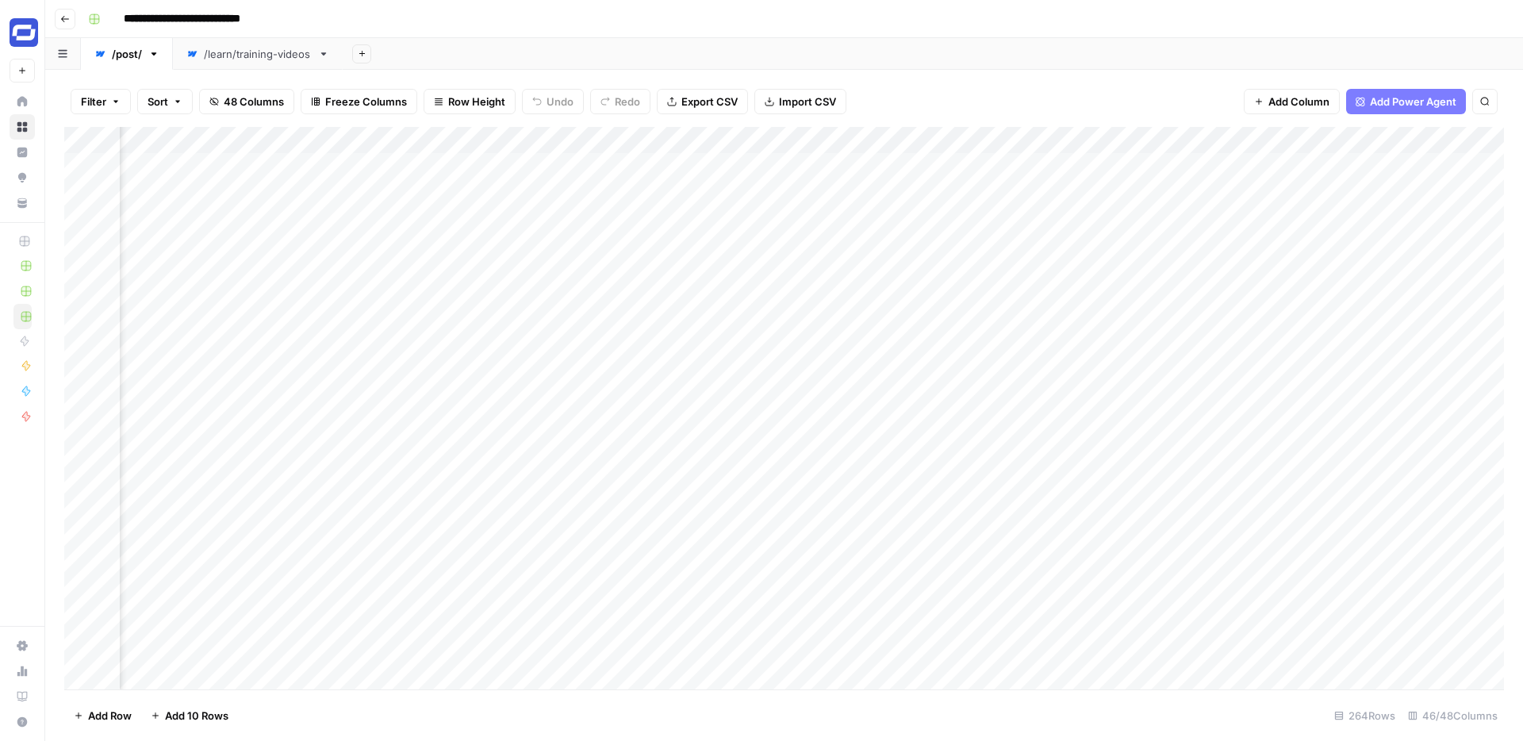
click at [1004, 137] on div "Add Column" at bounding box center [783, 408] width 1439 height 562
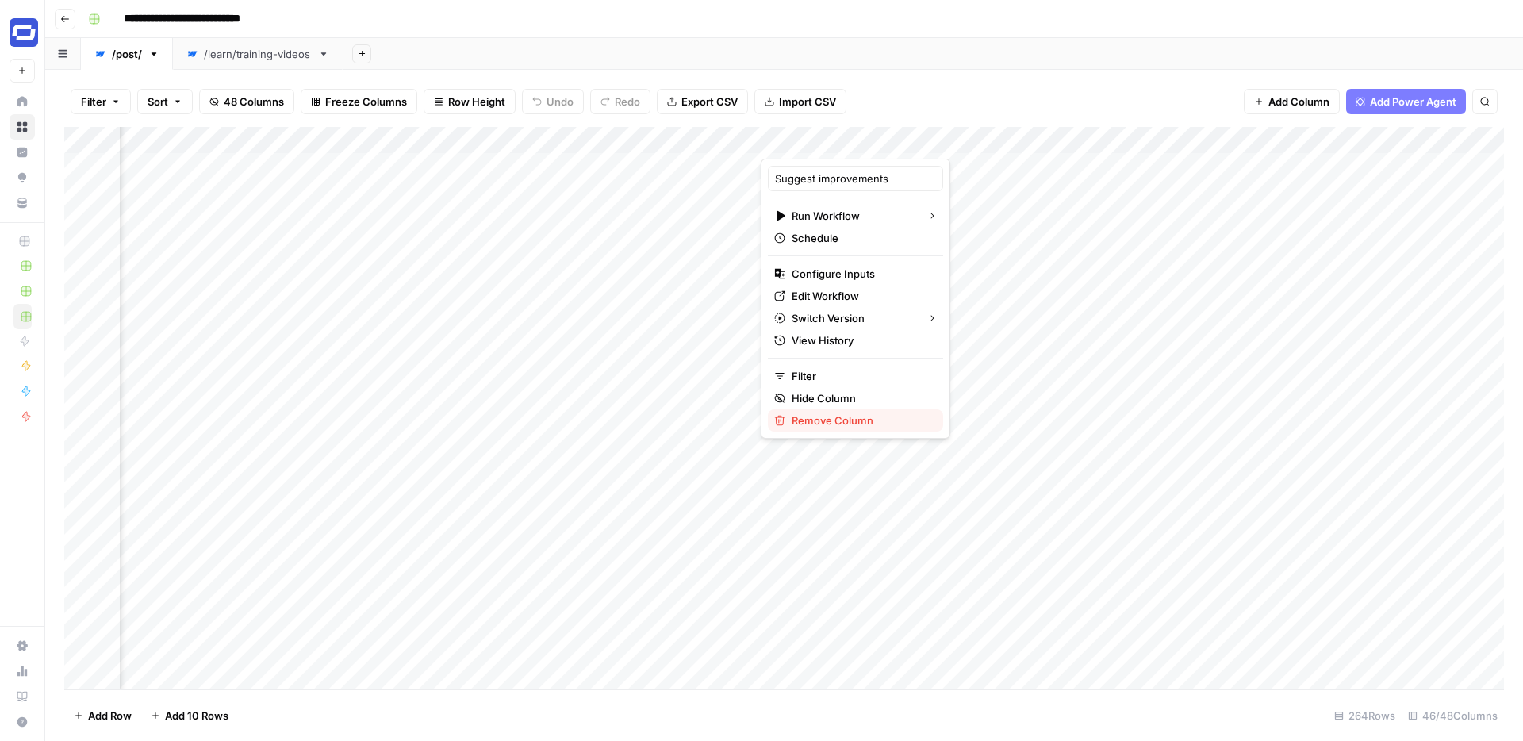
click at [853, 422] on span "Remove Column" at bounding box center [861, 420] width 139 height 16
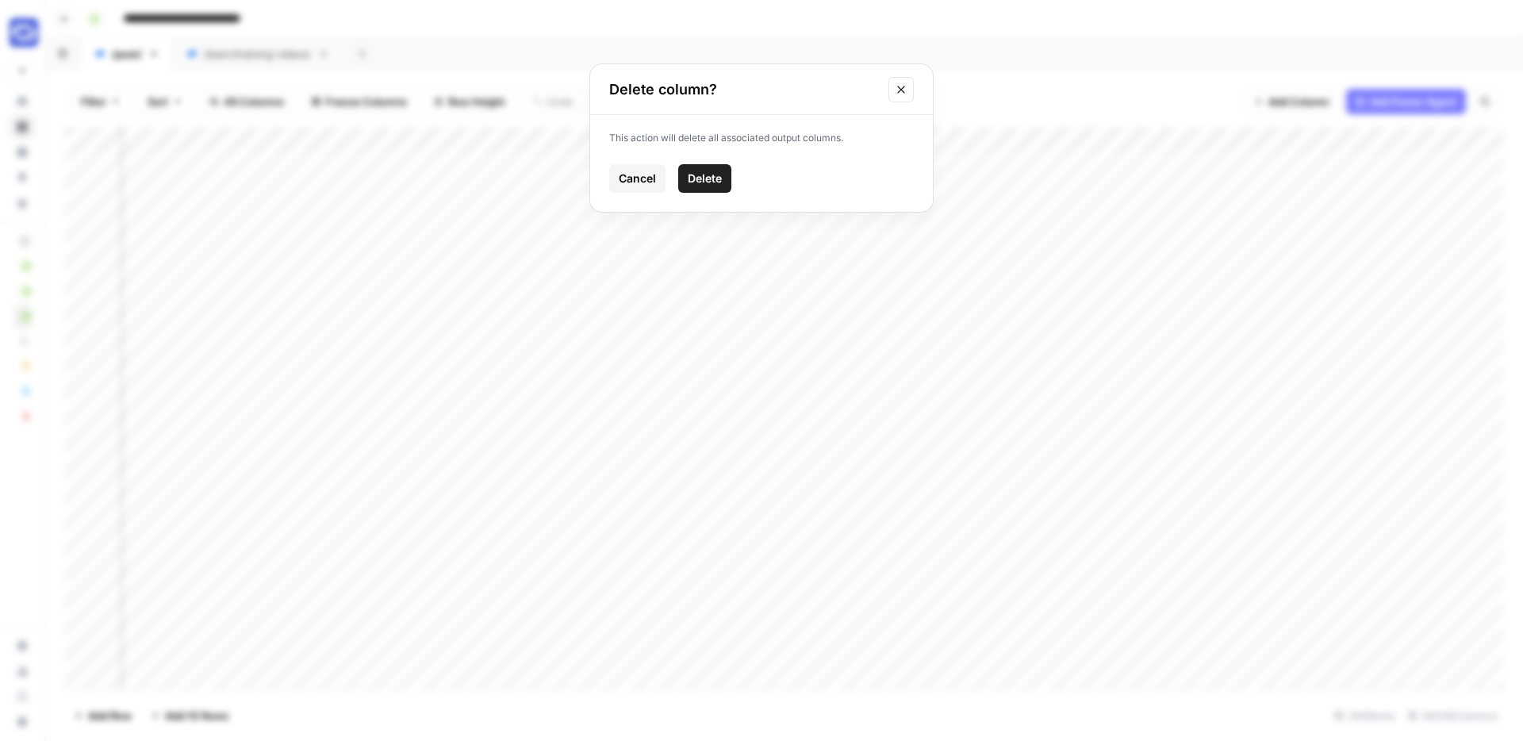
click at [716, 182] on span "Delete" at bounding box center [705, 179] width 34 height 16
click at [291, 60] on div "/learn/training-videos" at bounding box center [258, 54] width 108 height 16
click at [1332, 140] on div "Add Column" at bounding box center [783, 408] width 1439 height 562
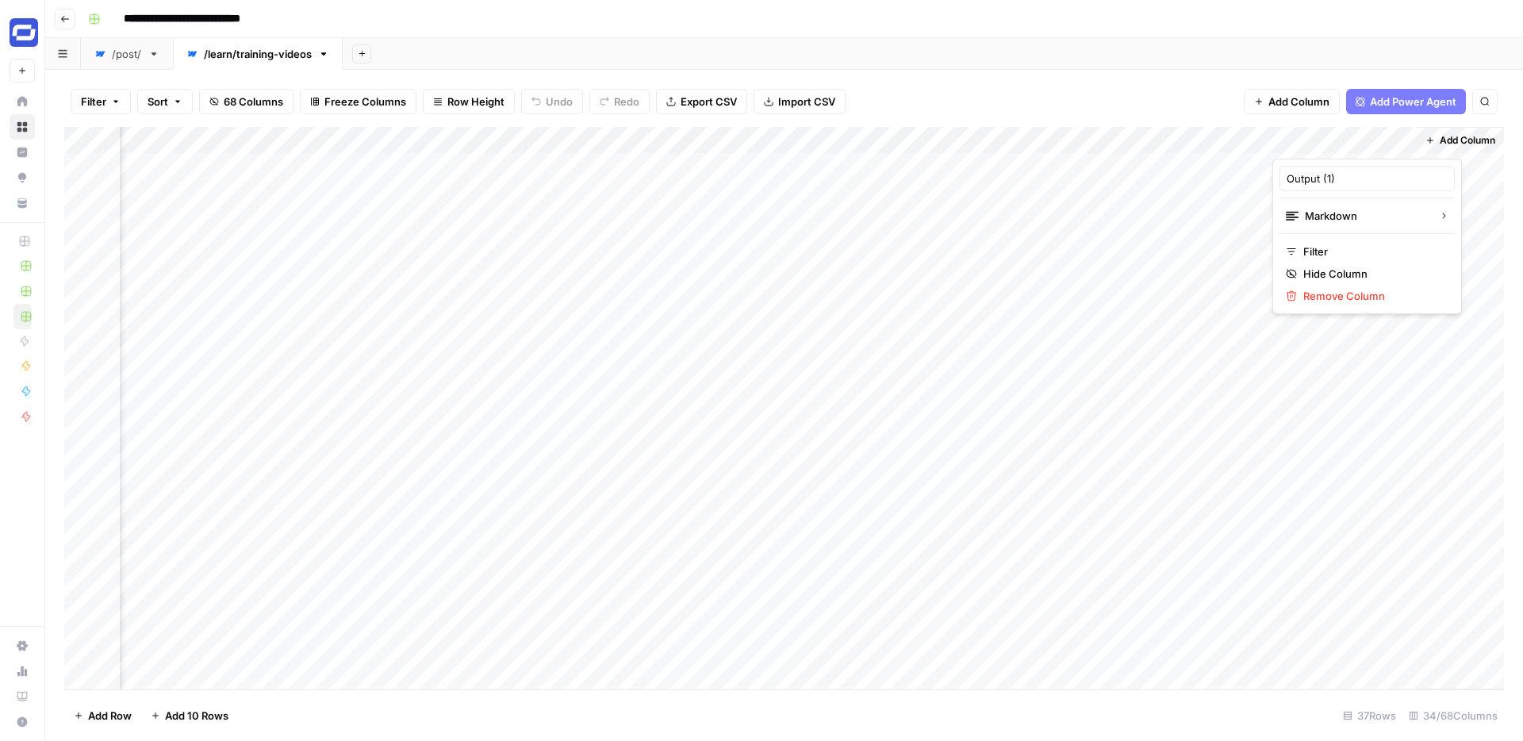
click at [1332, 140] on div at bounding box center [1344, 143] width 144 height 32
click at [1328, 181] on input "Output (1)" at bounding box center [1366, 179] width 161 height 16
paste input "Suggested Changes new"
type input "Suggested Changes new (1)"
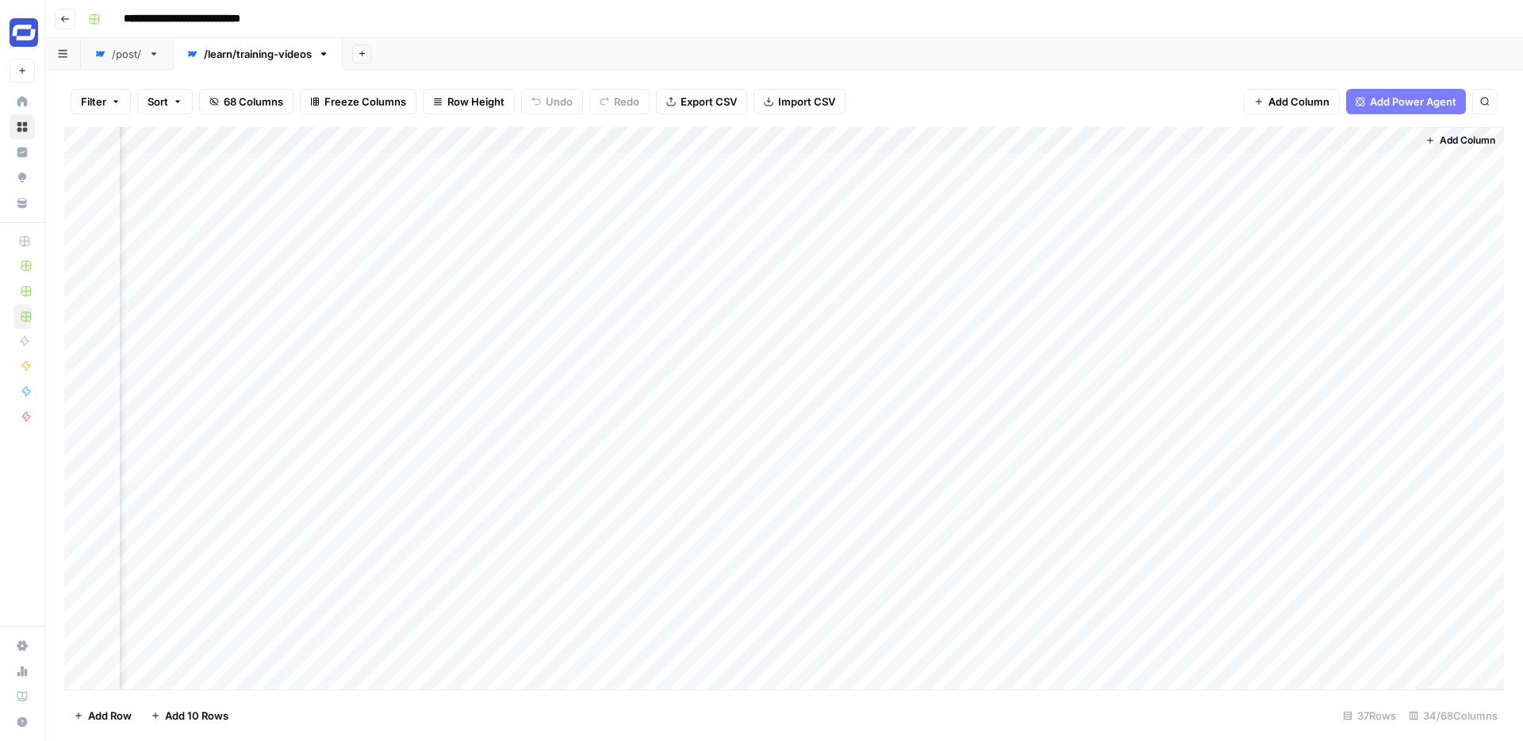
click at [1335, 138] on div "Add Column" at bounding box center [783, 408] width 1439 height 562
click at [1335, 138] on div at bounding box center [1344, 143] width 144 height 32
click at [1365, 177] on input "Suggested Changes new (1)" at bounding box center [1366, 179] width 161 height 16
drag, startPoint x: 1350, startPoint y: 183, endPoint x: 1446, endPoint y: 190, distance: 96.2
click at [1445, 190] on body "**********" at bounding box center [761, 370] width 1523 height 741
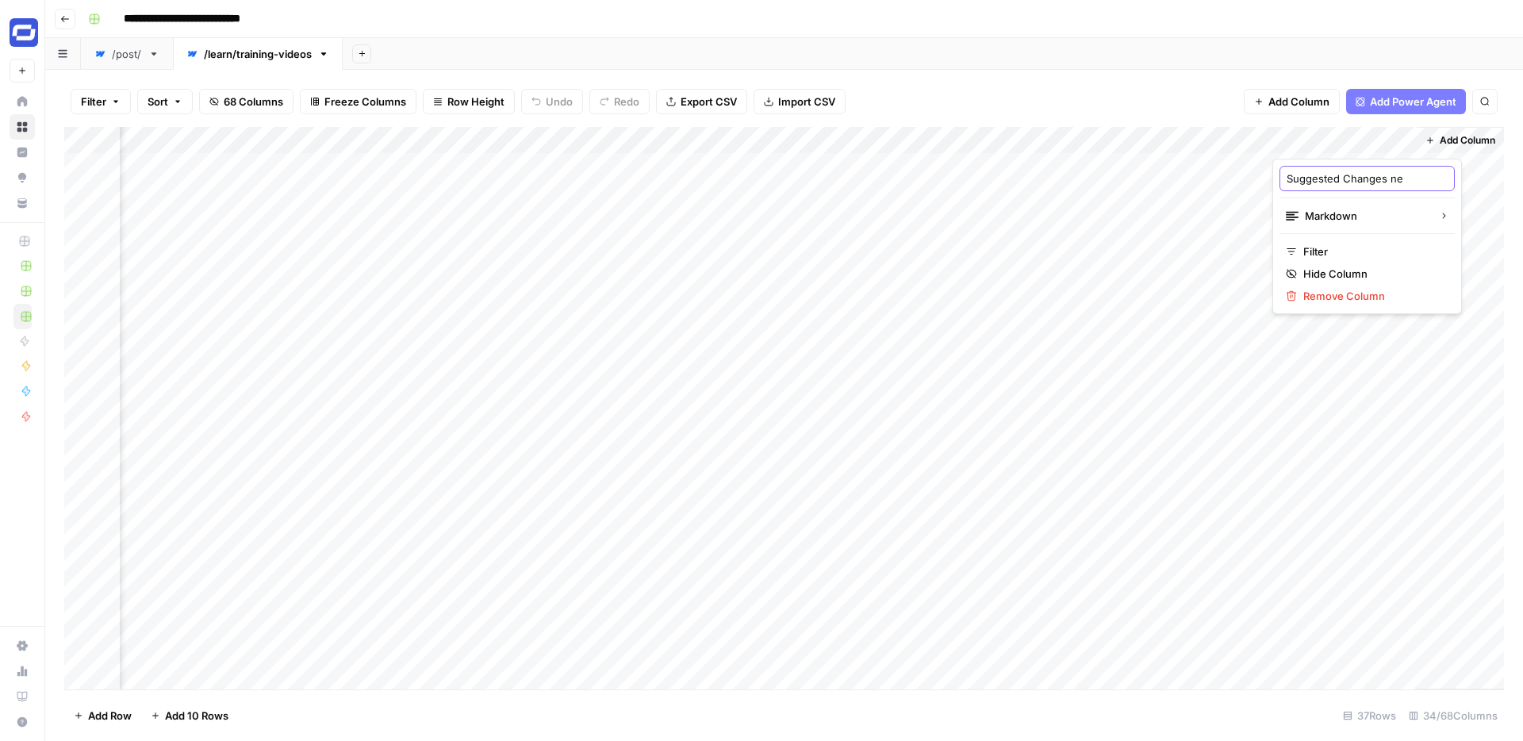
scroll to position [0, 0]
type input "Suggested Changes New"
click at [1114, 141] on div "Add Column" at bounding box center [783, 408] width 1439 height 562
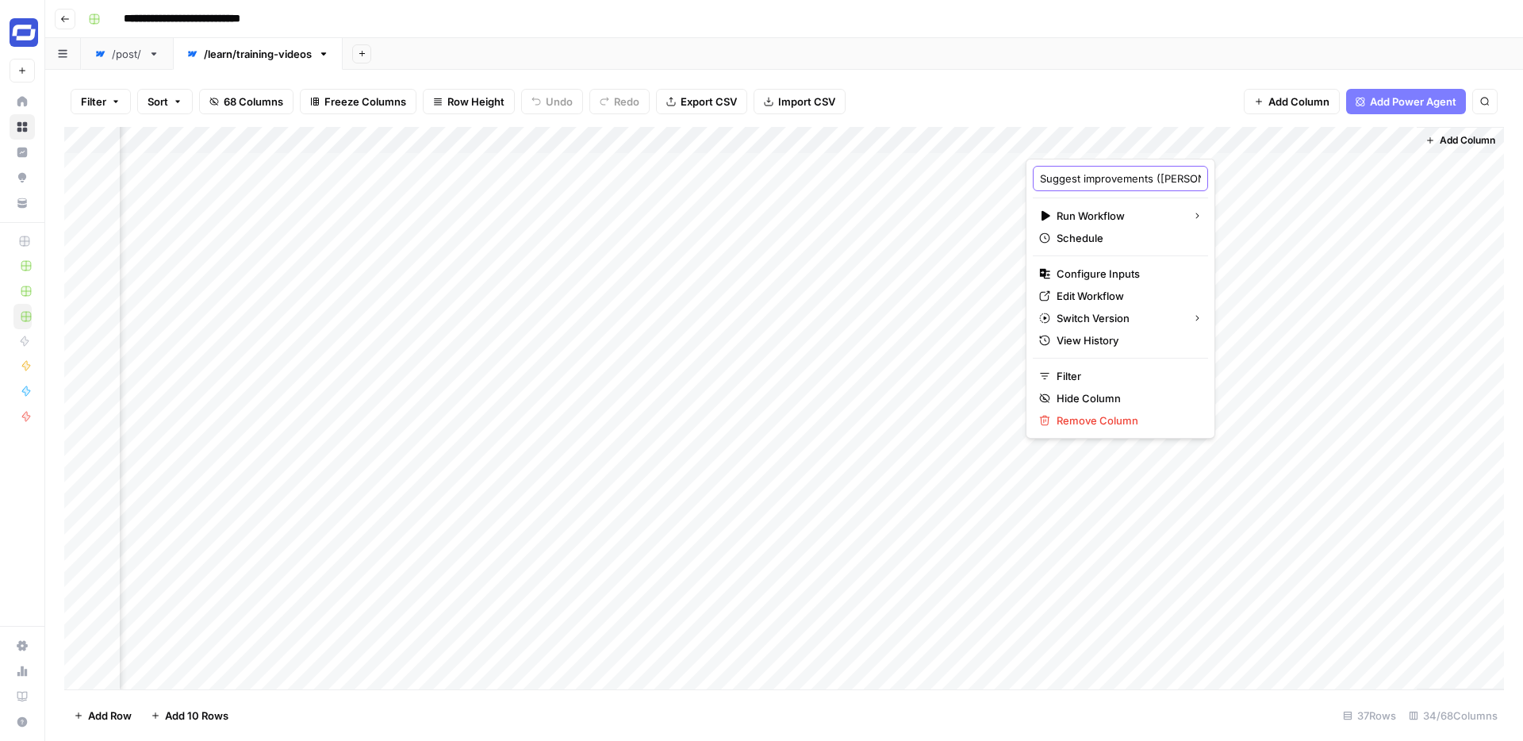
click at [1085, 178] on input "Suggest improvements ([PERSON_NAME]'s edit)" at bounding box center [1120, 179] width 161 height 16
type input "Suggest Improvements ([PERSON_NAME]'s edit)"
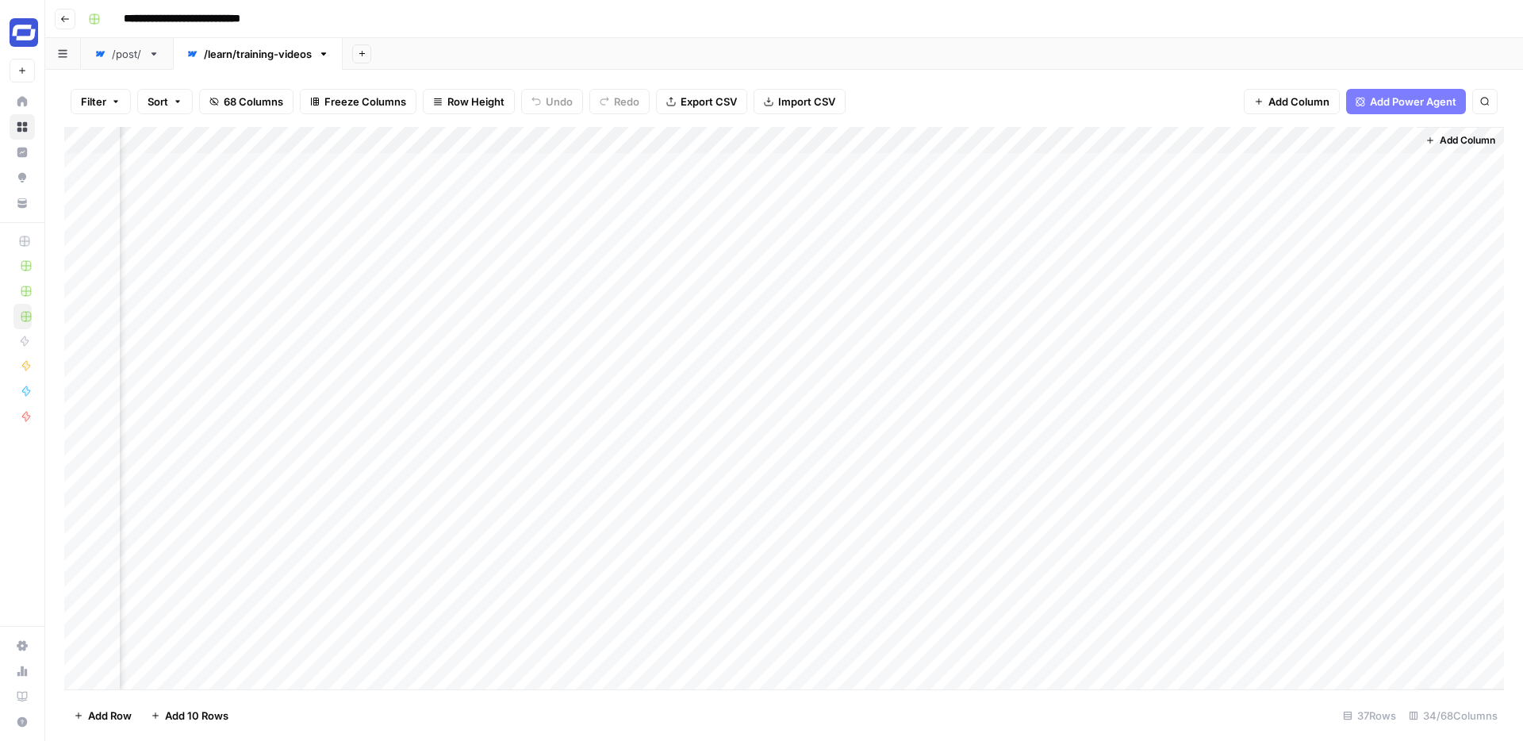
click at [1090, 75] on div "Filter Sort 68 Columns Freeze Columns Row Height Undo Redo Export CSV Import CS…" at bounding box center [784, 405] width 1478 height 671
click at [1330, 140] on div "Add Column" at bounding box center [783, 408] width 1439 height 562
click at [1348, 174] on input "Suggested Changes New" at bounding box center [1366, 179] width 161 height 16
click at [1205, 86] on div "Filter Sort 68 Columns Freeze Columns Row Height Undo Redo Export CSV Import CS…" at bounding box center [783, 101] width 1439 height 51
click at [132, 53] on div "/post/" at bounding box center [127, 54] width 30 height 16
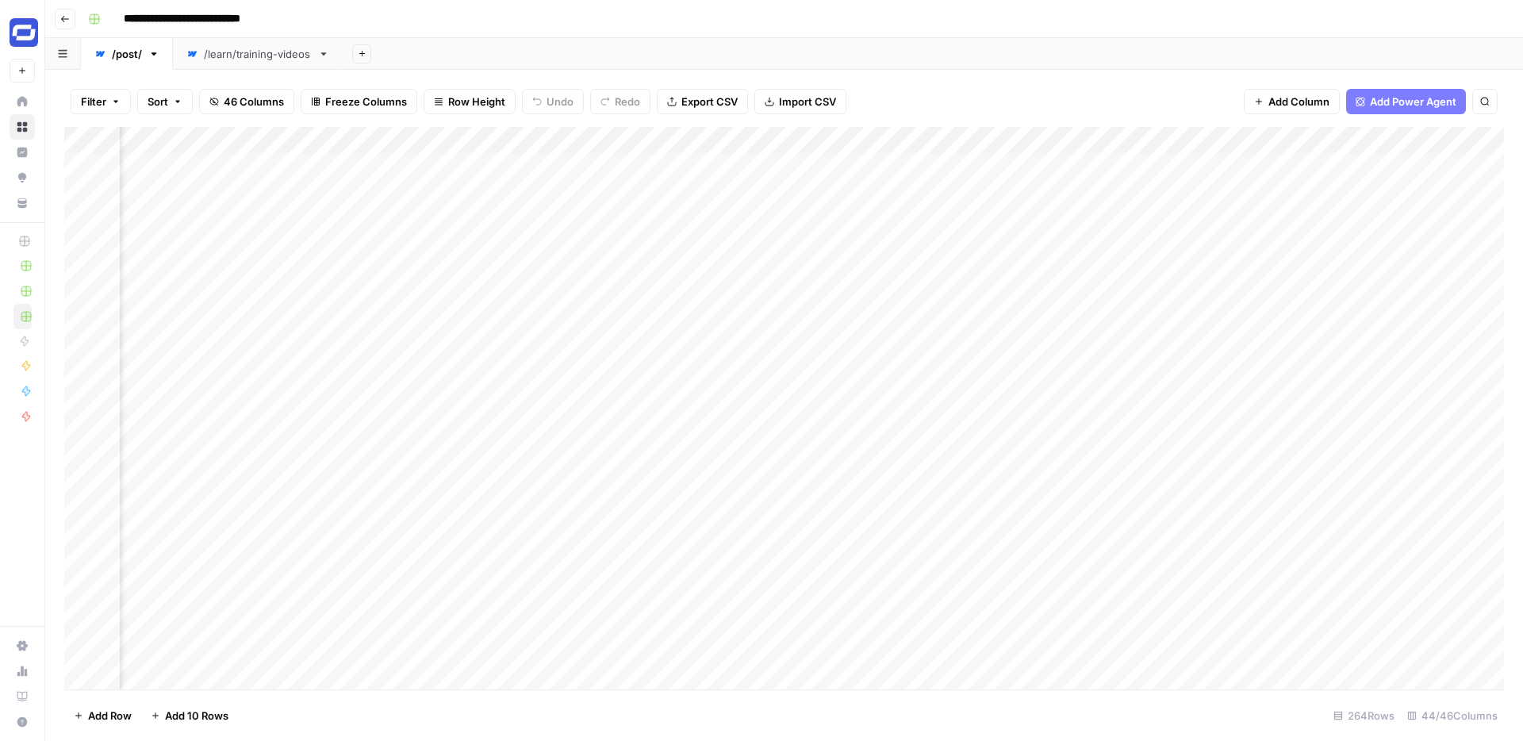
scroll to position [0, 5731]
click at [806, 137] on div "Add Column" at bounding box center [783, 408] width 1439 height 562
click at [753, 178] on input "Suggested Changes new (1)" at bounding box center [747, 179] width 161 height 16
paste input "New"
type input "Suggested Changes New"
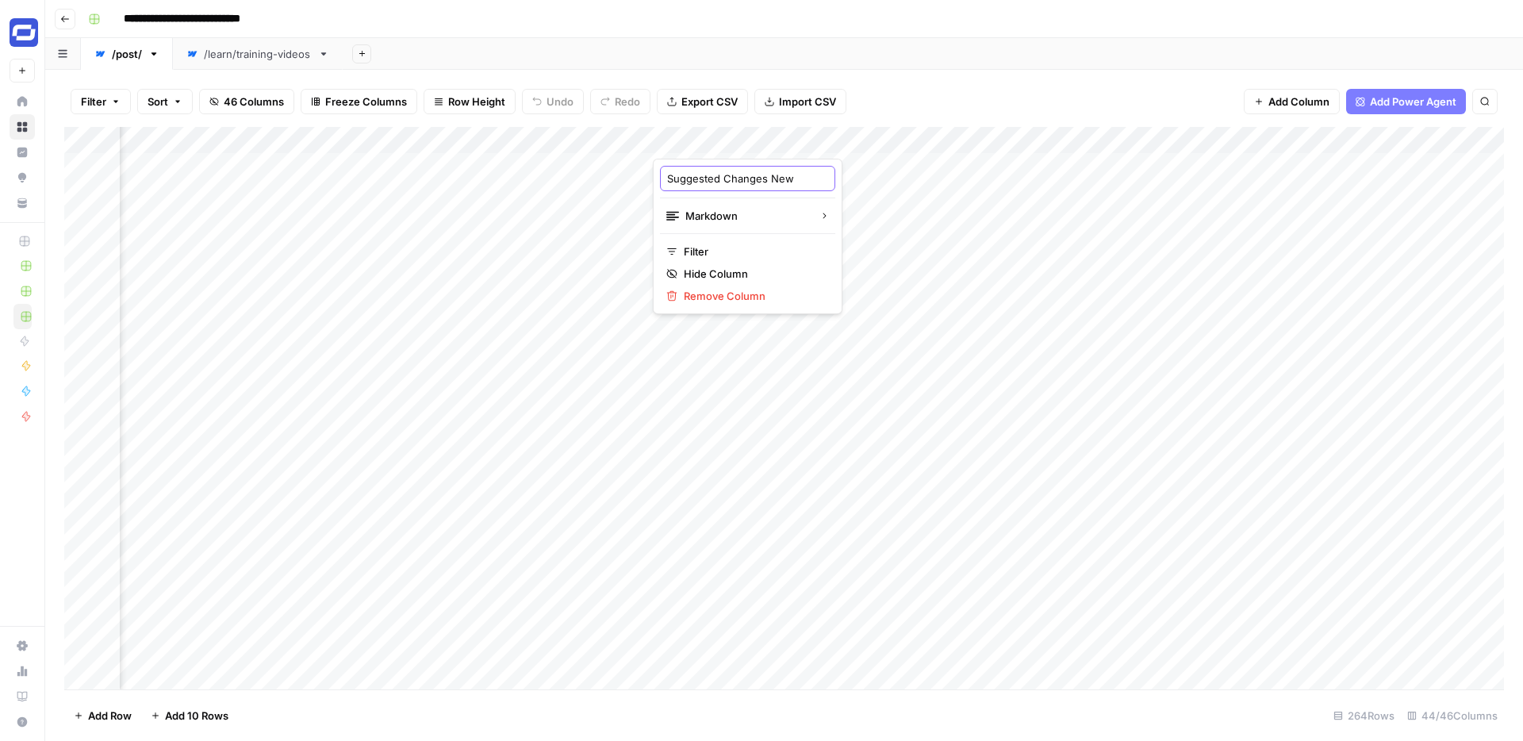
scroll to position [0, 6]
click at [460, 136] on div "Add Column" at bounding box center [783, 408] width 1439 height 562
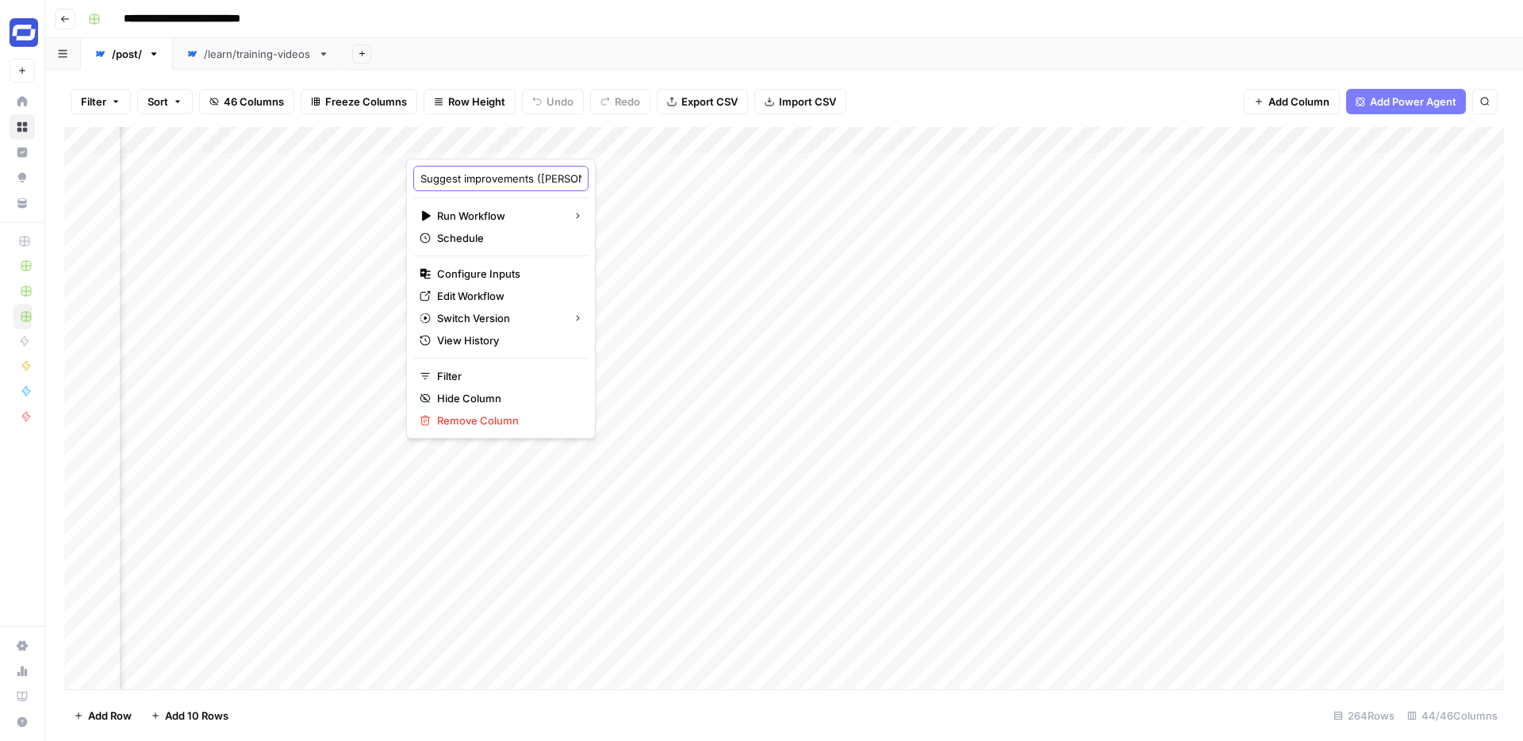
click at [469, 177] on input "Suggest improvements ([PERSON_NAME]'s edit)" at bounding box center [500, 179] width 161 height 16
type input "Suggest Improvements ([PERSON_NAME]'s edit)"
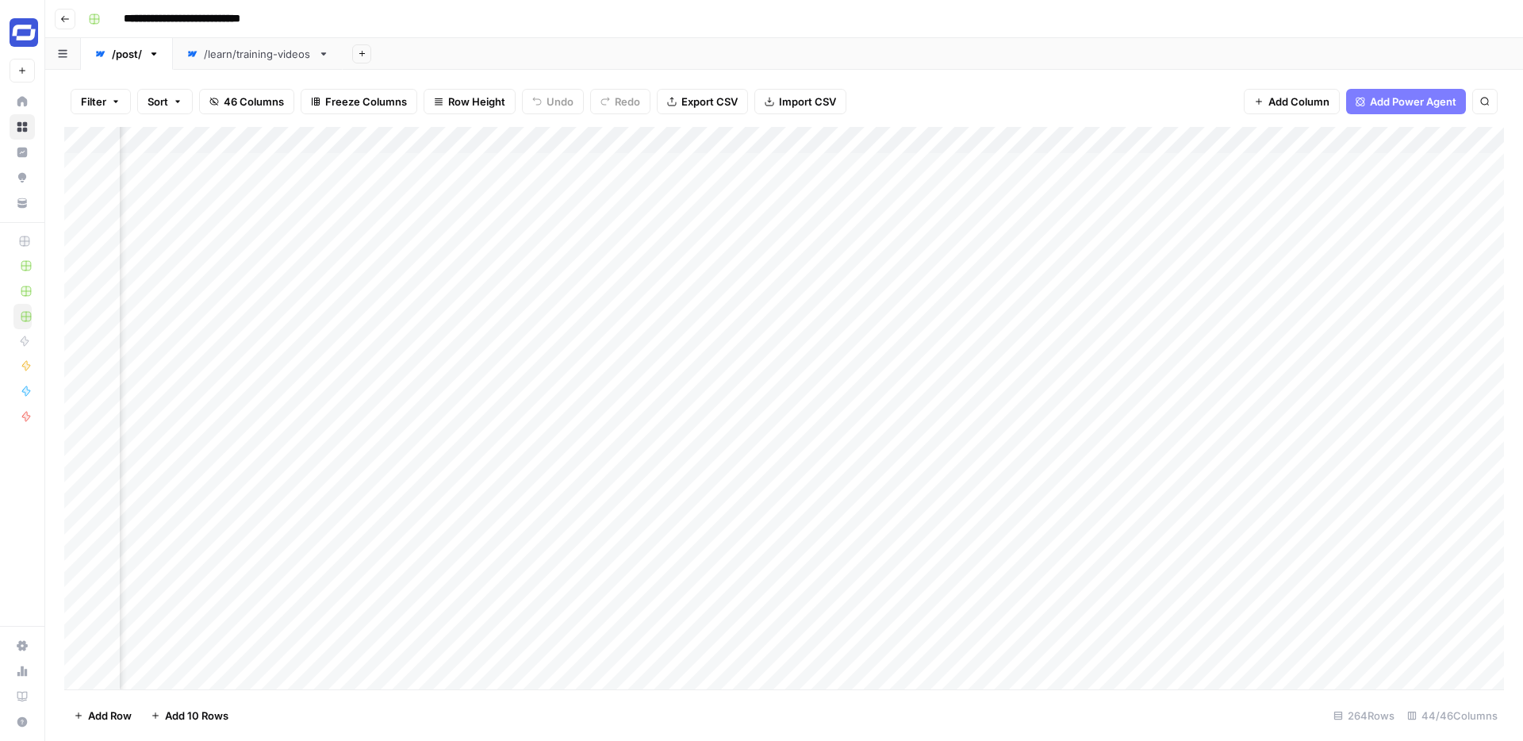
click at [947, 75] on div "Filter Sort 46 Columns Freeze Columns Row Height Undo Redo Export CSV Import CS…" at bounding box center [784, 405] width 1478 height 671
click at [238, 64] on link "/learn/training-videos" at bounding box center [258, 54] width 170 height 32
click at [1341, 138] on div "Add Column" at bounding box center [783, 408] width 1439 height 562
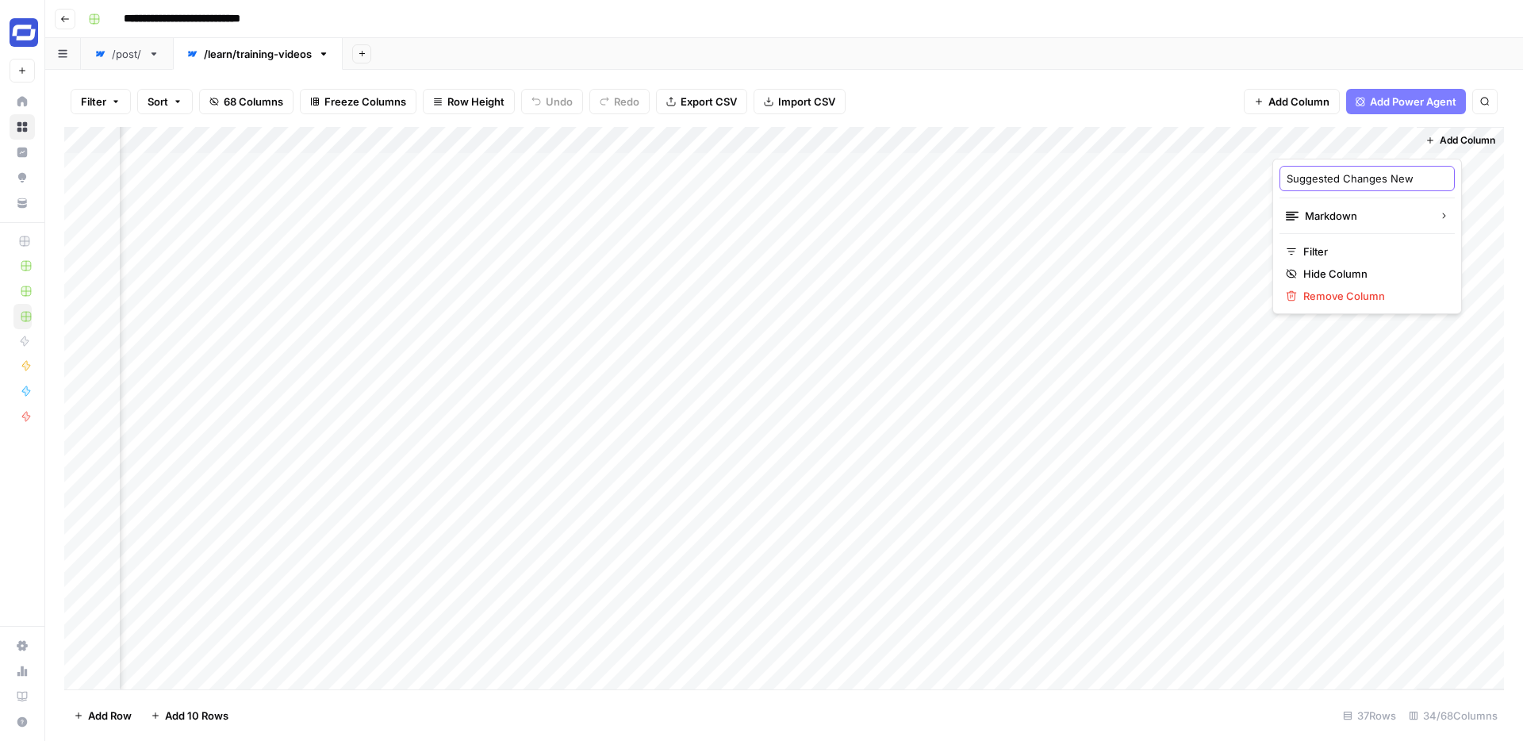
click at [1344, 177] on input "Suggested Changes New" at bounding box center [1366, 179] width 161 height 16
drag, startPoint x: 1325, startPoint y: 178, endPoint x: 1288, endPoint y: 183, distance: 37.7
click at [1288, 183] on input "Suggested Changes New" at bounding box center [1366, 179] width 161 height 16
click at [1141, 77] on div "Filter Sort 68 Columns Freeze Columns Row Height Undo Redo Export CSV Import CS…" at bounding box center [783, 101] width 1439 height 51
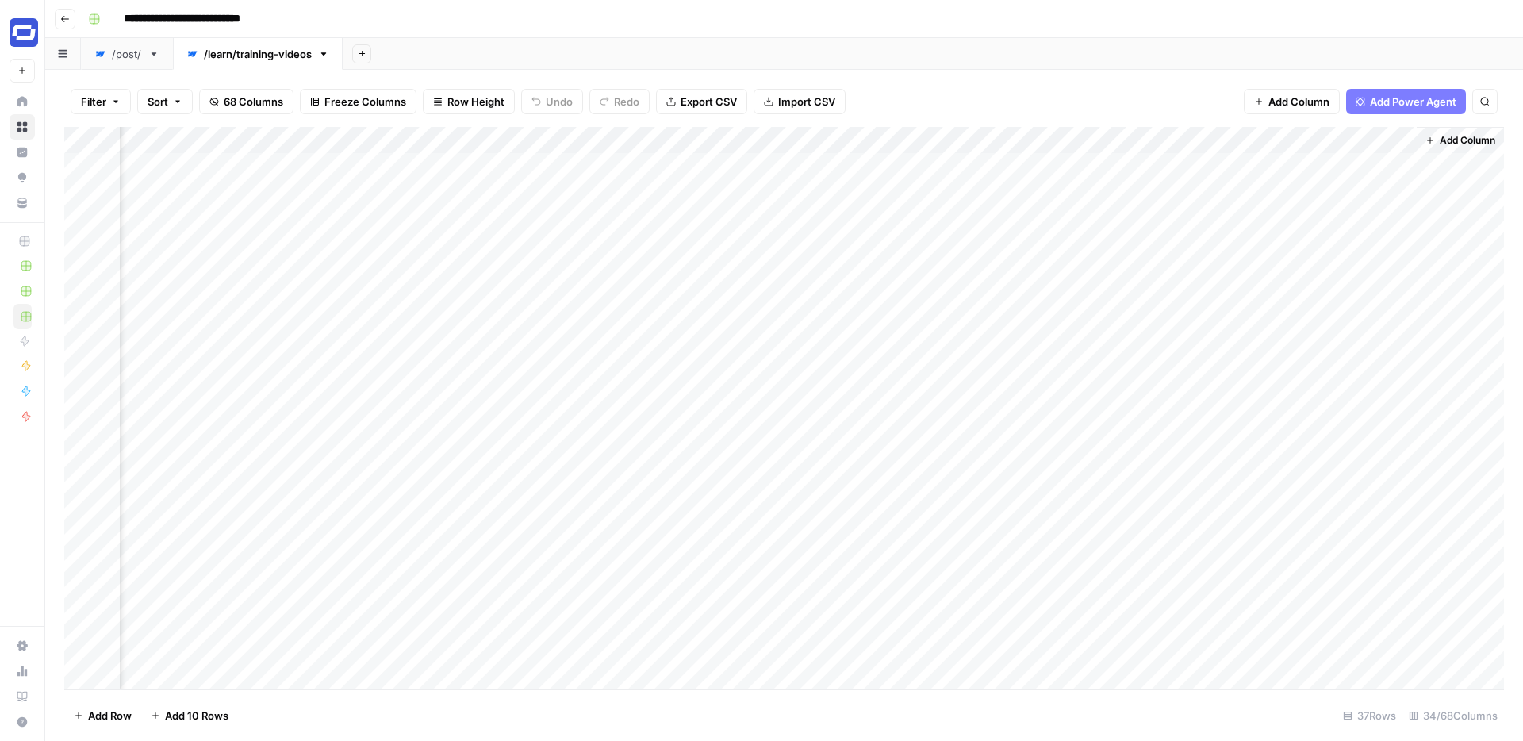
click at [127, 52] on div "/post/" at bounding box center [127, 54] width 30 height 16
click at [240, 53] on div "/learn/training-videos" at bounding box center [258, 54] width 108 height 16
click at [1449, 137] on span "Add Column" at bounding box center [1467, 140] width 56 height 14
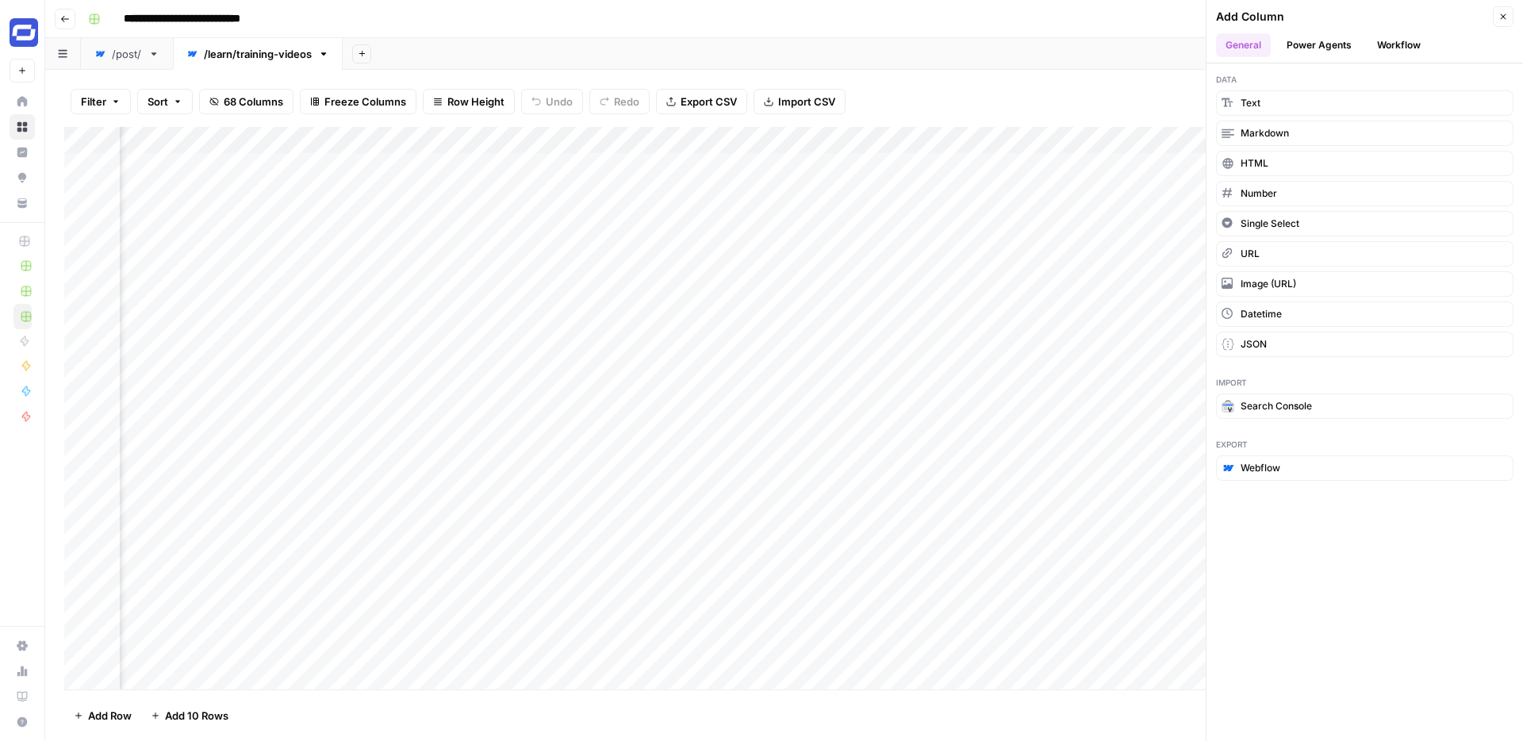
click at [108, 52] on div "/post/" at bounding box center [118, 54] width 48 height 16
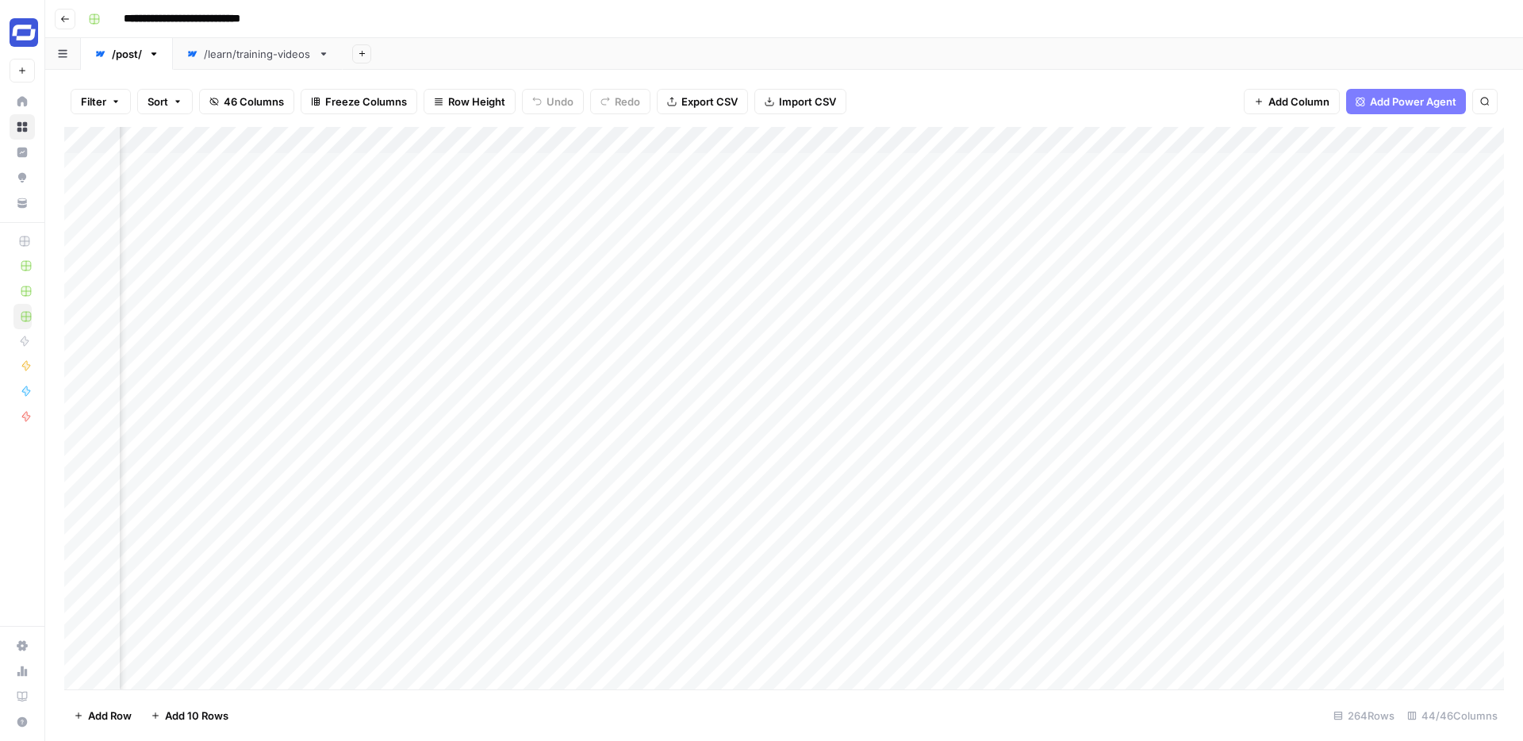
scroll to position [0, 6415]
click at [486, 138] on div "Add Column" at bounding box center [783, 408] width 1439 height 562
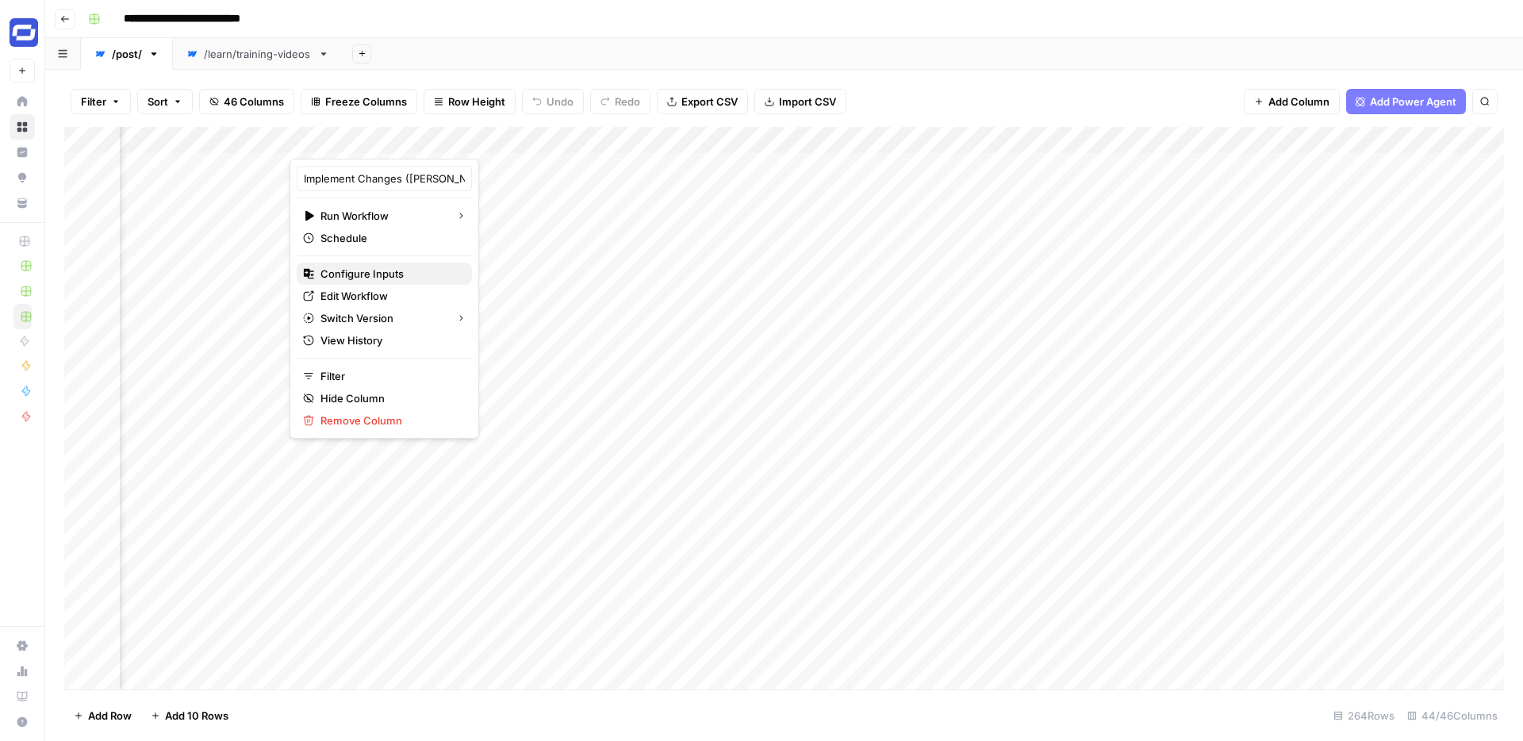
click at [360, 275] on span "Configure Inputs" at bounding box center [389, 274] width 139 height 16
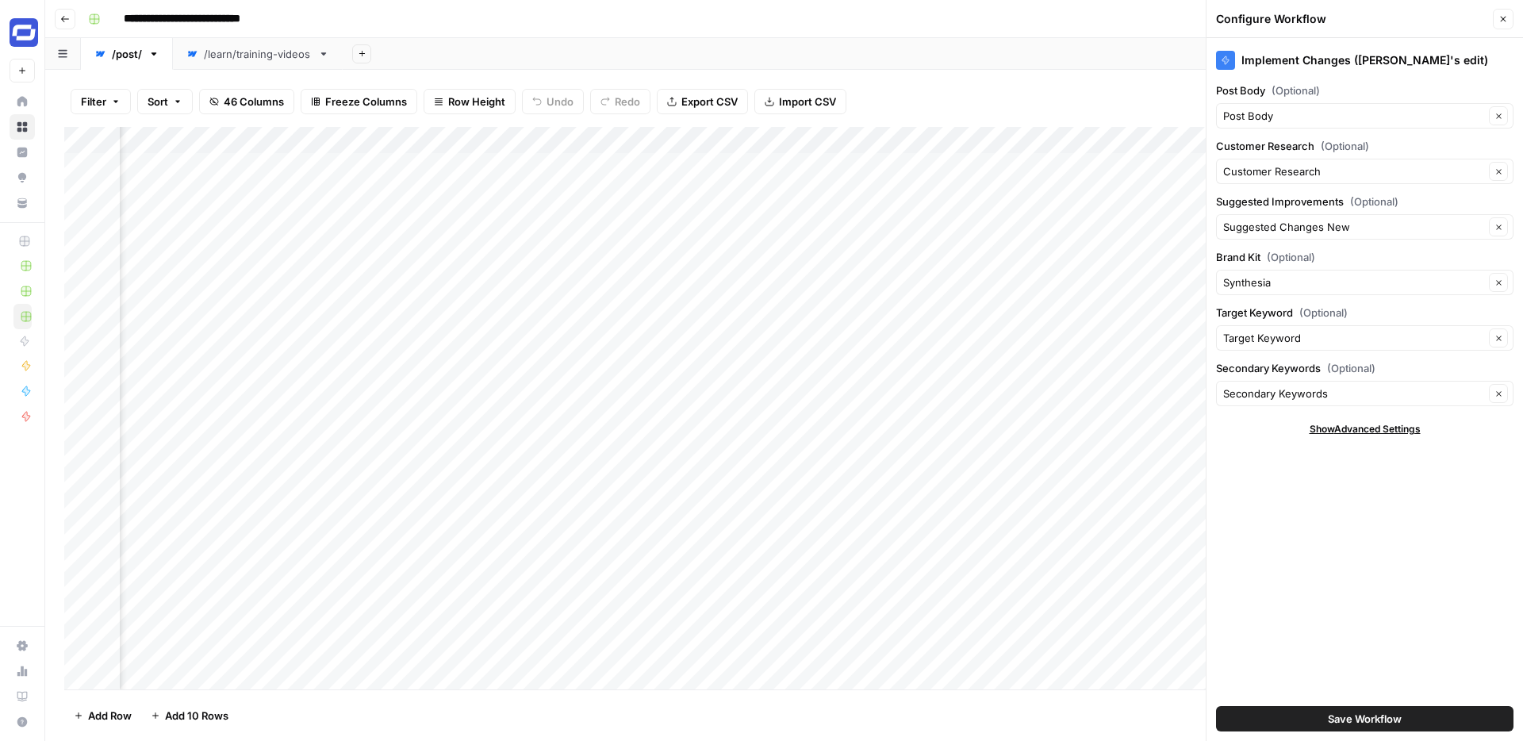
click at [1501, 20] on icon "button" at bounding box center [1504, 20] width 6 height 6
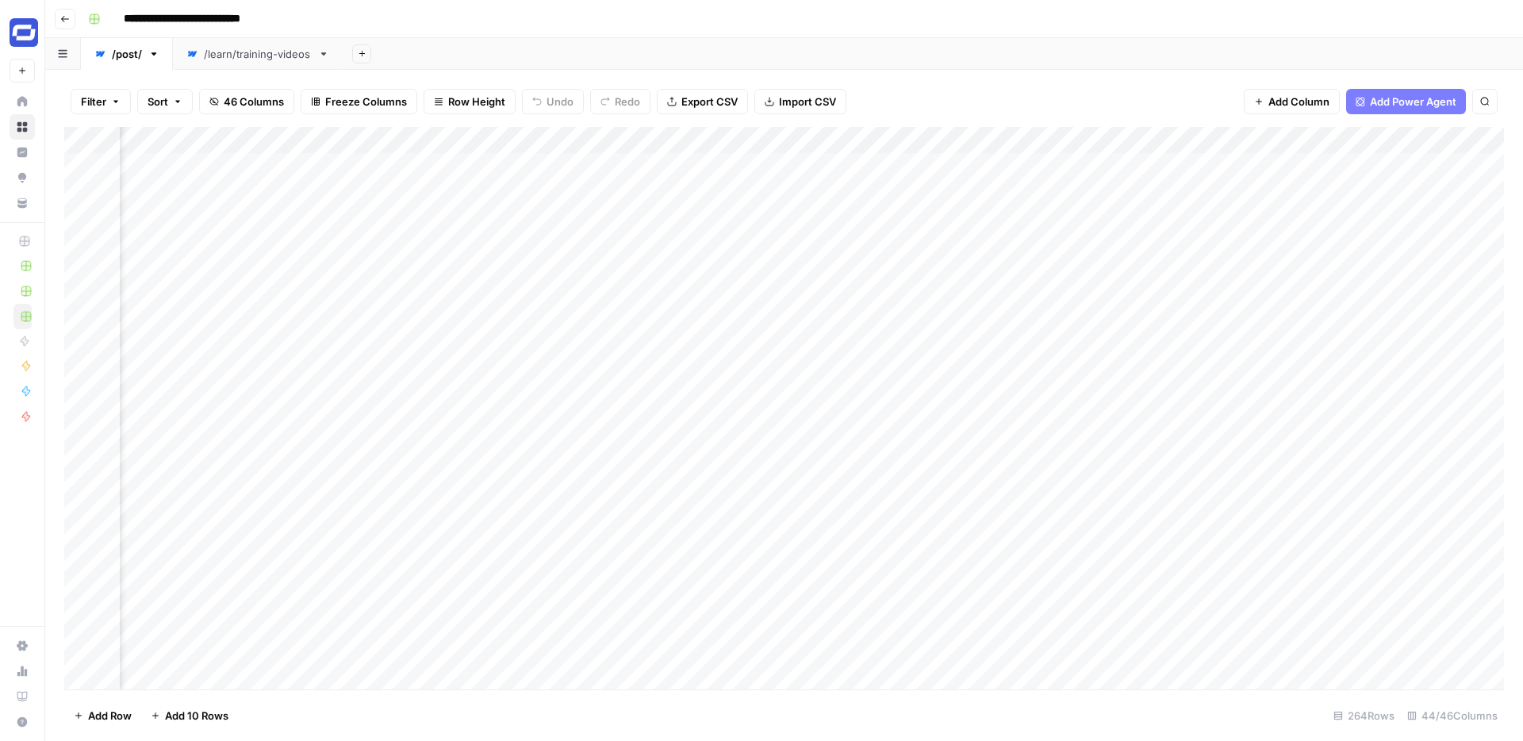
click at [237, 52] on div "/learn/training-videos" at bounding box center [258, 54] width 108 height 16
click at [1443, 135] on span "Add Column" at bounding box center [1467, 140] width 56 height 14
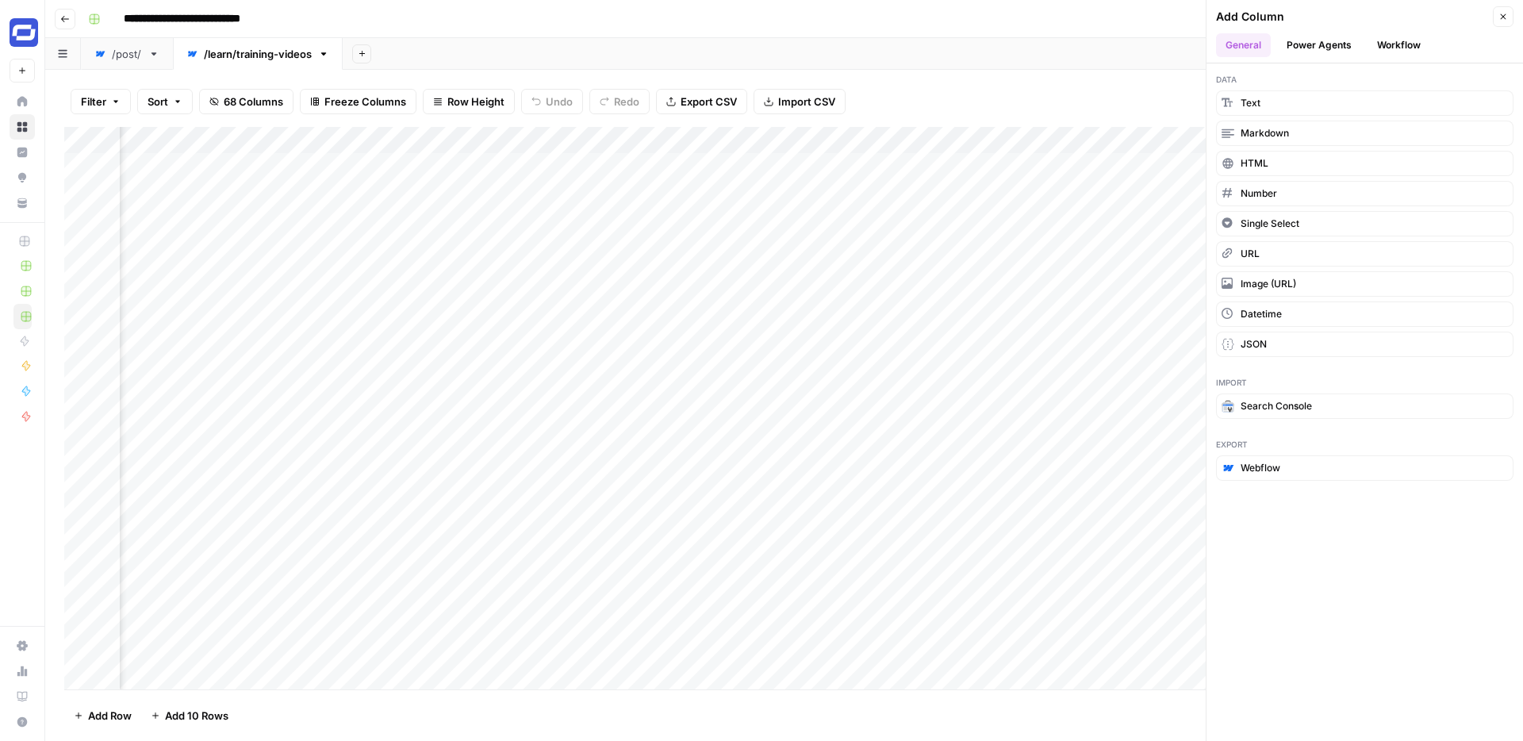
click at [1405, 44] on button "Workflow" at bounding box center [1398, 45] width 63 height 24
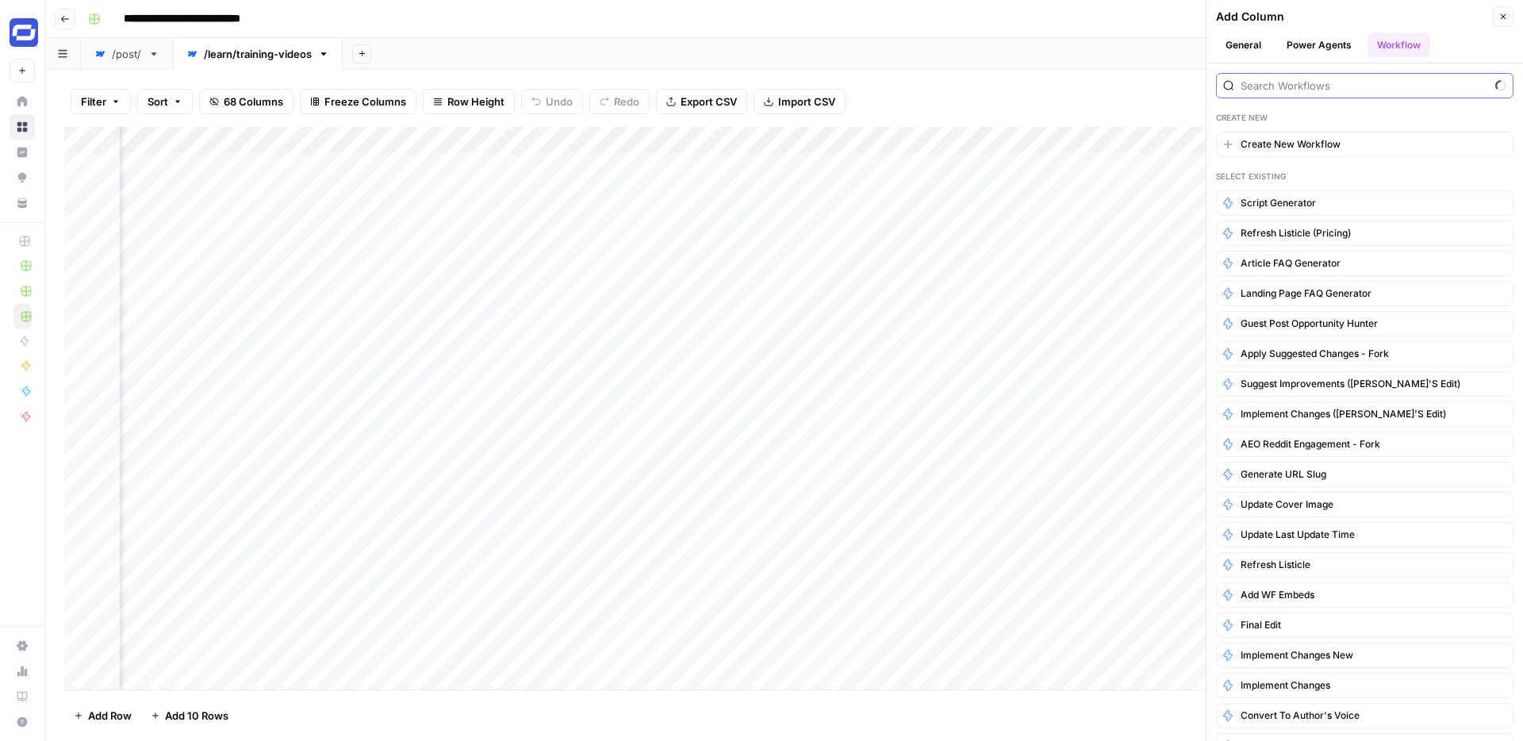
click at [1347, 82] on input "search" at bounding box center [1364, 86] width 248 height 16
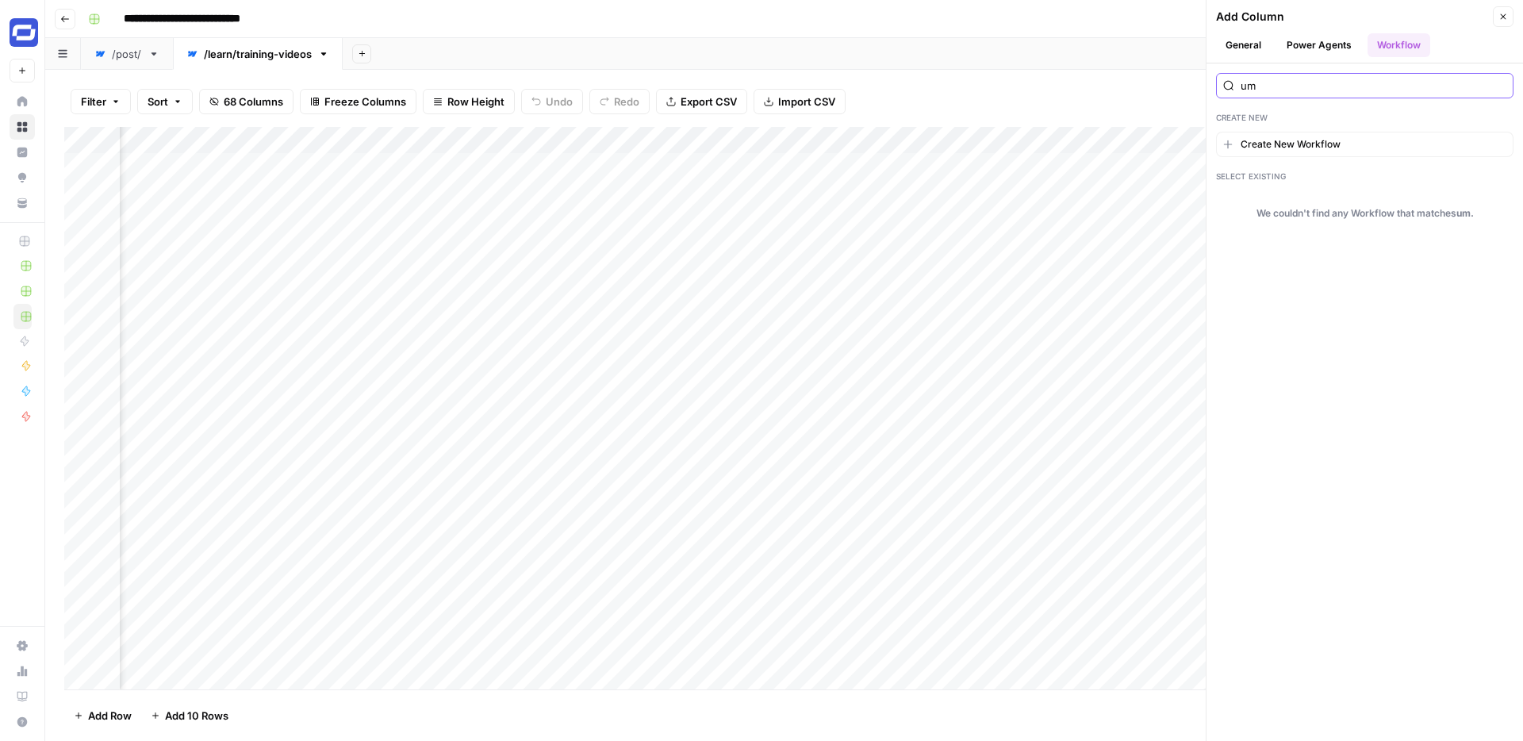
type input "u"
type input "implem"
click at [1303, 261] on span "Implement Changes ([PERSON_NAME]'s edit)" at bounding box center [1342, 263] width 205 height 14
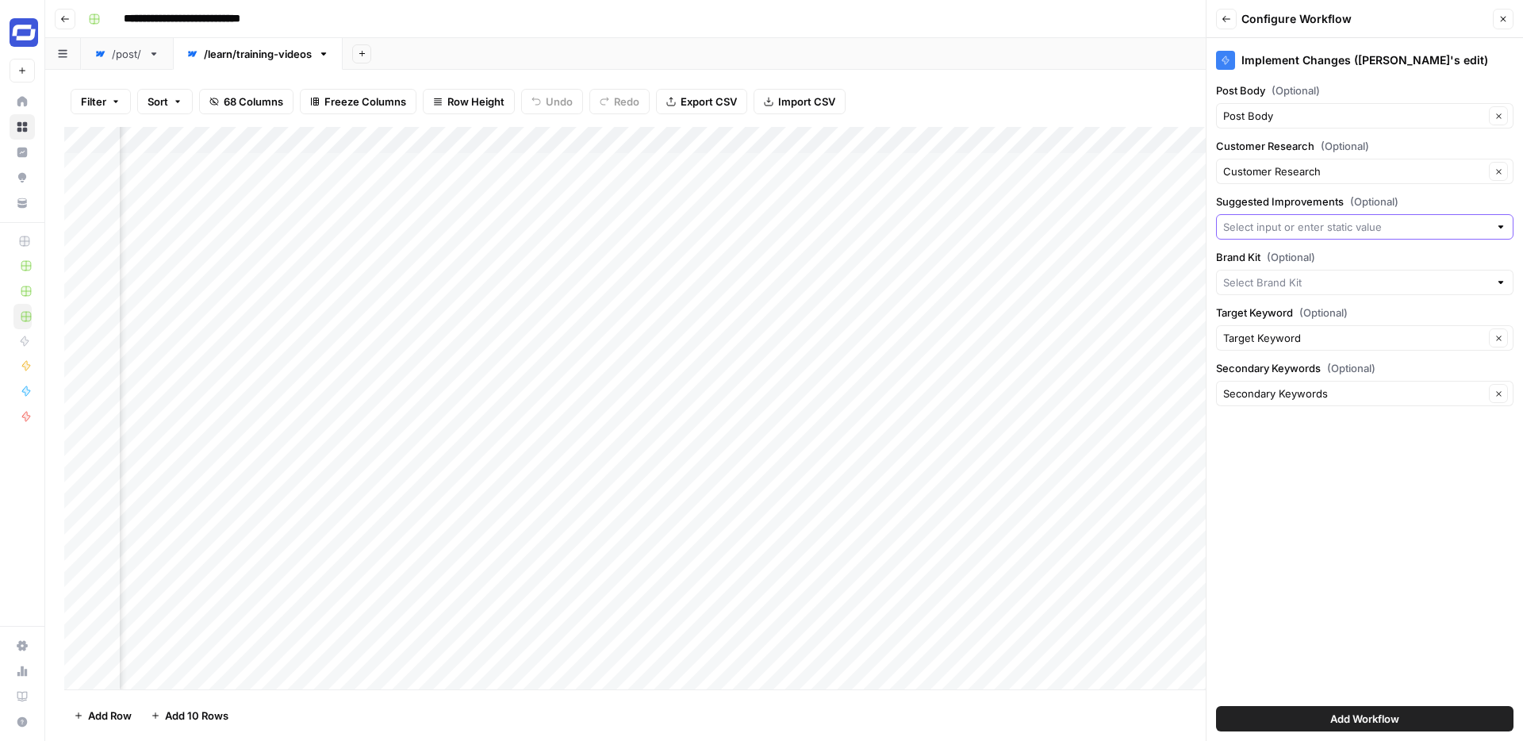
click at [1282, 231] on input "Suggested Improvements (Optional)" at bounding box center [1356, 227] width 266 height 16
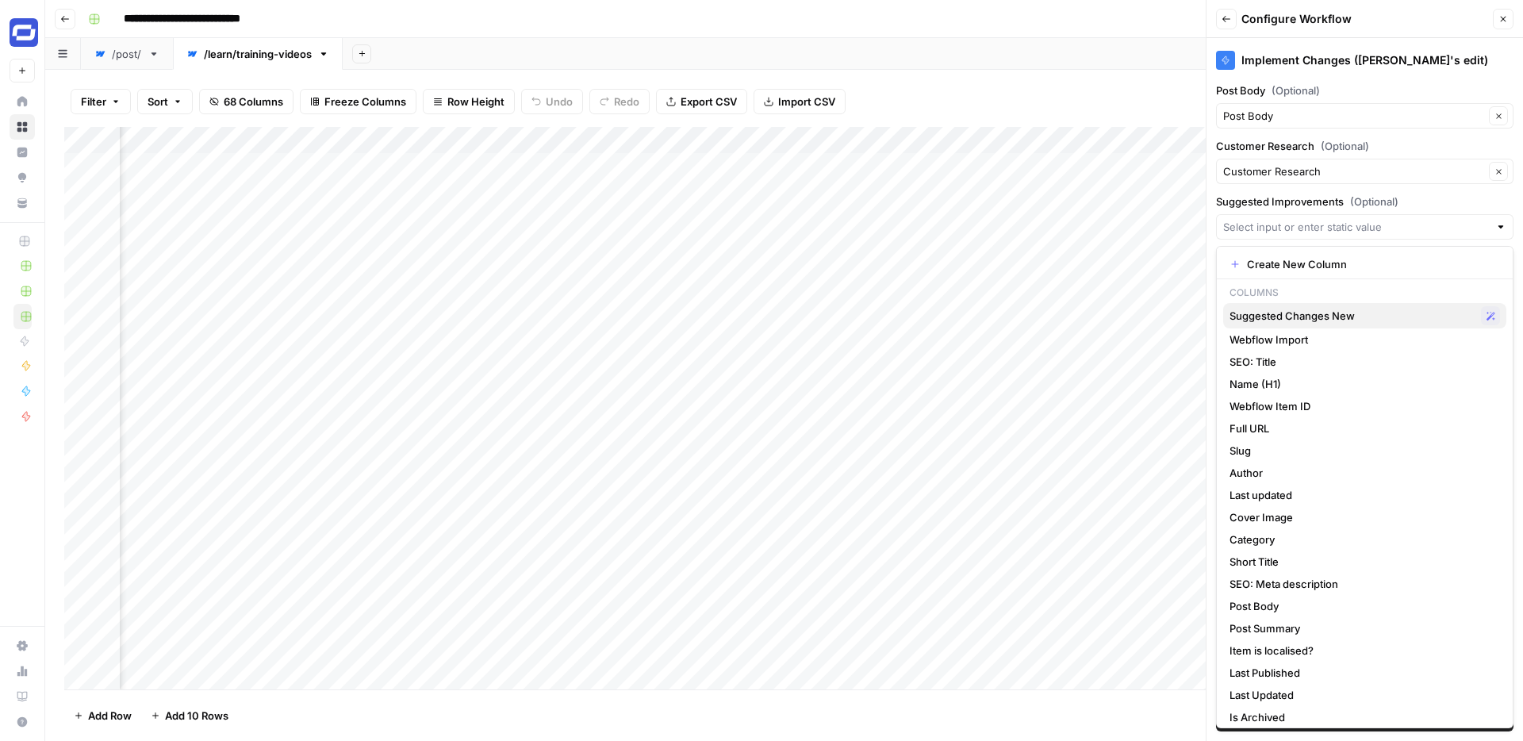
click at [1329, 321] on span "Suggested Changes New" at bounding box center [1351, 316] width 245 height 16
type input "Suggested Changes New"
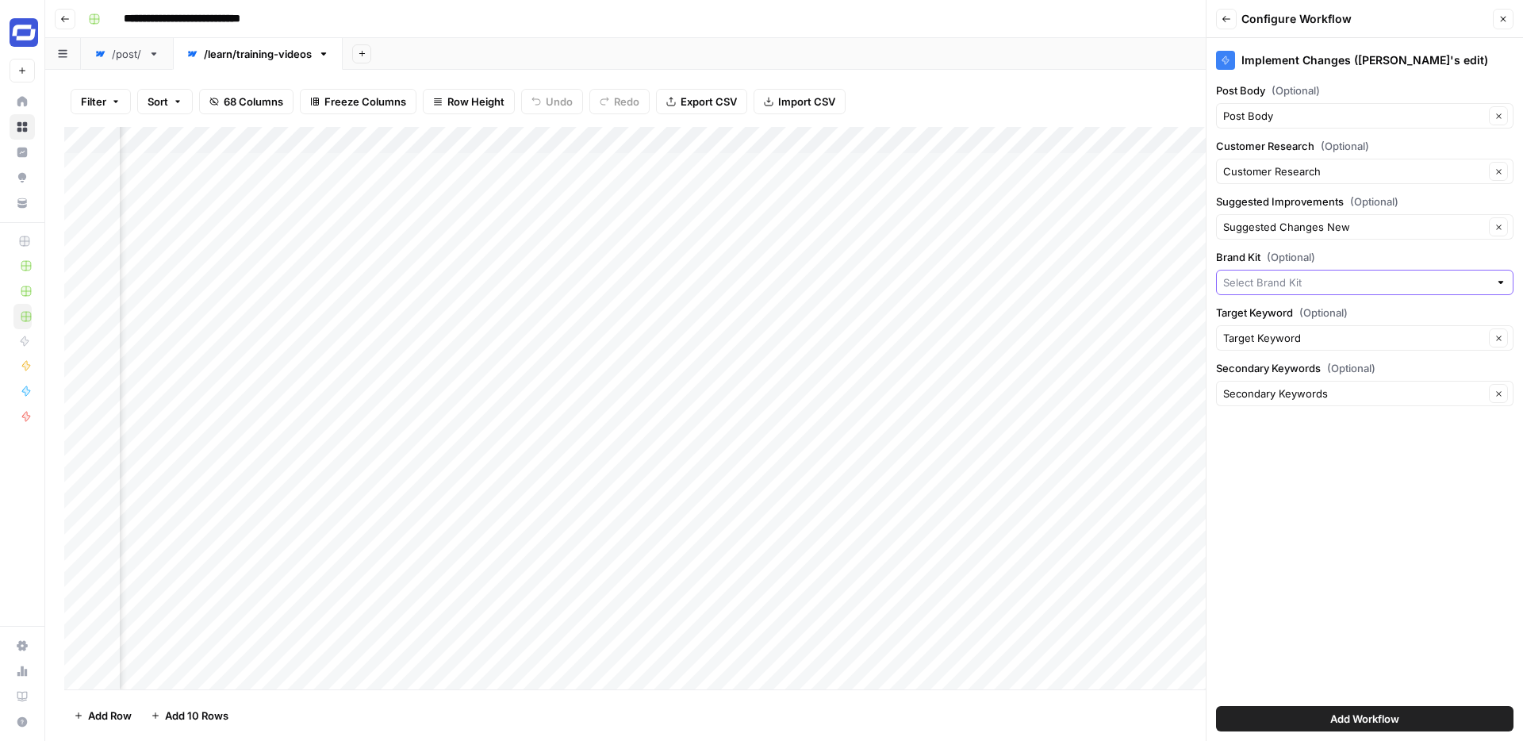
click at [1314, 280] on input "Brand Kit (Optional)" at bounding box center [1356, 282] width 266 height 16
click at [1302, 316] on span "Synthesia" at bounding box center [1361, 320] width 264 height 16
type input "Synthesia"
click at [1402, 723] on button "Add Workflow" at bounding box center [1364, 718] width 297 height 25
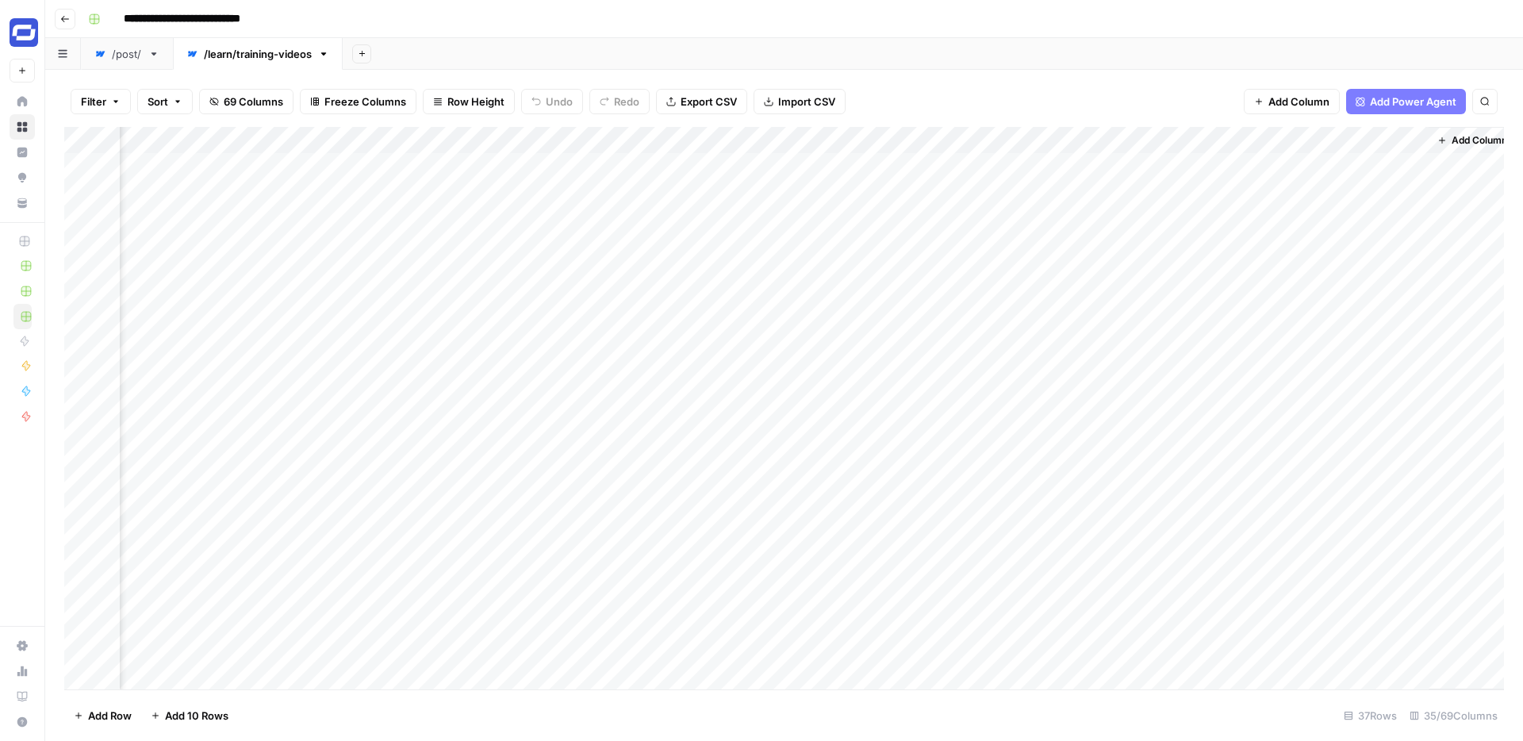
scroll to position [0, 5400]
click at [1299, 164] on div "Add Column" at bounding box center [783, 408] width 1439 height 562
click at [115, 58] on div "/post/" at bounding box center [127, 54] width 30 height 16
click at [526, 141] on div "Add Column" at bounding box center [783, 408] width 1439 height 562
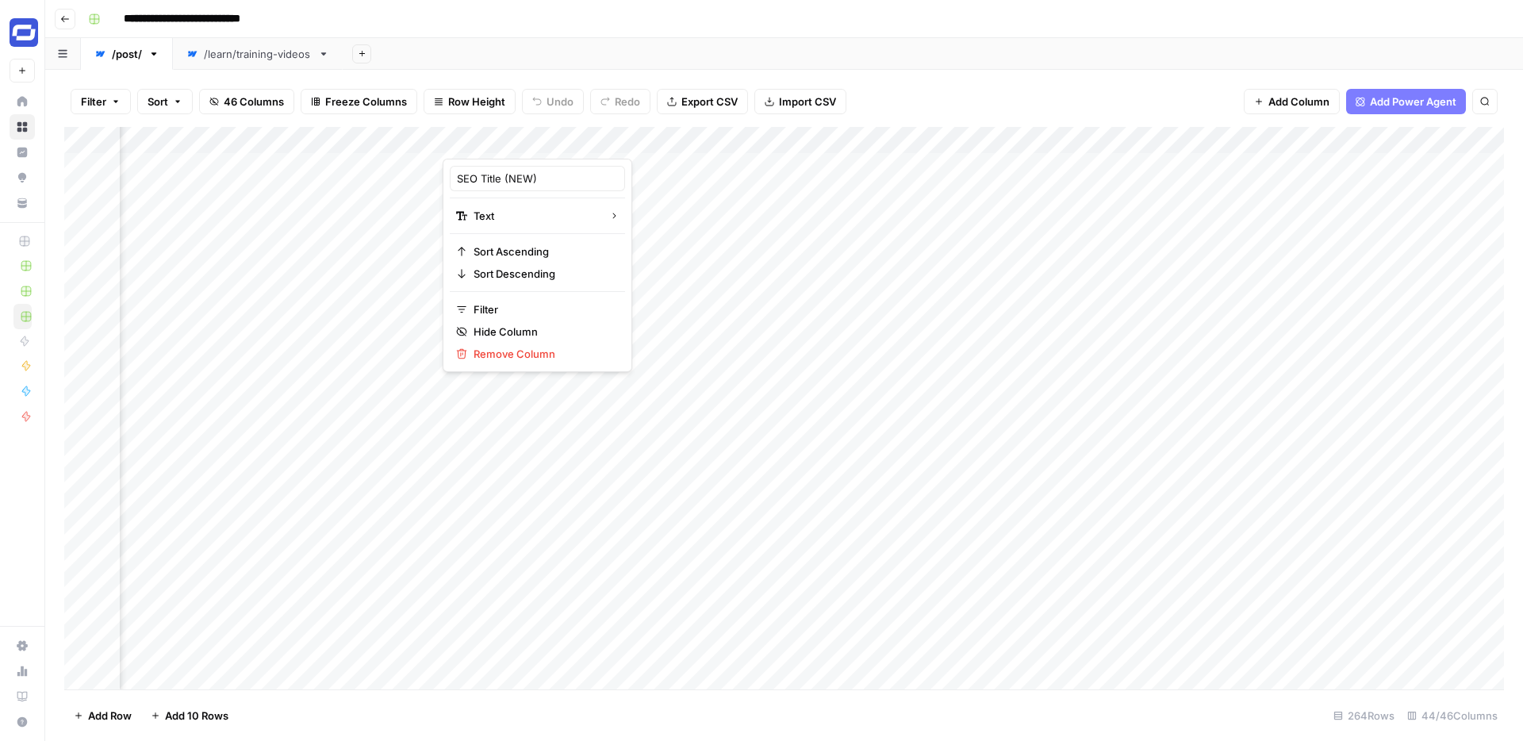
click at [542, 140] on div at bounding box center [557, 143] width 229 height 32
click at [524, 171] on input "SEO Title (NEW)" at bounding box center [537, 179] width 161 height 16
click at [575, 52] on div "Add Sheet" at bounding box center [933, 54] width 1180 height 32
click at [258, 59] on div "/learn/training-videos" at bounding box center [258, 54] width 108 height 16
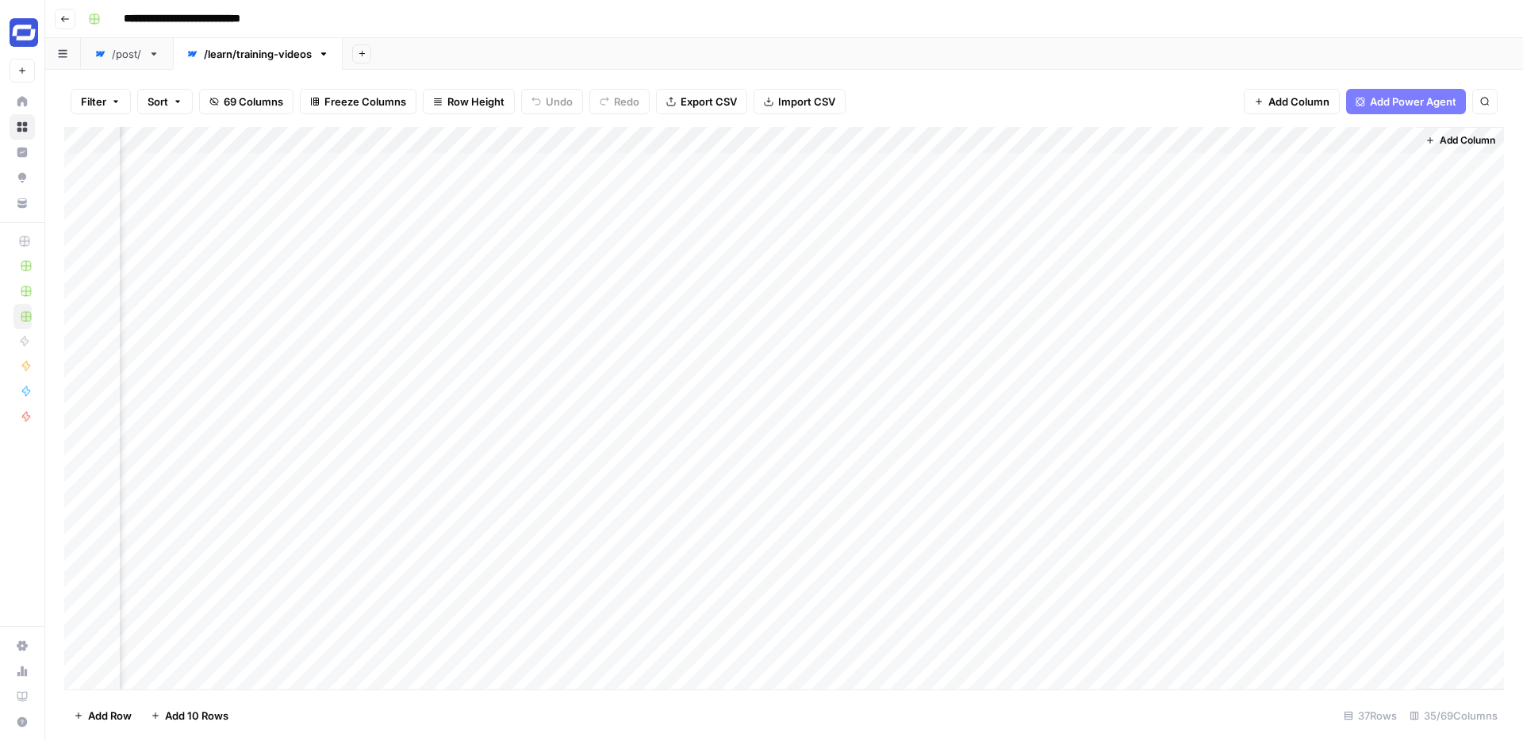
click at [1441, 142] on span "Add Column" at bounding box center [1467, 140] width 56 height 14
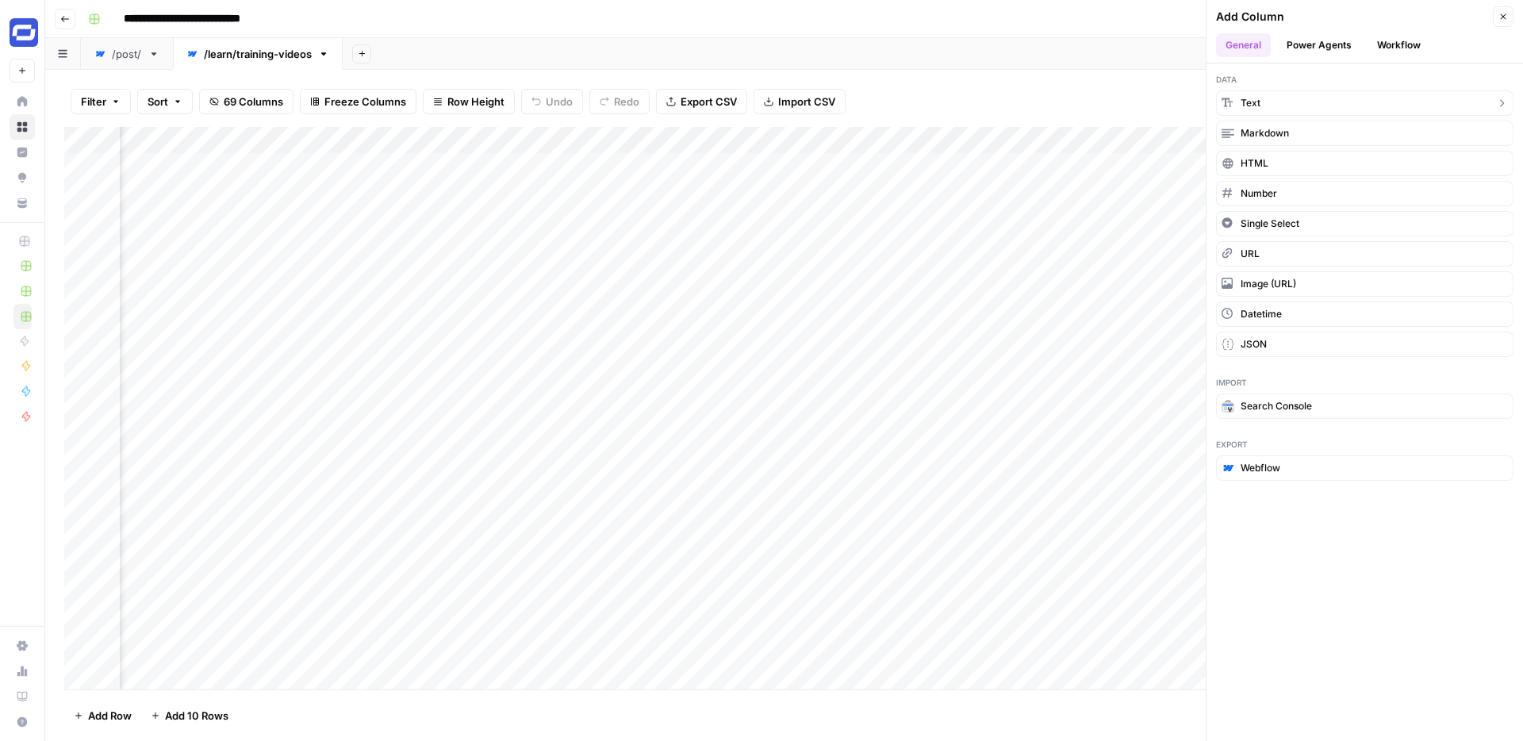
click at [1288, 102] on button "Text" at bounding box center [1364, 102] width 297 height 25
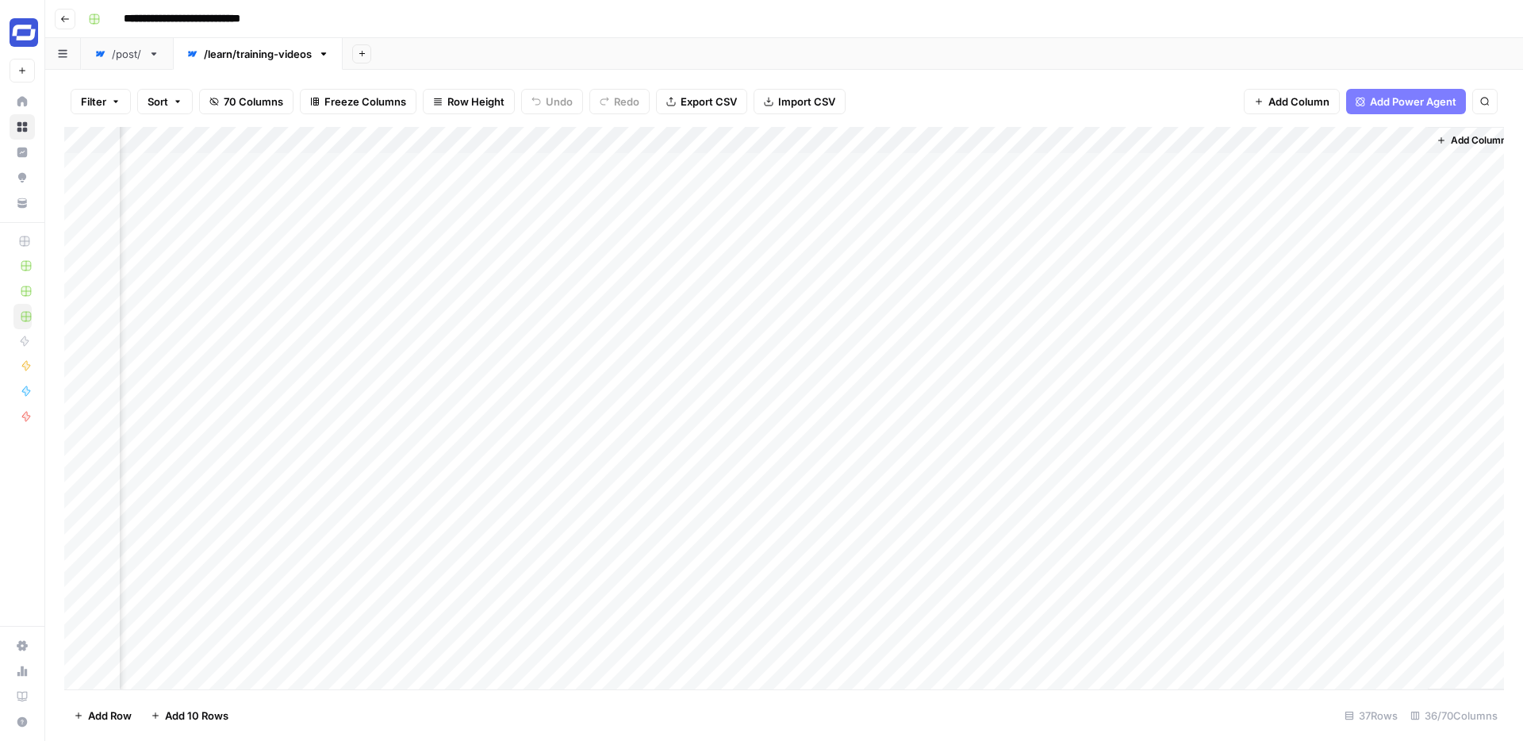
scroll to position [0, 5629]
click at [1276, 138] on div "Add Column" at bounding box center [783, 408] width 1439 height 562
click at [1276, 138] on div at bounding box center [1300, 143] width 229 height 32
click at [1250, 174] on input "New Column" at bounding box center [1281, 179] width 161 height 16
paste input "SEO Title (NEW)"
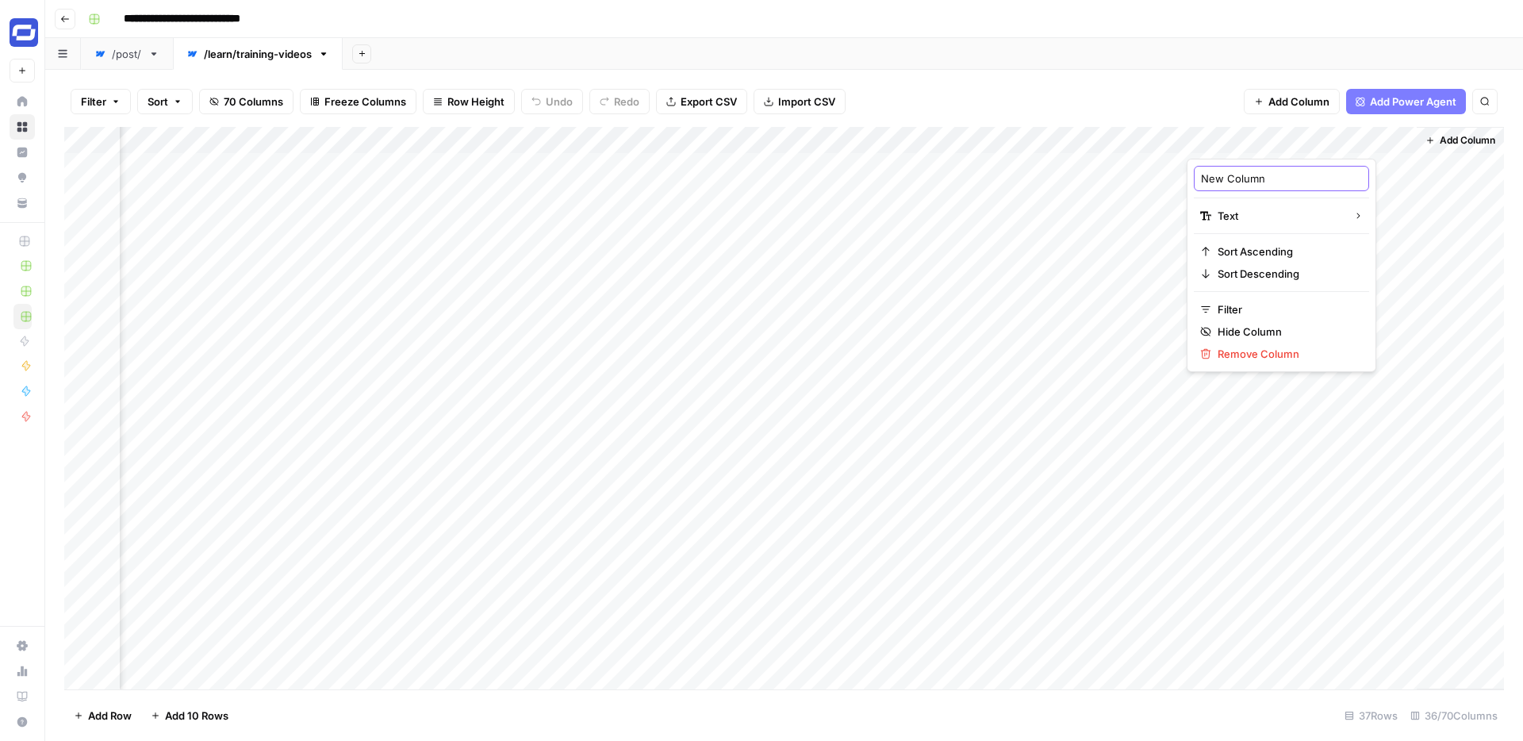
type input "SEO Title (NEW)"
click at [143, 63] on link "/post/" at bounding box center [127, 54] width 92 height 32
click at [992, 140] on div "Add Column" at bounding box center [783, 408] width 1439 height 562
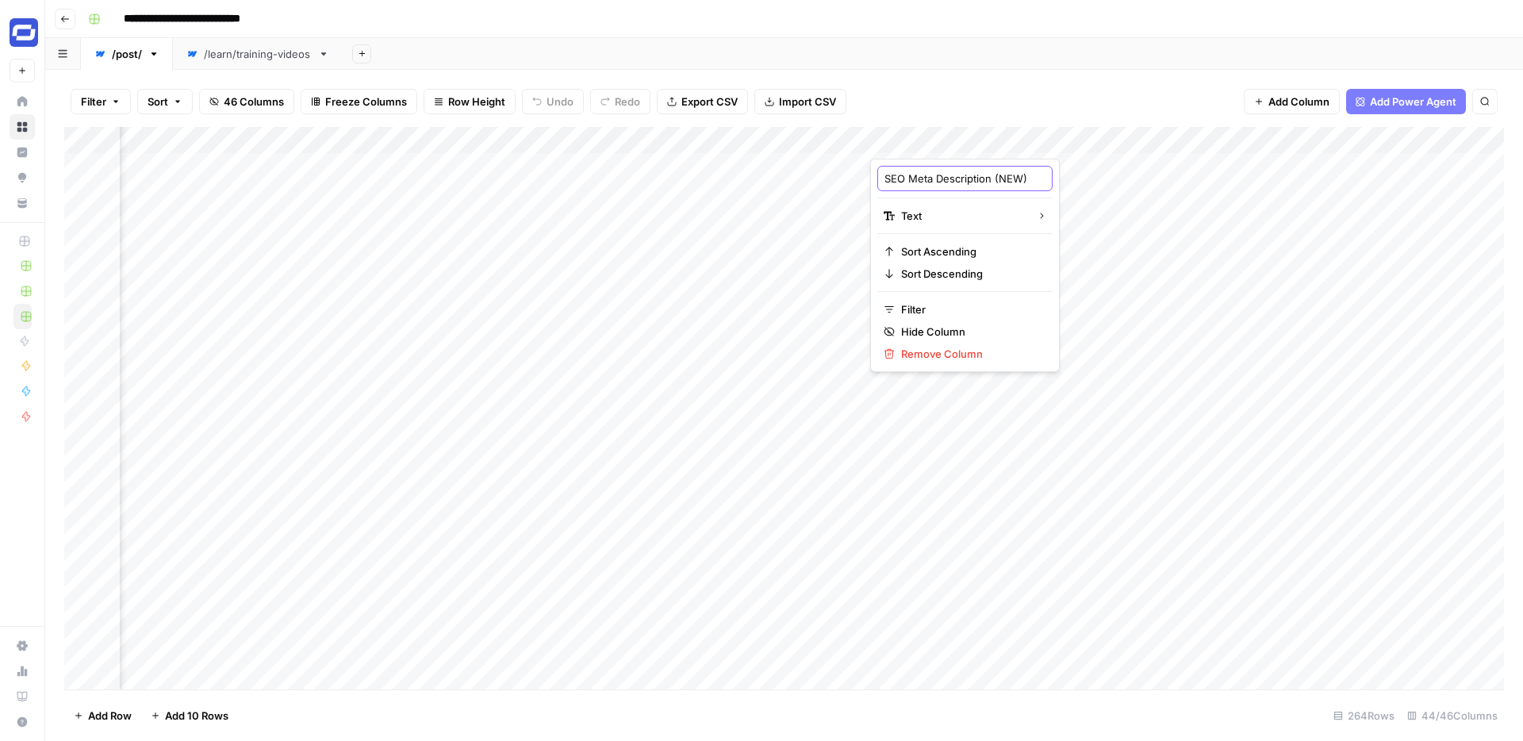
click at [960, 174] on input "SEO Meta Description (NEW)" at bounding box center [964, 179] width 161 height 16
click at [971, 78] on div "Filter Sort 46 Columns Freeze Columns Row Height Undo Redo Export CSV Import CS…" at bounding box center [783, 101] width 1439 height 51
click at [891, 61] on div "Add Sheet" at bounding box center [933, 54] width 1180 height 32
click at [262, 55] on div "/learn/training-videos" at bounding box center [258, 54] width 108 height 16
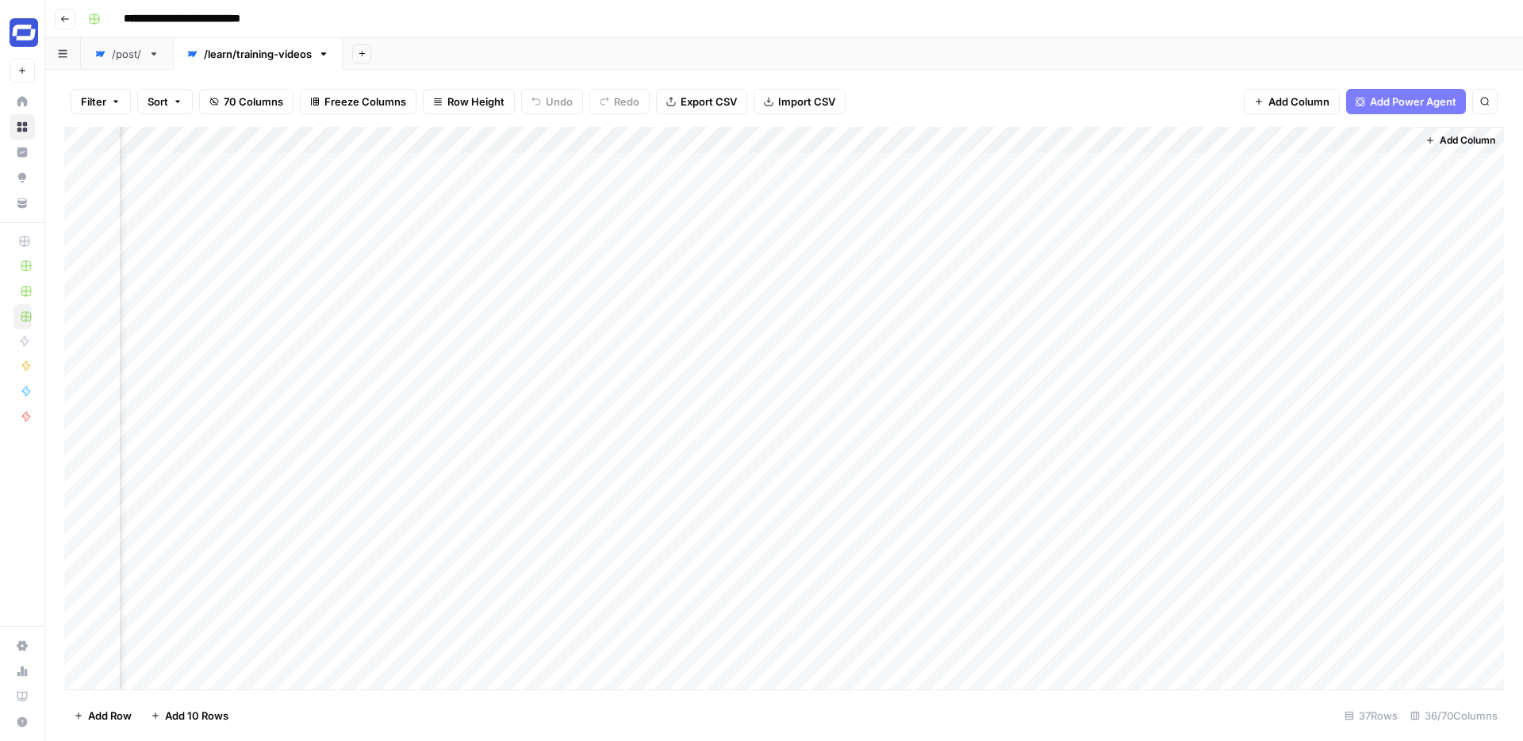
click at [1458, 140] on span "Add Column" at bounding box center [1467, 140] width 56 height 14
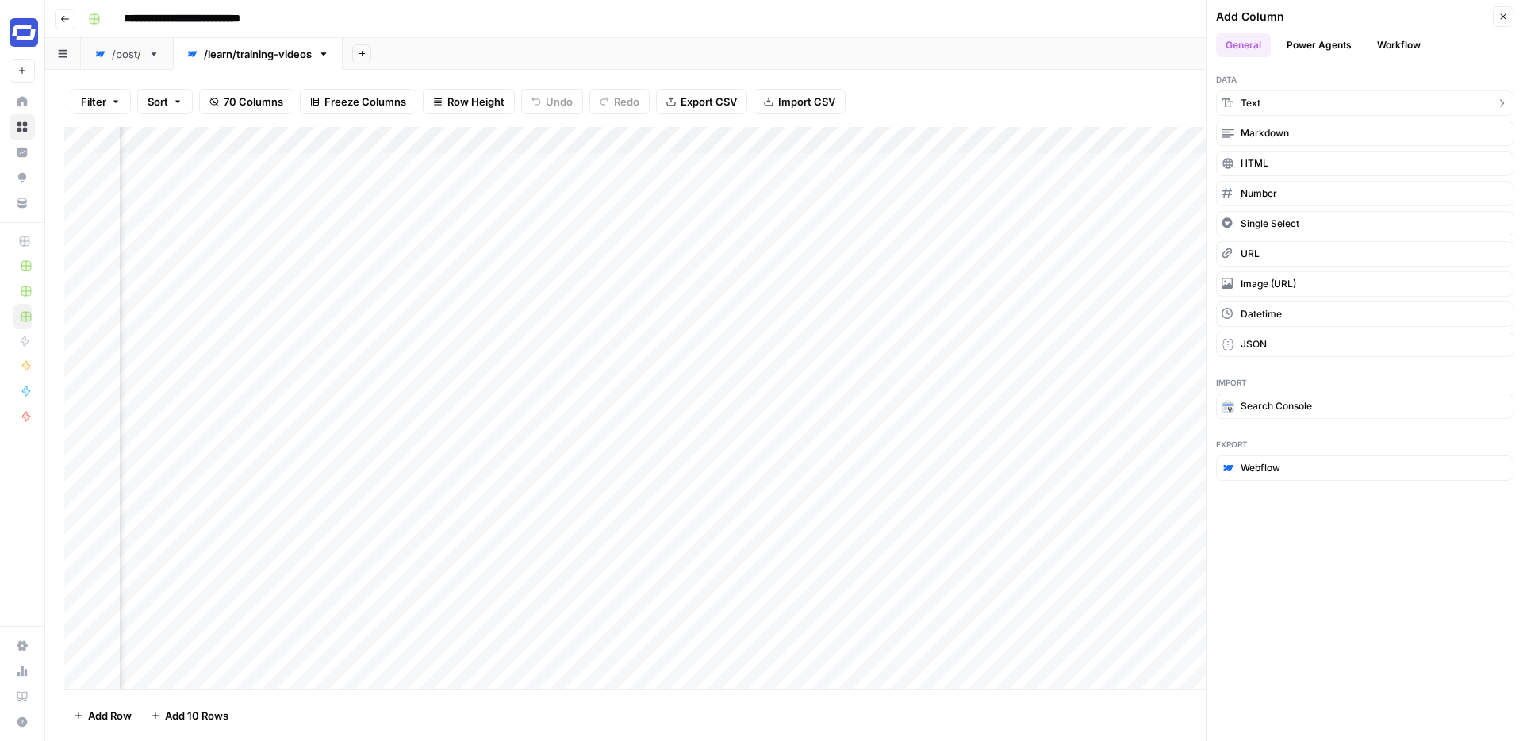
click at [1285, 105] on button "Text" at bounding box center [1364, 102] width 297 height 25
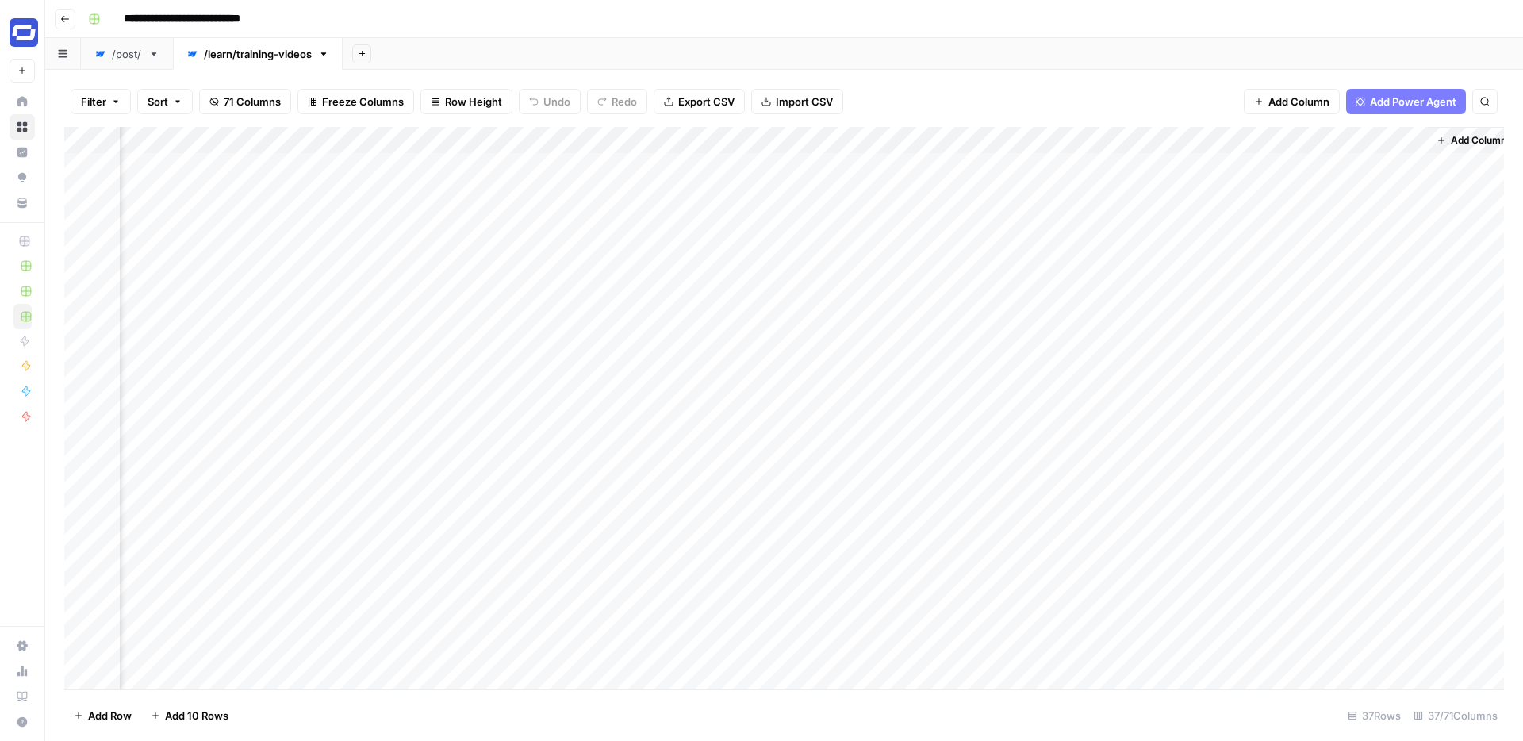
scroll to position [0, 5857]
click at [1258, 143] on div "Add Column" at bounding box center [783, 408] width 1439 height 562
click at [1248, 171] on input "New Column" at bounding box center [1281, 179] width 161 height 16
paste input "SEO Meta Description (NEW)"
type input "SEO Meta Description (NEW)"
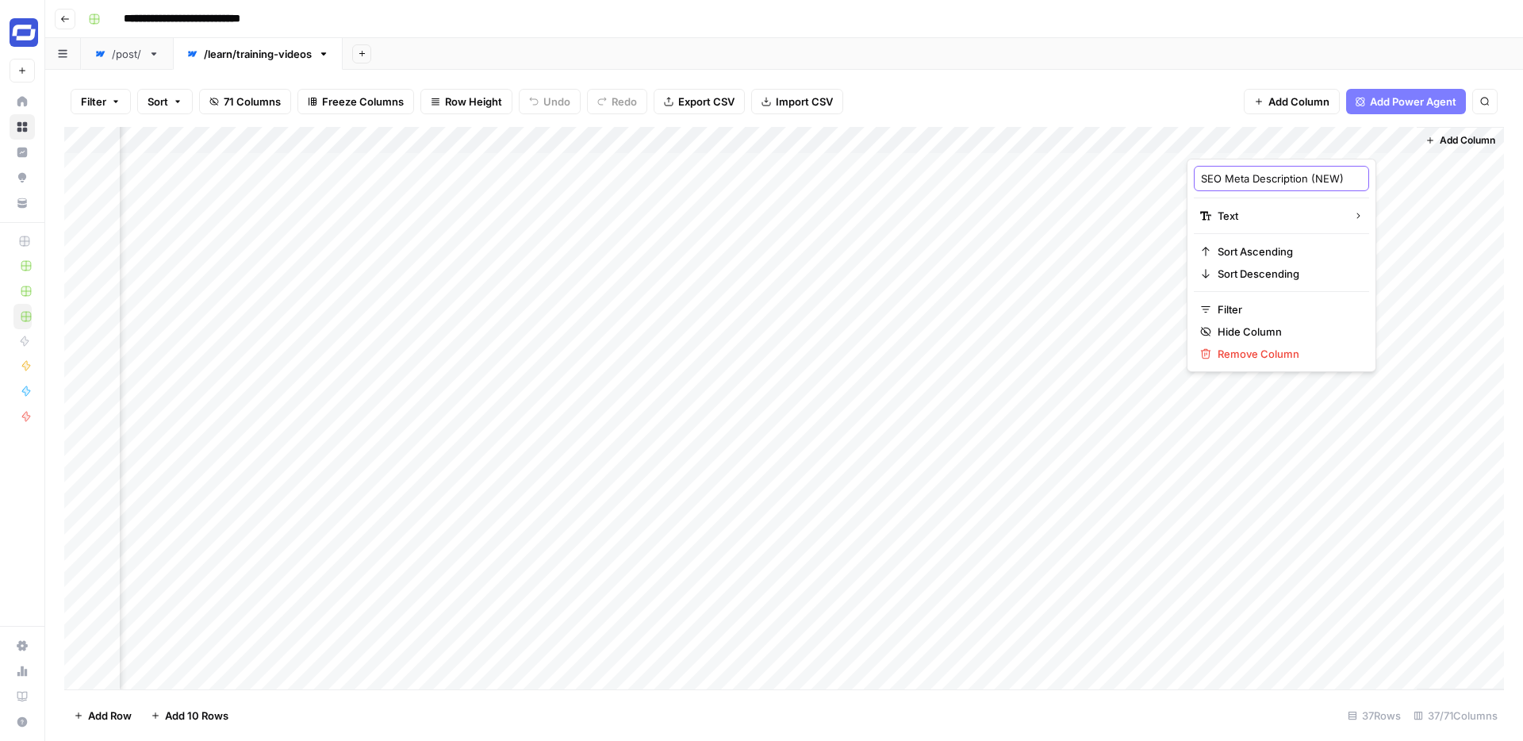
scroll to position [0, 24]
click at [1126, 78] on div "Filter Sort 71 Columns Freeze Columns Row Height Undo Redo Export CSV Import CS…" at bounding box center [783, 101] width 1439 height 51
click at [118, 58] on div "/post/" at bounding box center [127, 54] width 30 height 16
click at [627, 141] on div "Add Column" at bounding box center [783, 408] width 1439 height 562
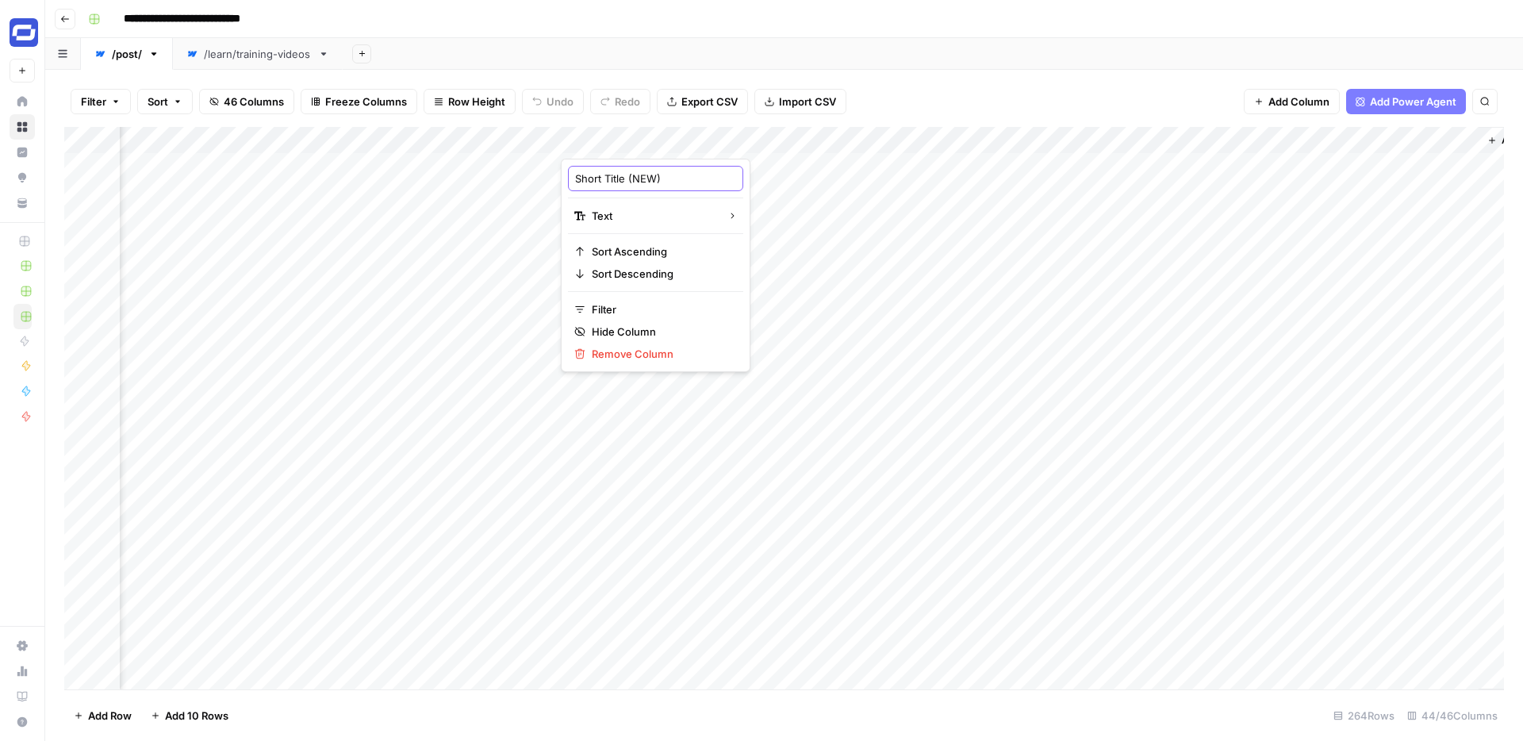
click at [638, 171] on input "Short Title (NEW)" at bounding box center [655, 179] width 161 height 16
click at [728, 51] on div "Add Sheet" at bounding box center [933, 54] width 1180 height 32
click at [906, 142] on div "Add Column" at bounding box center [783, 408] width 1439 height 562
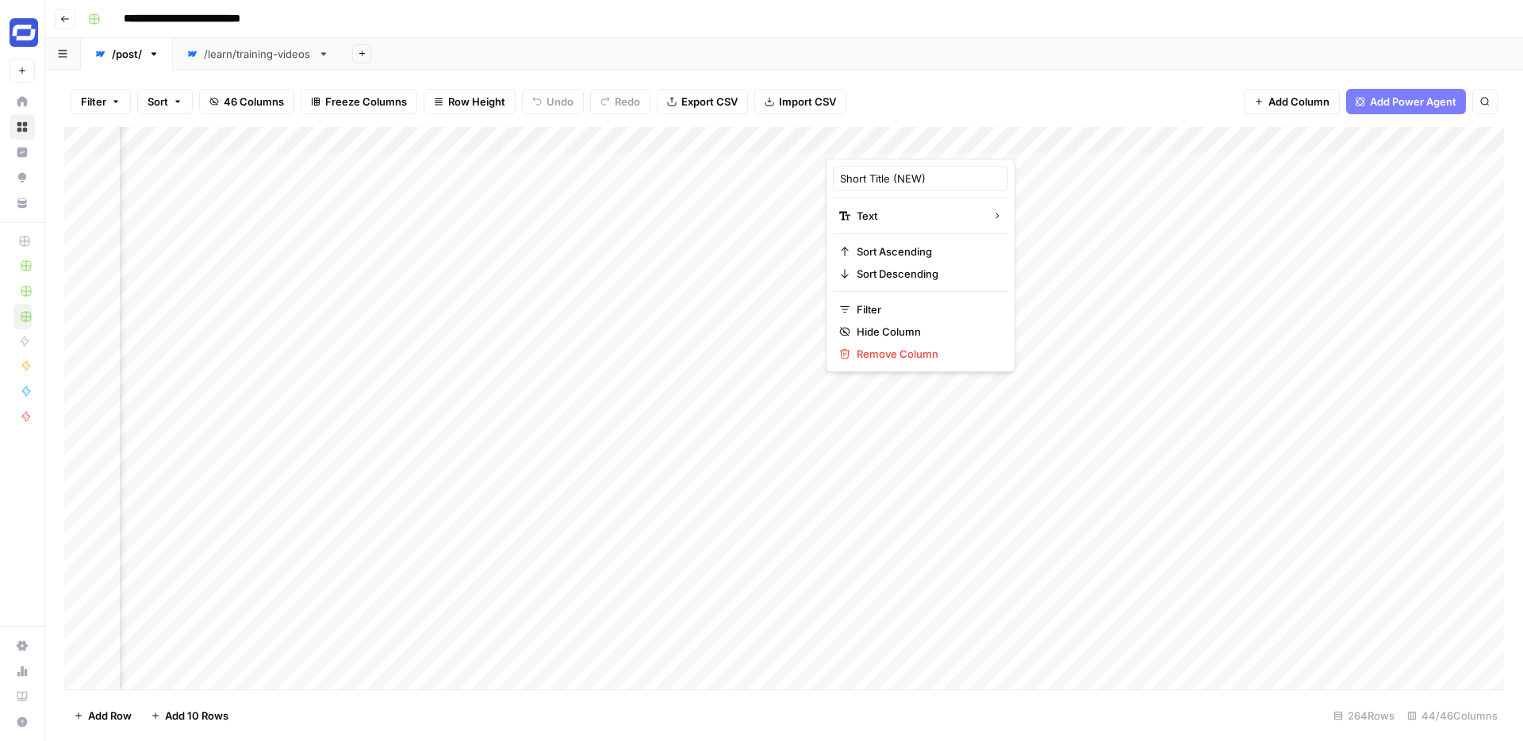
click at [906, 142] on div at bounding box center [940, 143] width 229 height 32
click at [898, 171] on input "Short Title (NEW)" at bounding box center [920, 179] width 161 height 16
click at [828, 143] on div "Add Column" at bounding box center [783, 408] width 1439 height 562
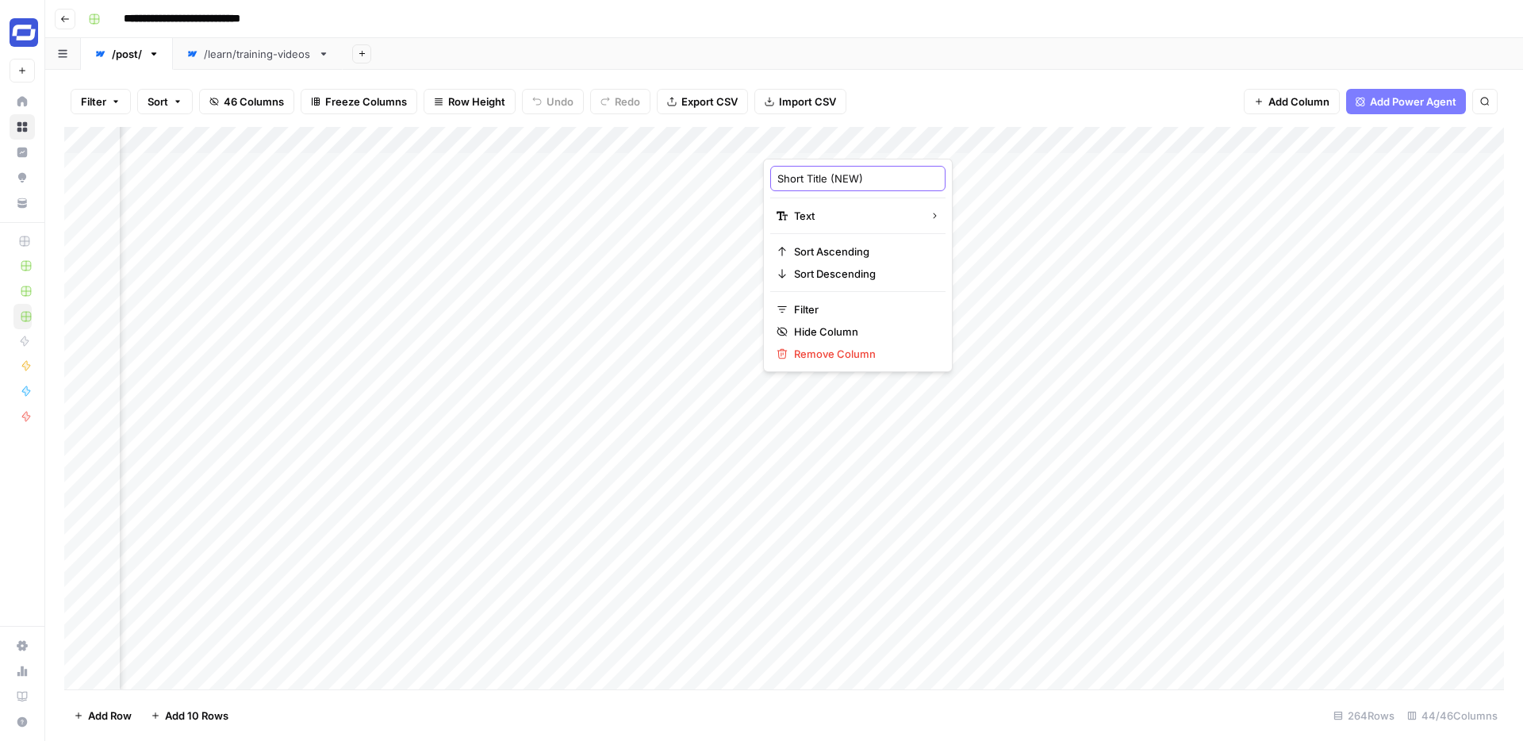
click at [842, 174] on input "Short Title (NEW)" at bounding box center [857, 179] width 161 height 16
click at [917, 83] on div "Filter Sort 46 Columns Freeze Columns Row Height Undo Redo Export CSV Import CS…" at bounding box center [783, 101] width 1439 height 51
click at [251, 59] on div "/learn/training-videos" at bounding box center [258, 54] width 108 height 16
click at [1443, 139] on span "Add Column" at bounding box center [1467, 140] width 56 height 14
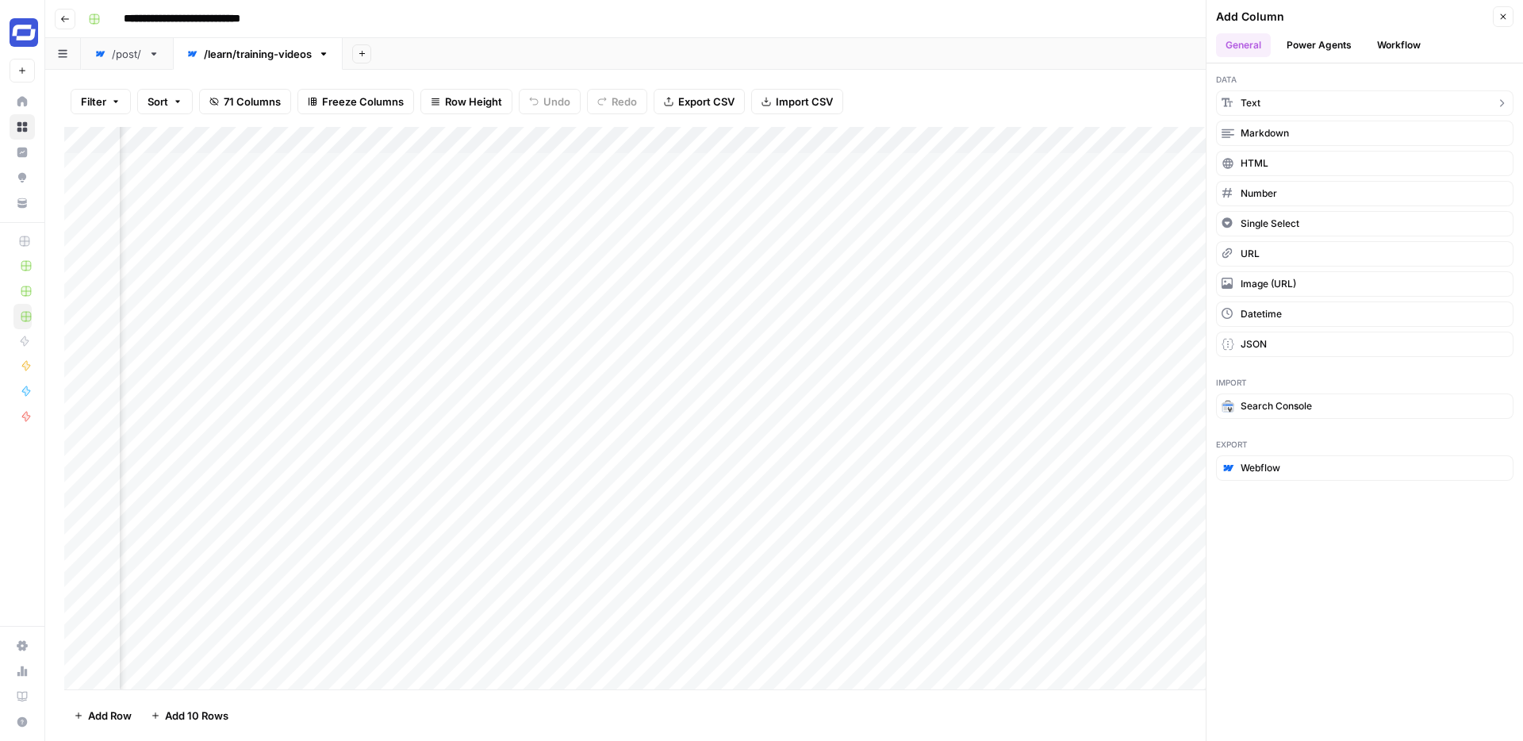
click at [1314, 96] on button "Text" at bounding box center [1364, 102] width 297 height 25
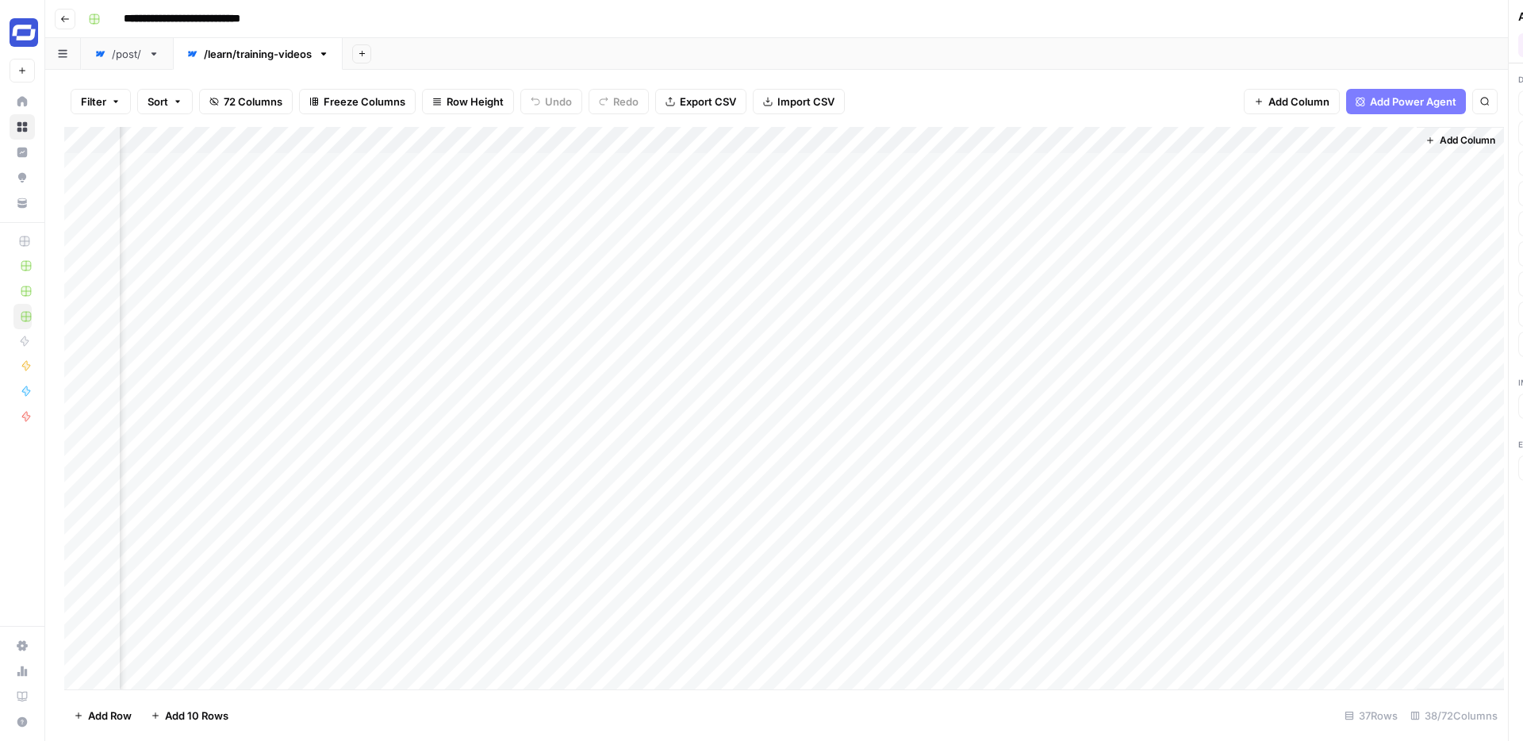
scroll to position [0, 6085]
click at [1236, 140] on div "Add Column" at bounding box center [783, 408] width 1439 height 562
click at [1248, 140] on div at bounding box center [1300, 143] width 229 height 32
click at [1243, 177] on input "New Column" at bounding box center [1281, 179] width 161 height 16
paste input "Short Title (NEW)"
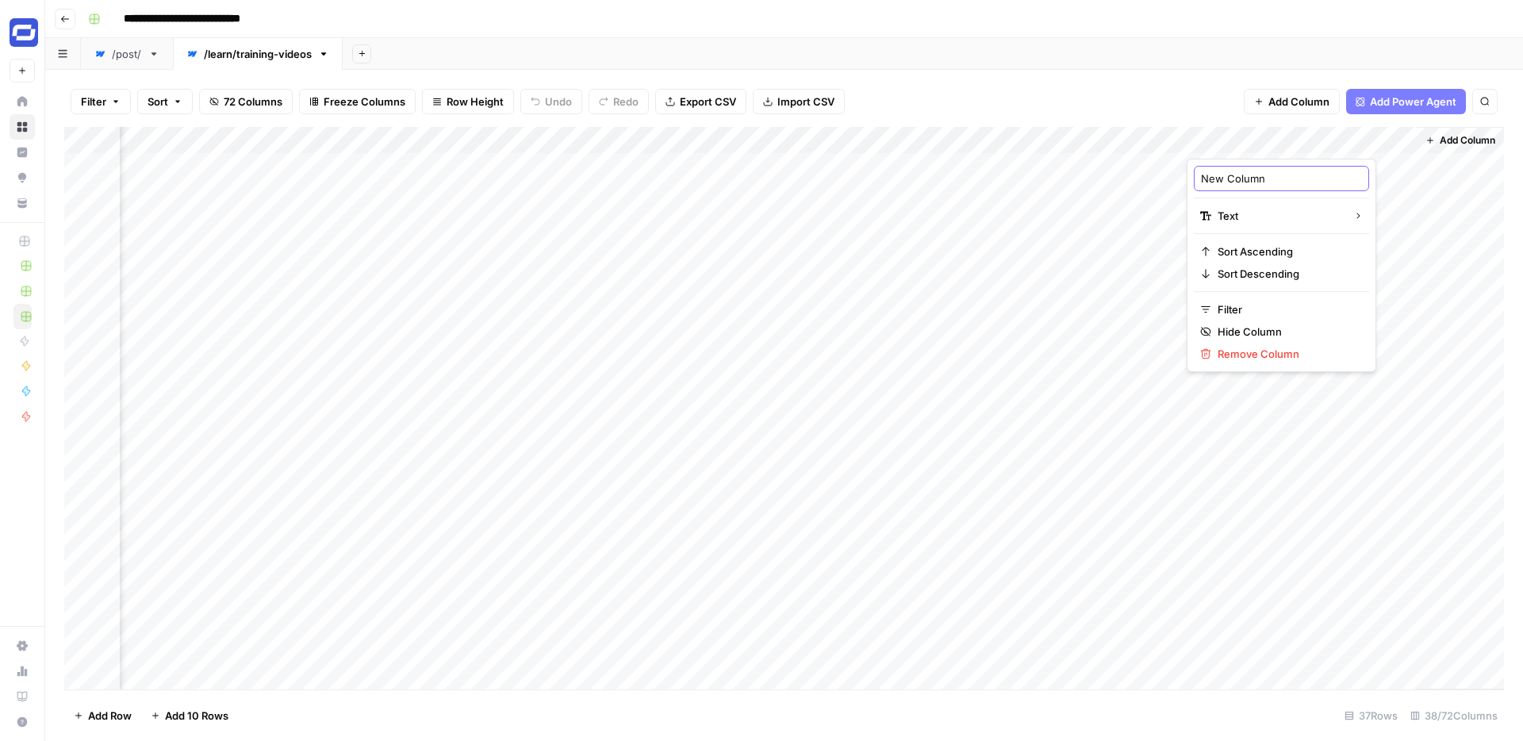
type input "Short Title (NEW)"
click at [1073, 73] on div "Filter Sort 72 Columns Freeze Columns Row Height Undo Redo Export CSV Import CS…" at bounding box center [784, 405] width 1478 height 671
click at [121, 56] on div "/post/" at bounding box center [127, 54] width 30 height 16
click at [769, 140] on div "Add Column" at bounding box center [783, 408] width 1439 height 562
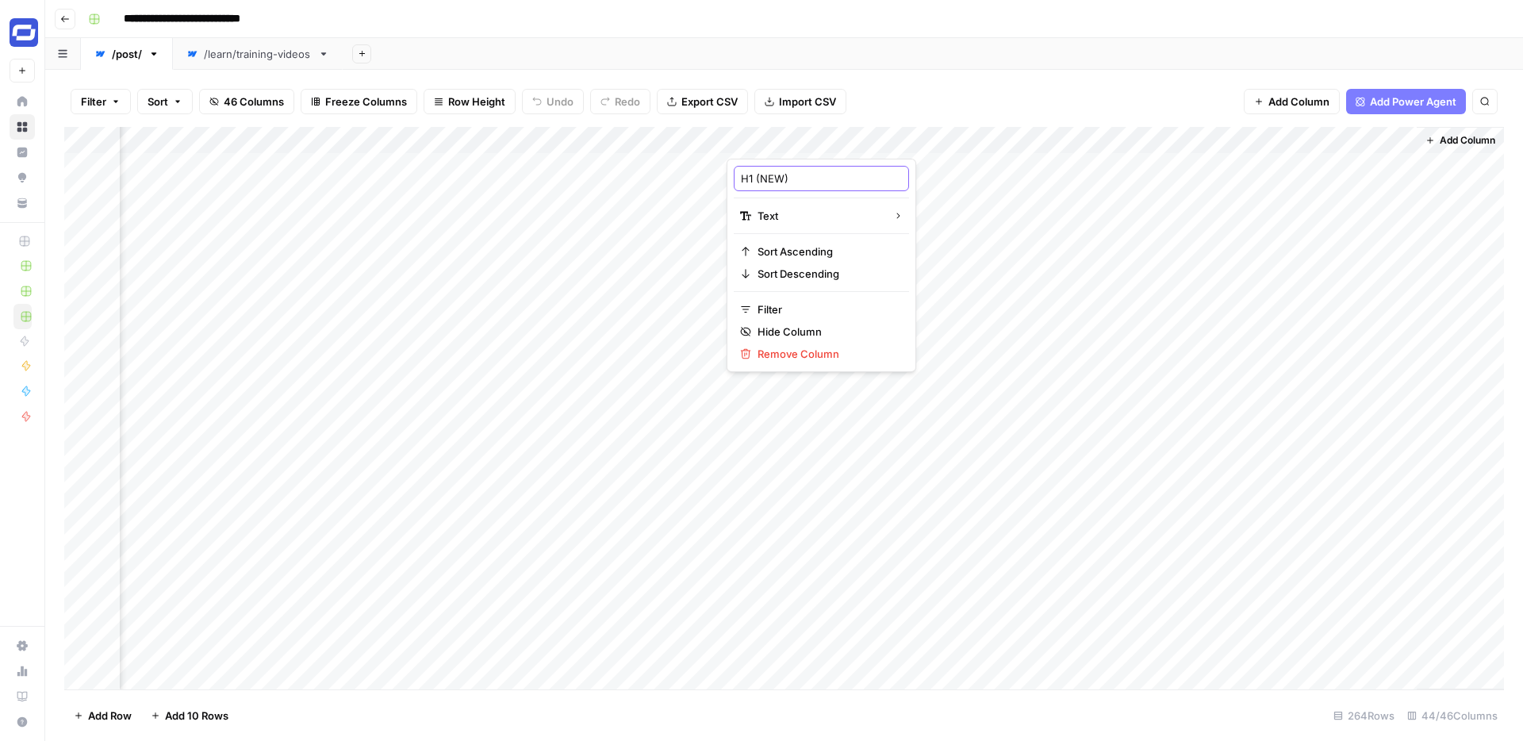
click at [793, 174] on input "H1 (NEW)" at bounding box center [821, 179] width 161 height 16
click at [860, 42] on div "Add Sheet" at bounding box center [933, 54] width 1180 height 32
click at [235, 57] on div "/learn/training-videos" at bounding box center [258, 54] width 108 height 16
click at [1293, 98] on span "Add Column" at bounding box center [1298, 102] width 61 height 16
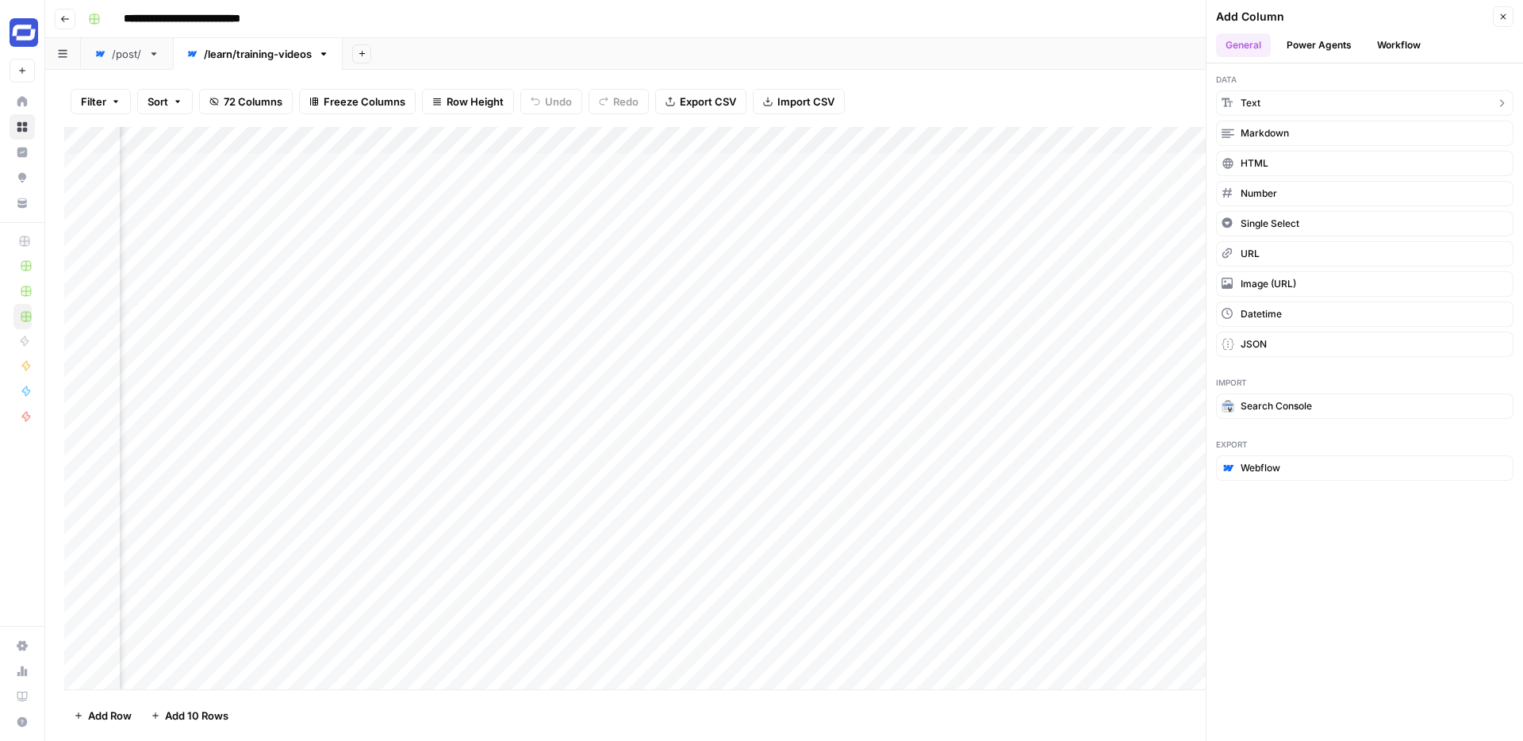
click at [1301, 95] on button "Text" at bounding box center [1364, 102] width 297 height 25
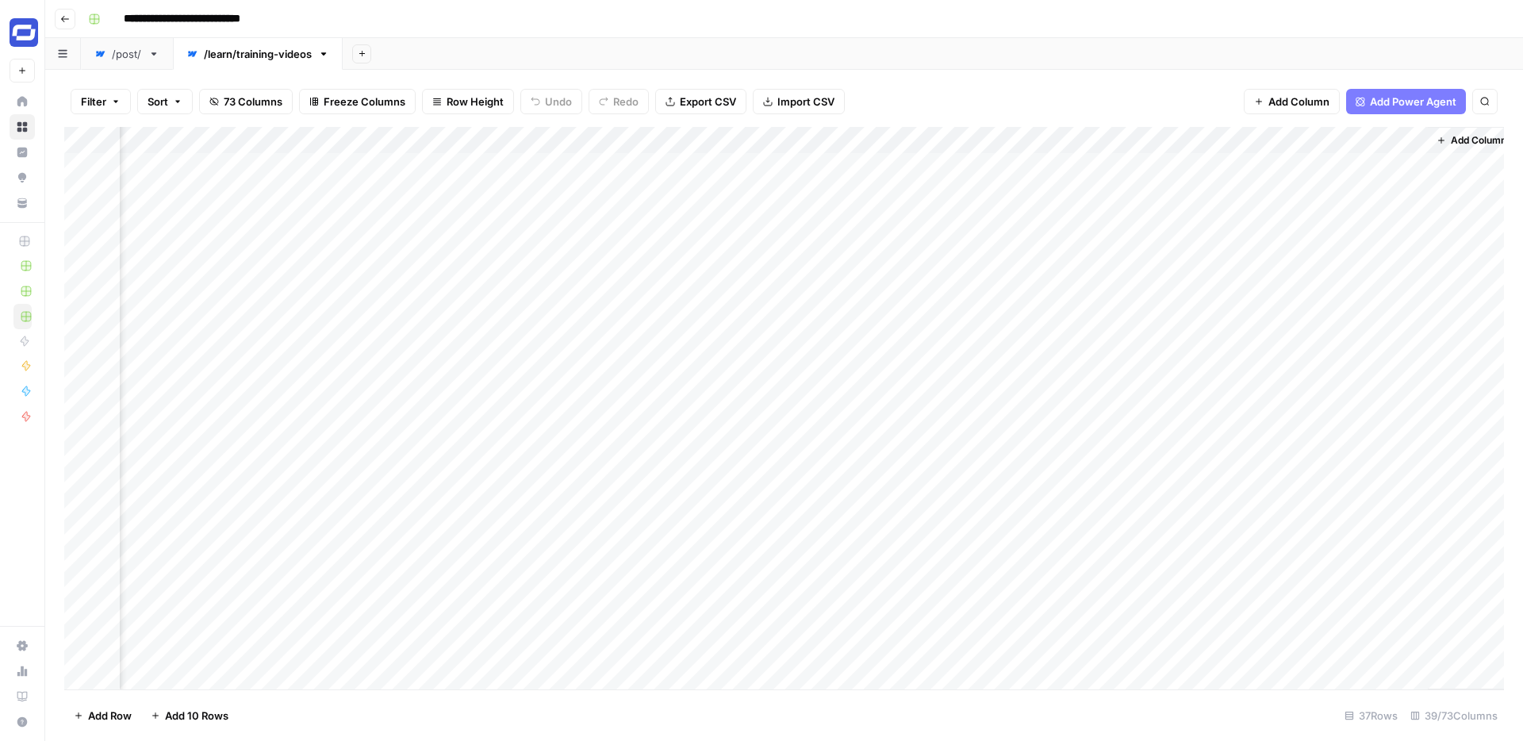
scroll to position [0, 6314]
click at [1255, 137] on div "Add Column" at bounding box center [783, 408] width 1439 height 562
click at [1252, 166] on div "New Column" at bounding box center [1281, 178] width 175 height 25
paste input "H1 (NEW)"
type input "H1 (NEW)"
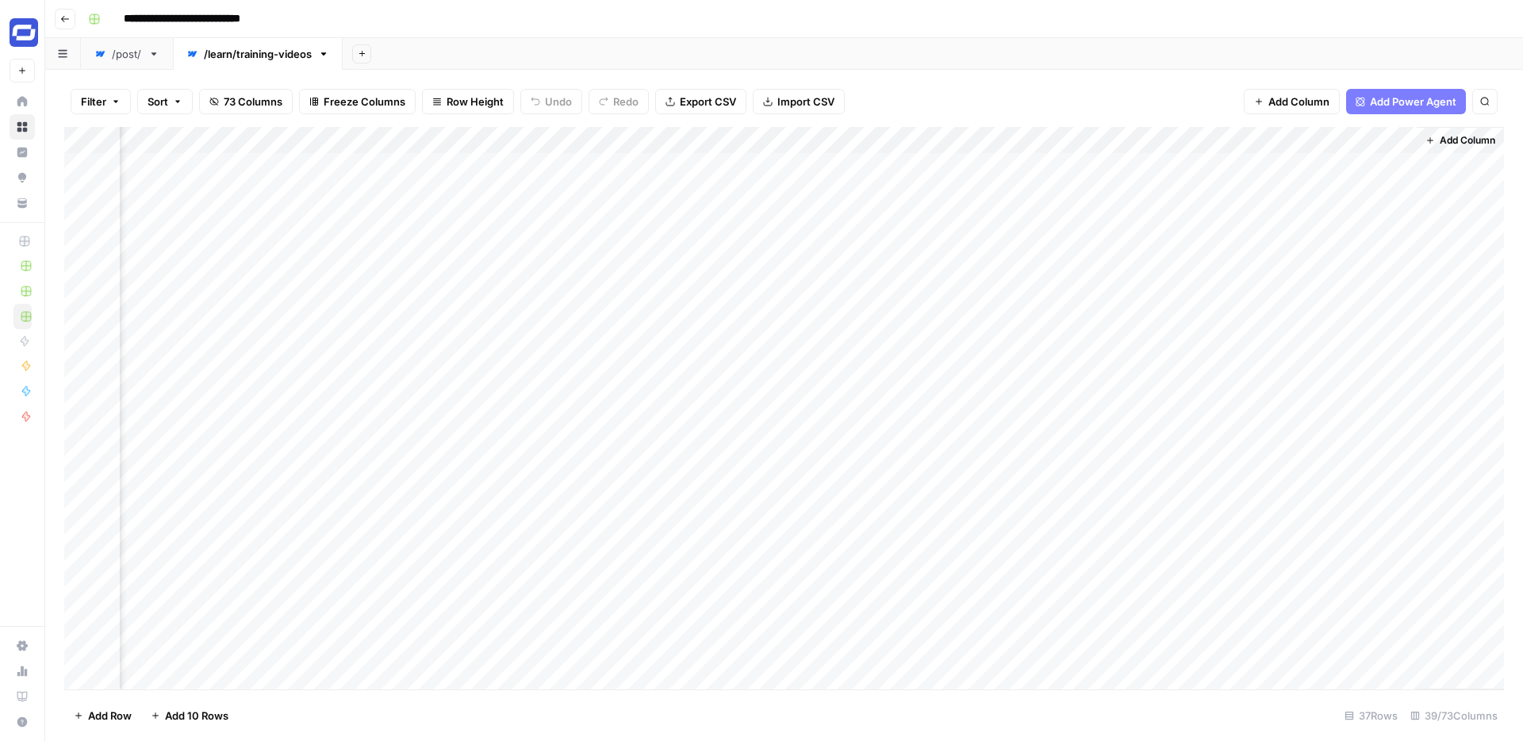
click at [1115, 75] on div "Filter Sort 73 Columns Freeze Columns Row Height Undo Redo Export CSV Import CS…" at bounding box center [784, 405] width 1478 height 671
click at [1114, 92] on div "Filter Sort 73 Columns Freeze Columns Row Height Undo Redo Export CSV Import CS…" at bounding box center [783, 101] width 1439 height 51
click at [1291, 101] on span "Add Column" at bounding box center [1298, 102] width 61 height 16
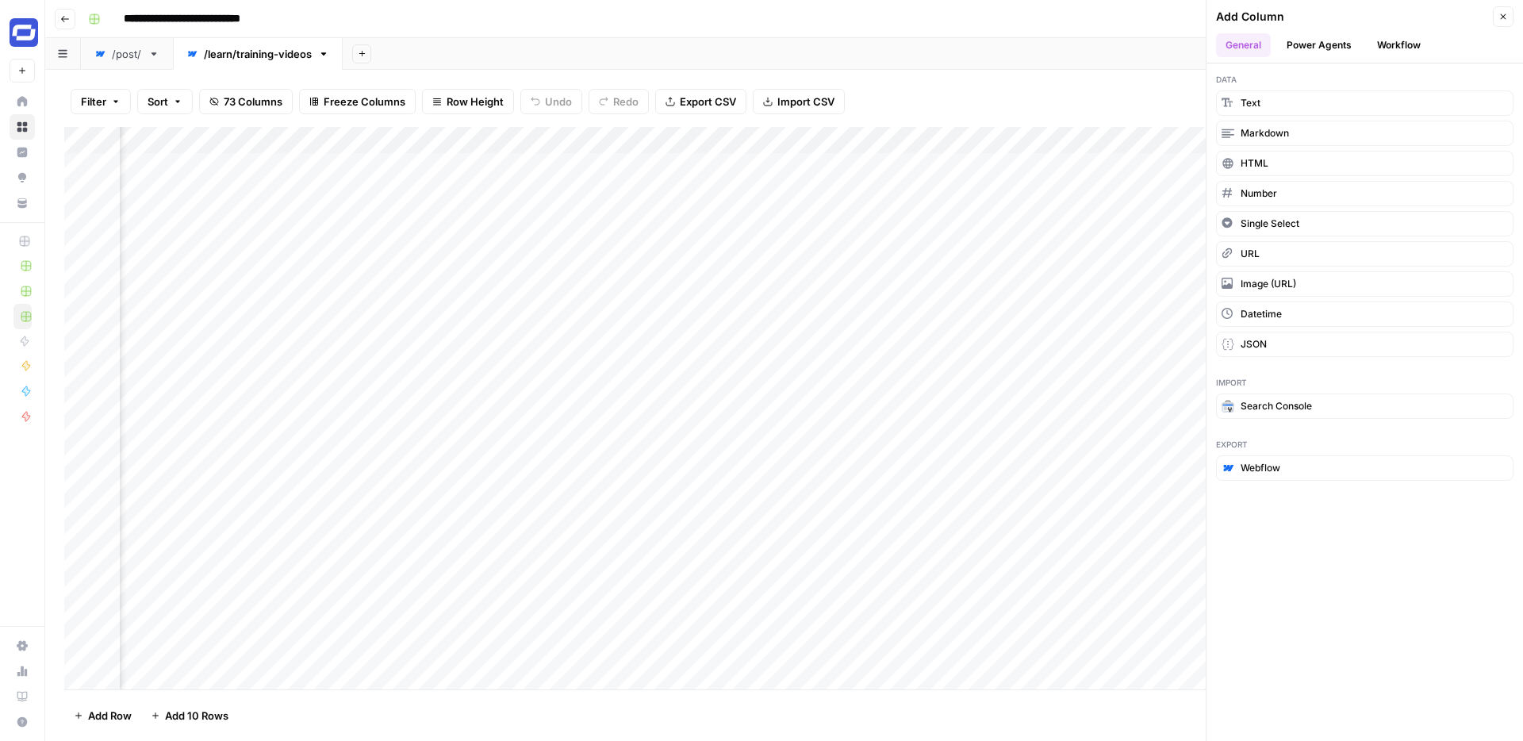
click at [1105, 63] on div "Add Sheet" at bounding box center [933, 54] width 1180 height 32
click at [1502, 21] on button "Close" at bounding box center [1503, 16] width 21 height 21
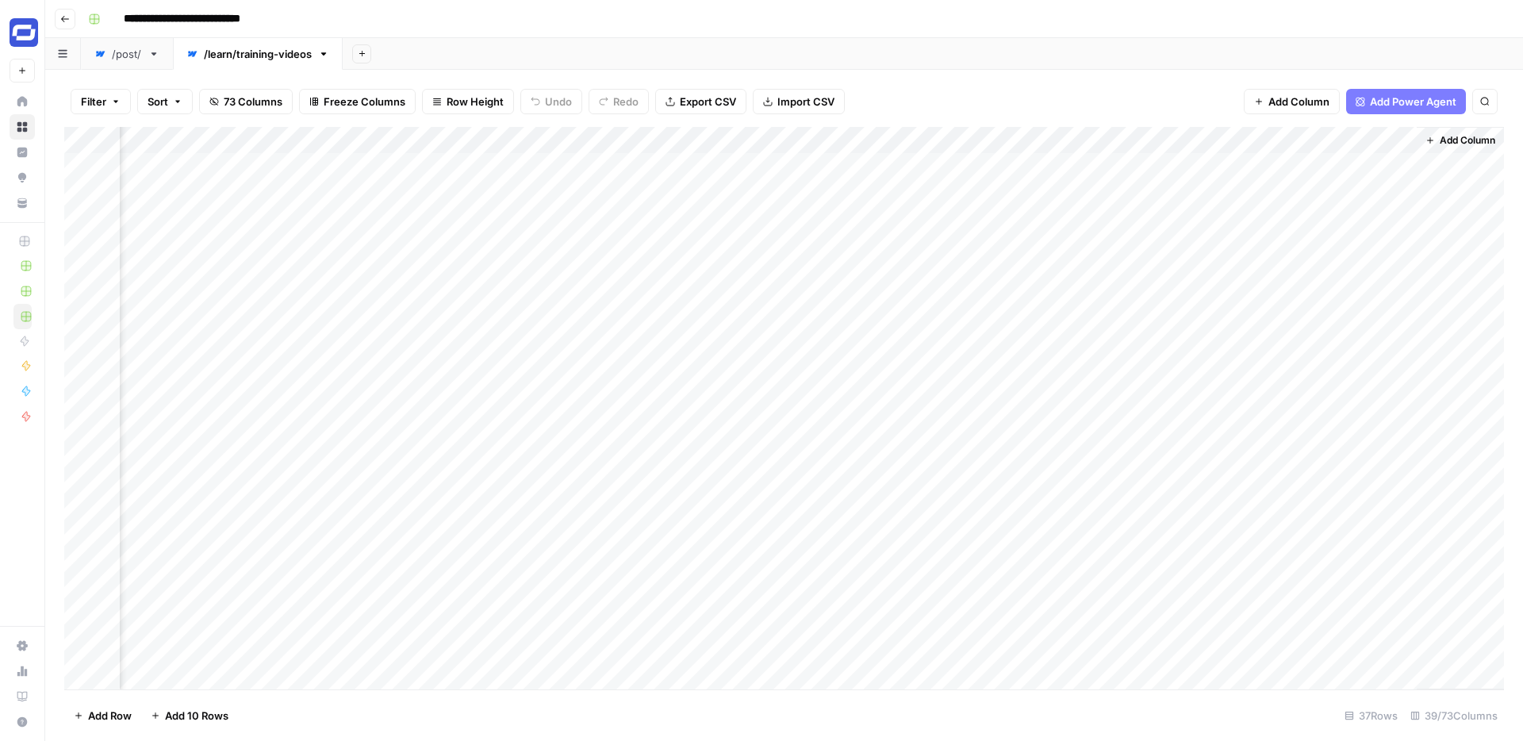
scroll to position [0, 6295]
click at [125, 58] on div "/post/" at bounding box center [127, 54] width 30 height 16
click at [1237, 138] on div "Add Column" at bounding box center [783, 408] width 1439 height 562
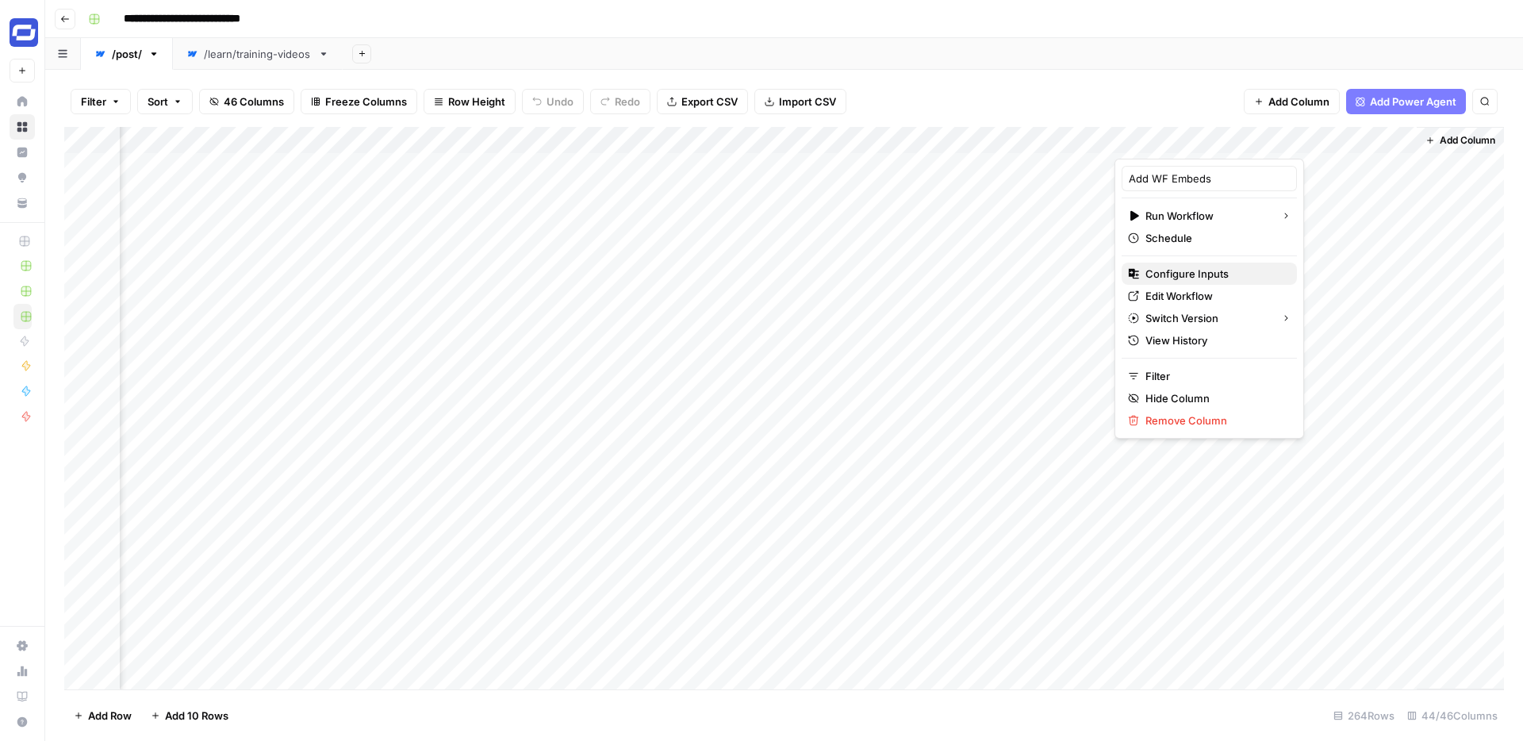
click at [1170, 273] on span "Configure Inputs" at bounding box center [1214, 274] width 139 height 16
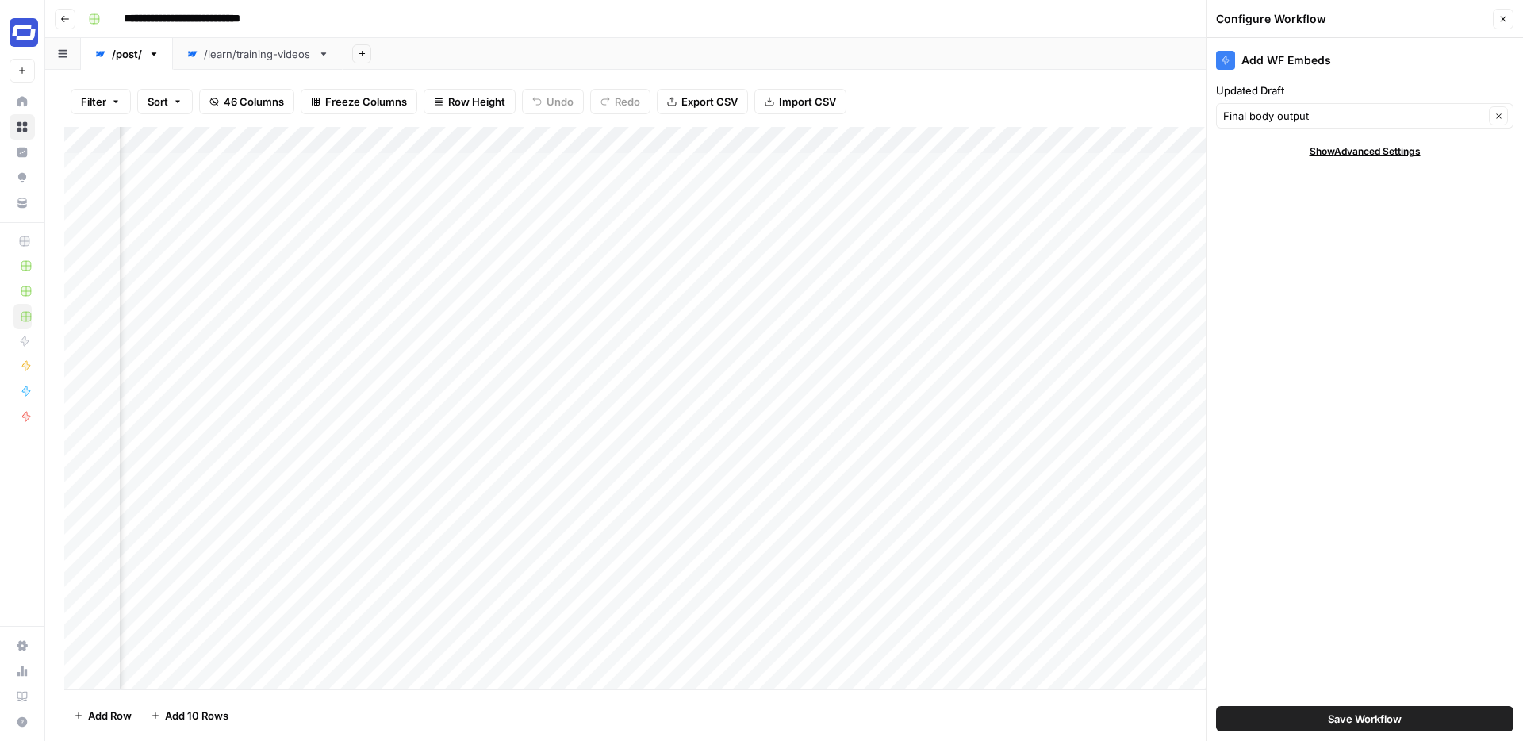
click at [1506, 17] on icon "button" at bounding box center [1503, 19] width 10 height 10
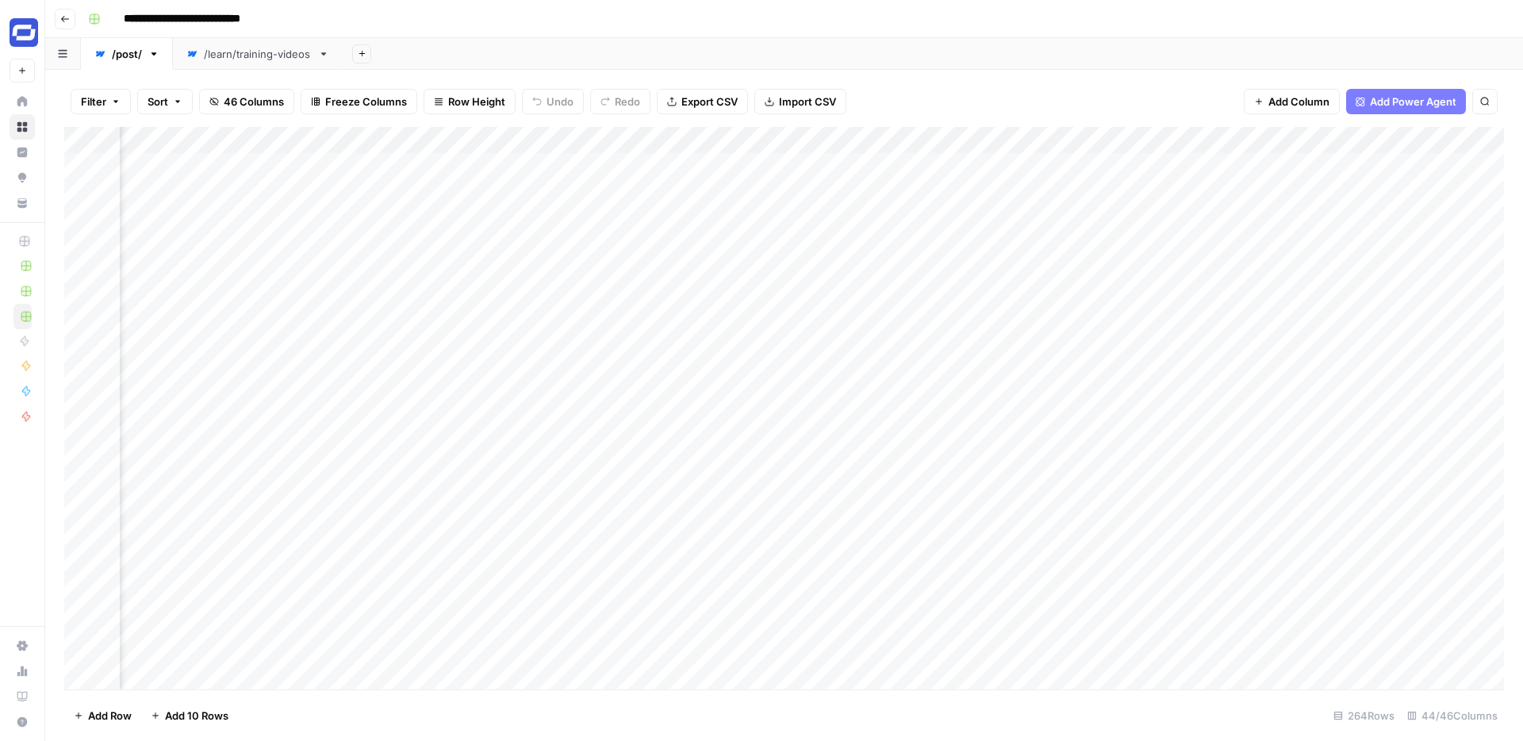
scroll to position [0, 6511]
click at [483, 144] on div "Add Column" at bounding box center [783, 408] width 1439 height 562
click at [486, 172] on input "Final body output" at bounding box center [519, 179] width 161 height 16
click at [474, 173] on input "Final body output" at bounding box center [519, 179] width 161 height 16
type input "Final Body Output"
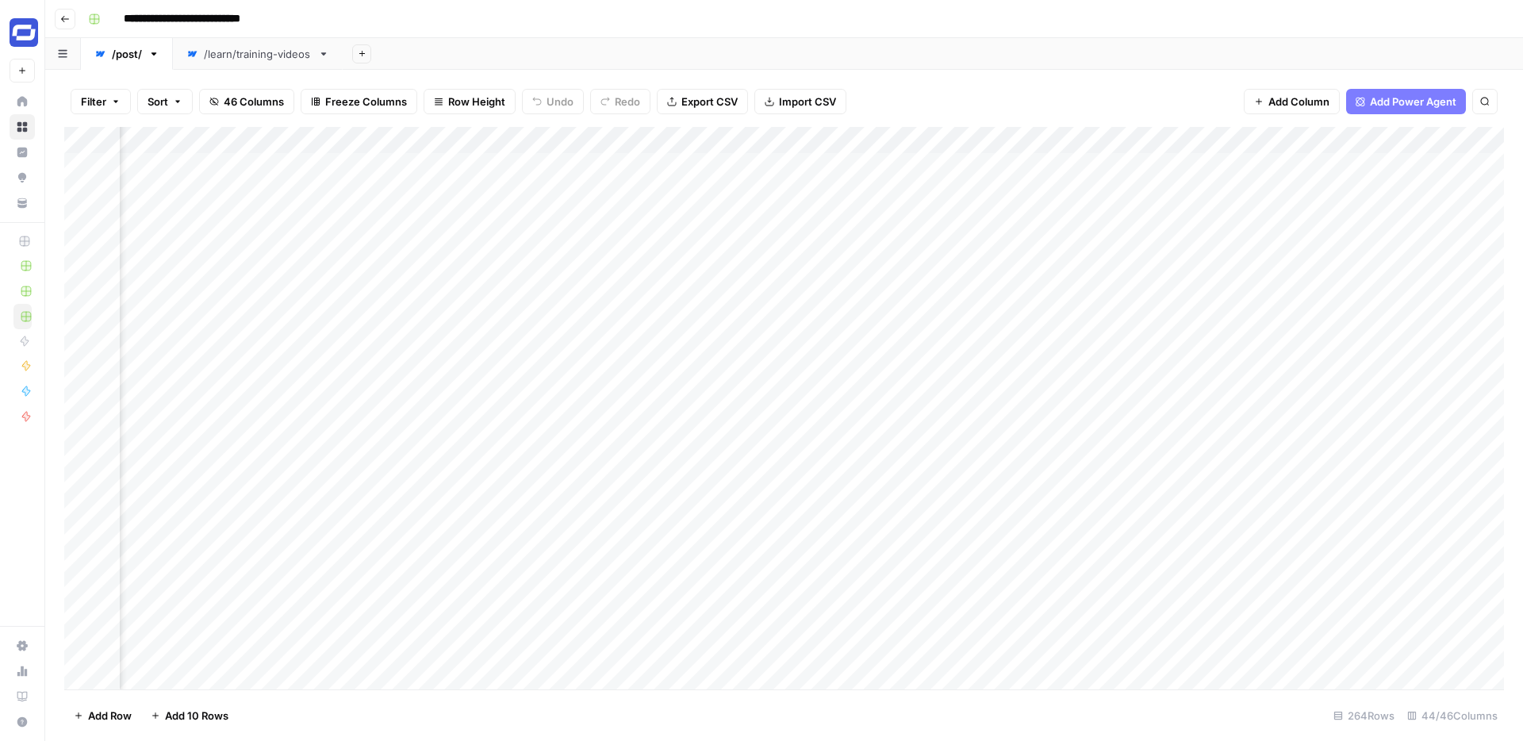
click at [554, 48] on div "Add Sheet" at bounding box center [933, 54] width 1180 height 32
click at [228, 54] on div "/learn/training-videos" at bounding box center [258, 54] width 108 height 16
click at [418, 138] on div "Add Column" at bounding box center [783, 408] width 1439 height 562
click at [418, 174] on input "Output (1)" at bounding box center [453, 179] width 161 height 16
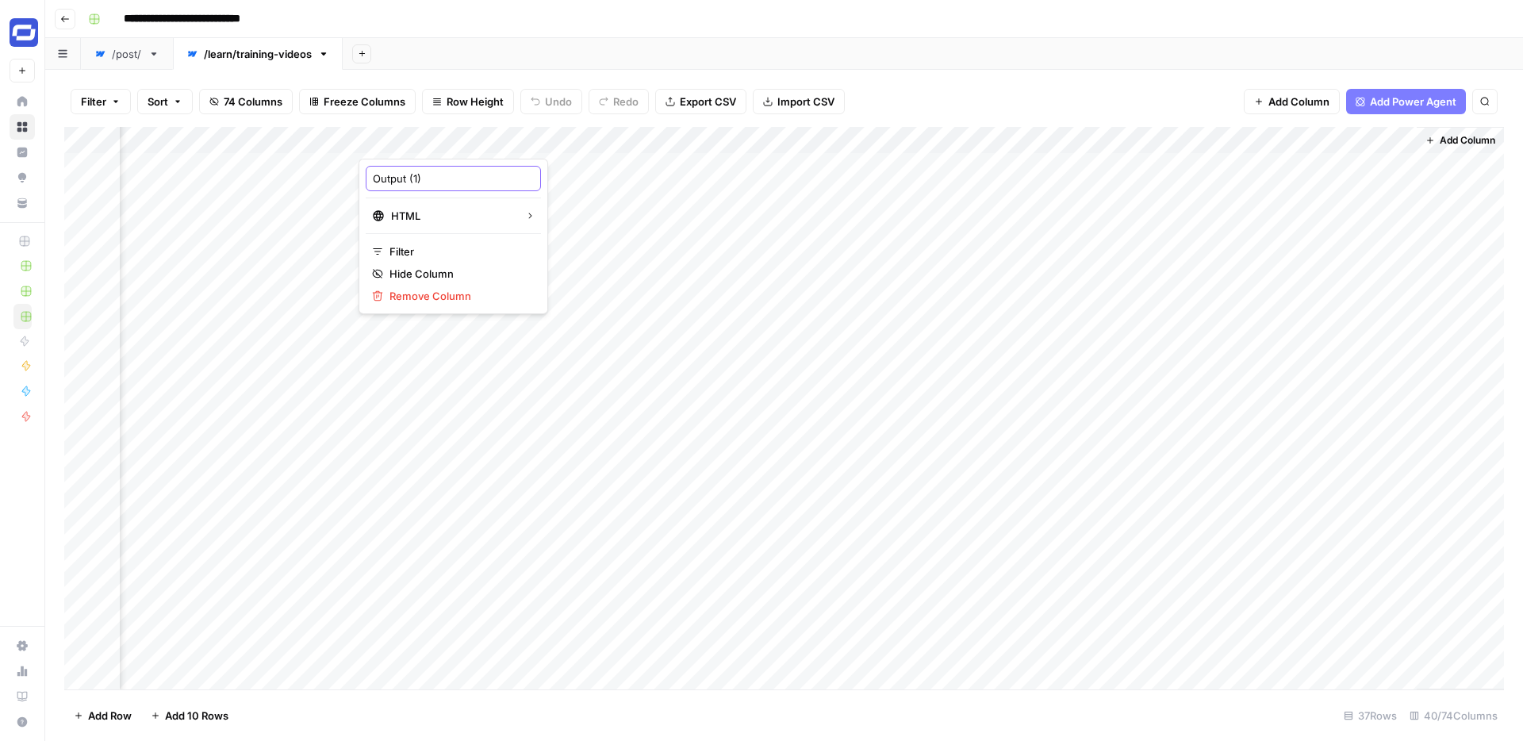
paste input "Final Body Output"
type input "Final Body Output"
click at [1304, 101] on span "Add Column" at bounding box center [1298, 102] width 61 height 16
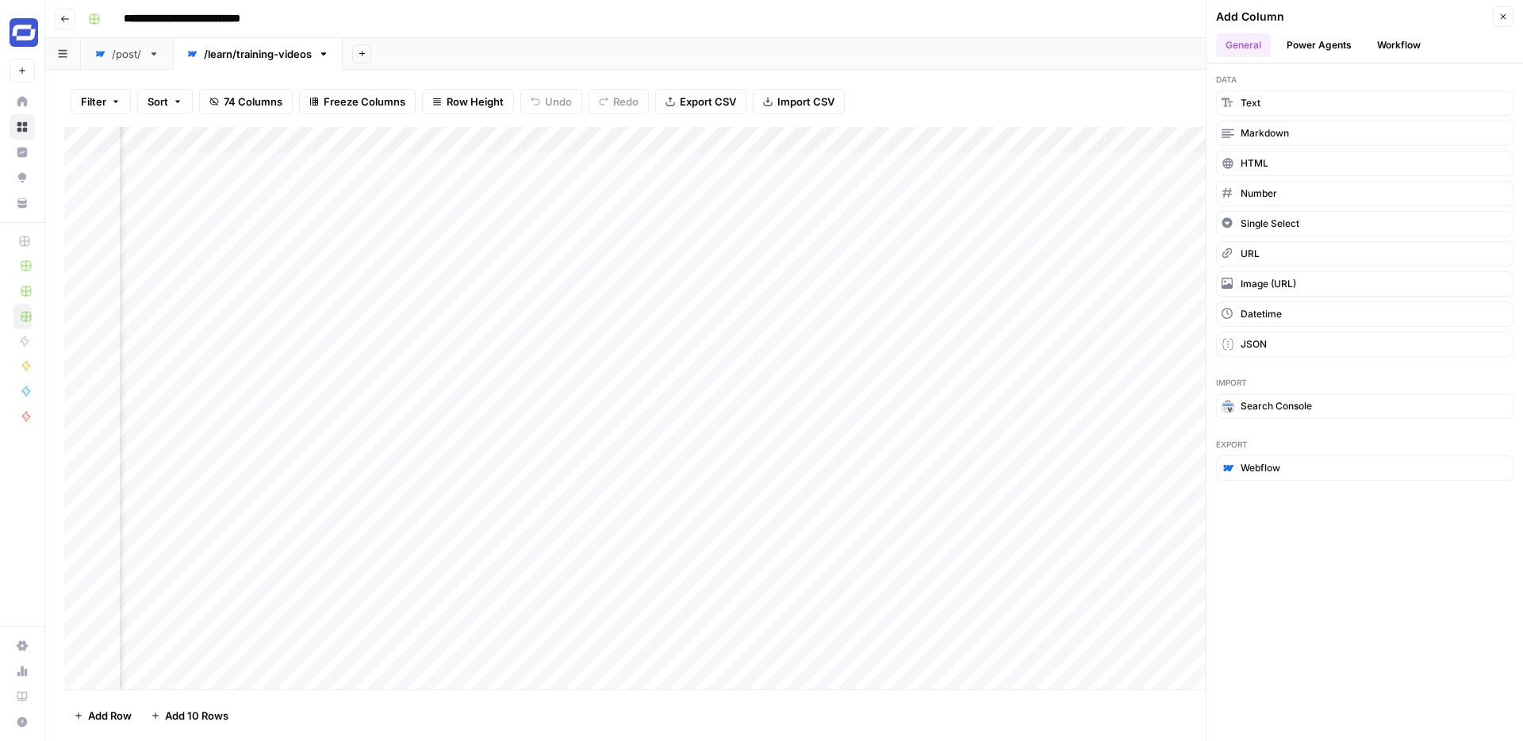
click at [1383, 41] on button "Workflow" at bounding box center [1398, 45] width 63 height 24
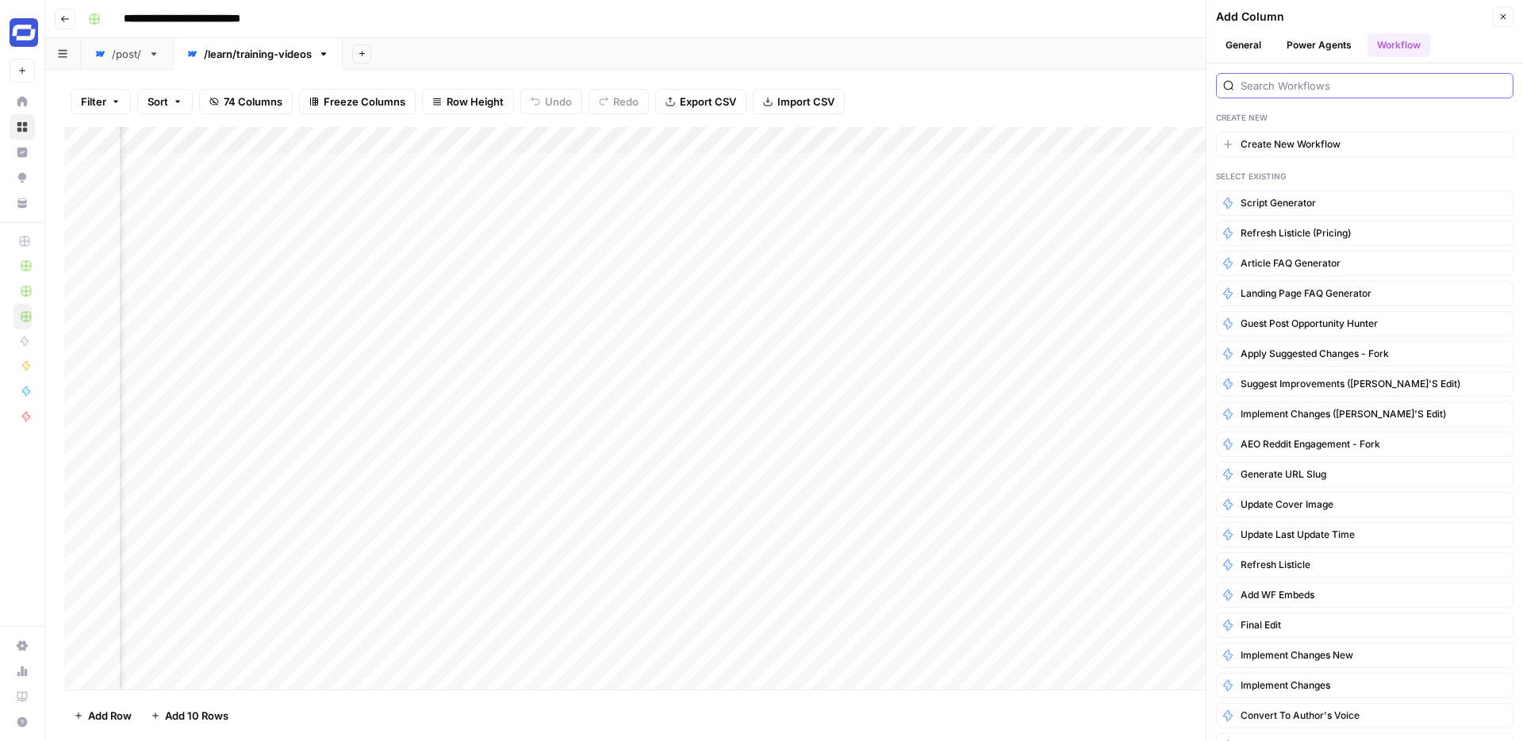
click at [1309, 88] on input "search" at bounding box center [1373, 86] width 266 height 16
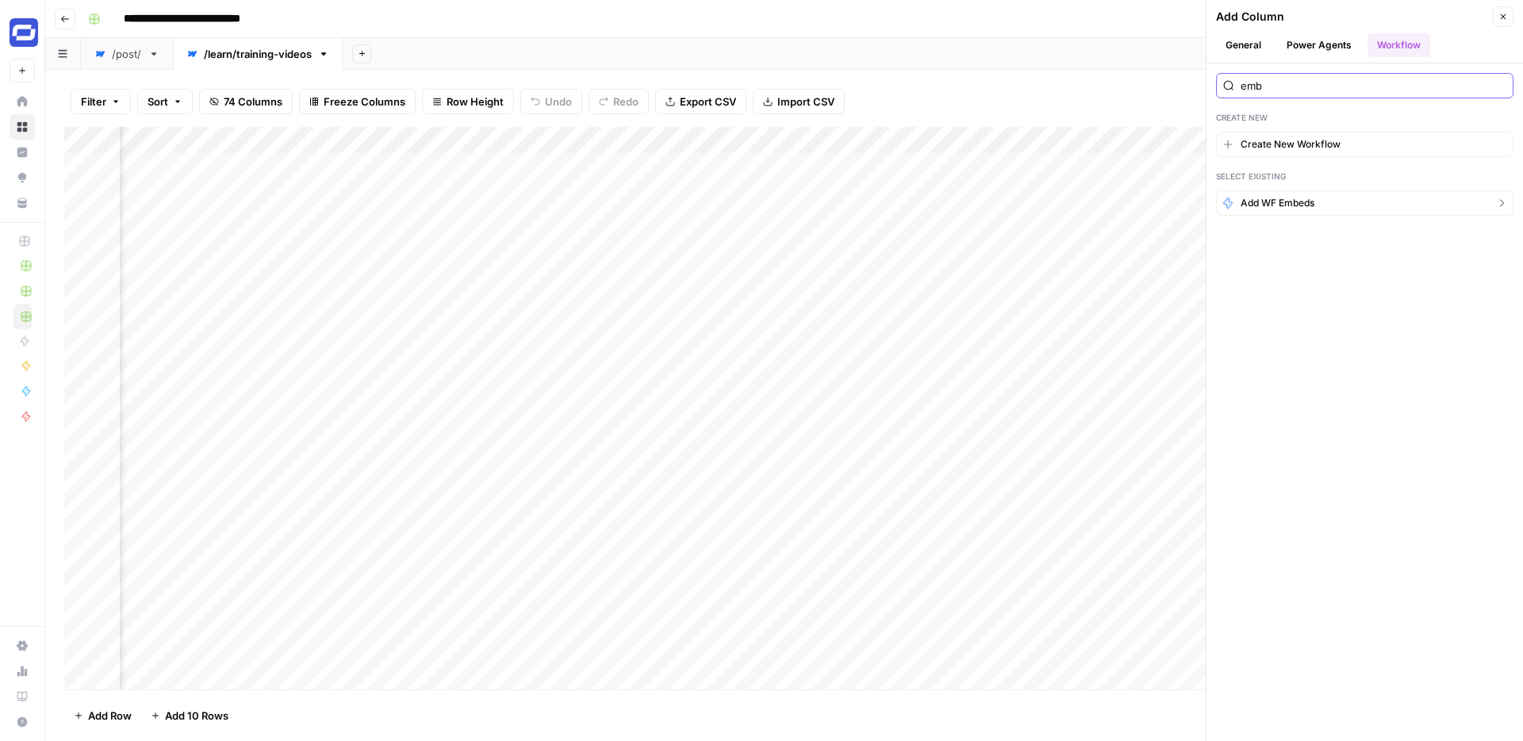
type input "emb"
click at [1278, 201] on span "Add WF Embeds" at bounding box center [1277, 203] width 74 height 14
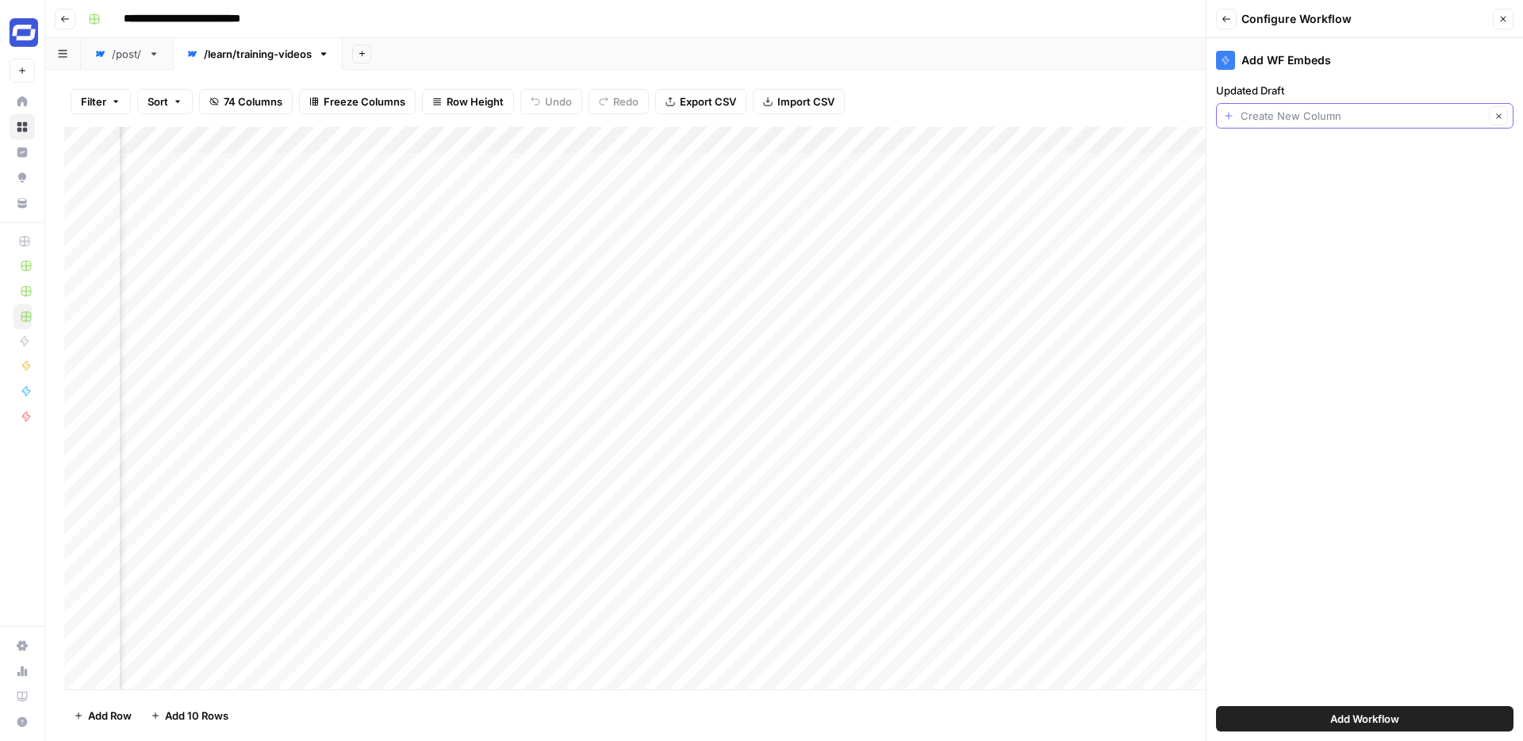
click at [1304, 119] on input "Updated Draft" at bounding box center [1361, 116] width 243 height 16
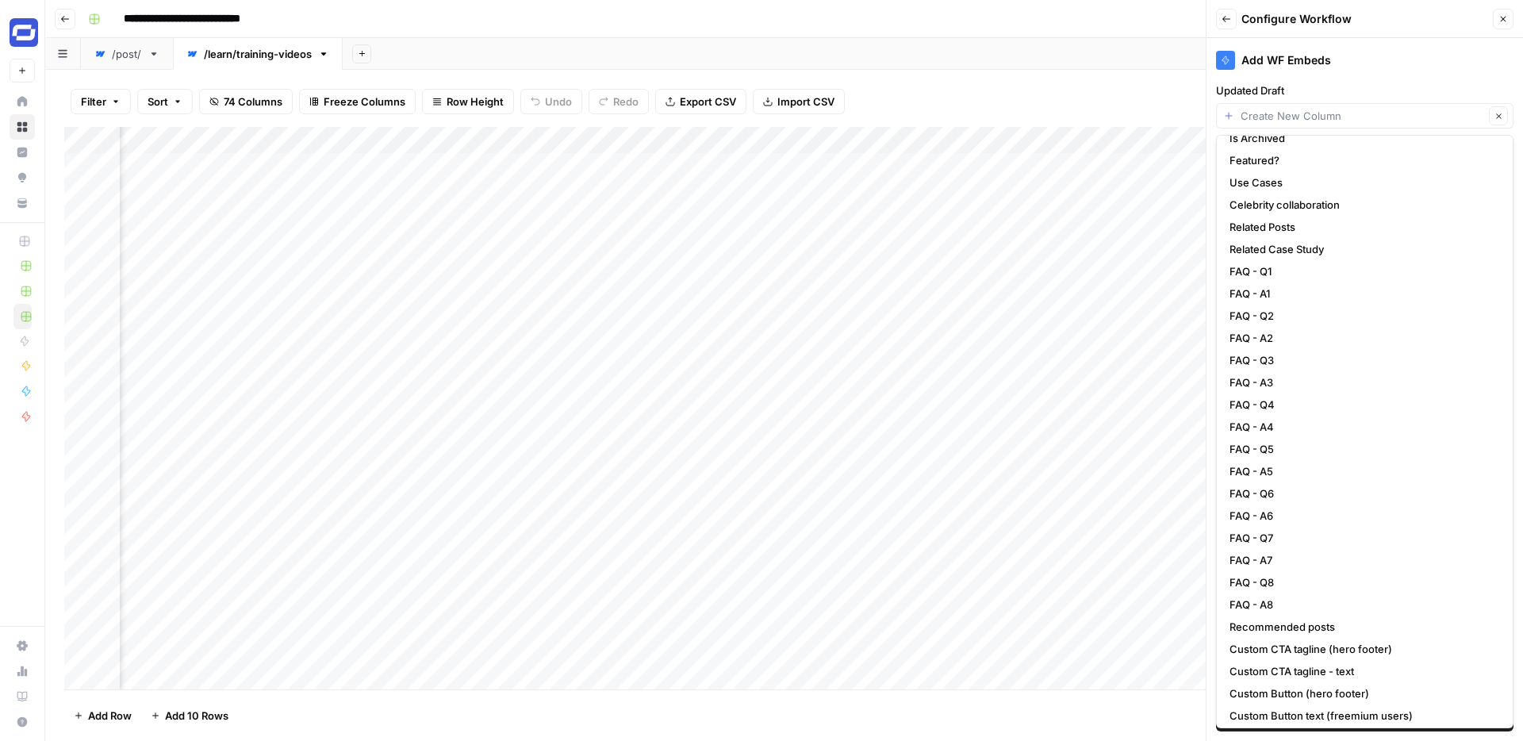
scroll to position [991, 0]
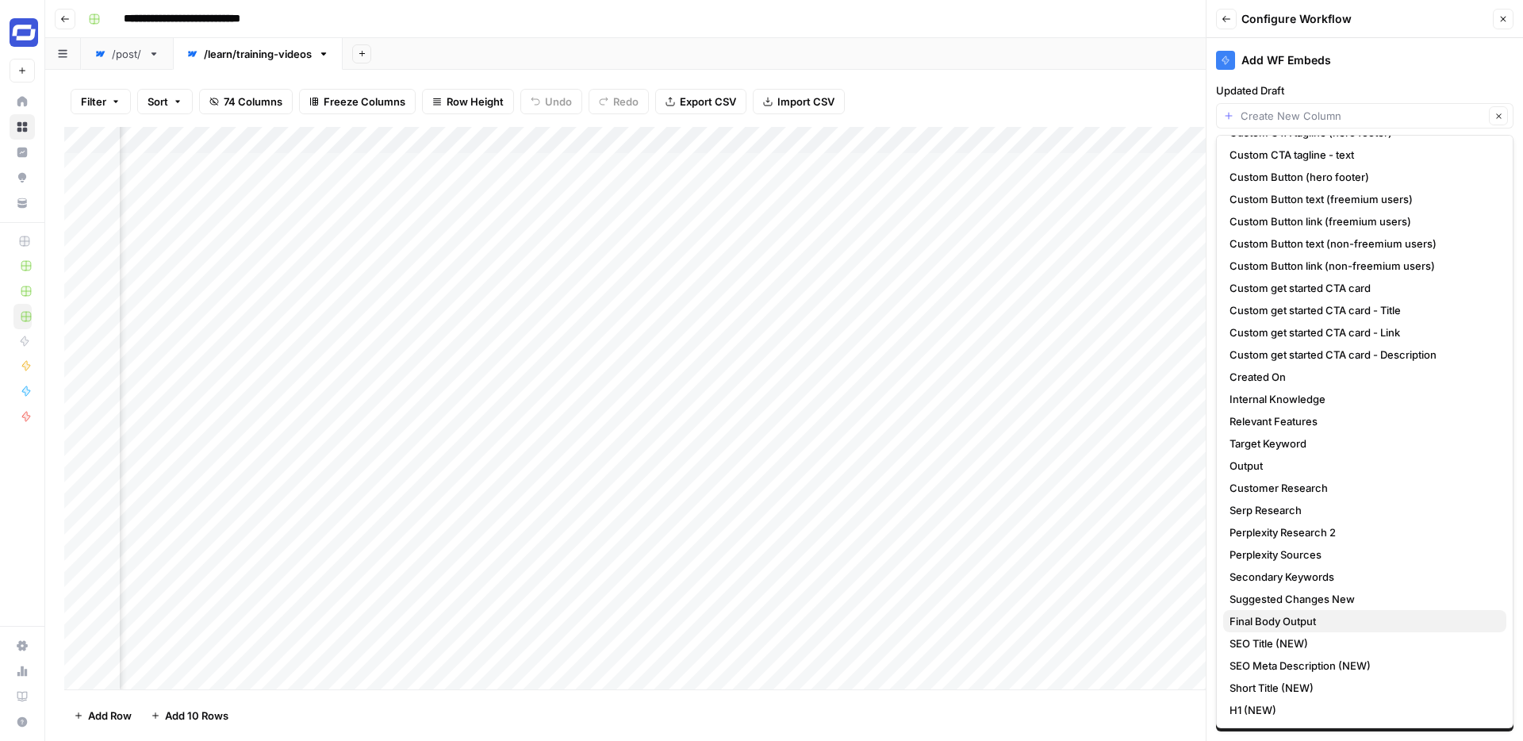
click at [1271, 615] on span "Final Body Output" at bounding box center [1361, 621] width 264 height 16
type input "Final Body Output"
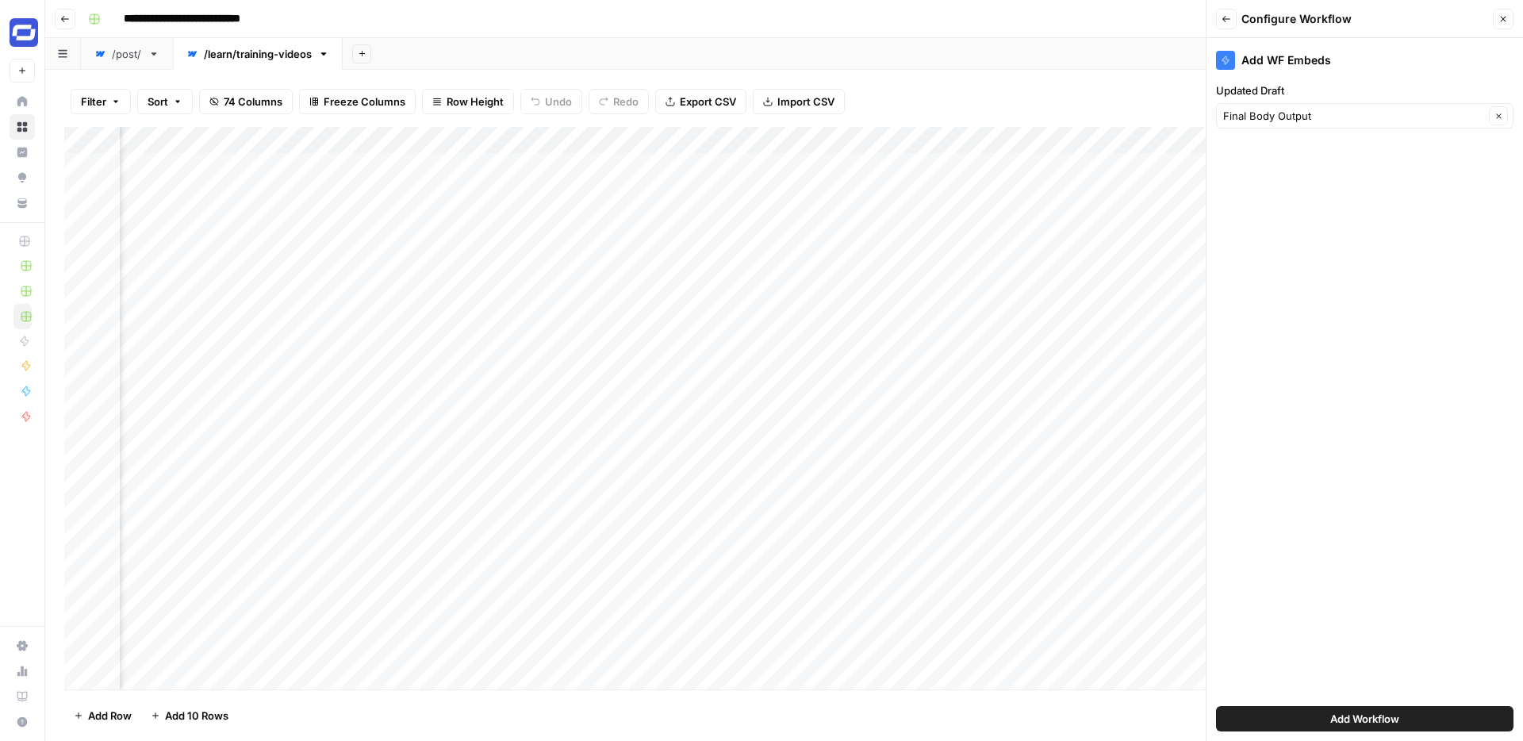
click at [1372, 714] on span "Add Workflow" at bounding box center [1364, 719] width 69 height 16
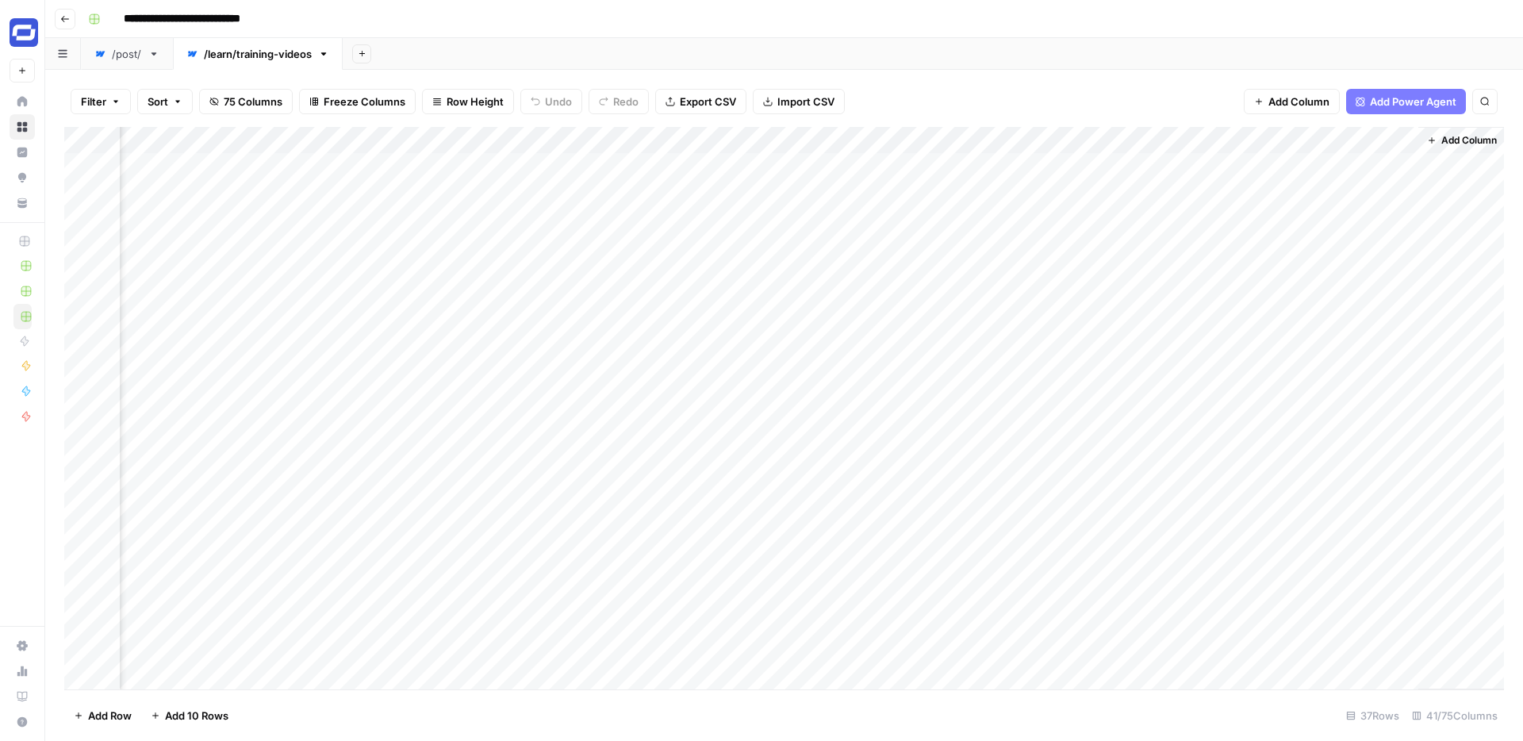
scroll to position [0, 6614]
click at [1333, 164] on div "Add Column" at bounding box center [783, 408] width 1439 height 562
click at [118, 59] on div "/post/" at bounding box center [127, 54] width 30 height 16
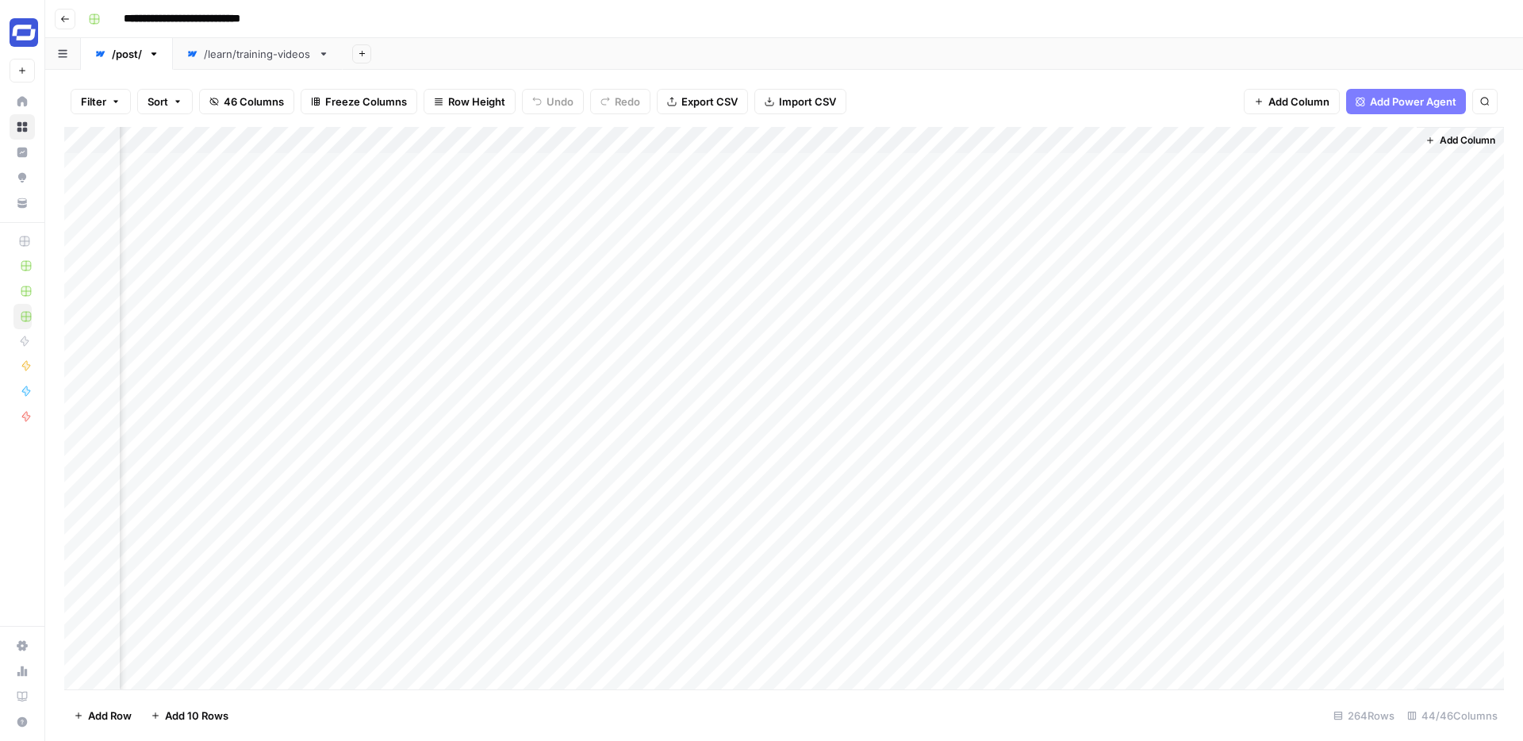
click at [1320, 135] on div "Add Column" at bounding box center [783, 408] width 1439 height 562
click at [1317, 176] on input "Output" at bounding box center [1366, 179] width 161 height 16
click at [784, 40] on div "Add Sheet" at bounding box center [933, 54] width 1180 height 32
click at [232, 64] on link "/learn/training-videos" at bounding box center [258, 54] width 170 height 32
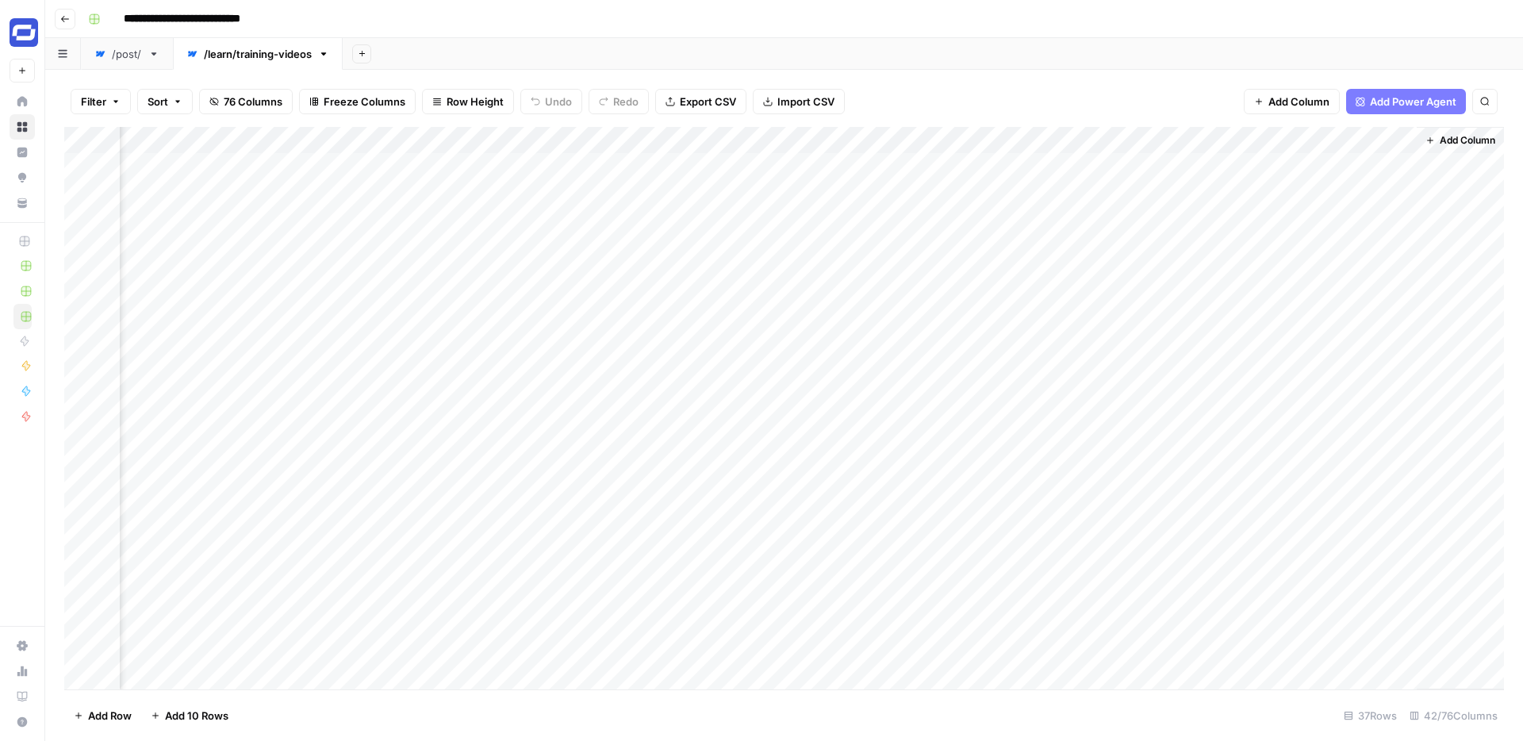
click at [1321, 135] on div "Add Column" at bounding box center [783, 408] width 1439 height 562
click at [1336, 184] on input "Output (1)" at bounding box center [1366, 179] width 161 height 16
paste input "text"
type input "Output"
click at [1331, 145] on div "Add Column" at bounding box center [783, 408] width 1439 height 562
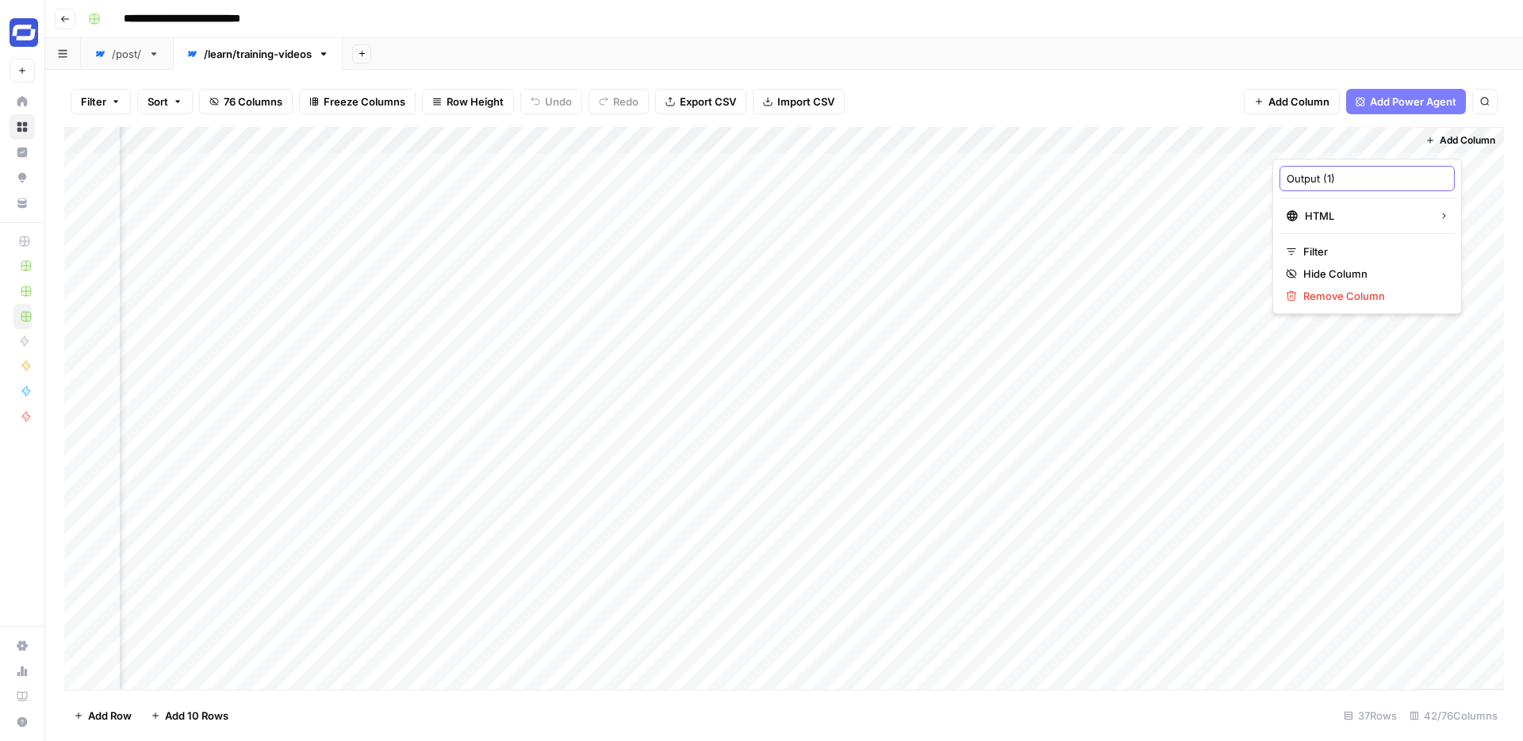
click at [1347, 179] on input "Output (1)" at bounding box center [1366, 179] width 161 height 16
type input "Output"
click at [130, 56] on div "/post/" at bounding box center [127, 54] width 30 height 16
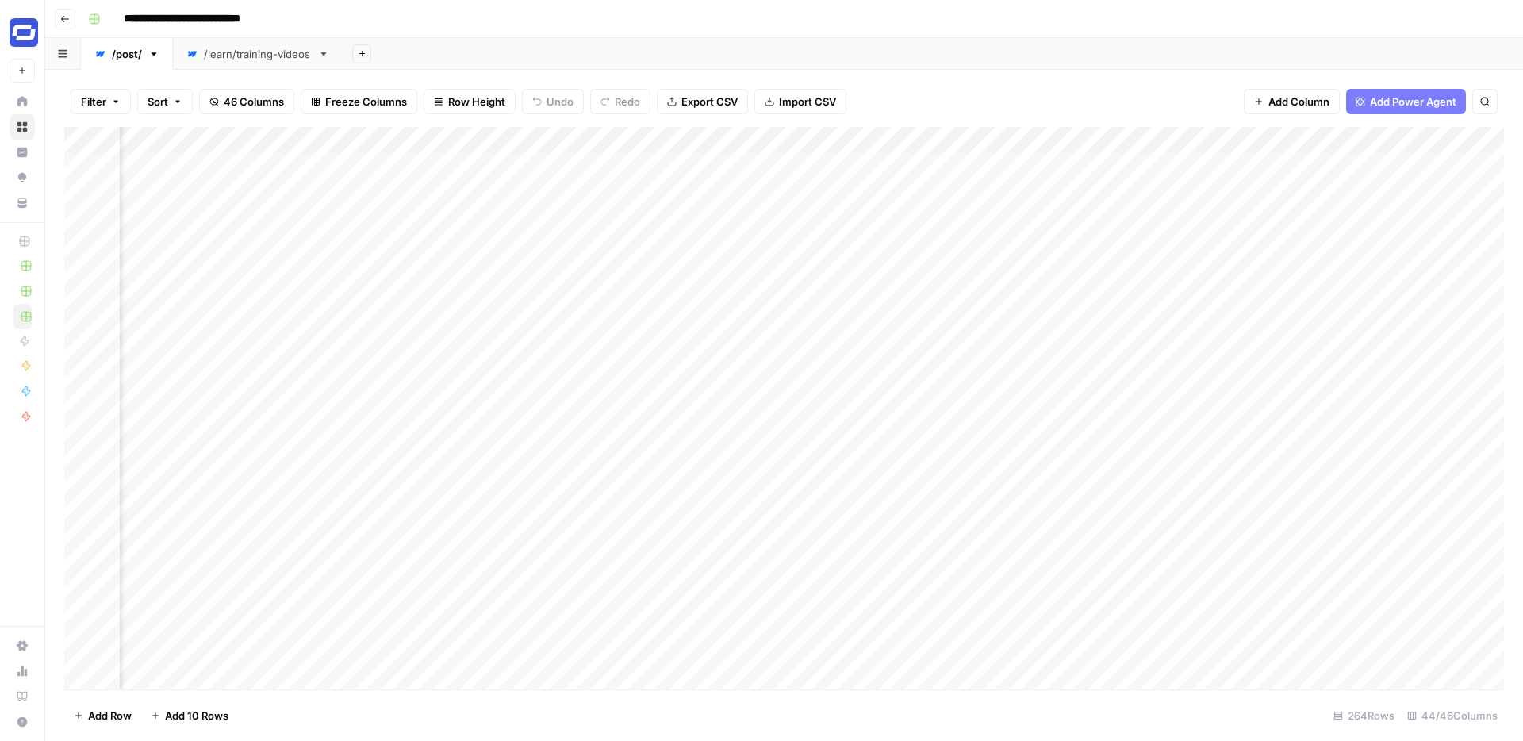
click at [824, 144] on div "Add Column" at bounding box center [783, 408] width 1439 height 562
click at [819, 185] on input "Dovetail Questions" at bounding box center [862, 179] width 161 height 16
click at [717, 57] on div "Add Sheet" at bounding box center [933, 54] width 1180 height 32
click at [259, 58] on div "/learn/training-videos" at bounding box center [258, 54] width 108 height 16
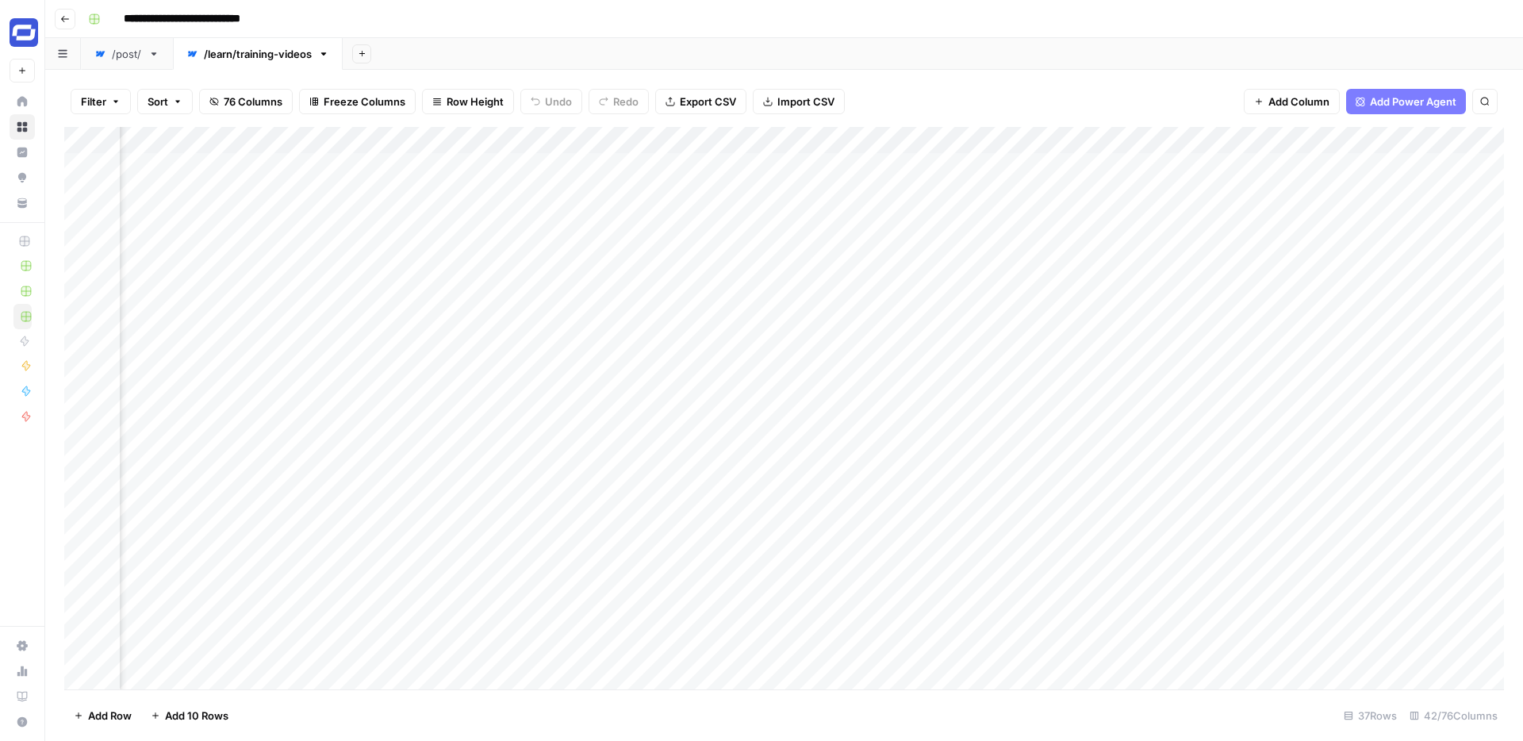
click at [952, 129] on div "Add Column" at bounding box center [783, 408] width 1439 height 562
click at [957, 178] on input "Output" at bounding box center [990, 179] width 161 height 16
paste input "Dovetail Questions"
type input "Dovetail Questions"
click at [934, 71] on div "Filter Sort 76 Columns Freeze Columns Row Height Undo Redo Export CSV Import CS…" at bounding box center [784, 405] width 1478 height 671
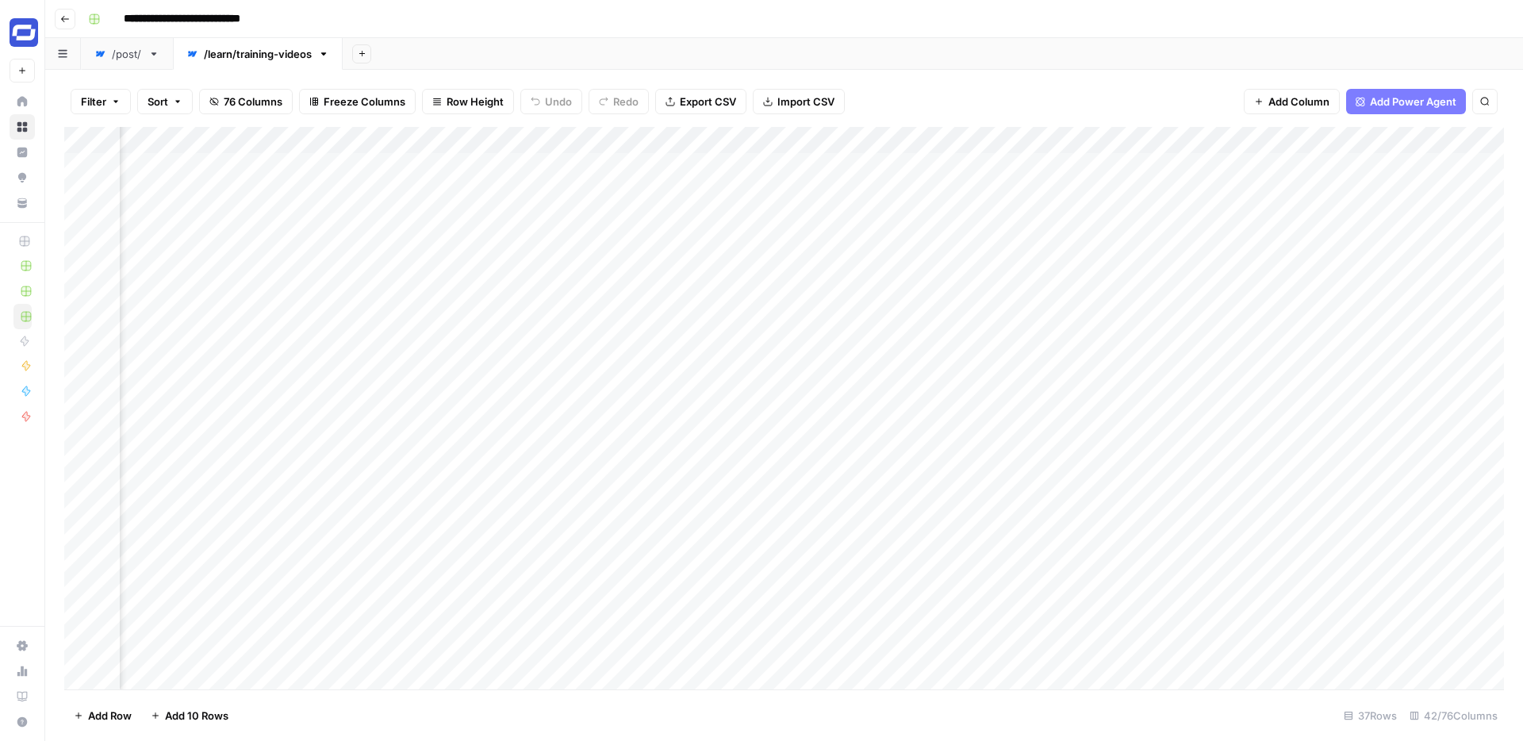
click at [119, 56] on div "/post/" at bounding box center [127, 54] width 30 height 16
click at [274, 54] on div "/learn/training-videos" at bounding box center [258, 54] width 108 height 16
click at [1316, 144] on div "Add Column" at bounding box center [783, 408] width 1439 height 562
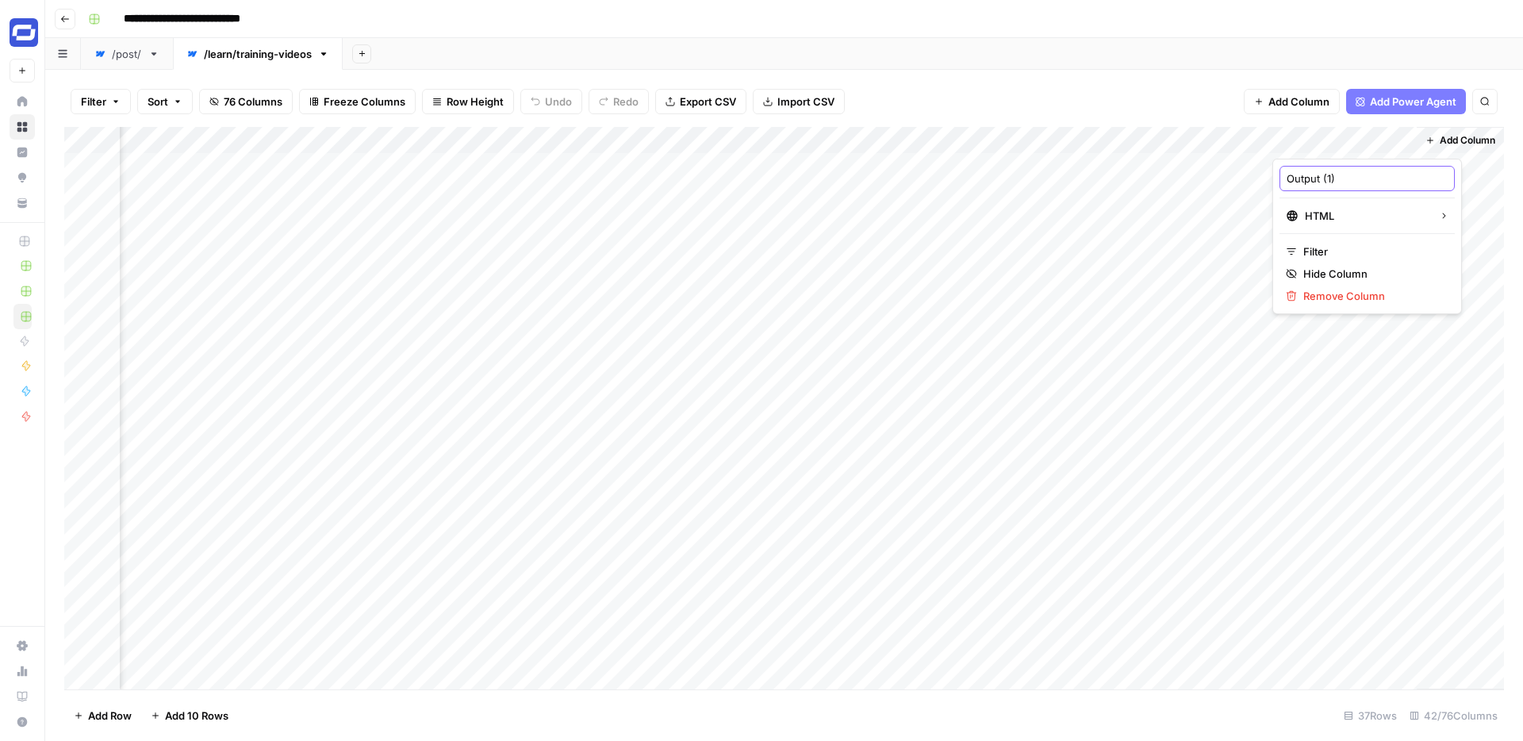
click at [1340, 181] on input "Output (1)" at bounding box center [1366, 179] width 161 height 16
type input "Output"
click at [1072, 93] on div "Filter Sort 76 Columns Freeze Columns Row Height Undo Redo Export CSV Import CS…" at bounding box center [783, 101] width 1439 height 51
click at [126, 62] on link "/post/" at bounding box center [127, 54] width 92 height 32
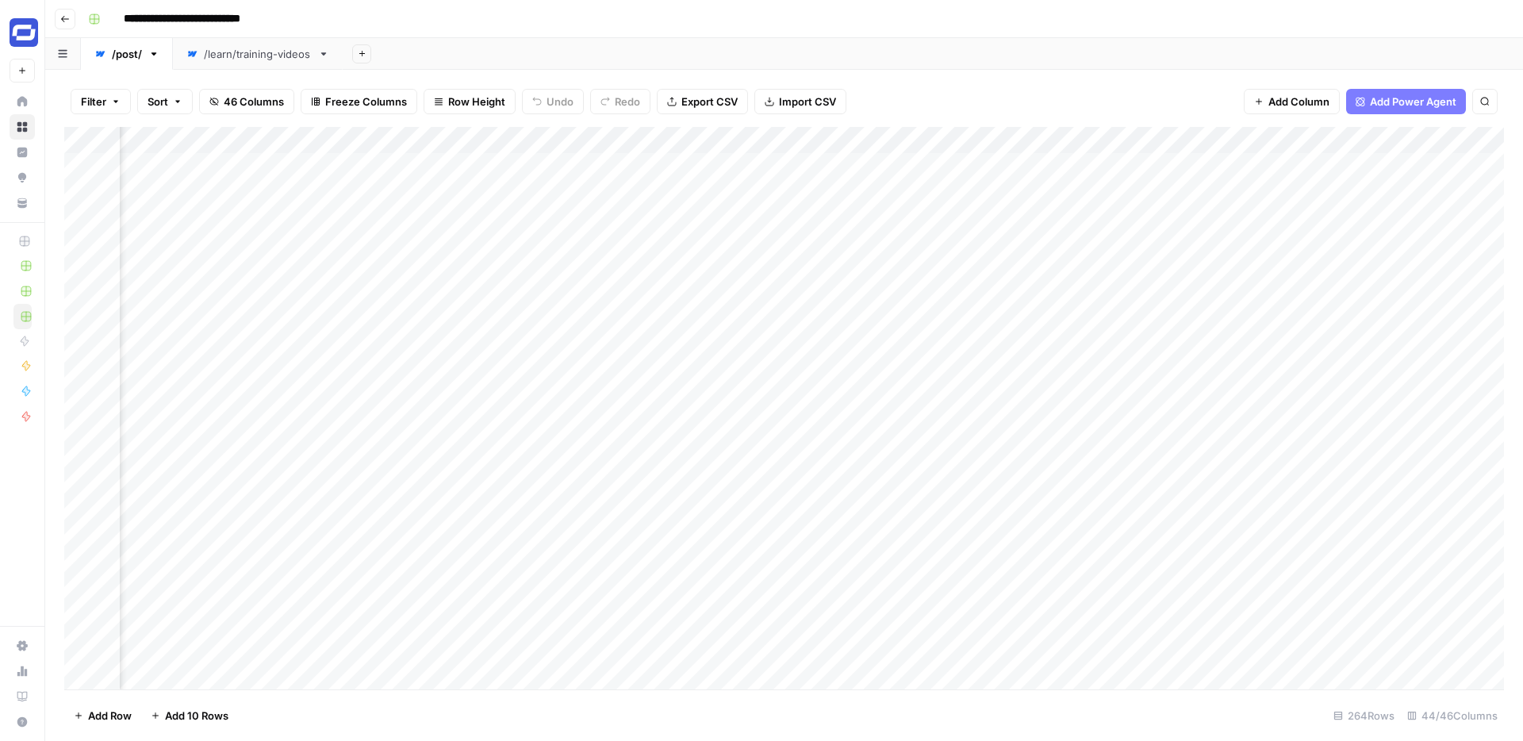
scroll to position [0, 7038]
click at [1081, 137] on div "Add Column" at bounding box center [783, 408] width 1439 height 562
click at [1028, 233] on span "Edit" at bounding box center [1055, 238] width 139 height 16
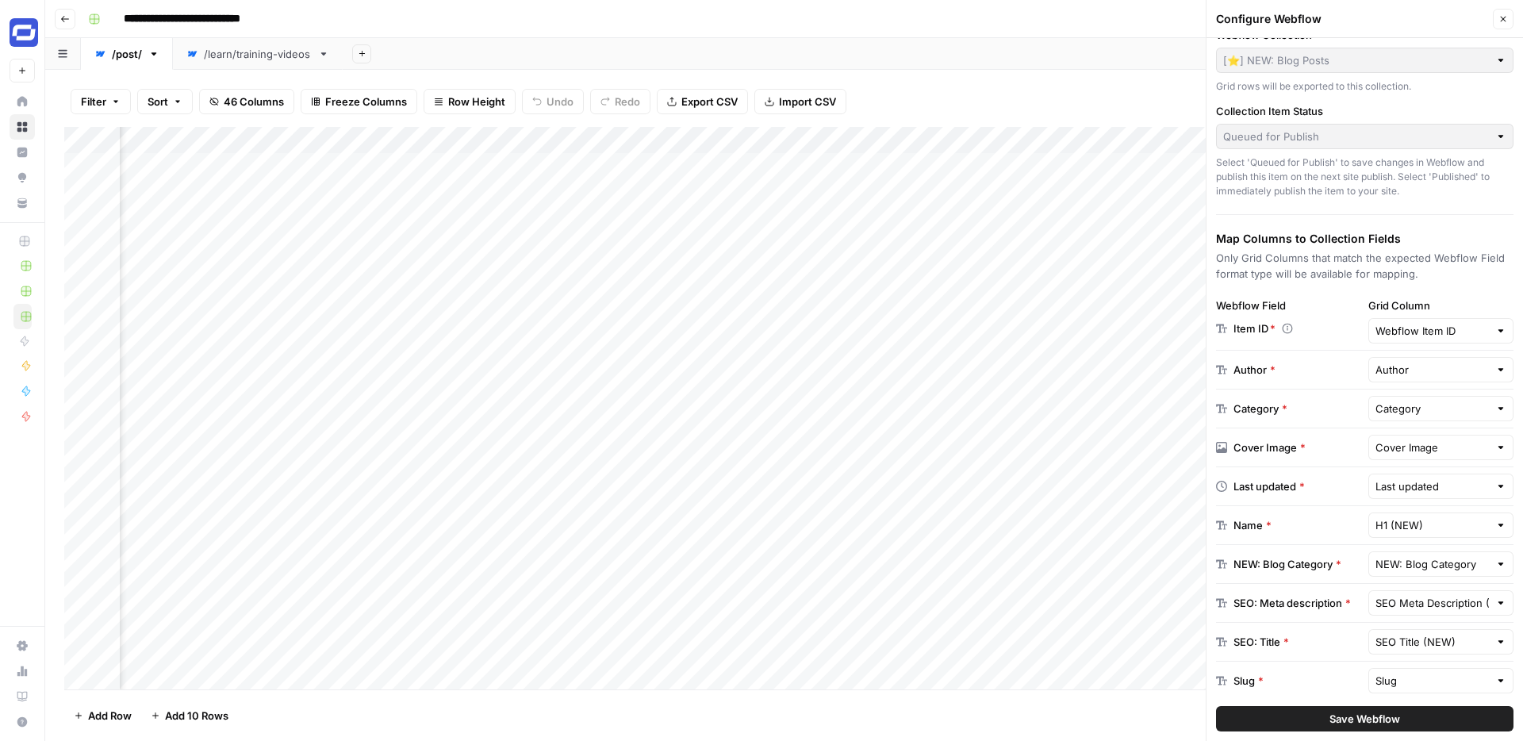
scroll to position [62, 0]
